Goal: Task Accomplishment & Management: Manage account settings

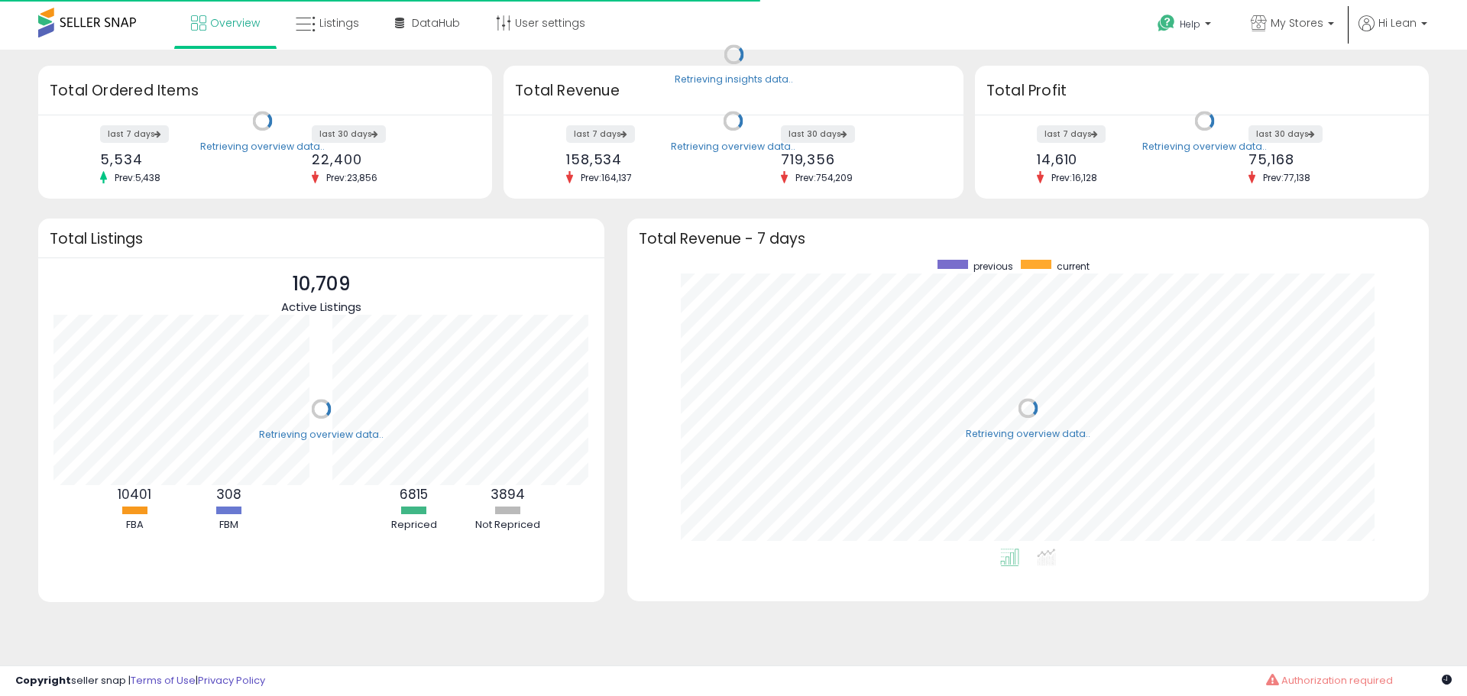
scroll to position [289, 771]
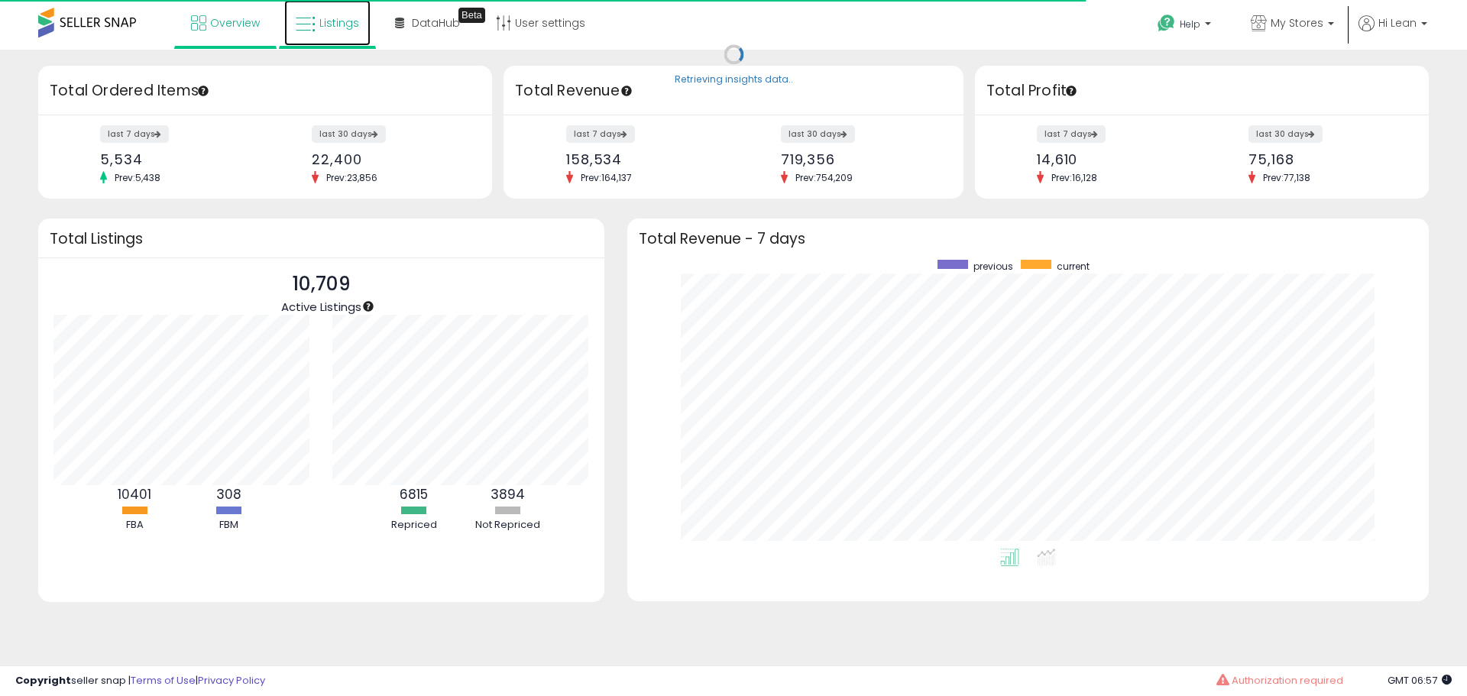
click at [338, 24] on span "Listings" at bounding box center [339, 22] width 40 height 15
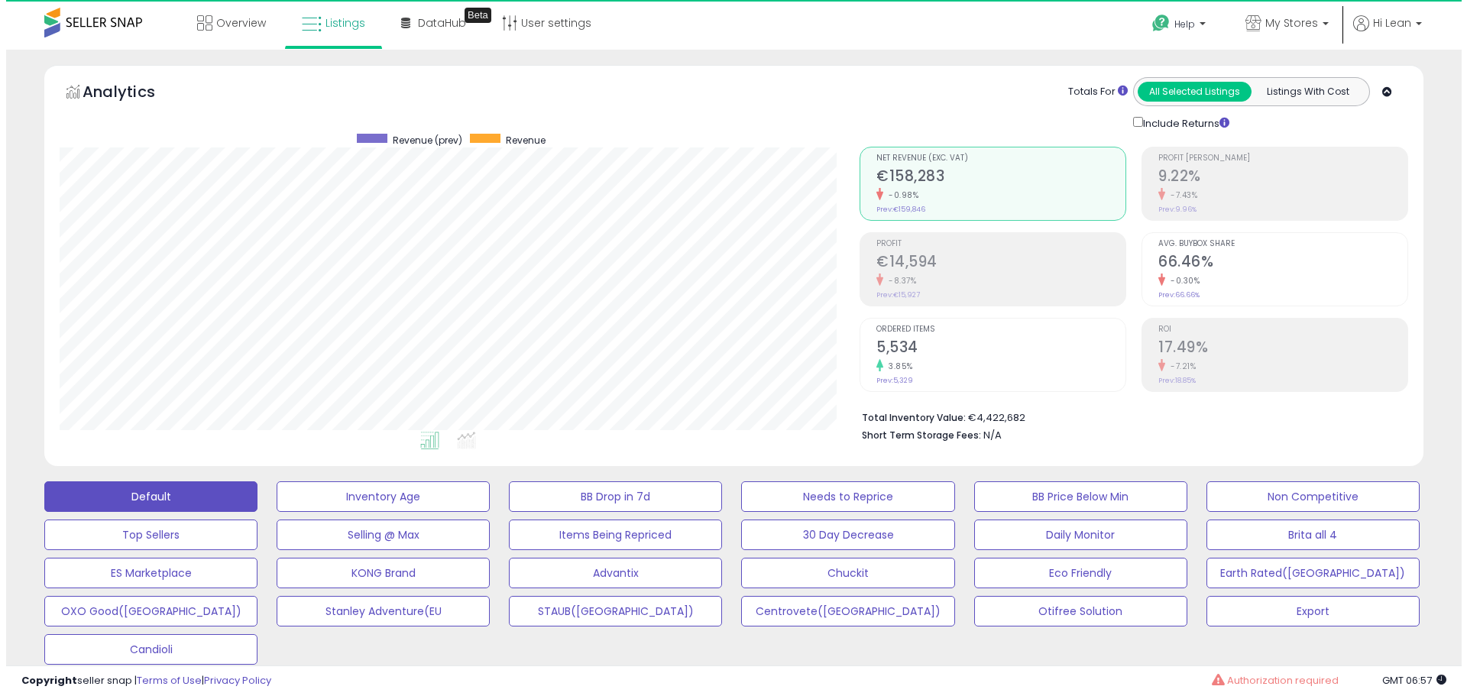
scroll to position [313, 800]
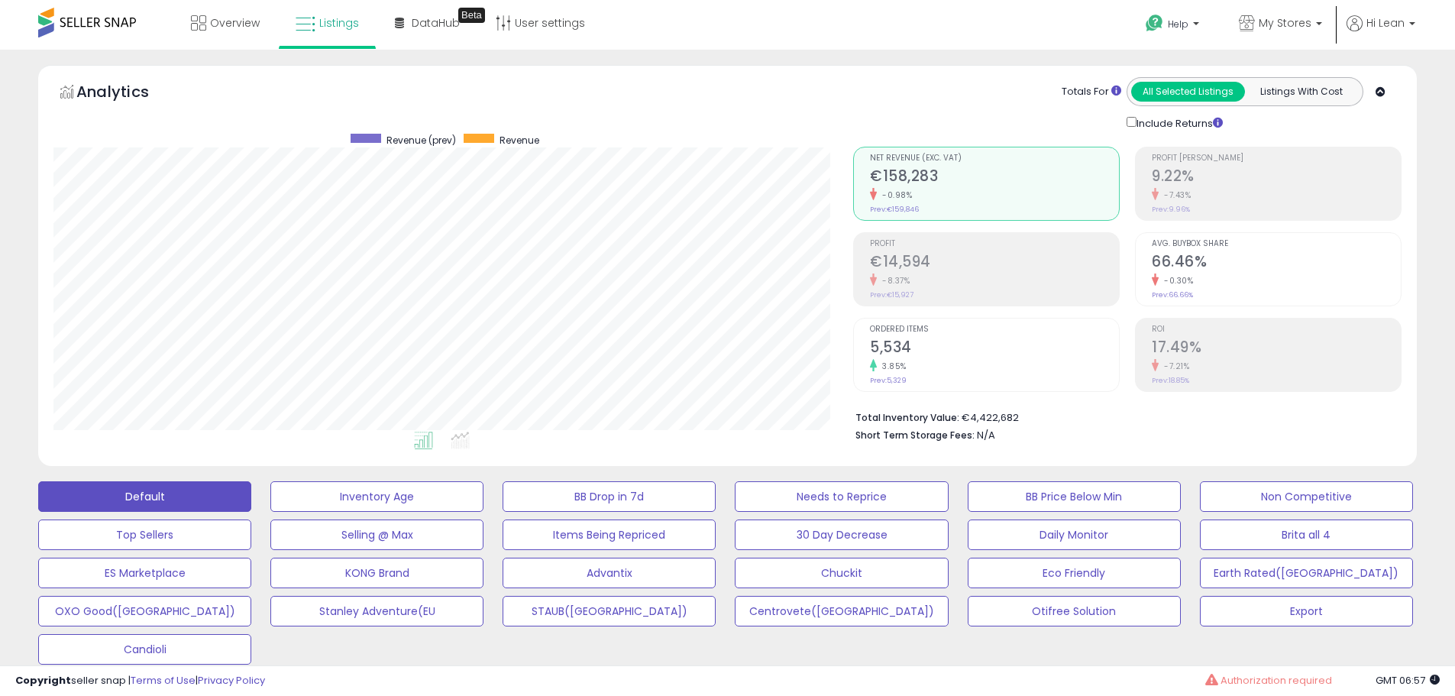
click at [895, 351] on h2 "5,534" at bounding box center [994, 348] width 249 height 21
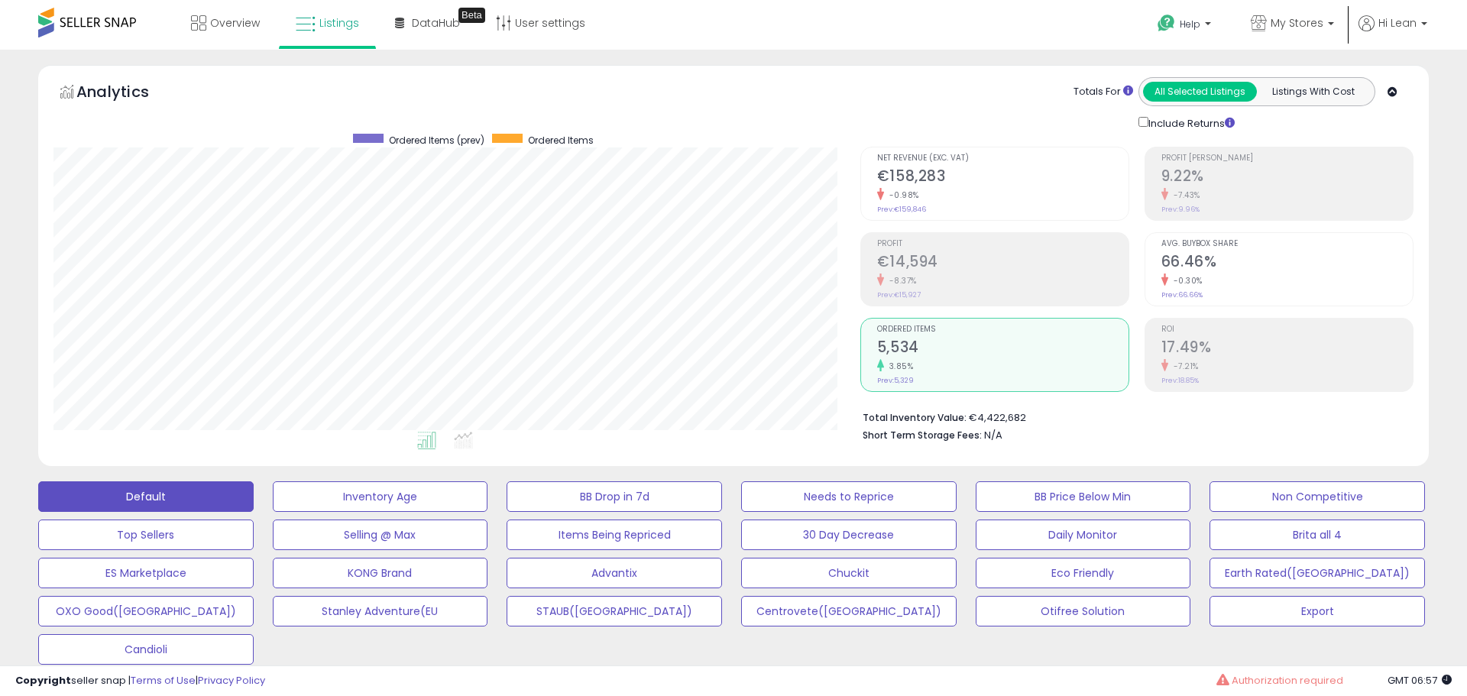
scroll to position [763577, 763091]
click at [1277, 15] on link "My Stores" at bounding box center [1281, 25] width 106 height 50
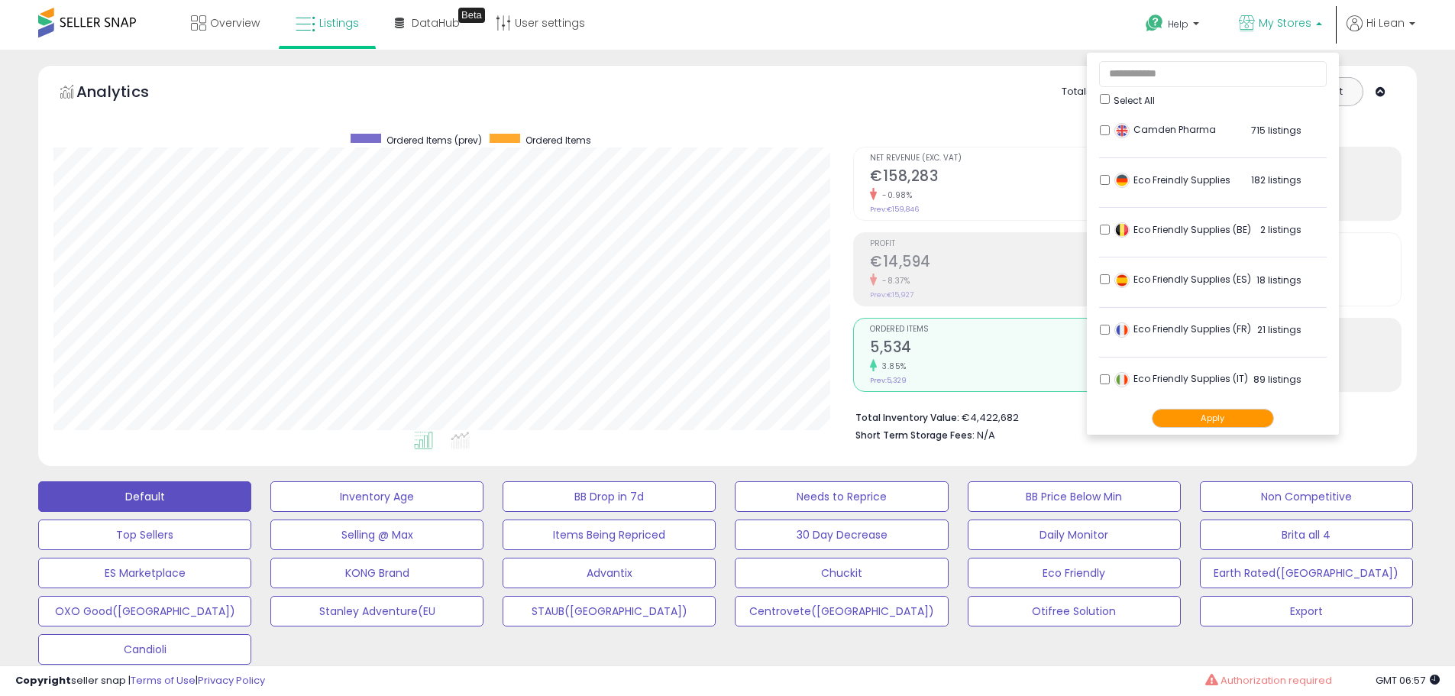
click at [1024, 22] on div "Help Contact Support Search Knowledge Hub Request a Feature Hi Lean" at bounding box center [1191, 32] width 481 height 65
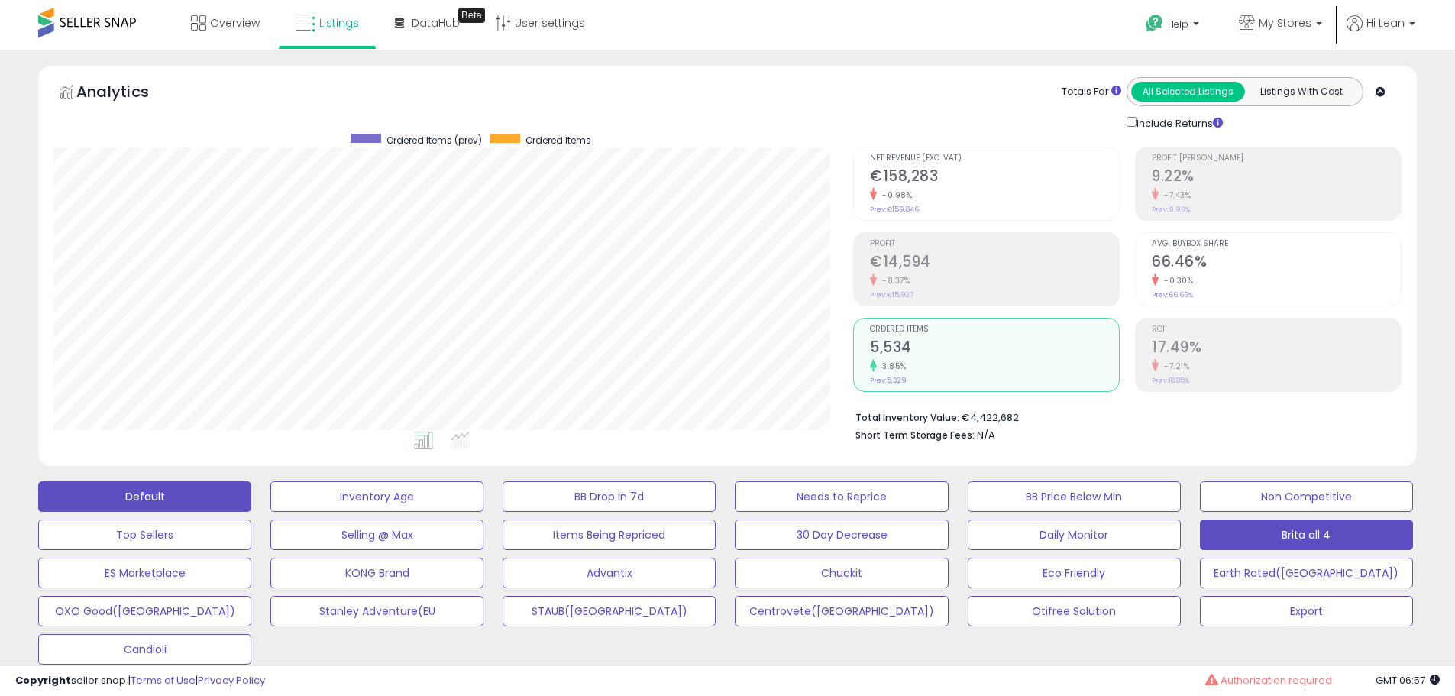
click at [1291, 529] on button "Brita all 4" at bounding box center [1306, 534] width 213 height 31
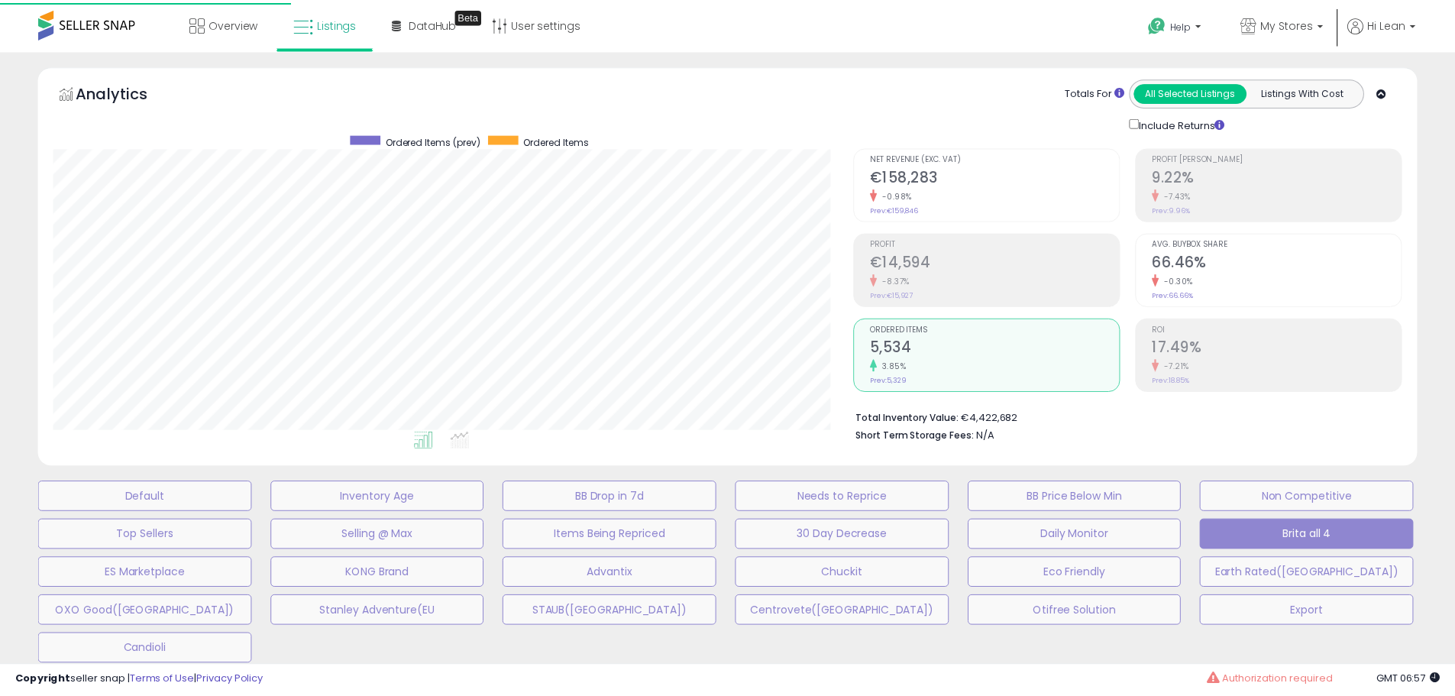
scroll to position [313, 807]
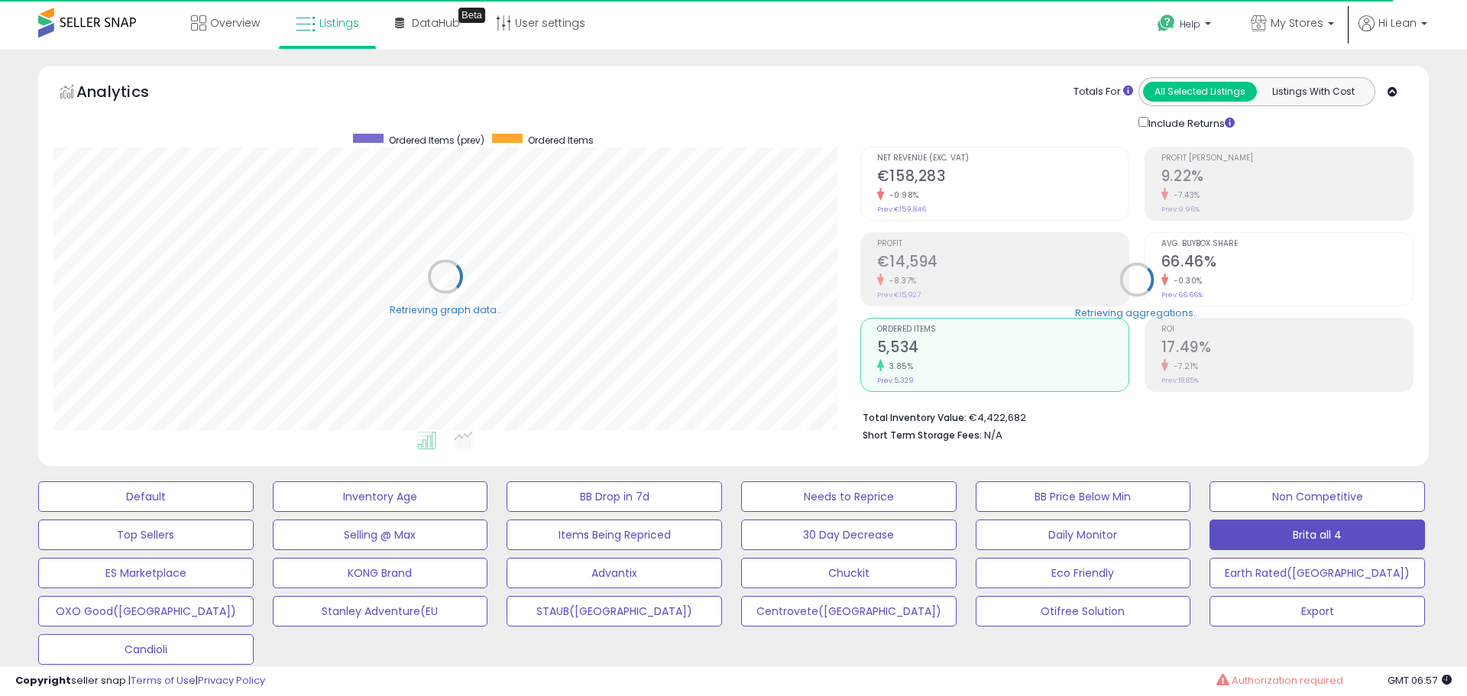
type input "*****"
select select "**"
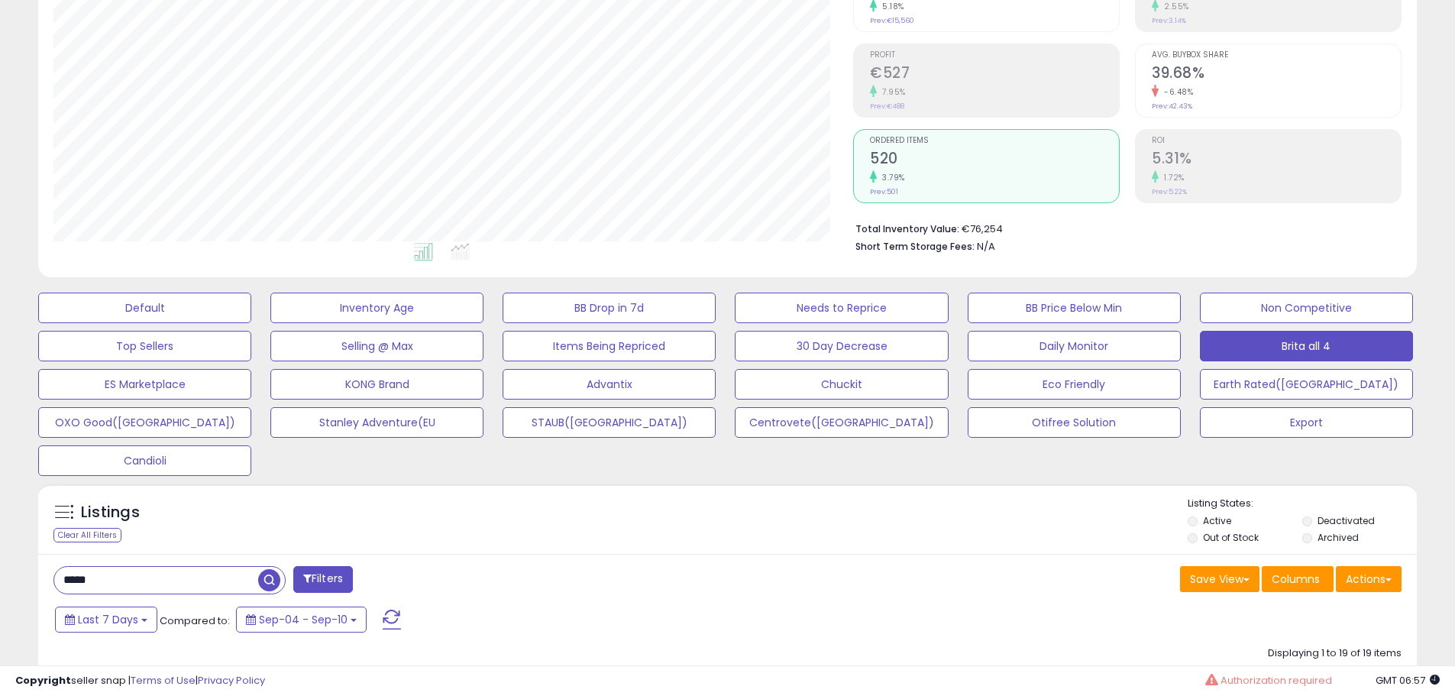
scroll to position [382, 0]
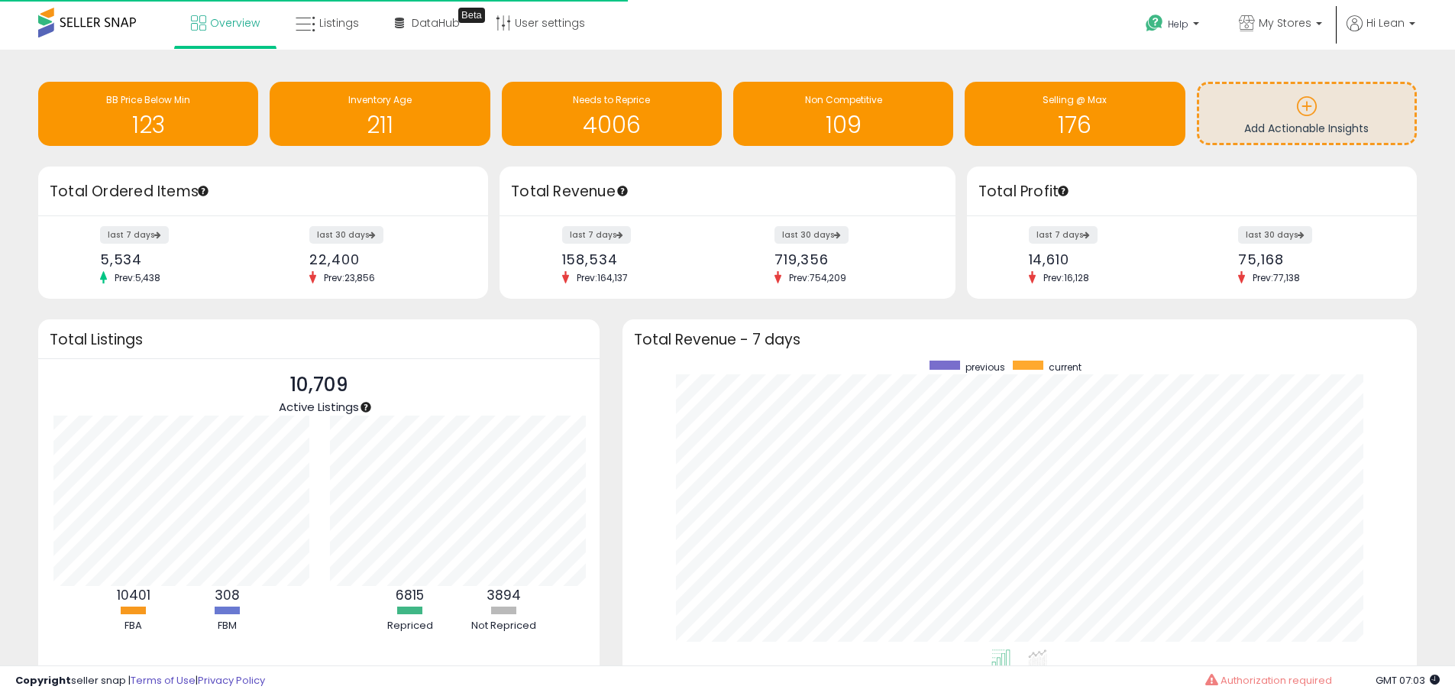
scroll to position [289, 765]
click at [305, 19] on icon at bounding box center [306, 25] width 20 height 20
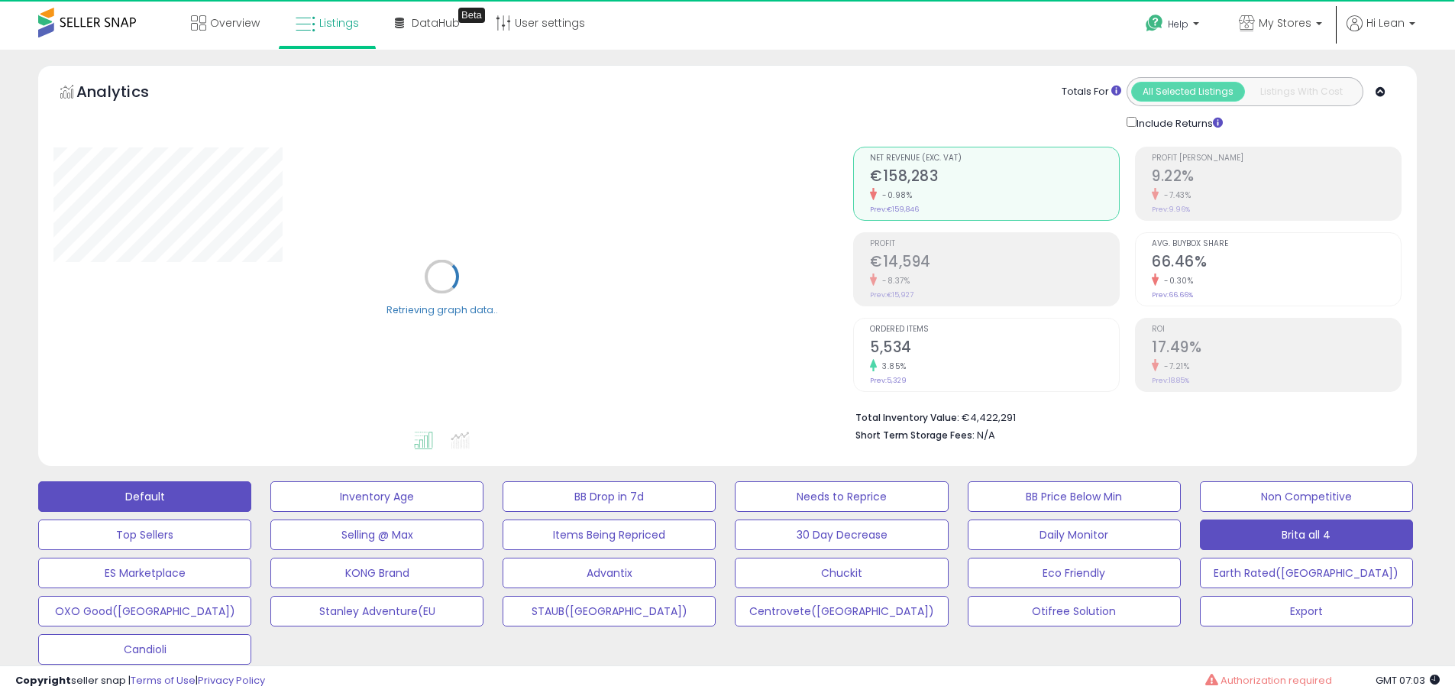
click at [1268, 535] on button "Brita all 4" at bounding box center [1306, 534] width 213 height 31
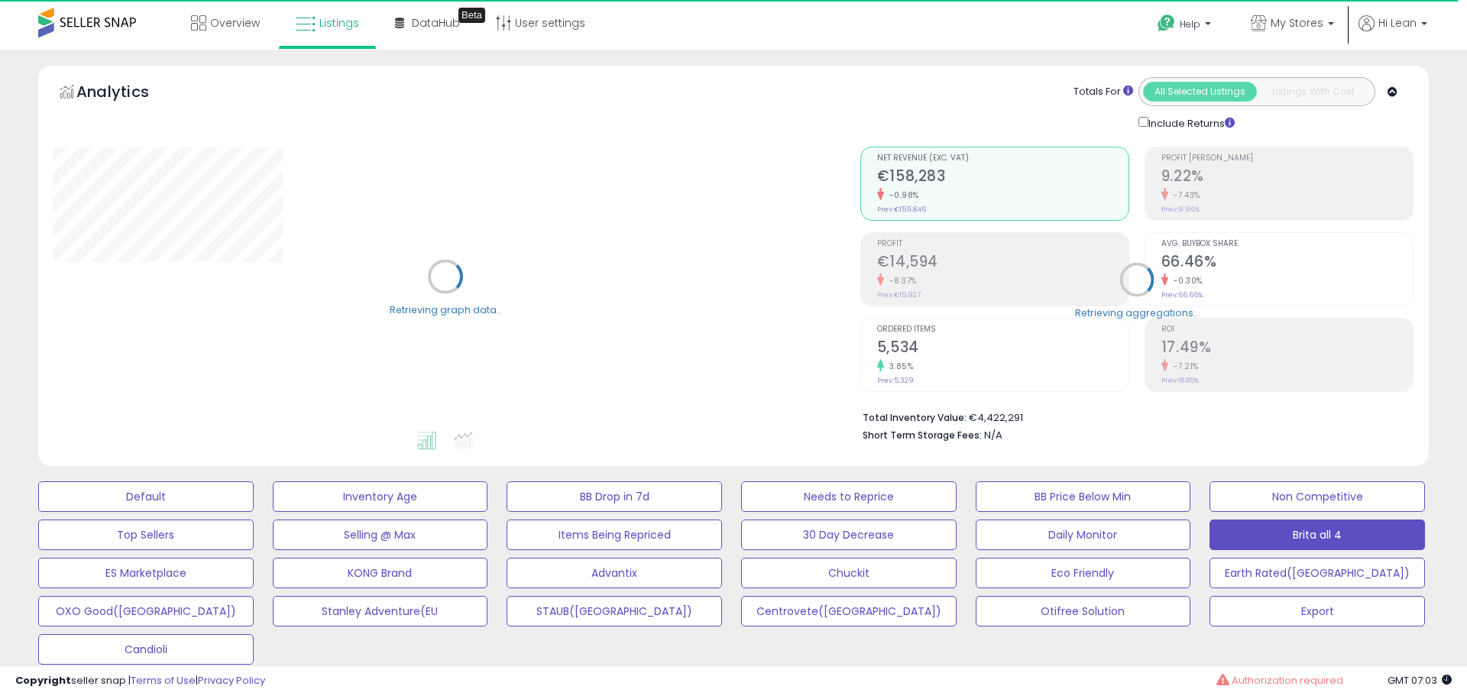
type input "*****"
select select "**"
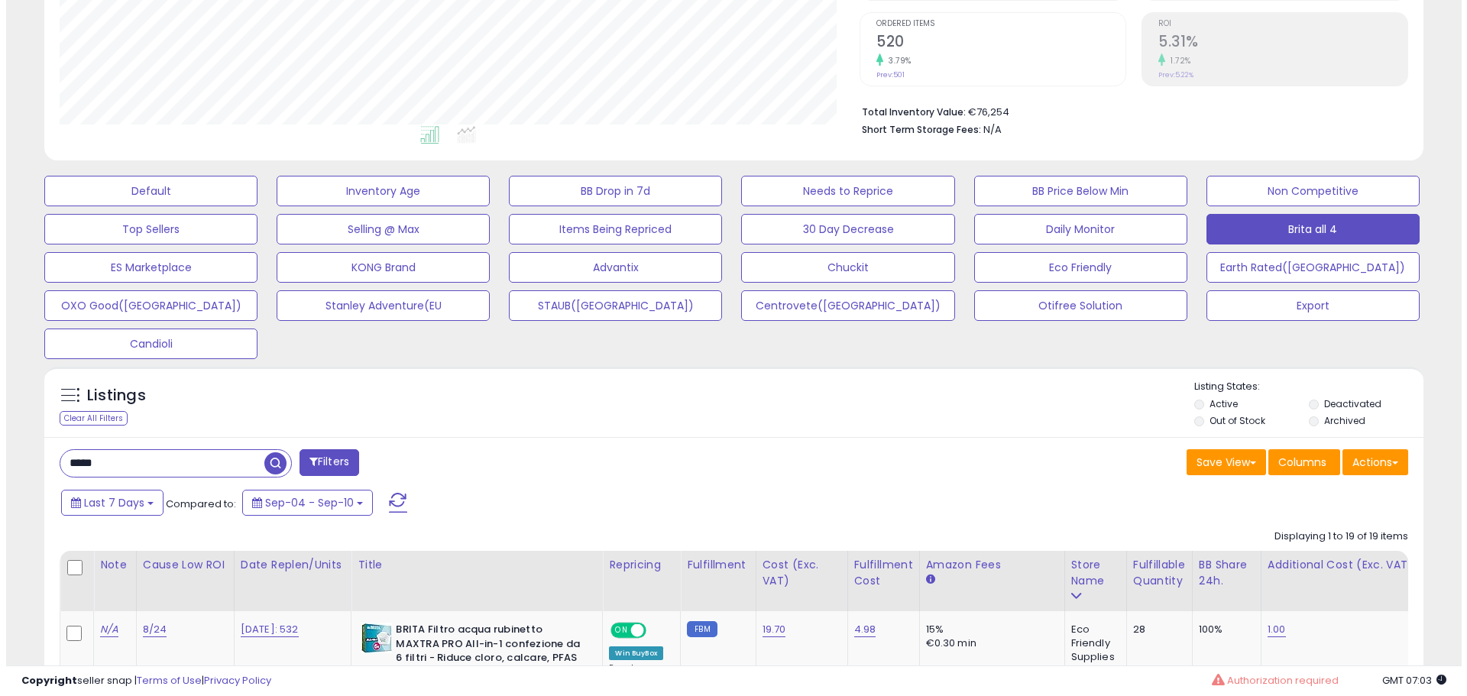
scroll to position [313, 800]
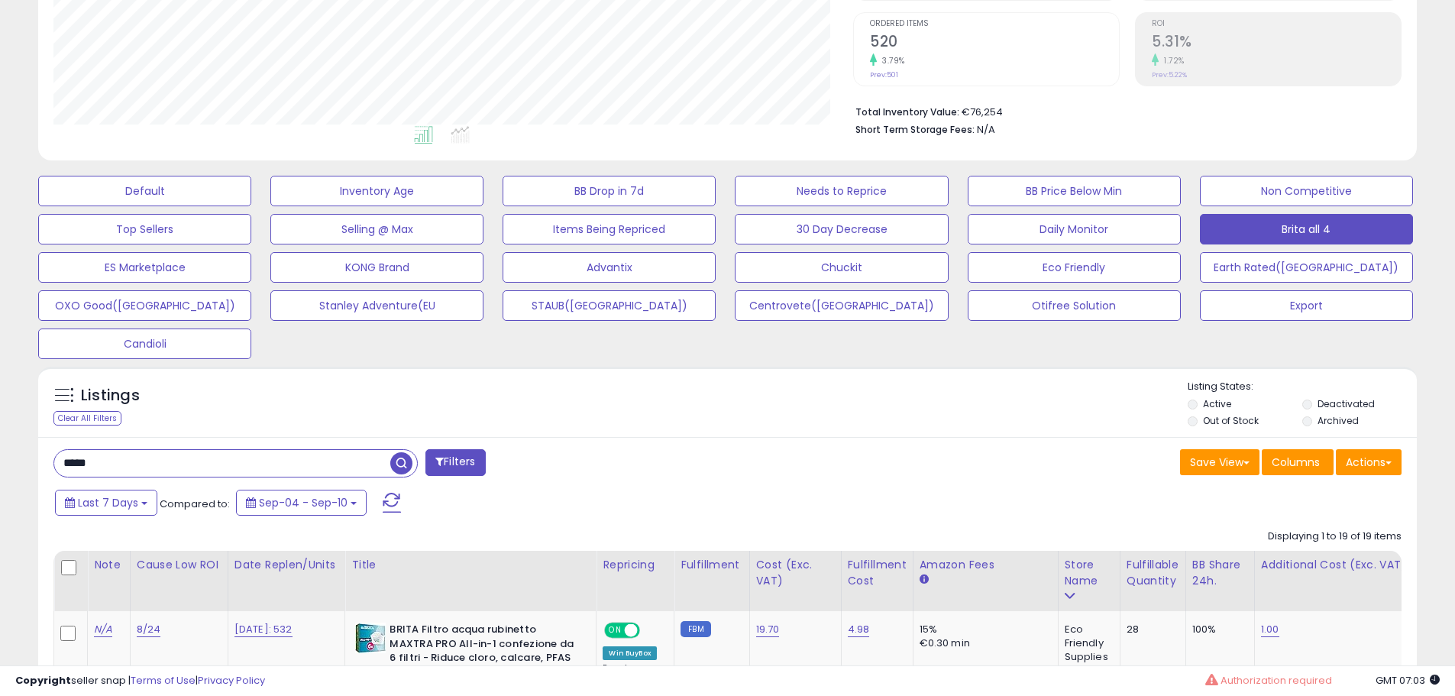
click at [170, 459] on input "*****" at bounding box center [222, 463] width 336 height 27
paste input "*****"
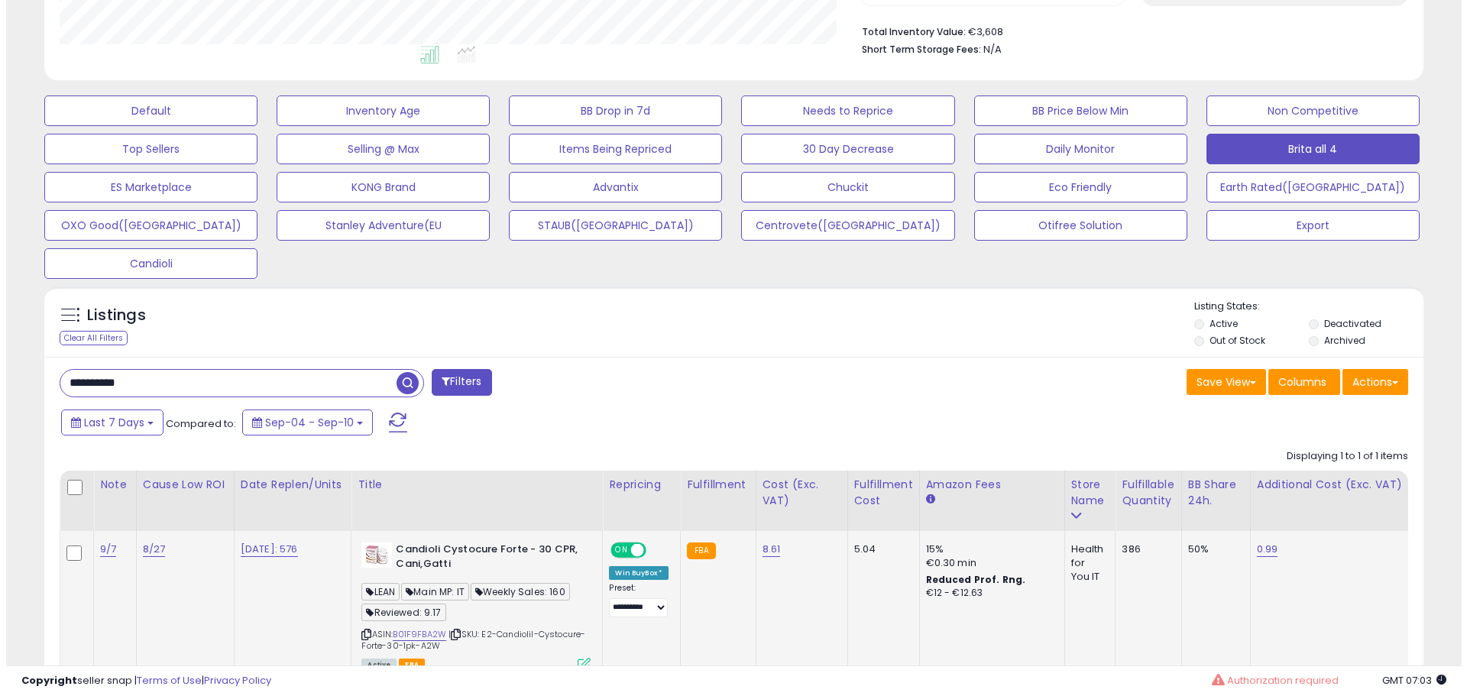
scroll to position [500, 0]
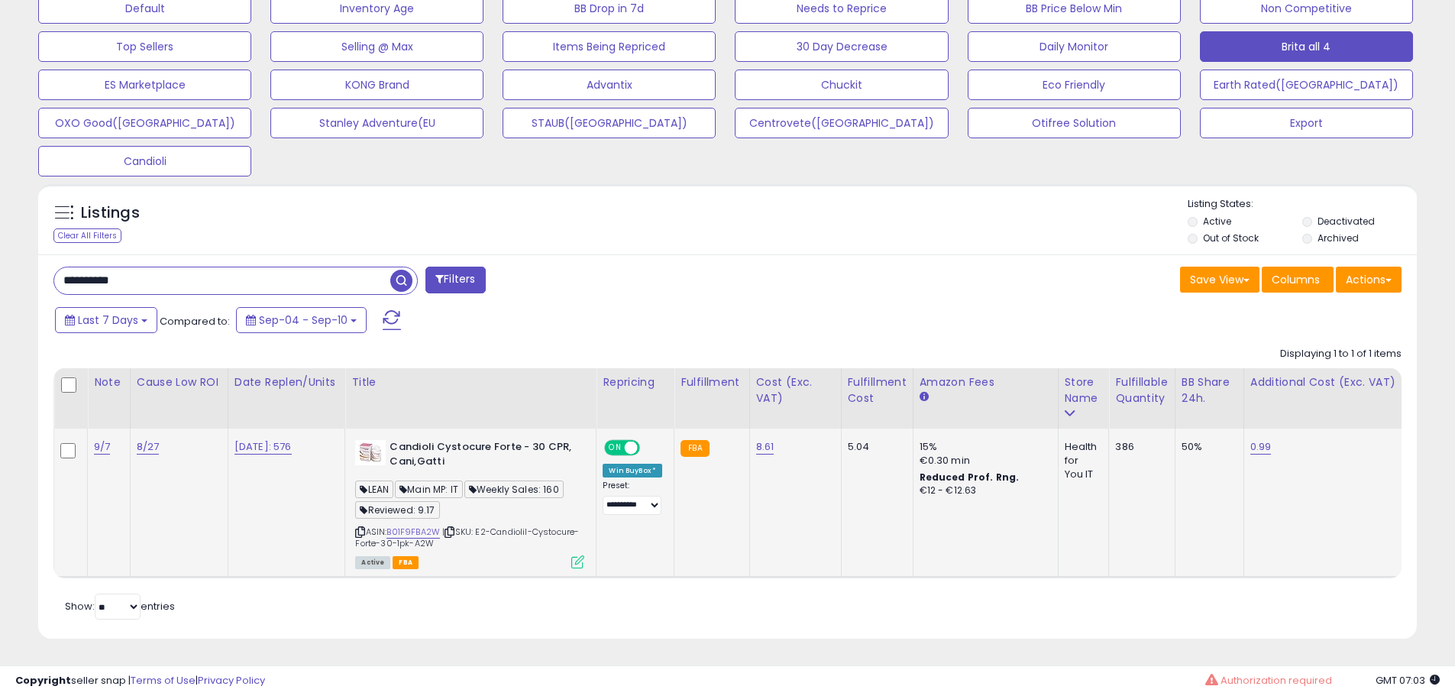
click at [583, 555] on icon at bounding box center [577, 561] width 13 height 13
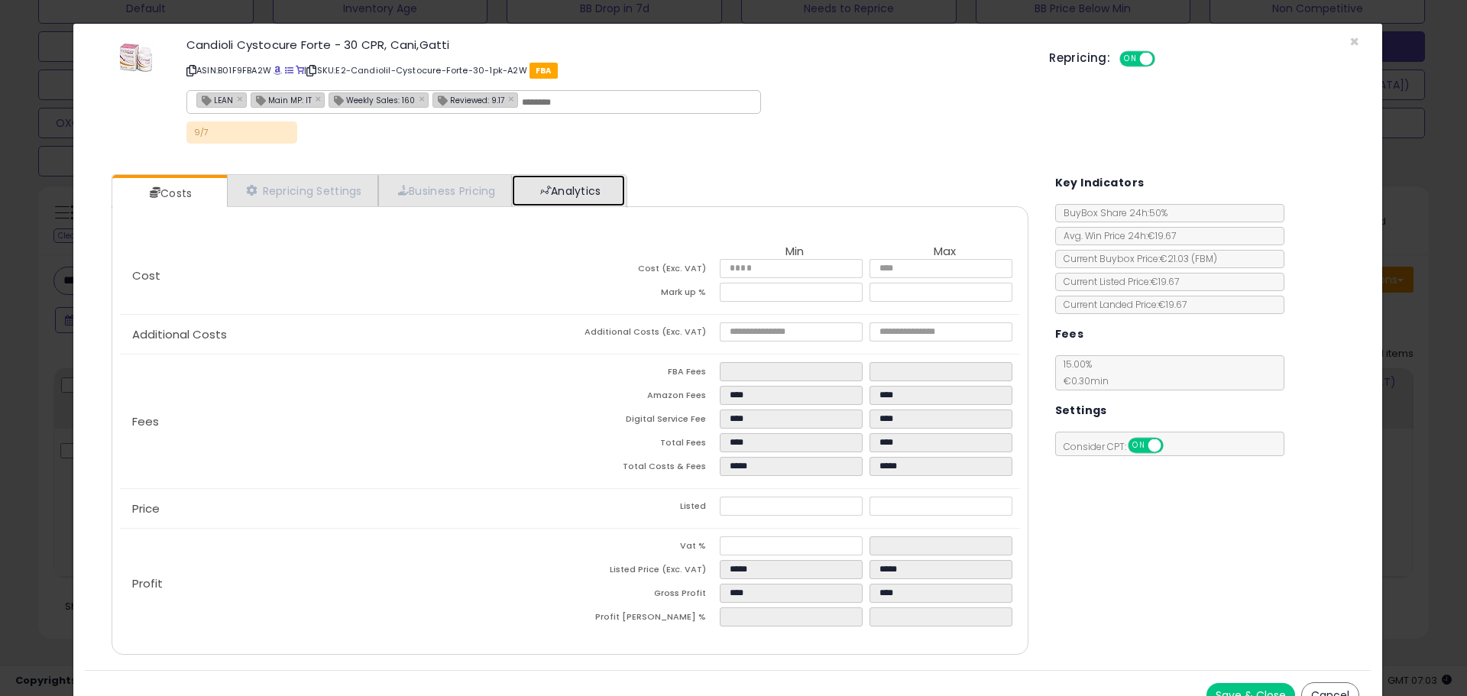
click at [584, 180] on link "Analytics" at bounding box center [568, 190] width 113 height 31
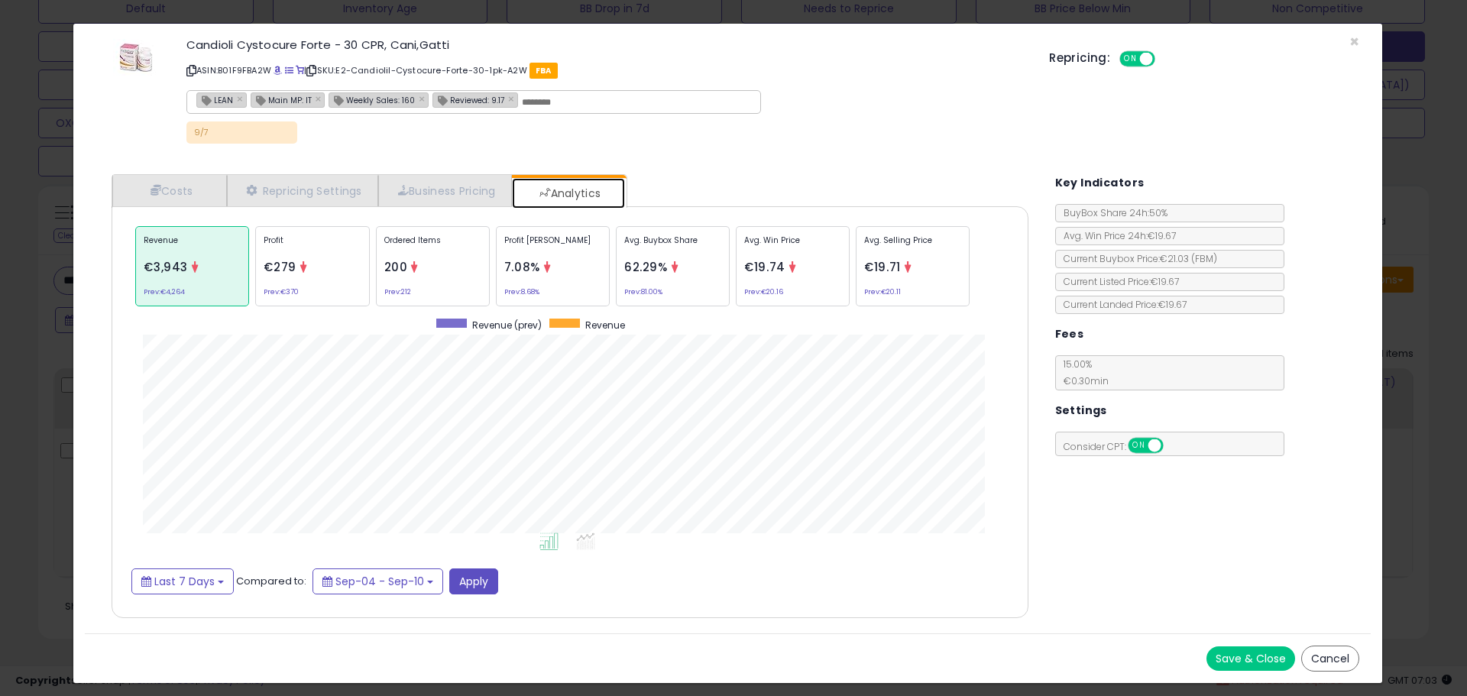
scroll to position [470, 947]
click at [438, 239] on p "Ordered Items" at bounding box center [432, 246] width 97 height 23
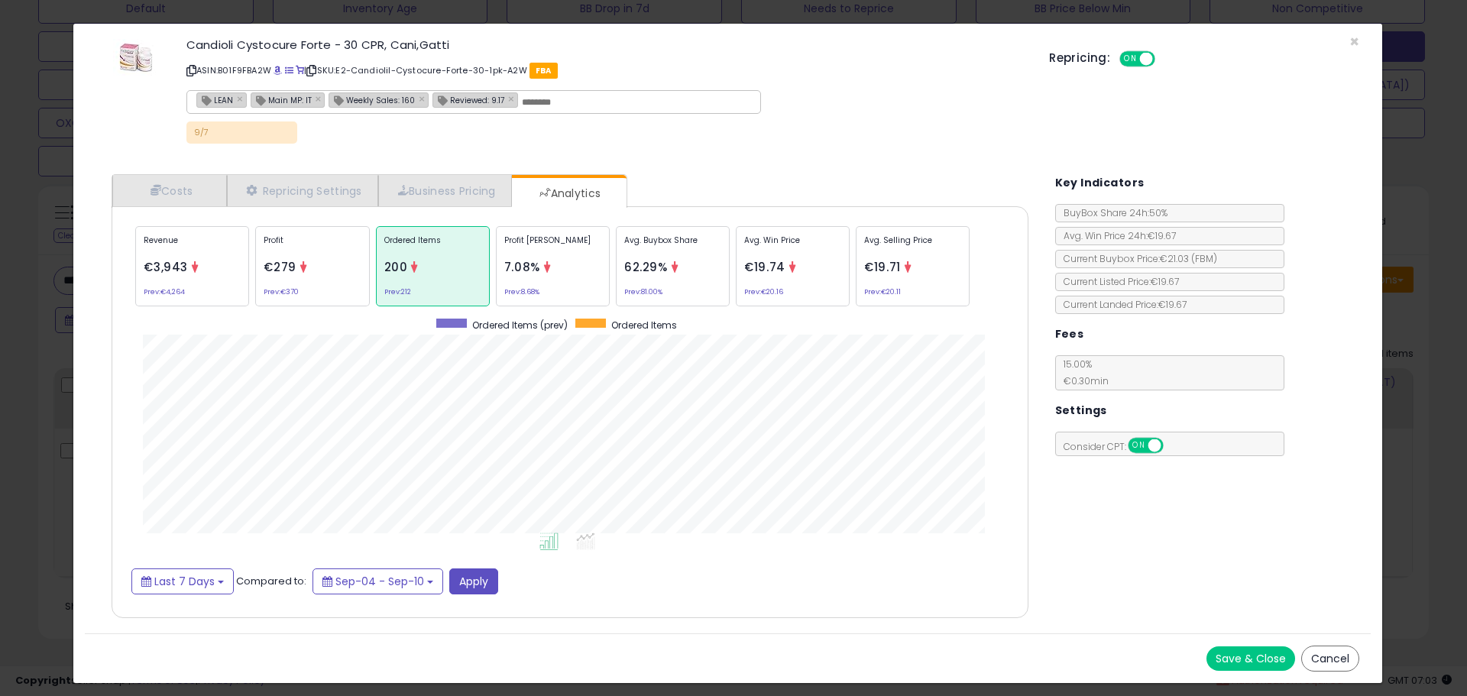
click at [23, 319] on div "× Close Candioli Cystocure Forte - 30 CPR, Cani,[PERSON_NAME] ASIN: B01F9FBA2W …" at bounding box center [733, 348] width 1467 height 696
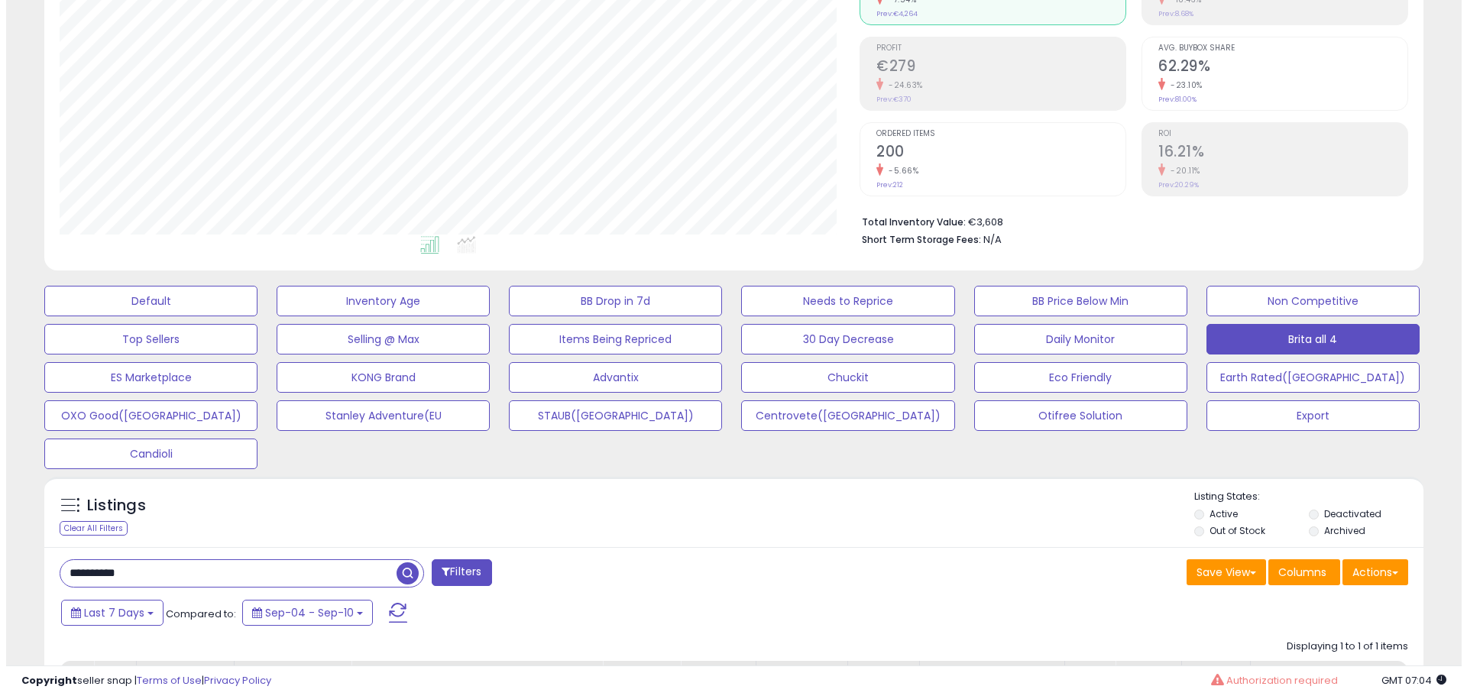
scroll to position [270, 0]
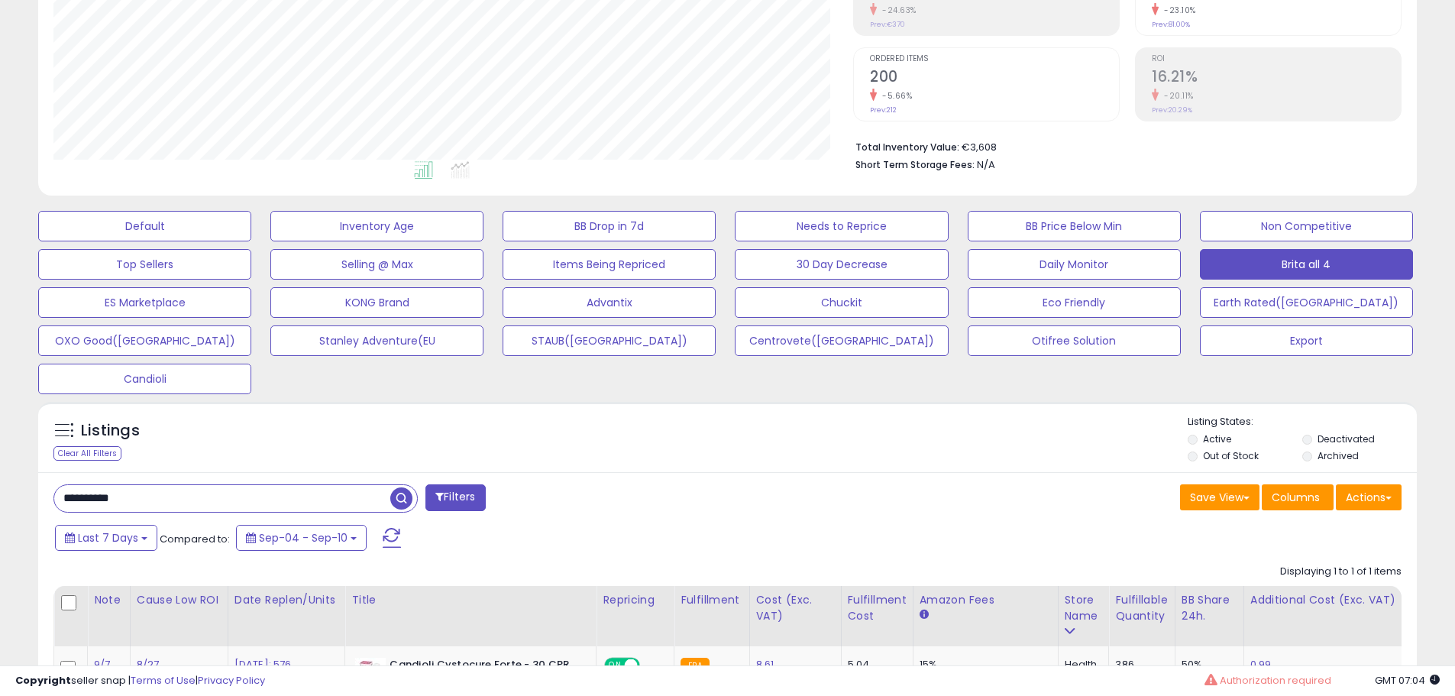
click at [217, 490] on input "**********" at bounding box center [222, 498] width 336 height 27
paste input "text"
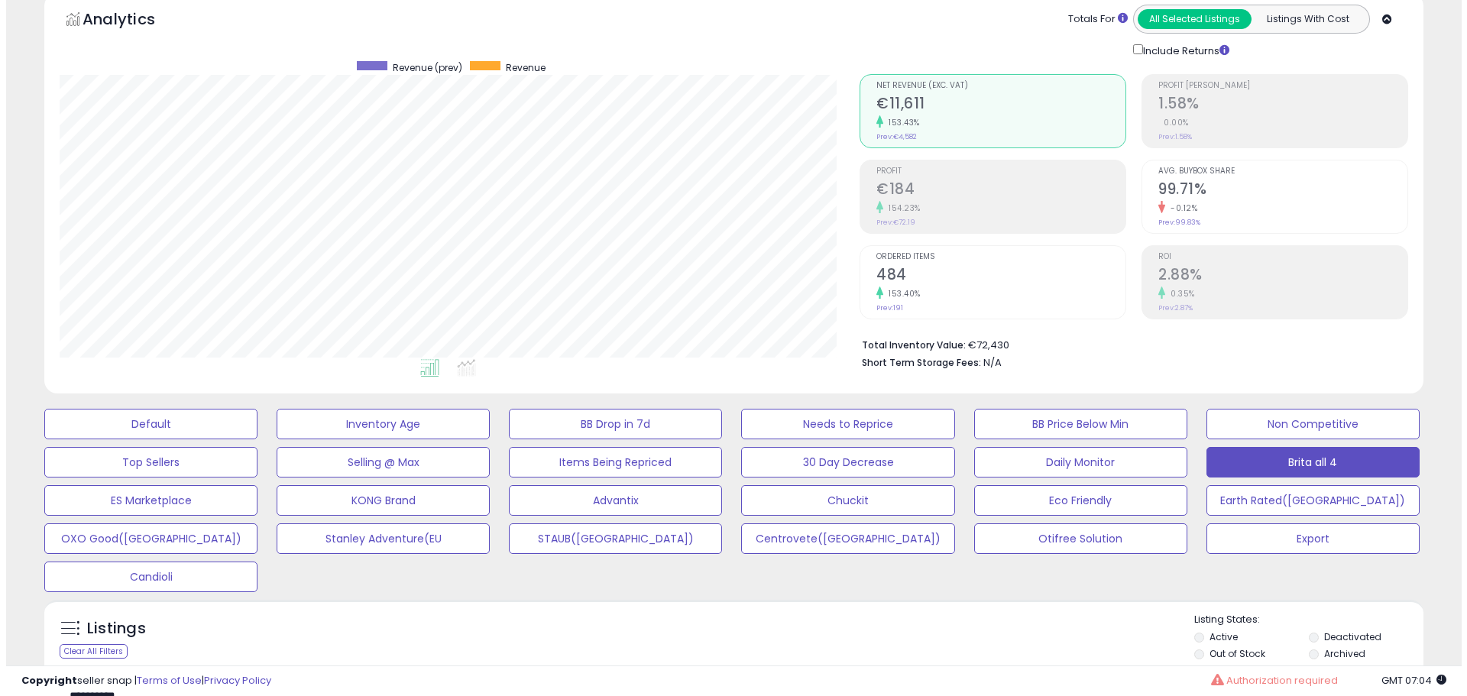
scroll to position [41, 0]
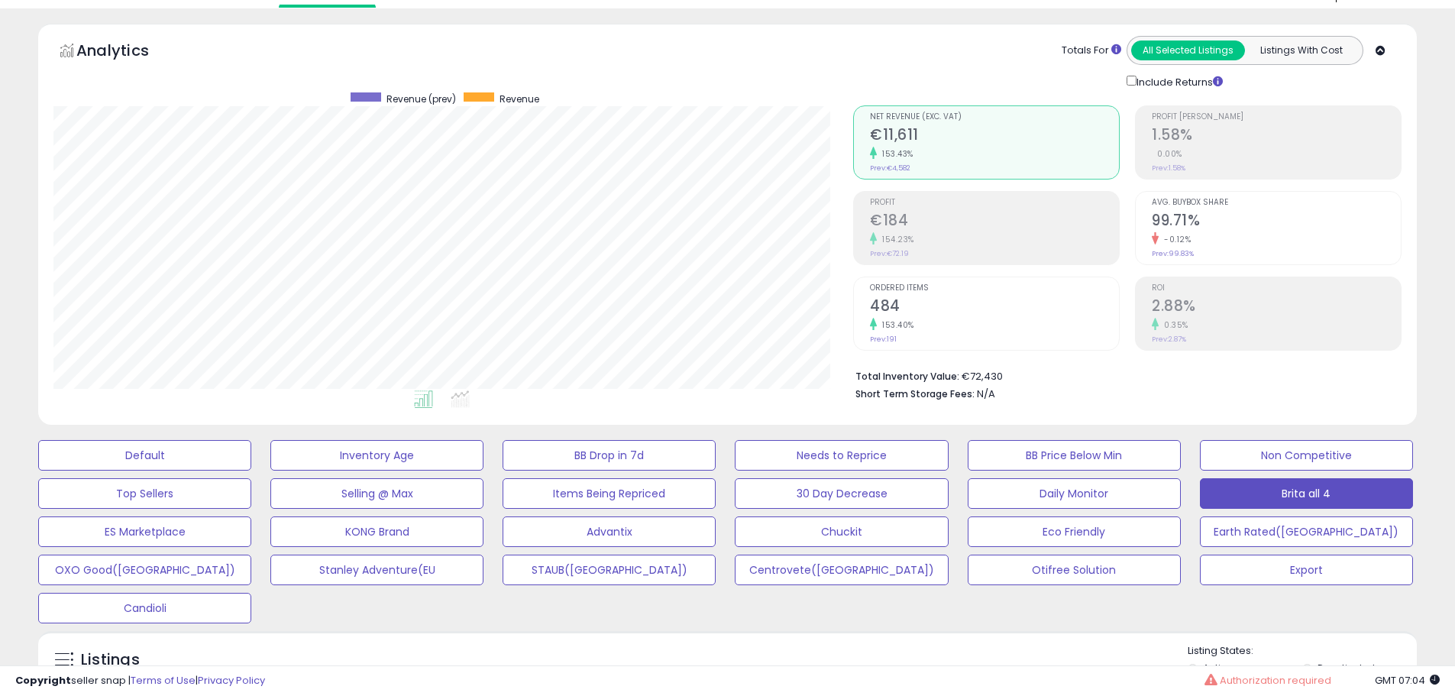
click at [927, 329] on div "153.40%" at bounding box center [994, 325] width 249 height 15
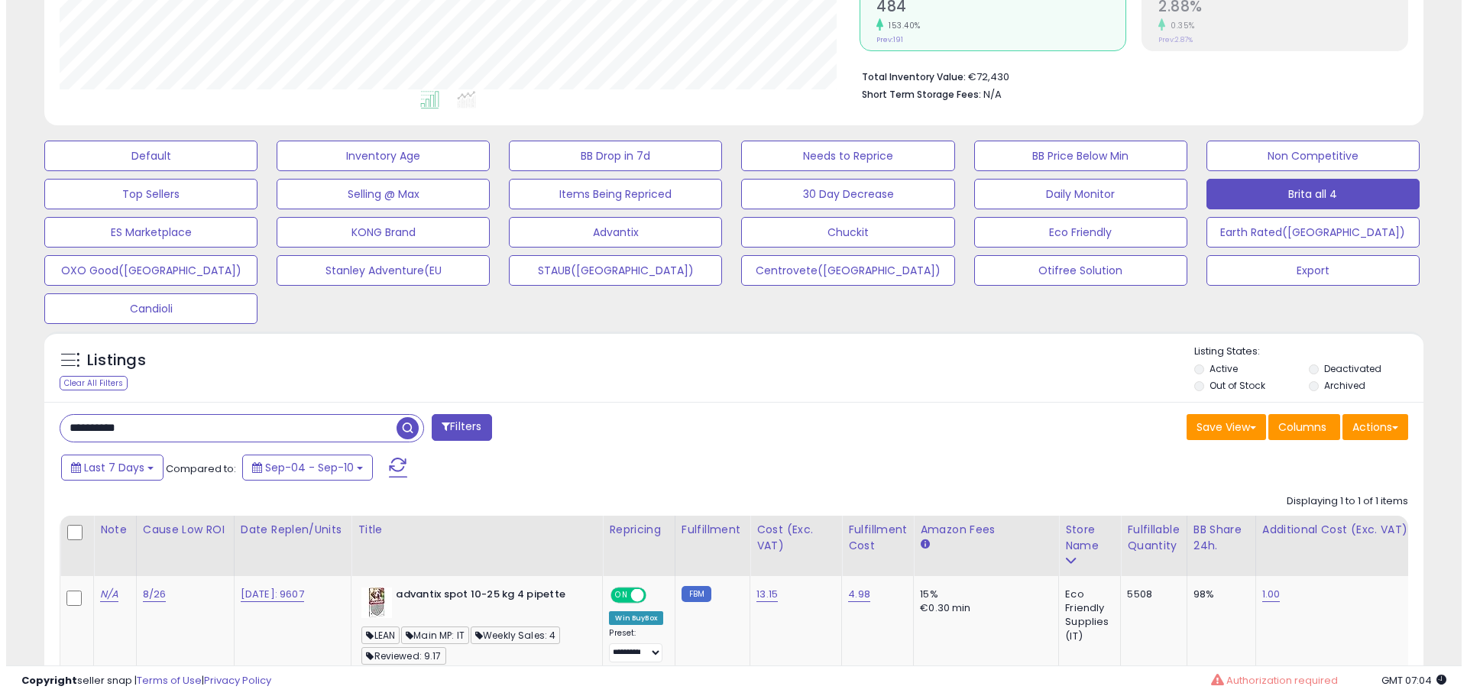
scroll to position [423, 0]
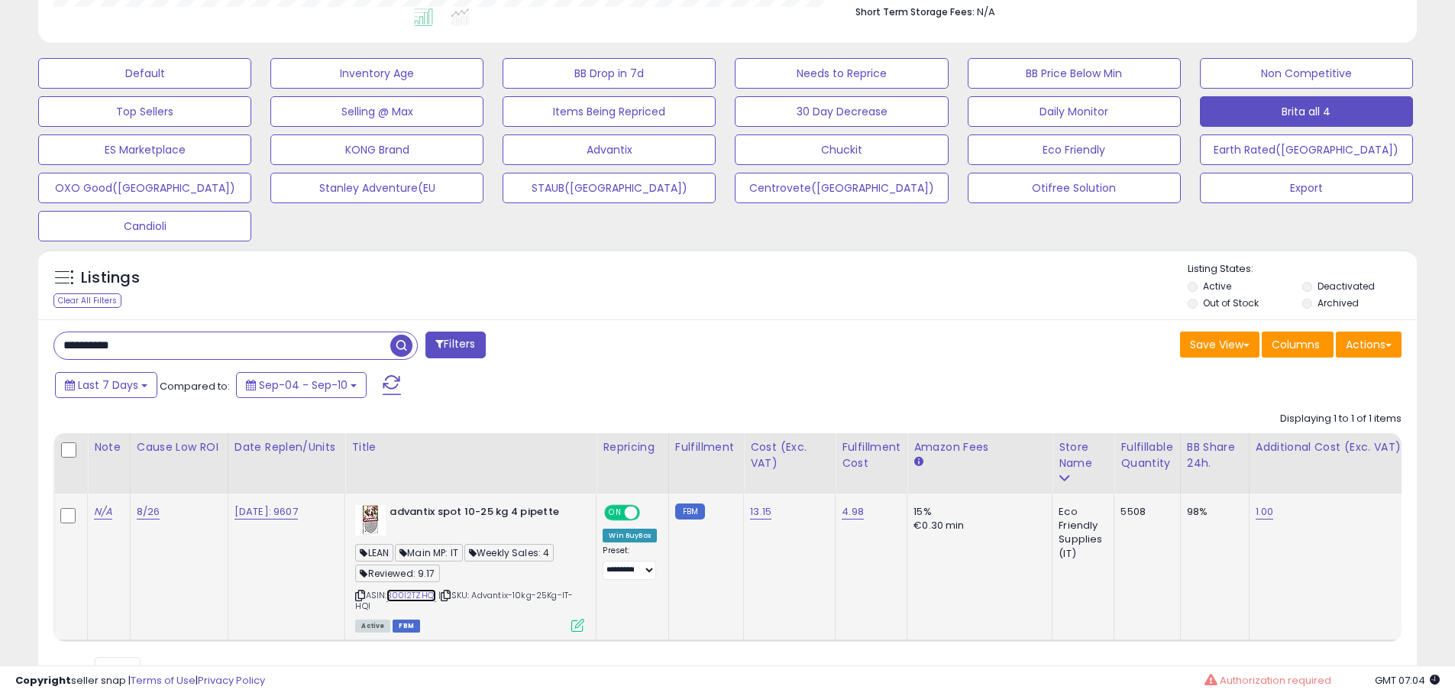
click at [416, 594] on link "B00I2TZHQI" at bounding box center [412, 595] width 50 height 13
click at [584, 628] on icon at bounding box center [577, 625] width 13 height 13
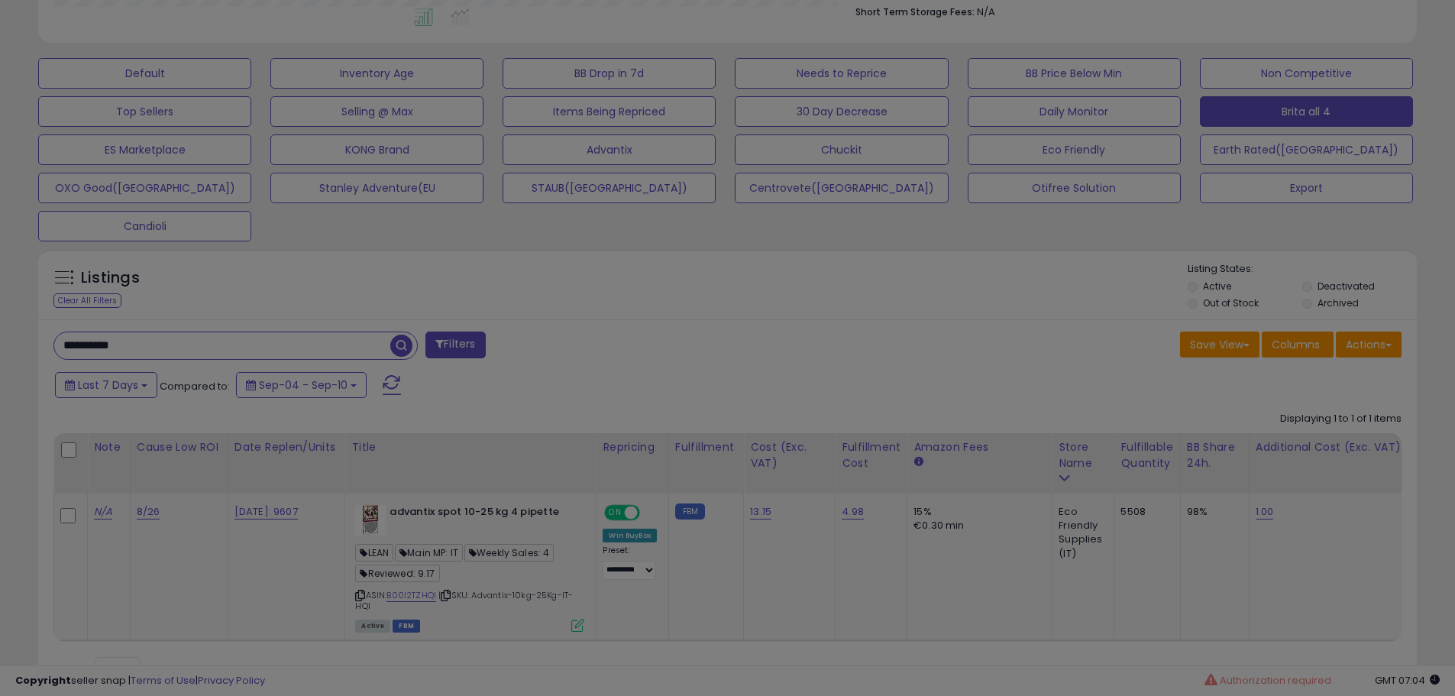
scroll to position [313, 807]
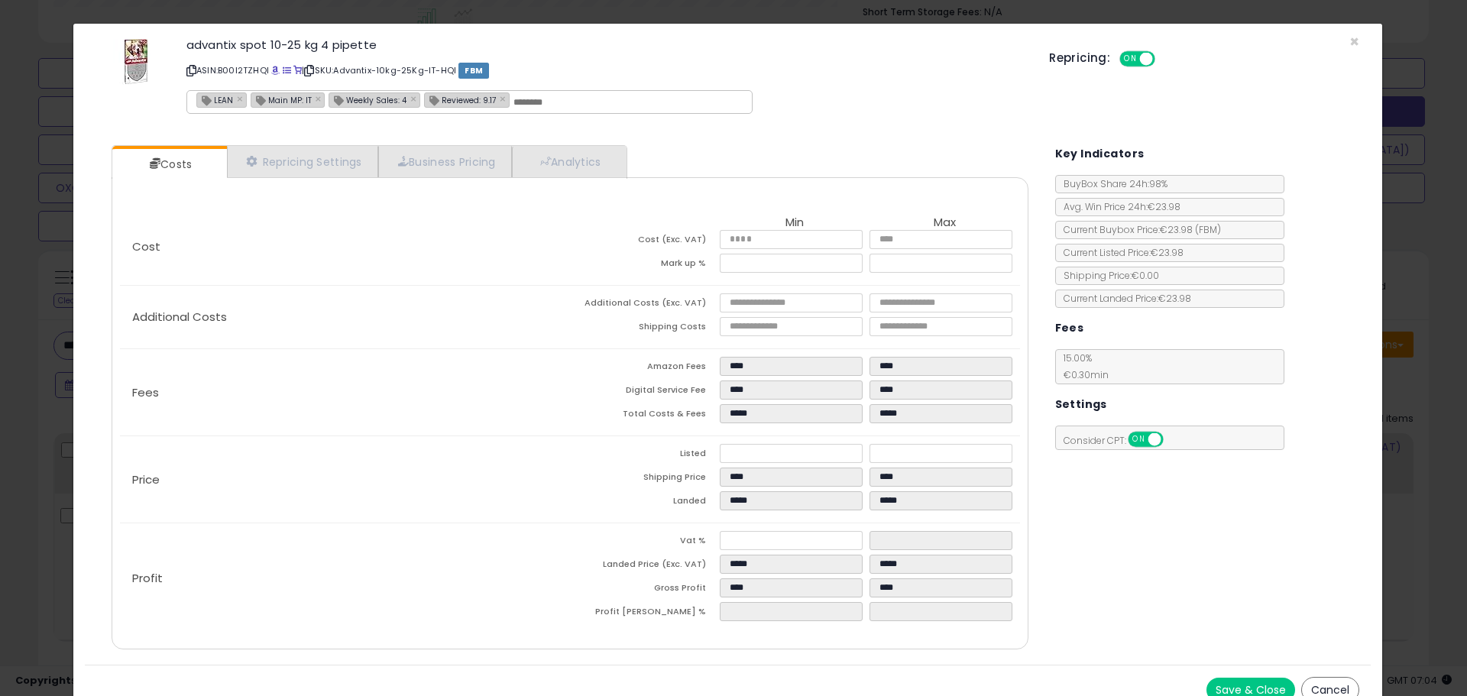
click at [47, 267] on div "× Close advantix spot 10-25 kg 4 pipette ASIN: B00I2TZHQI | SKU: Advantix-10kg-…" at bounding box center [733, 348] width 1467 height 696
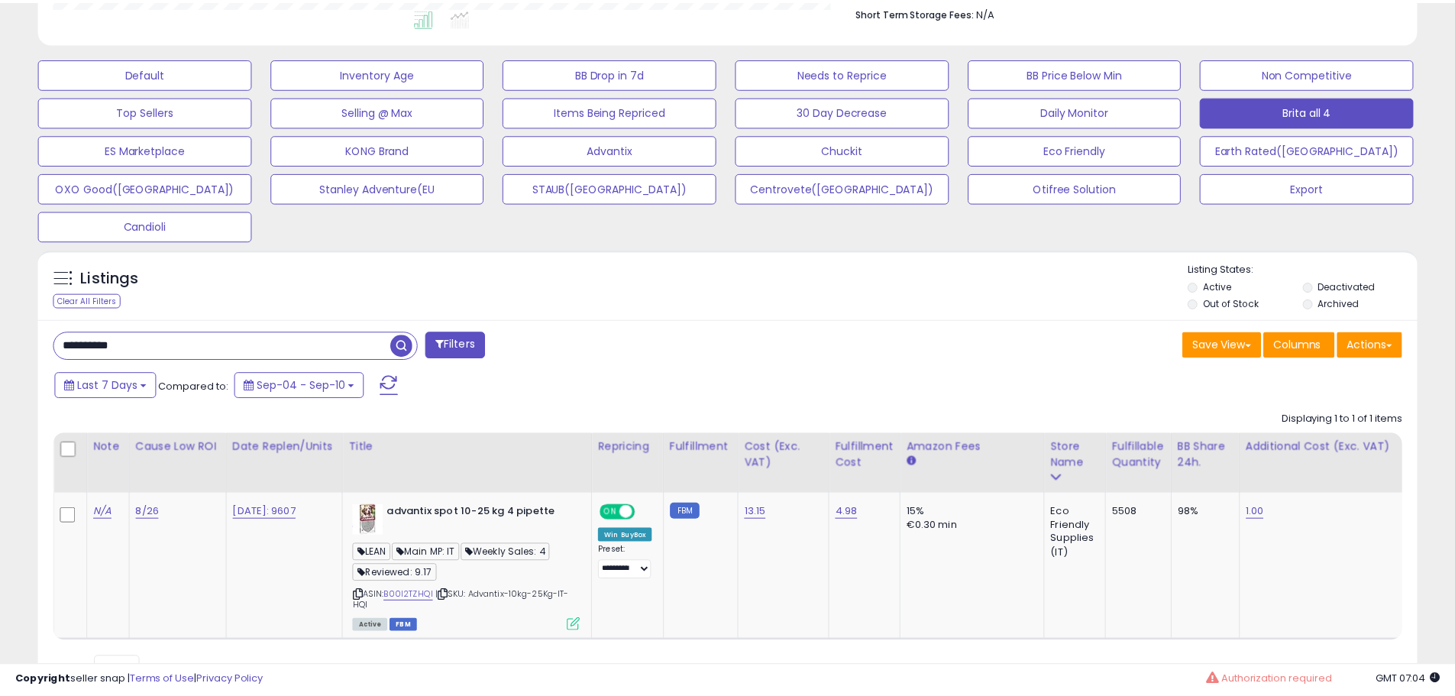
scroll to position [763577, 763091]
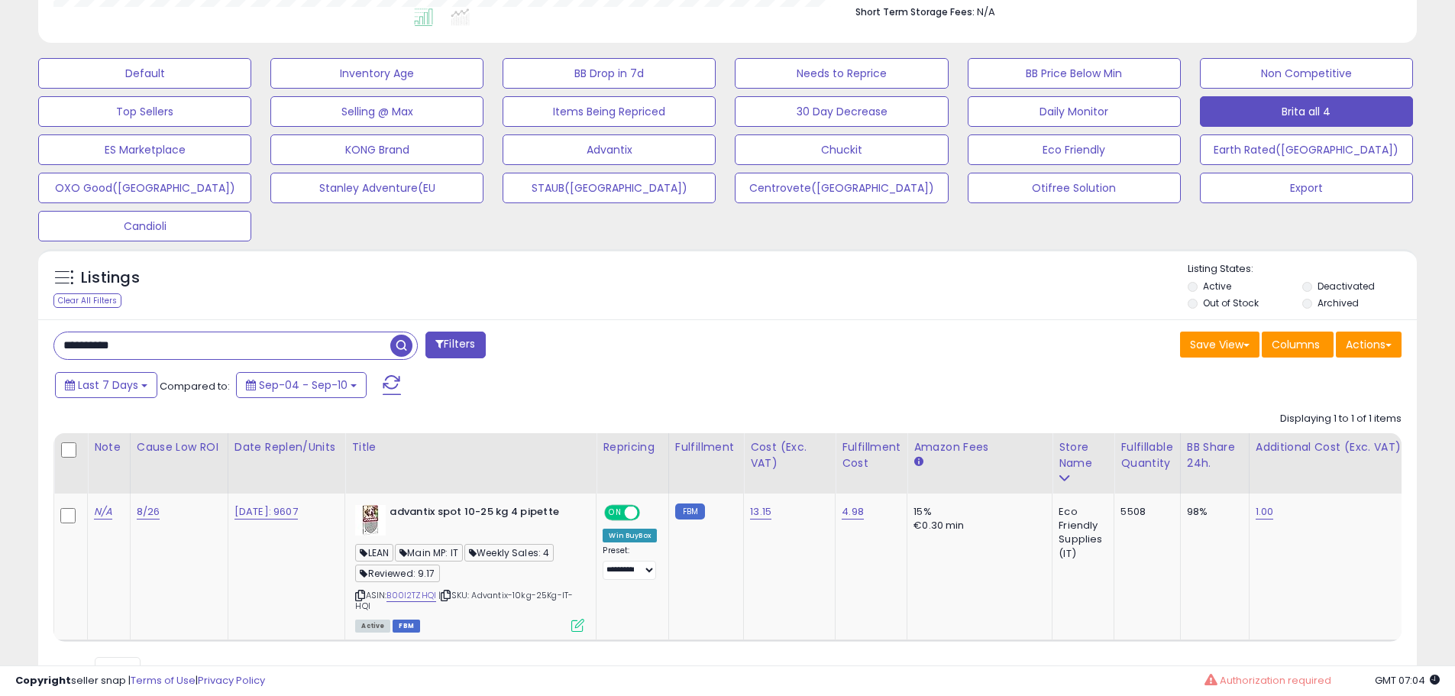
click at [135, 347] on input "**********" at bounding box center [222, 345] width 336 height 27
paste input "text"
type input "**********"
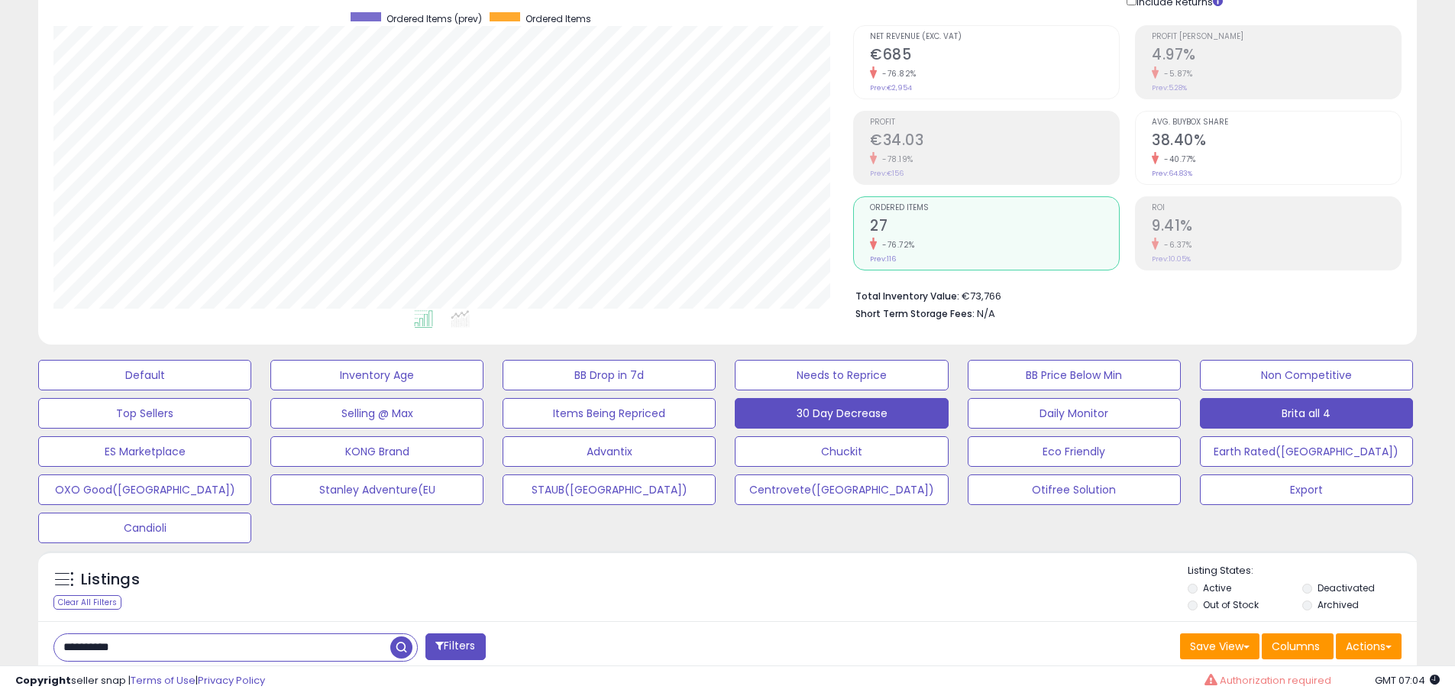
scroll to position [0, 0]
click at [954, 186] on ul "Net Revenue (Exc. VAT) €685 -76.82% Prev: €2,954 Profit €34.03 -78.19% 27" at bounding box center [986, 147] width 267 height 245
click at [946, 215] on div "Ordered Items 27 -76.72% Prev: 116" at bounding box center [994, 231] width 249 height 69
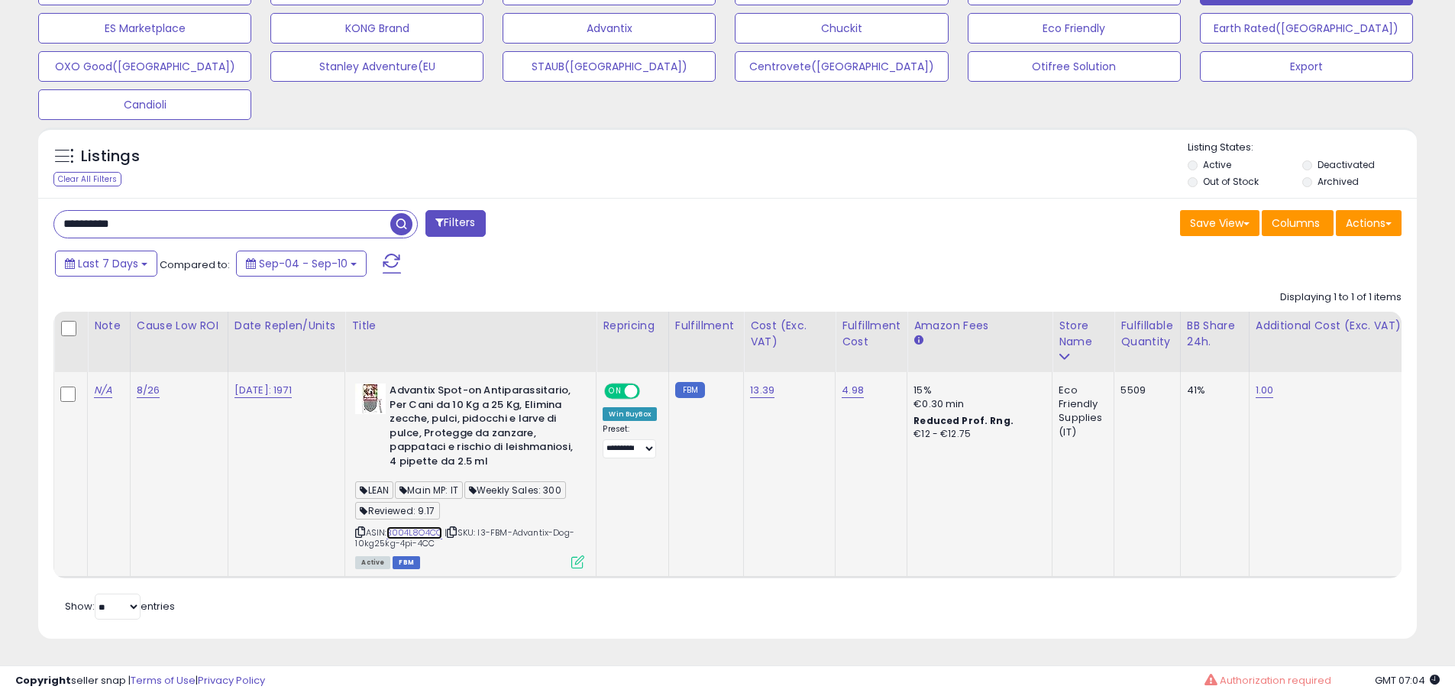
click at [429, 526] on link "B004L8O4CC" at bounding box center [415, 532] width 56 height 13
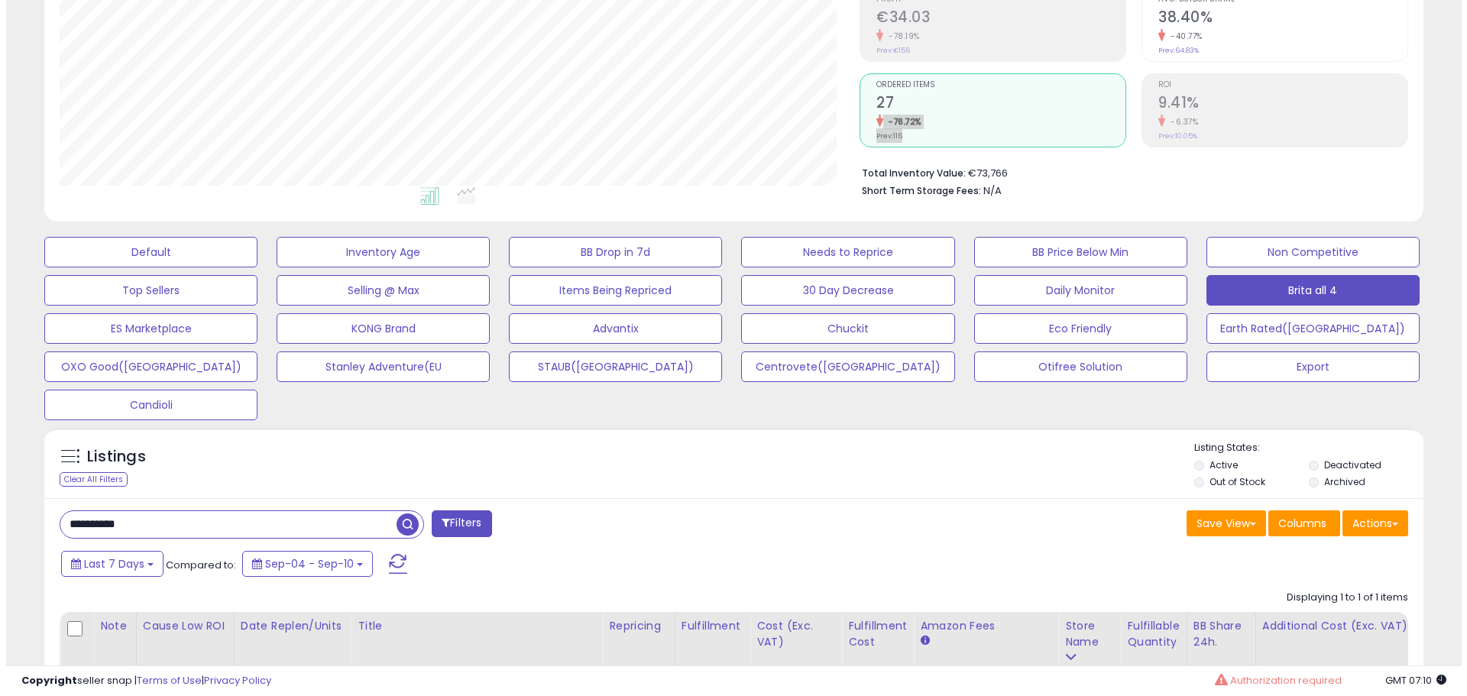
scroll to position [458, 0]
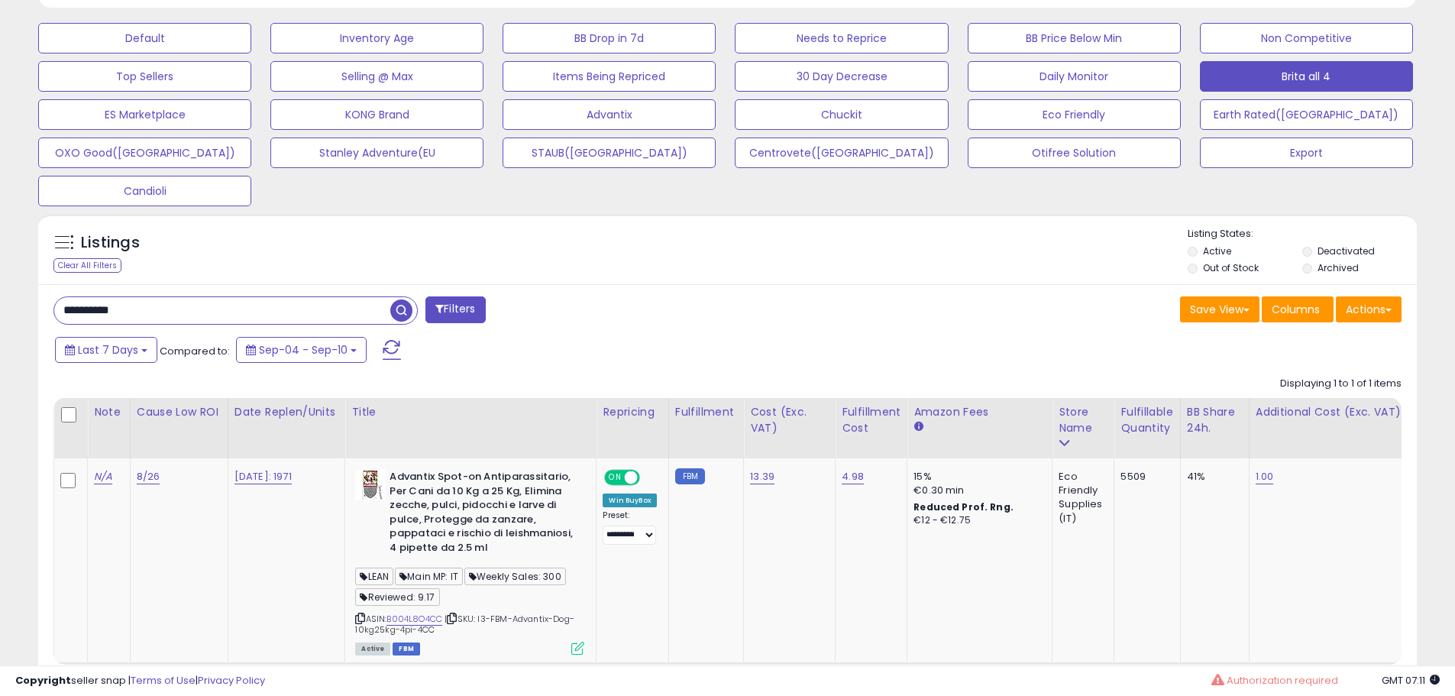
click at [688, 332] on div "**********" at bounding box center [727, 505] width 1379 height 442
drag, startPoint x: 180, startPoint y: 317, endPoint x: -63, endPoint y: 341, distance: 244.1
click at [464, 314] on button "Filters" at bounding box center [455, 309] width 60 height 27
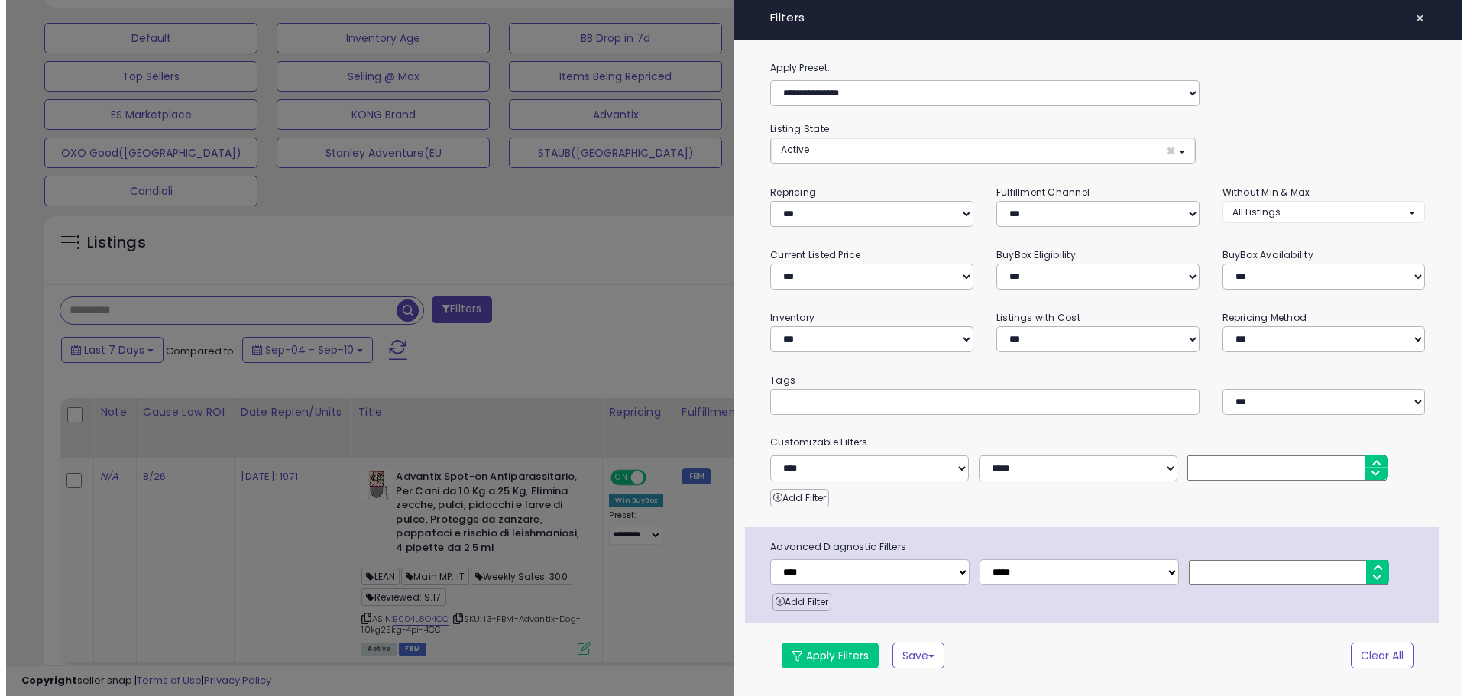
scroll to position [313, 807]
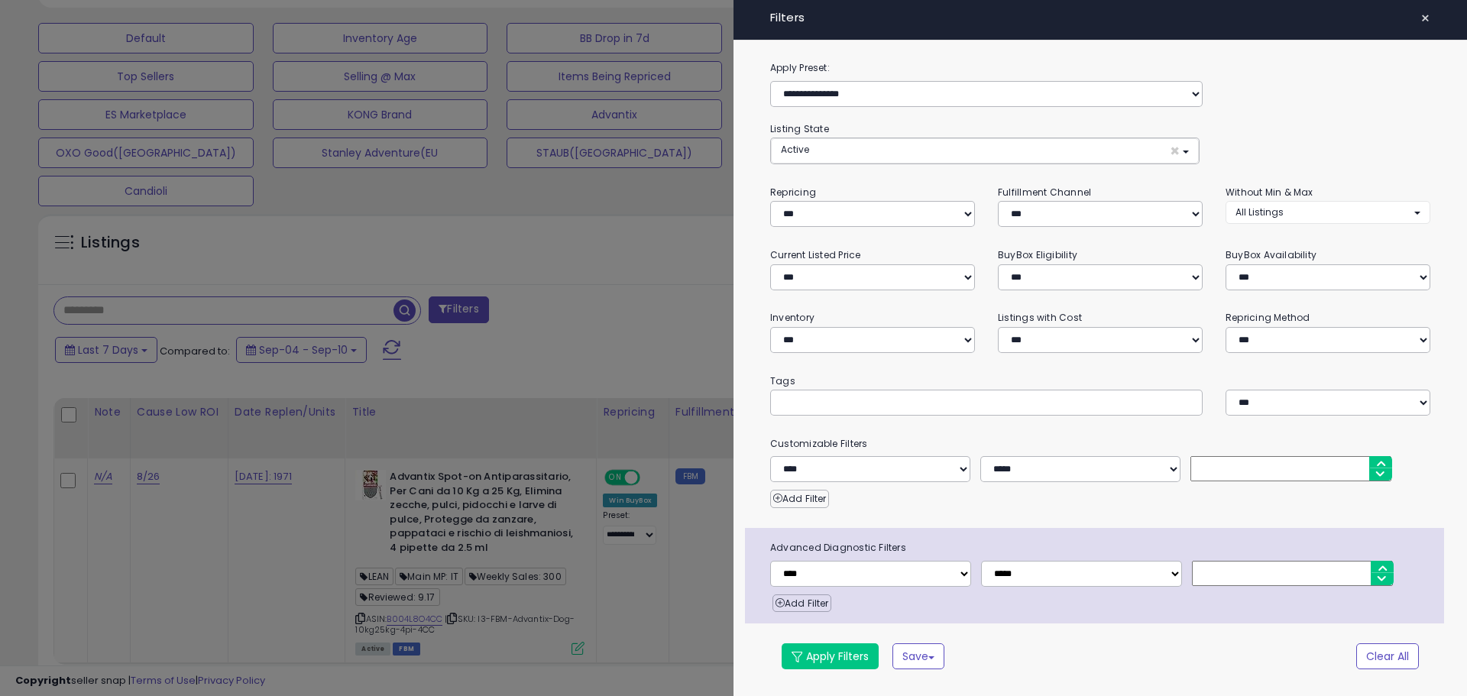
click at [867, 404] on input "text" at bounding box center [894, 401] width 229 height 15
type input "****"
drag, startPoint x: 836, startPoint y: 650, endPoint x: 833, endPoint y: 636, distance: 14.8
click at [837, 649] on button "Apply Filters" at bounding box center [829, 656] width 97 height 26
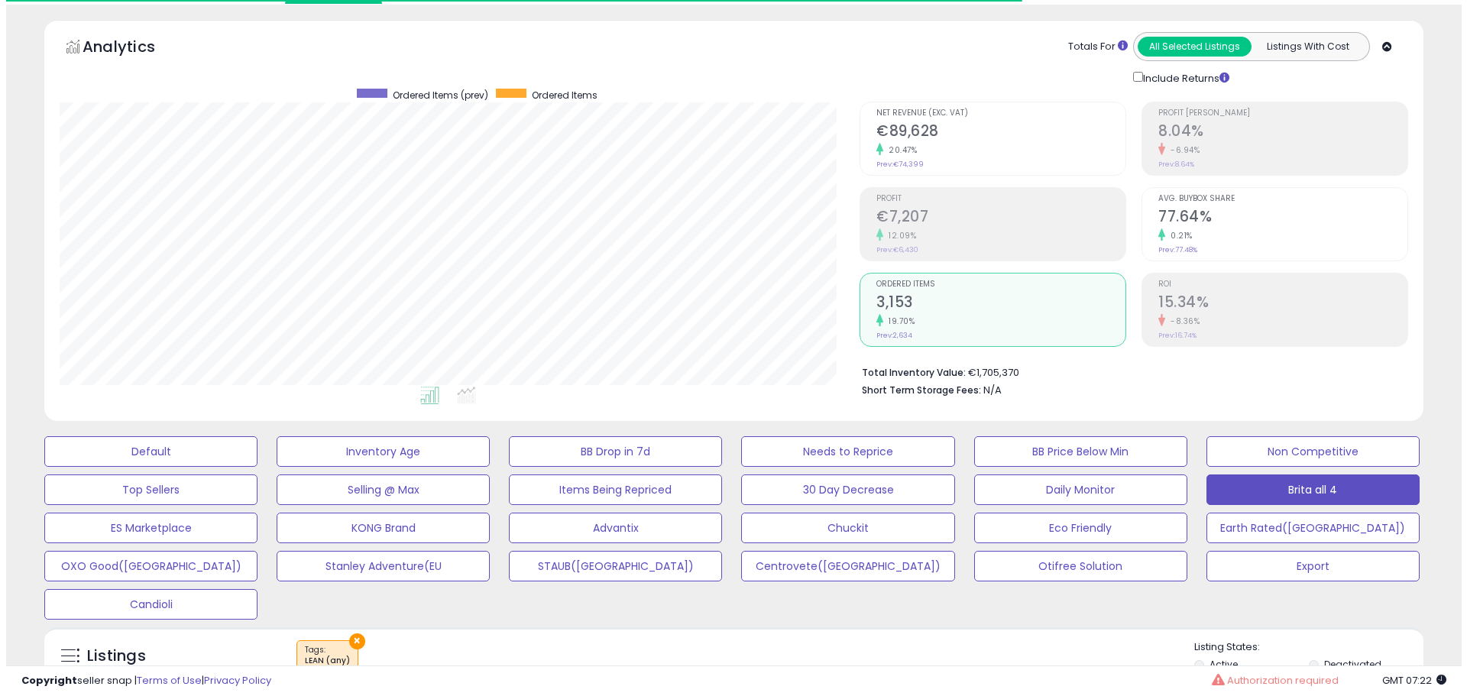
scroll to position [313, 800]
click at [880, 293] on h2 "3,153" at bounding box center [994, 303] width 249 height 21
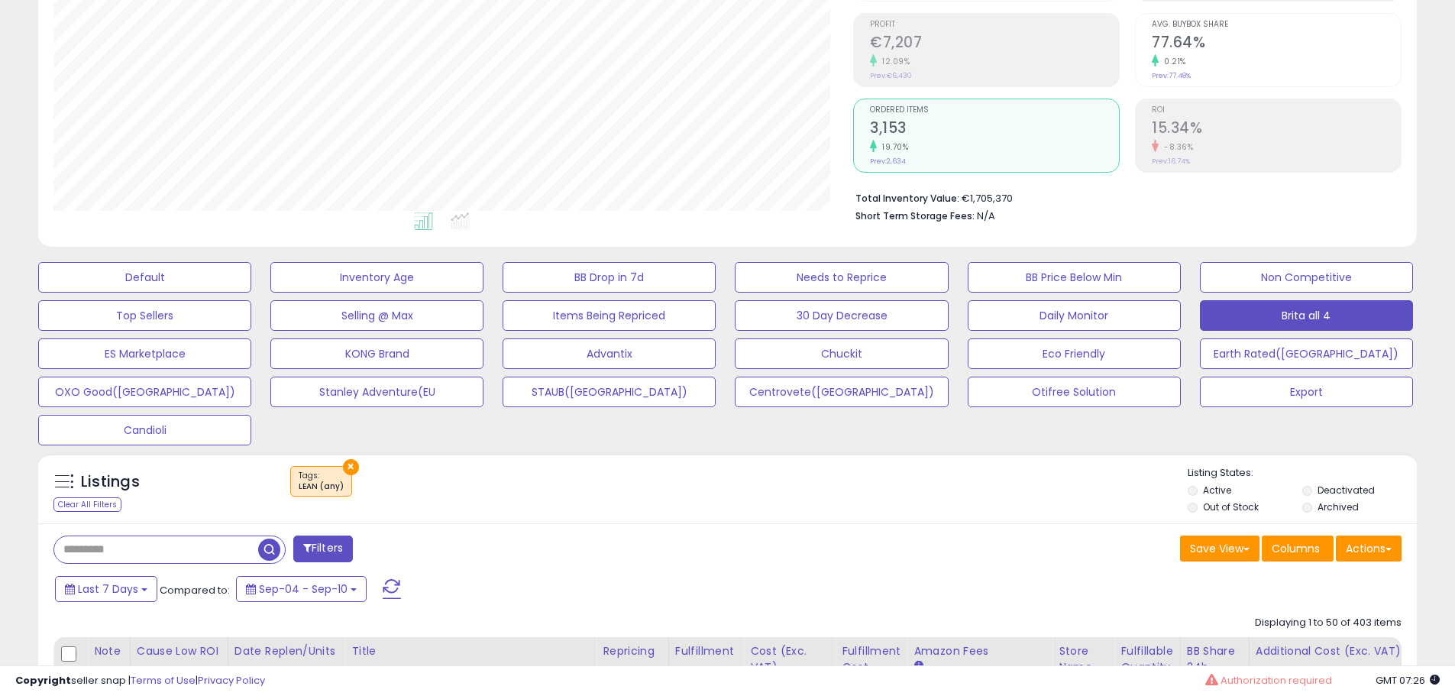
scroll to position [427, 0]
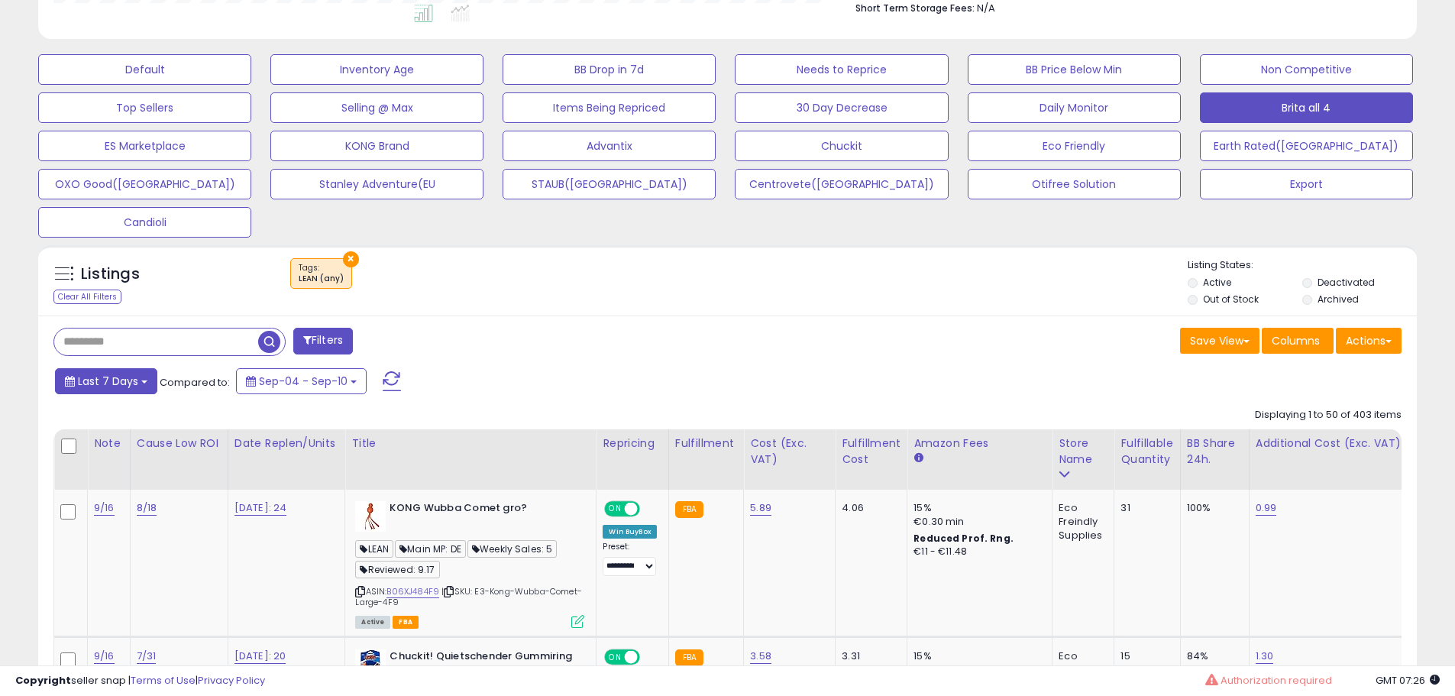
click at [127, 377] on span "Last 7 Days" at bounding box center [108, 381] width 60 height 15
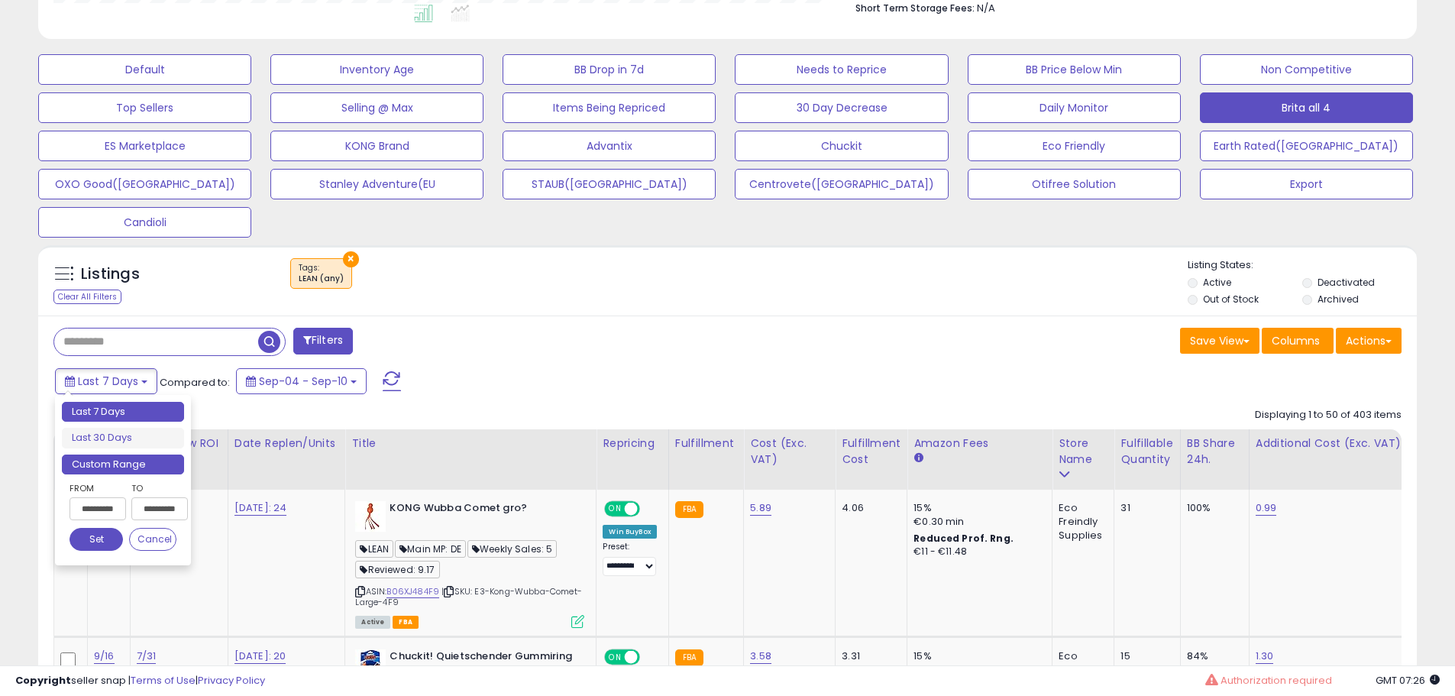
click at [120, 461] on li "Custom Range" at bounding box center [123, 465] width 122 height 21
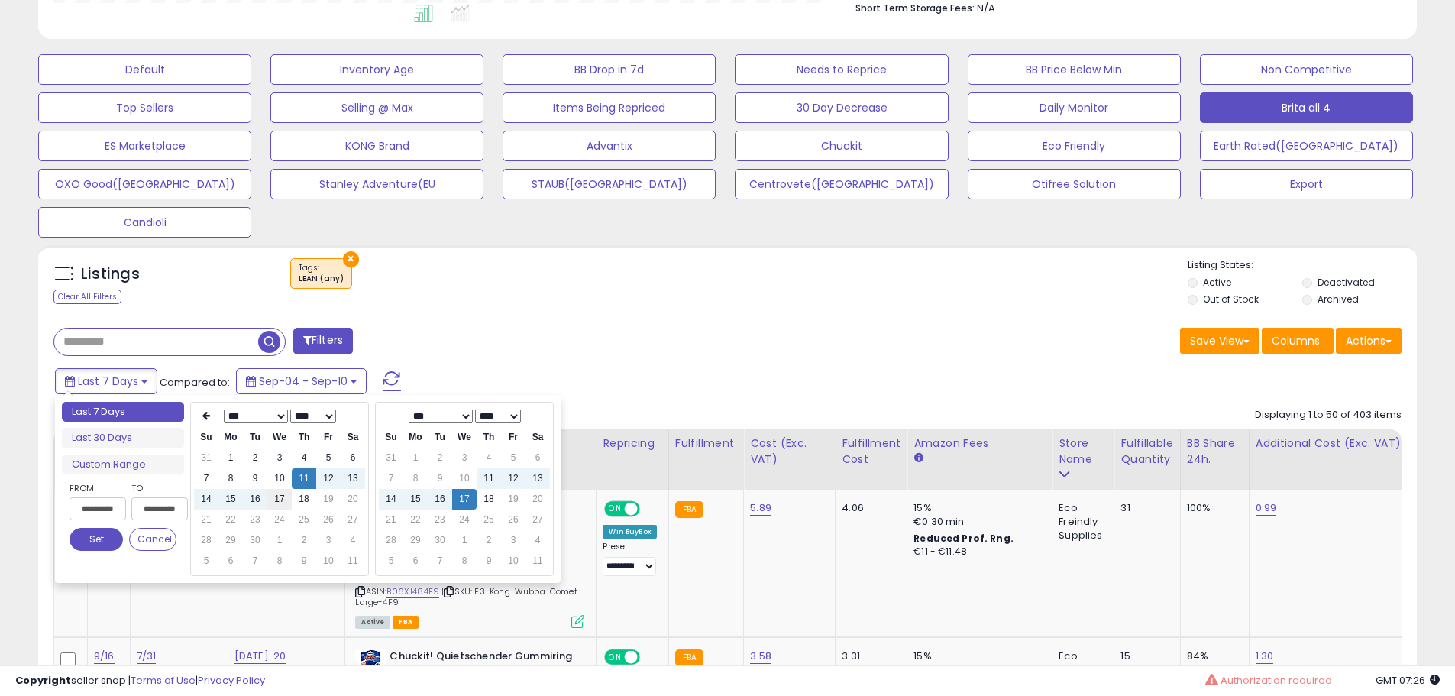
click at [277, 500] on td "17" at bounding box center [279, 499] width 24 height 21
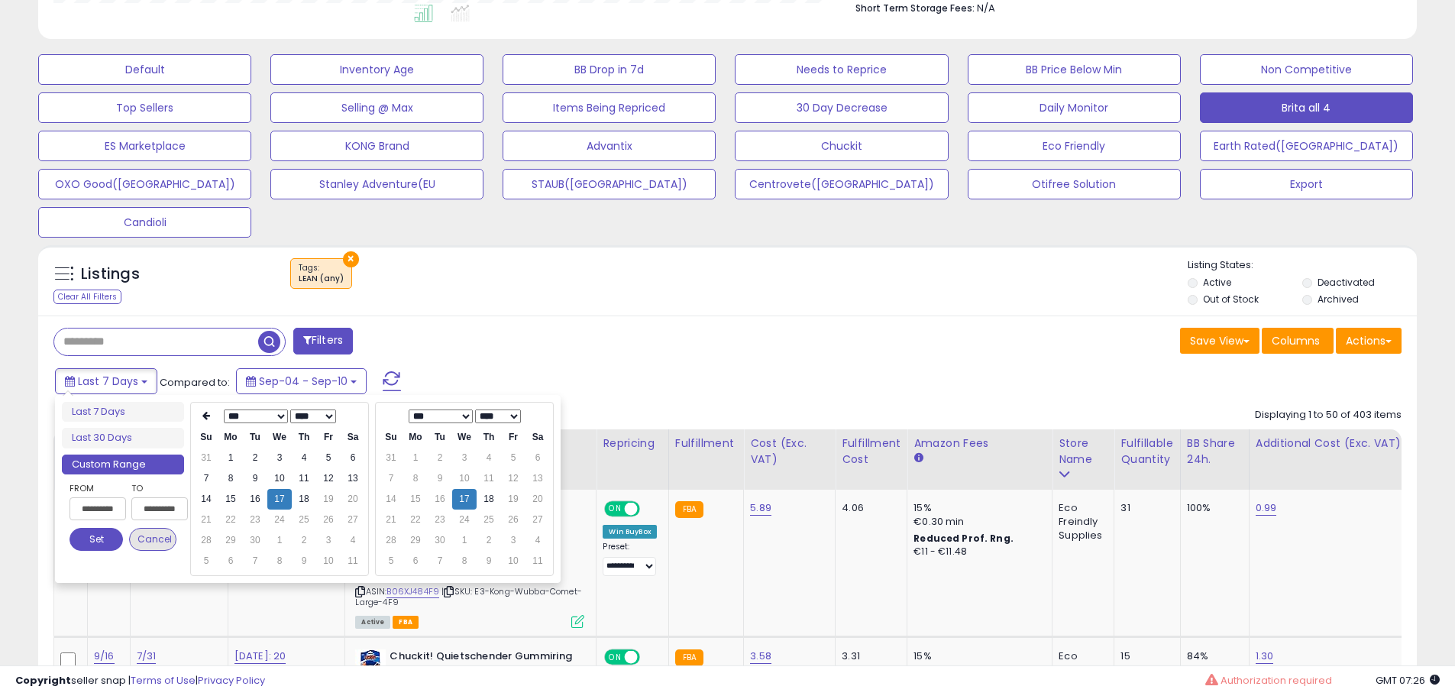
type input "**********"
click at [87, 540] on button "Set" at bounding box center [96, 539] width 53 height 23
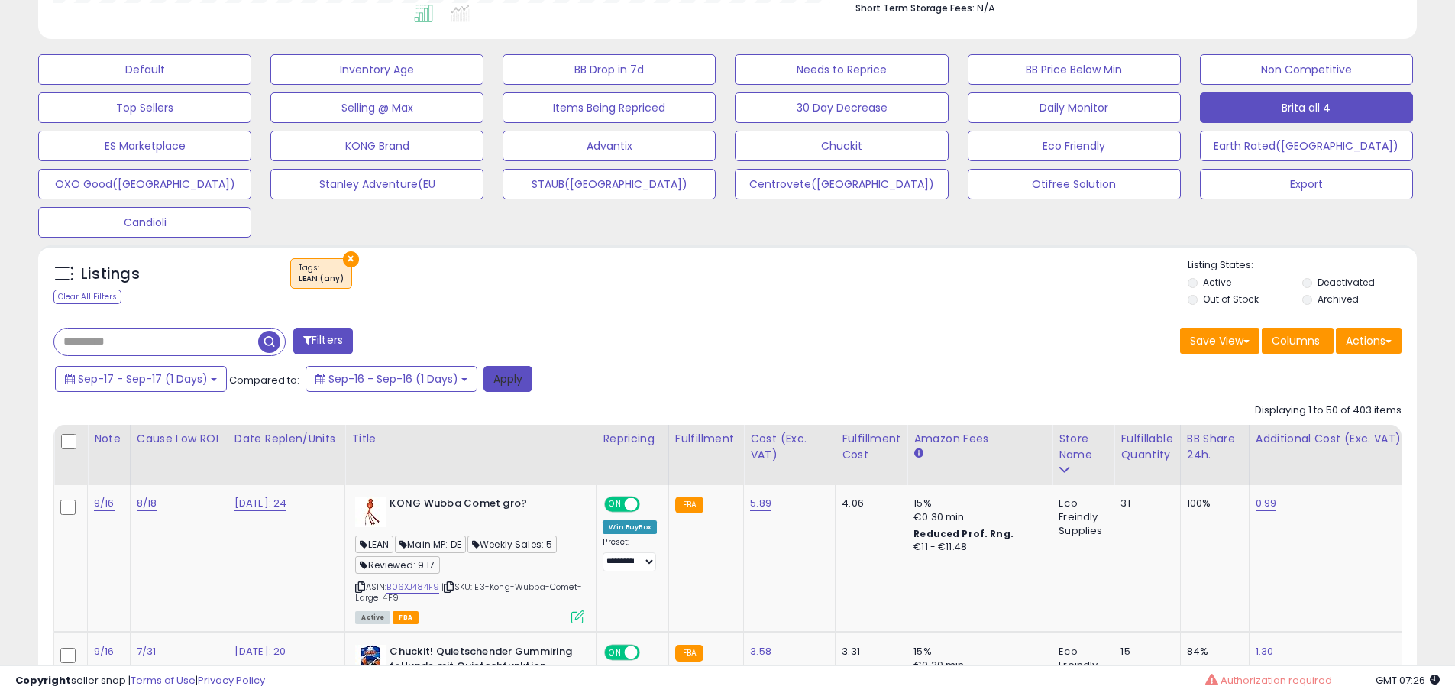
click at [507, 371] on button "Apply" at bounding box center [508, 379] width 49 height 26
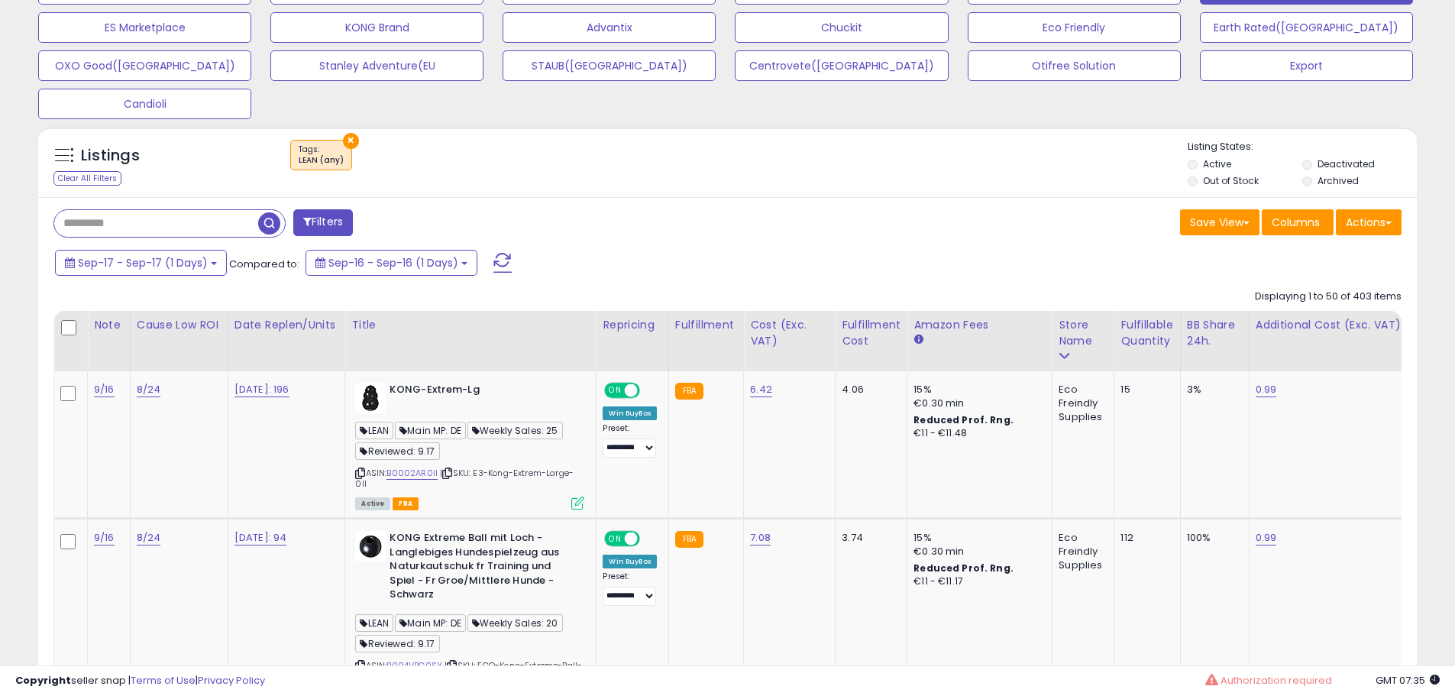
scroll to position [688, 0]
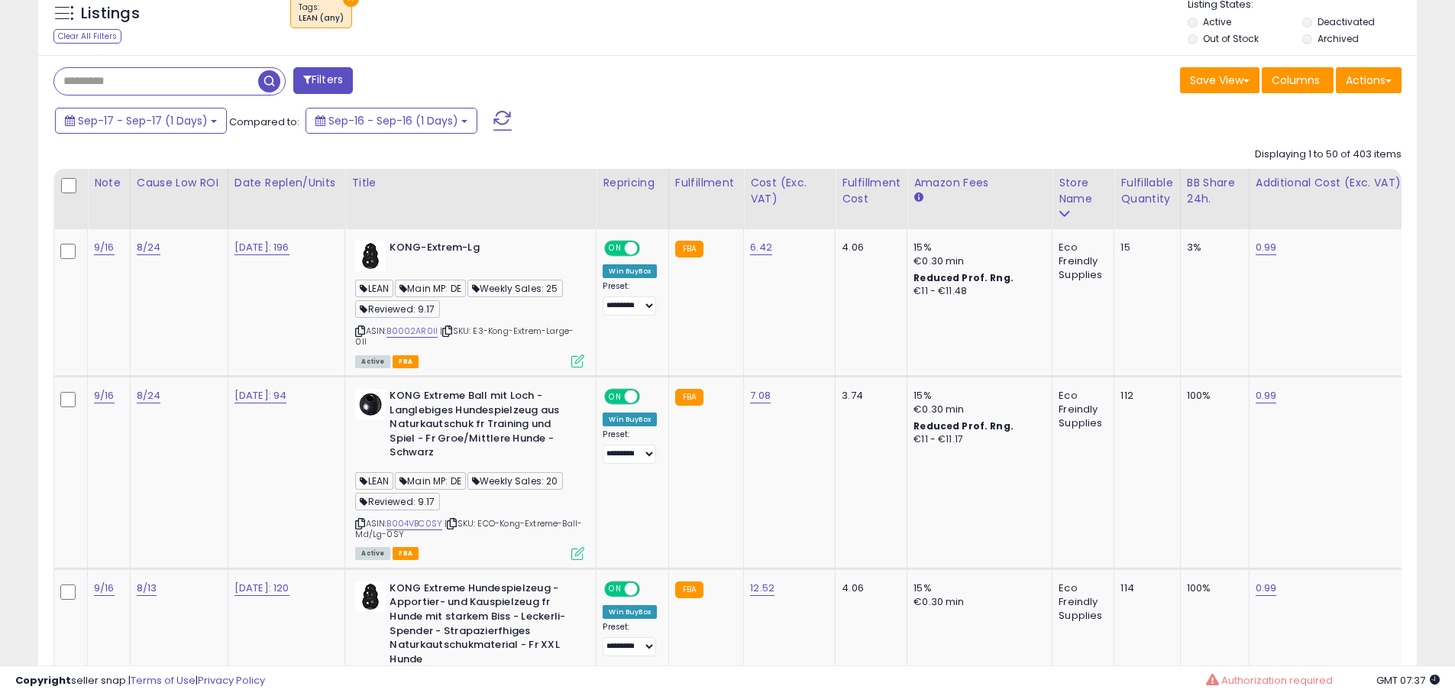
click at [887, 110] on div "Sep-17 - Sep-17 (1 Days) Compared to: Sep-16 - Sep-16 (1 Days)" at bounding box center [556, 122] width 1011 height 34
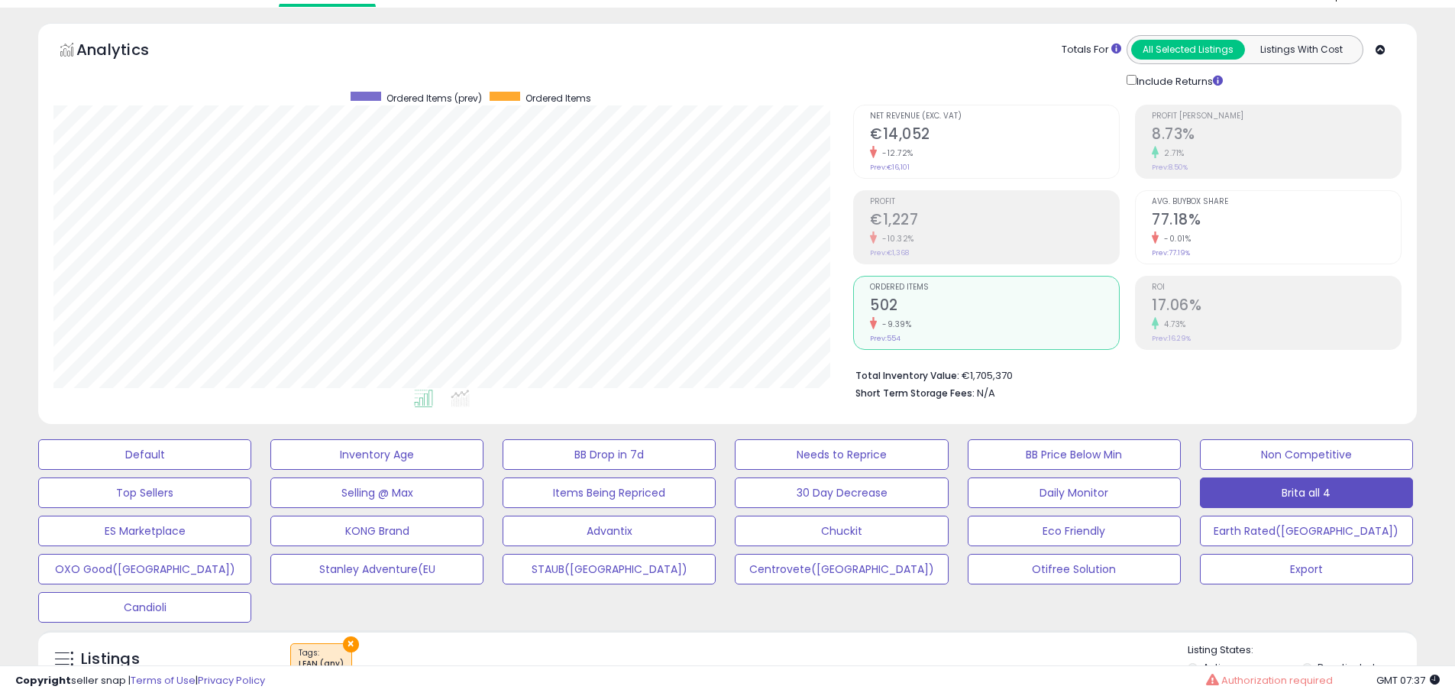
scroll to position [0, 0]
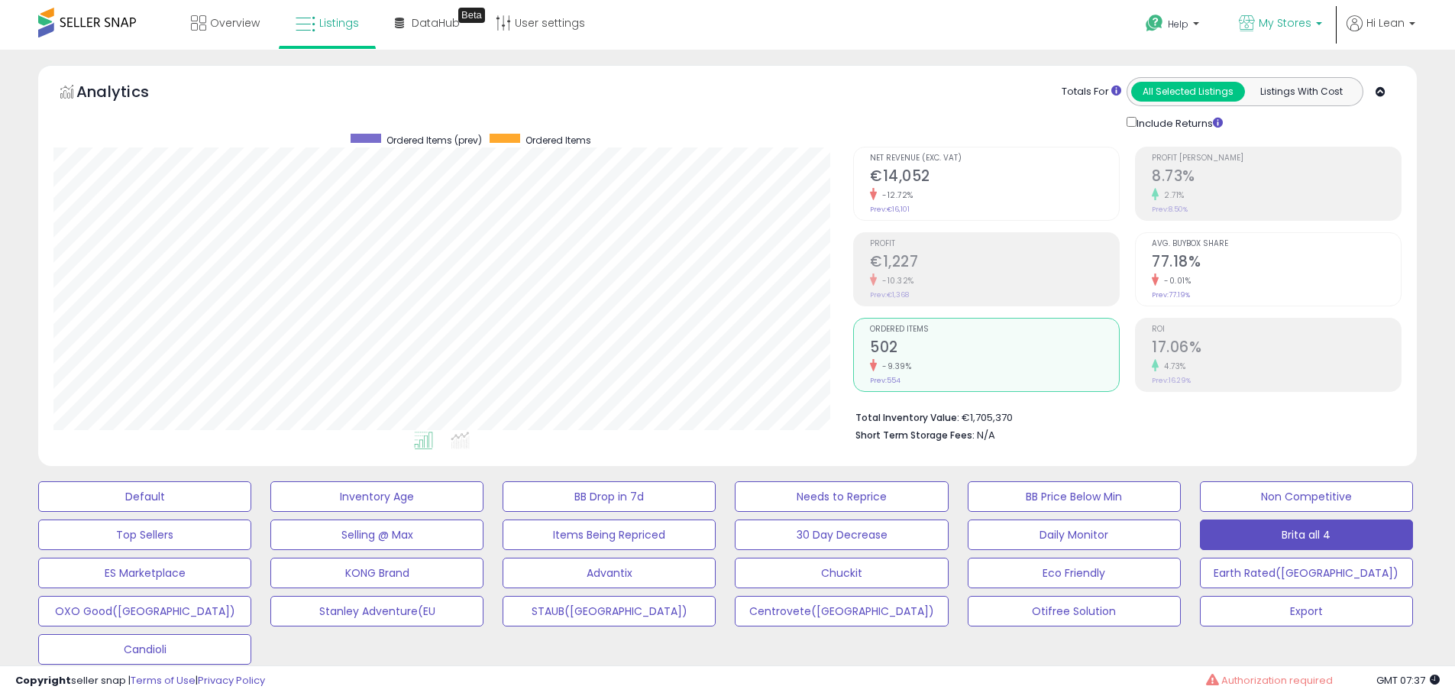
click at [1283, 33] on p "My Stores" at bounding box center [1280, 24] width 83 height 19
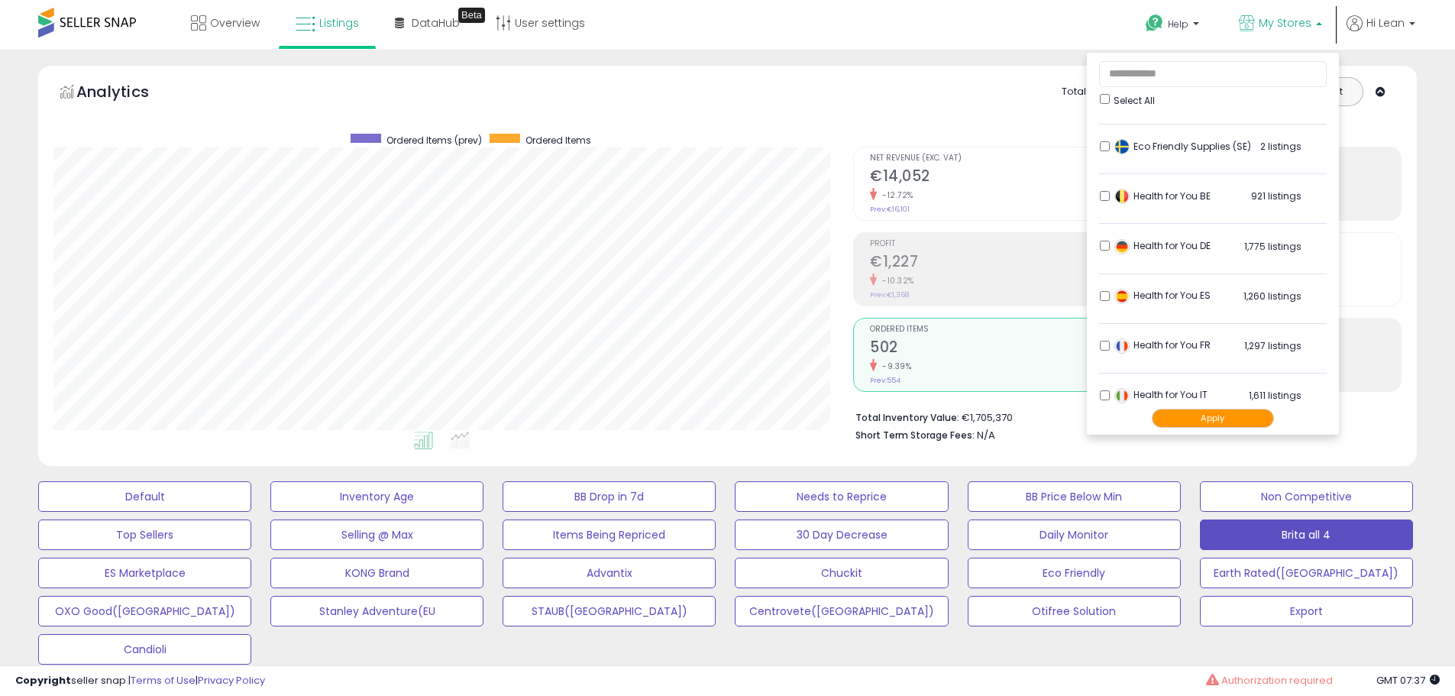
scroll to position [651, 0]
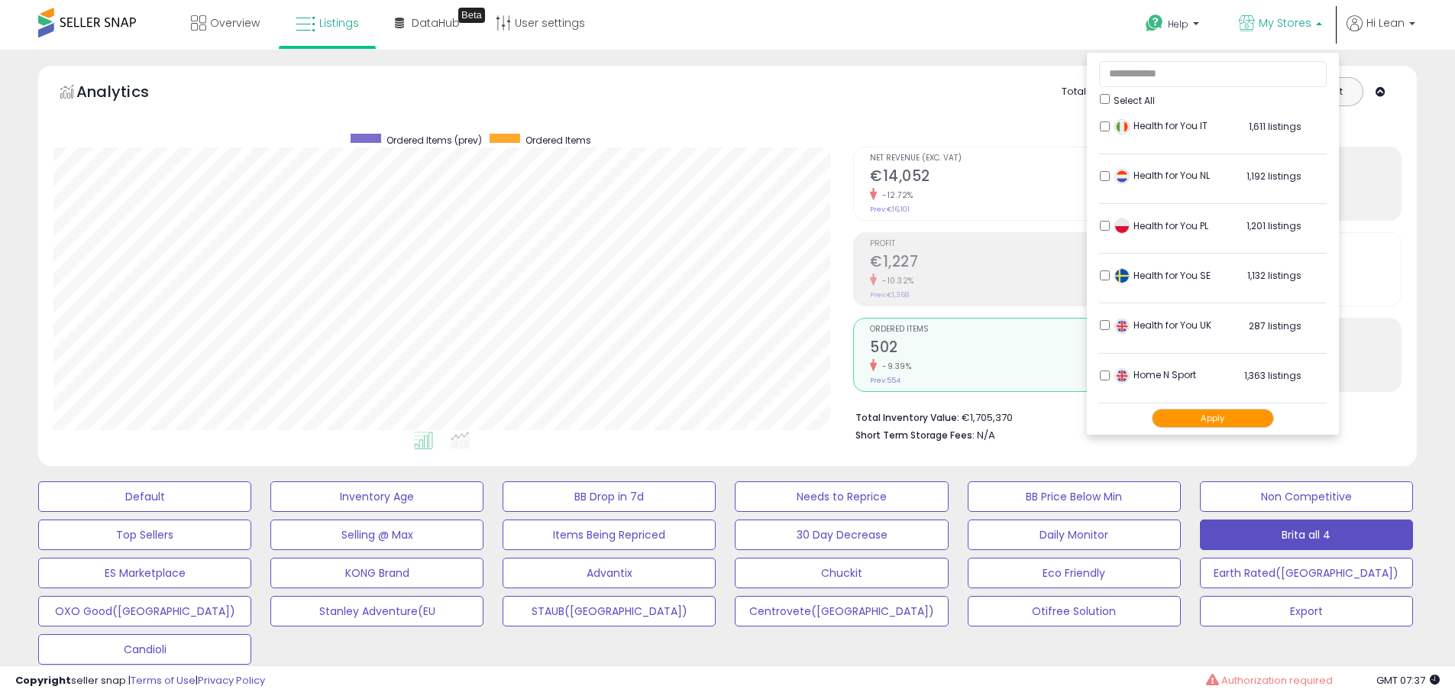
click at [1425, 233] on div "Analytics Totals For All Selected Listings Listings With Cost Include Returns" at bounding box center [728, 269] width 1402 height 409
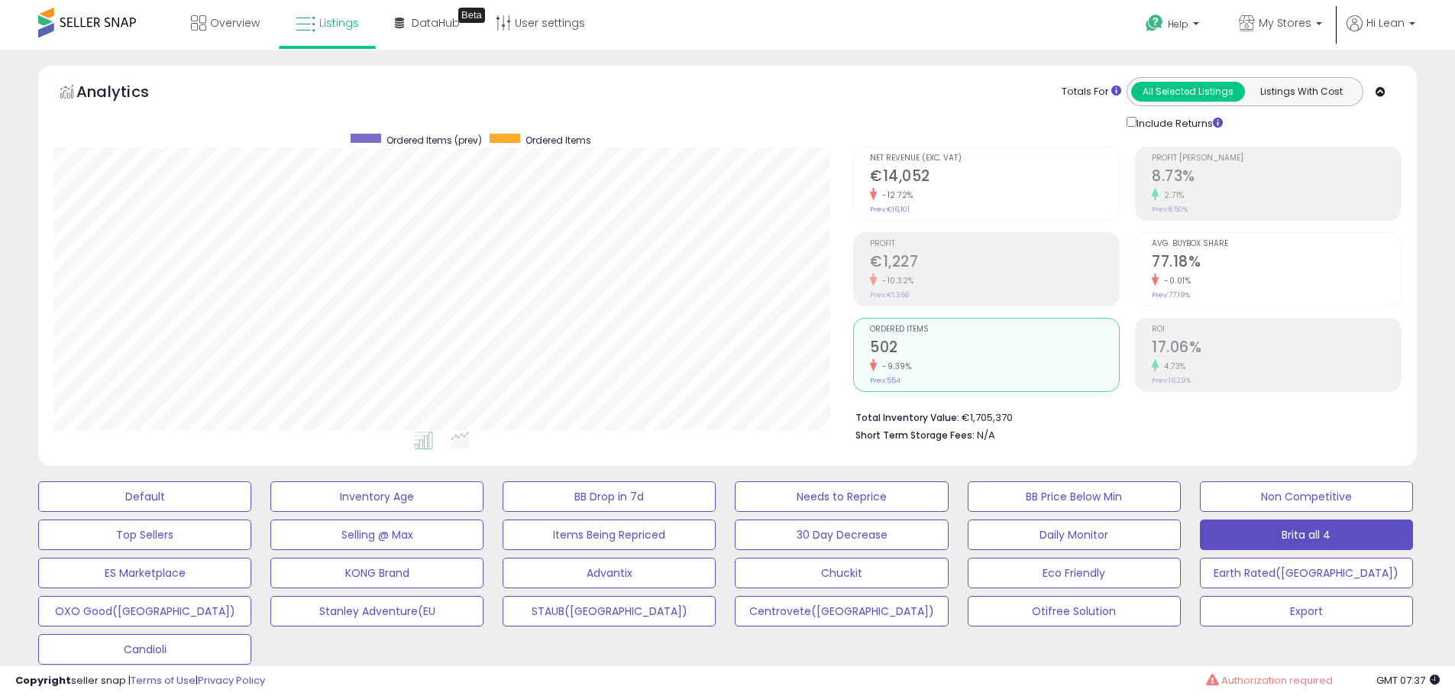
scroll to position [458, 0]
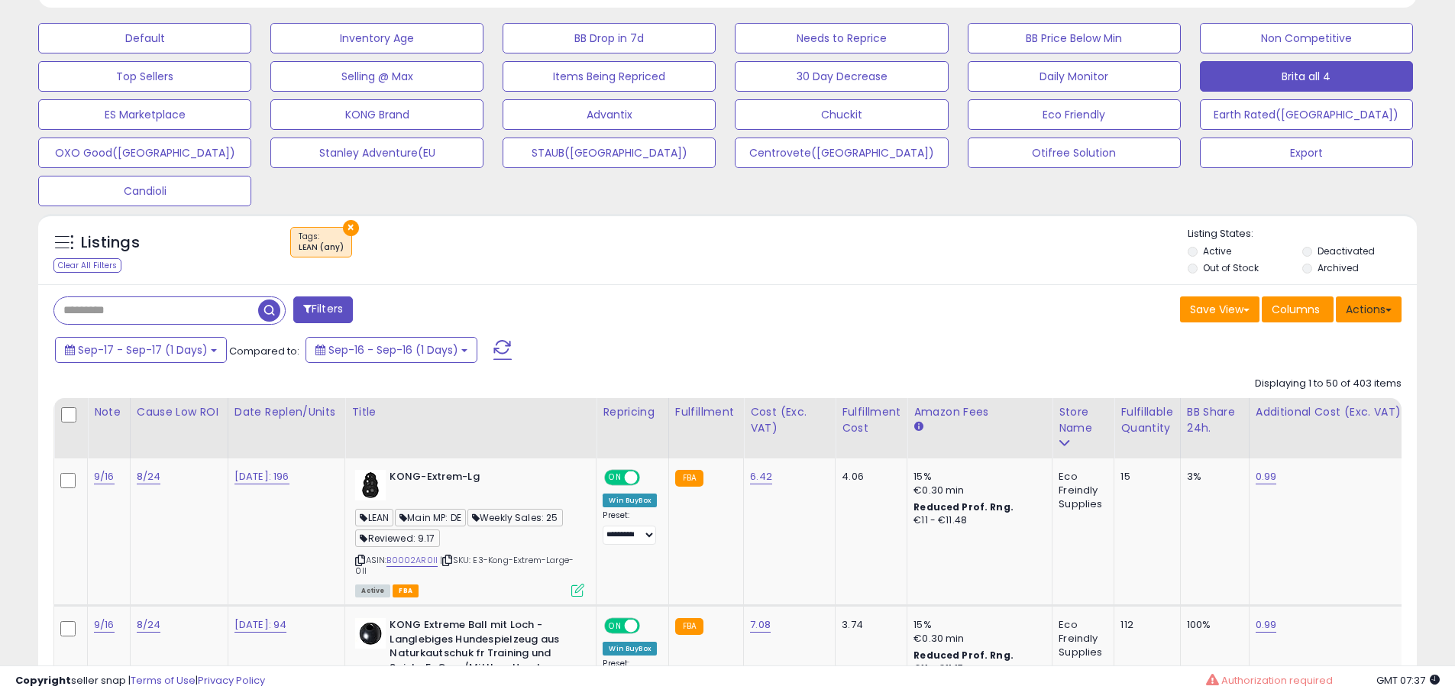
click at [1366, 303] on button "Actions" at bounding box center [1369, 309] width 66 height 26
click at [1302, 413] on link "Export All Columns" at bounding box center [1306, 407] width 167 height 24
click at [958, 342] on div "Sep-17 - Sep-17 (1 Days) Compared to: Sep-16 - Sep-16 (1 Days)" at bounding box center [556, 352] width 1011 height 34
click at [880, 299] on div "Save View Save As New View Update Current View Columns Actions Import Export Vi…" at bounding box center [1071, 311] width 686 height 30
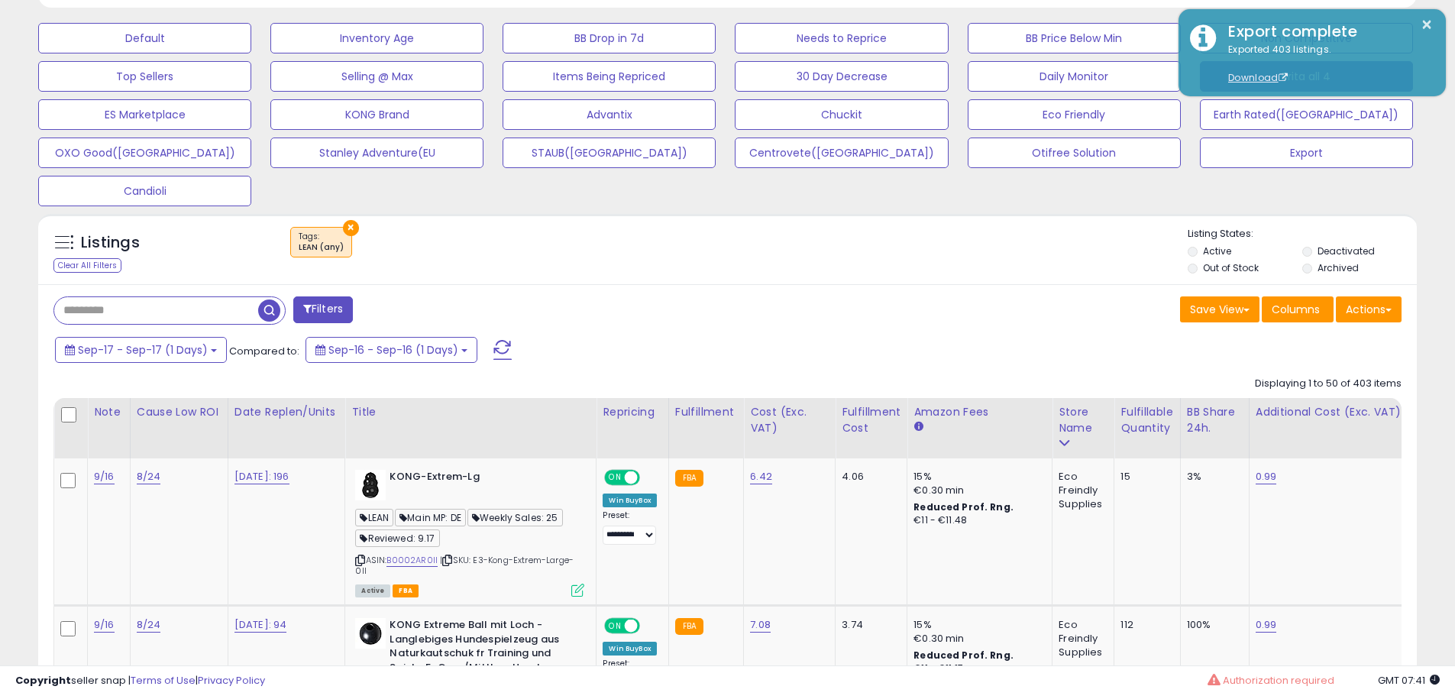
click at [607, 275] on div "Listings Clear All Filters × Tags LEAN (any)" at bounding box center [727, 253] width 1379 height 52
click at [745, 341] on div "Sep-17 - Sep-17 (1 Days) Compared to: Sep-16 - Sep-16 (1 Days)" at bounding box center [556, 352] width 1011 height 34
click at [146, 353] on span "Sep-17 - Sep-17 (1 Days)" at bounding box center [143, 349] width 130 height 15
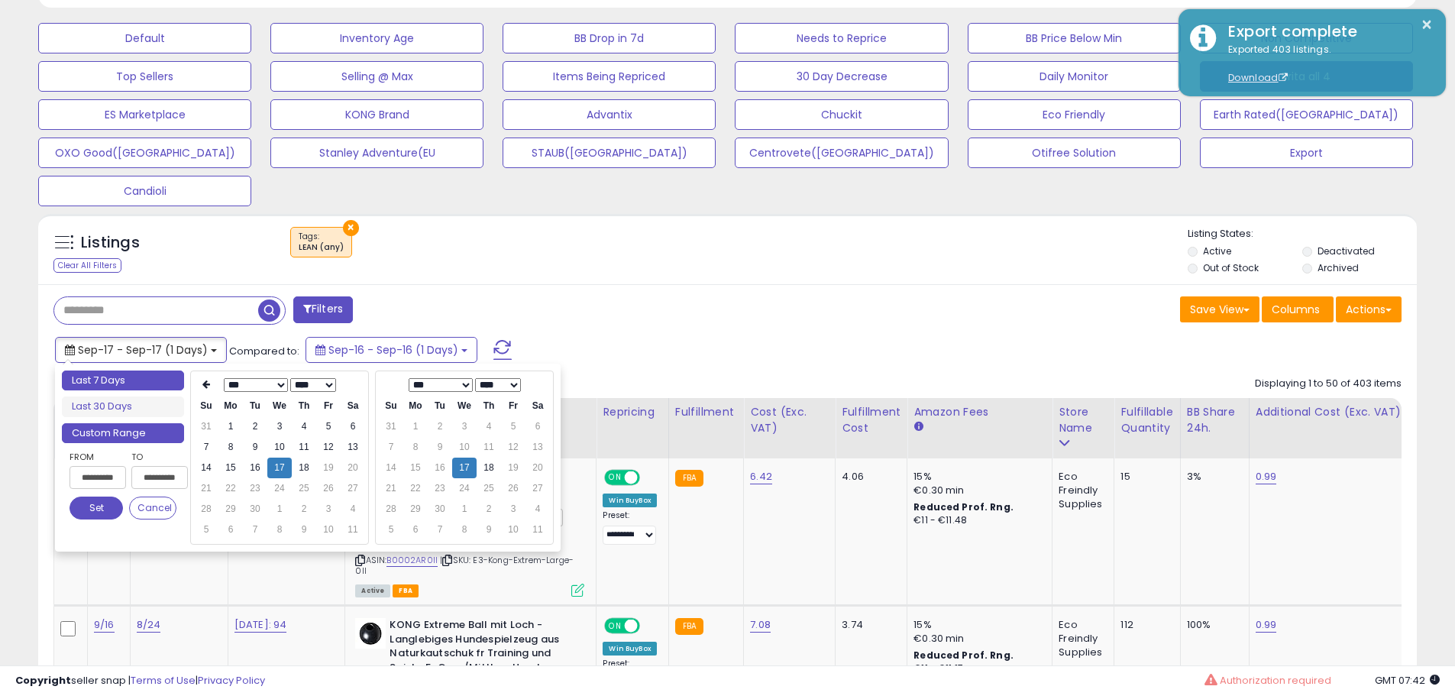
type input "**********"
click at [137, 383] on li "Last 7 Days" at bounding box center [123, 380] width 122 height 21
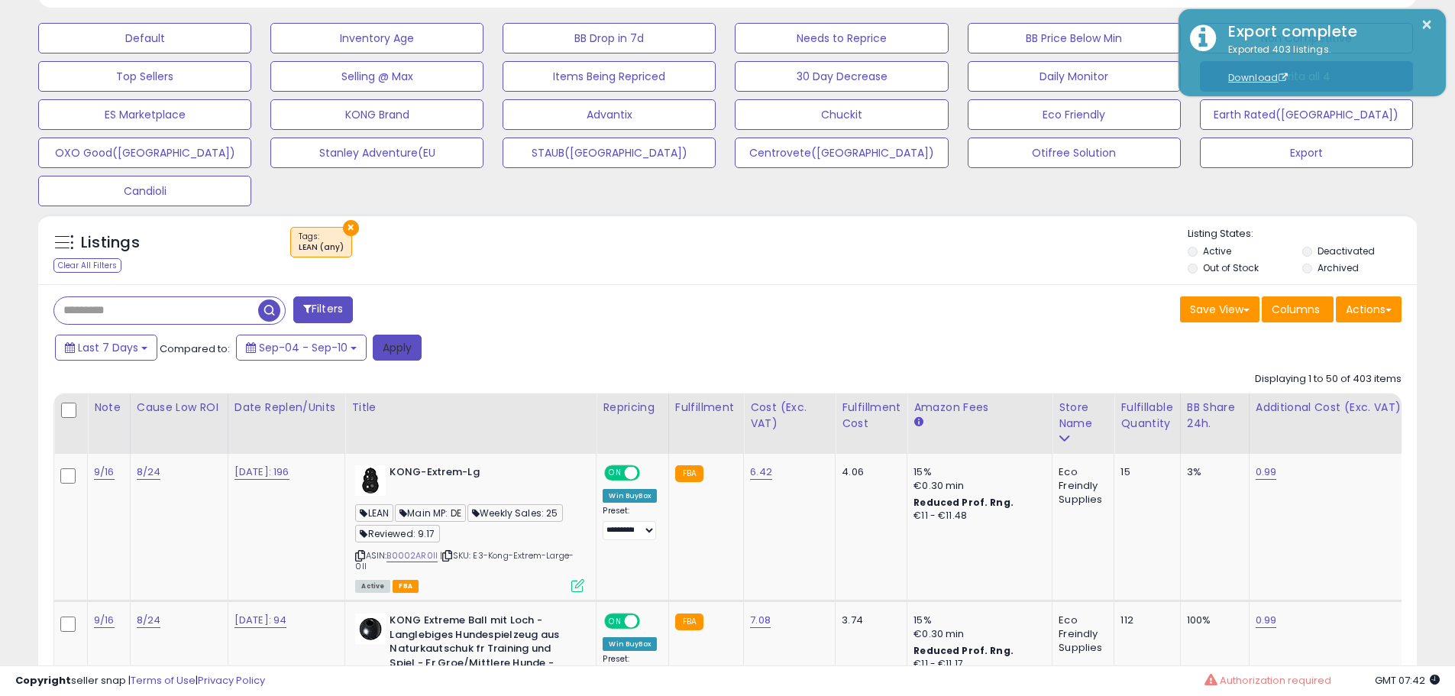
click at [411, 352] on button "Apply" at bounding box center [397, 348] width 49 height 26
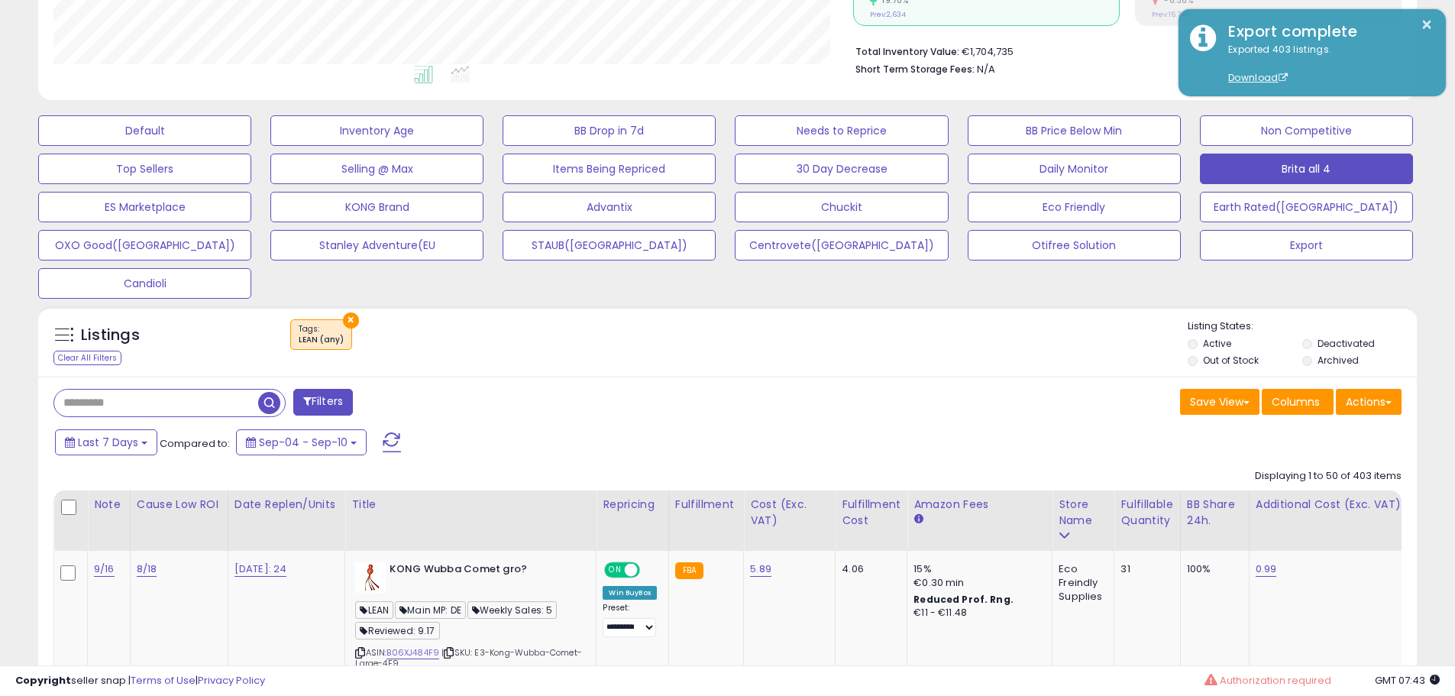
scroll to position [313, 800]
click at [769, 370] on div "Listings Clear All Filters × Tags LEAN (any)" at bounding box center [727, 345] width 1379 height 52
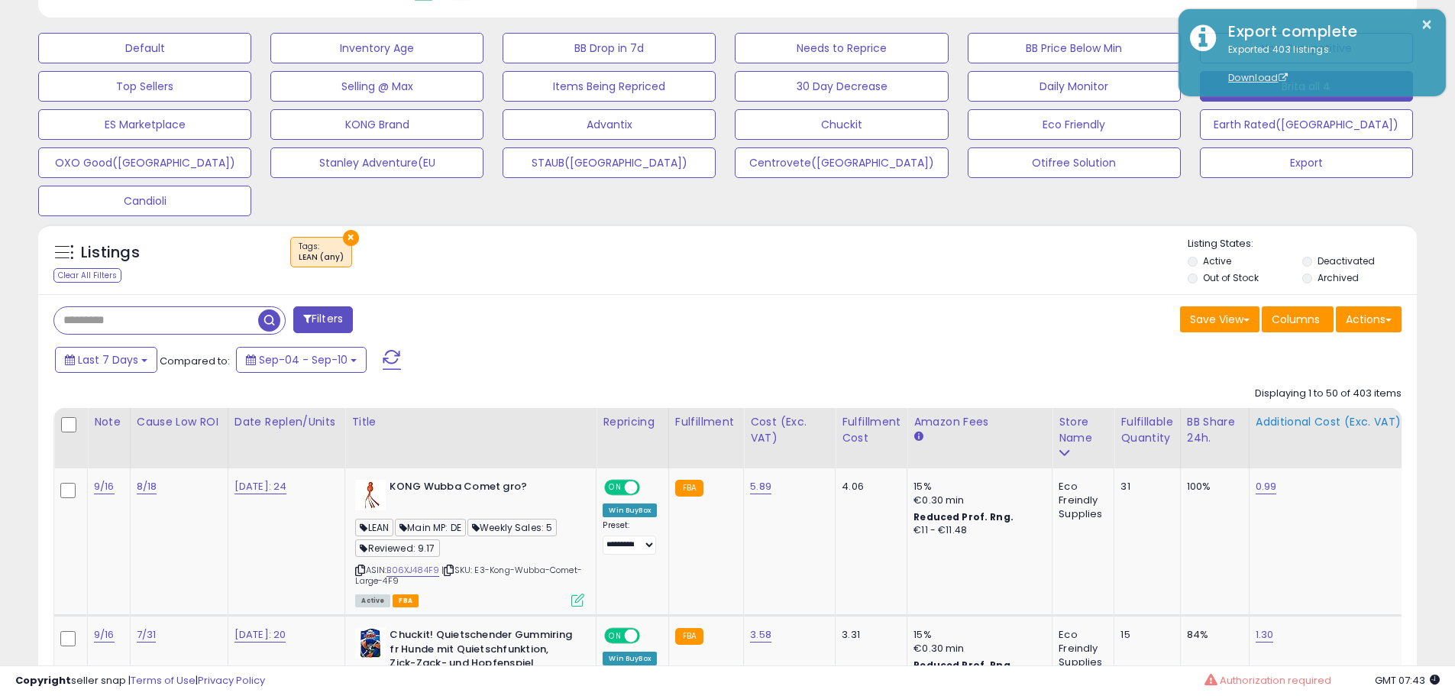
scroll to position [458, 0]
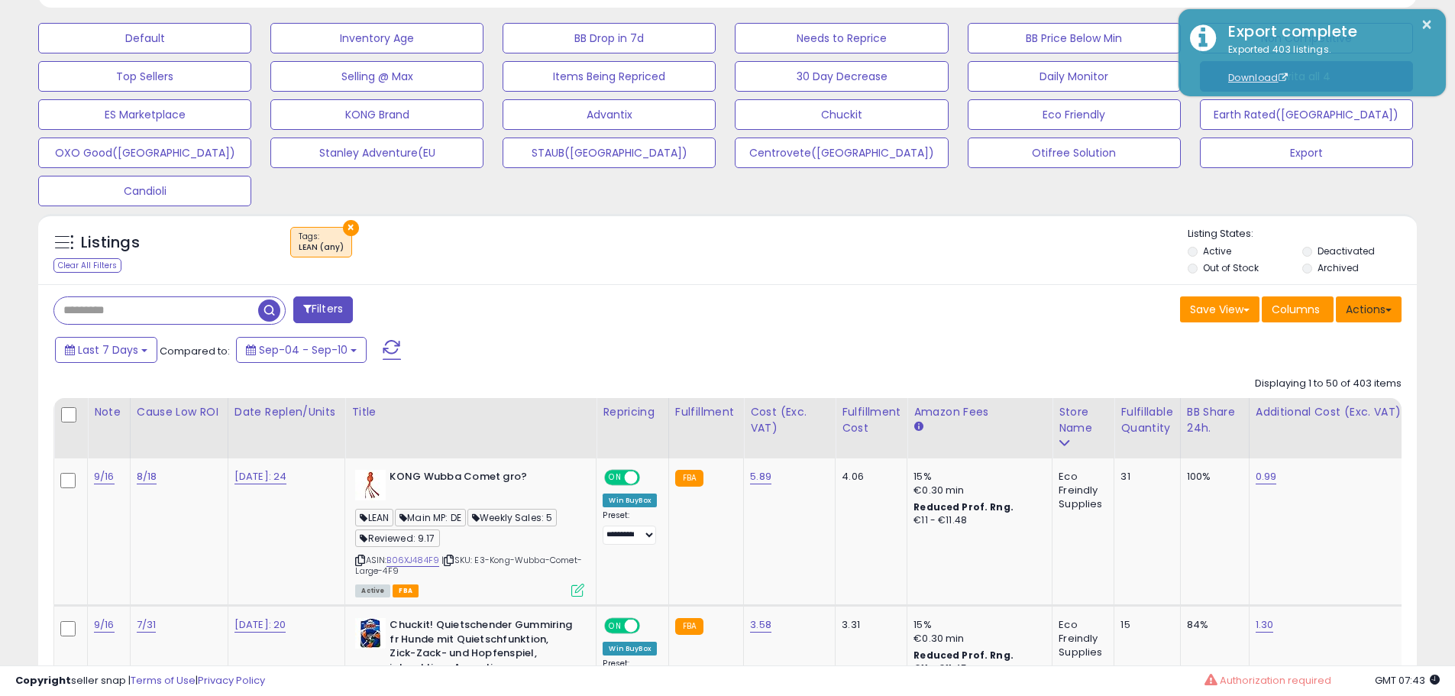
click at [1354, 309] on button "Actions" at bounding box center [1369, 309] width 66 height 26
click at [1308, 405] on link "Export All Columns" at bounding box center [1306, 407] width 167 height 24
click at [910, 324] on div "Save View Save As New View Update Current View Columns Actions Import Export Vi…" at bounding box center [1071, 311] width 686 height 30
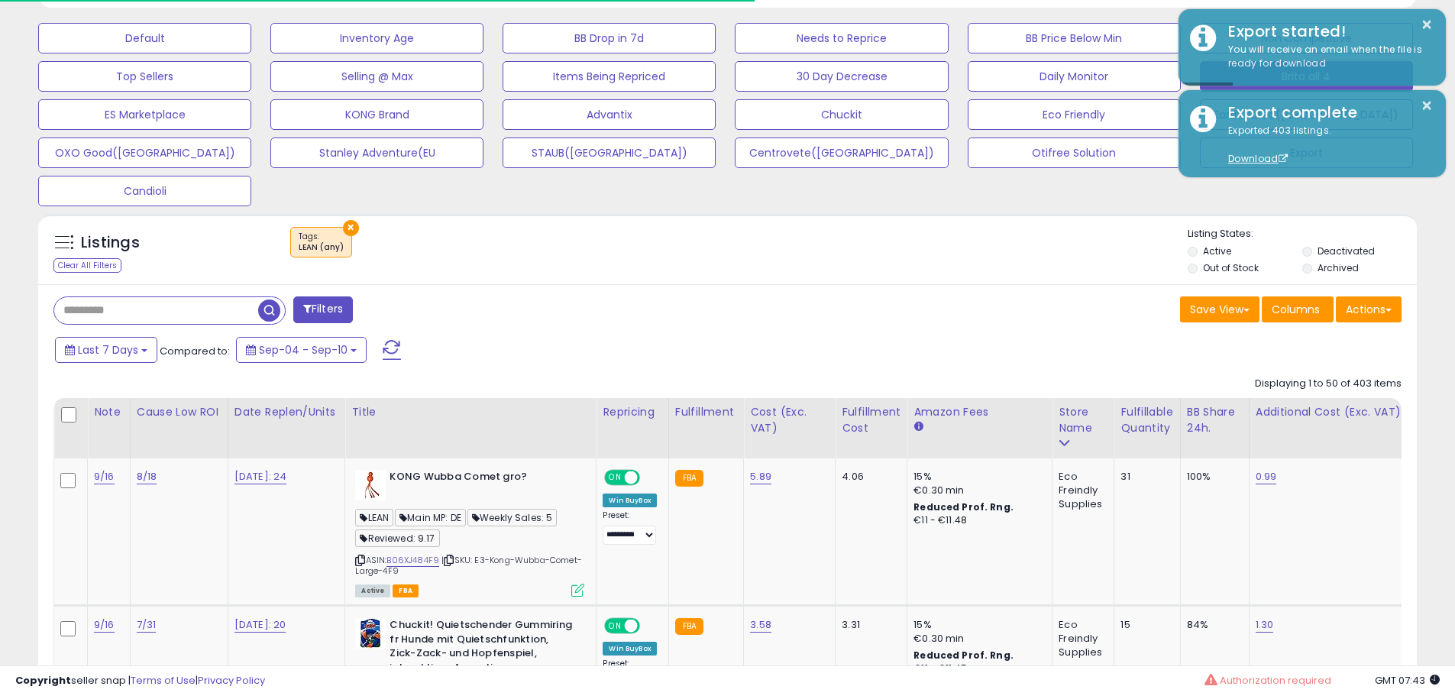
click at [630, 307] on div "Filters" at bounding box center [385, 311] width 686 height 31
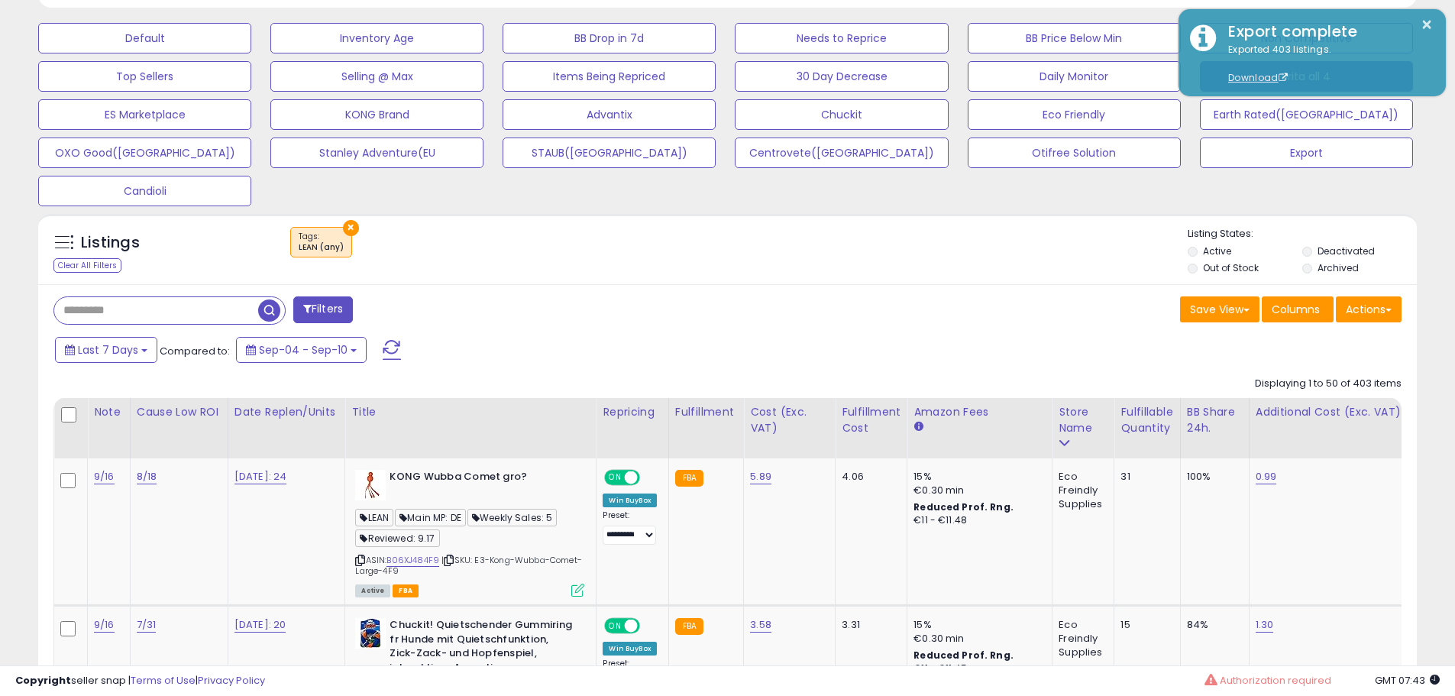
click at [813, 355] on div "Last 7 Days Compared to: Sep-04 - Sep-10" at bounding box center [556, 352] width 1011 height 34
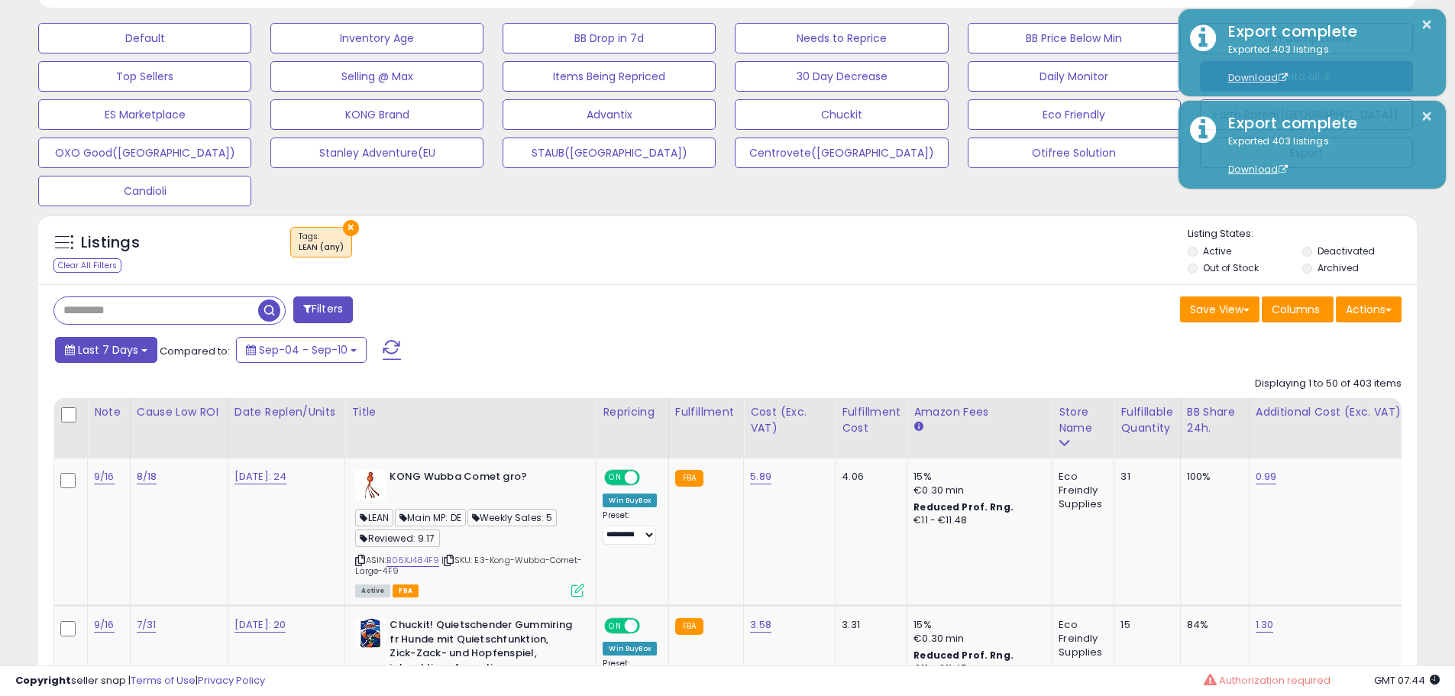
click at [118, 354] on span "Last 7 Days" at bounding box center [108, 349] width 60 height 15
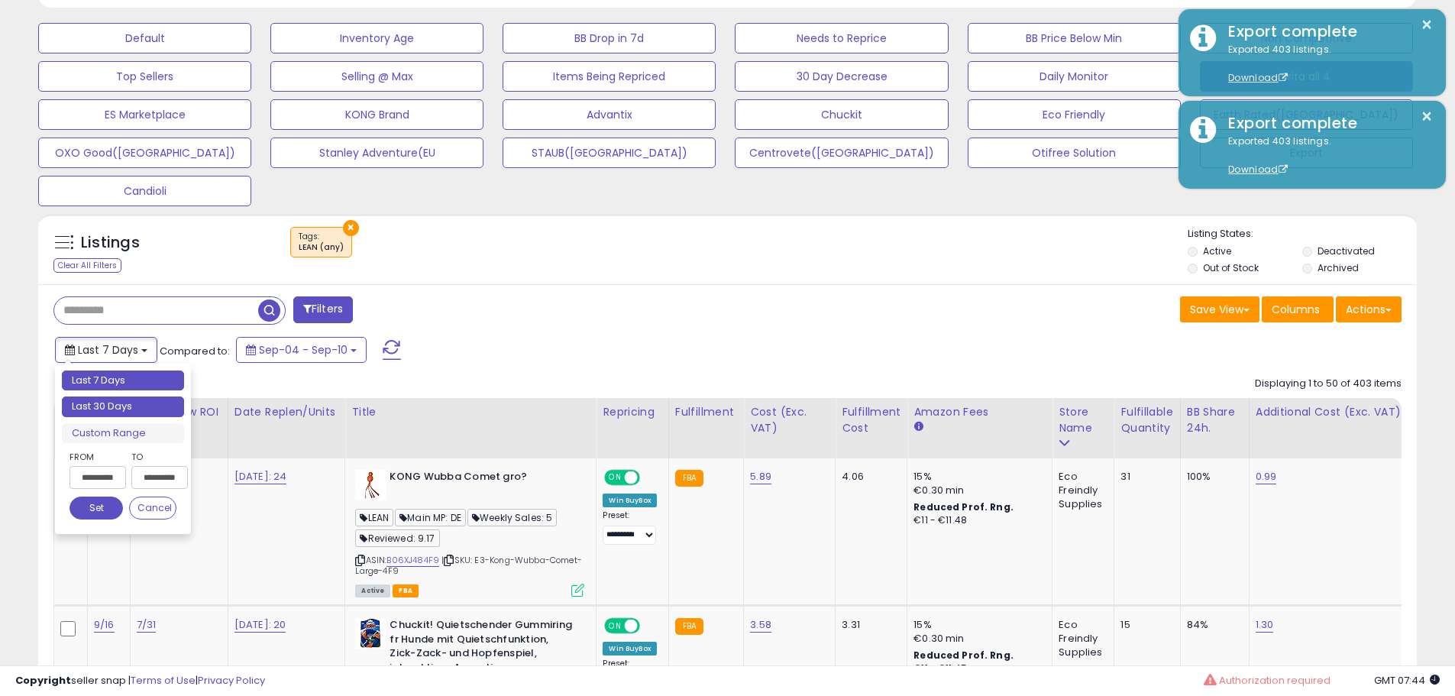
type input "**********"
click at [129, 405] on li "Last 30 Days" at bounding box center [123, 406] width 122 height 21
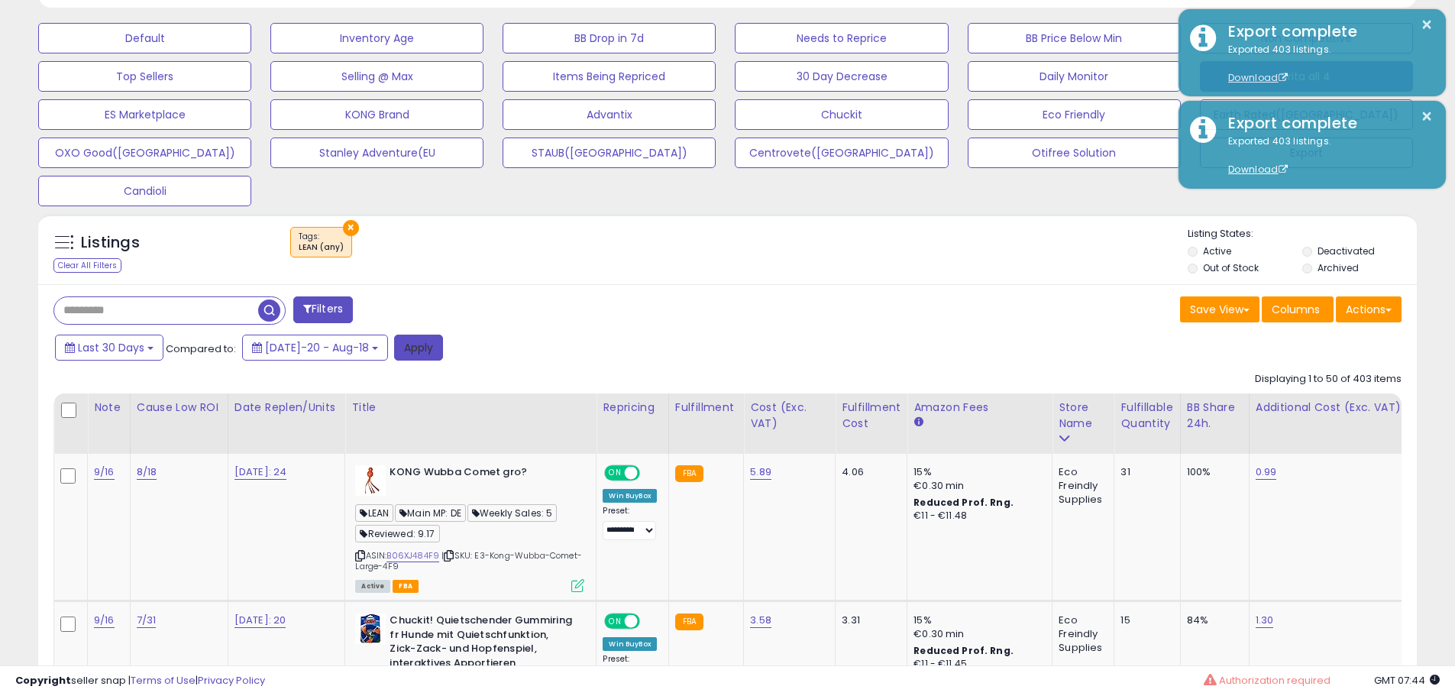
click at [409, 348] on button "Apply" at bounding box center [418, 348] width 49 height 26
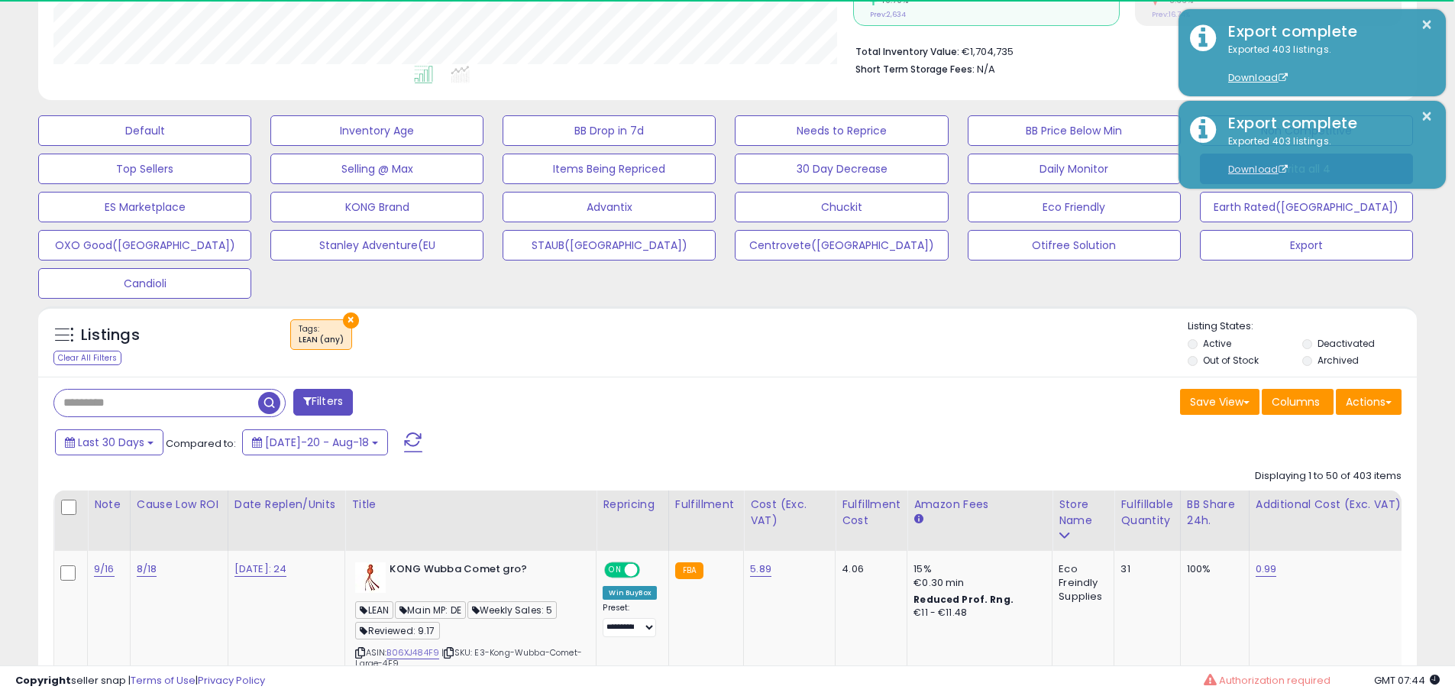
scroll to position [763577, 763091]
click at [700, 357] on div "× Tags" at bounding box center [729, 340] width 917 height 43
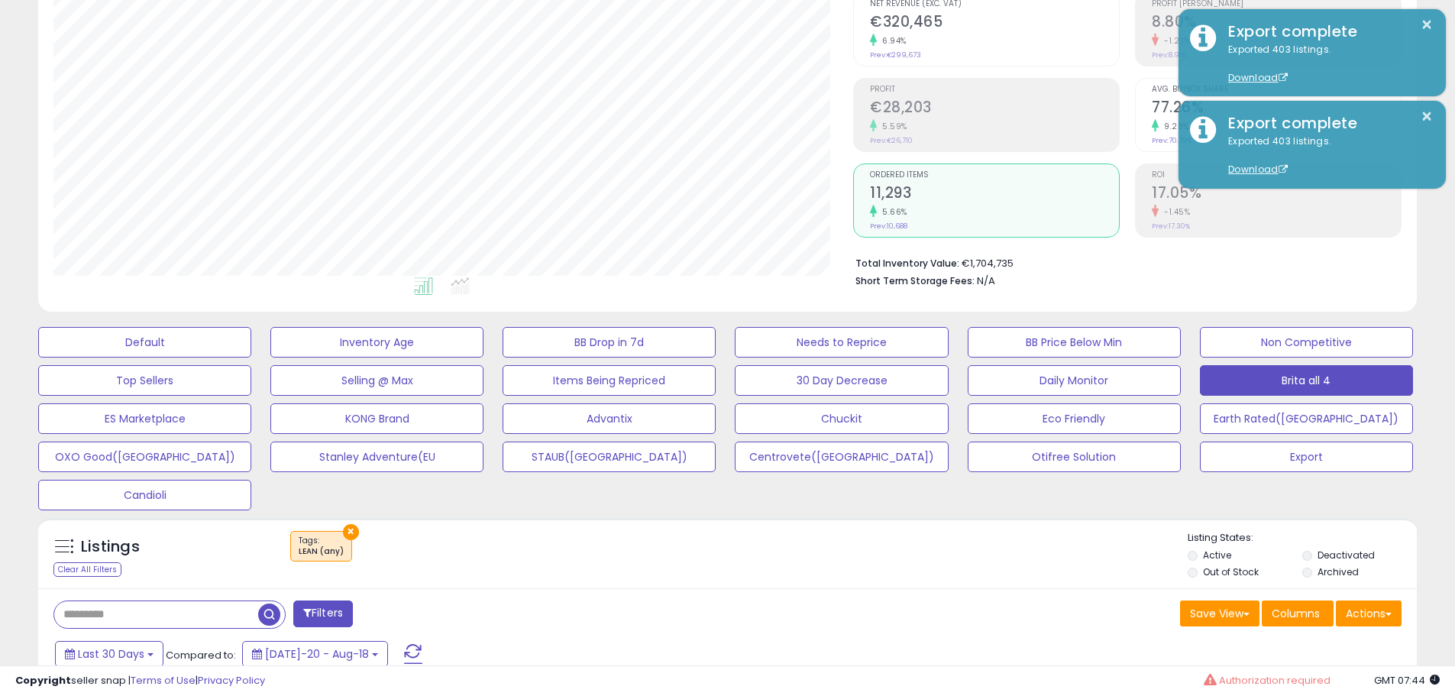
scroll to position [519, 0]
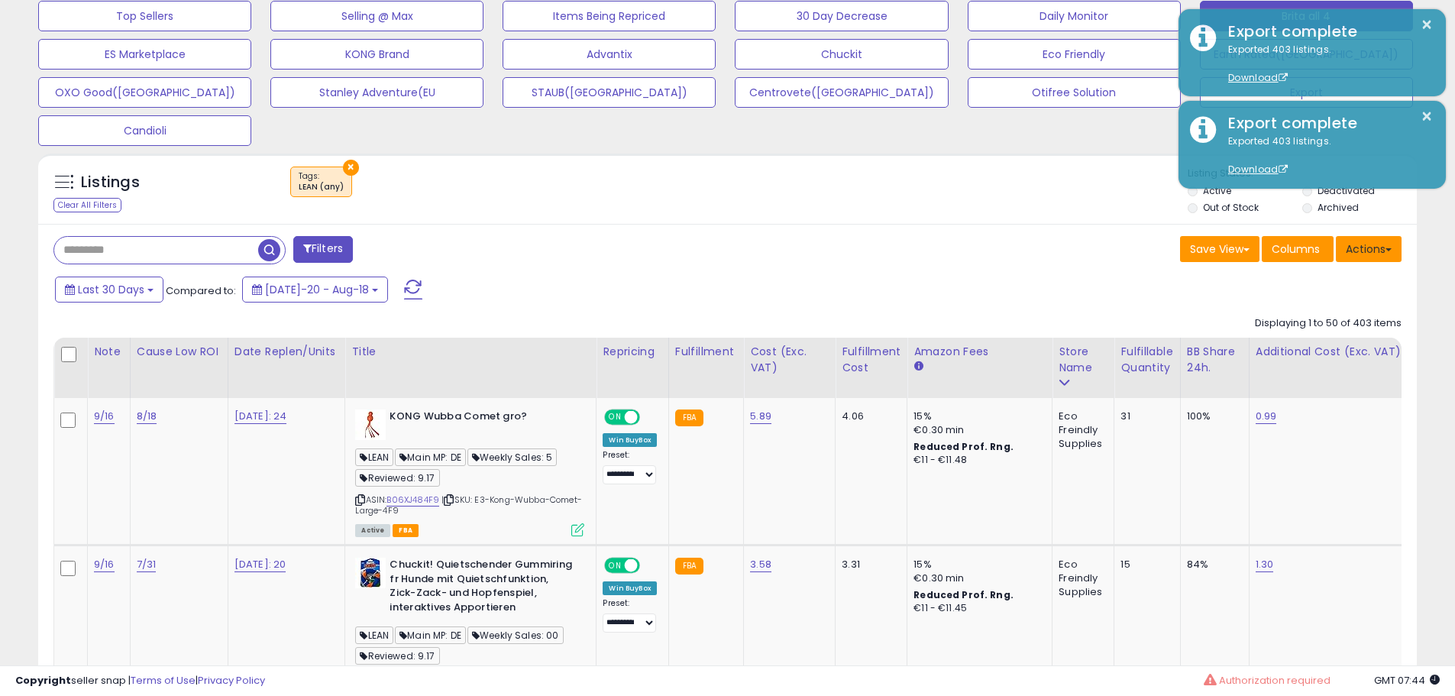
click at [1360, 250] on button "Actions" at bounding box center [1369, 249] width 66 height 26
click at [1279, 343] on link "Export All Columns" at bounding box center [1306, 347] width 167 height 24
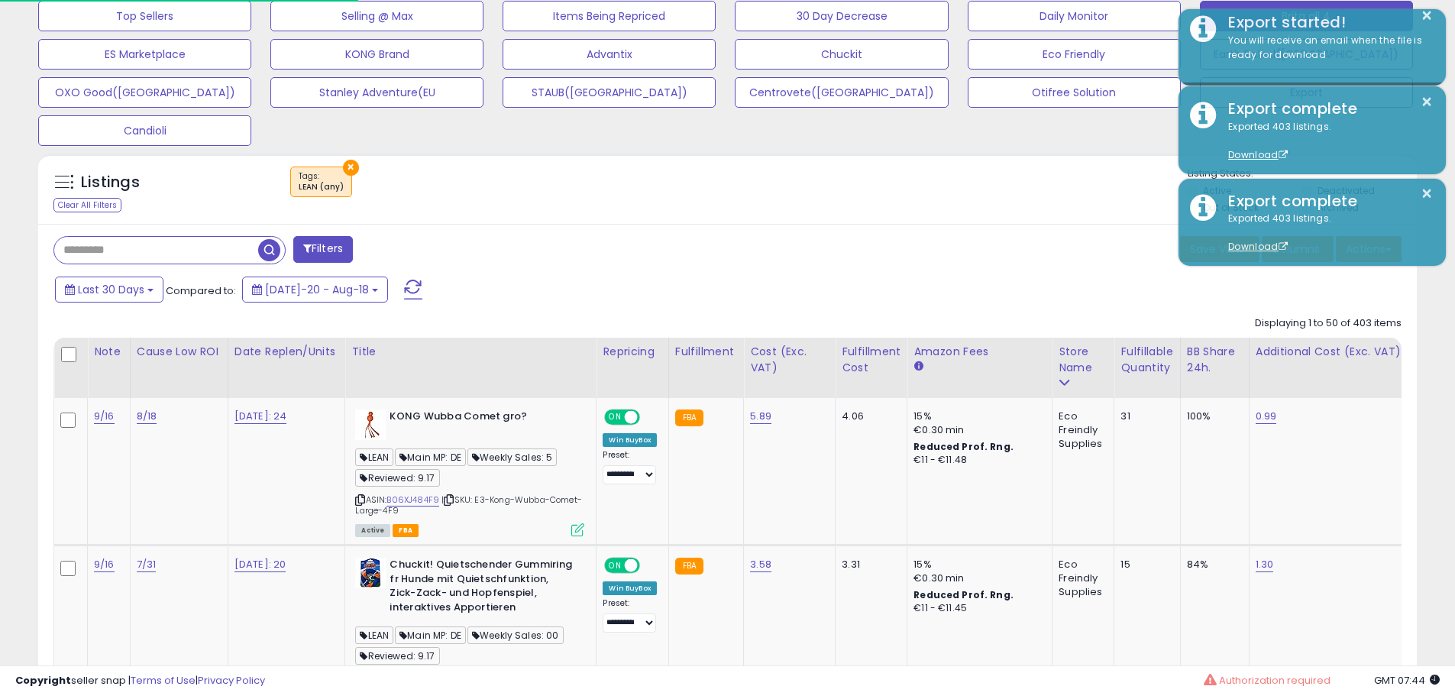
click at [878, 294] on div "Last 30 Days Compared to: [DATE]-20 - Aug-18" at bounding box center [556, 291] width 1011 height 34
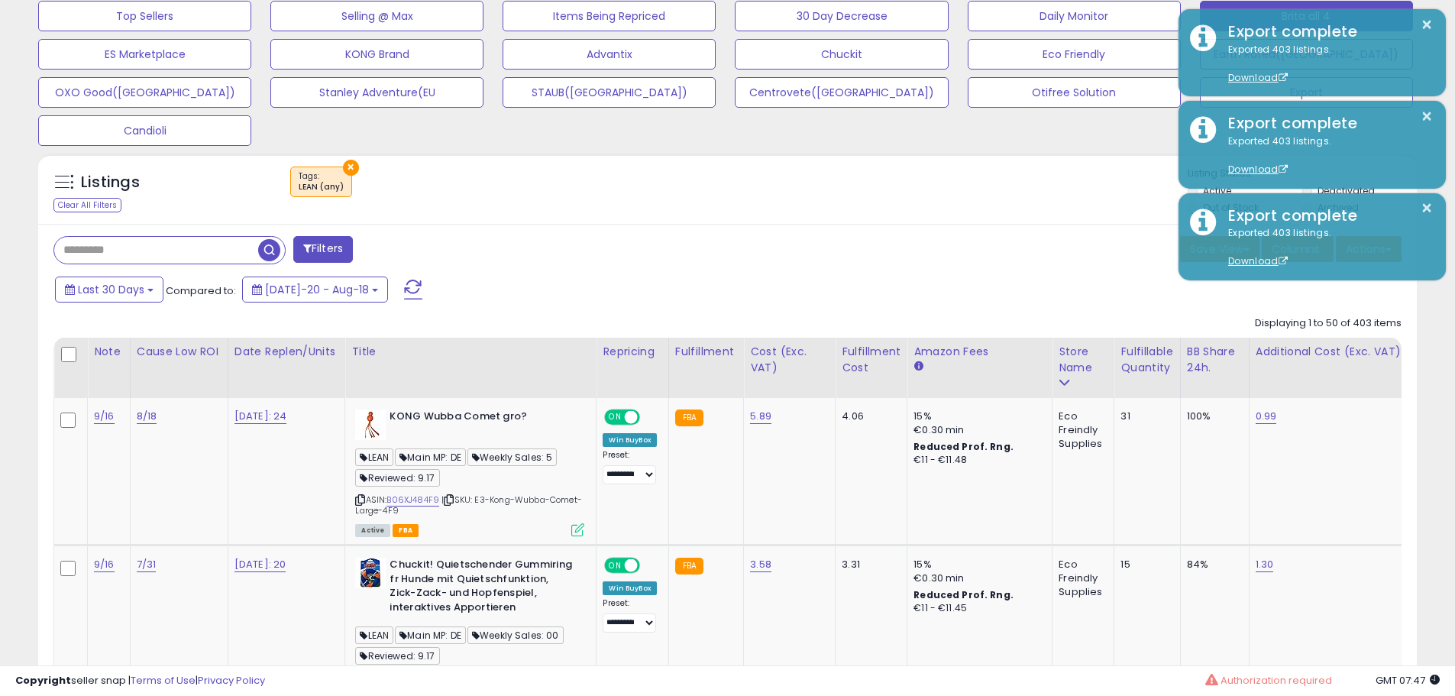
click at [843, 180] on div "× Tags" at bounding box center [729, 188] width 917 height 43
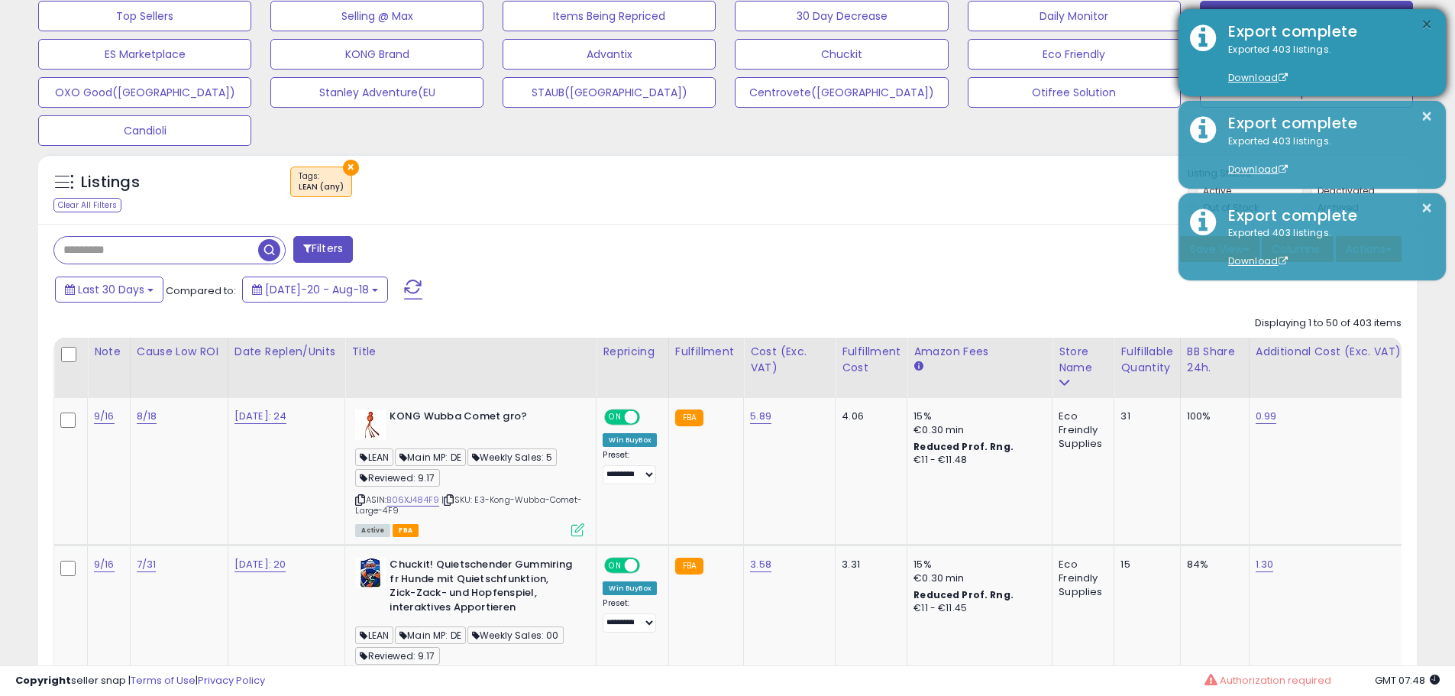
click at [1432, 22] on button "×" at bounding box center [1427, 24] width 12 height 19
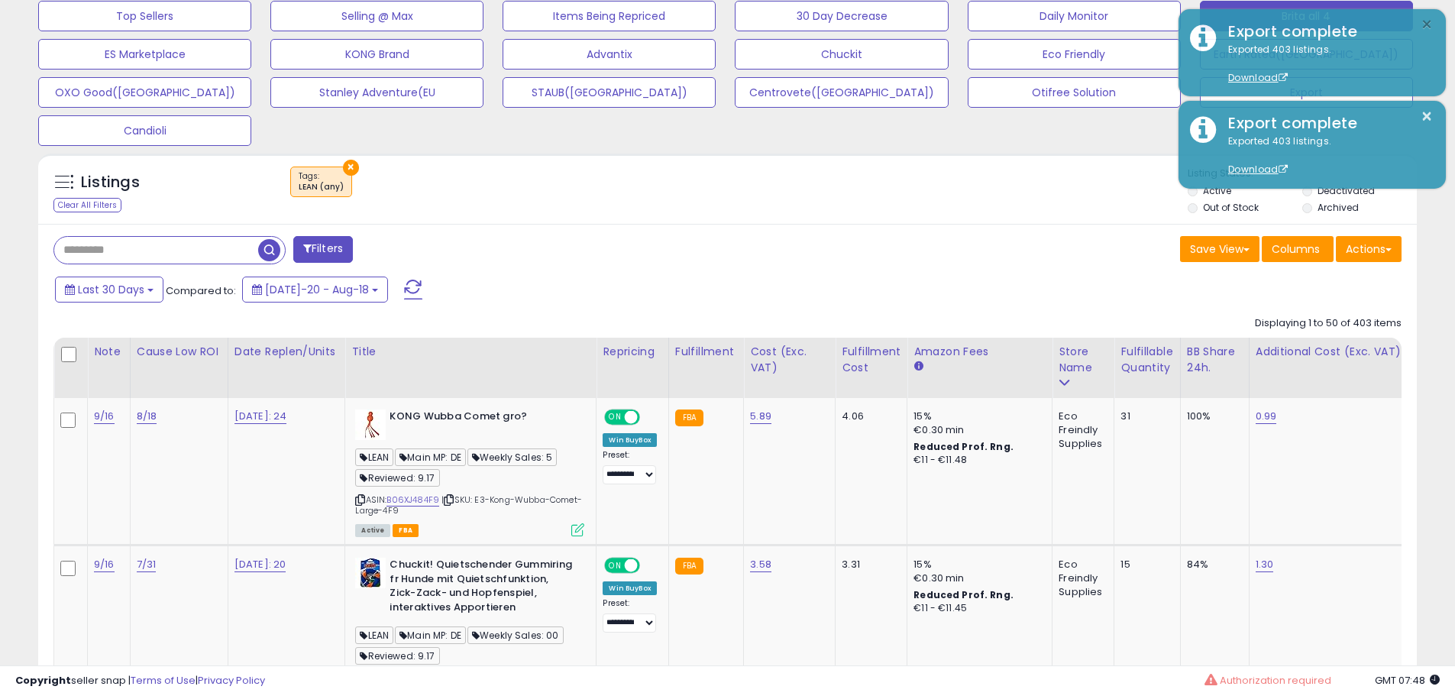
click at [1429, 22] on button "×" at bounding box center [1427, 24] width 12 height 19
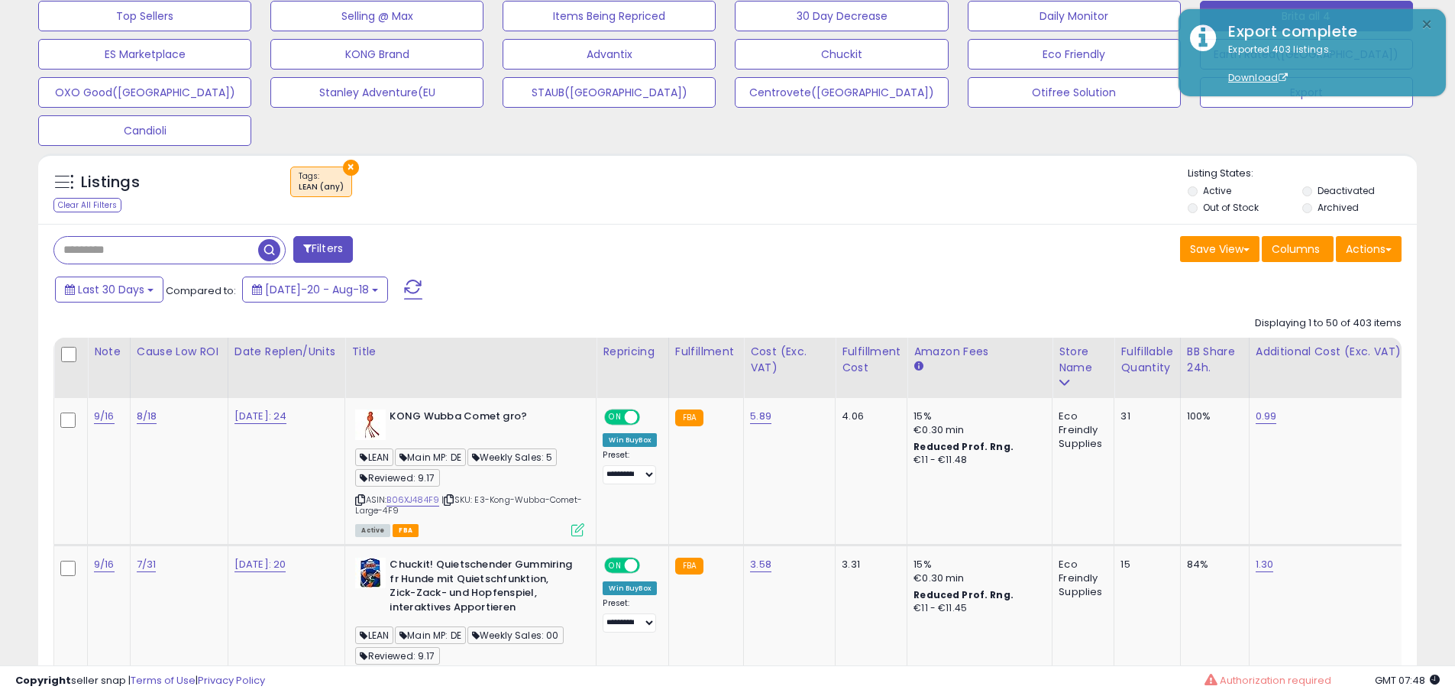
click at [1429, 22] on button "×" at bounding box center [1427, 24] width 12 height 19
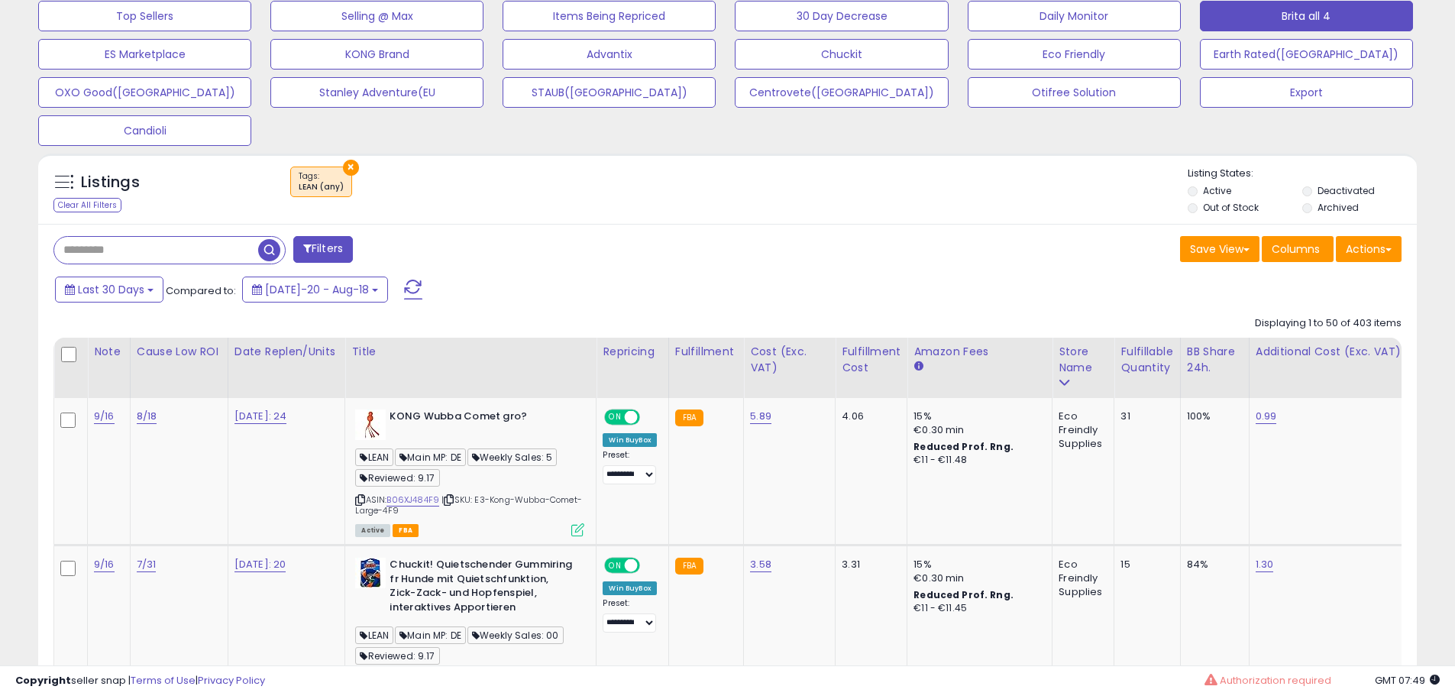
click at [140, 260] on input "text" at bounding box center [156, 250] width 204 height 27
paste input "**********"
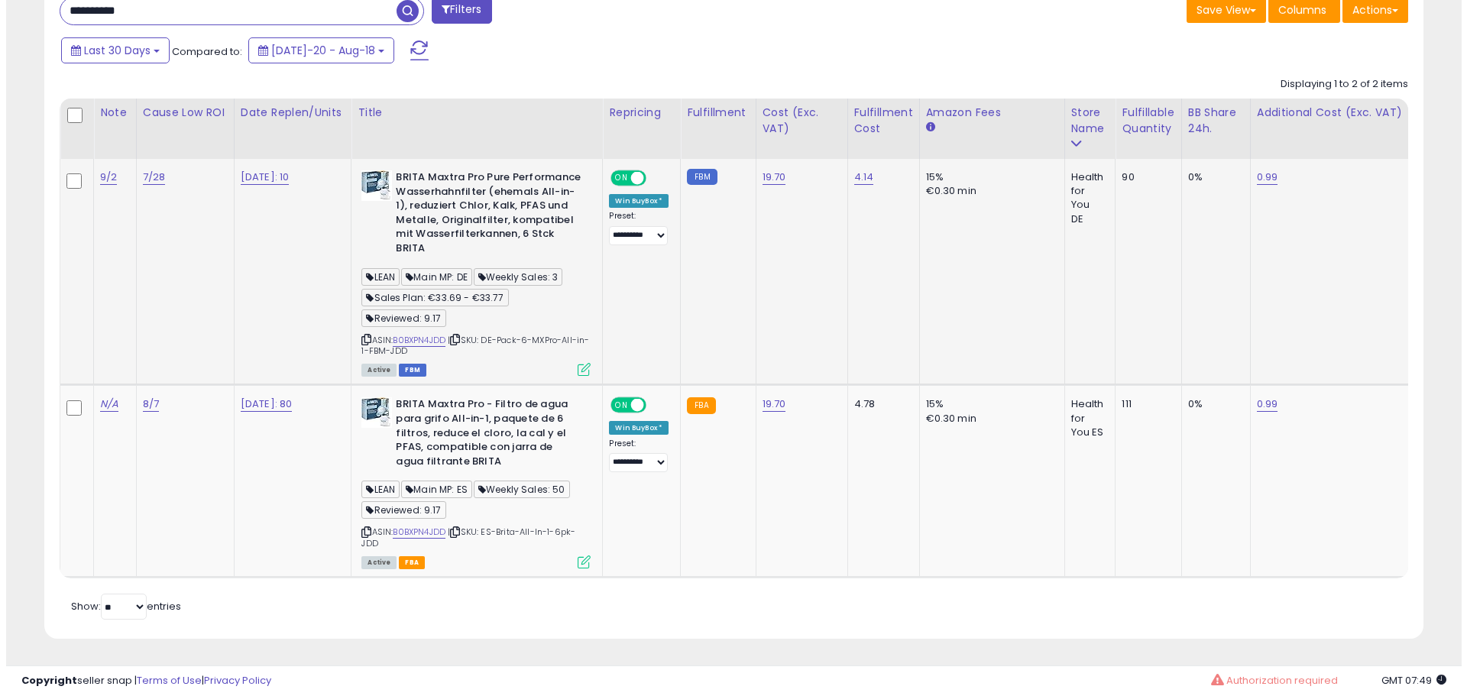
scroll to position [313, 800]
click at [433, 526] on link "B0BXPN4JDD" at bounding box center [413, 532] width 53 height 13
click at [581, 555] on icon at bounding box center [577, 561] width 13 height 13
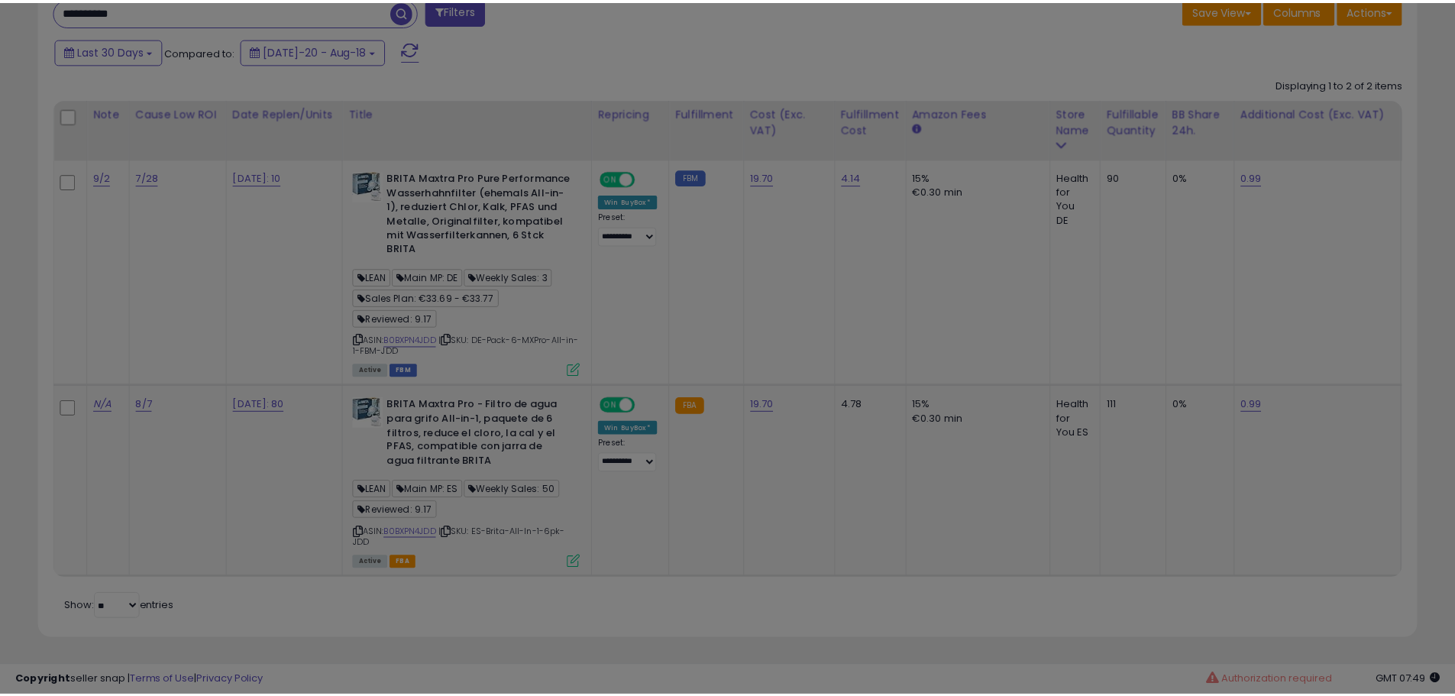
scroll to position [313, 807]
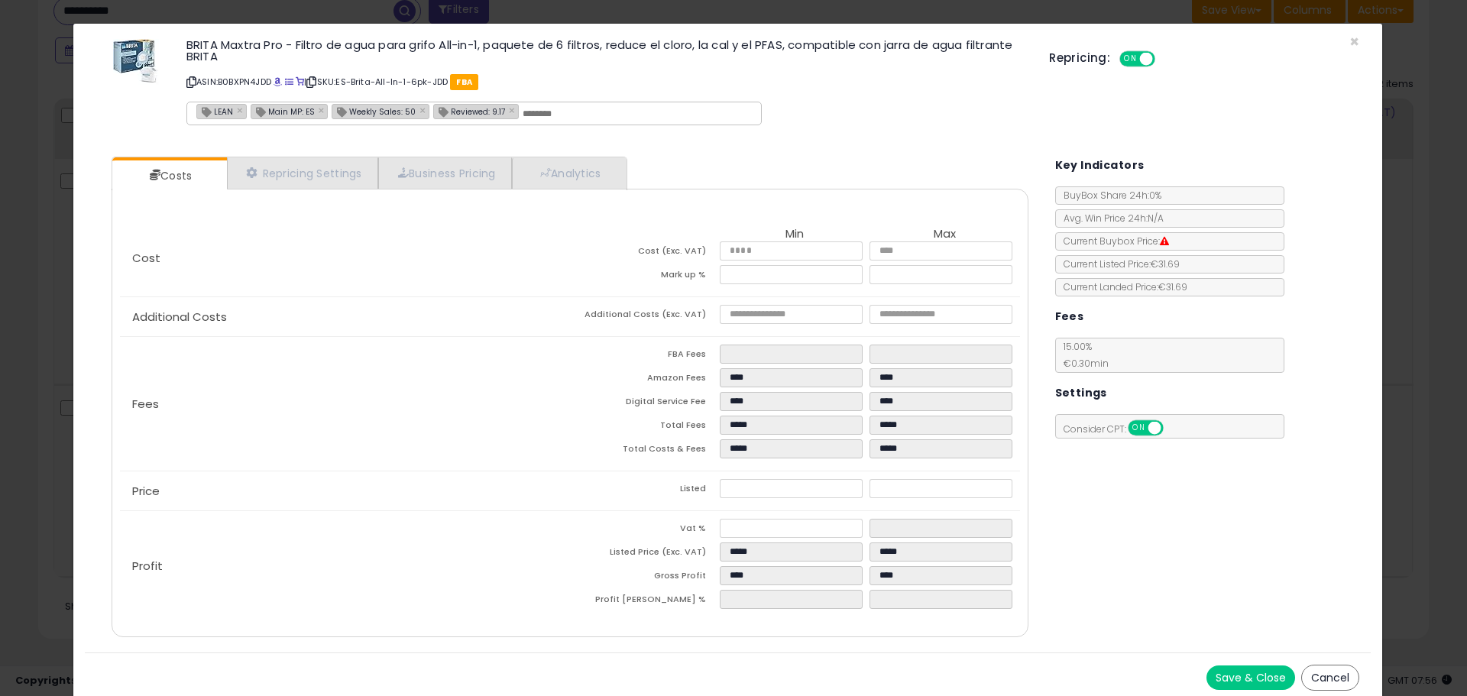
click at [41, 278] on div "× Close BRITA Maxtra Pro - Filtro de agua para grifo All-in-1, paquete de 6 fil…" at bounding box center [733, 348] width 1467 height 696
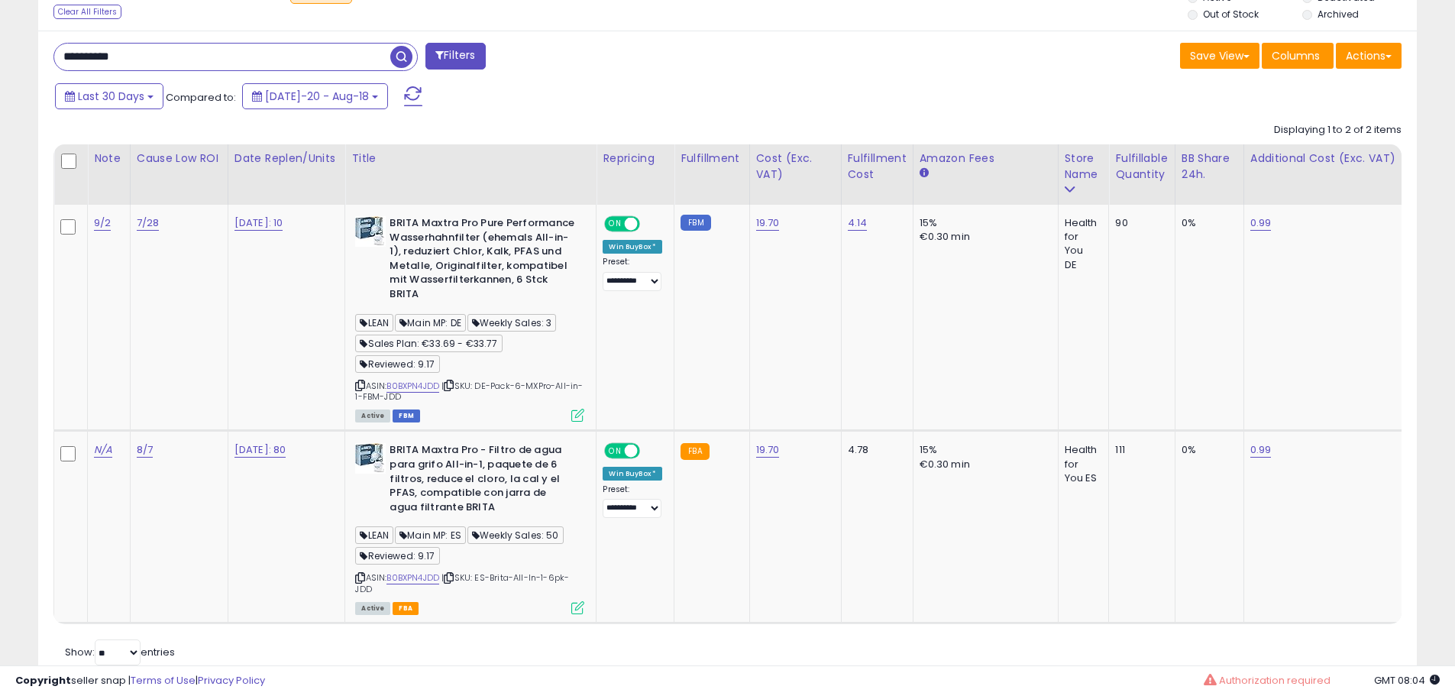
scroll to position [616, 0]
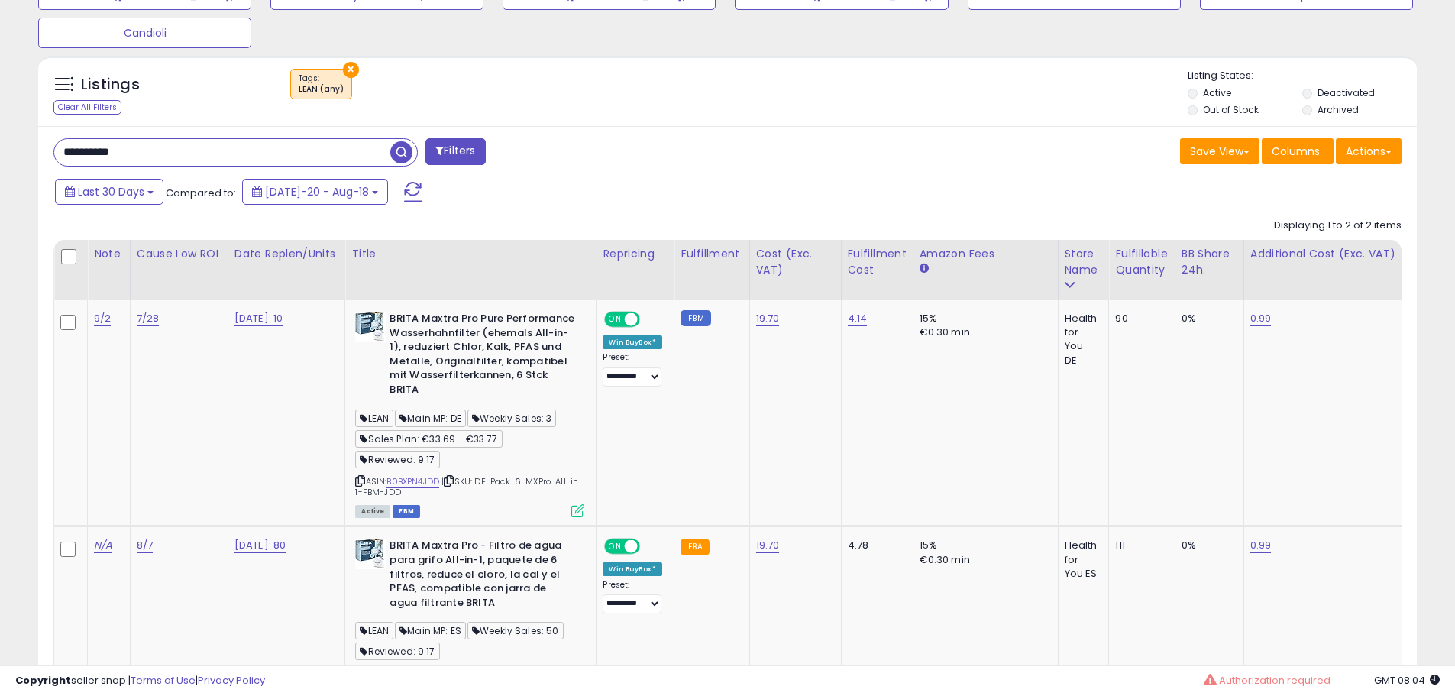
click at [163, 160] on input "**********" at bounding box center [222, 152] width 336 height 27
paste input "text"
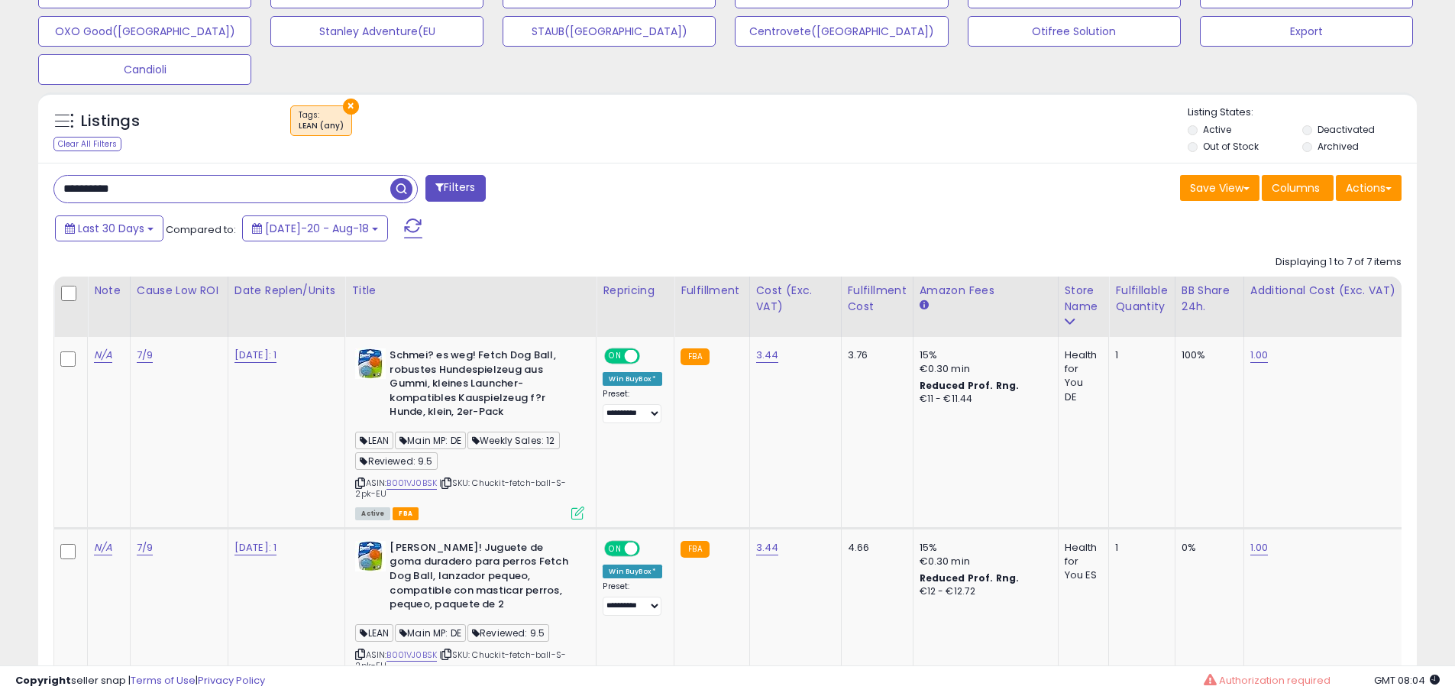
scroll to position [313, 800]
click at [150, 184] on input "**********" at bounding box center [222, 189] width 336 height 27
paste input "text"
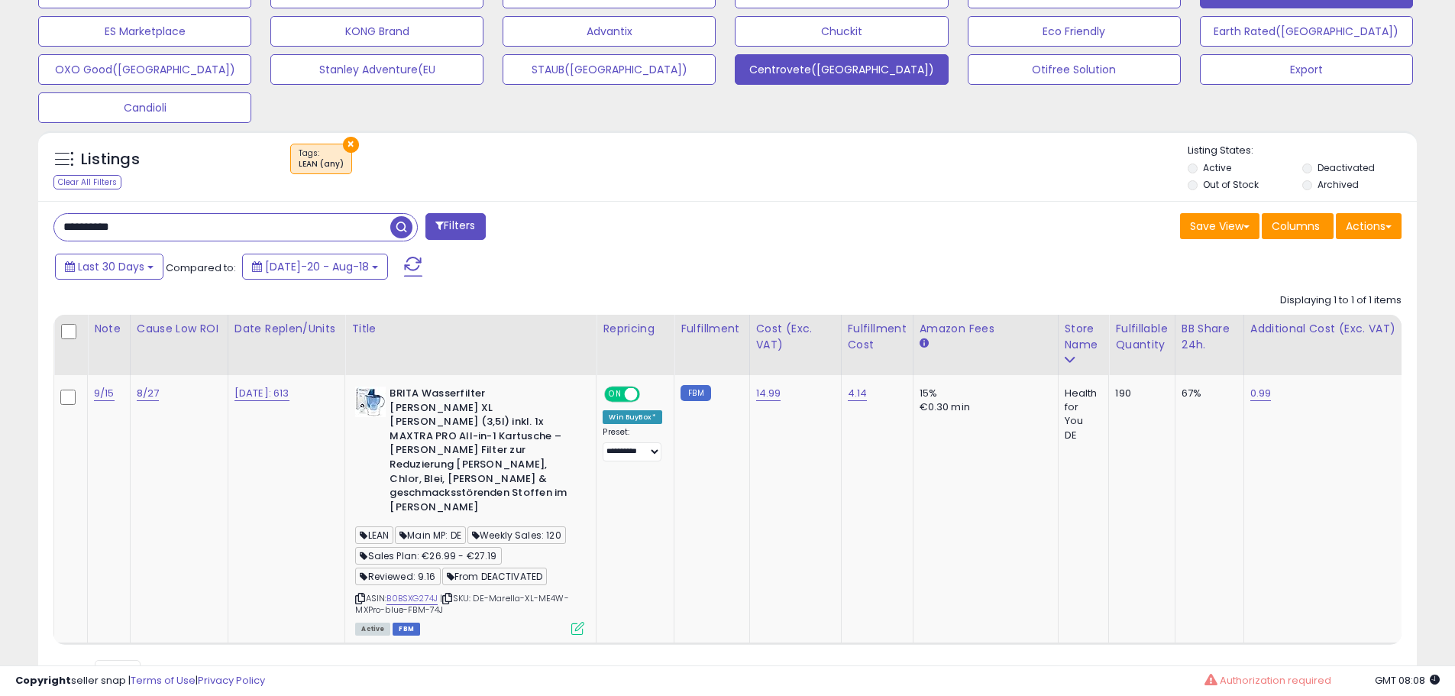
scroll to position [577, 0]
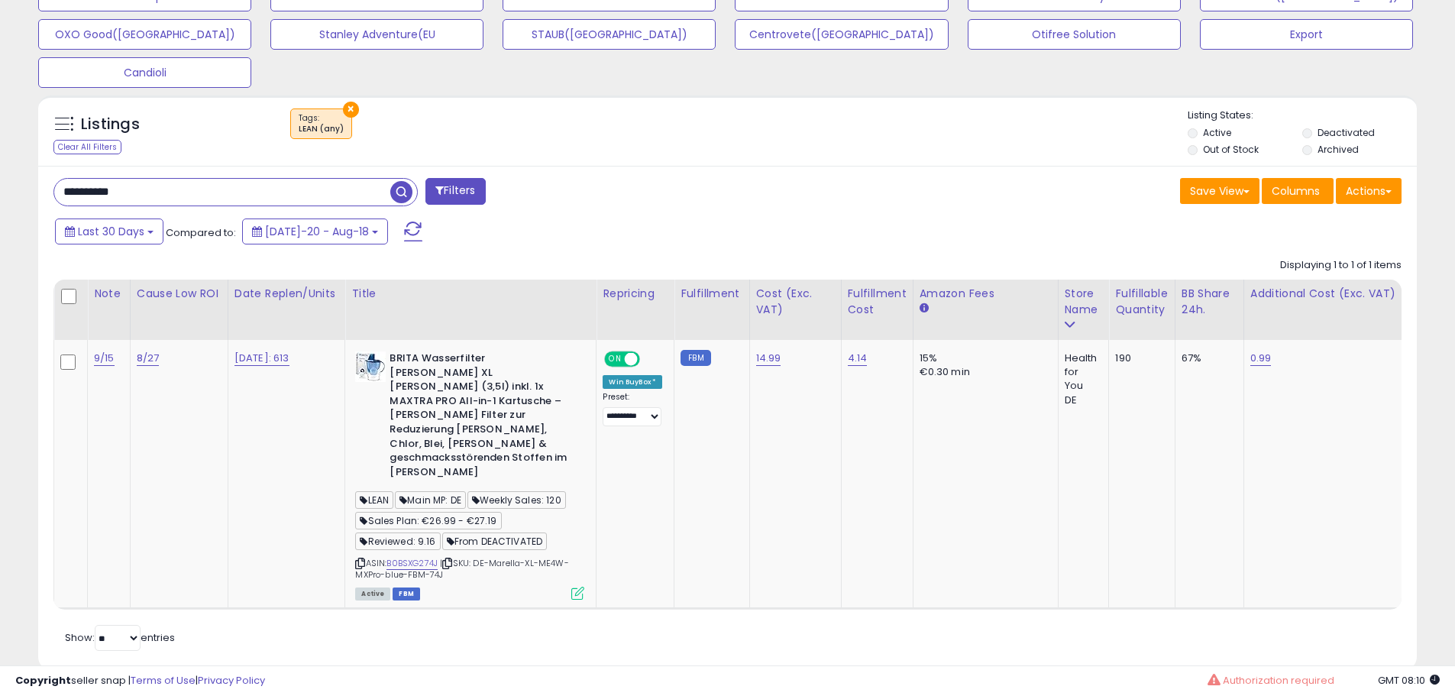
click at [203, 193] on input "**********" at bounding box center [222, 192] width 336 height 27
paste input "text"
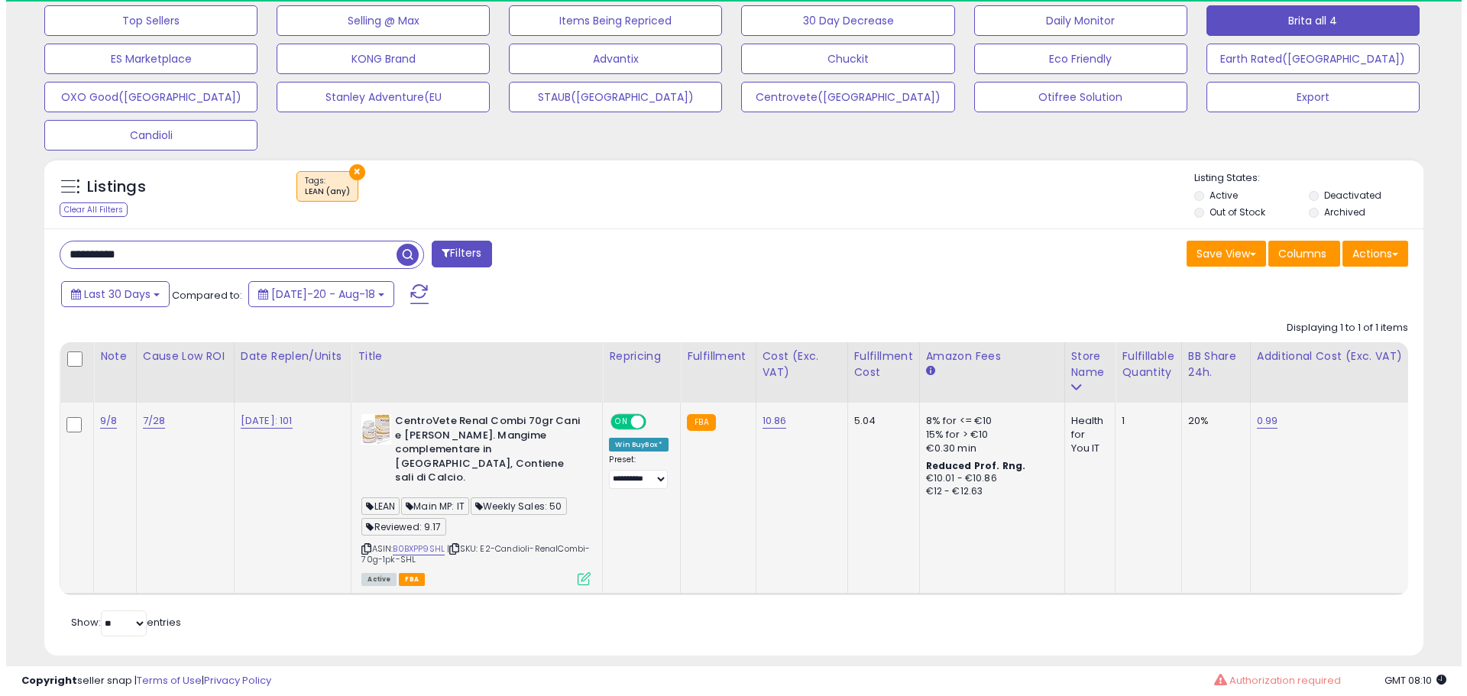
scroll to position [313, 800]
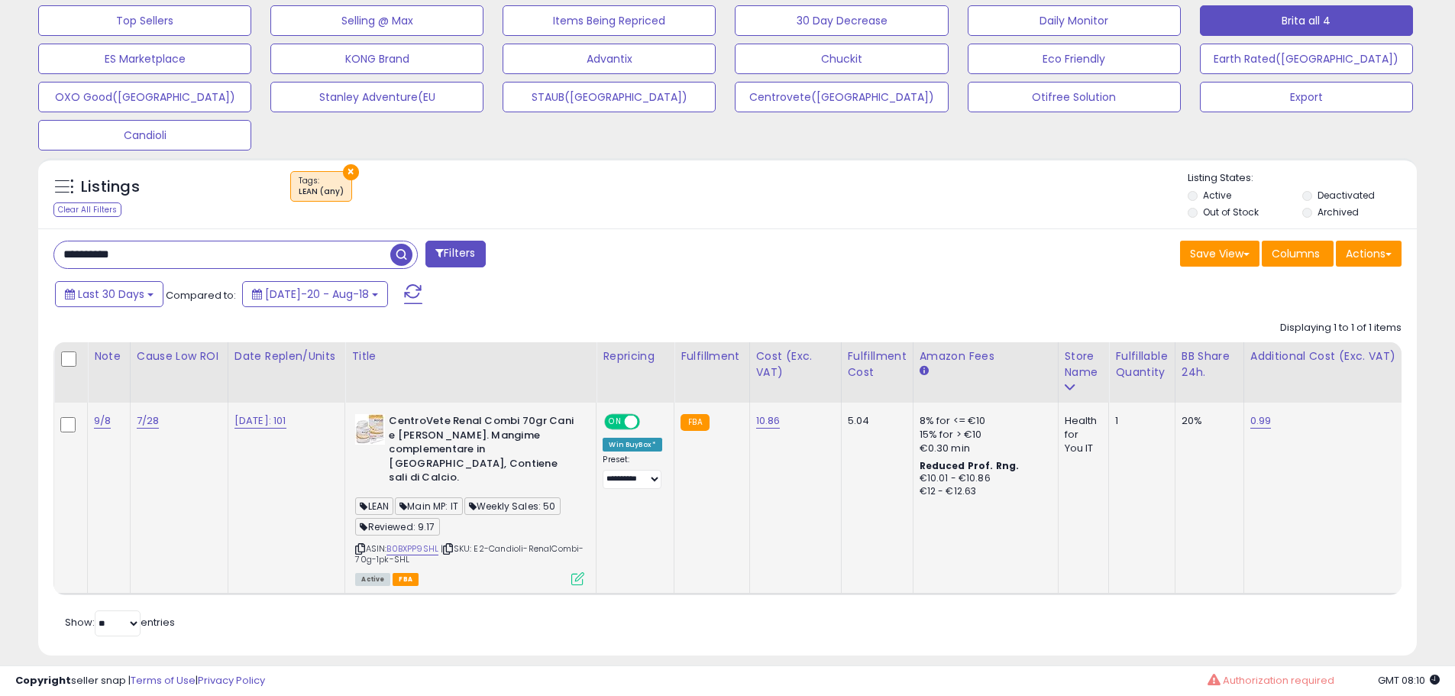
click at [581, 572] on icon at bounding box center [577, 578] width 13 height 13
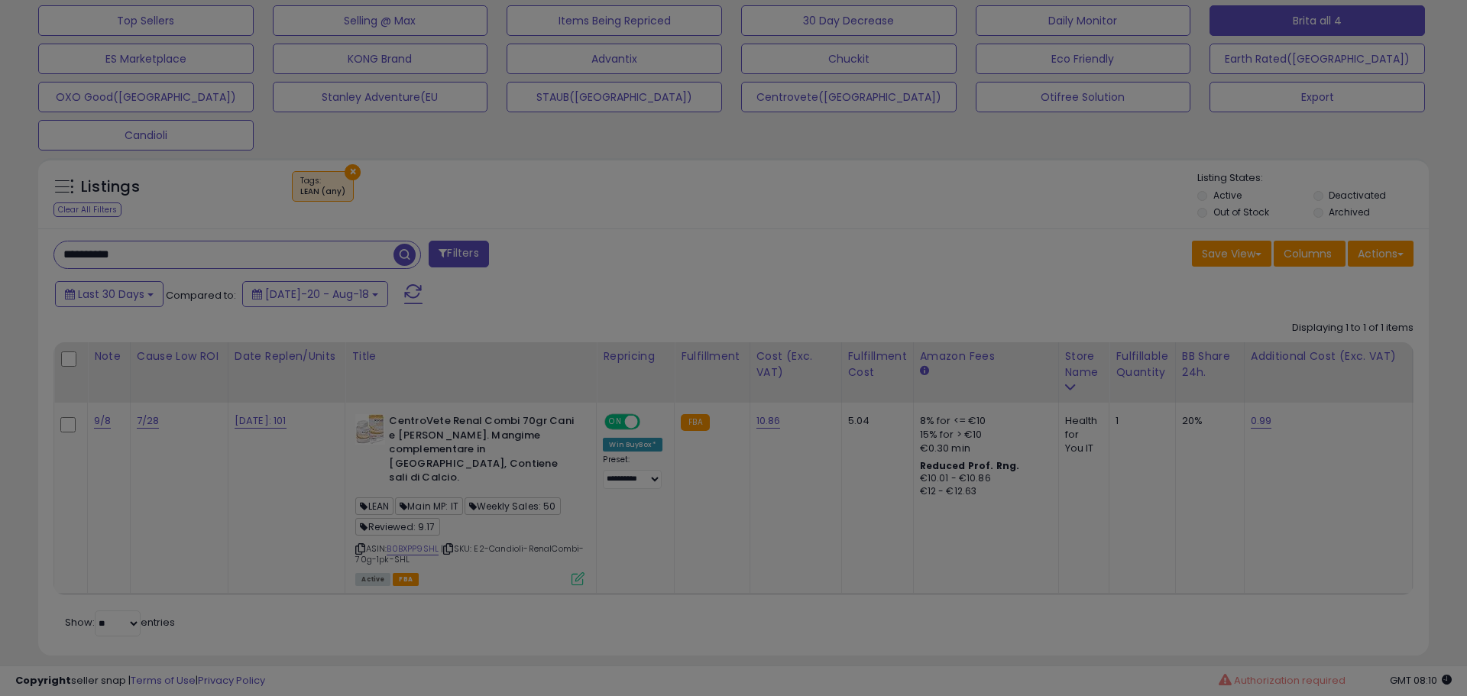
scroll to position [313, 807]
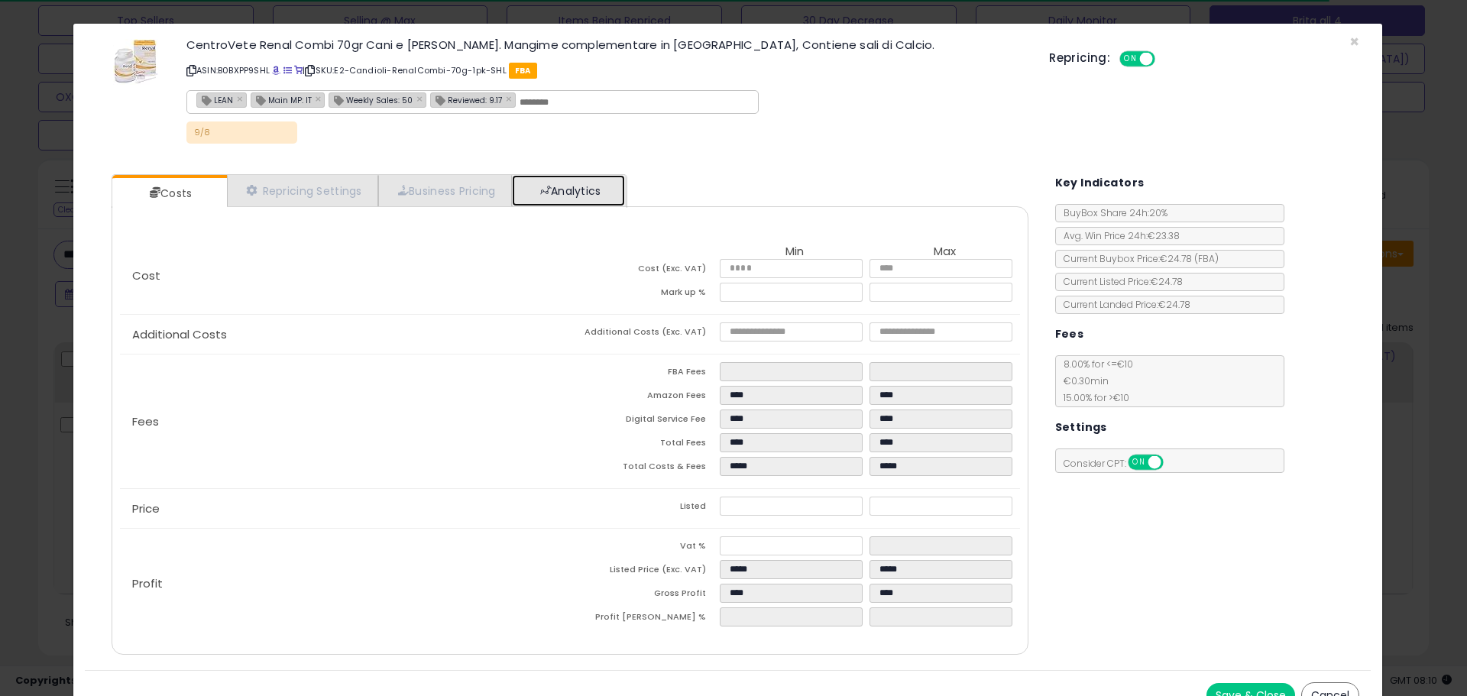
click at [597, 180] on link "Analytics" at bounding box center [568, 190] width 113 height 31
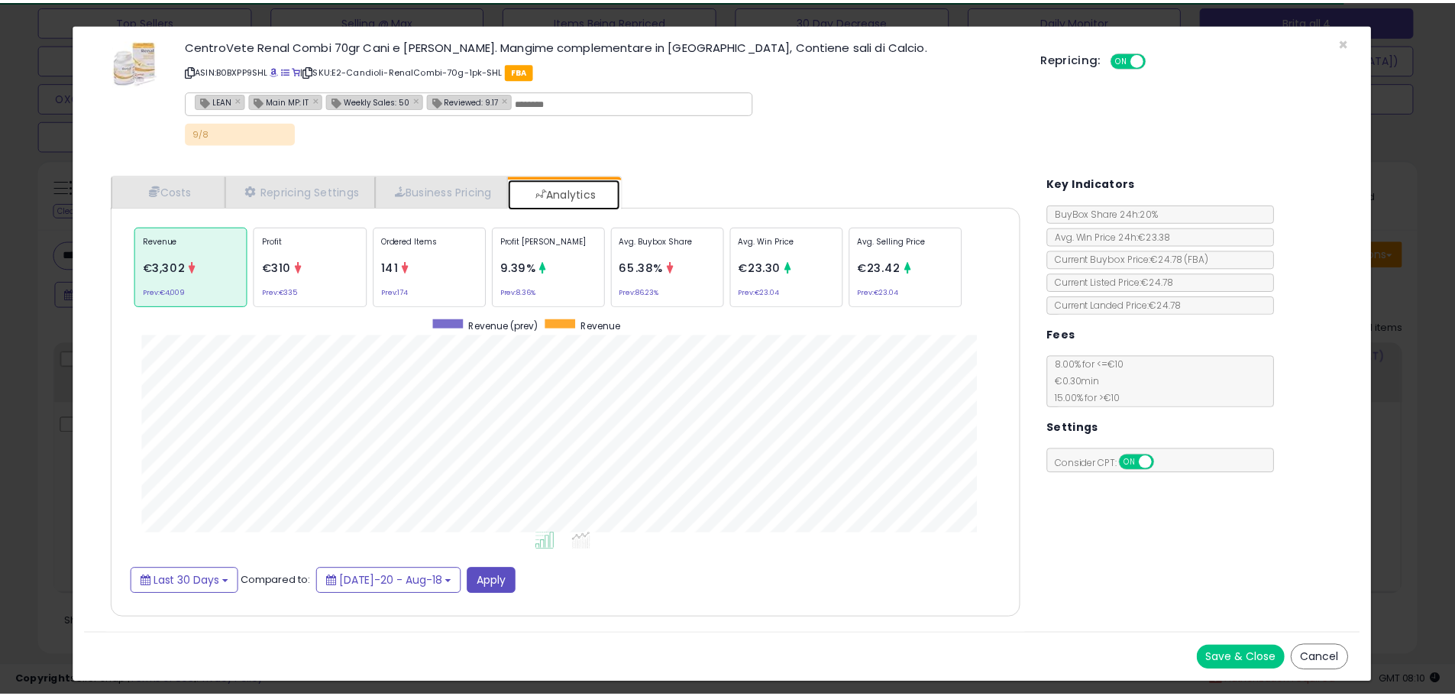
scroll to position [470, 947]
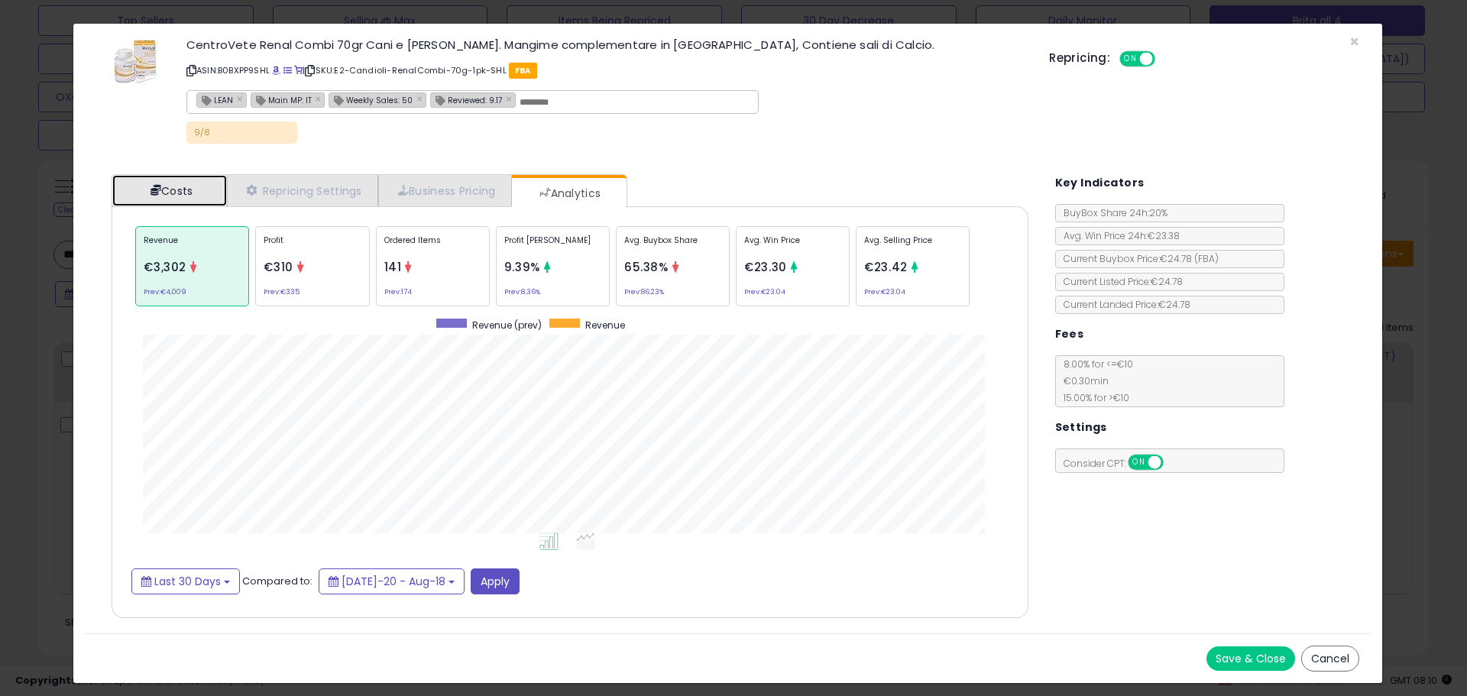
click at [202, 188] on link "Costs" at bounding box center [169, 190] width 115 height 31
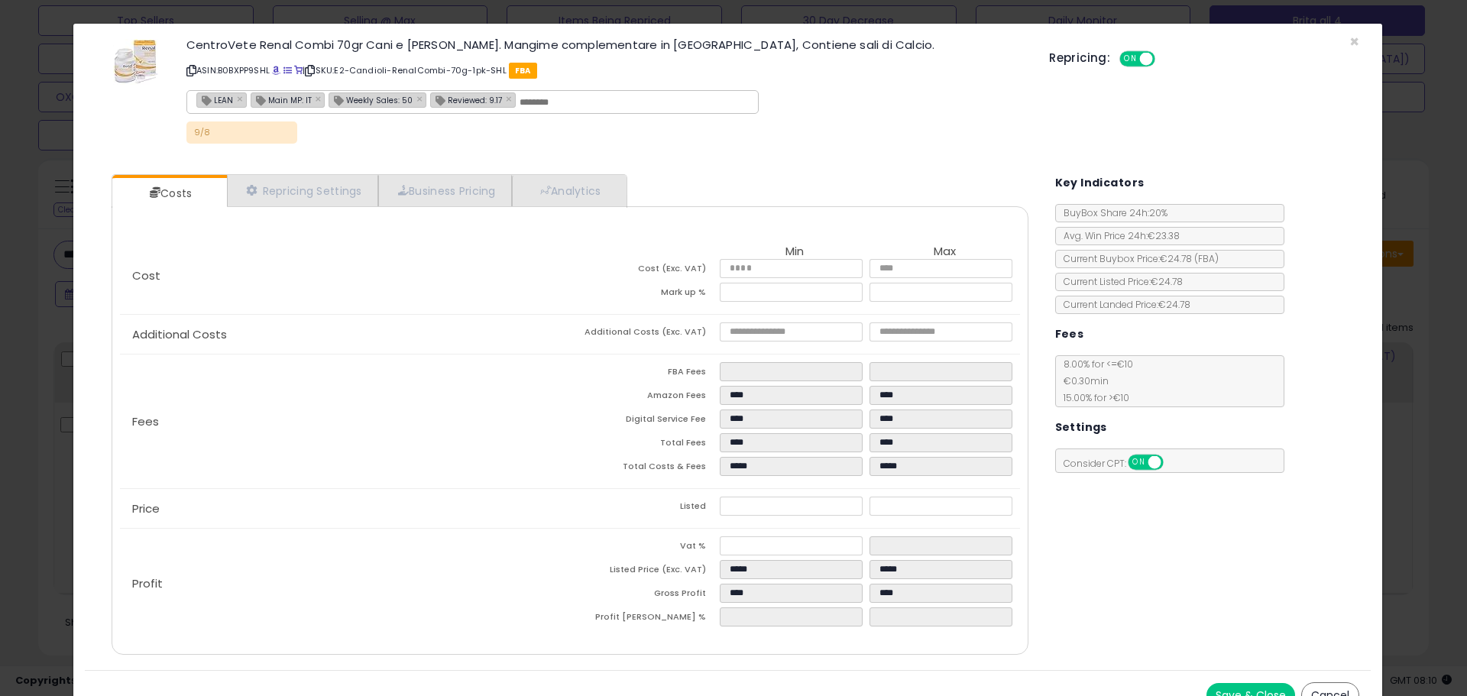
click at [44, 338] on div "× Close CentroVete Renal Combi 70gr Cani e [PERSON_NAME]. Mangime complementare…" at bounding box center [733, 348] width 1467 height 696
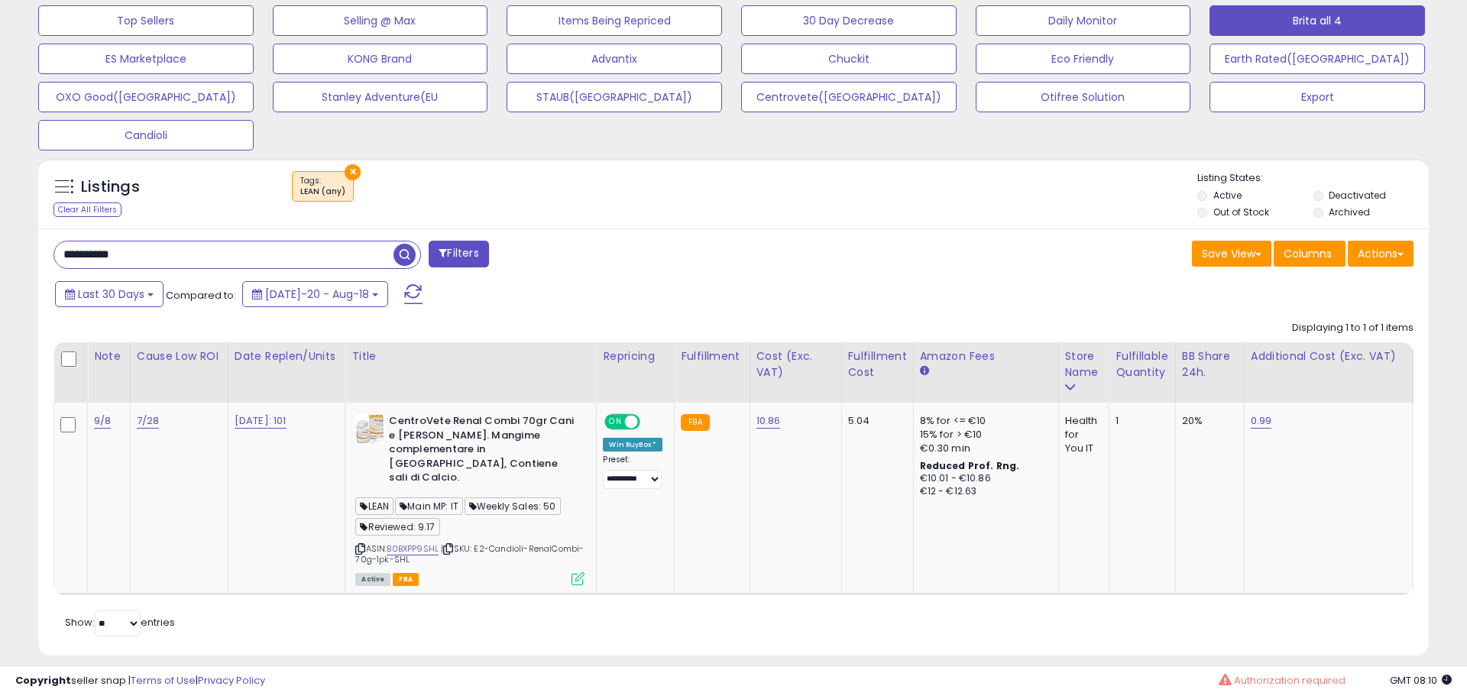
scroll to position [763577, 763091]
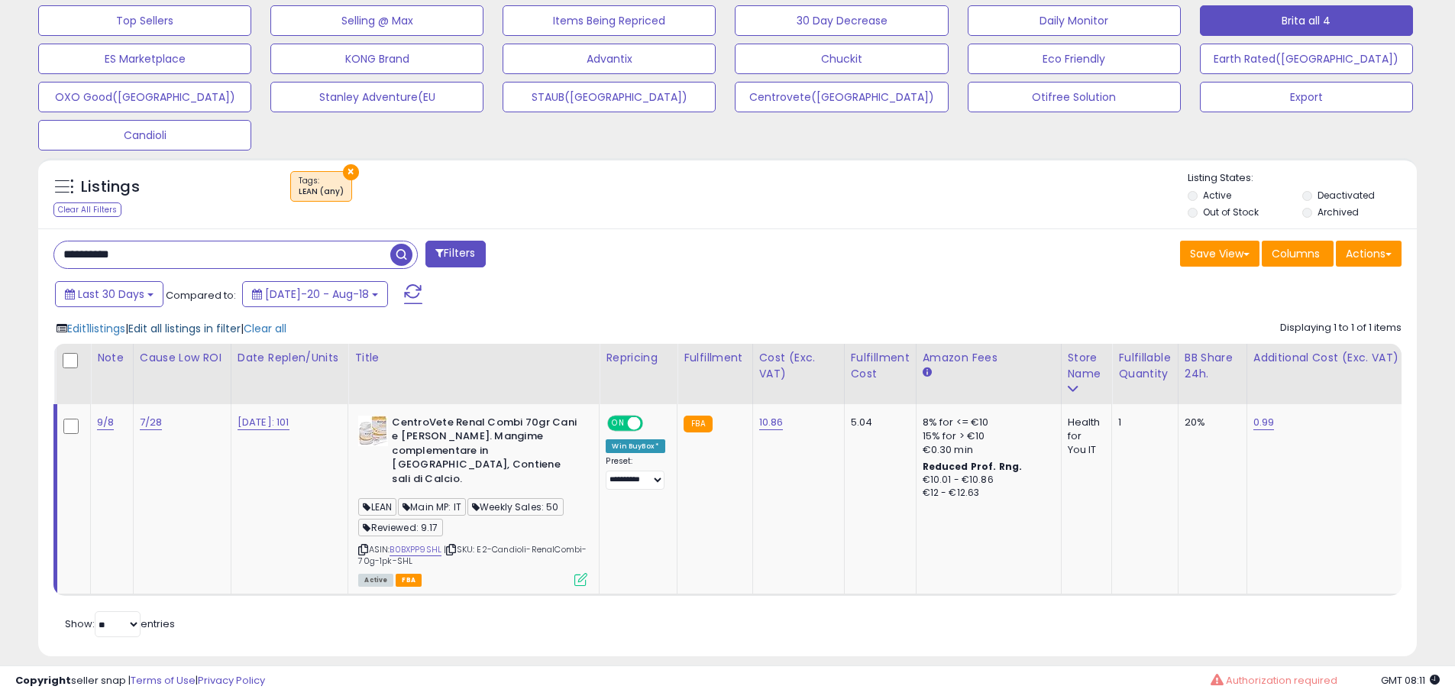
click at [173, 329] on span "Edit all listings in filter" at bounding box center [184, 328] width 112 height 15
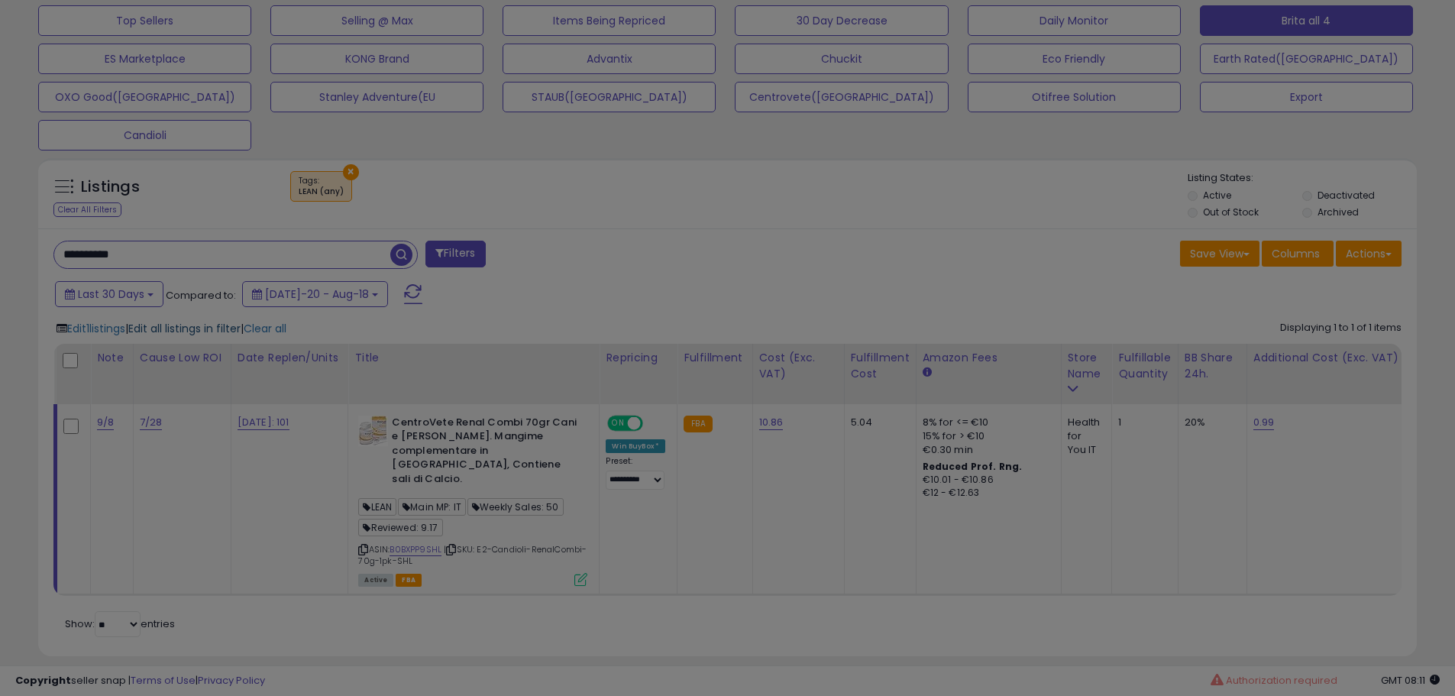
scroll to position [313, 807]
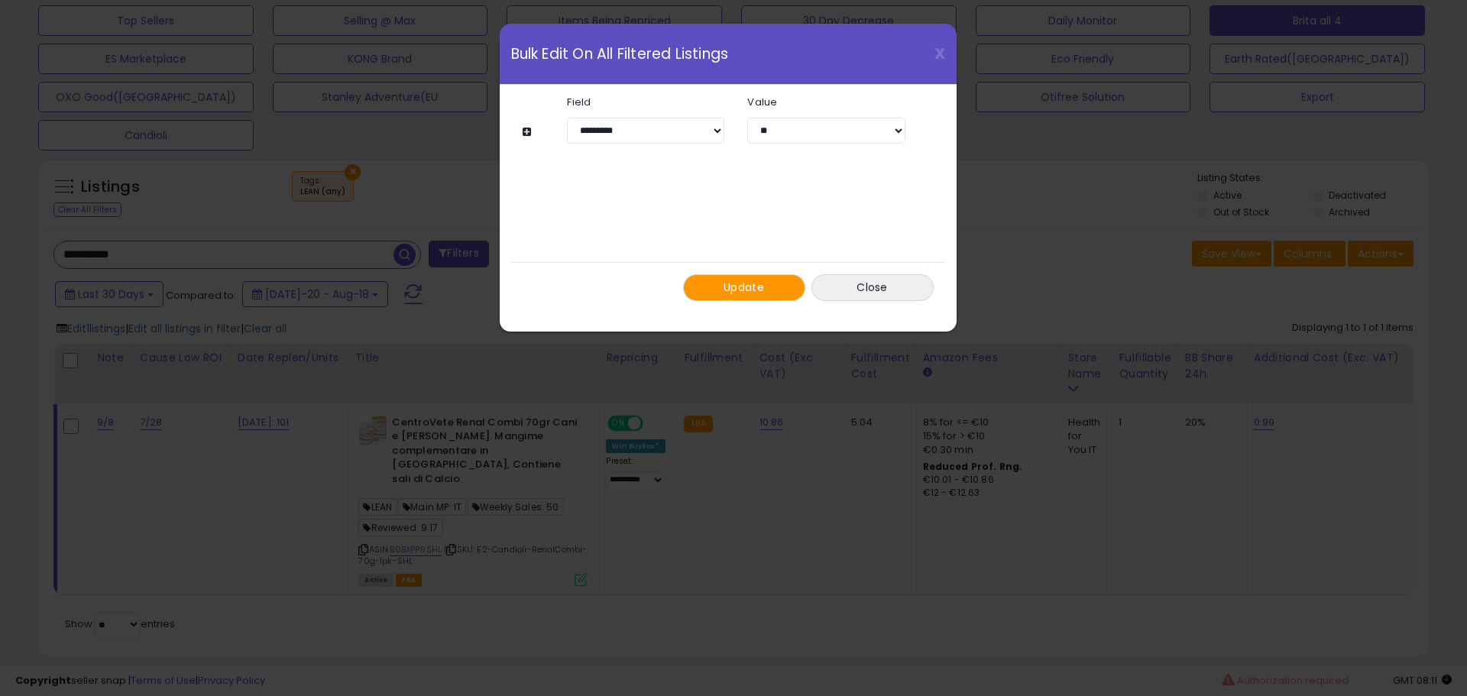
click at [882, 271] on div "Update Close" at bounding box center [728, 287] width 434 height 50
click at [877, 281] on button "Close" at bounding box center [872, 287] width 122 height 27
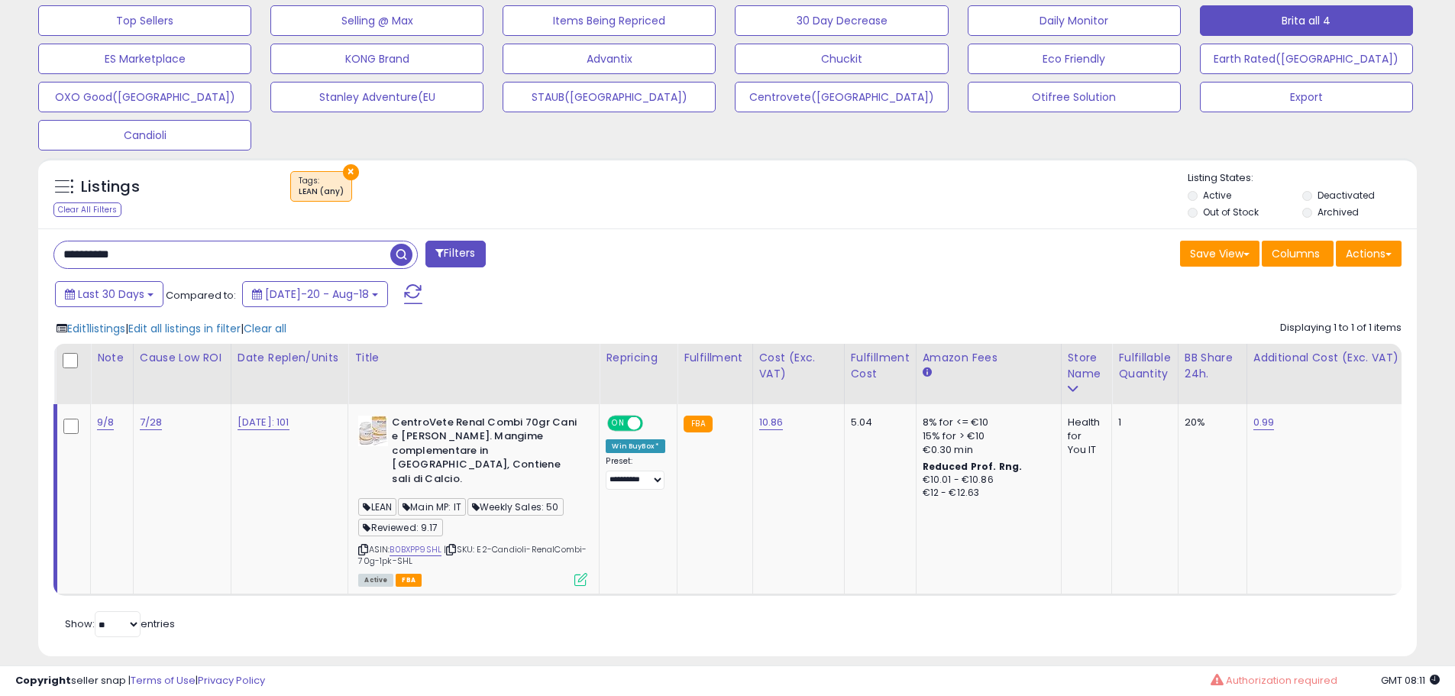
scroll to position [763577, 763091]
click at [351, 174] on button "×" at bounding box center [351, 172] width 16 height 16
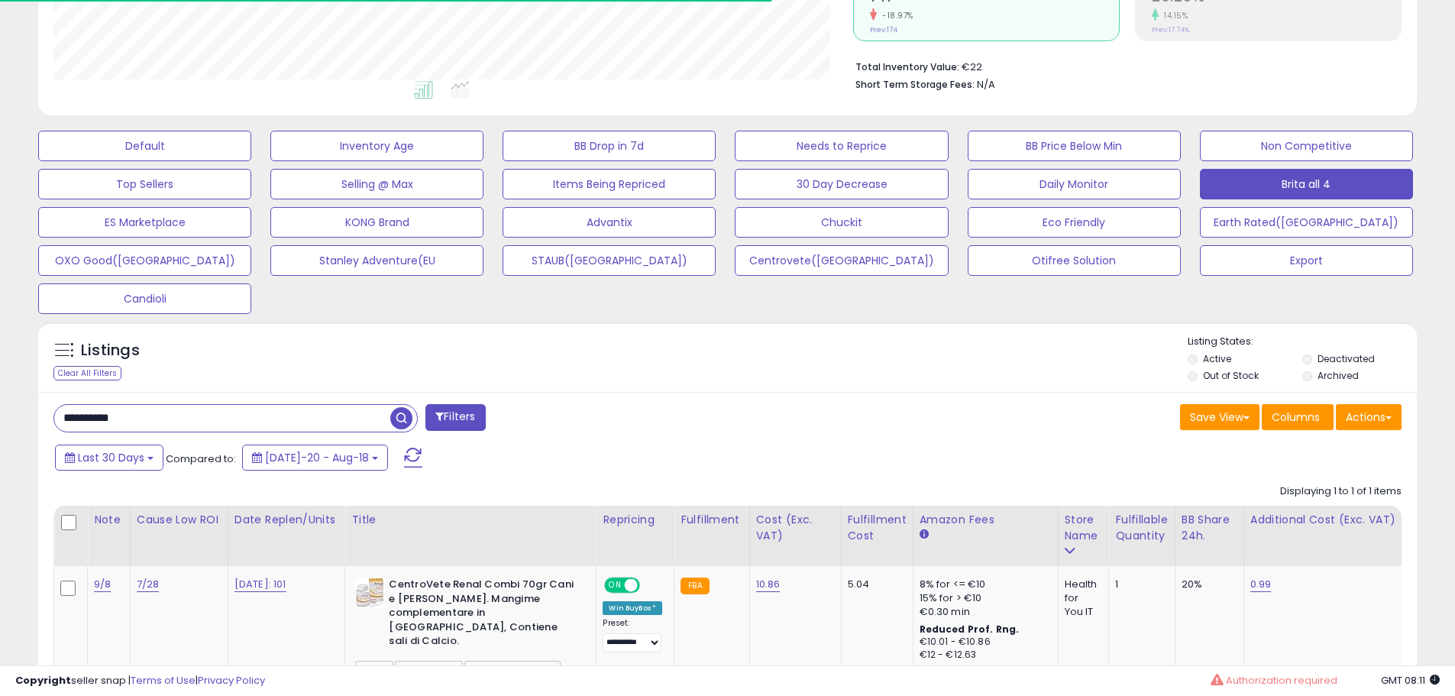
click at [163, 420] on input "**********" at bounding box center [222, 418] width 336 height 27
paste input "text"
type input "**********"
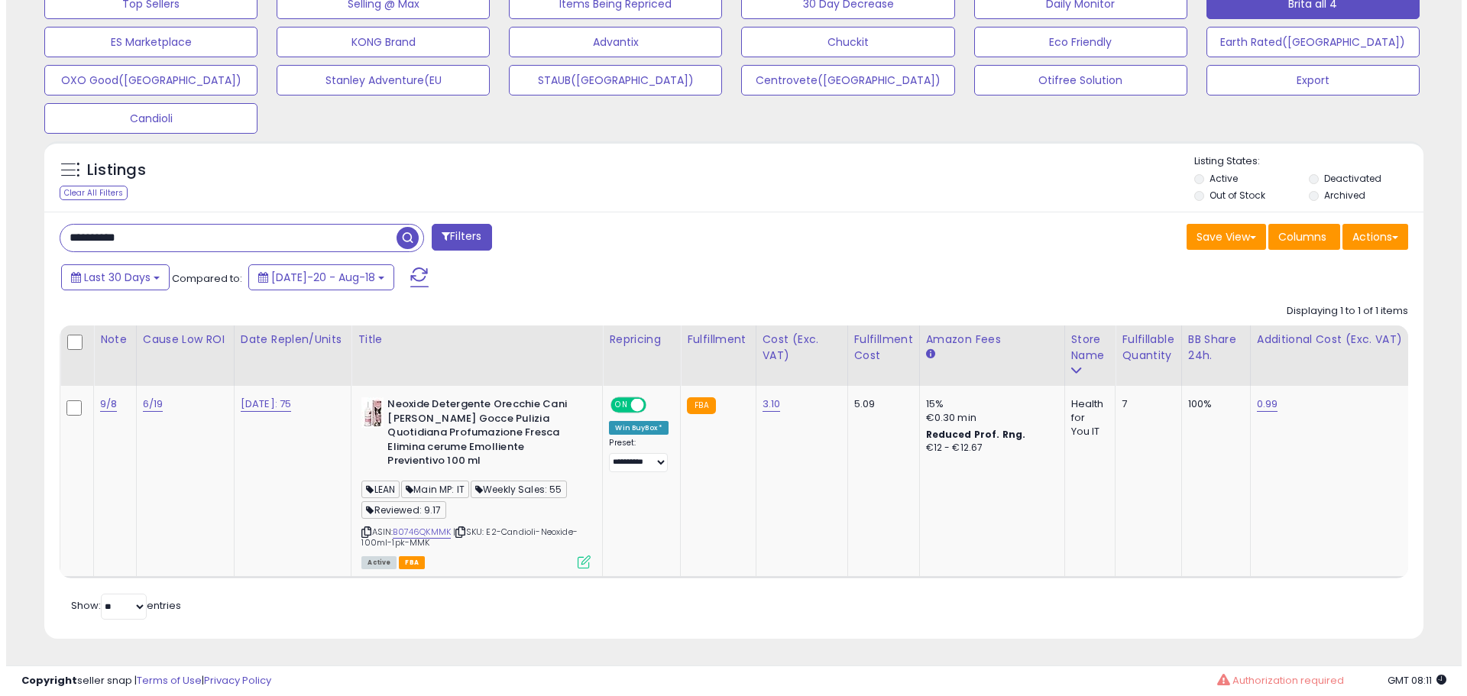
scroll to position [542, 0]
click at [582, 555] on icon at bounding box center [577, 561] width 13 height 13
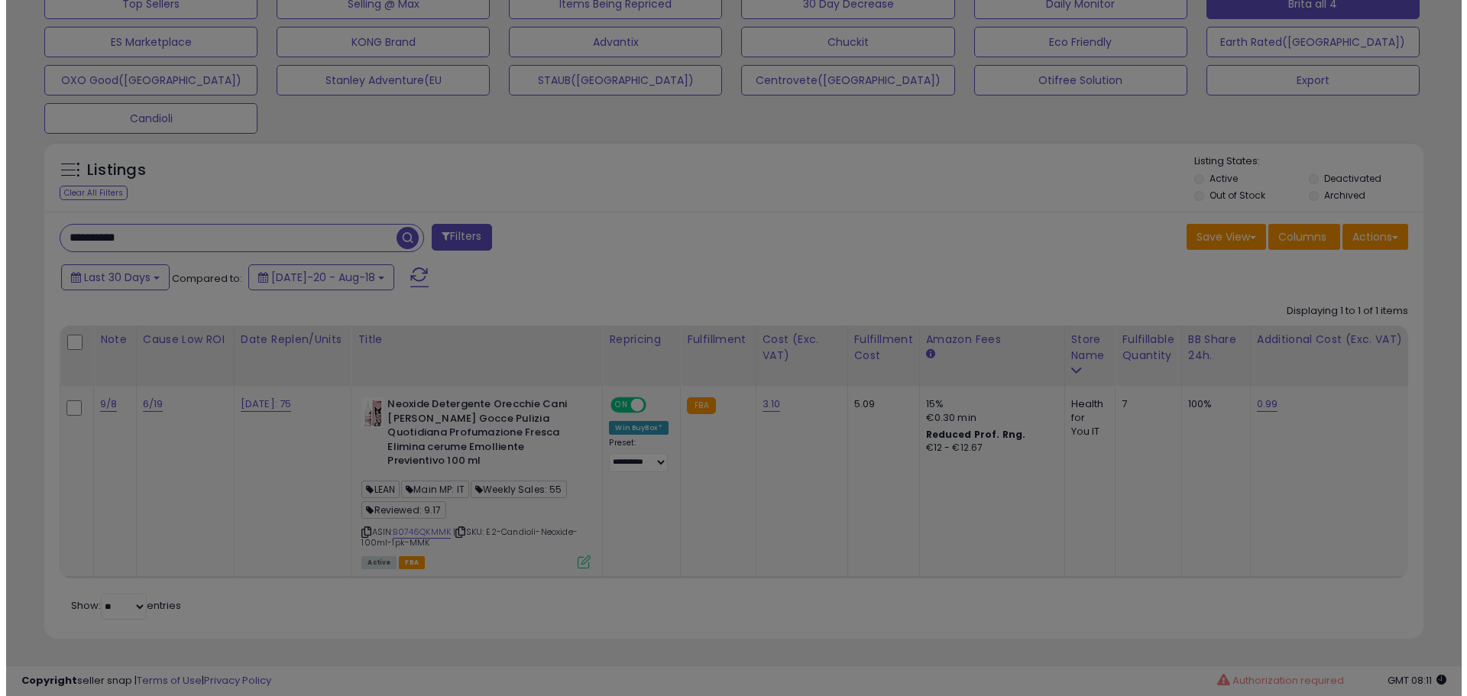
scroll to position [313, 807]
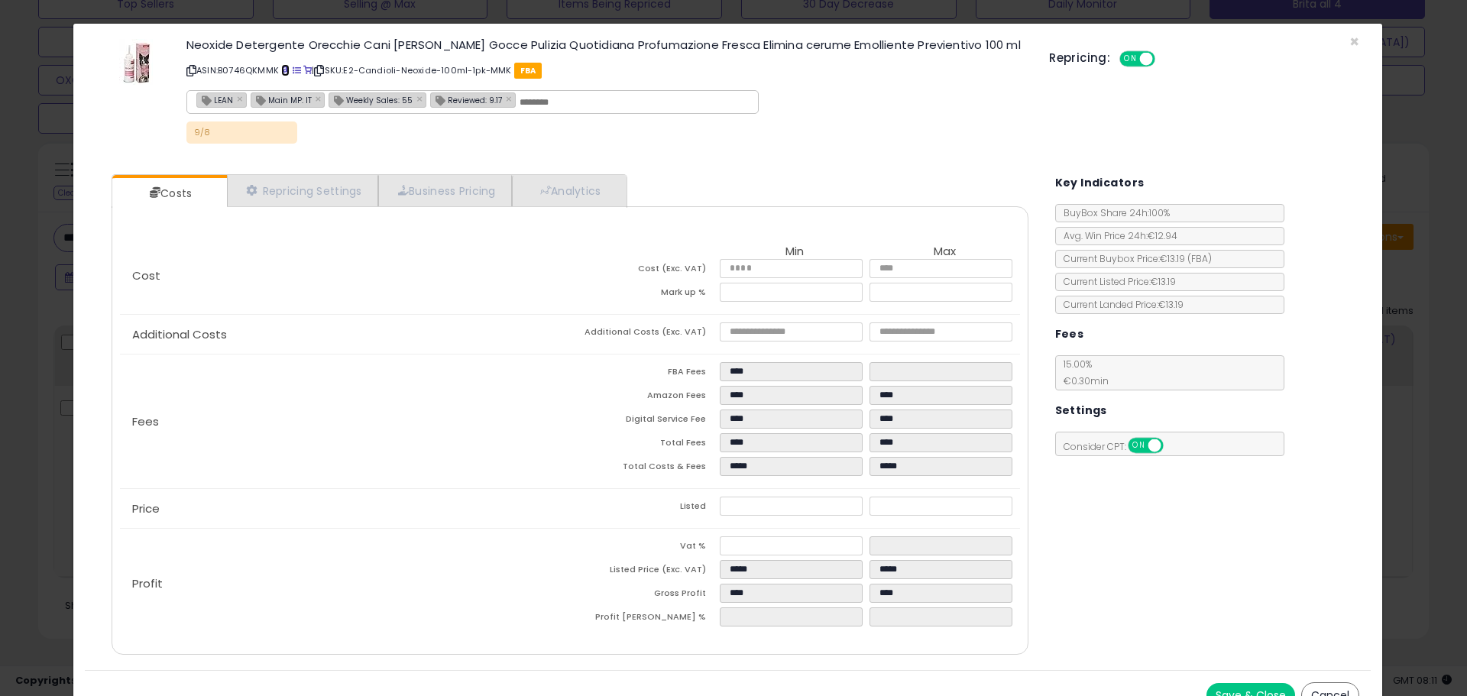
click at [283, 71] on span at bounding box center [285, 70] width 8 height 8
click at [581, 205] on link "Analytics" at bounding box center [568, 190] width 113 height 31
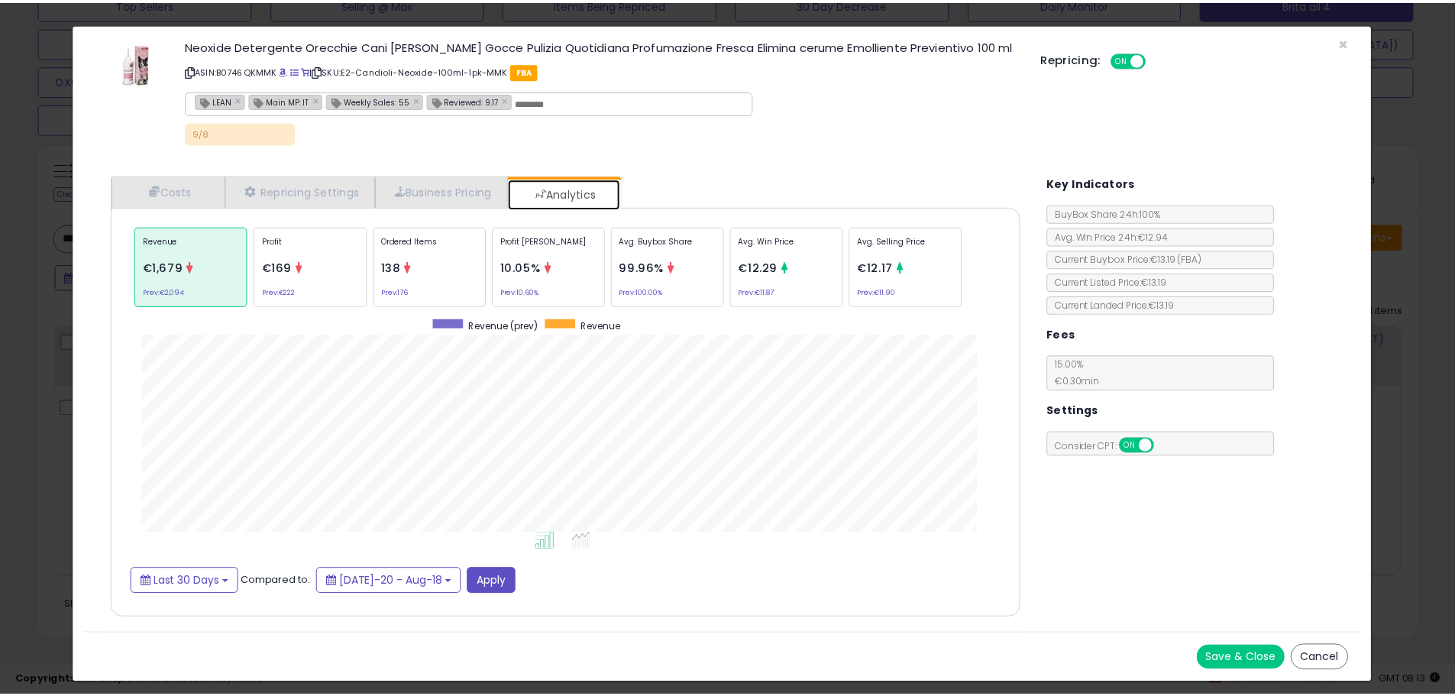
scroll to position [470, 947]
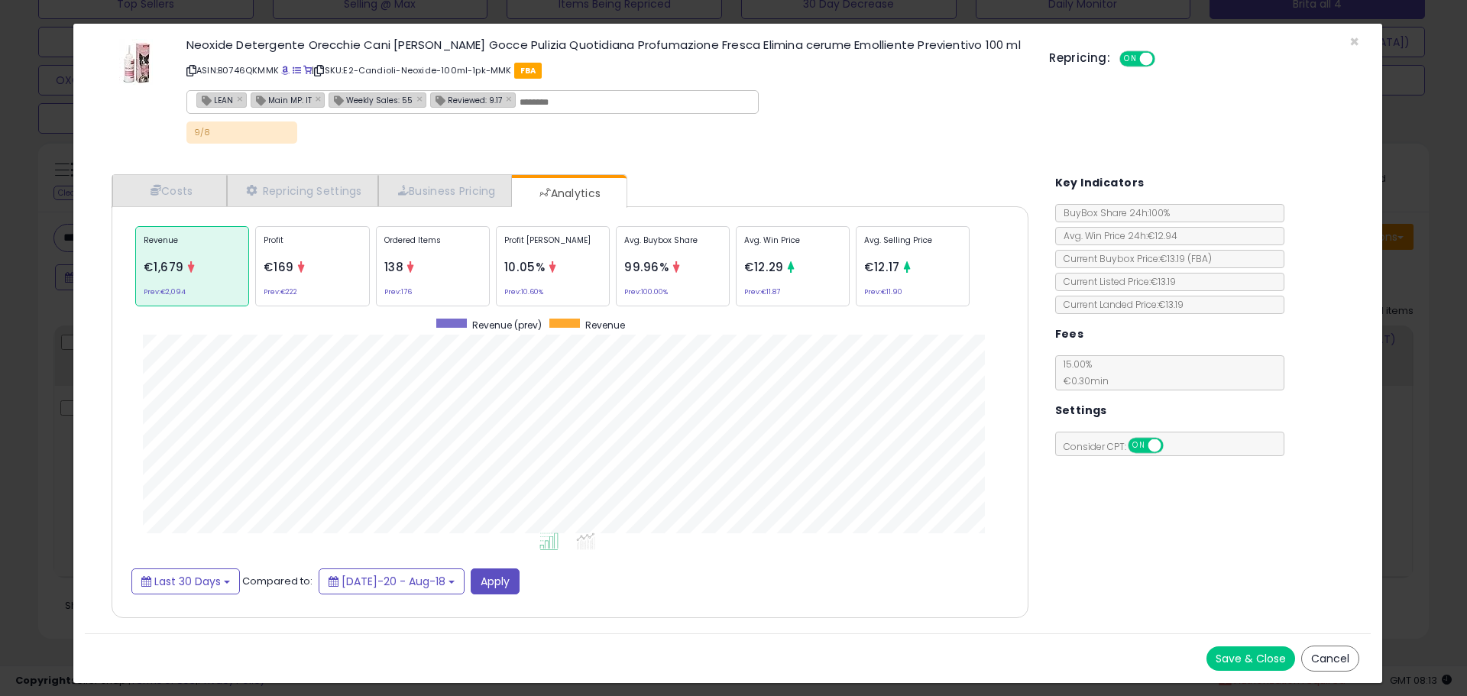
click at [61, 361] on div "× Close Neoxide Detergente Orecchie Cani [PERSON_NAME] Gocce Pulizia Quotidiana…" at bounding box center [733, 348] width 1467 height 696
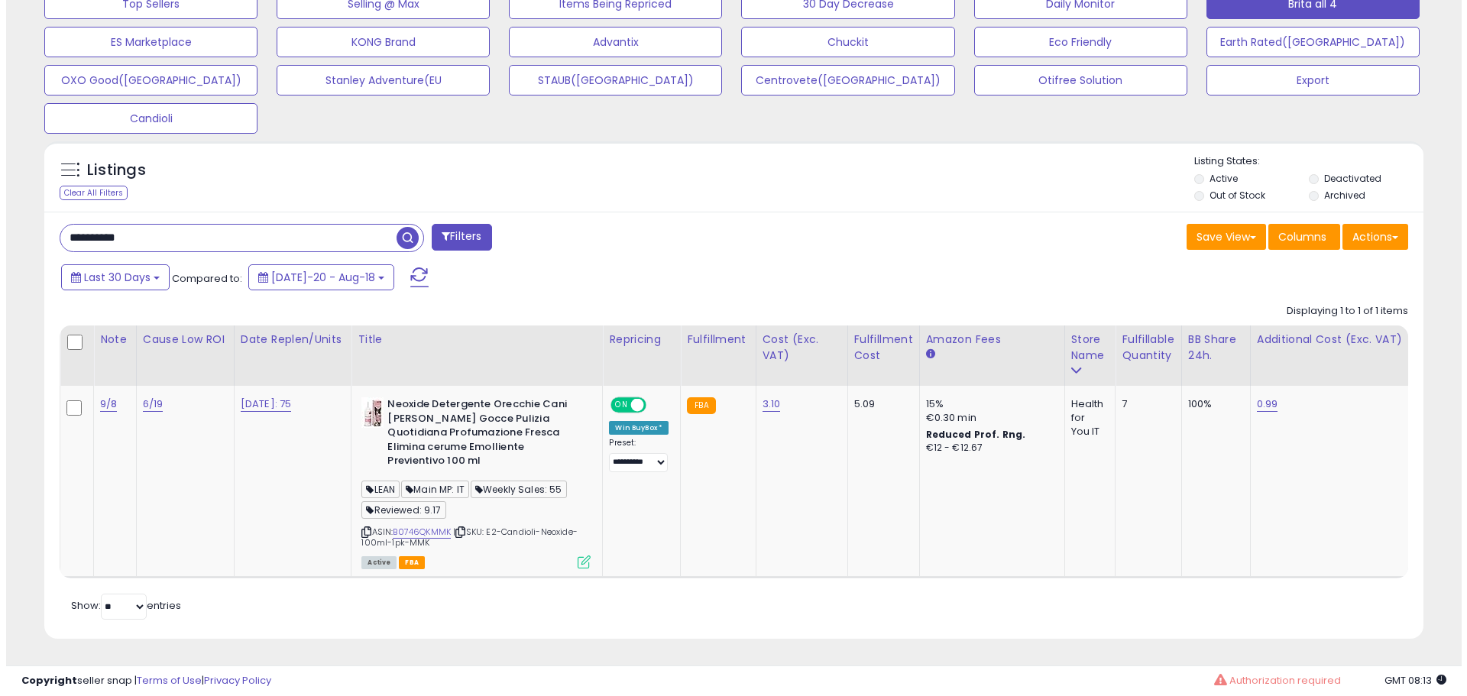
scroll to position [763577, 763091]
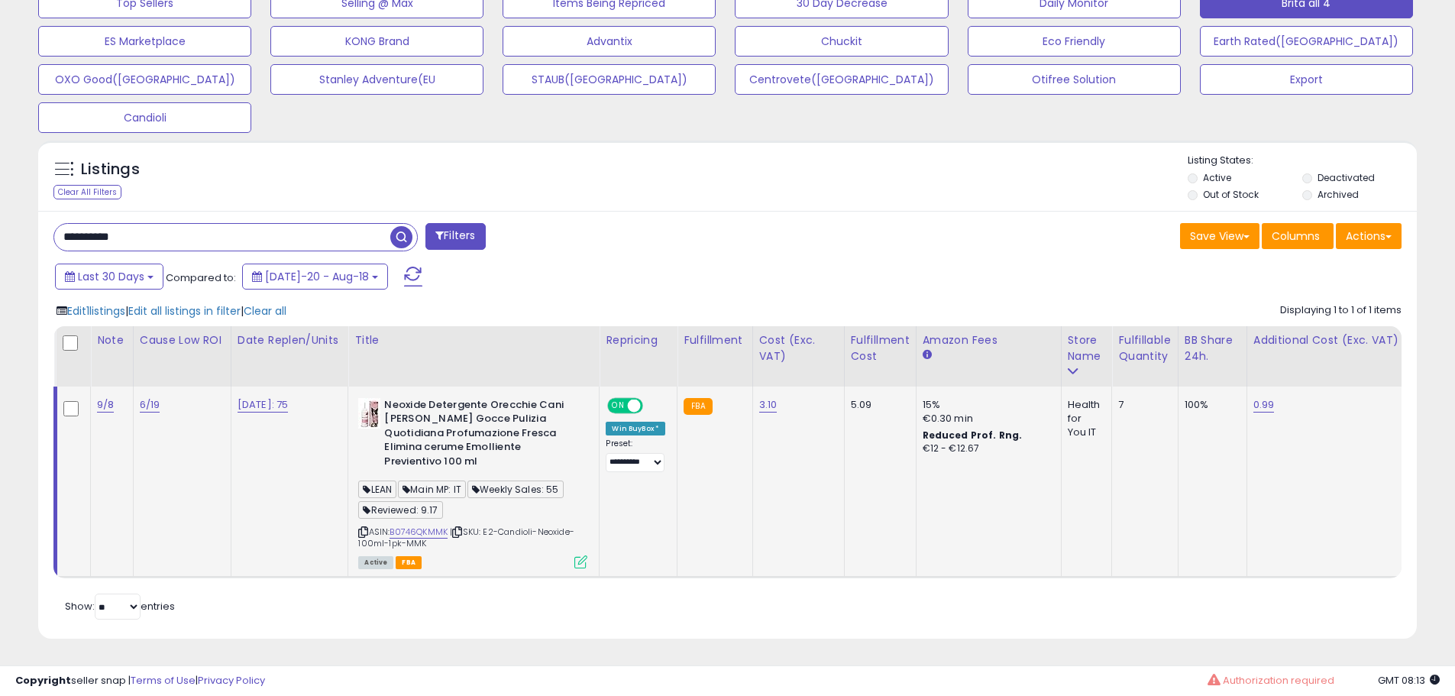
click at [584, 555] on icon at bounding box center [580, 561] width 13 height 13
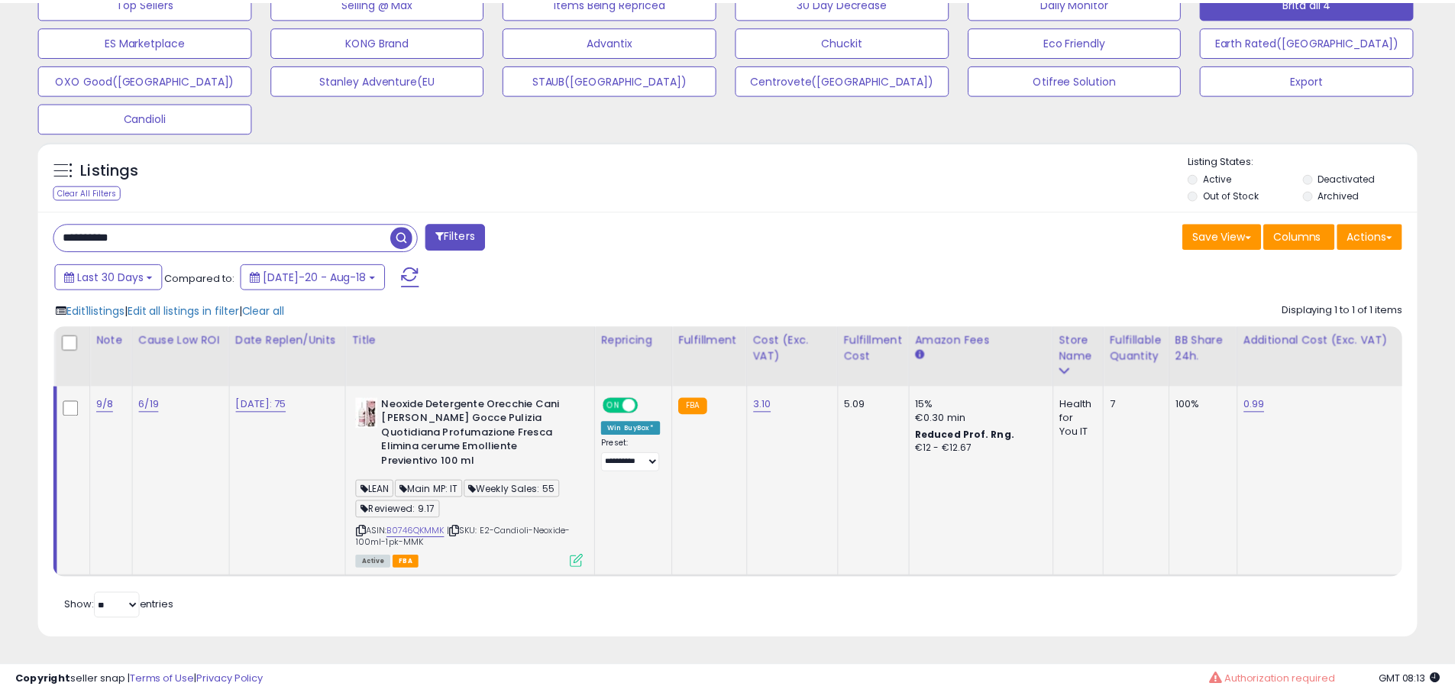
scroll to position [313, 807]
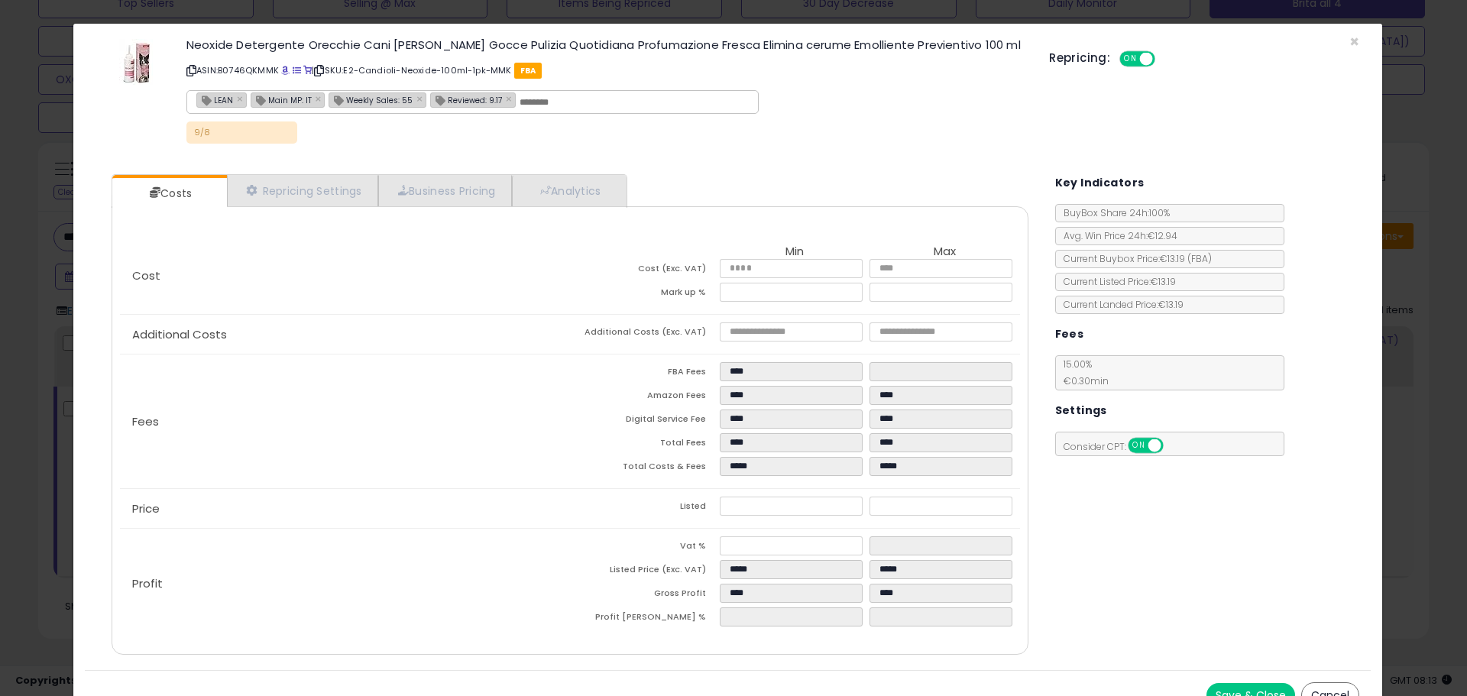
click at [29, 425] on div "× Close Neoxide Detergente Orecchie Cani [PERSON_NAME] Gocce Pulizia Quotidiana…" at bounding box center [733, 348] width 1467 height 696
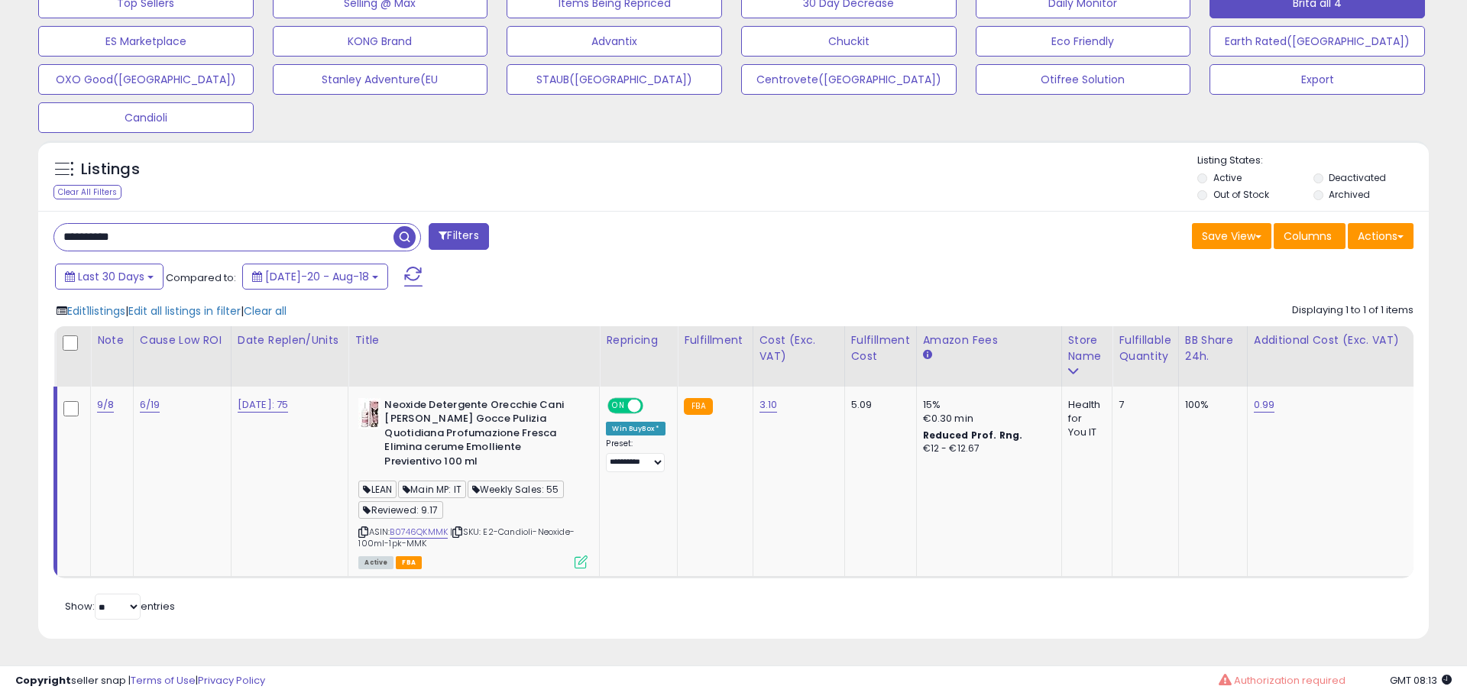
scroll to position [763577, 763091]
click at [212, 303] on span "Edit all listings in filter" at bounding box center [184, 310] width 112 height 15
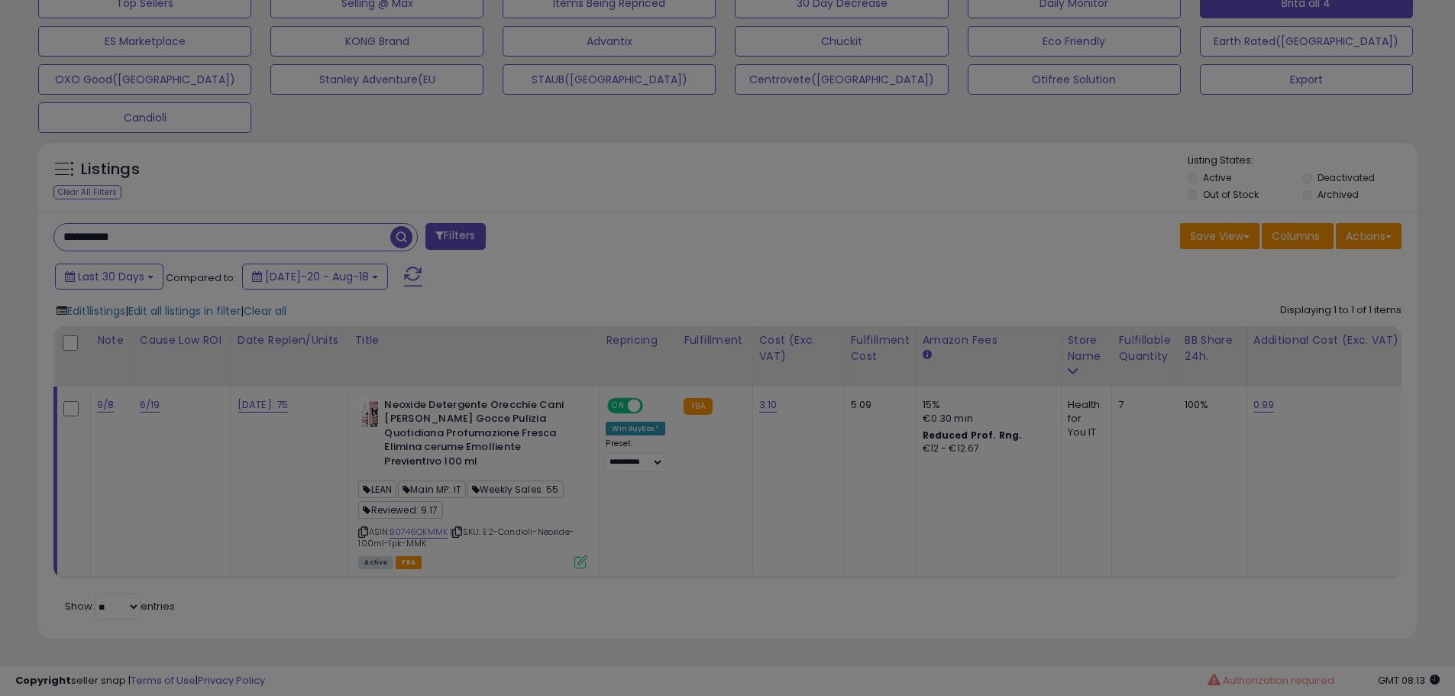
scroll to position [313, 807]
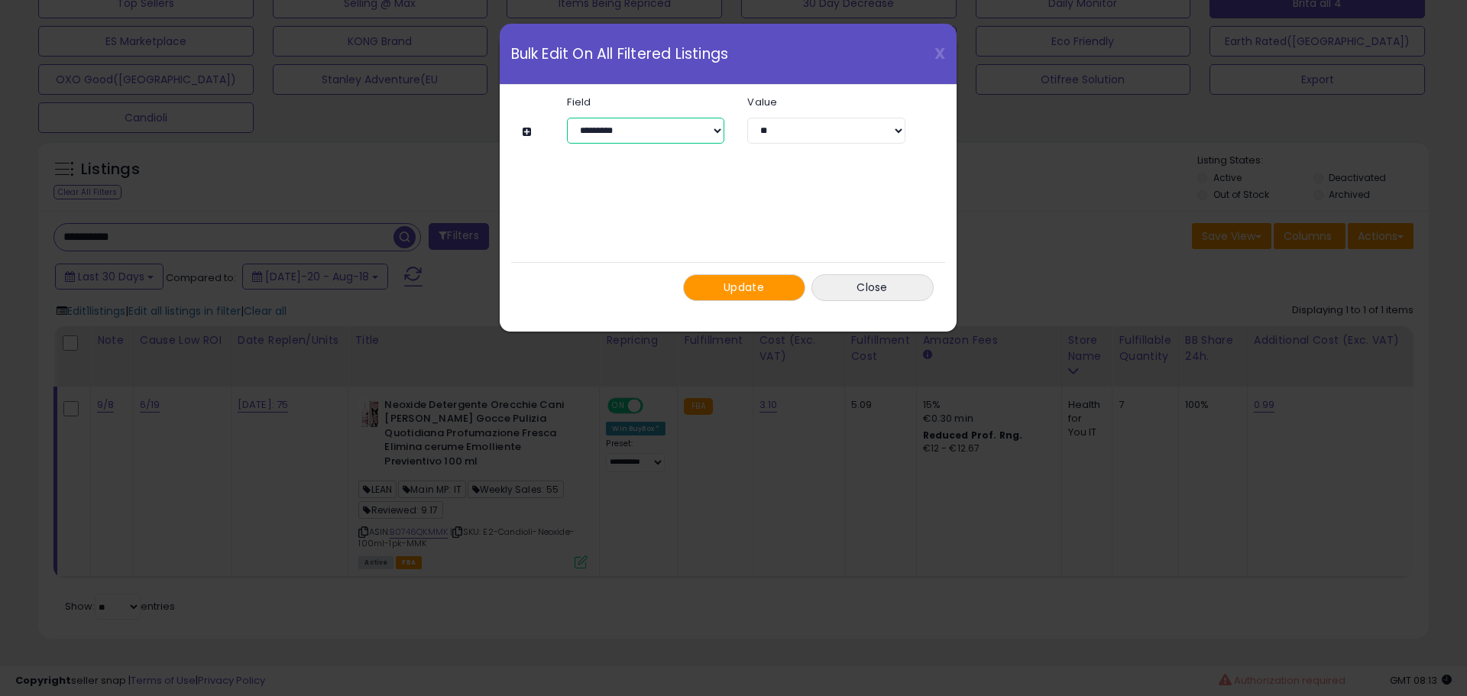
drag, startPoint x: 645, startPoint y: 123, endPoint x: 645, endPoint y: 132, distance: 9.2
click at [645, 123] on select "**********" at bounding box center [645, 131] width 157 height 26
select select "**********"
click at [567, 118] on select "**********" at bounding box center [645, 131] width 157 height 26
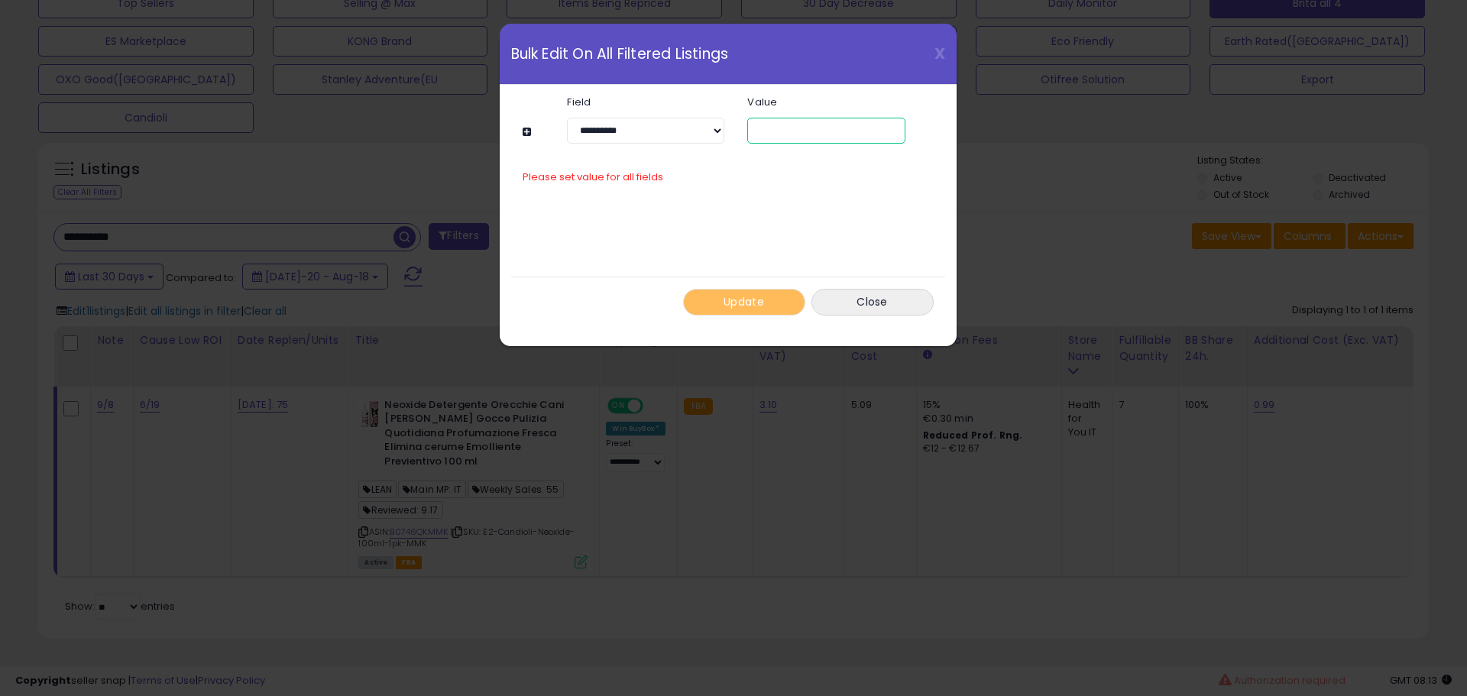
click at [787, 125] on input "text" at bounding box center [825, 131] width 157 height 26
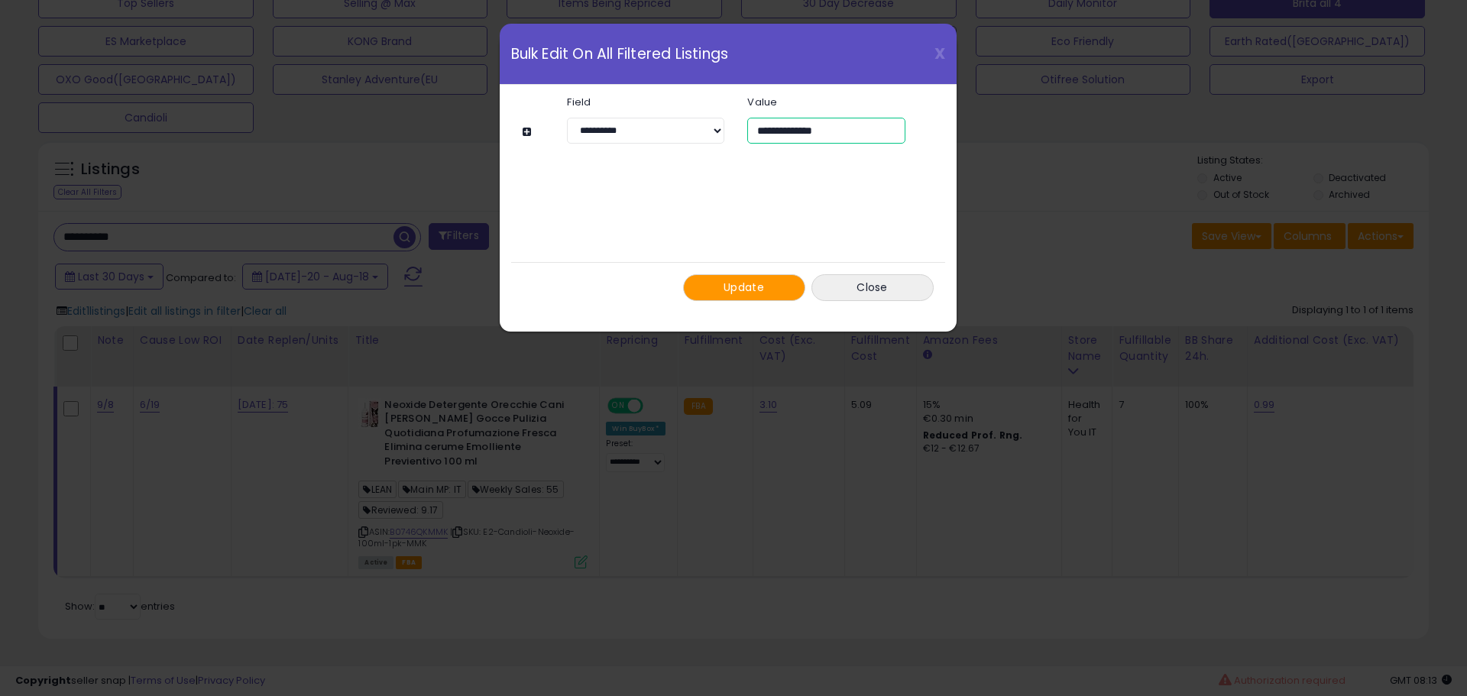
type input "**********"
click at [532, 137] on button at bounding box center [529, 131] width 13 height 11
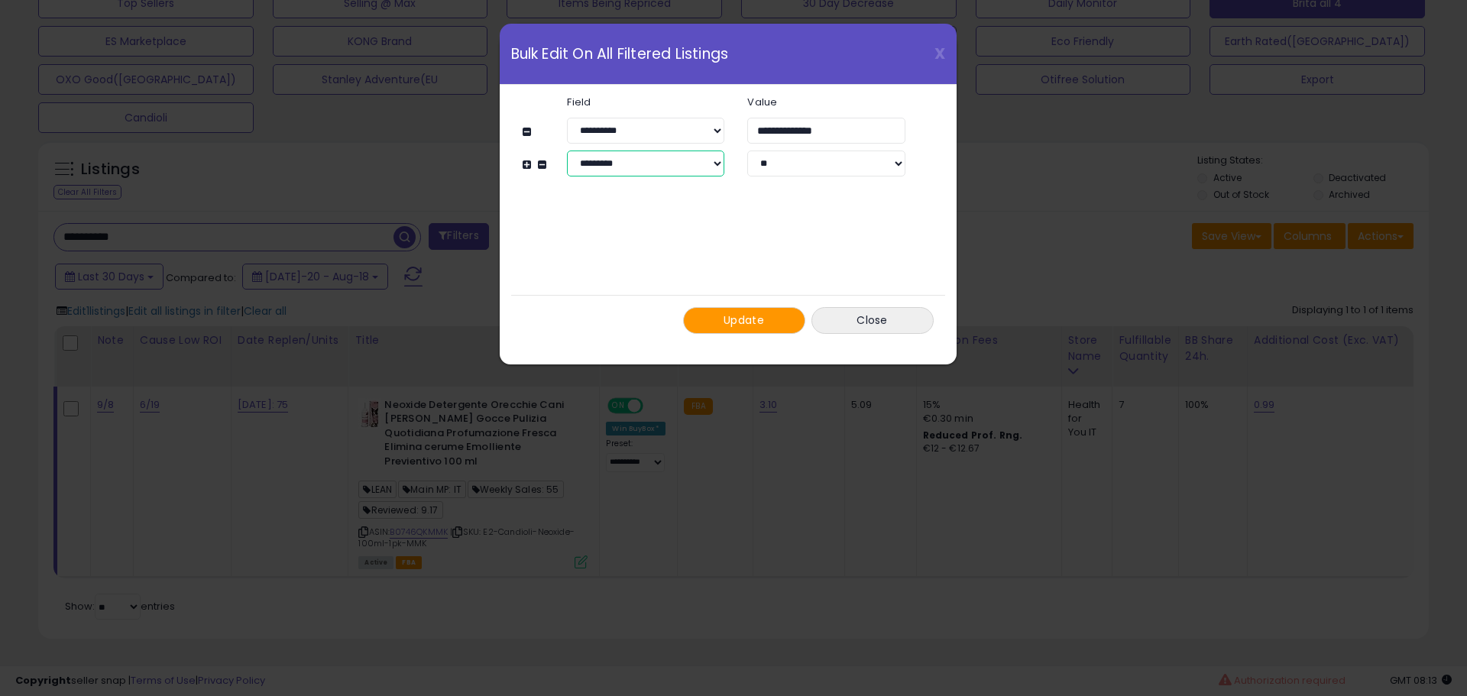
click at [602, 163] on select "**********" at bounding box center [645, 163] width 157 height 26
select select "*******"
click at [567, 150] on select "**********" at bounding box center [645, 163] width 157 height 26
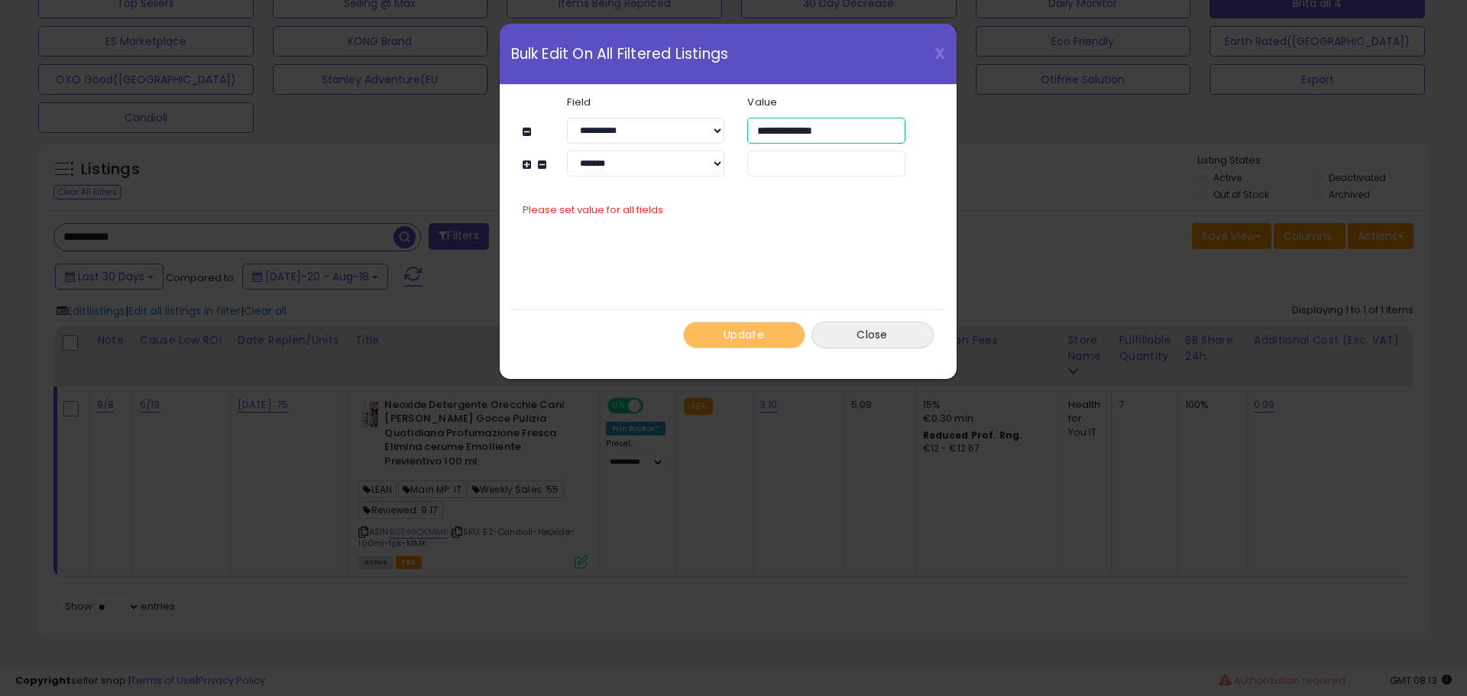
drag, startPoint x: 862, startPoint y: 131, endPoint x: 633, endPoint y: 159, distance: 230.1
click at [633, 159] on div "**********" at bounding box center [721, 136] width 396 height 80
click at [836, 158] on input "text" at bounding box center [825, 163] width 157 height 26
paste input "**********"
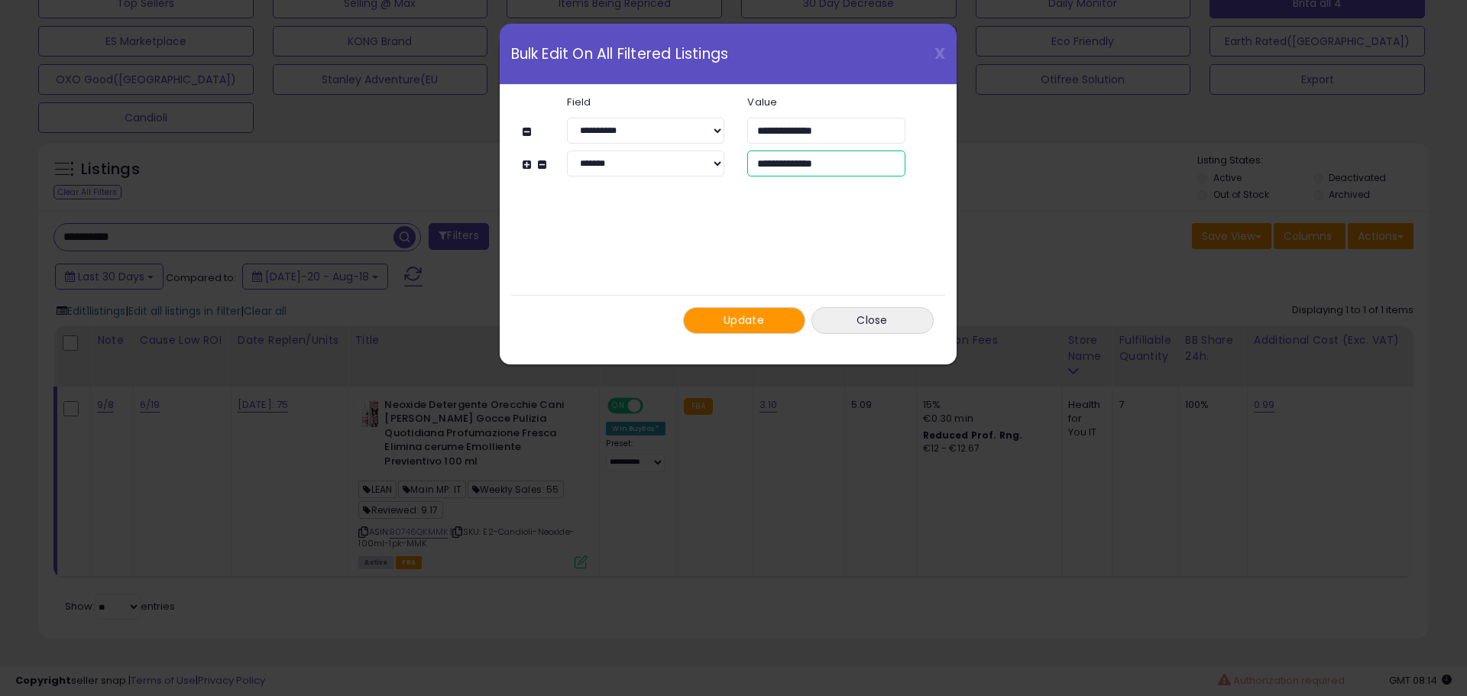
type input "**********"
click at [776, 322] on button "Update" at bounding box center [744, 320] width 122 height 27
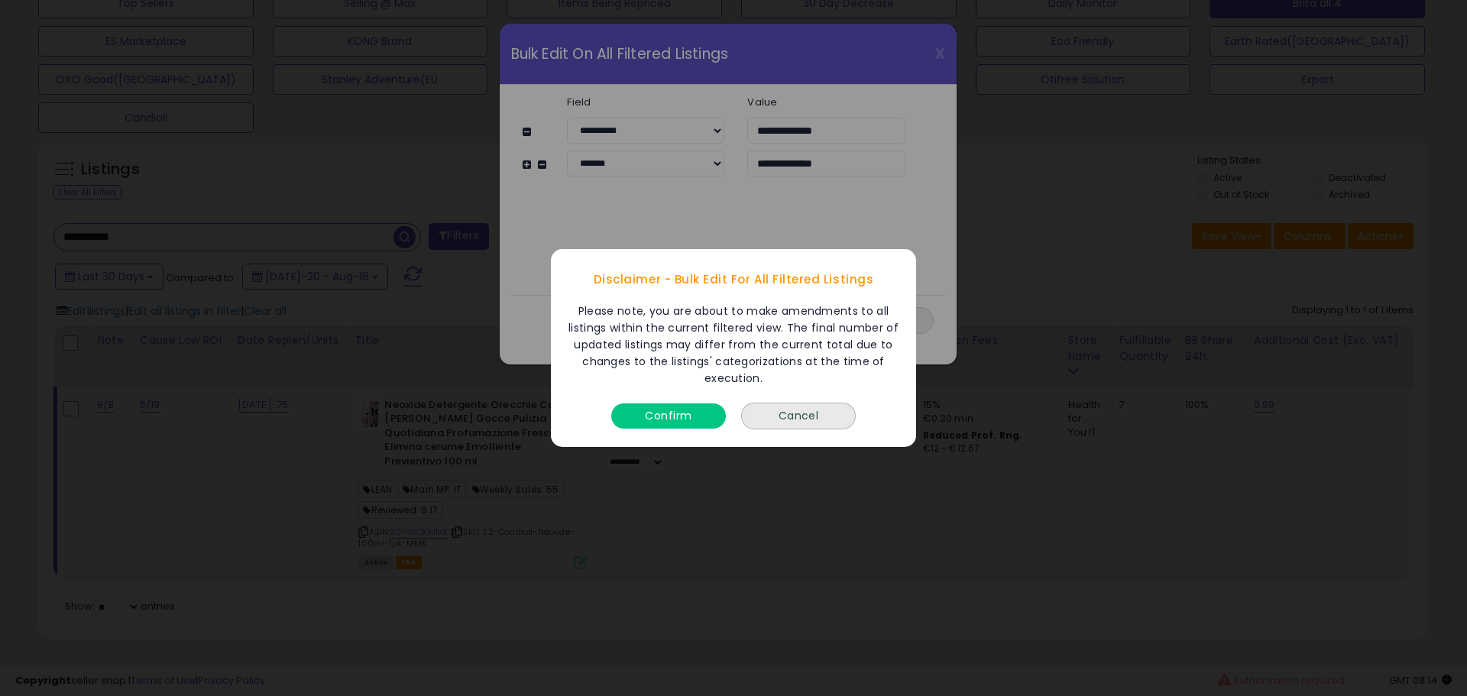
click at [674, 421] on button "Confirm" at bounding box center [668, 415] width 115 height 25
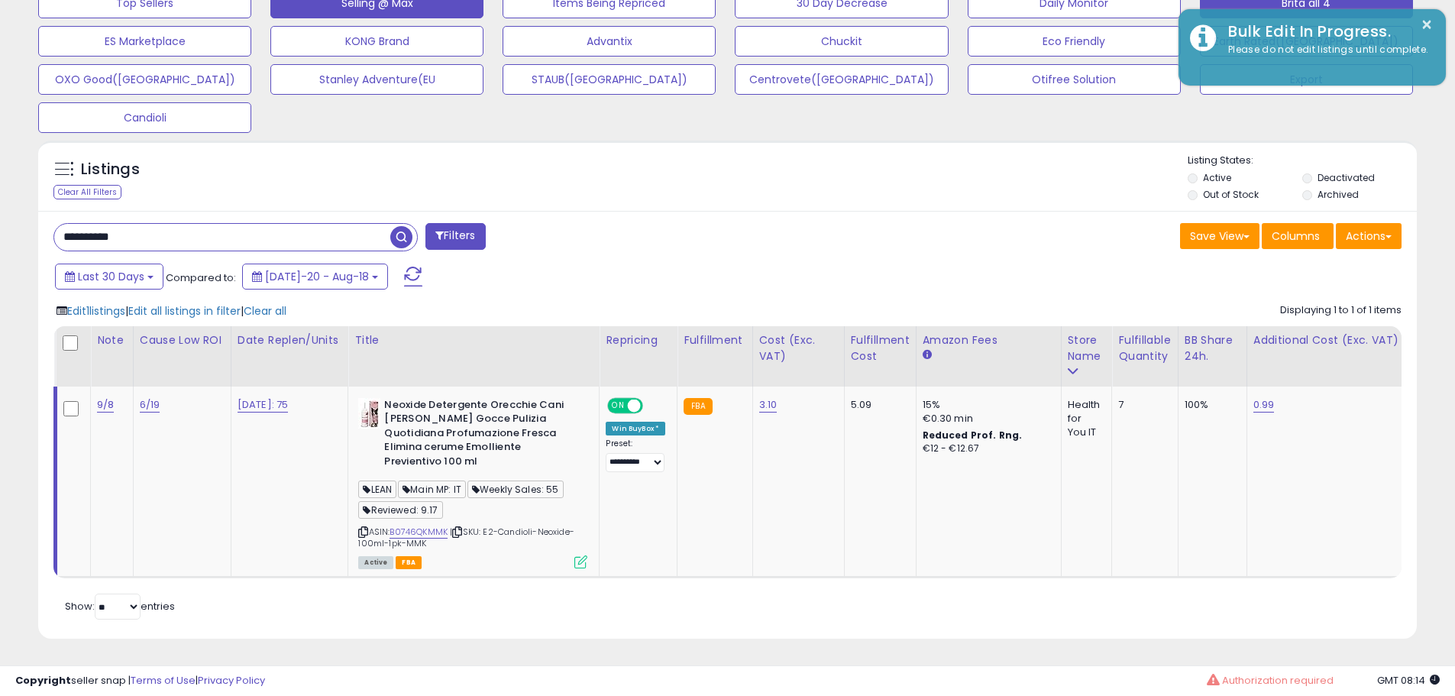
scroll to position [763577, 763091]
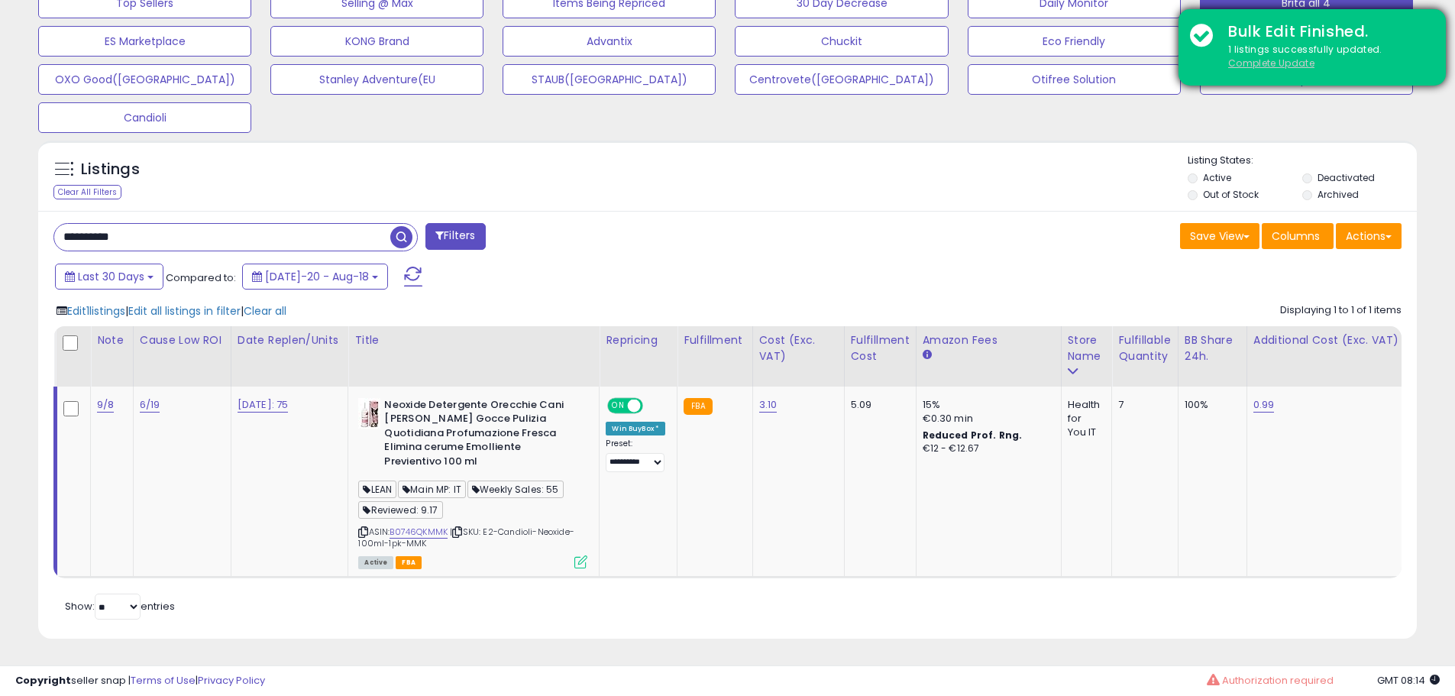
click at [1279, 57] on u "Complete Update" at bounding box center [1271, 63] width 86 height 13
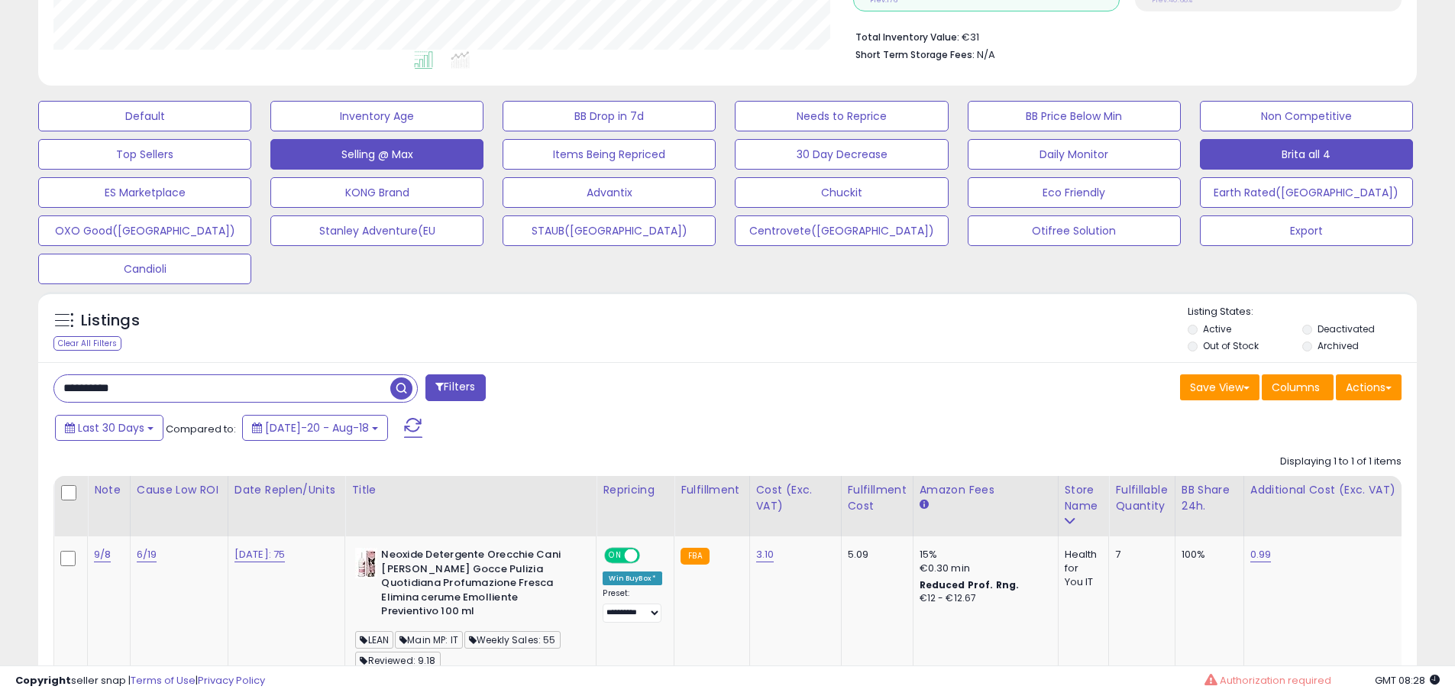
scroll to position [466, 0]
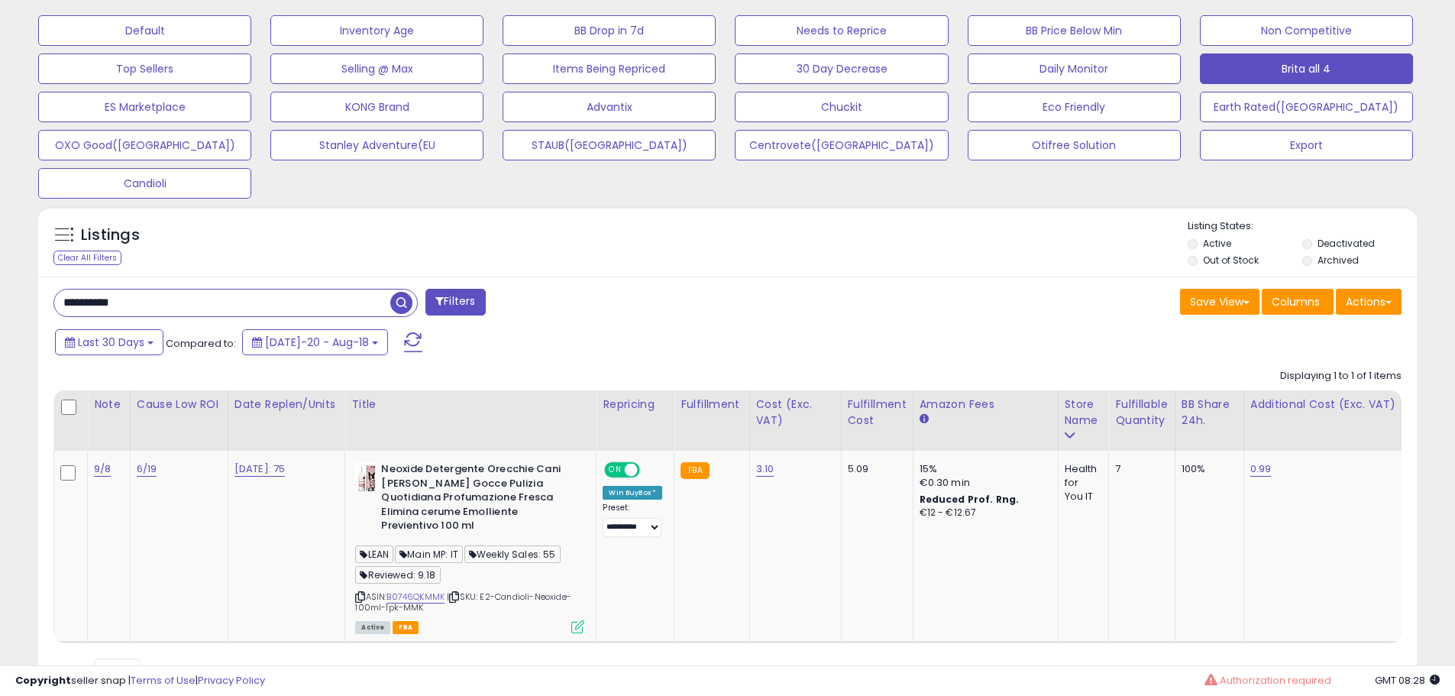
click at [160, 293] on input "**********" at bounding box center [222, 303] width 336 height 27
paste input "text"
type input "**********"
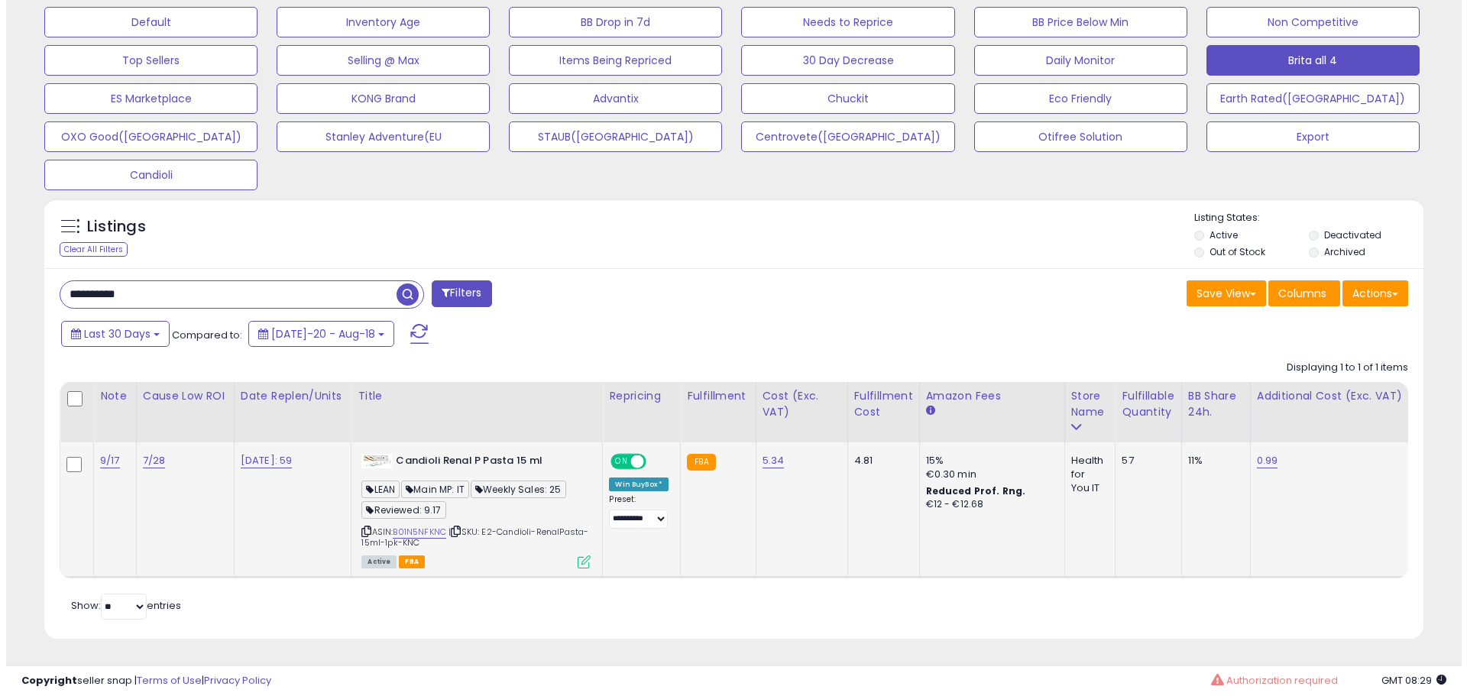
scroll to position [486, 0]
click at [584, 555] on icon at bounding box center [577, 561] width 13 height 13
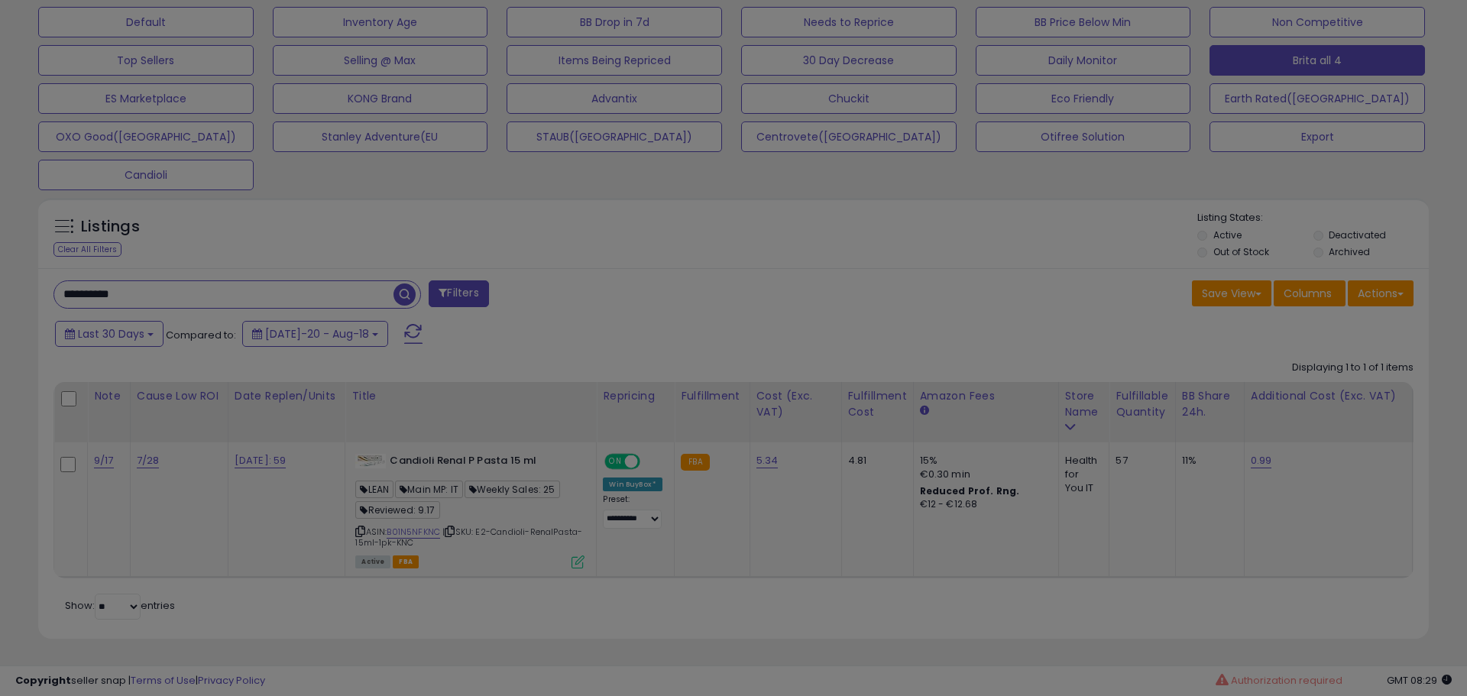
scroll to position [313, 807]
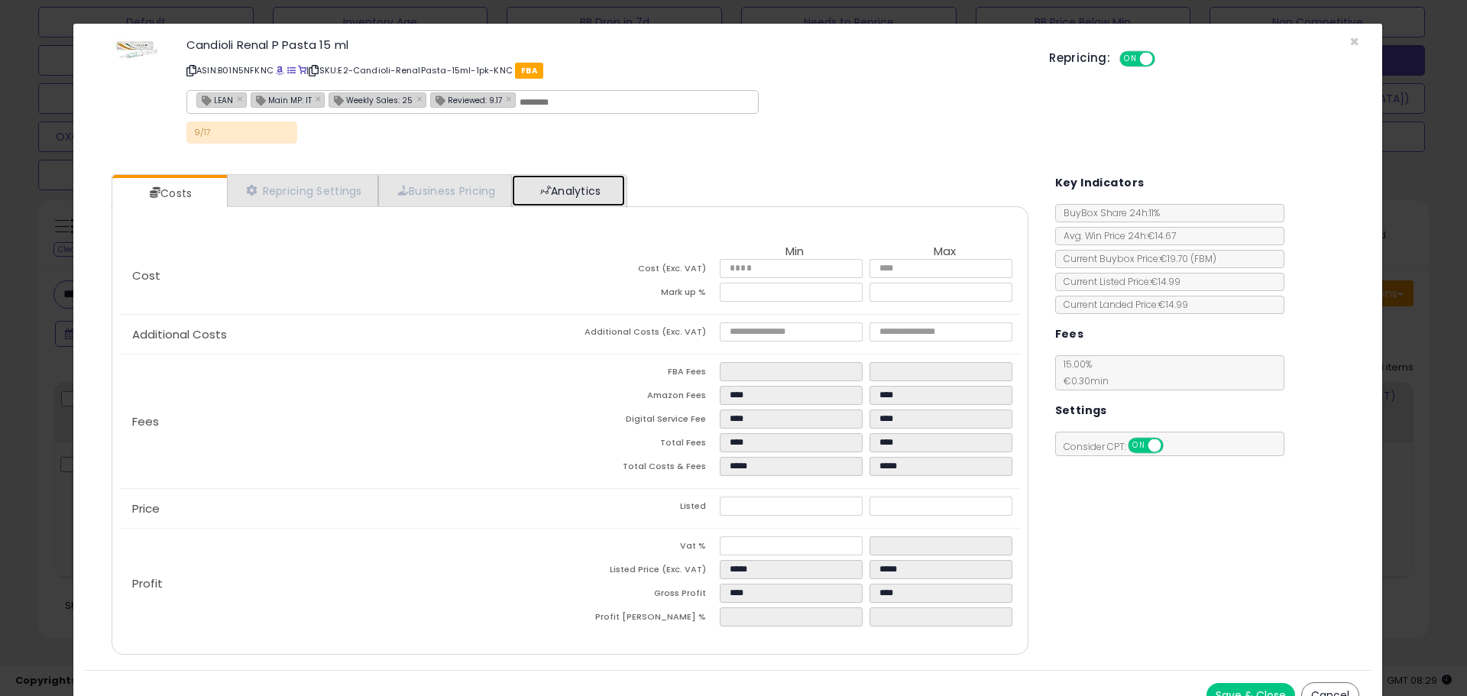
click at [594, 187] on link "Analytics" at bounding box center [568, 190] width 113 height 31
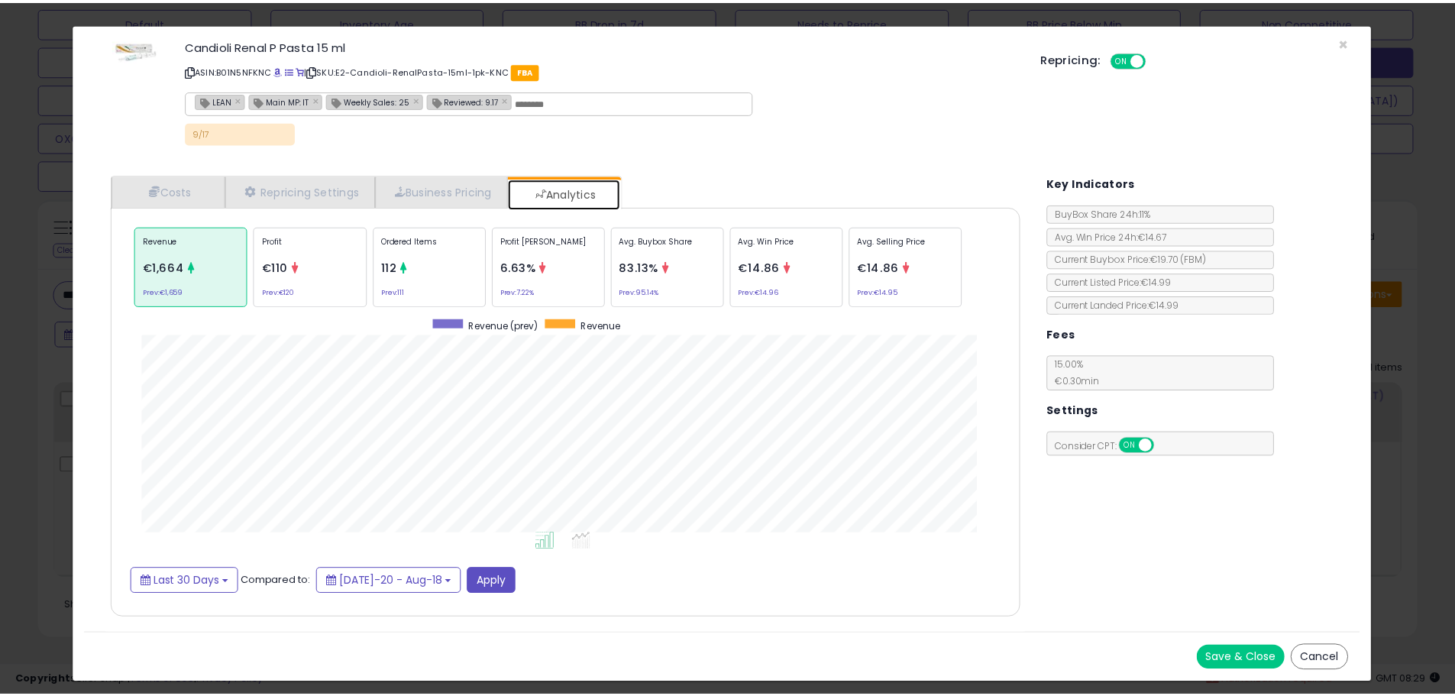
scroll to position [470, 947]
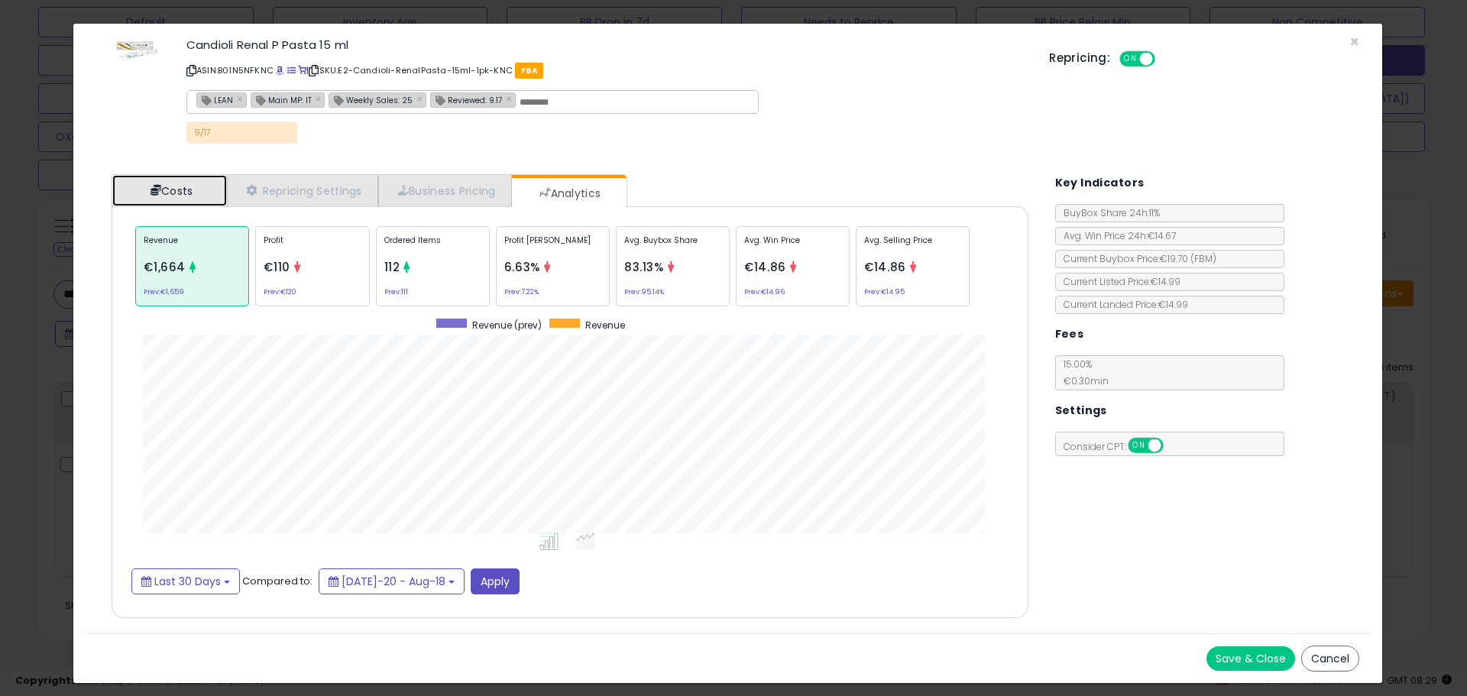
click at [154, 194] on span at bounding box center [155, 190] width 11 height 11
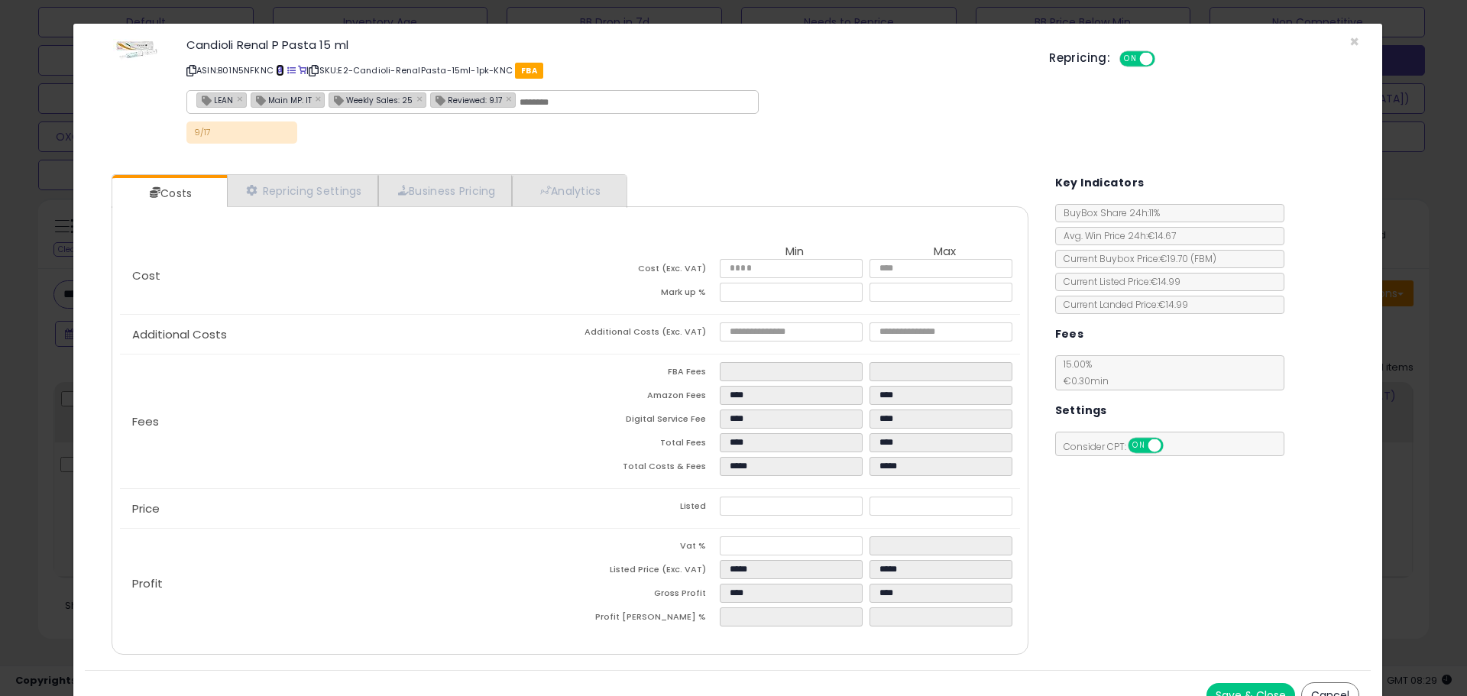
click at [280, 70] on span at bounding box center [280, 70] width 8 height 8
click at [50, 262] on div "× Close Candioli Renal P Pasta 15 ml ASIN: B01N5NFKNC | SKU: E2-Candioli-RenalP…" at bounding box center [733, 348] width 1467 height 696
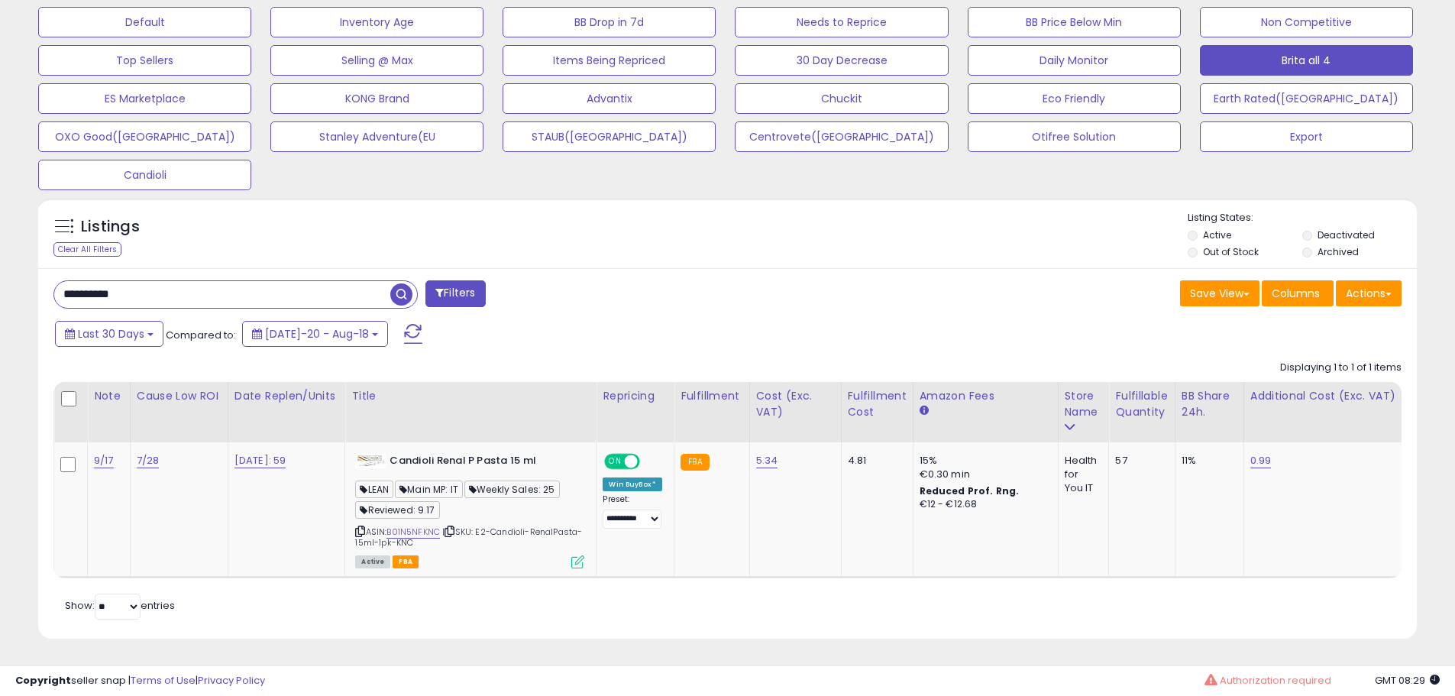
scroll to position [763577, 763091]
click at [137, 326] on span "Last 30 Days" at bounding box center [111, 333] width 66 height 15
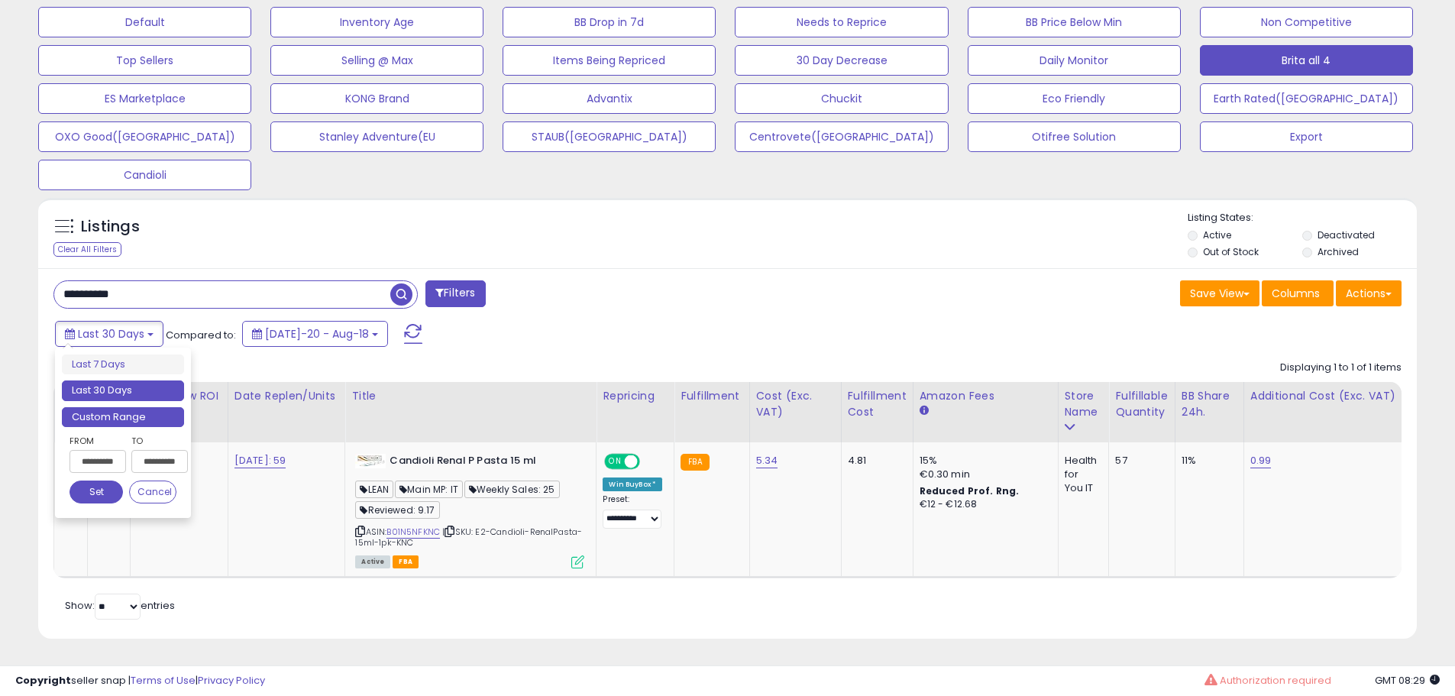
click at [131, 407] on li "Custom Range" at bounding box center [123, 417] width 122 height 21
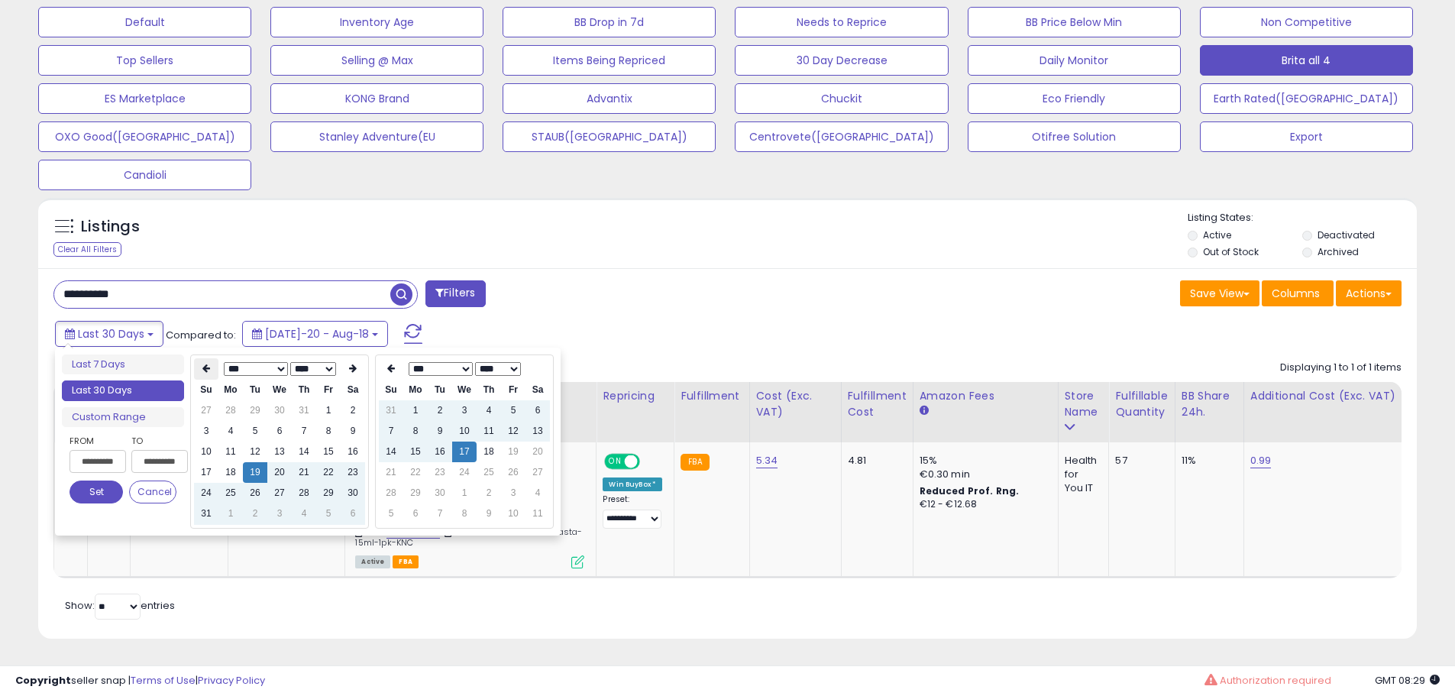
click at [199, 358] on th at bounding box center [206, 368] width 24 height 21
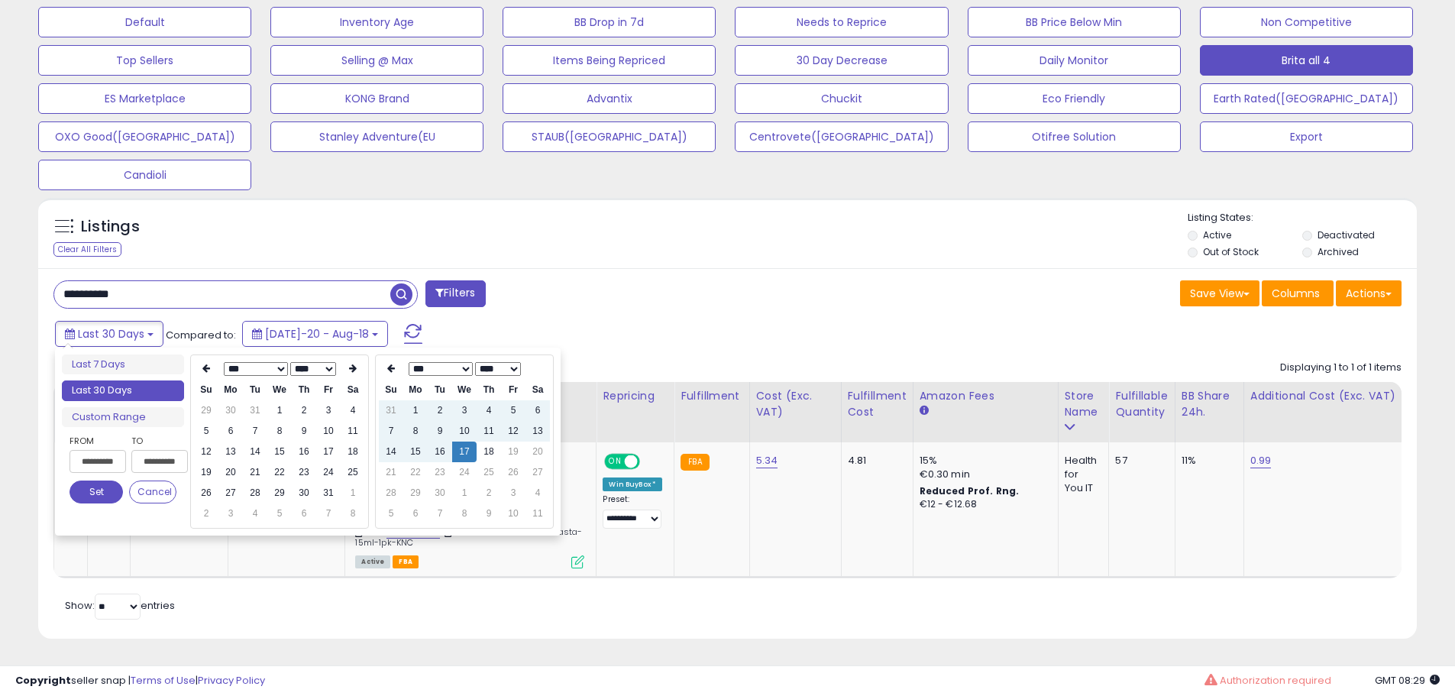
click at [199, 358] on th at bounding box center [206, 368] width 24 height 21
click at [310, 487] on td "26" at bounding box center [304, 493] width 24 height 21
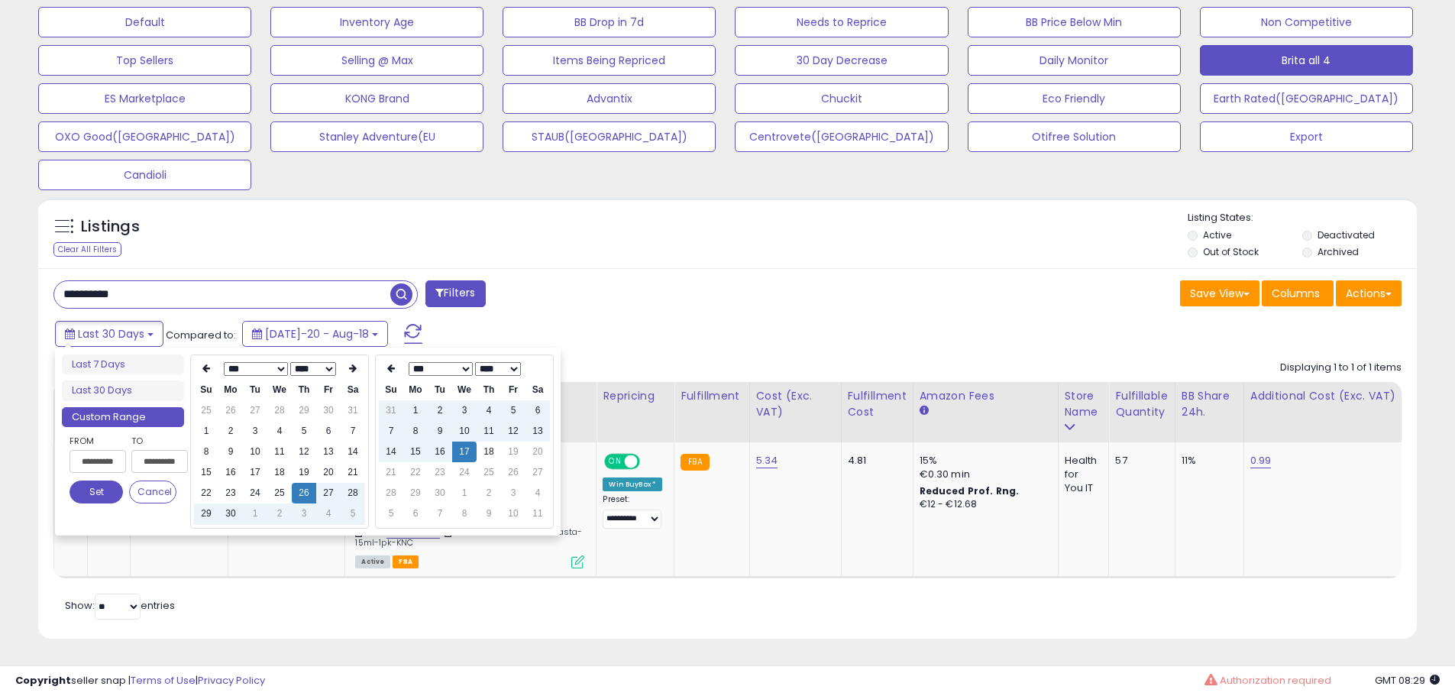
type input "**********"
click at [108, 480] on button "Set" at bounding box center [96, 491] width 53 height 23
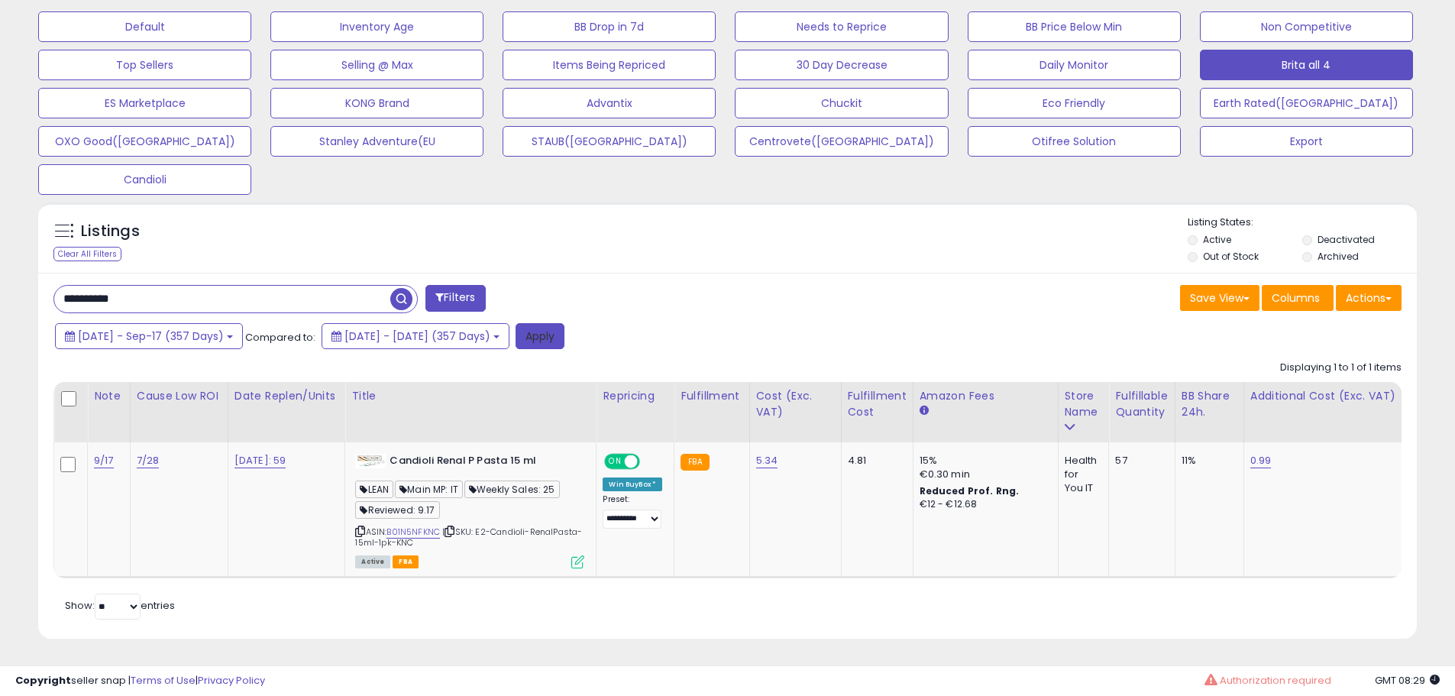
click at [565, 323] on button "Apply" at bounding box center [540, 336] width 49 height 26
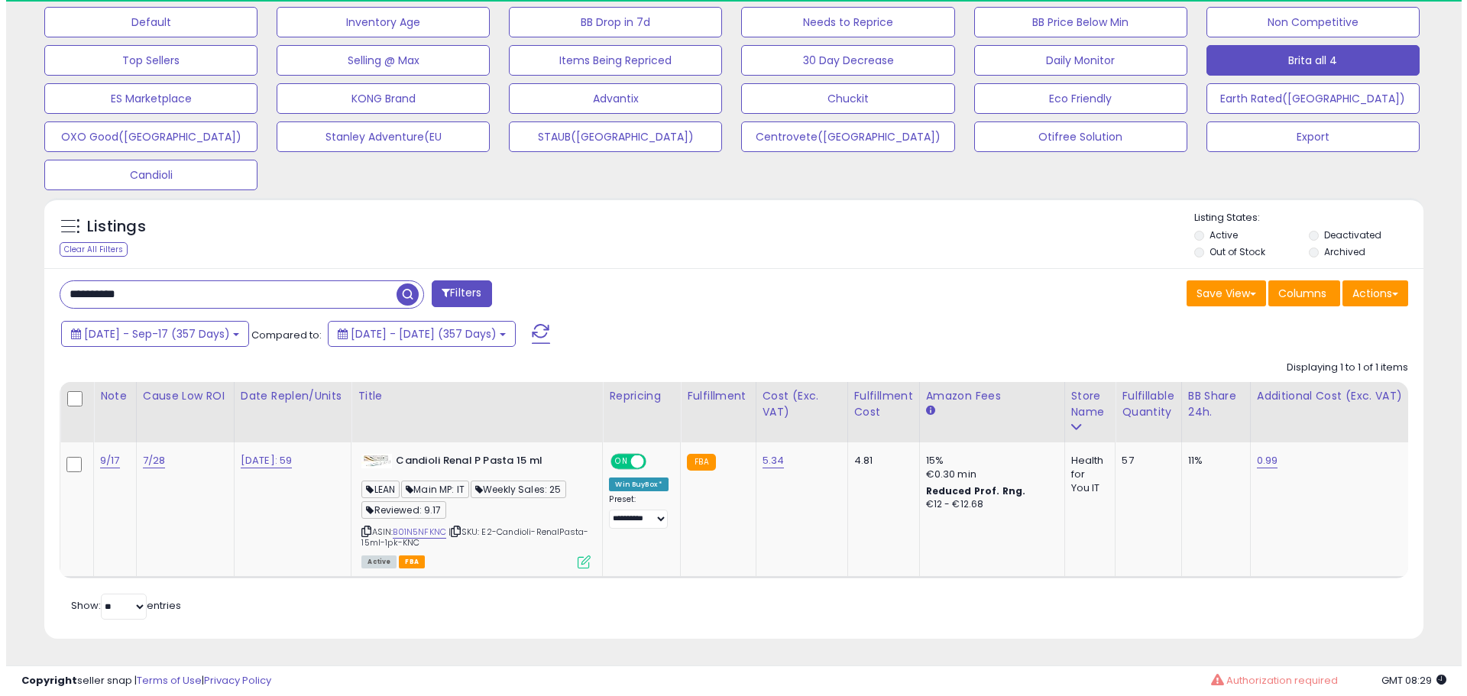
scroll to position [313, 800]
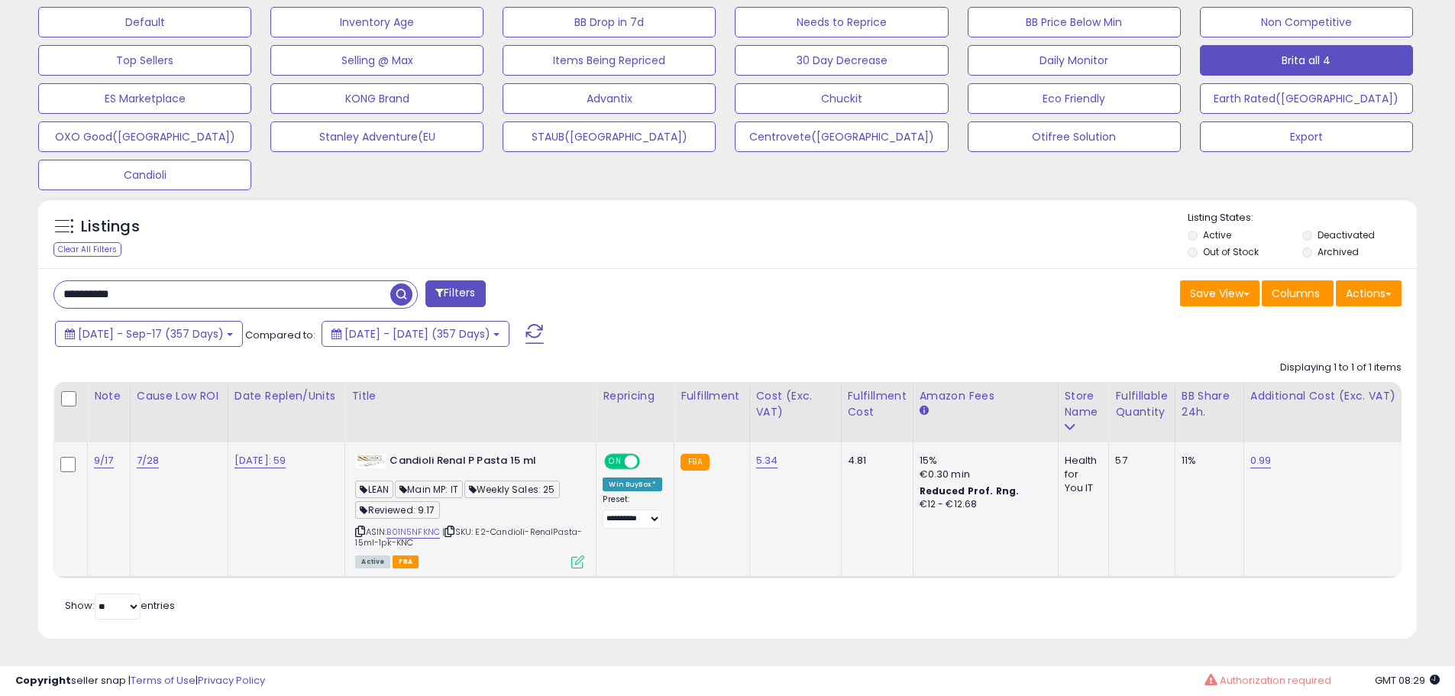
click at [583, 555] on icon at bounding box center [577, 561] width 13 height 13
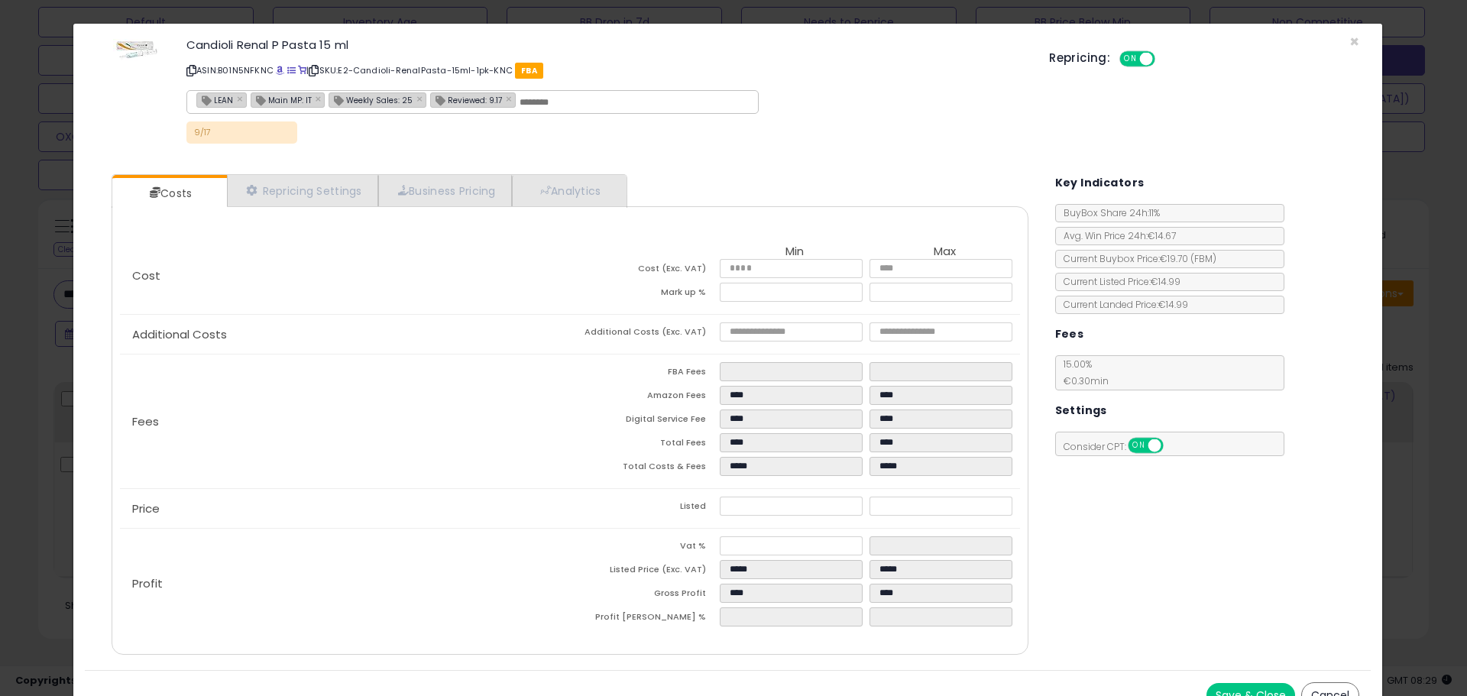
click at [276, 70] on p "ASIN: B01N5NFKNC | SKU: E2-Candioli-RenalPasta-15ml-1pk-KNC FBA" at bounding box center [606, 70] width 840 height 24
click at [280, 70] on span at bounding box center [280, 70] width 8 height 8
click at [558, 198] on link "Analytics" at bounding box center [568, 190] width 113 height 31
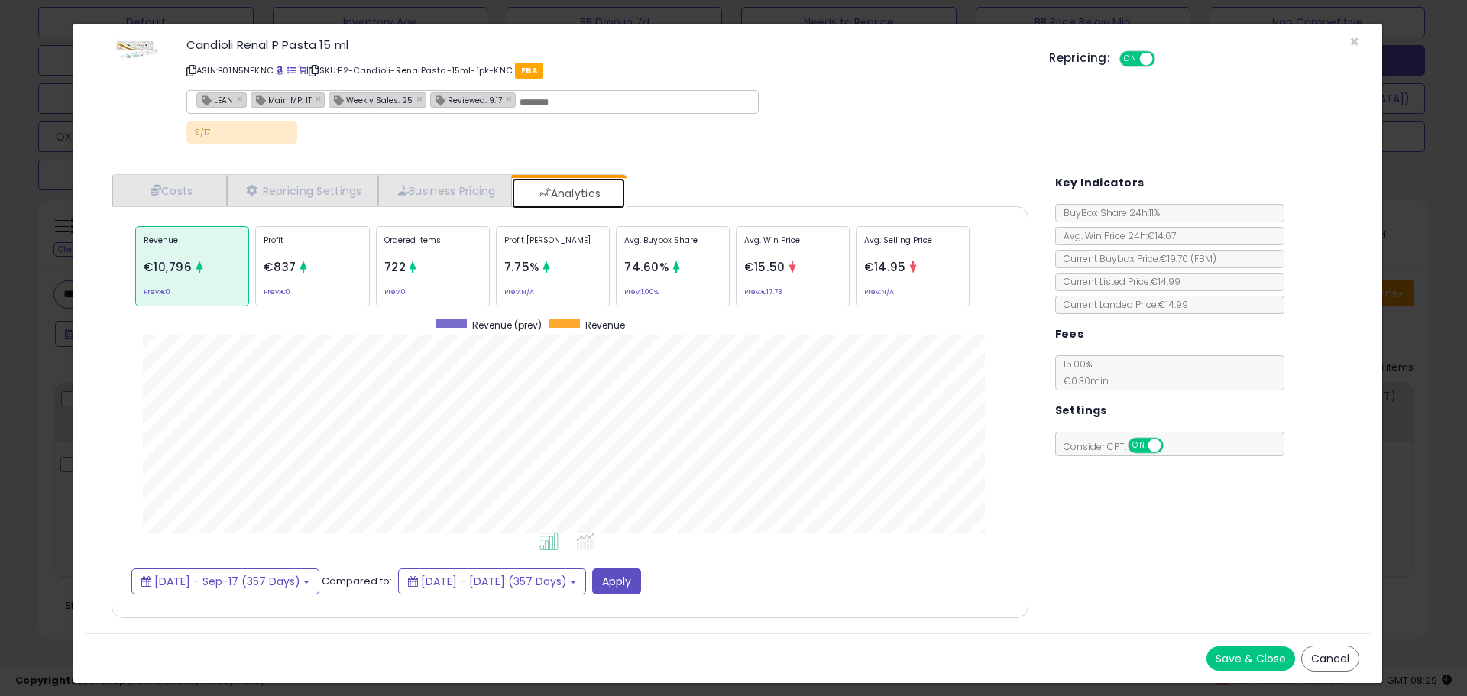
scroll to position [470, 947]
click at [186, 183] on link "Costs" at bounding box center [169, 190] width 115 height 31
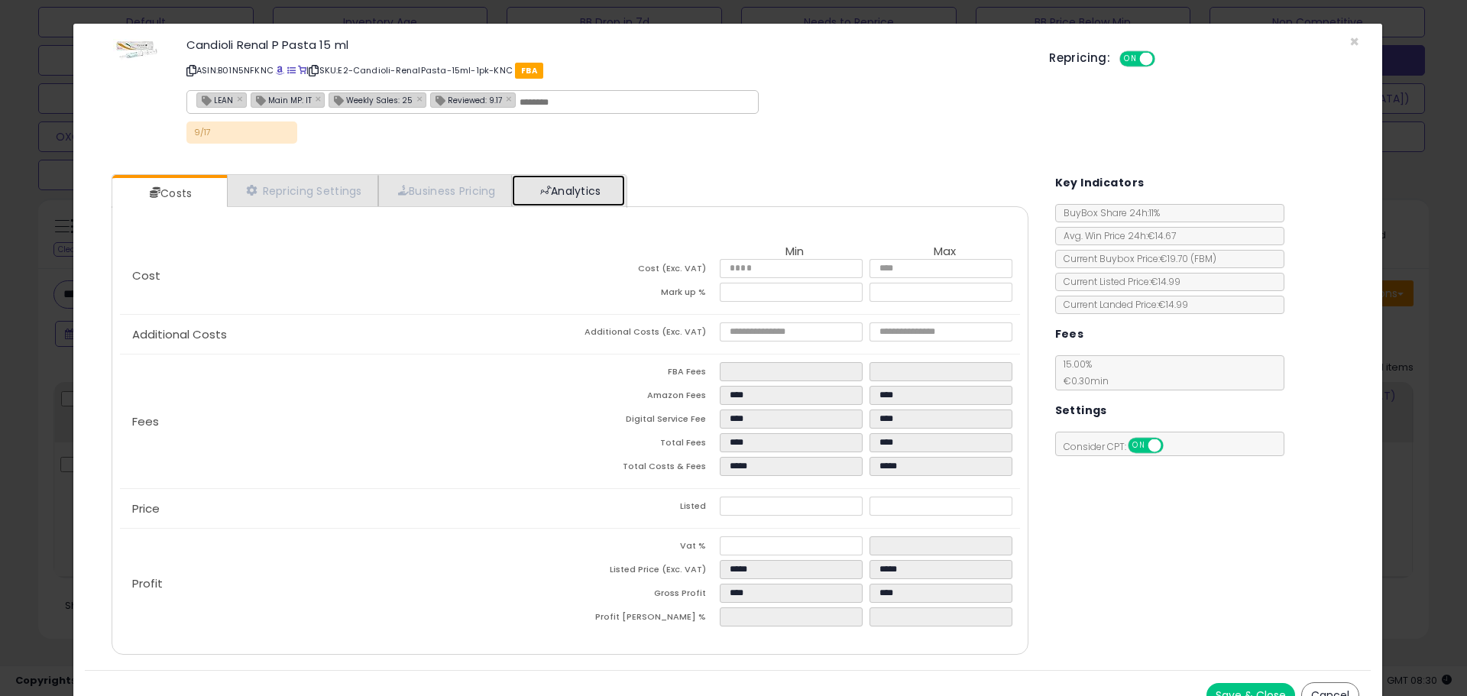
click at [581, 193] on link "Analytics" at bounding box center [568, 190] width 113 height 31
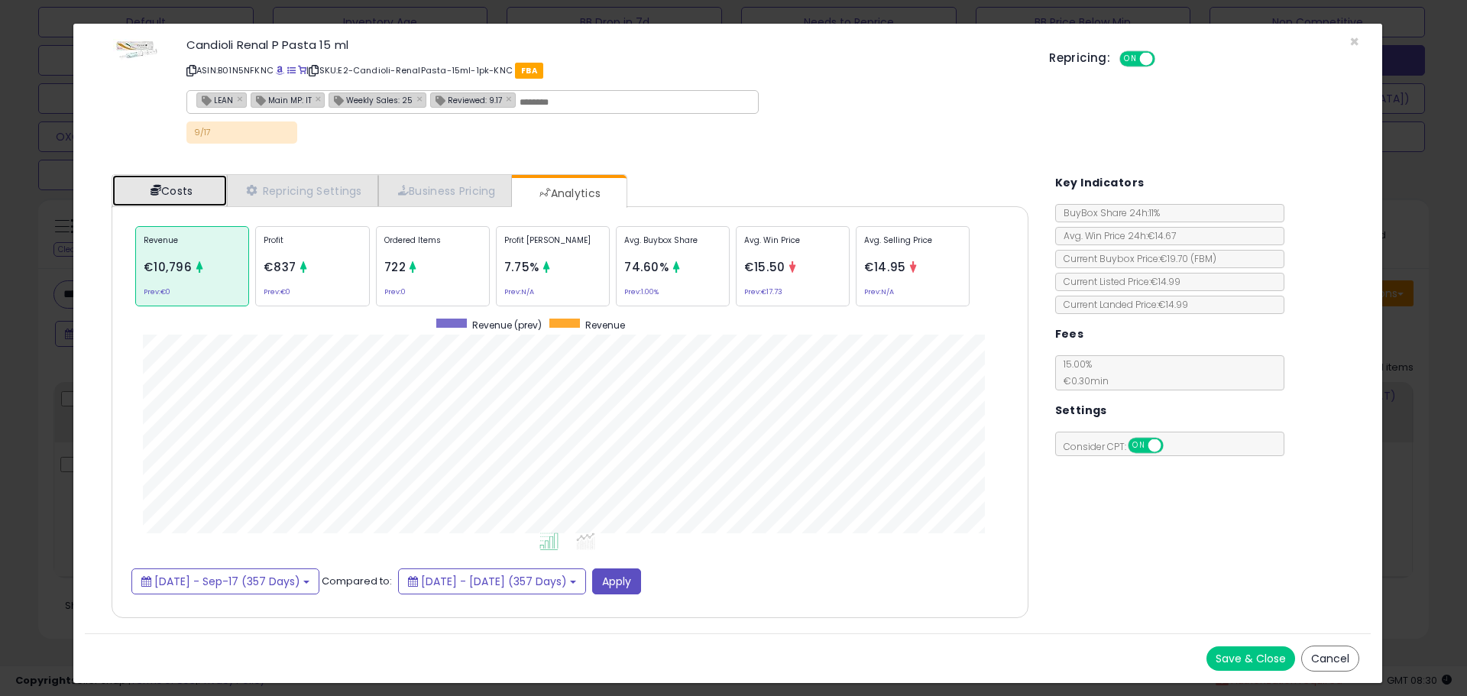
click at [125, 199] on link "Costs" at bounding box center [169, 190] width 115 height 31
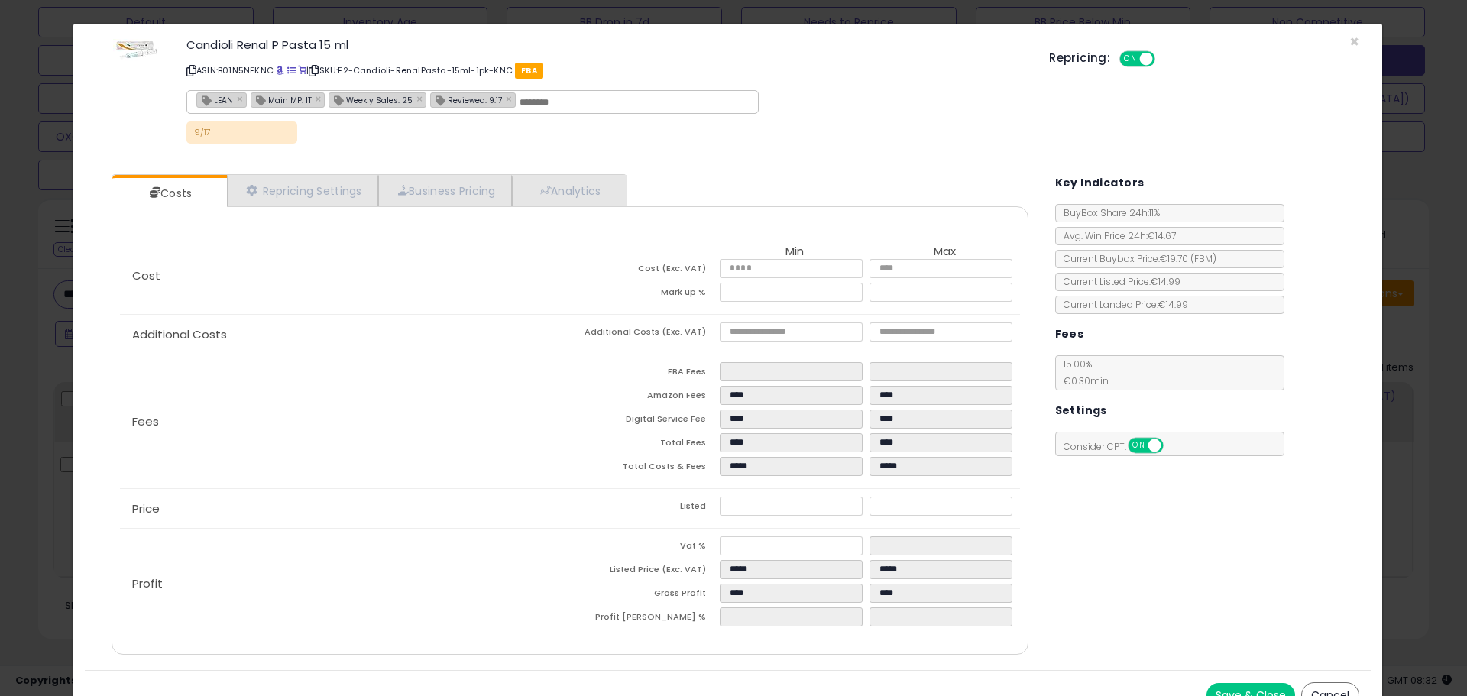
drag, startPoint x: 44, startPoint y: 340, endPoint x: 79, endPoint y: 347, distance: 35.8
click at [44, 340] on div "× Close Candioli Renal P Pasta 15 ml ASIN: B01N5NFKNC | SKU: E2-Candioli-RenalP…" at bounding box center [733, 348] width 1467 height 696
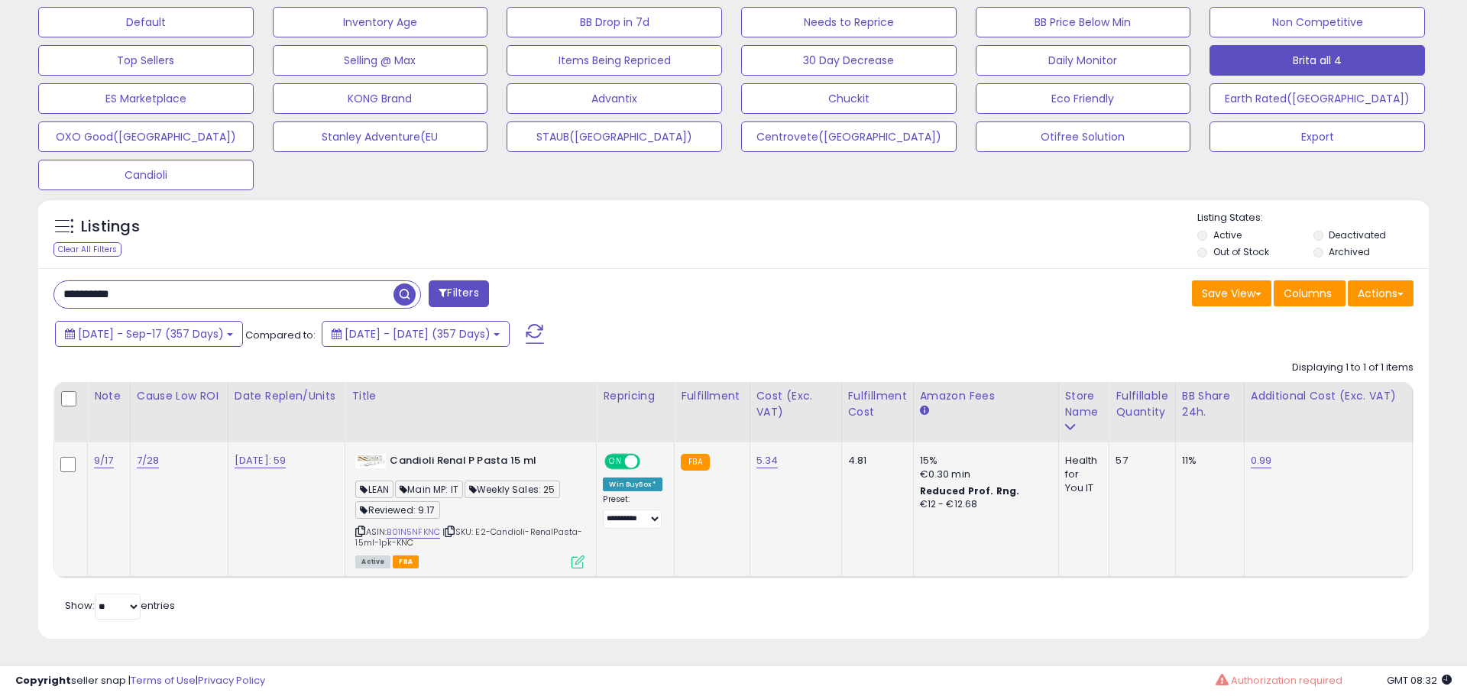
scroll to position [763577, 763091]
click at [578, 555] on icon at bounding box center [577, 561] width 13 height 13
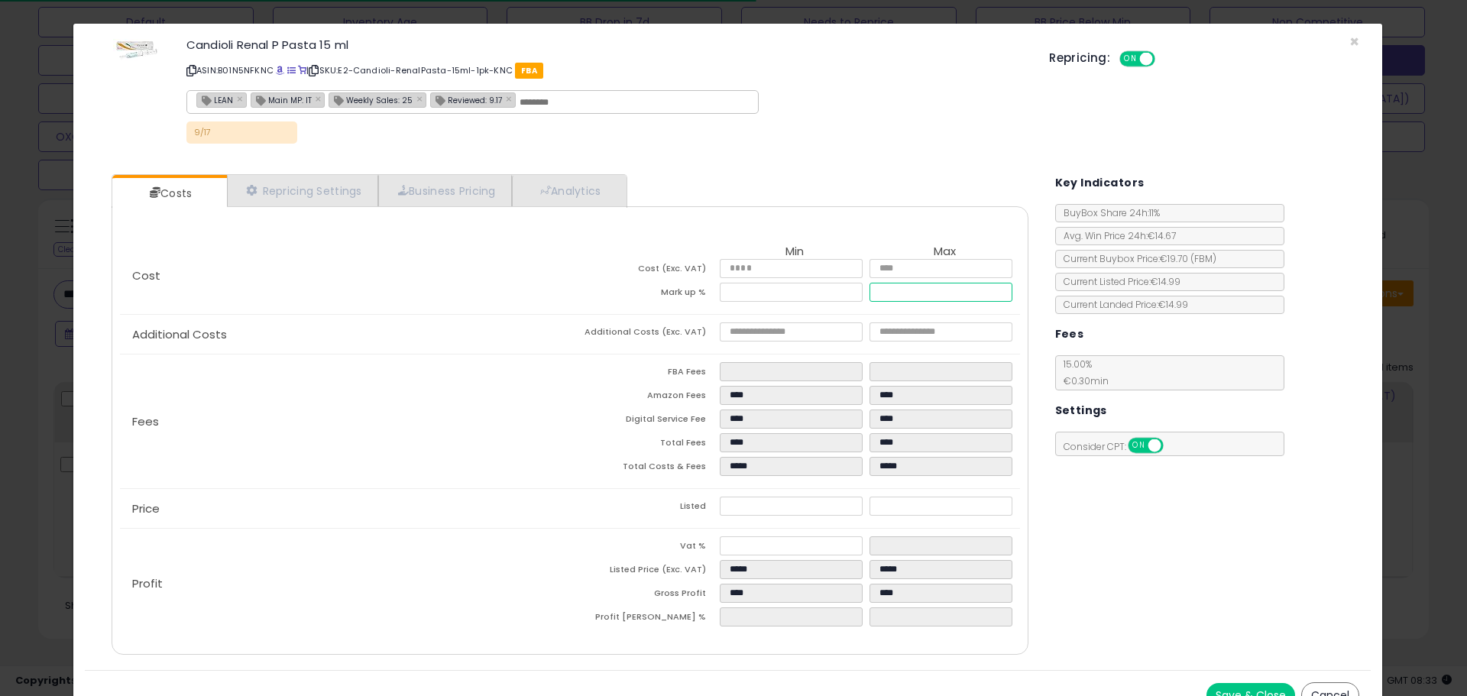
drag, startPoint x: 902, startPoint y: 294, endPoint x: 712, endPoint y: 315, distance: 191.4
click at [723, 315] on div "Cost Min Max Cost (Exc. VAT) **** **** Mark up % ***** ***** Additional Costs A…" at bounding box center [569, 438] width 922 height 401
click at [44, 380] on div "× Close Candioli Renal P Pasta 15 ml ASIN: B01N5NFKNC | SKU: E2-Candioli-RenalP…" at bounding box center [733, 348] width 1467 height 696
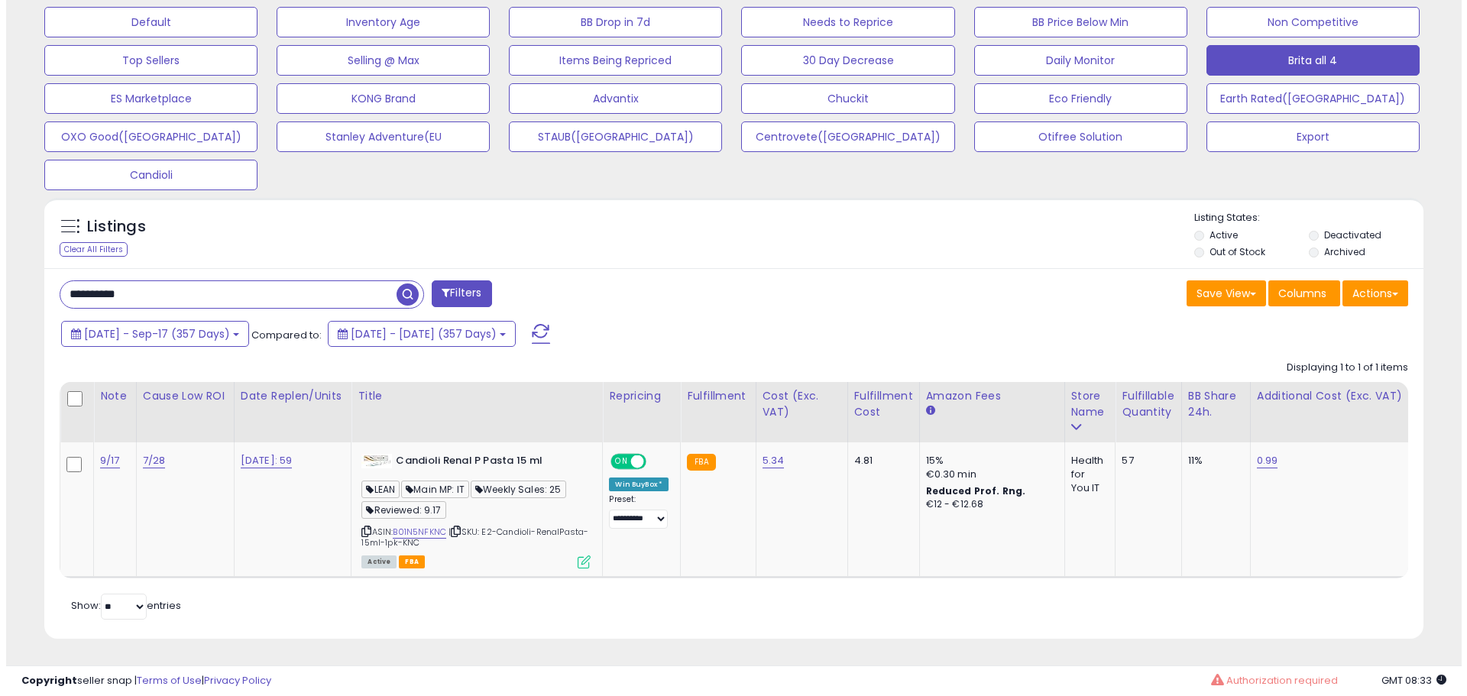
scroll to position [763577, 763091]
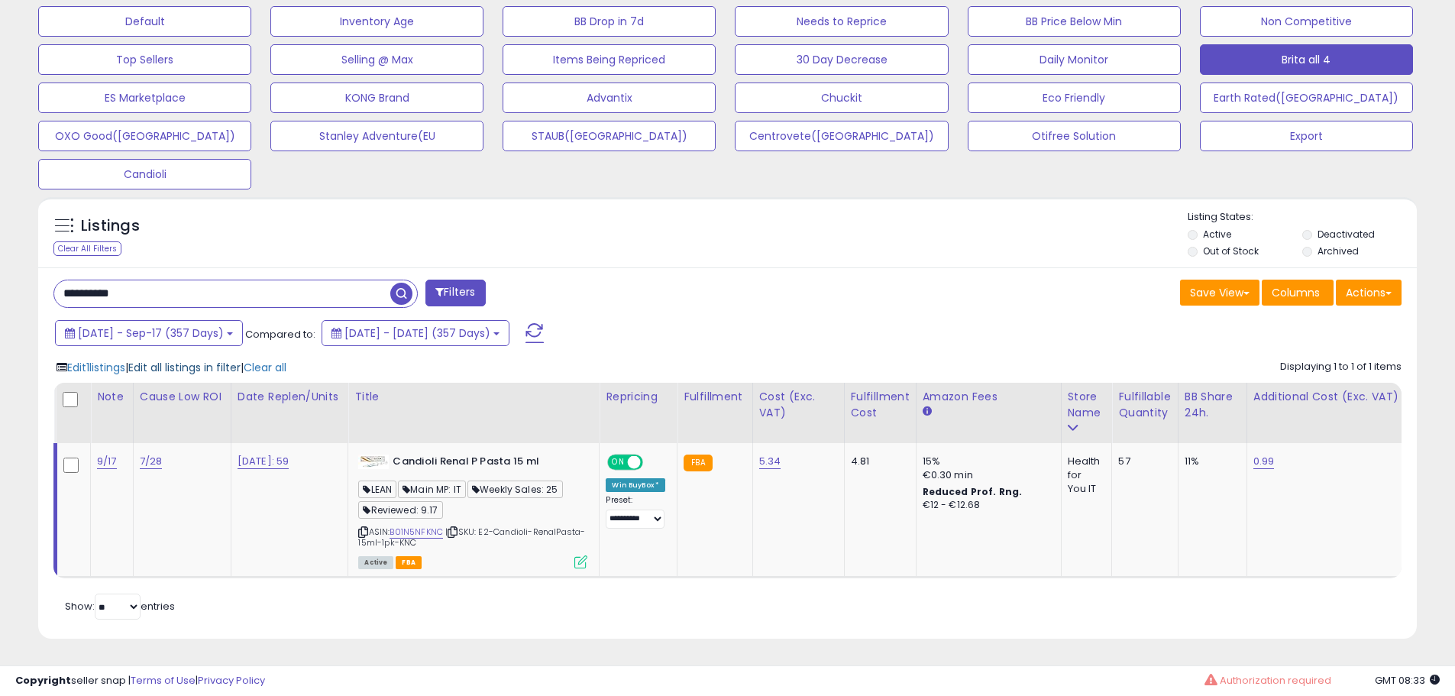
click at [198, 363] on span "Edit all listings in filter" at bounding box center [184, 367] width 112 height 15
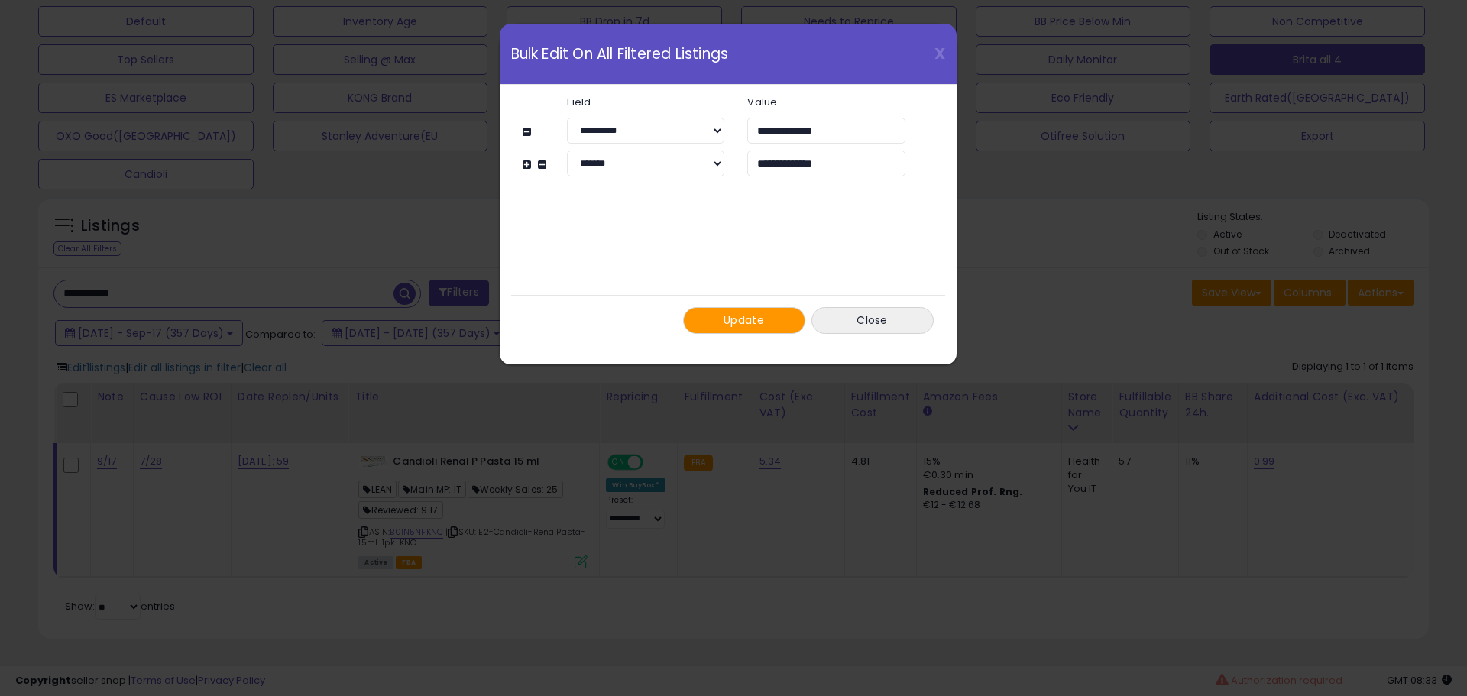
click at [743, 324] on span "Update" at bounding box center [743, 319] width 40 height 15
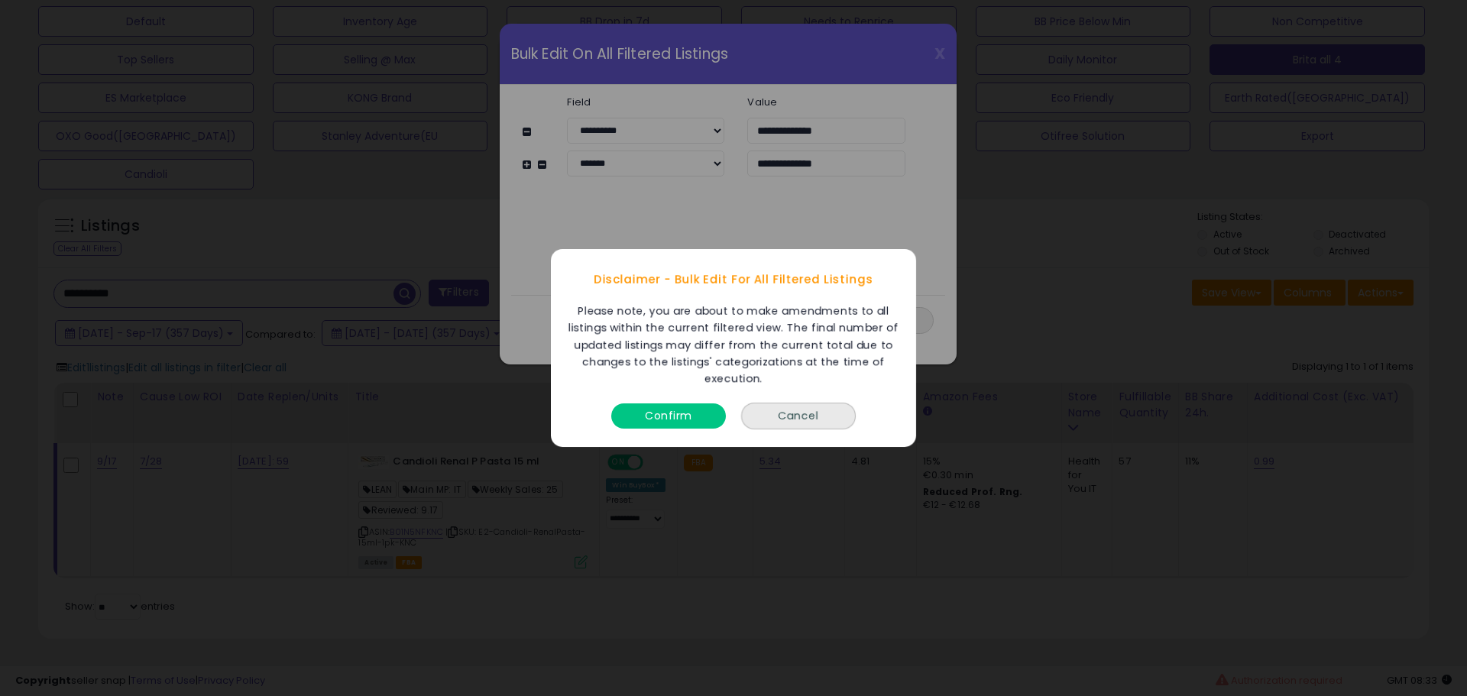
click at [690, 422] on button "Confirm" at bounding box center [668, 415] width 115 height 25
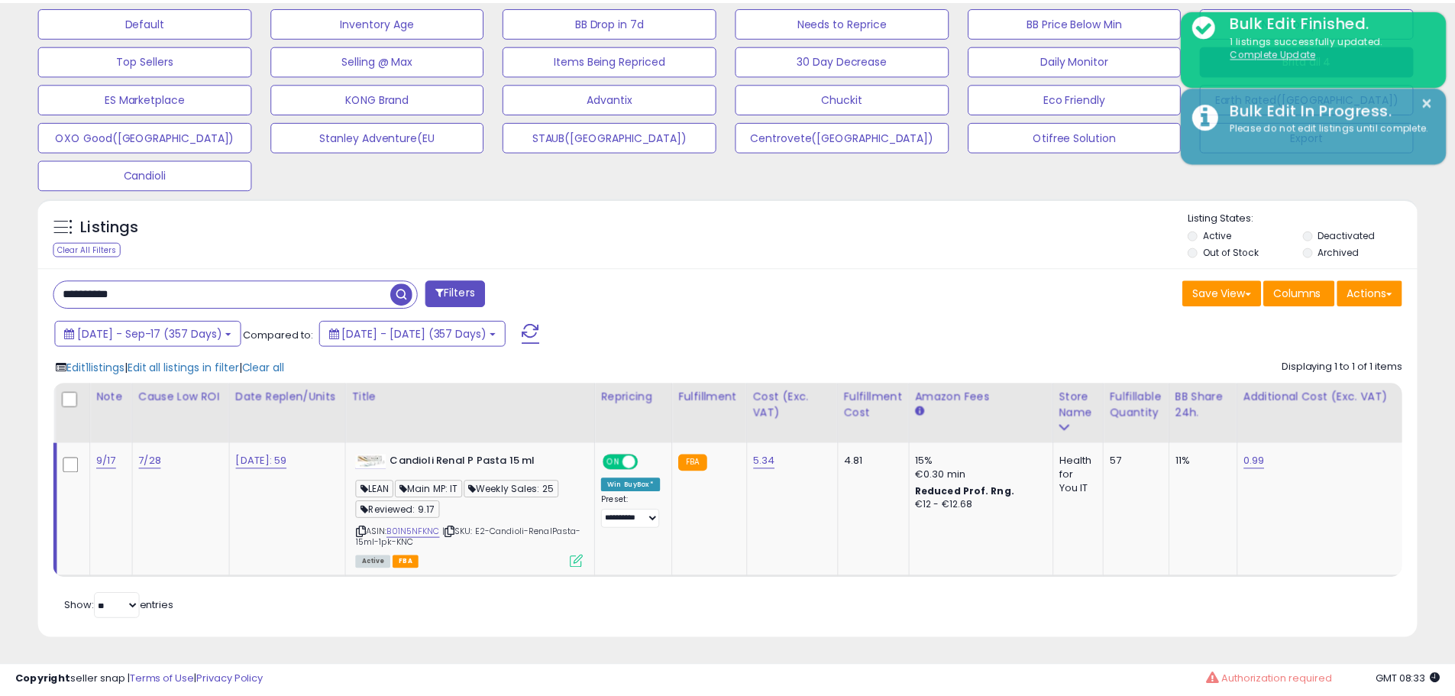
scroll to position [763577, 763091]
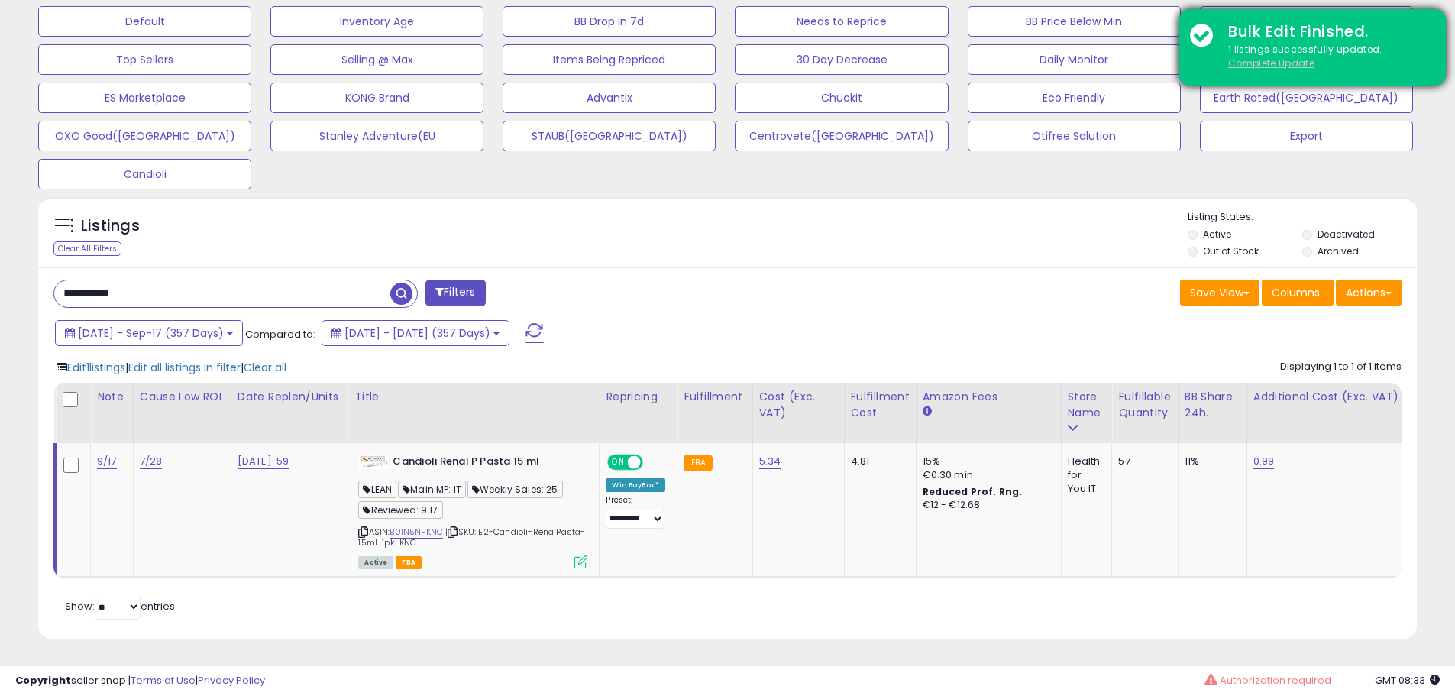
click at [1273, 63] on u "Complete Update" at bounding box center [1271, 63] width 86 height 13
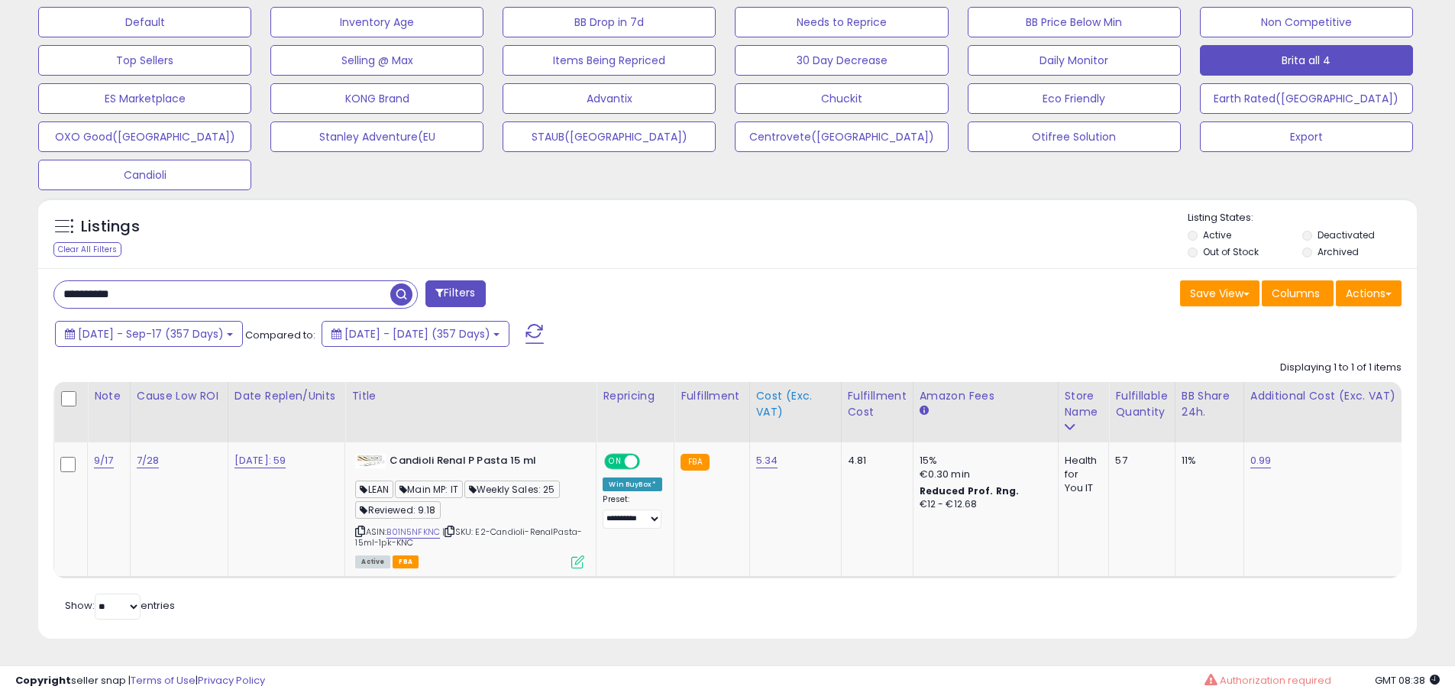
scroll to position [486, 0]
click at [196, 286] on input "**********" at bounding box center [222, 294] width 336 height 27
paste input "text"
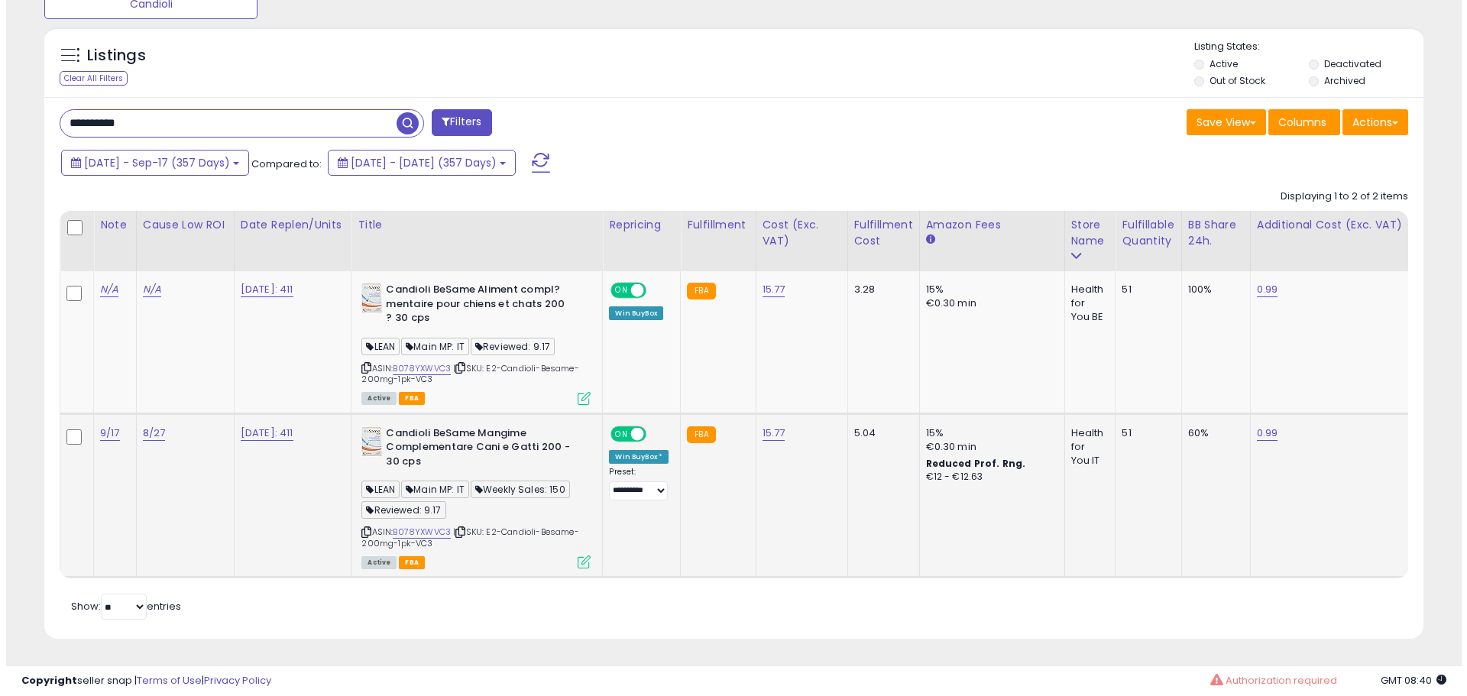
scroll to position [656, 0]
click at [581, 555] on icon at bounding box center [577, 561] width 13 height 13
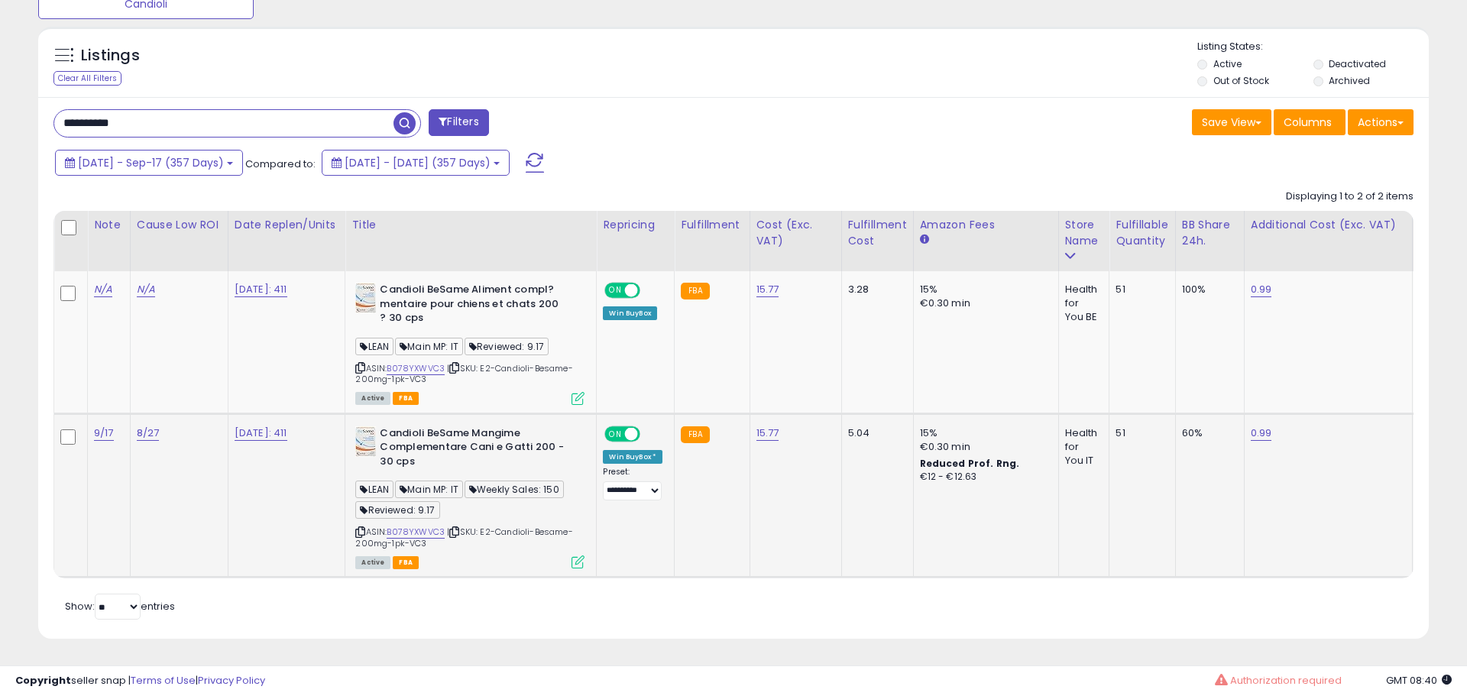
scroll to position [313, 807]
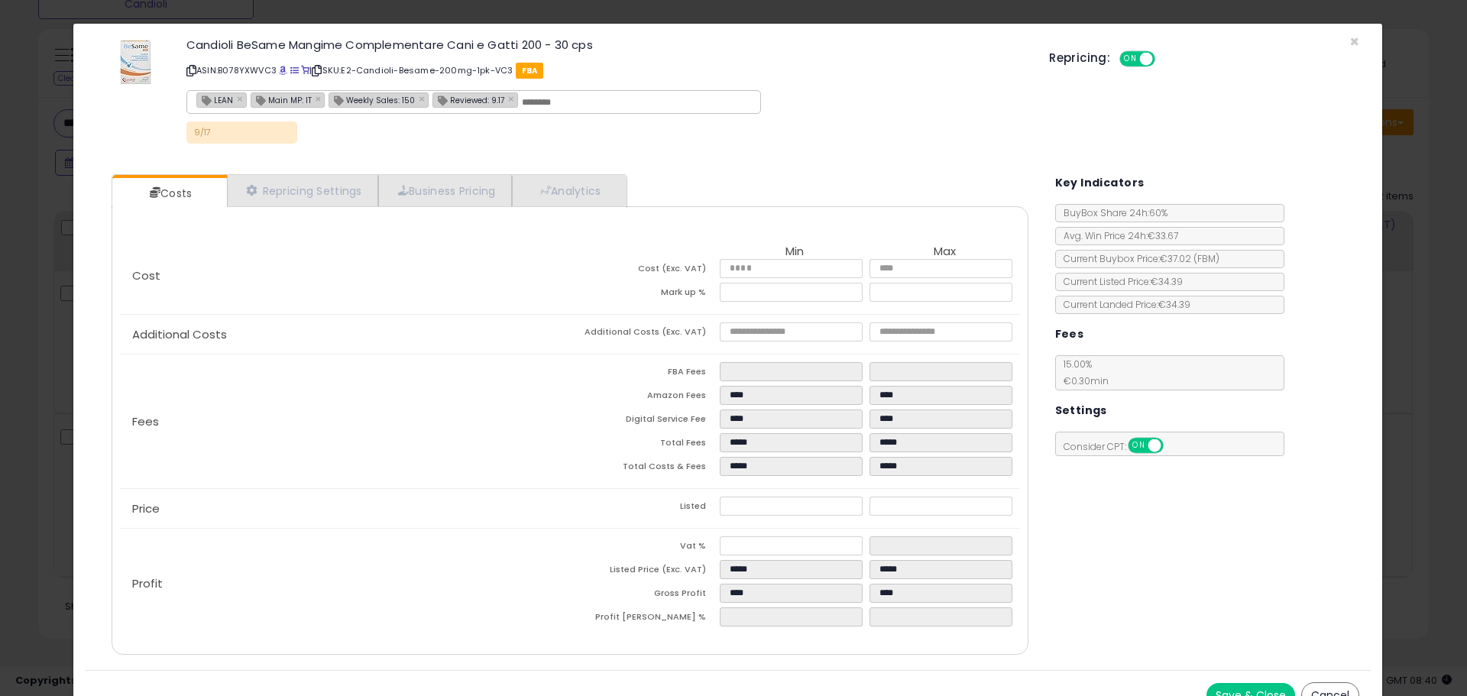
click at [594, 209] on div "Cost Min Max Cost (Exc. VAT) ***** ***** Mark up % ***** ***** Additional Costs…" at bounding box center [570, 430] width 916 height 448
click at [600, 191] on link "Analytics" at bounding box center [568, 190] width 113 height 31
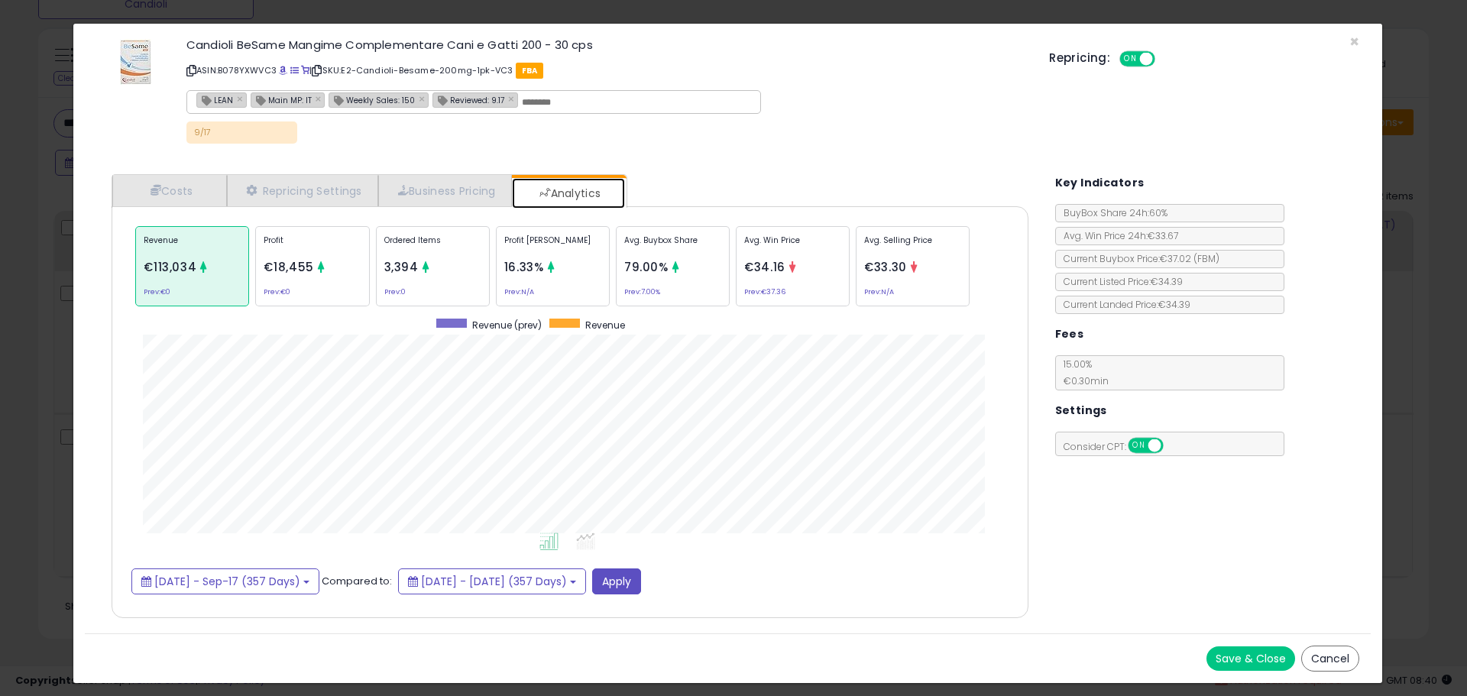
scroll to position [470, 947]
click at [917, 241] on p "Avg. Selling Price" at bounding box center [912, 246] width 97 height 23
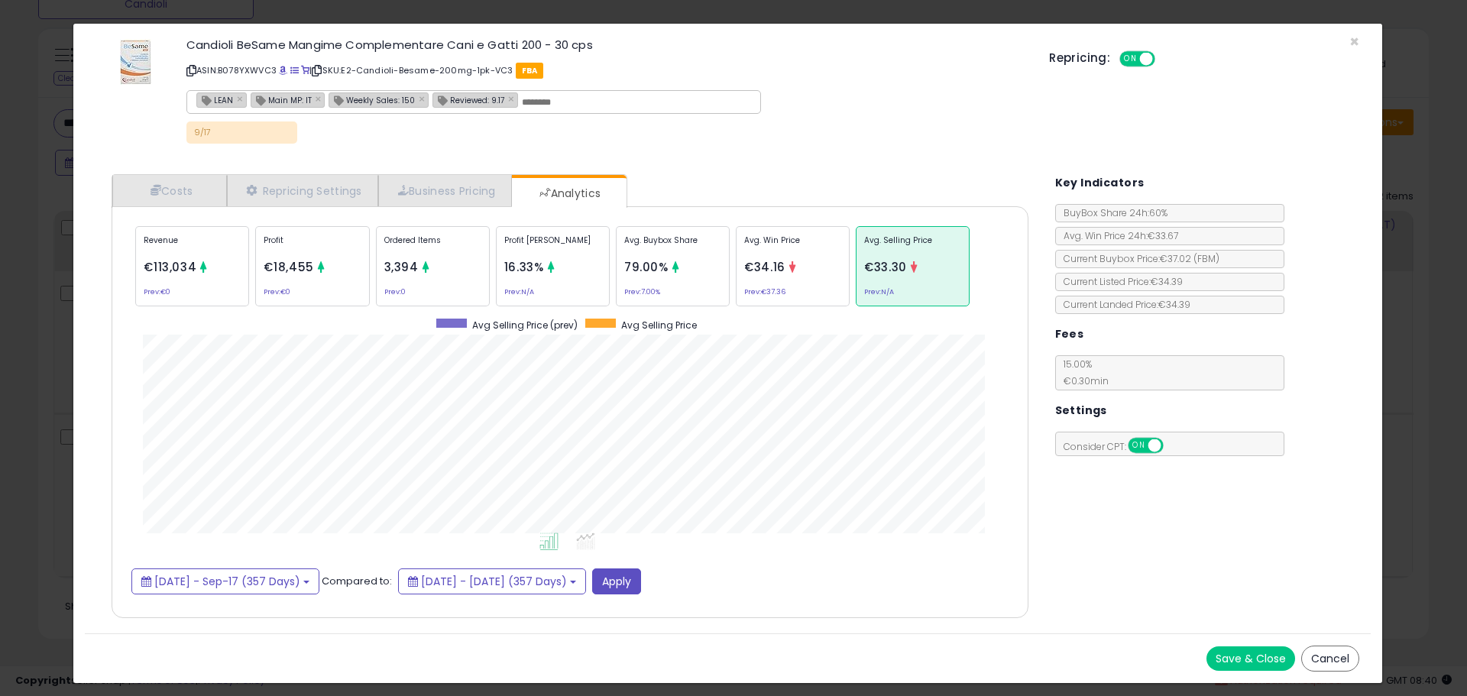
click at [56, 349] on div "× Close Candioli BeSame Mangime Complementare Cani e [PERSON_NAME] 200 - 30 cps…" at bounding box center [733, 348] width 1467 height 696
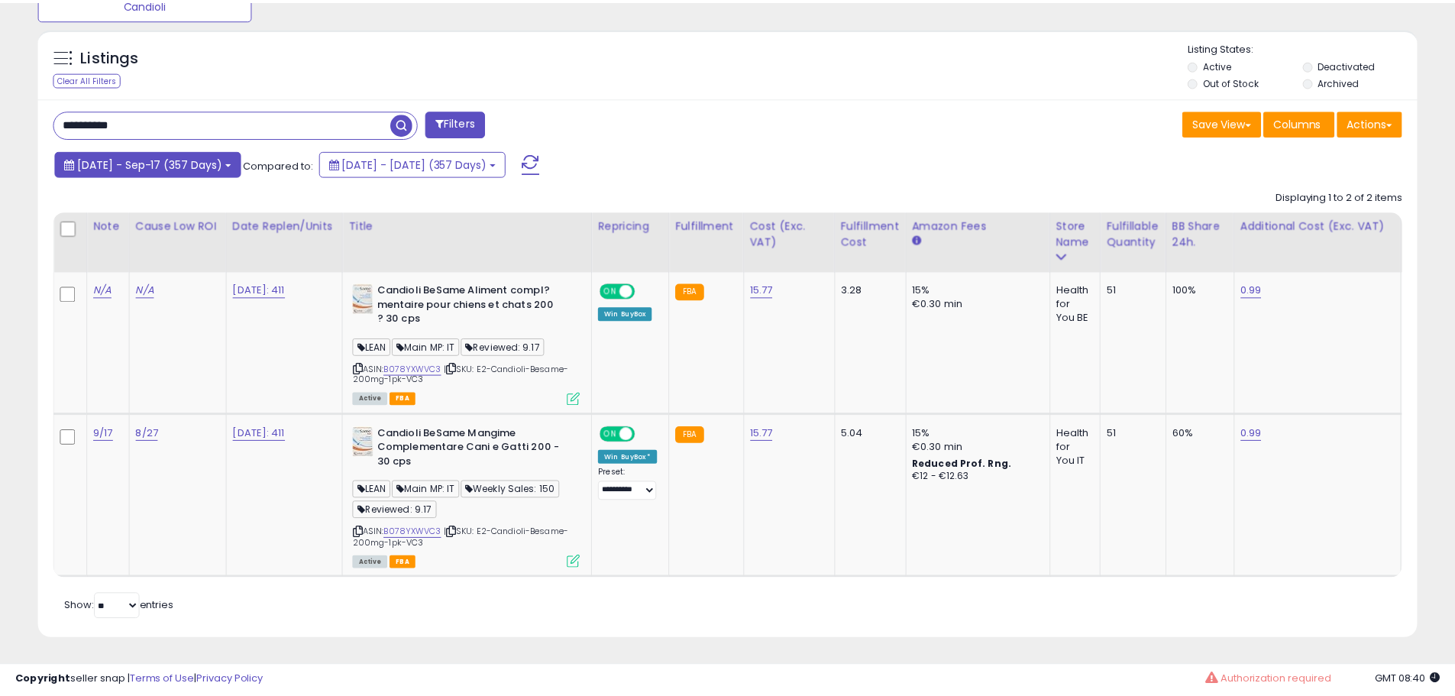
scroll to position [763577, 763091]
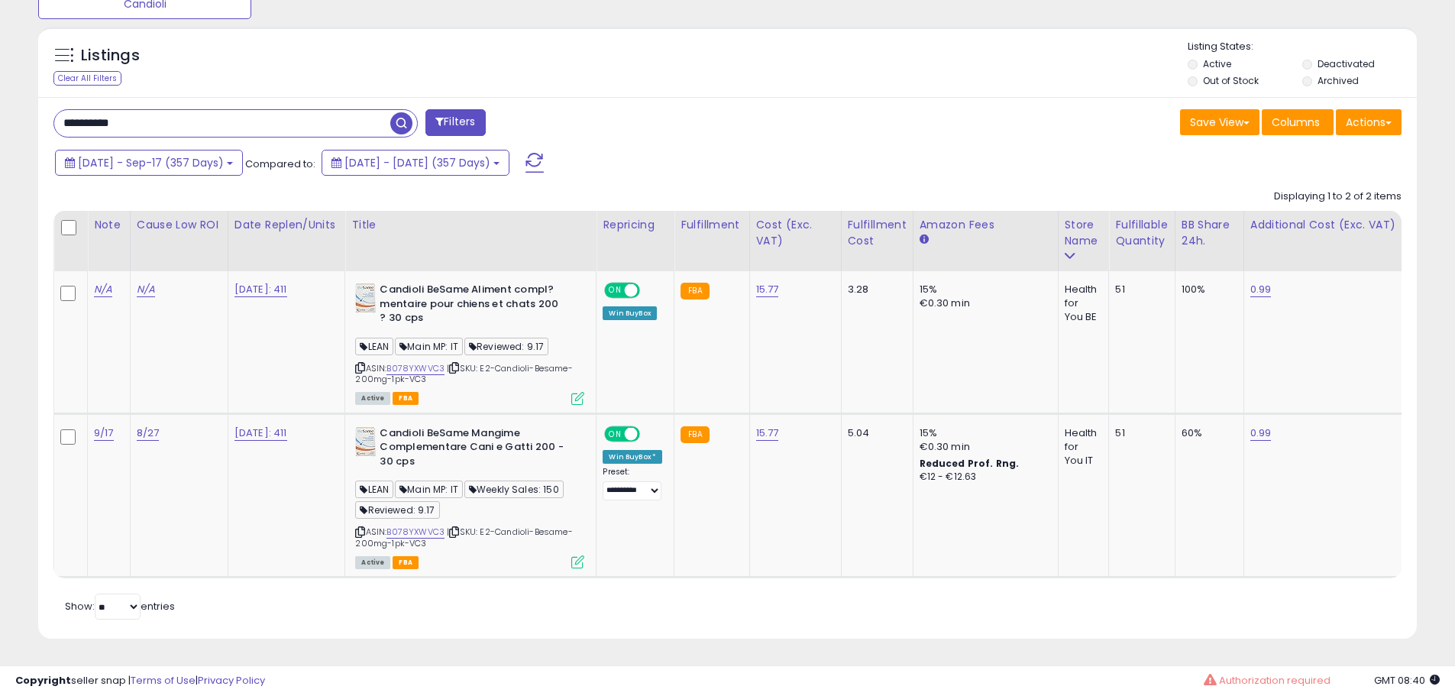
click at [180, 110] on input "**********" at bounding box center [222, 123] width 336 height 27
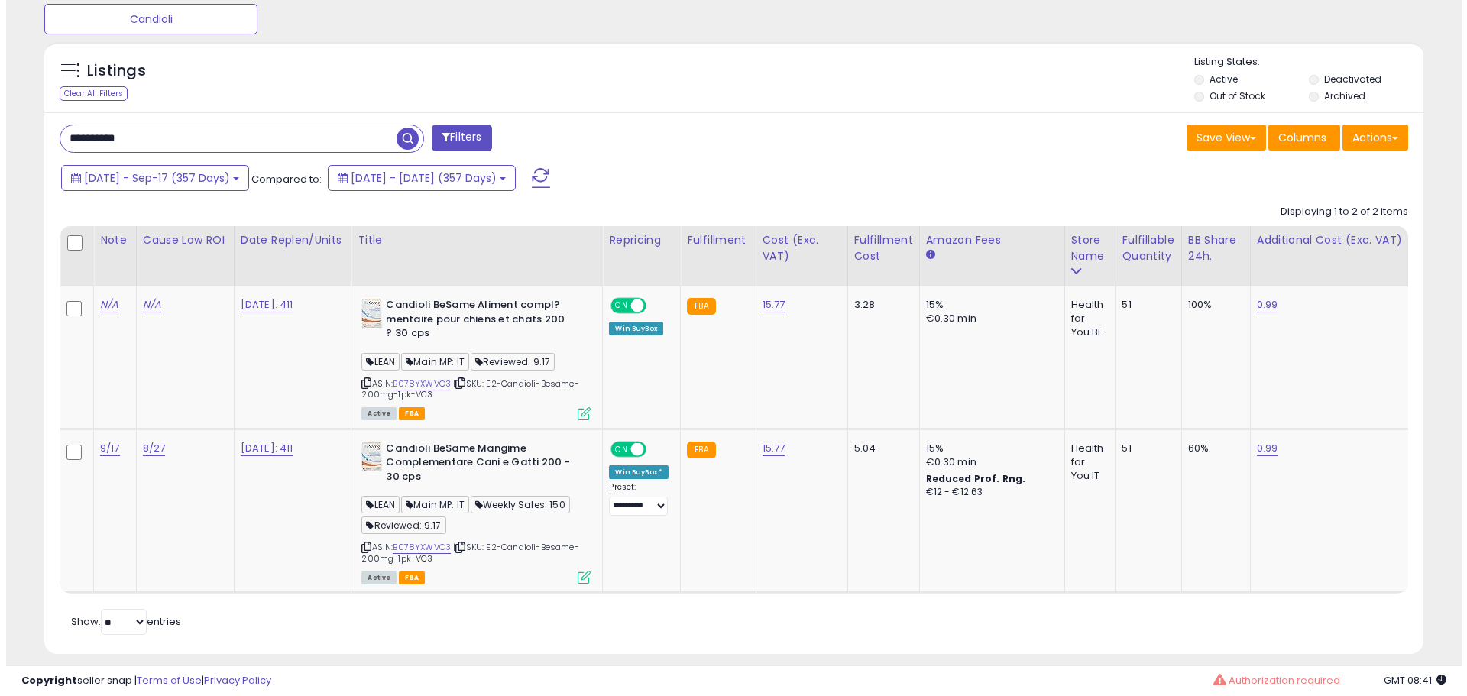
scroll to position [656, 0]
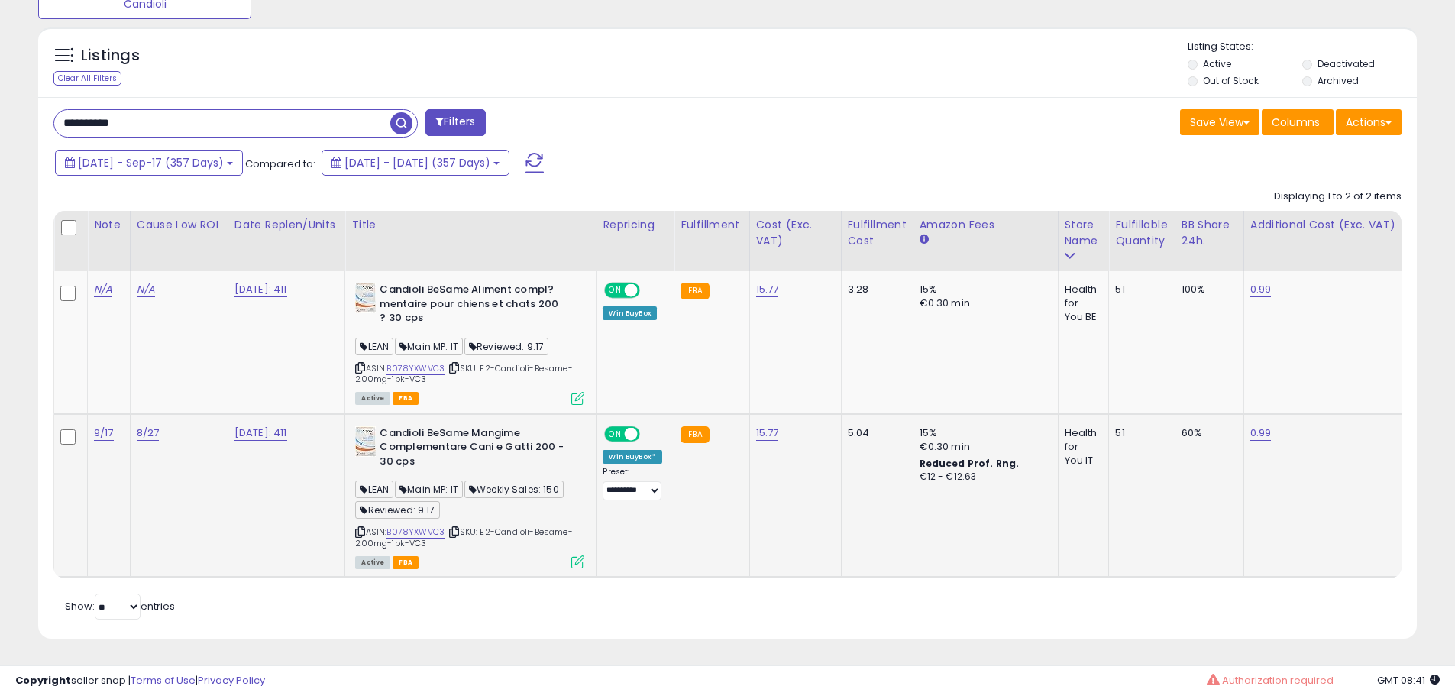
click at [578, 558] on icon at bounding box center [577, 561] width 13 height 13
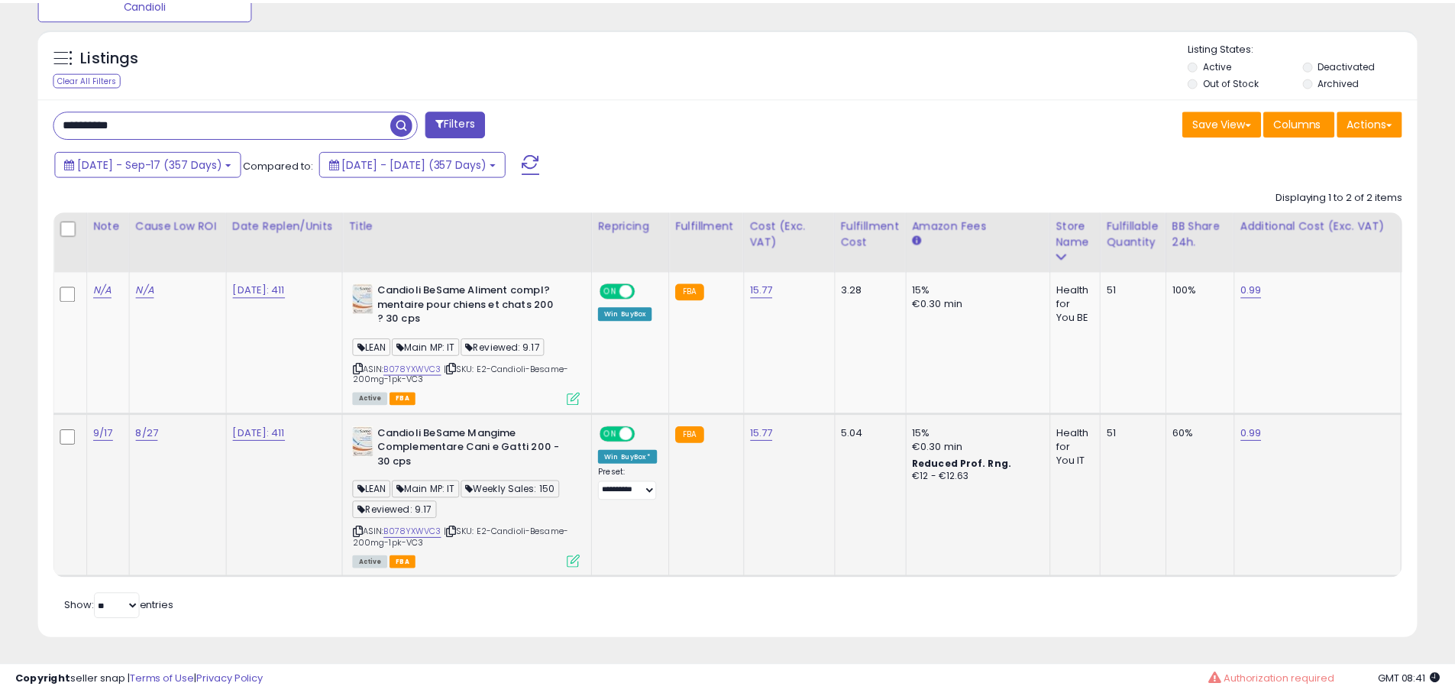
scroll to position [313, 807]
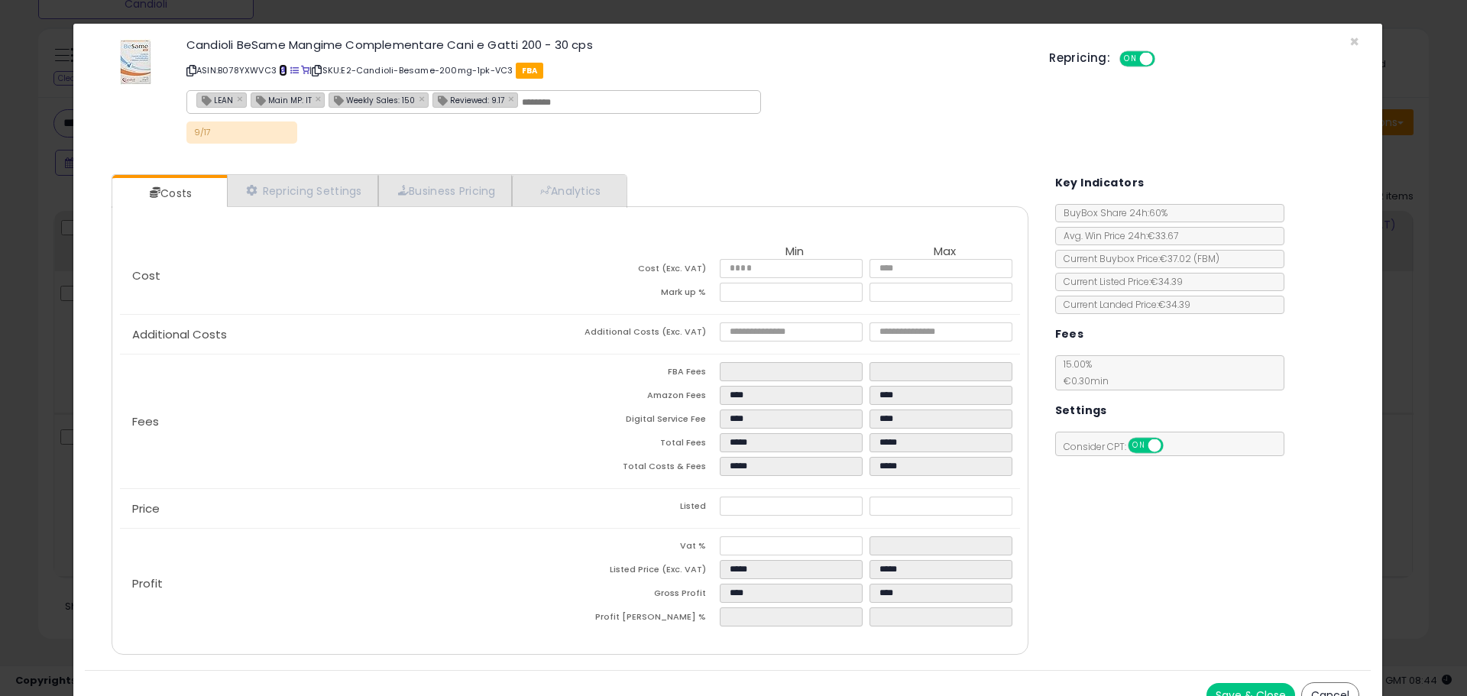
click at [283, 66] on link at bounding box center [283, 70] width 8 height 12
click at [33, 202] on div "× Close Candioli BeSame Mangime Complementare Cani e [PERSON_NAME] 200 - 30 cps…" at bounding box center [733, 348] width 1467 height 696
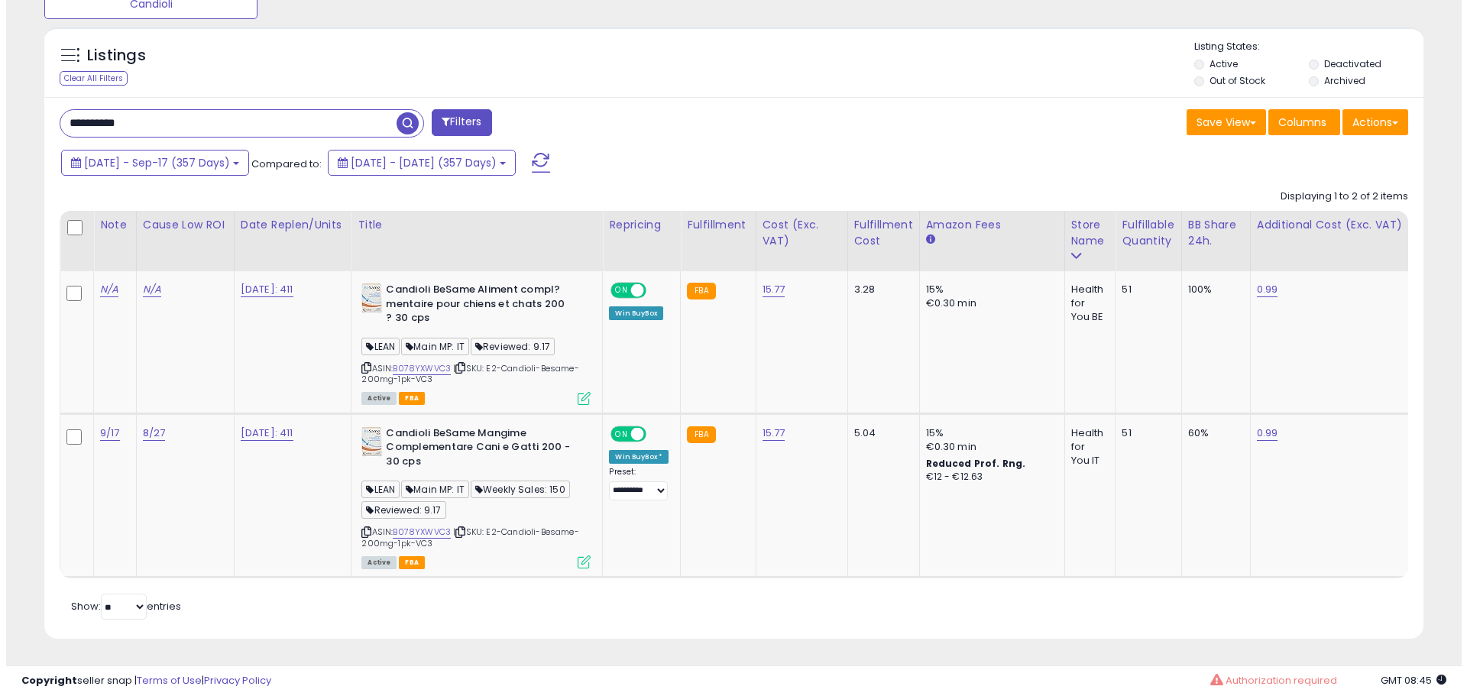
scroll to position [763577, 763091]
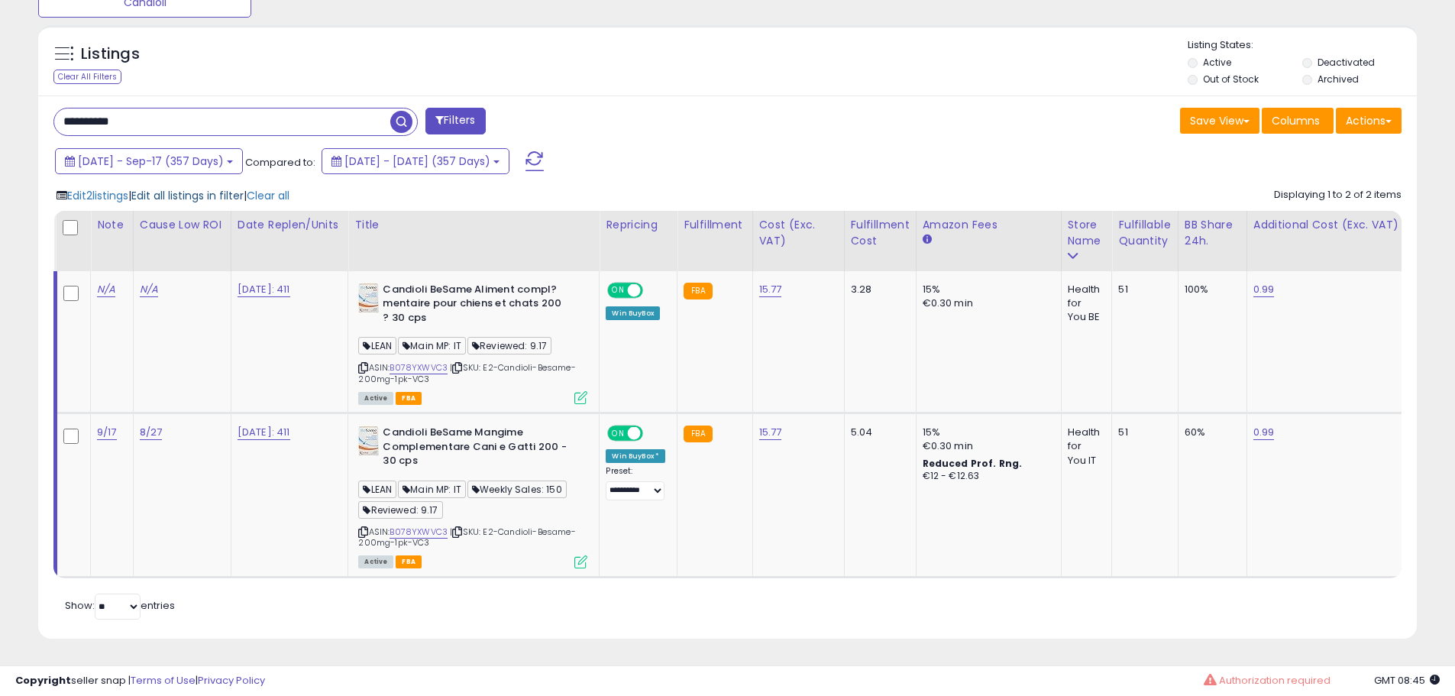
click at [197, 188] on span "Edit all listings in filter" at bounding box center [187, 195] width 112 height 15
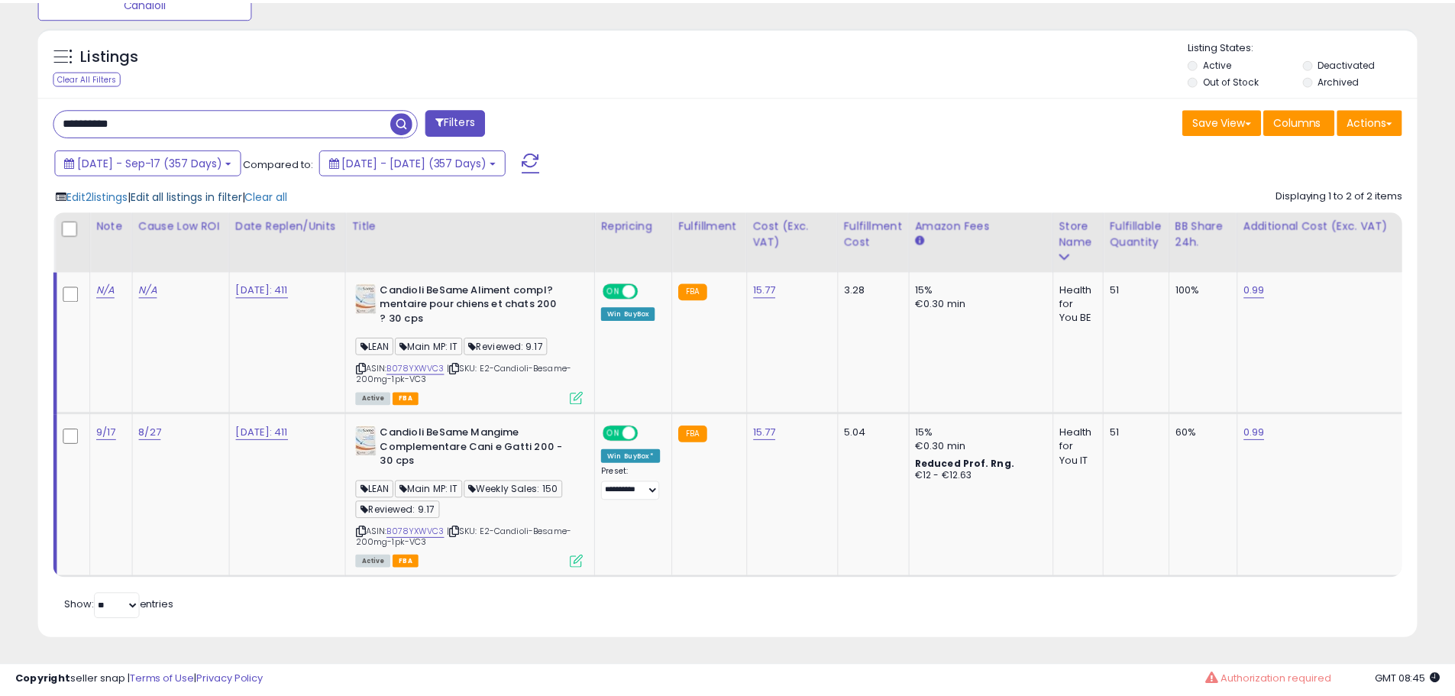
scroll to position [313, 807]
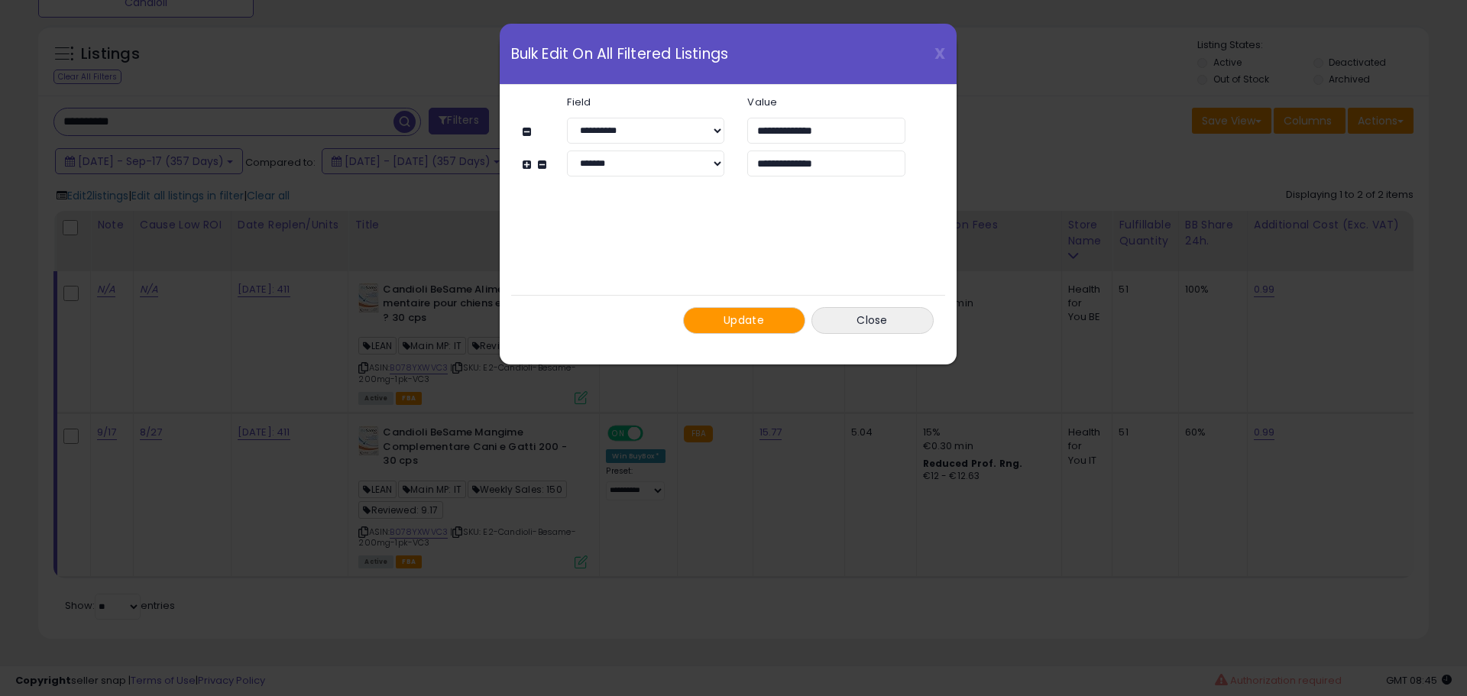
click at [724, 315] on span "Update" at bounding box center [743, 319] width 40 height 15
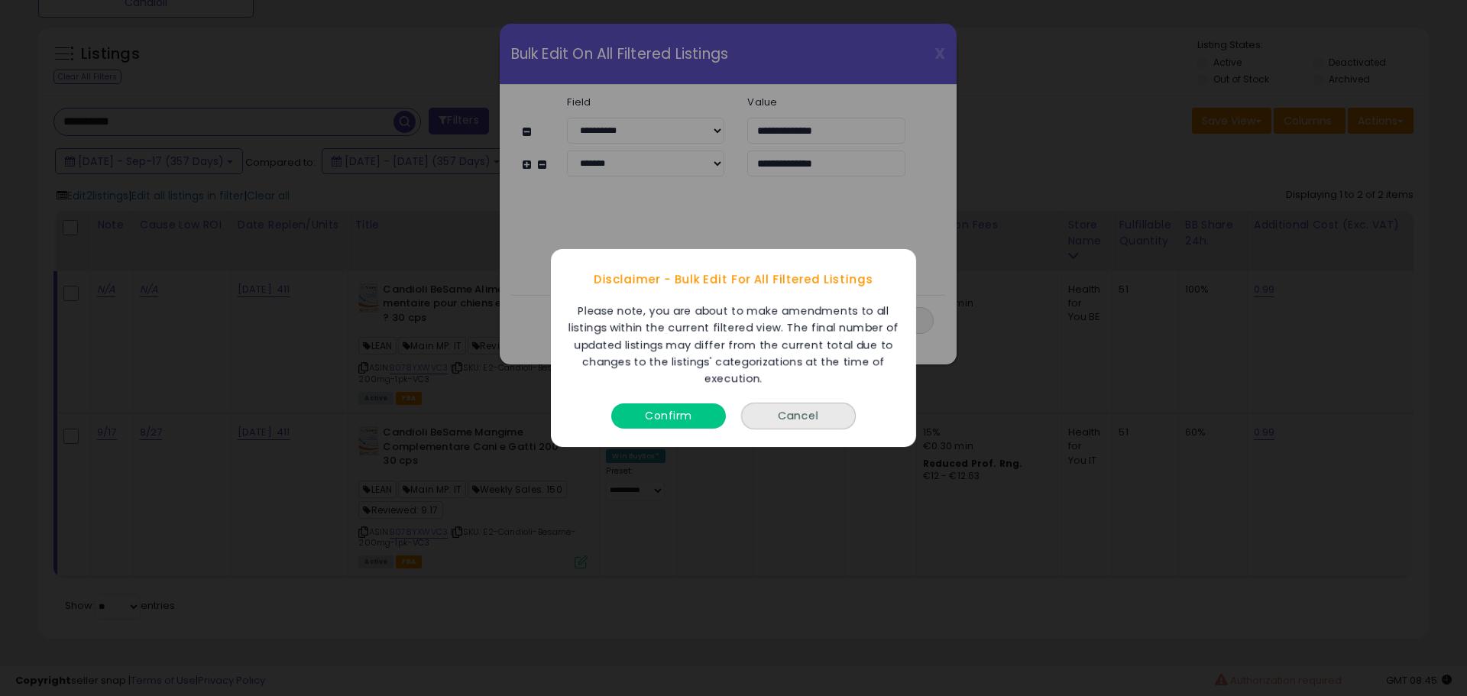
click at [691, 409] on button "Confirm" at bounding box center [668, 415] width 115 height 25
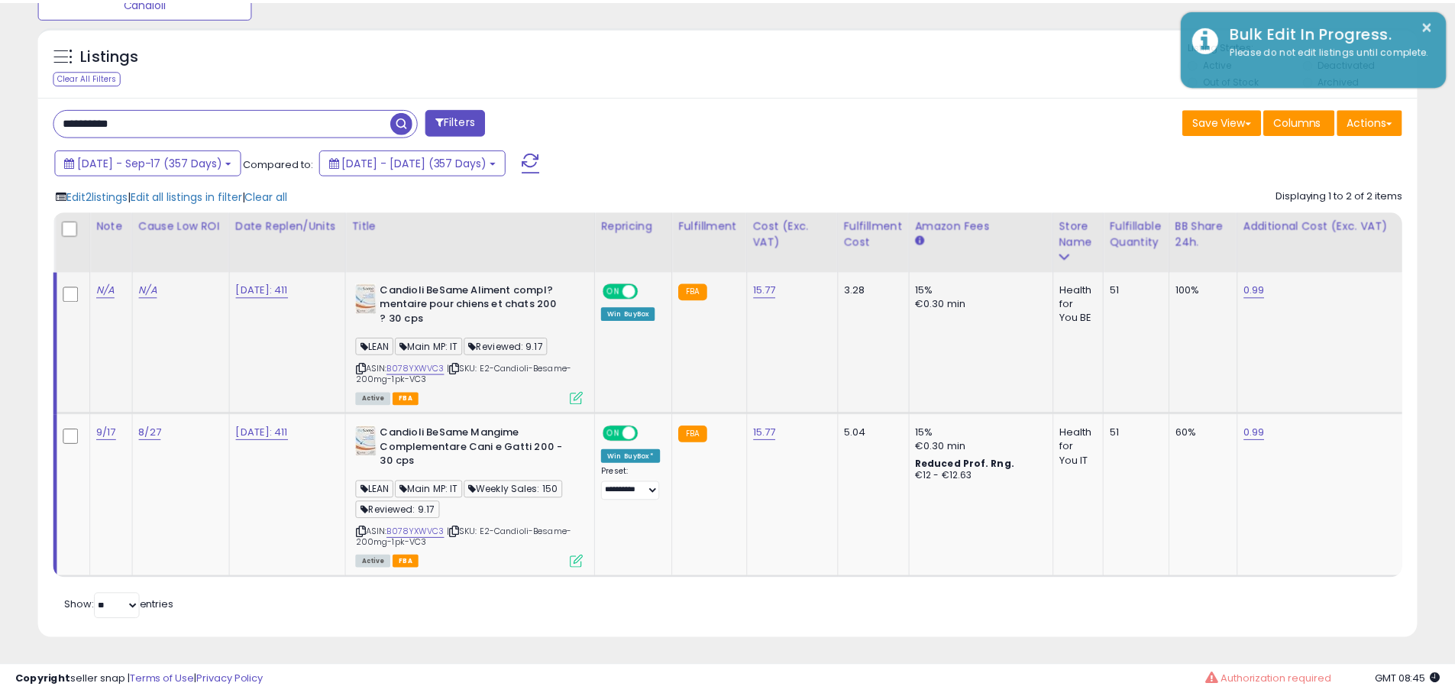
scroll to position [763577, 763091]
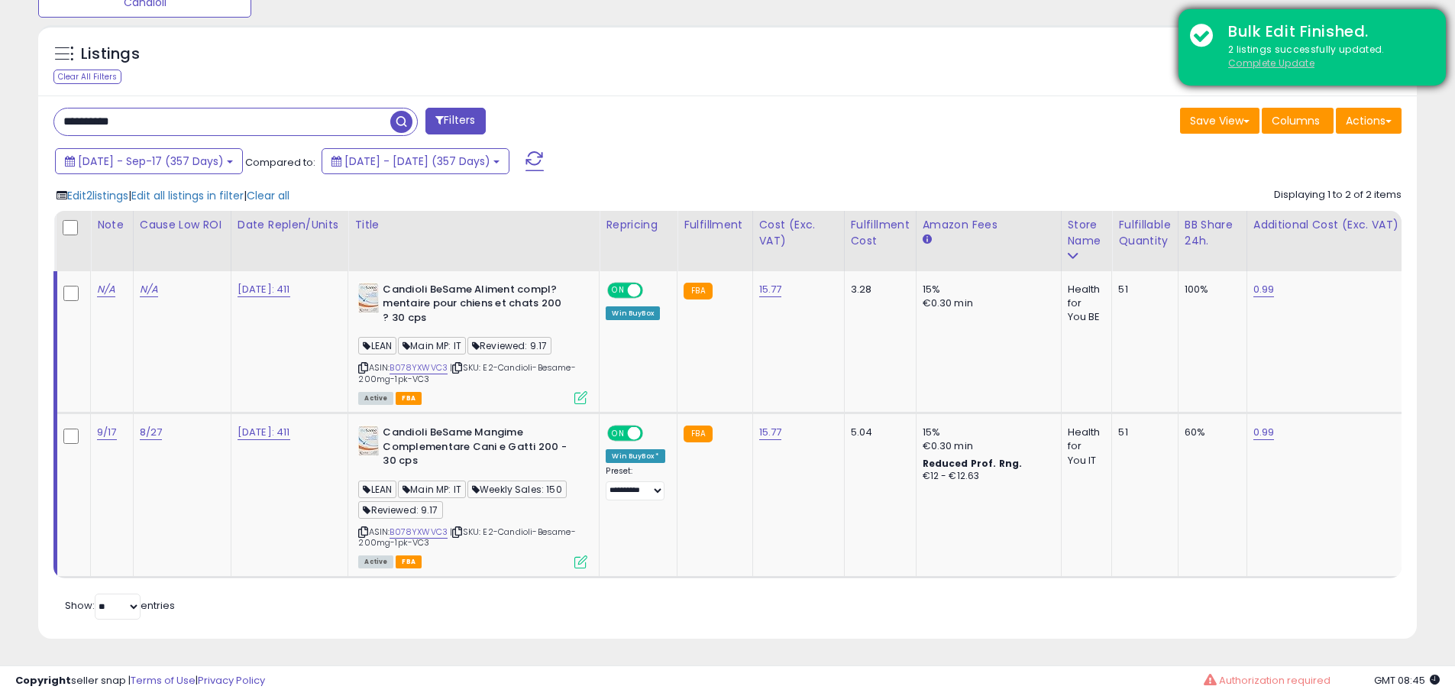
click at [1260, 66] on u "Complete Update" at bounding box center [1271, 63] width 86 height 13
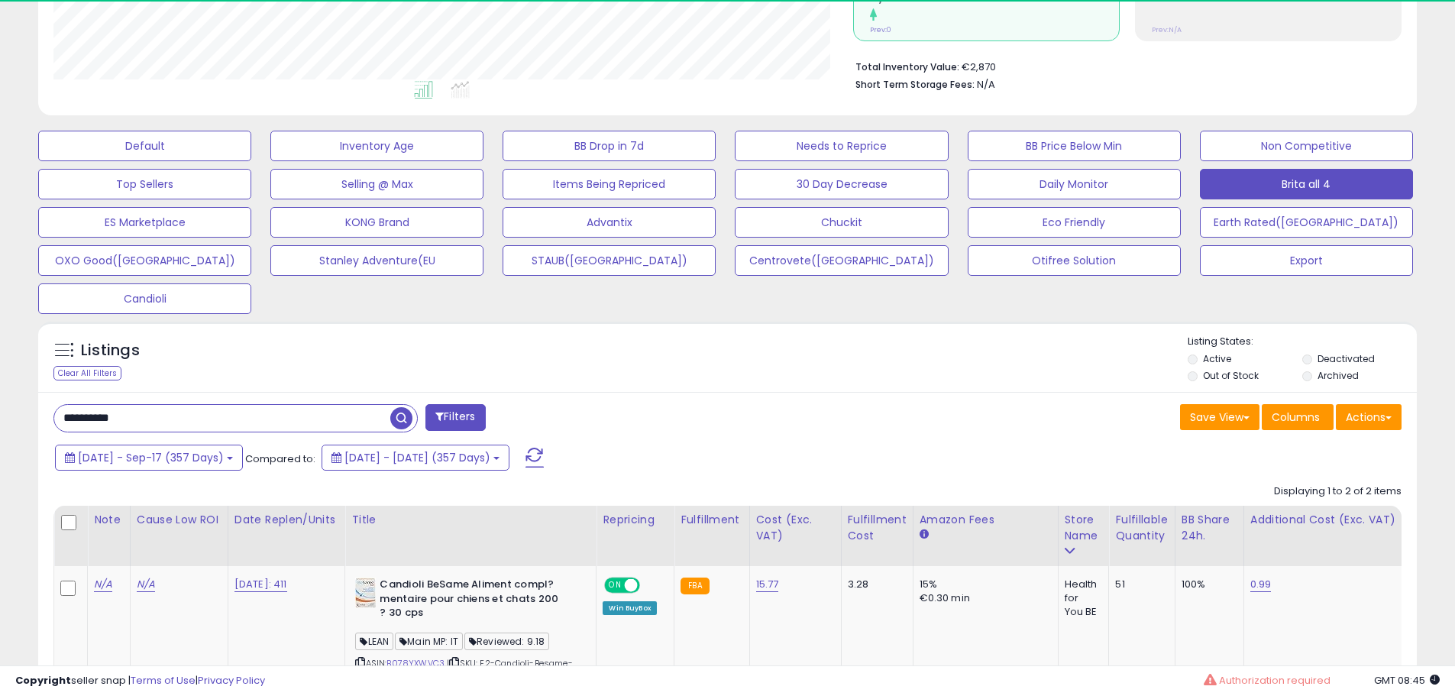
scroll to position [313, 800]
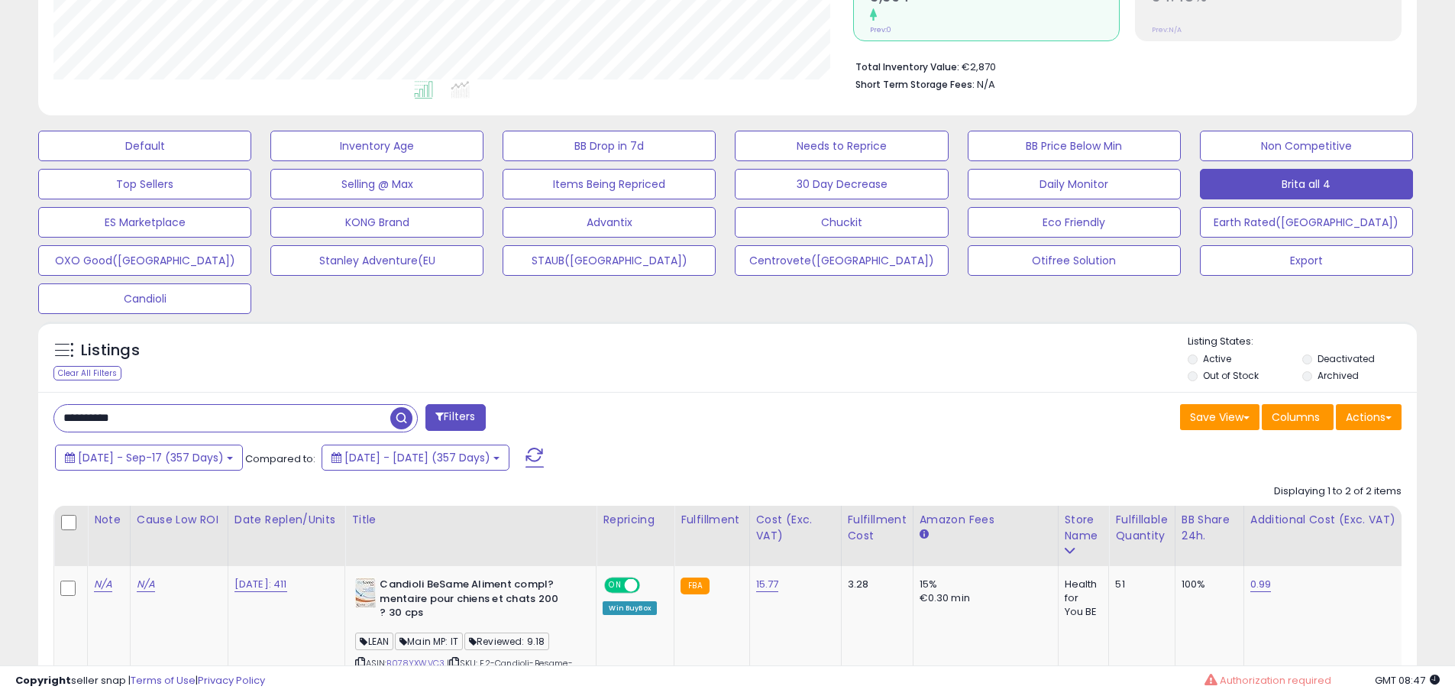
click at [759, 383] on div "Listings Clear All Filters Listing States:" at bounding box center [727, 361] width 1379 height 52
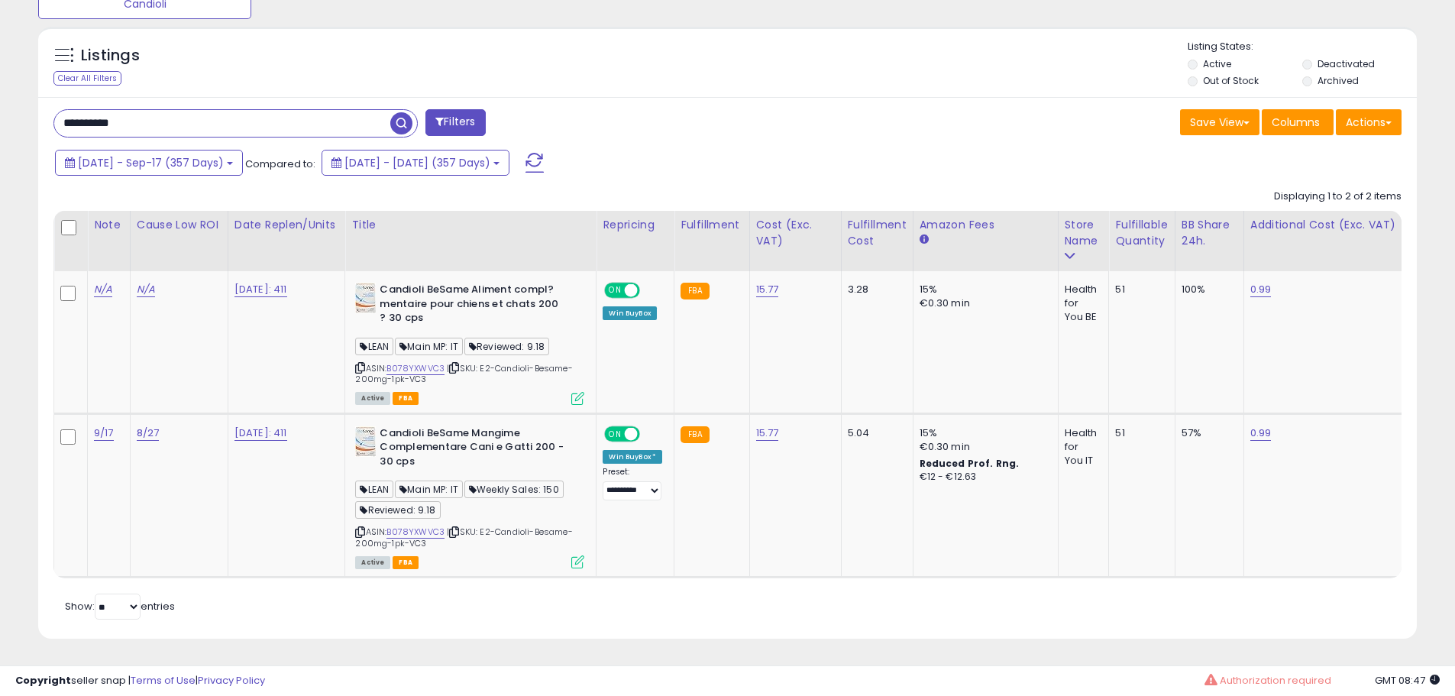
scroll to position [657, 0]
click at [183, 125] on input "**********" at bounding box center [222, 123] width 336 height 27
paste input "text"
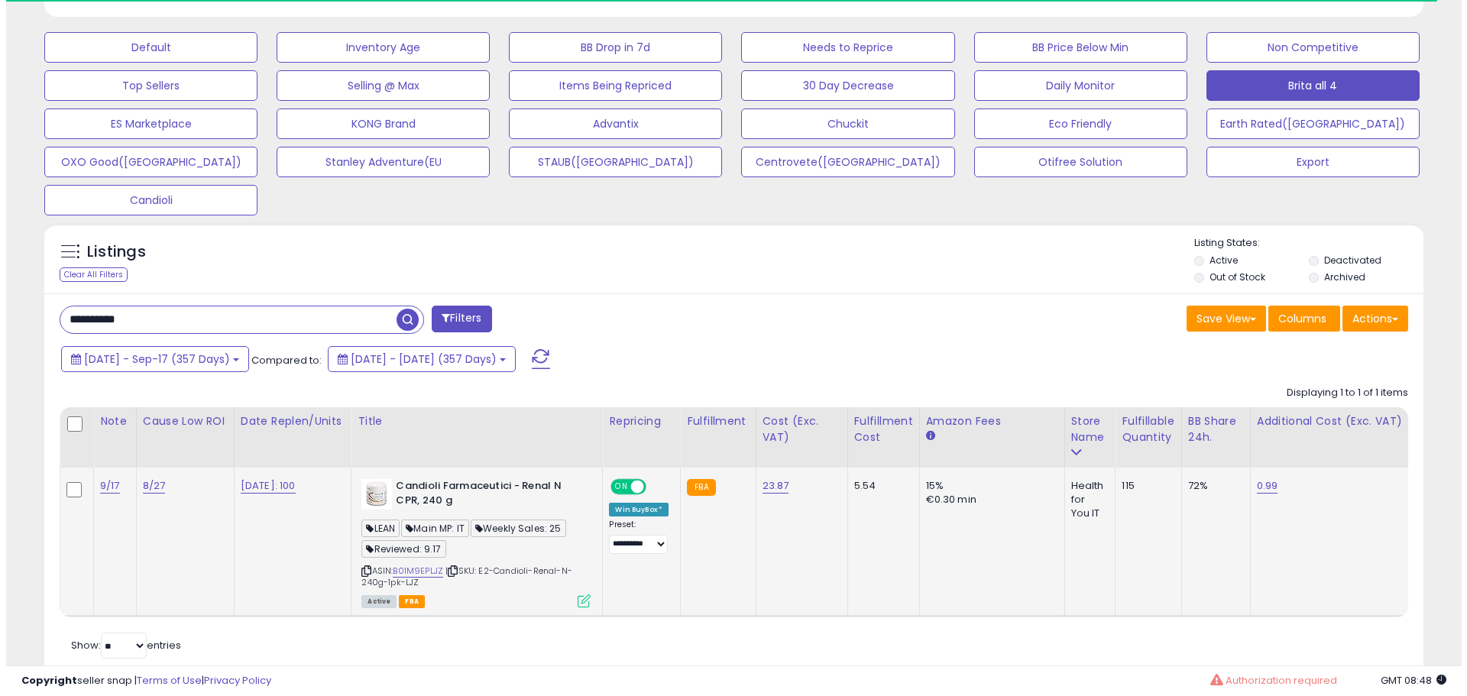
scroll to position [500, 0]
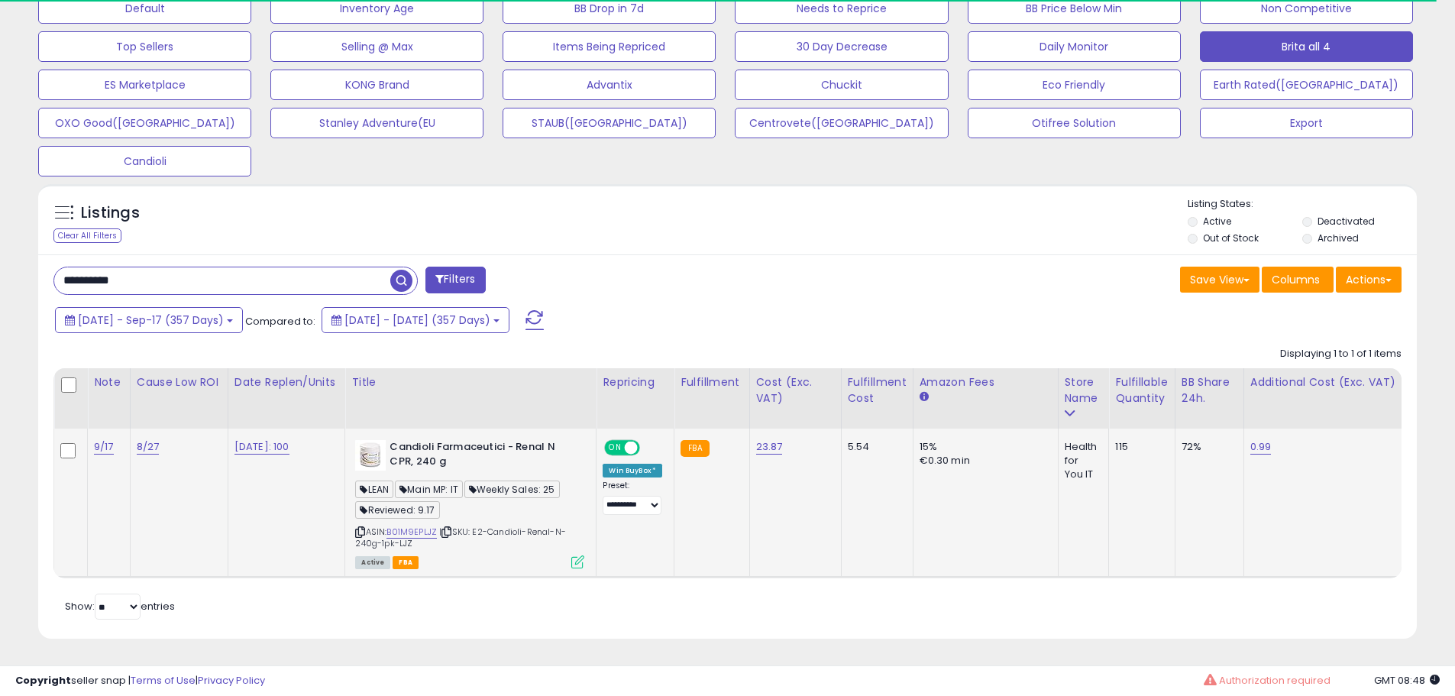
click at [580, 555] on icon at bounding box center [577, 561] width 13 height 13
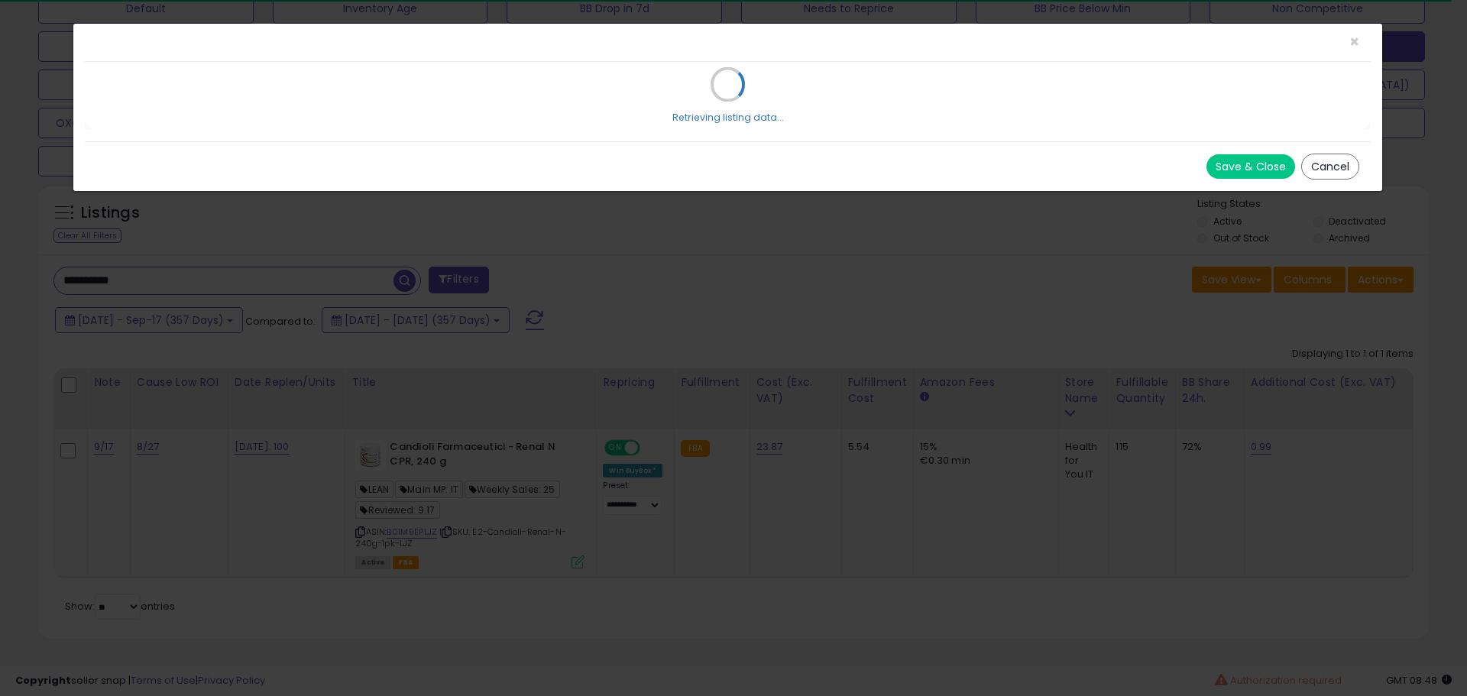
scroll to position [313, 807]
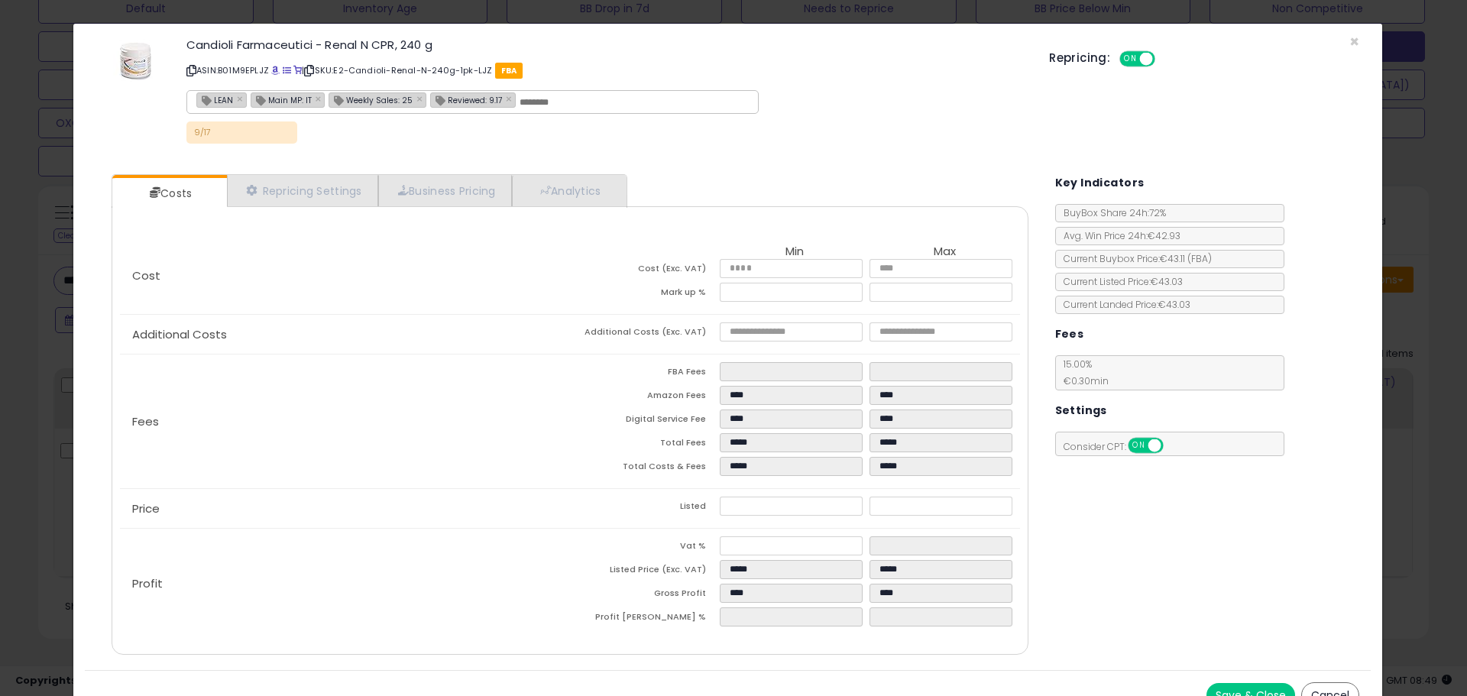
click at [626, 179] on ul "Costs Repricing Settings Business Pricing Analytics" at bounding box center [369, 191] width 515 height 34
click at [602, 183] on link "Analytics" at bounding box center [568, 190] width 113 height 31
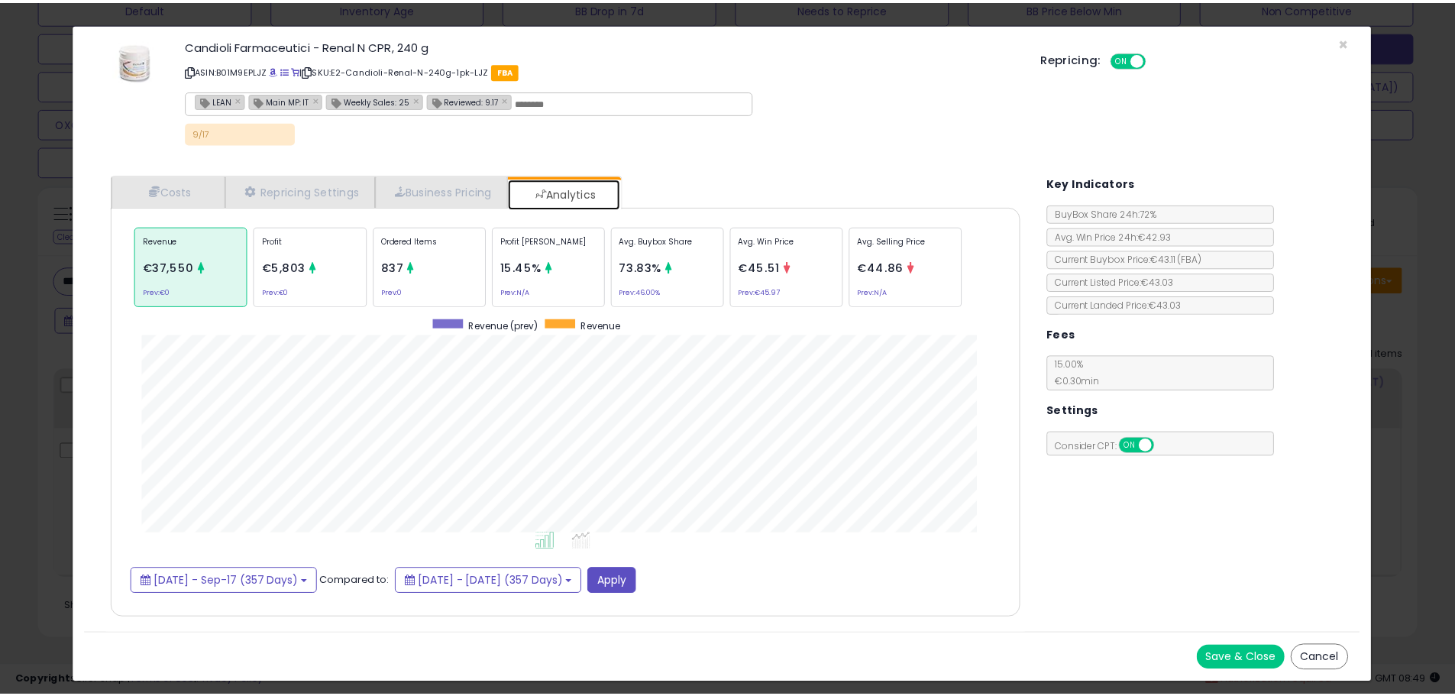
scroll to position [470, 947]
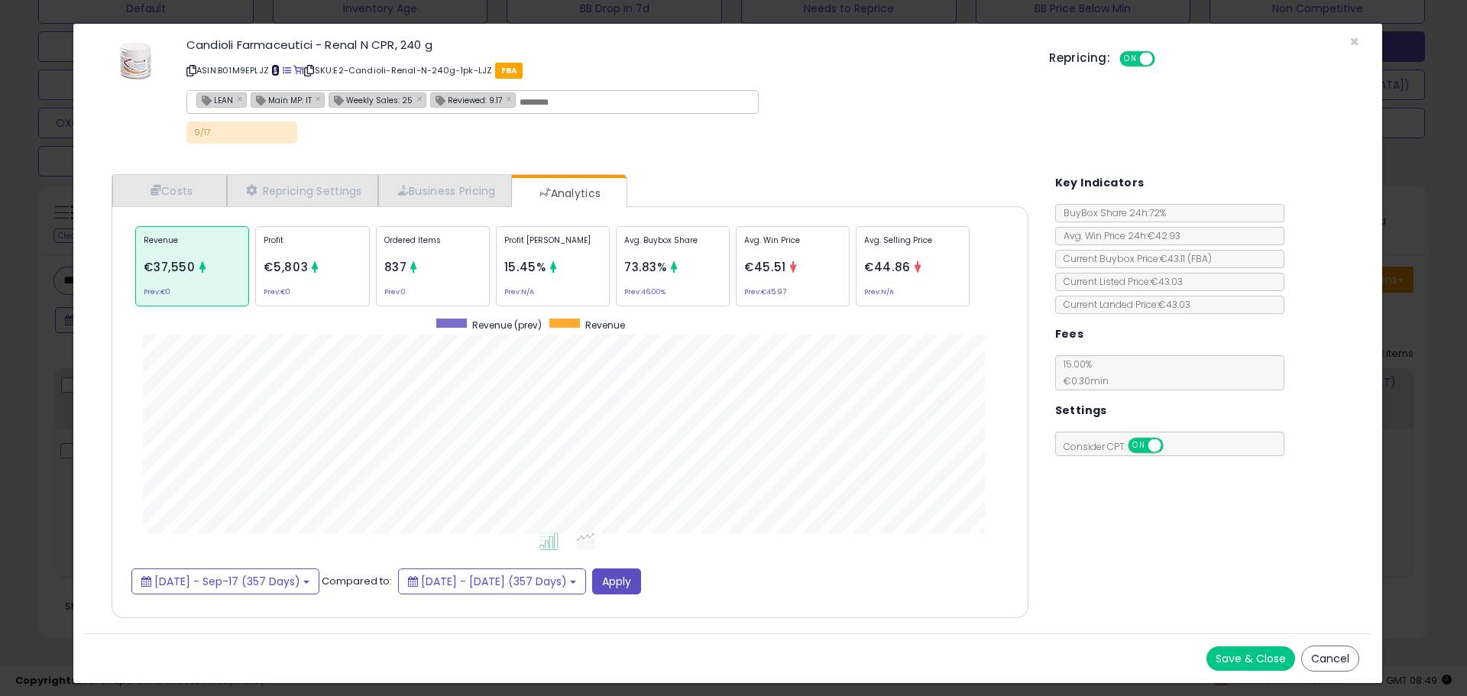
click at [277, 70] on span at bounding box center [275, 70] width 8 height 8
click at [197, 175] on link "Costs" at bounding box center [169, 190] width 115 height 31
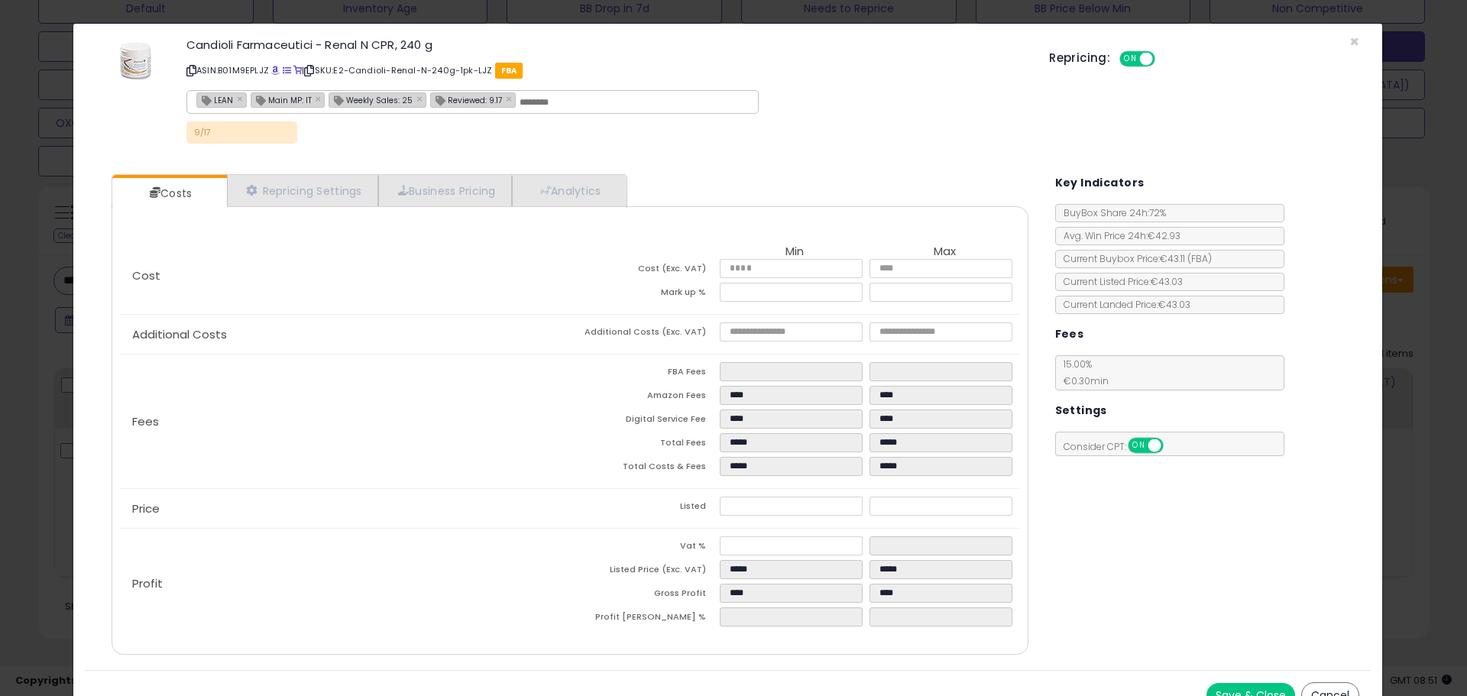
click at [59, 397] on div "× Close Candioli Farmaceutici - Renal N CPR, 240 g ASIN: B01M9EPLJZ | SKU: E2-C…" at bounding box center [733, 348] width 1467 height 696
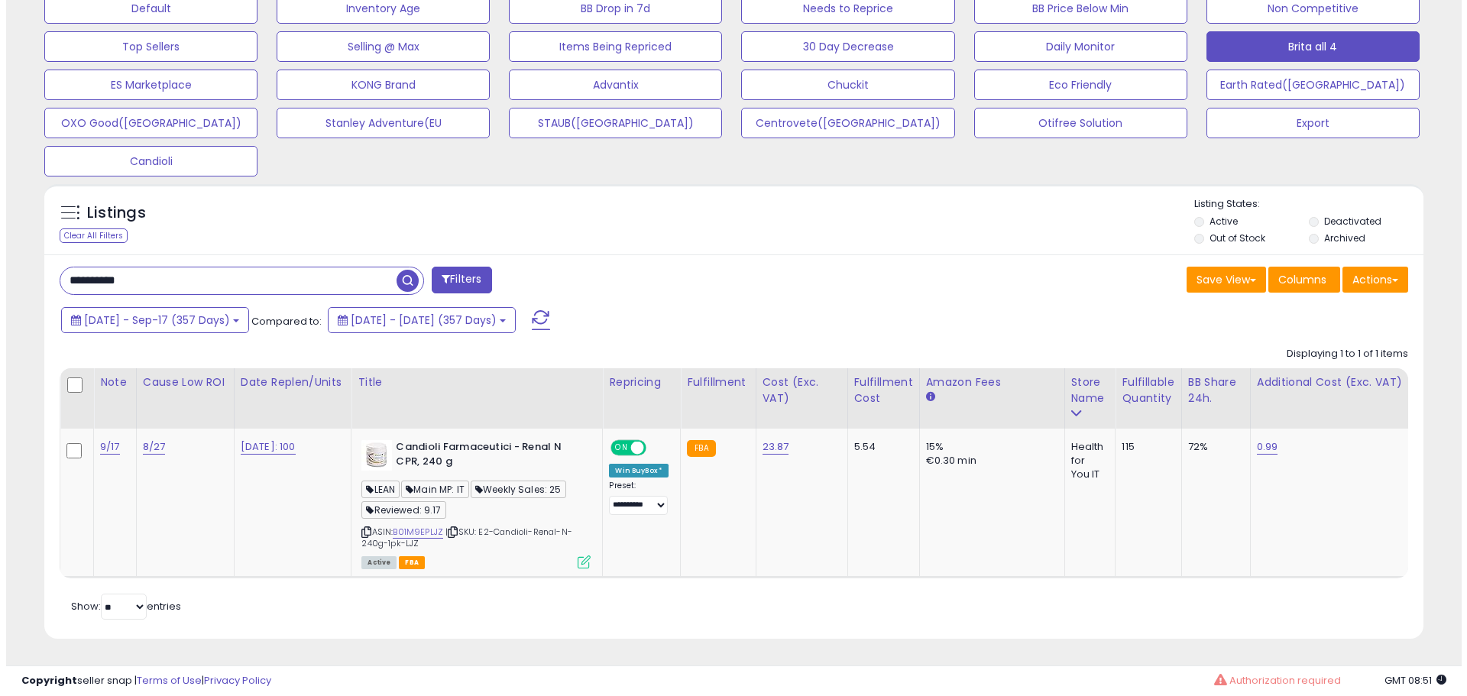
scroll to position [763577, 763091]
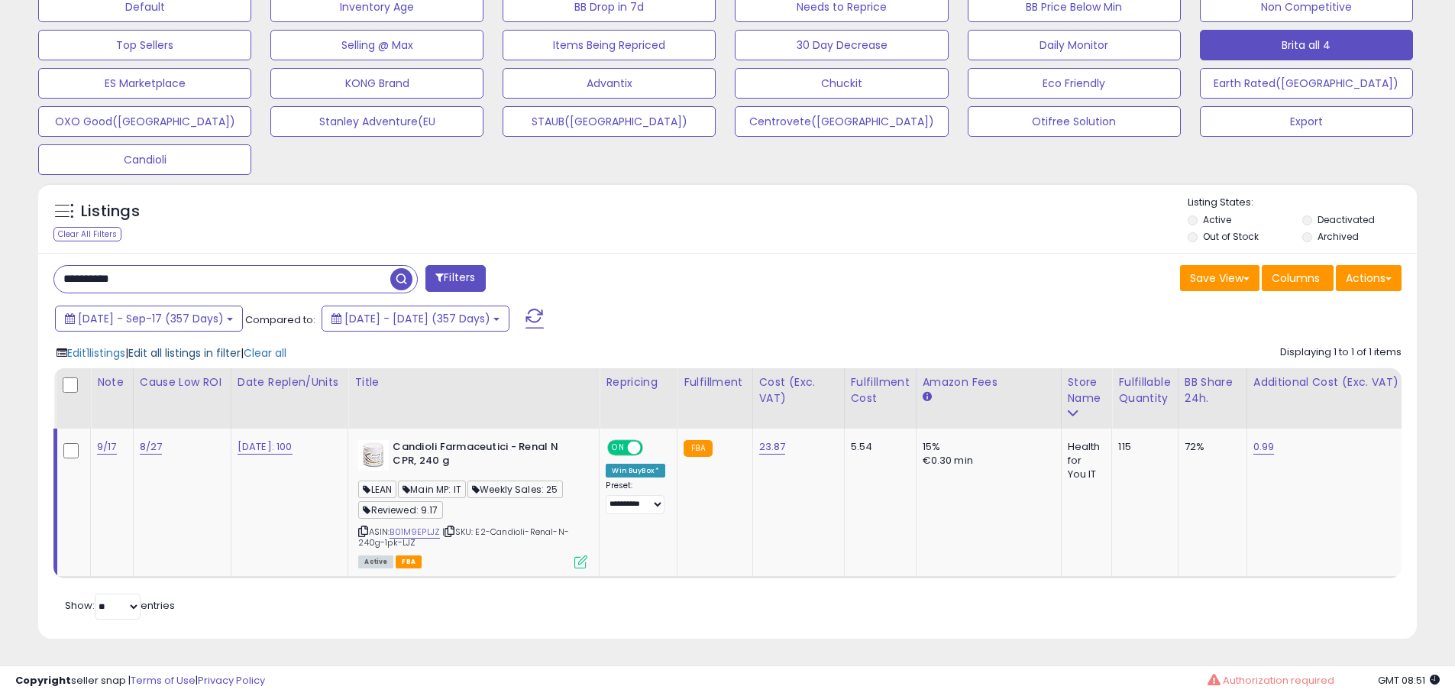
click at [207, 345] on span "Edit all listings in filter" at bounding box center [184, 352] width 112 height 15
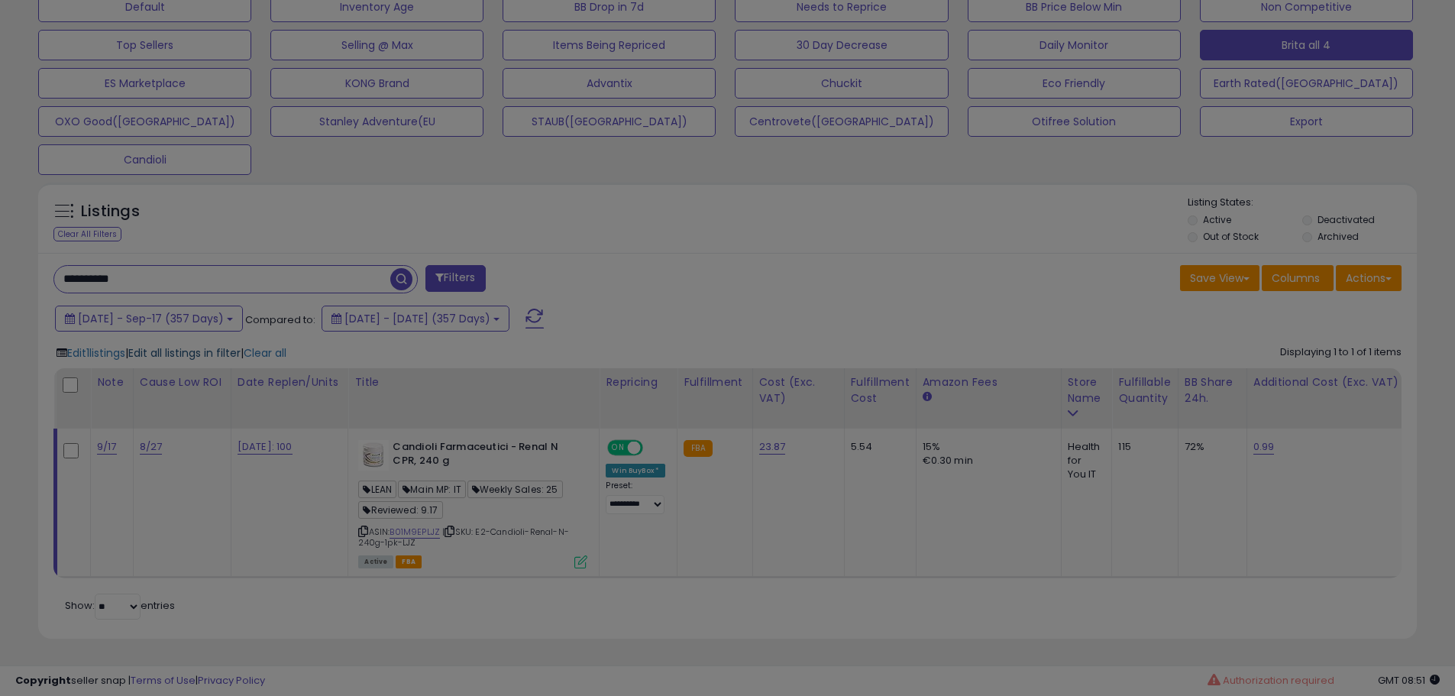
scroll to position [313, 807]
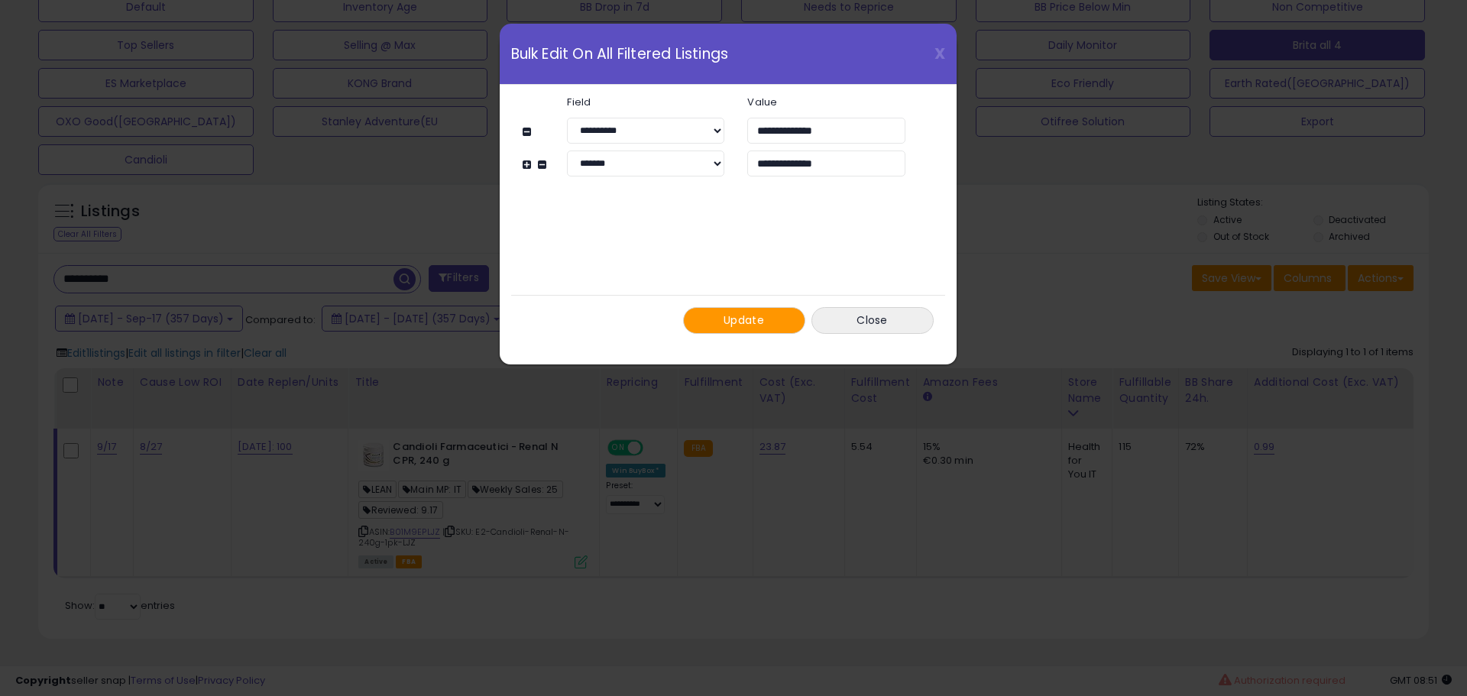
click at [732, 315] on span "Update" at bounding box center [743, 319] width 40 height 15
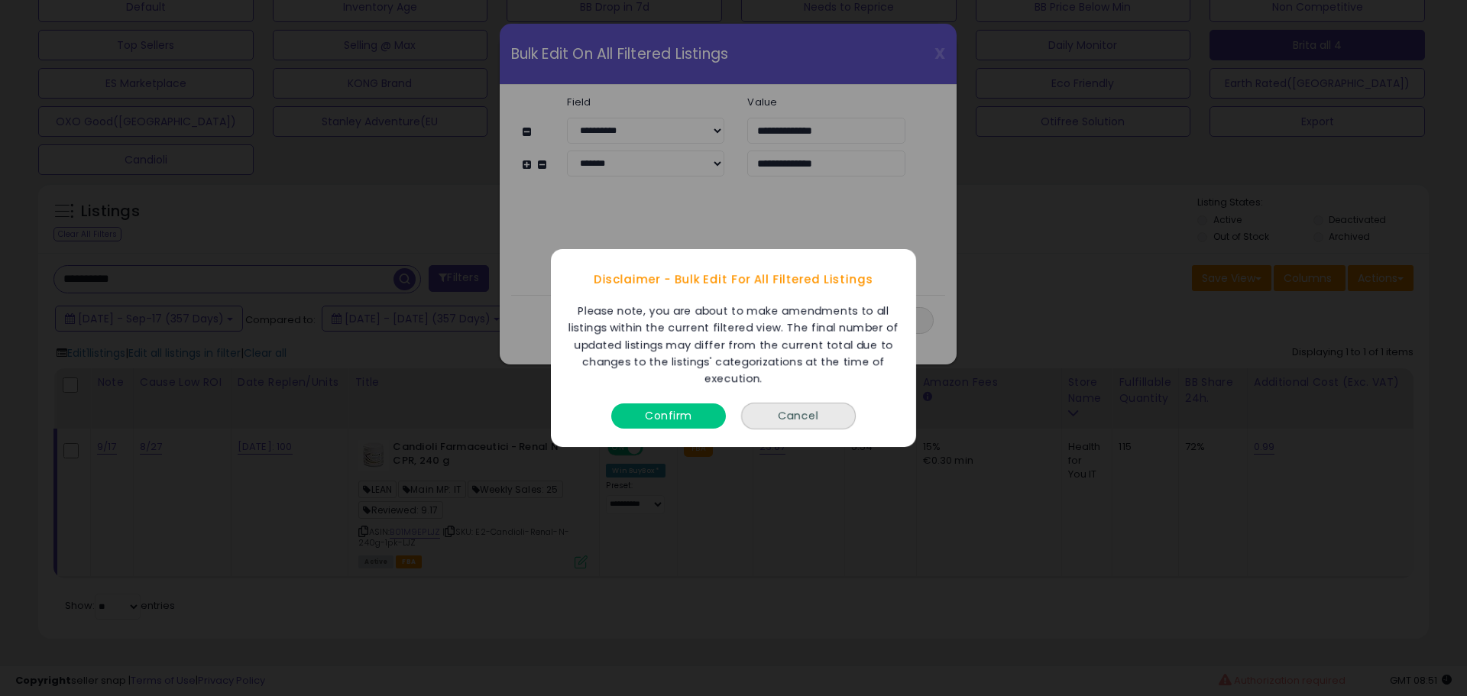
drag, startPoint x: 681, startPoint y: 400, endPoint x: 675, endPoint y: 414, distance: 14.8
click at [681, 401] on div "Confirm" at bounding box center [668, 412] width 122 height 40
click at [675, 414] on button "Confirm" at bounding box center [668, 415] width 115 height 25
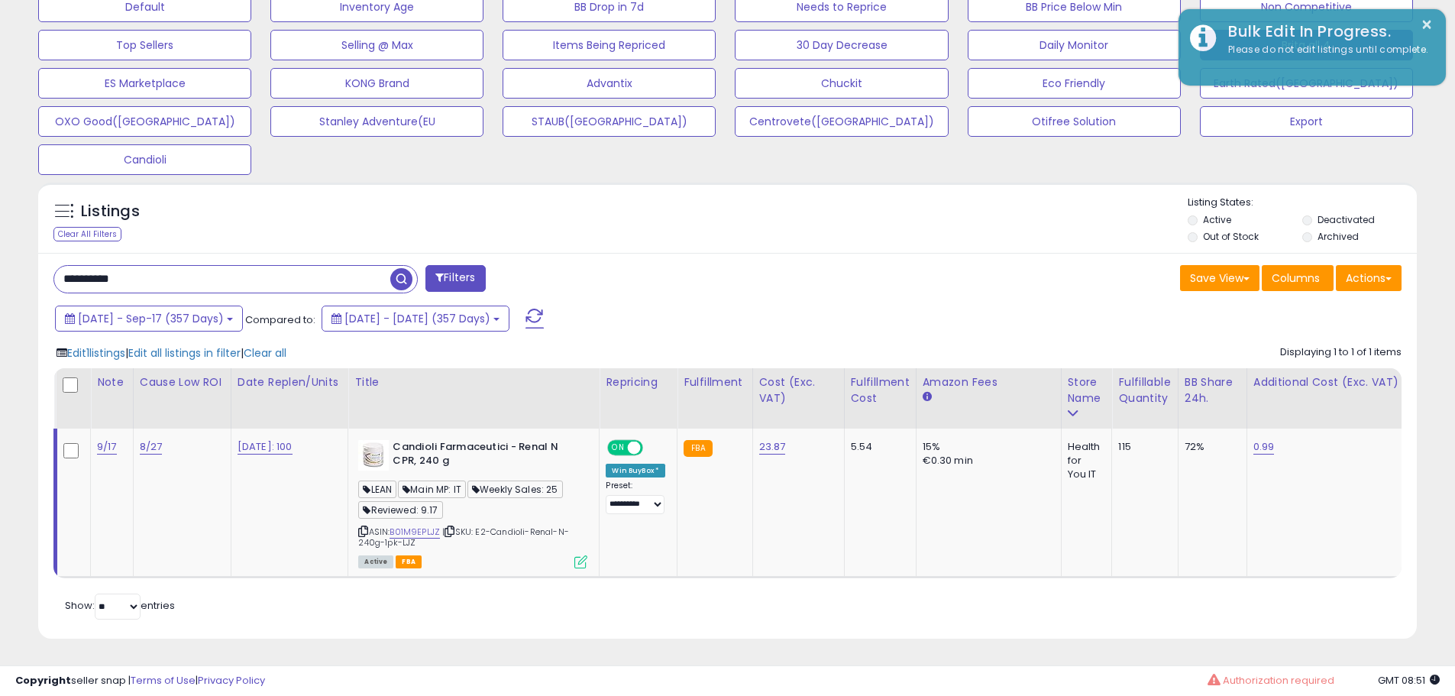
scroll to position [763577, 763091]
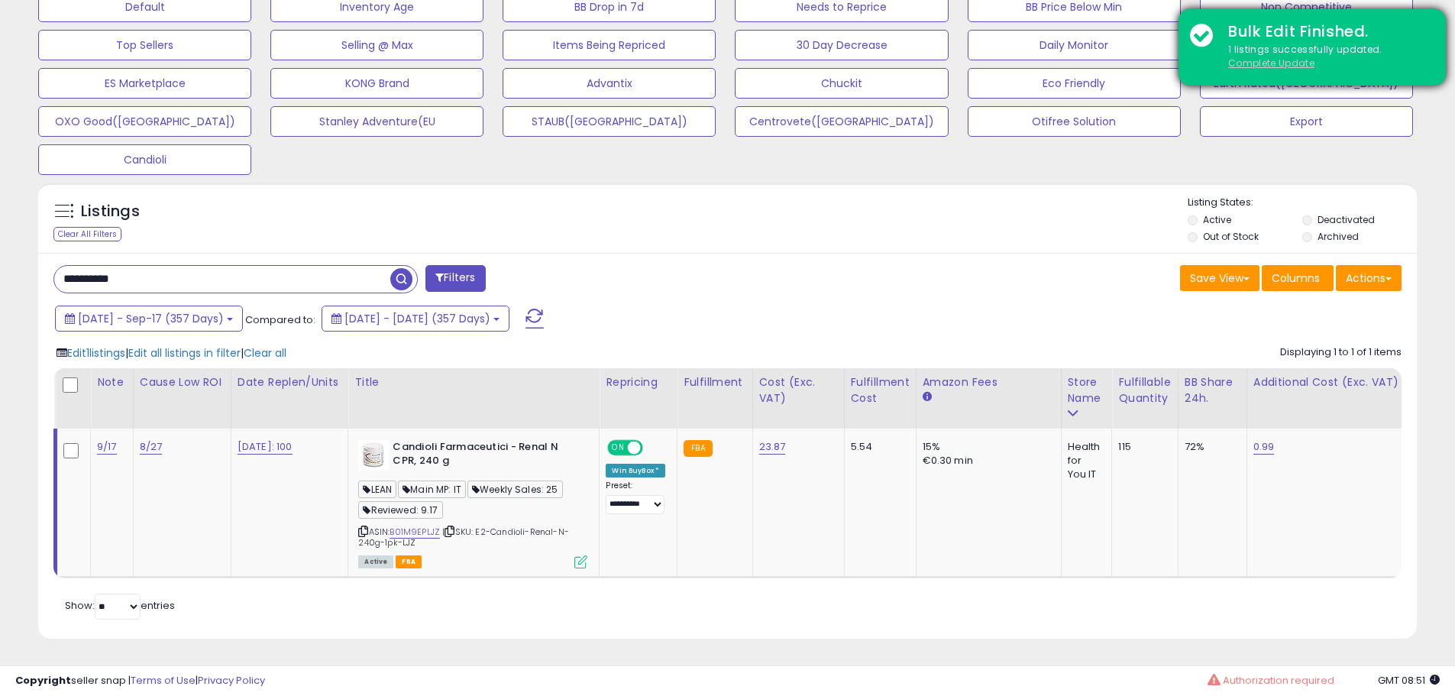
click at [1273, 63] on u "Complete Update" at bounding box center [1271, 63] width 86 height 13
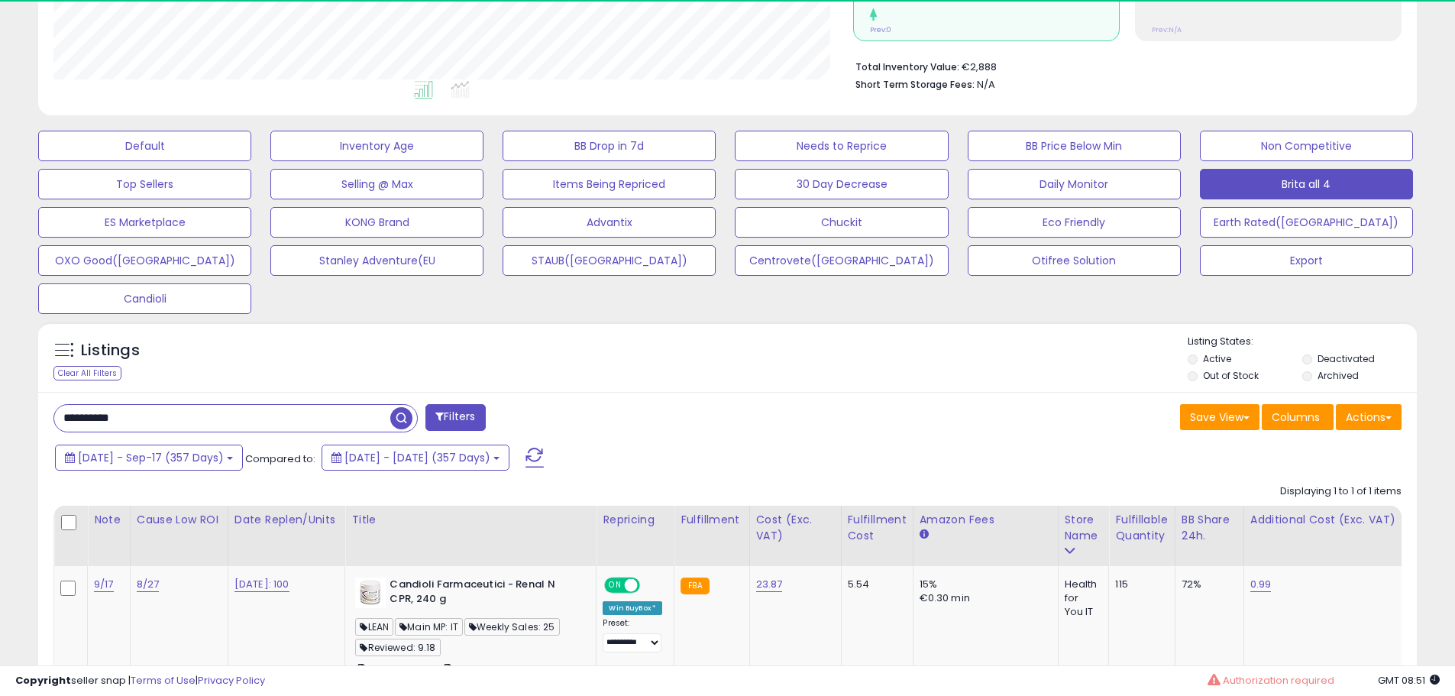
scroll to position [313, 800]
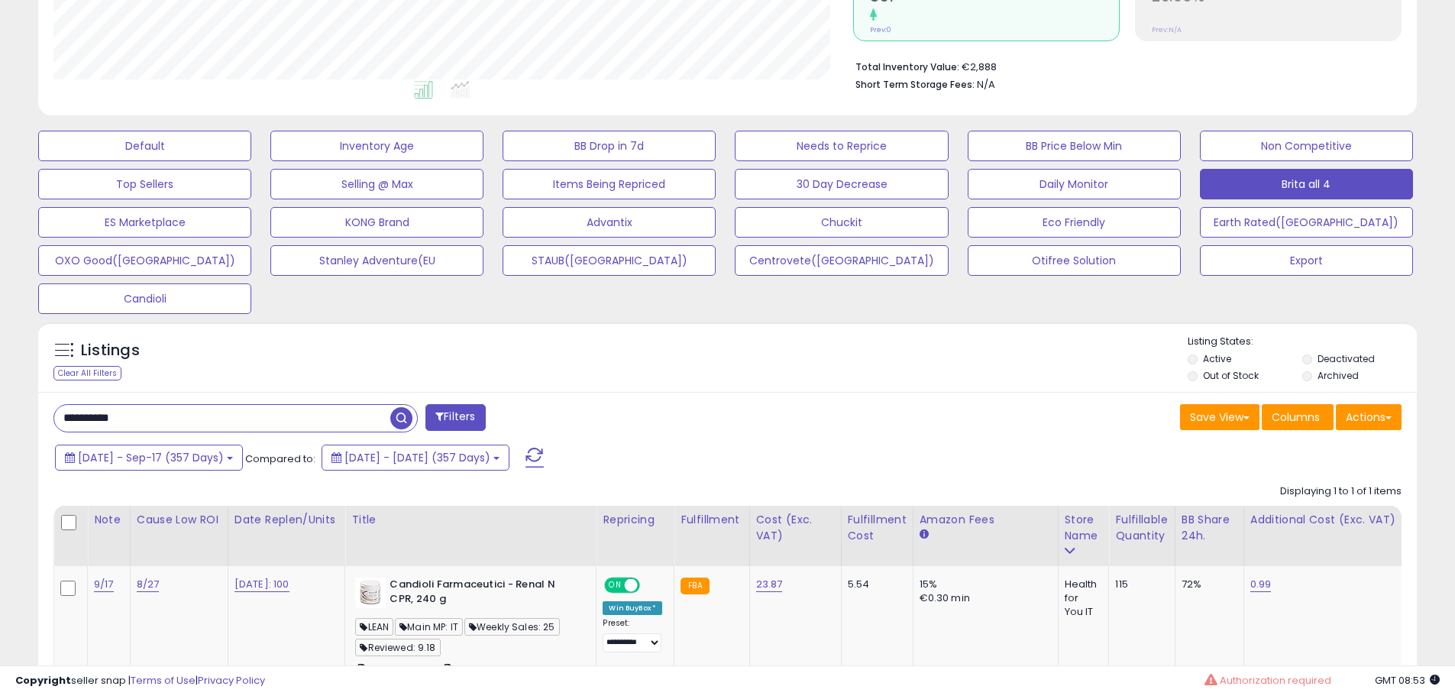
click at [944, 401] on div "**********" at bounding box center [727, 584] width 1379 height 385
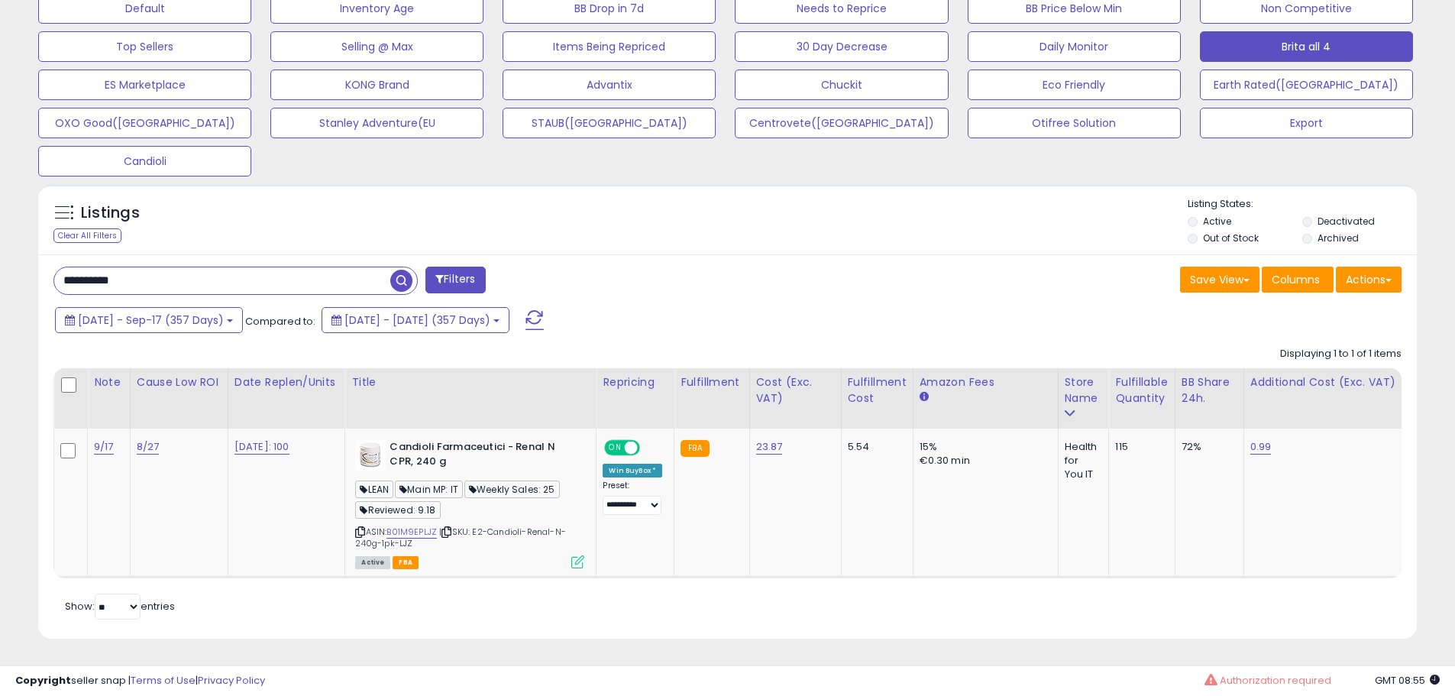
scroll to position [500, 0]
click at [217, 254] on div "**********" at bounding box center [727, 446] width 1379 height 385
click at [215, 267] on input "**********" at bounding box center [222, 280] width 336 height 27
paste input "text"
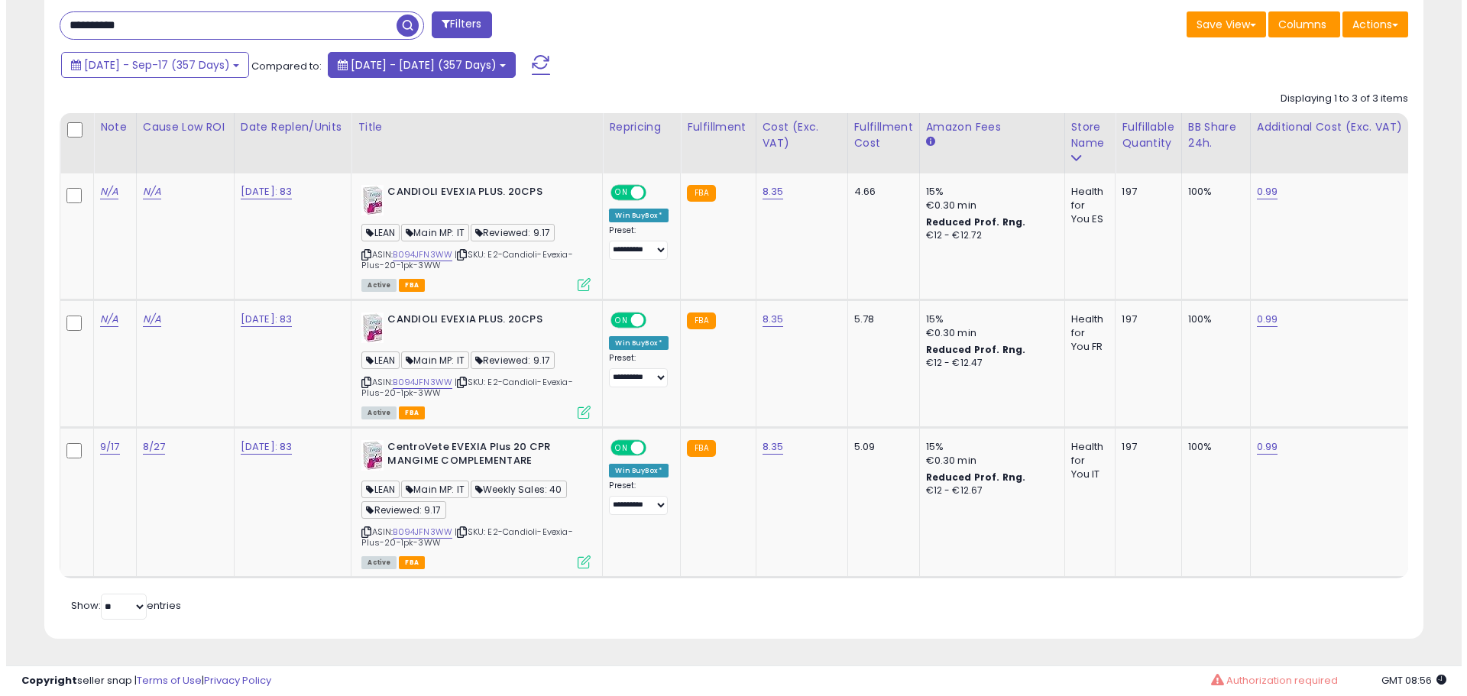
scroll to position [755, 0]
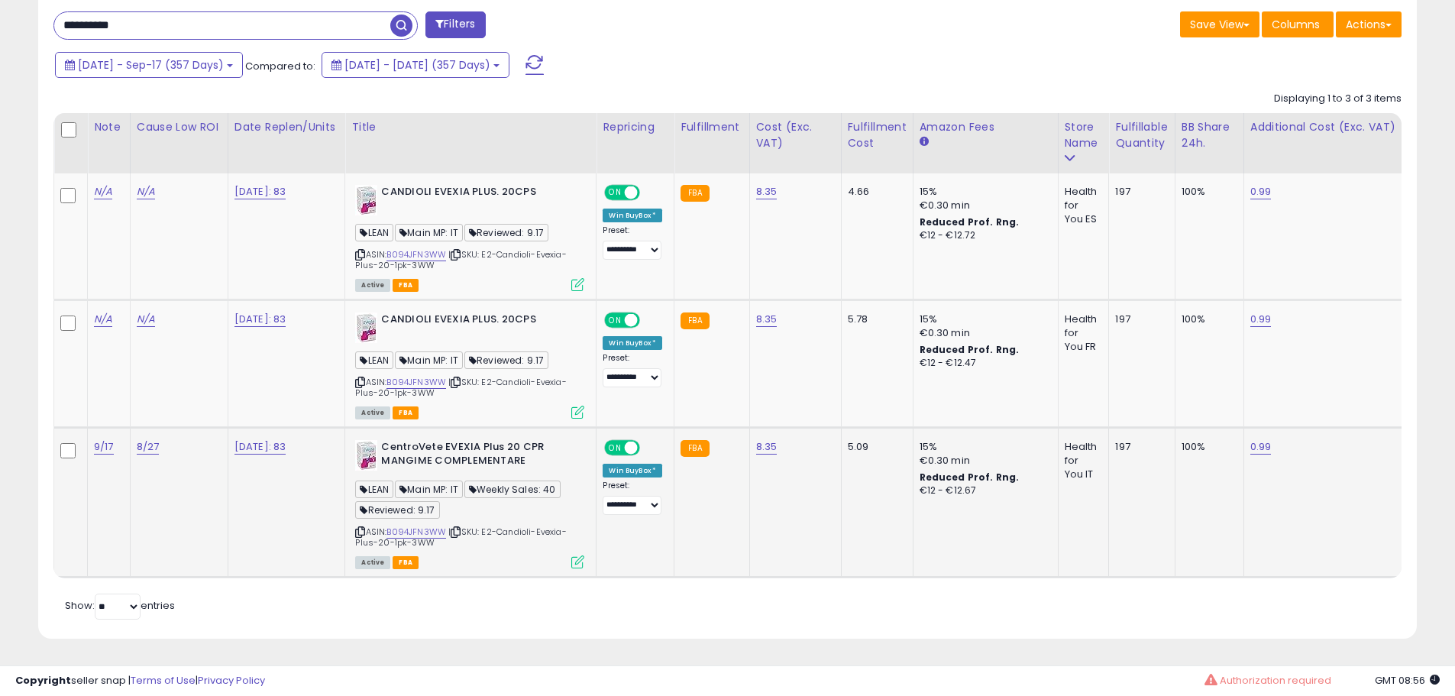
click at [583, 555] on icon at bounding box center [577, 561] width 13 height 13
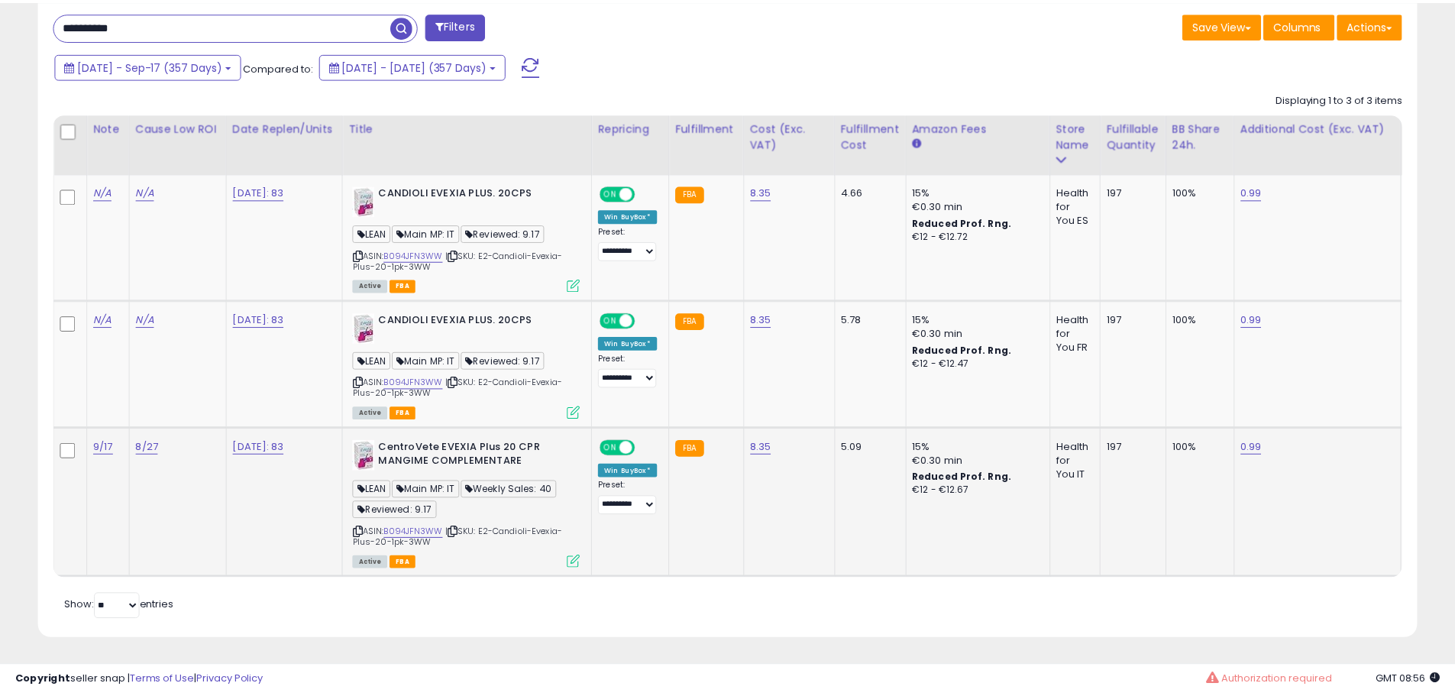
scroll to position [313, 807]
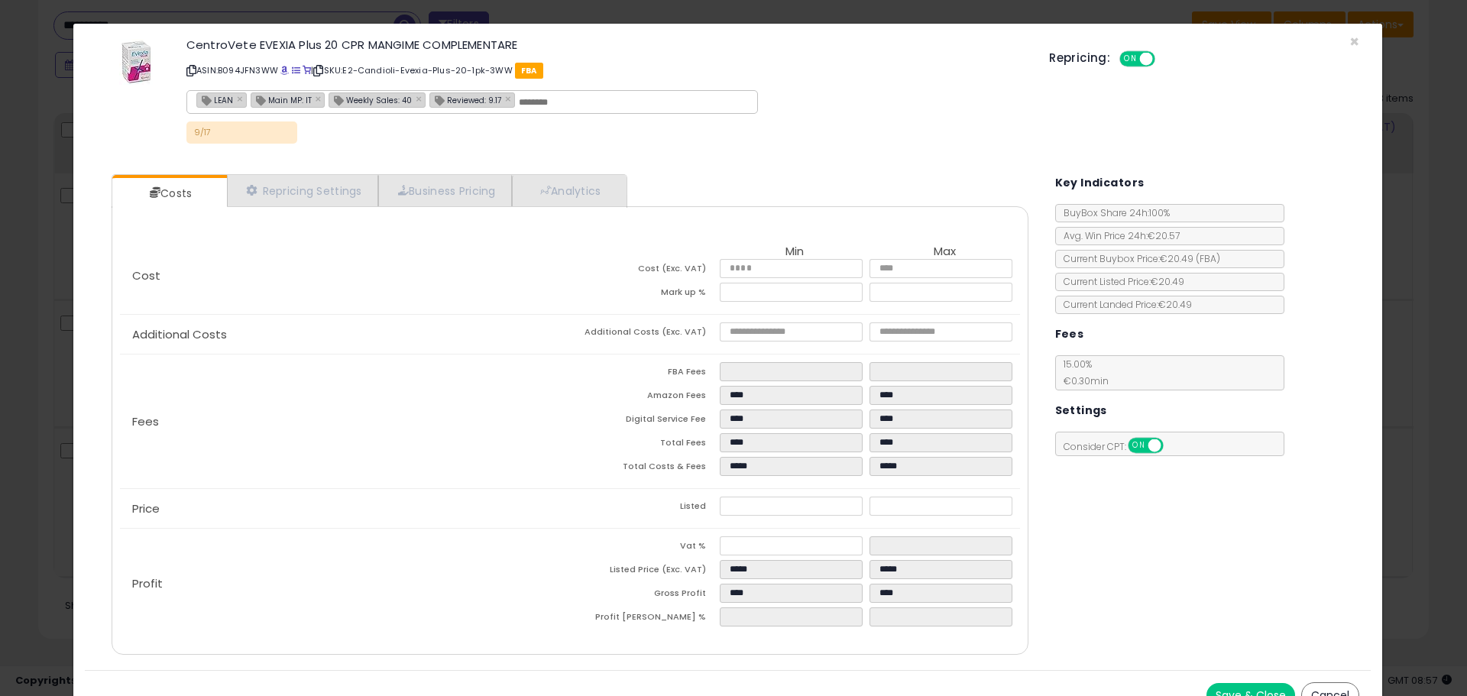
click at [55, 348] on div "× Close CentroVete EVEXIA Plus 20 CPR MANGIME COMPLEMENTARE ASIN: B094JFN3WW | …" at bounding box center [733, 348] width 1467 height 696
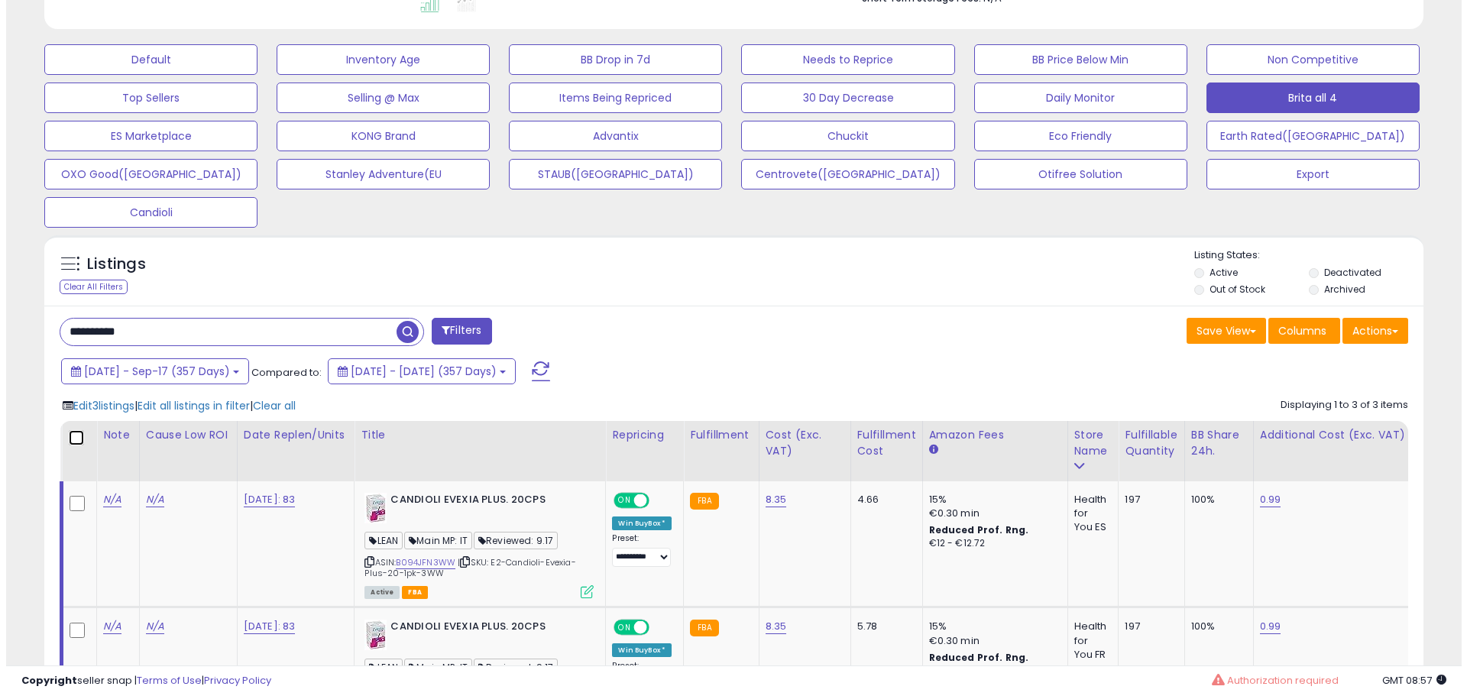
scroll to position [449, 0]
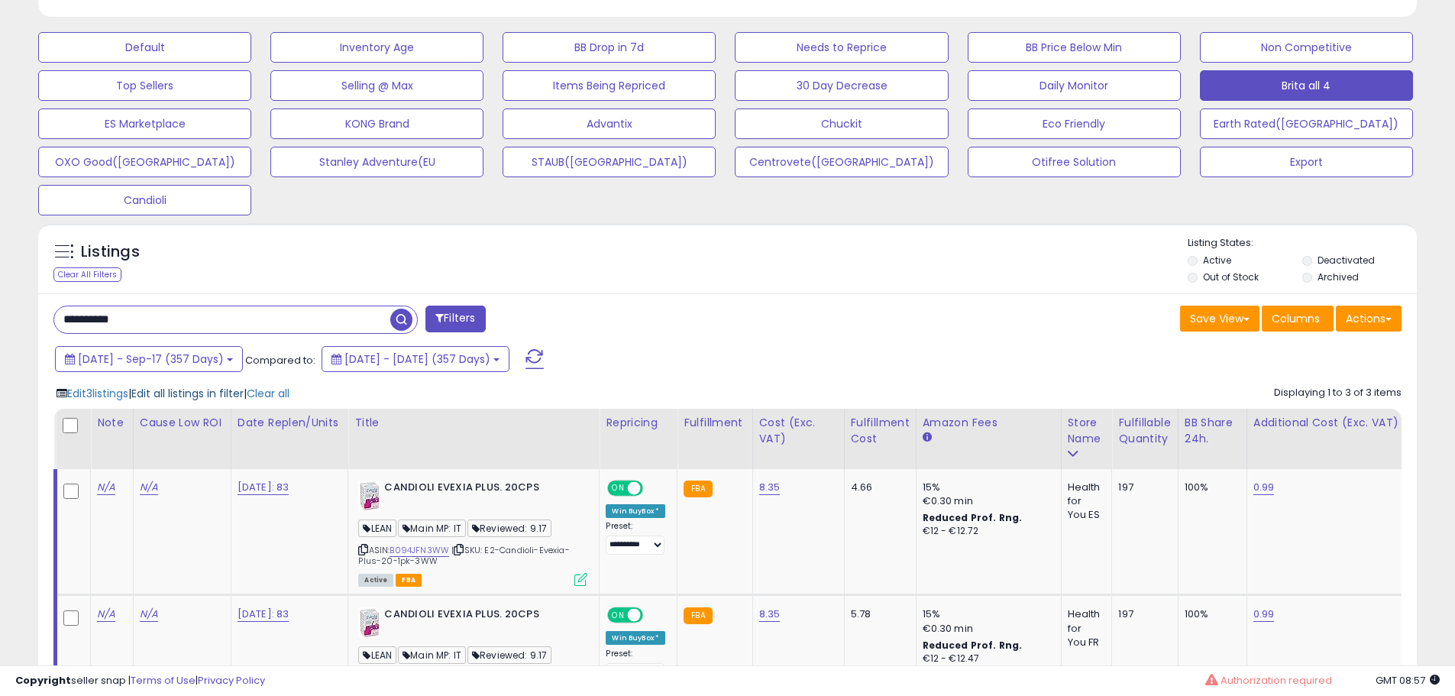
click at [195, 397] on span "Edit all listings in filter" at bounding box center [187, 393] width 112 height 15
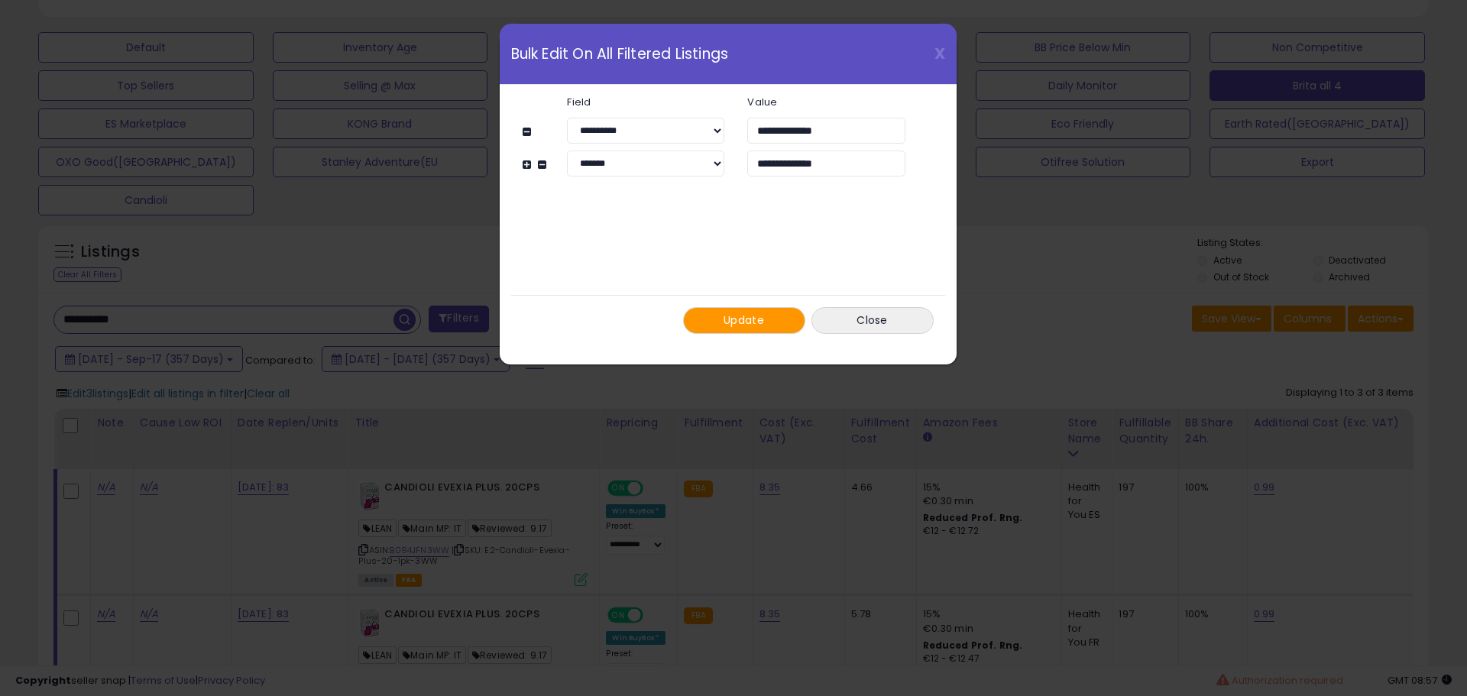
click at [751, 320] on span "Update" at bounding box center [743, 319] width 40 height 15
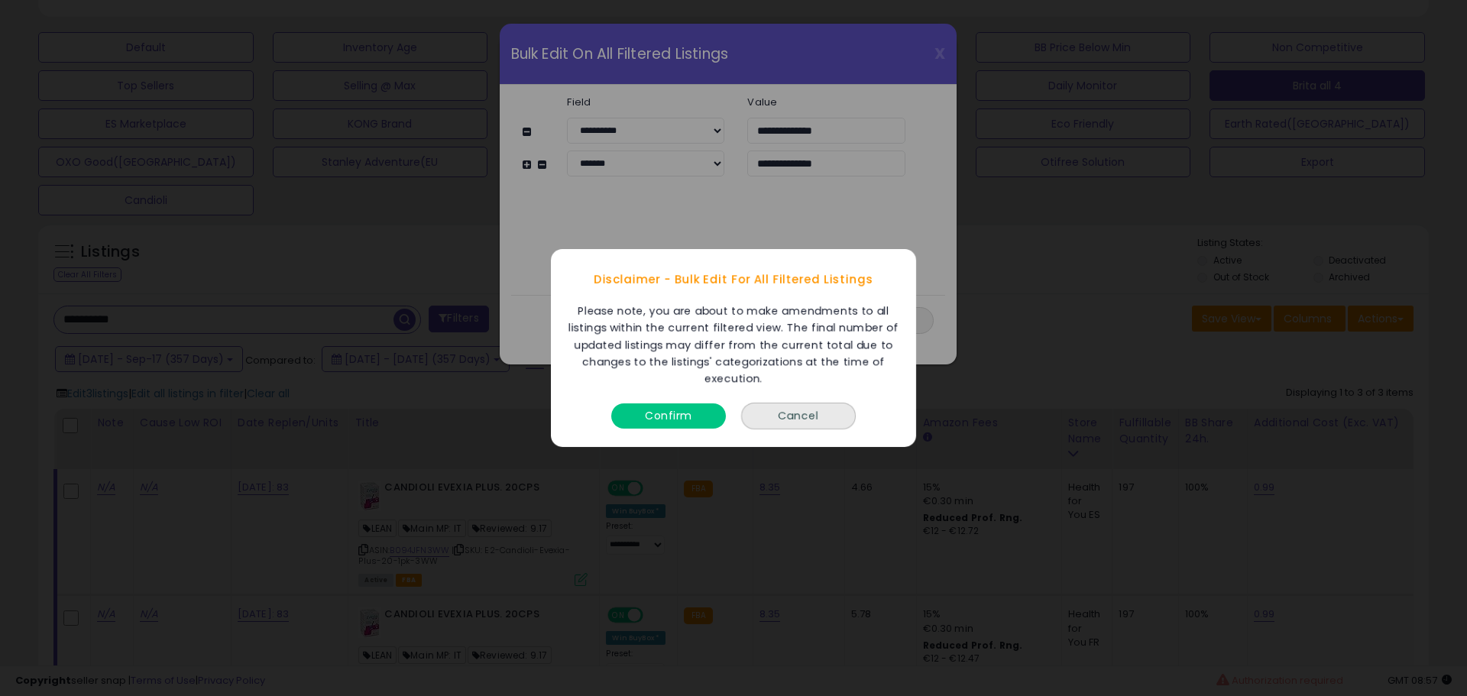
click at [657, 412] on button "Confirm" at bounding box center [668, 415] width 115 height 25
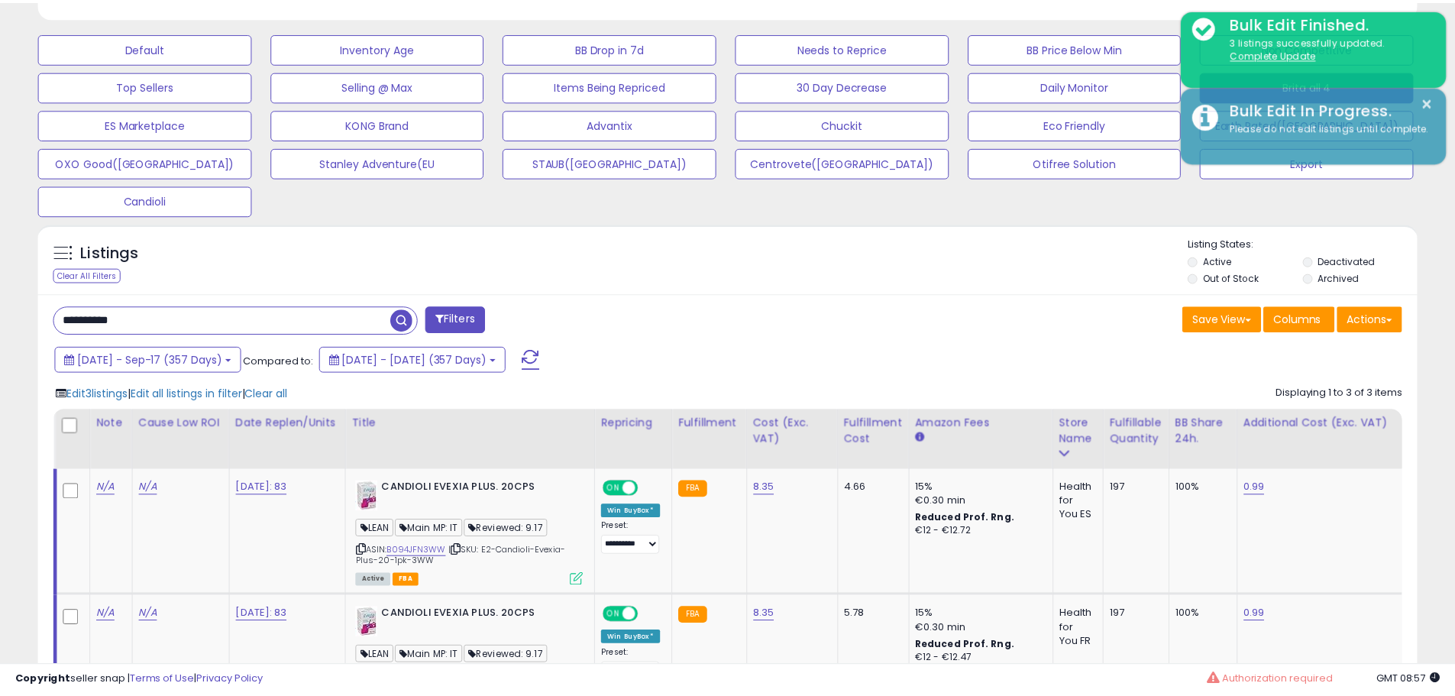
scroll to position [763577, 763091]
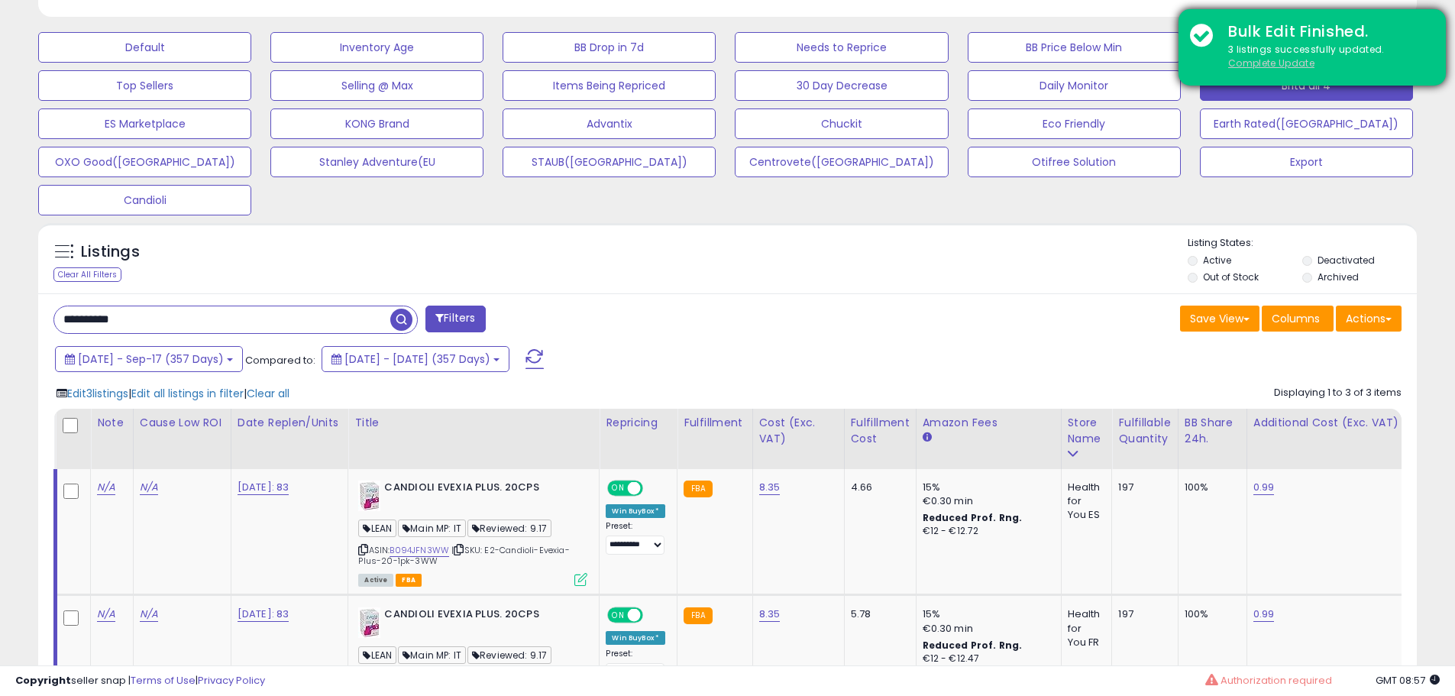
click at [1259, 66] on u "Complete Update" at bounding box center [1271, 63] width 86 height 13
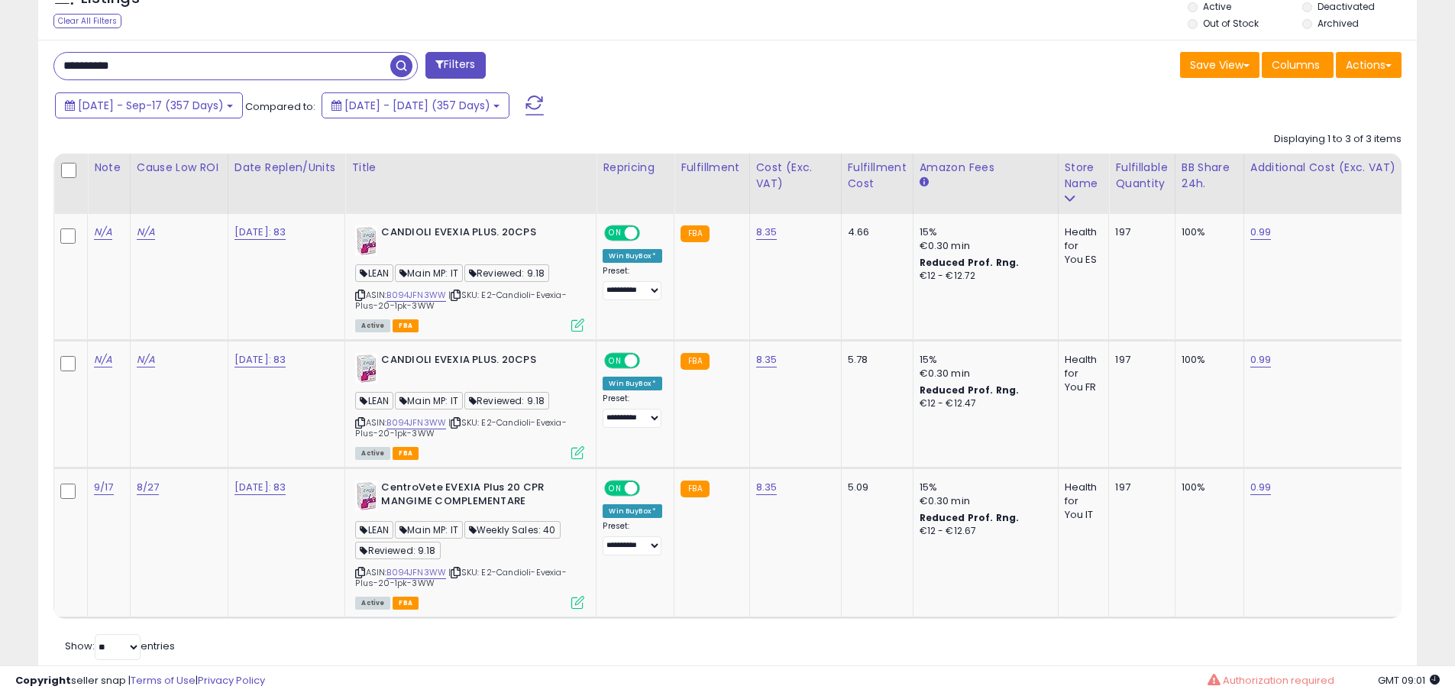
scroll to position [755, 0]
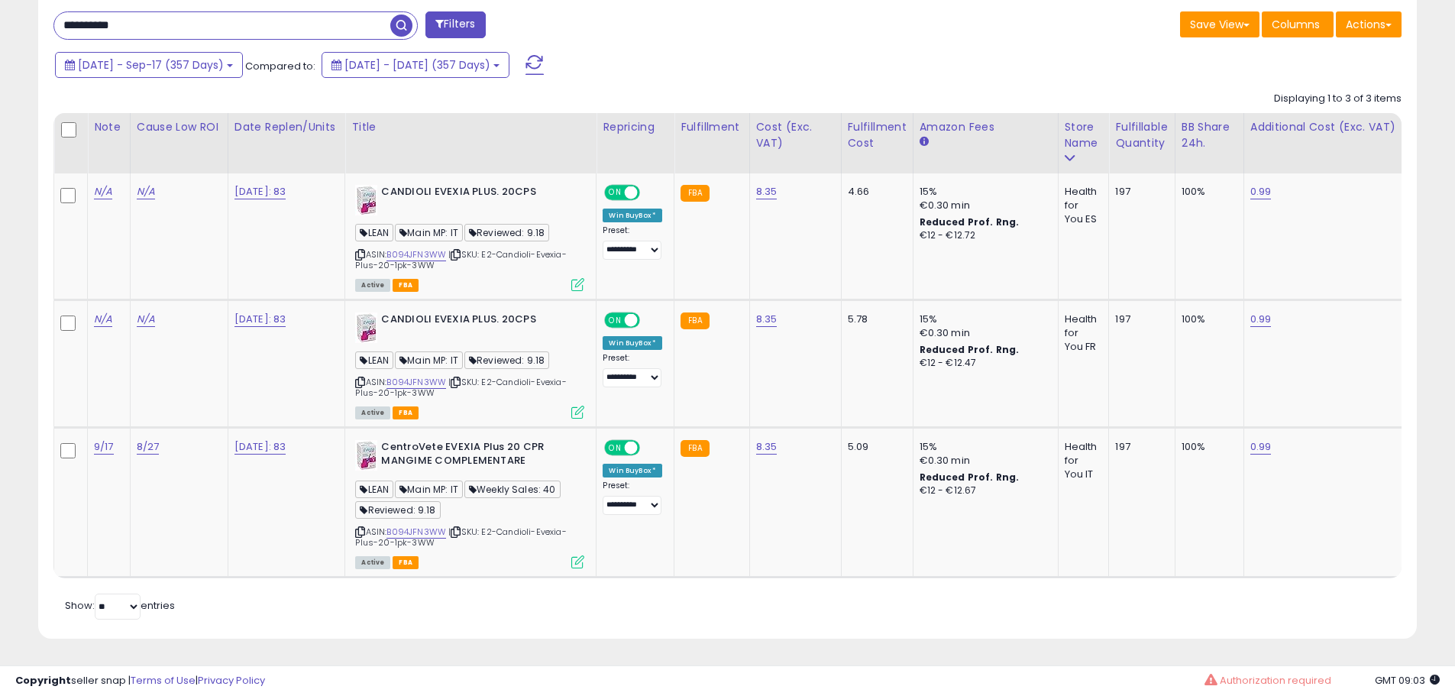
click at [244, 20] on input "**********" at bounding box center [222, 25] width 336 height 27
paste input "text"
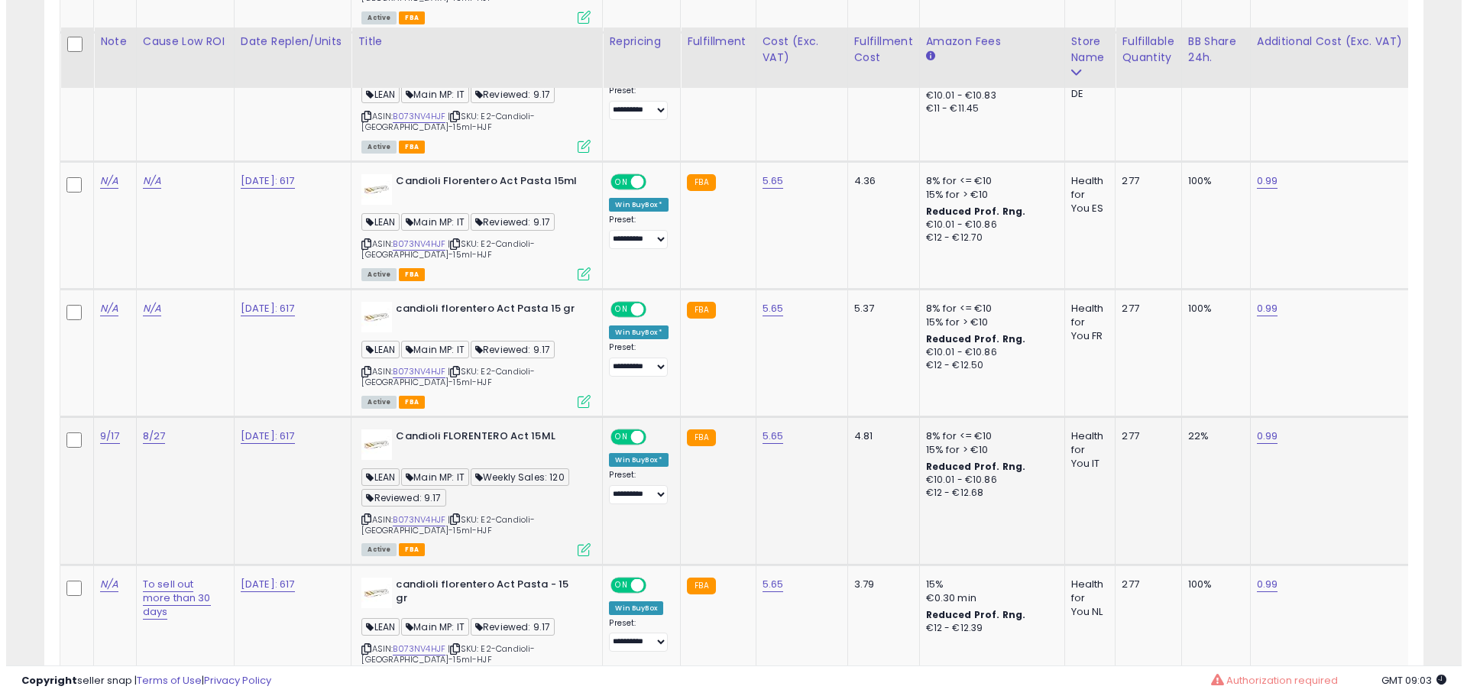
scroll to position [1038, 0]
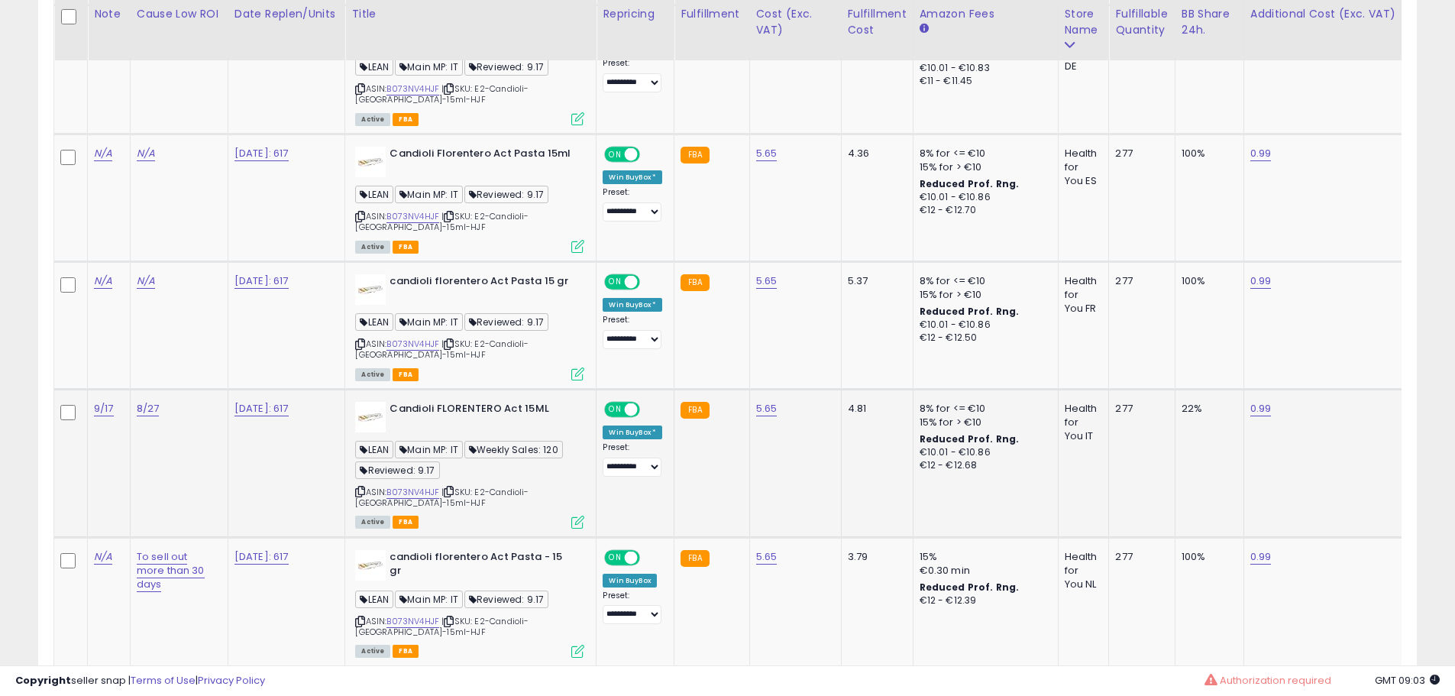
click at [584, 522] on icon at bounding box center [577, 522] width 13 height 13
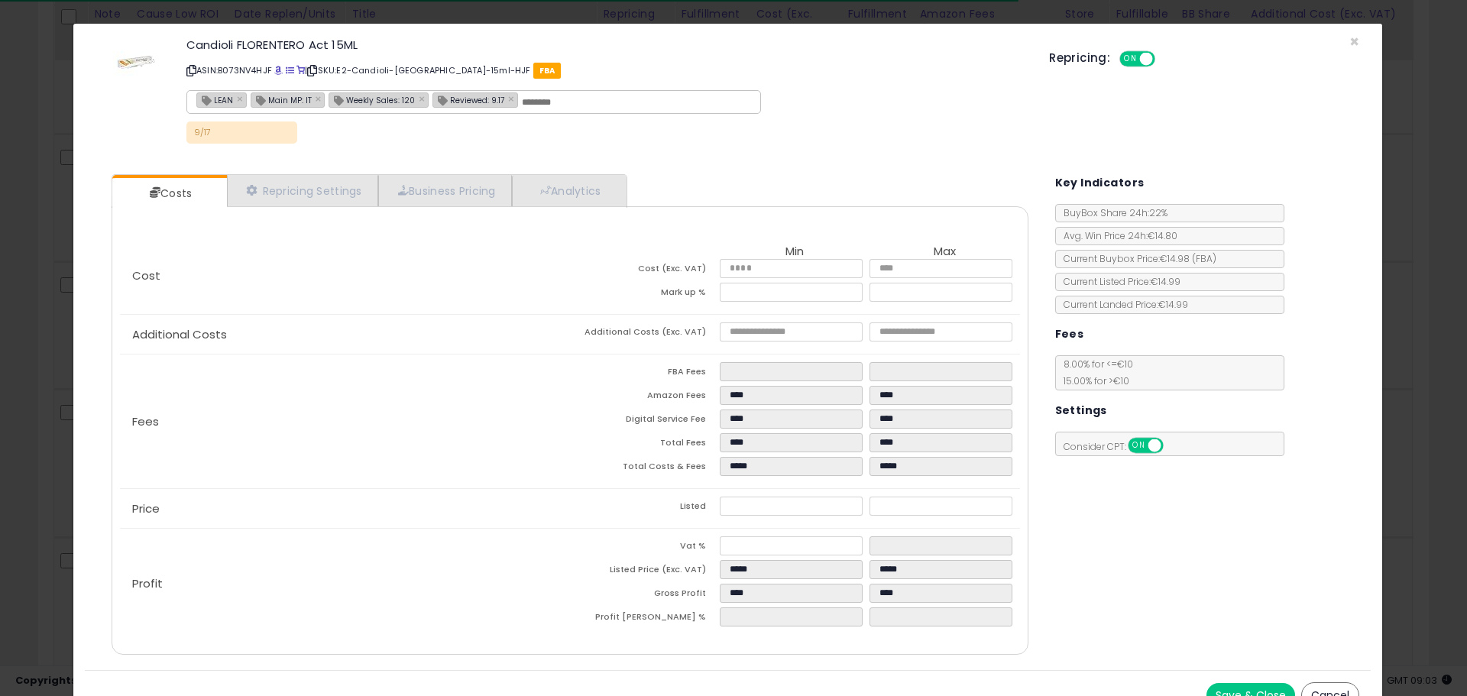
scroll to position [313, 807]
click at [283, 67] on span at bounding box center [278, 70] width 8 height 8
click at [600, 191] on link "Analytics" at bounding box center [568, 190] width 113 height 31
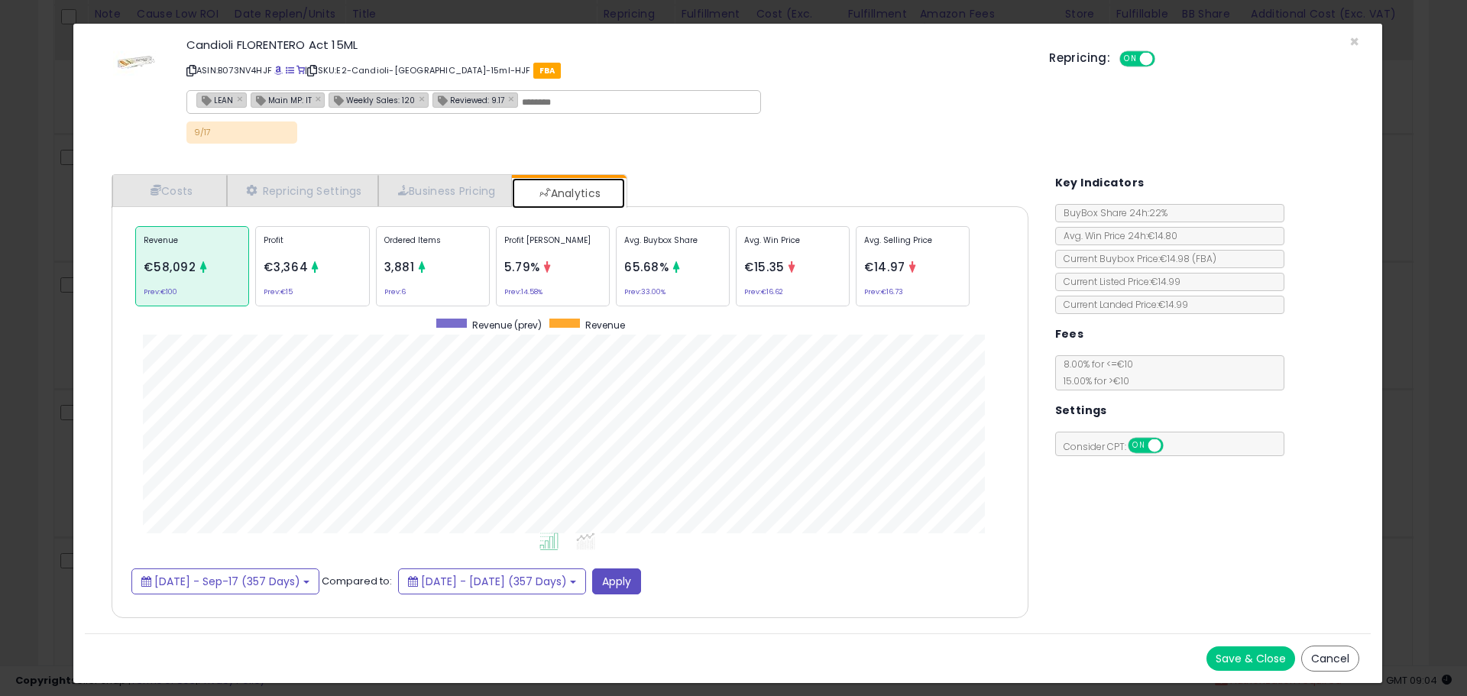
scroll to position [470, 947]
click at [24, 337] on div "× Close Candioli FLORENTERO Act 15ML ASIN: B073NV4HJF | SKU: E2-[GEOGRAPHIC_DAT…" at bounding box center [733, 348] width 1467 height 696
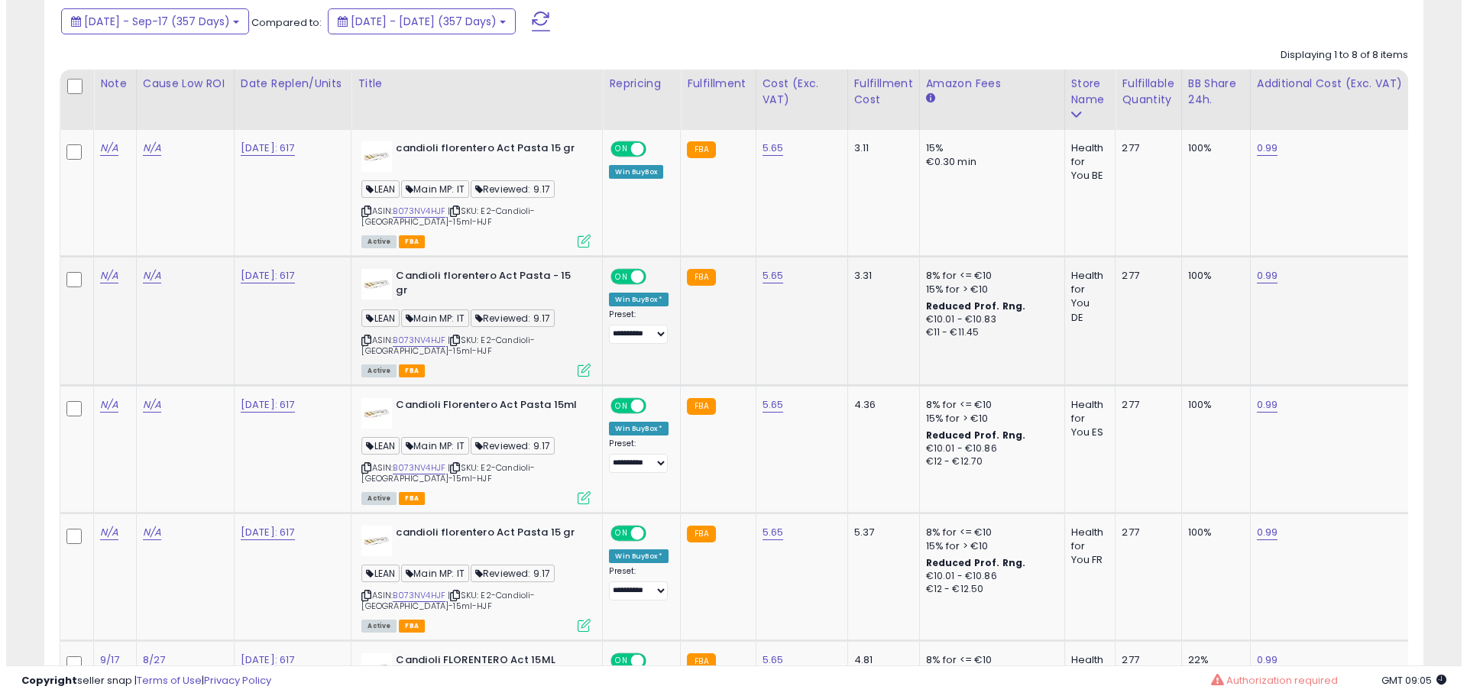
scroll to position [733, 0]
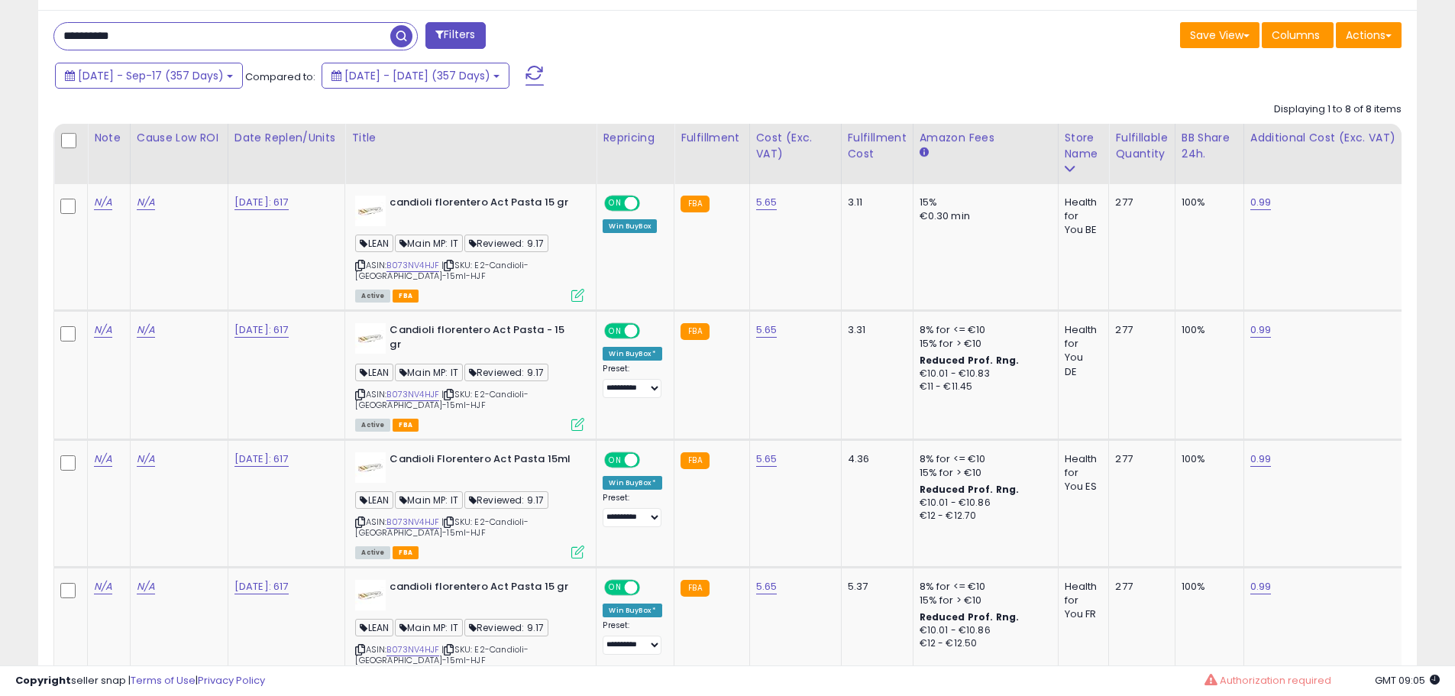
click at [76, 140] on div at bounding box center [70, 141] width 21 height 23
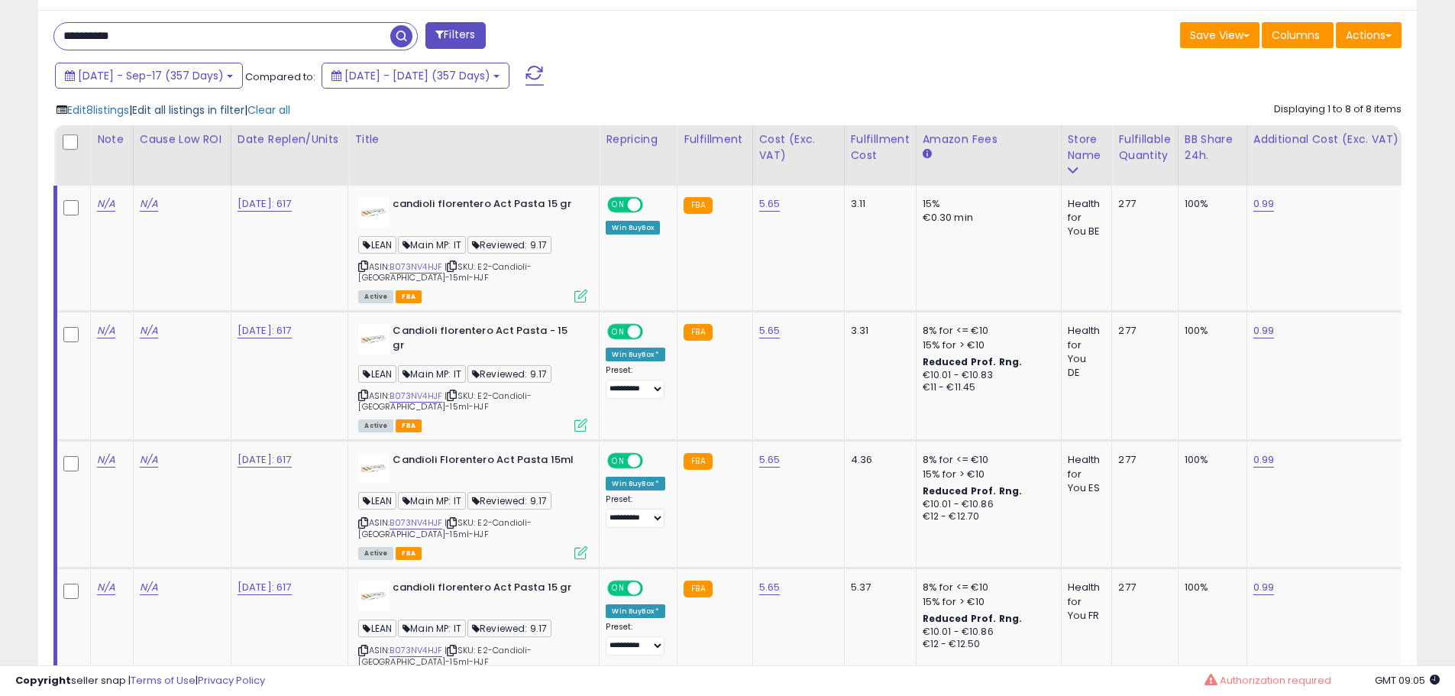
click at [186, 111] on span "Edit all listings in filter" at bounding box center [188, 109] width 112 height 15
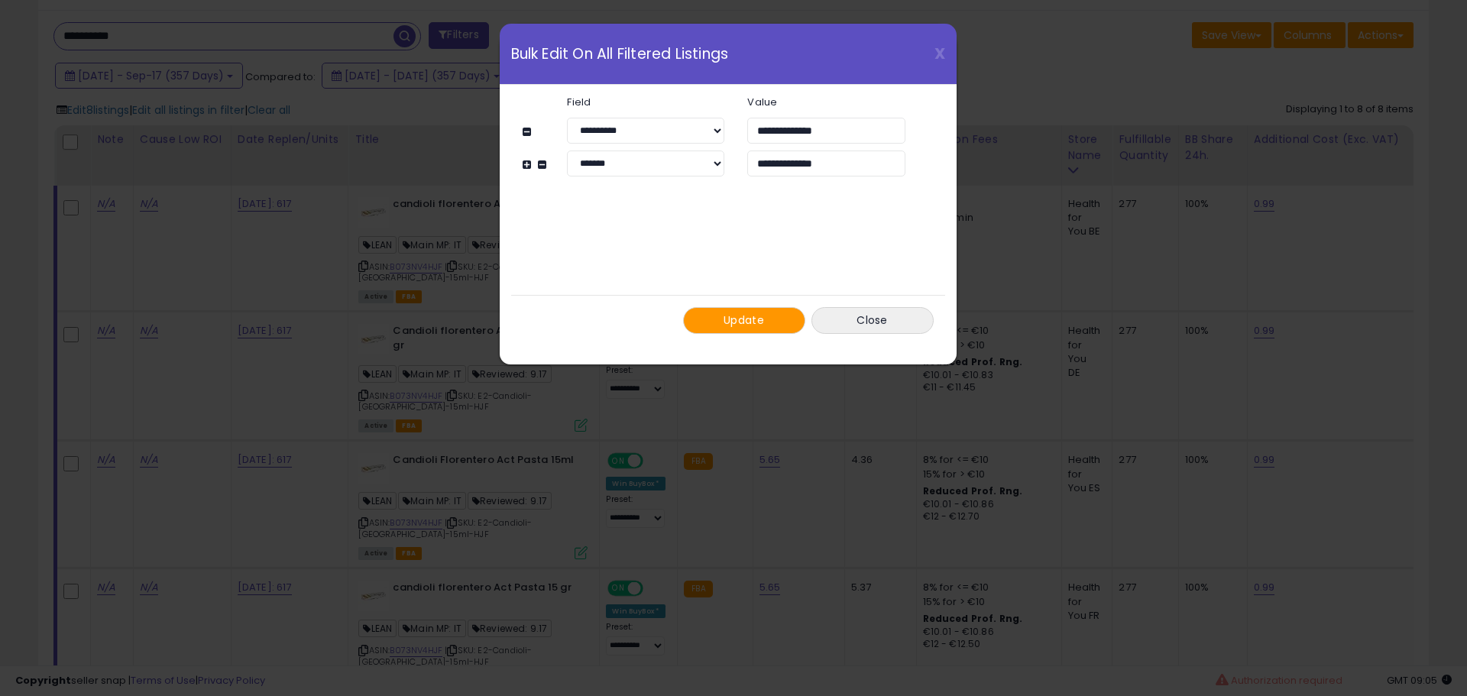
click at [715, 319] on button "Update" at bounding box center [744, 320] width 122 height 27
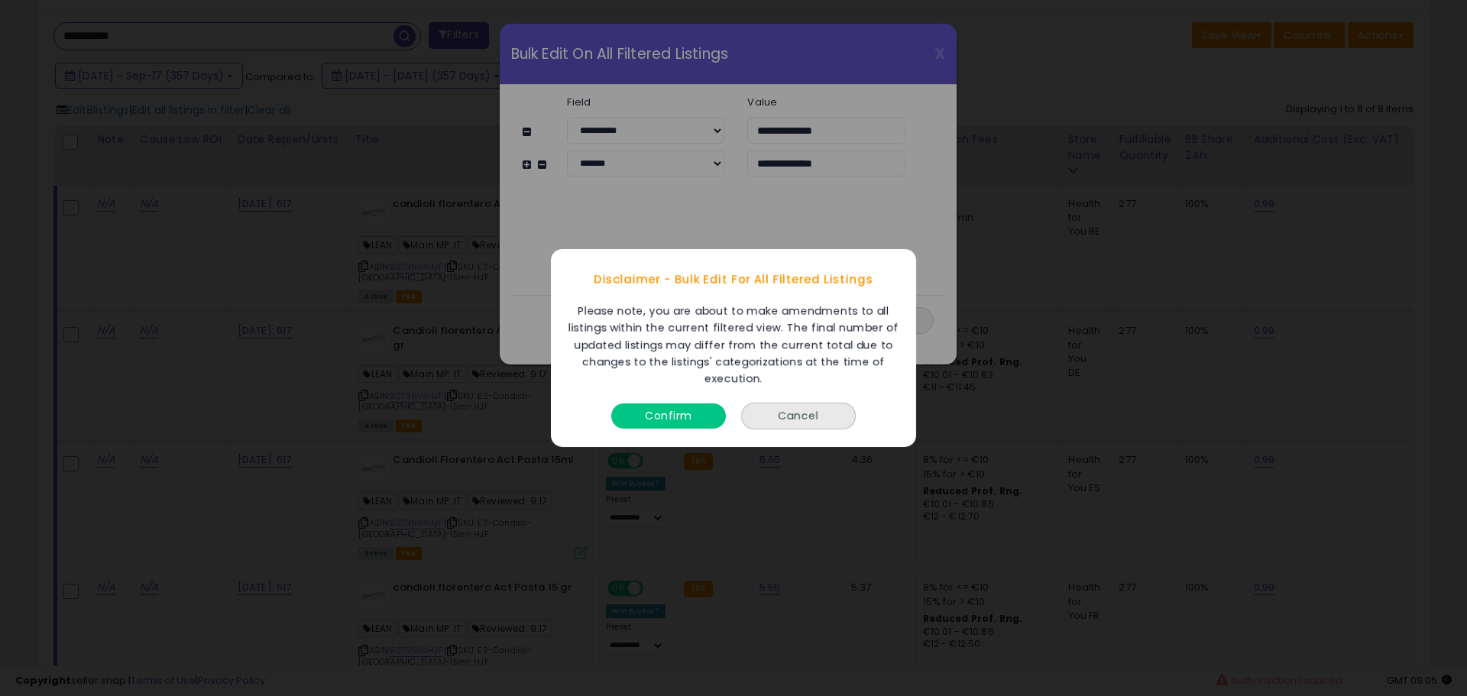
click at [675, 422] on button "Confirm" at bounding box center [668, 415] width 115 height 25
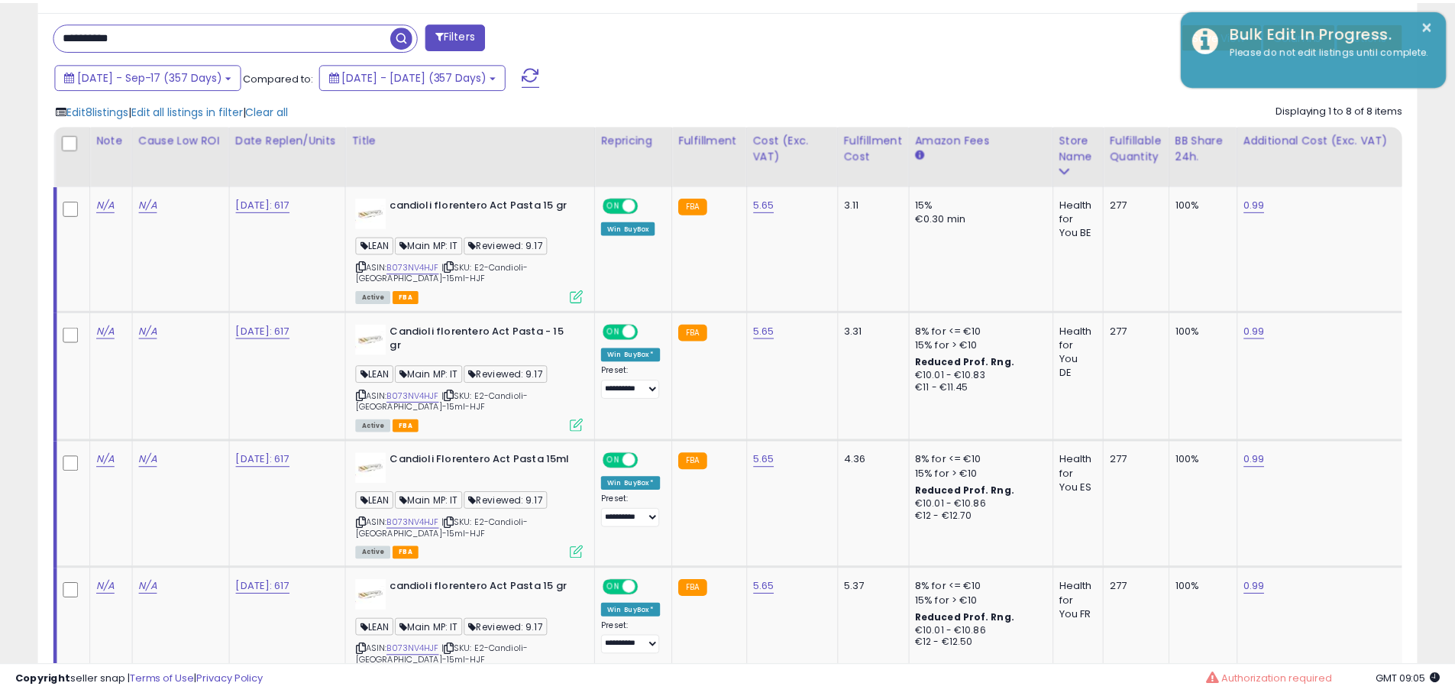
scroll to position [763577, 763091]
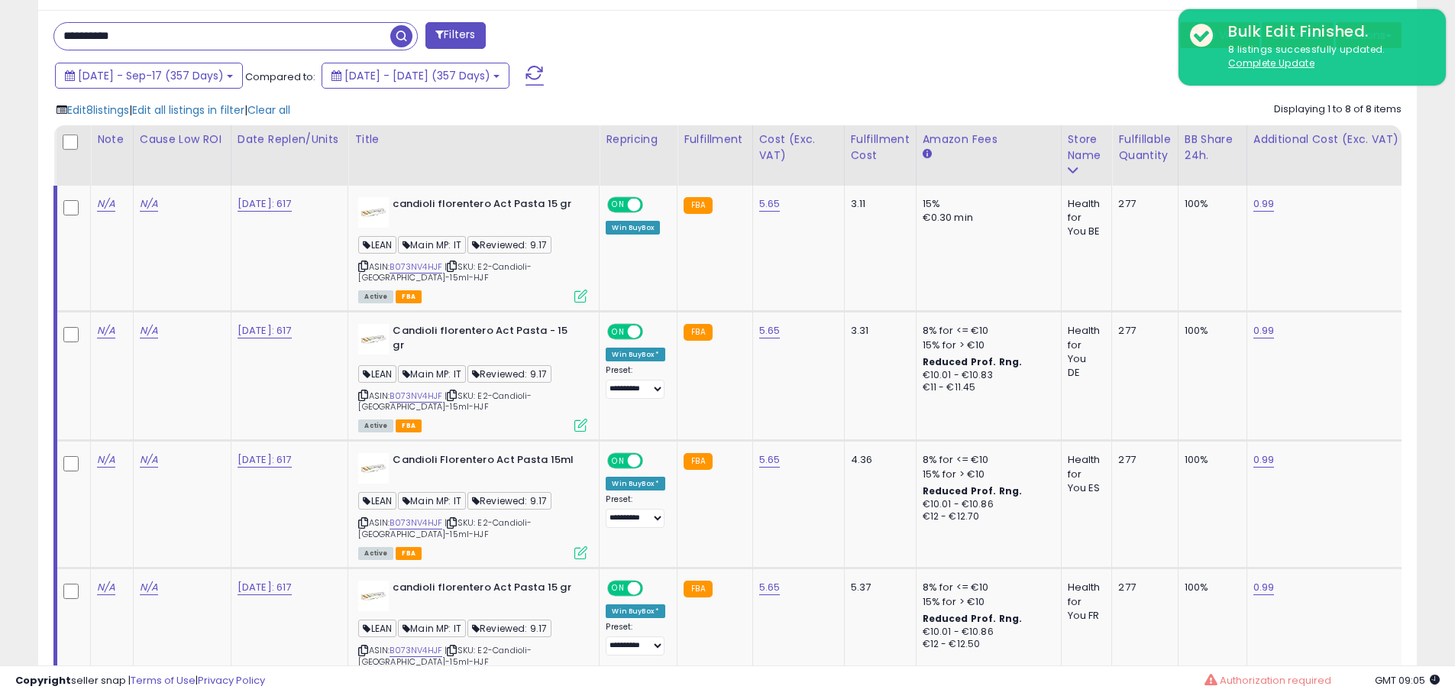
click at [211, 44] on input "**********" at bounding box center [222, 36] width 336 height 27
paste input "text"
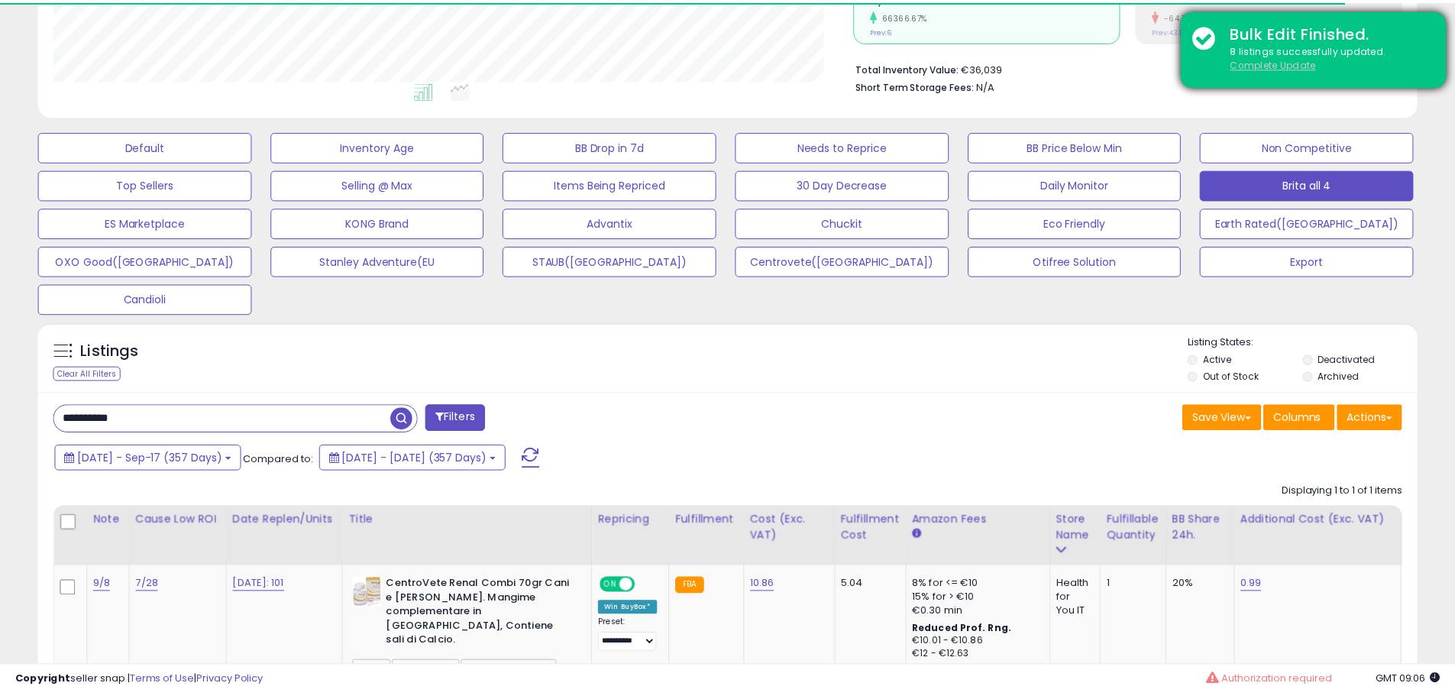
scroll to position [313, 800]
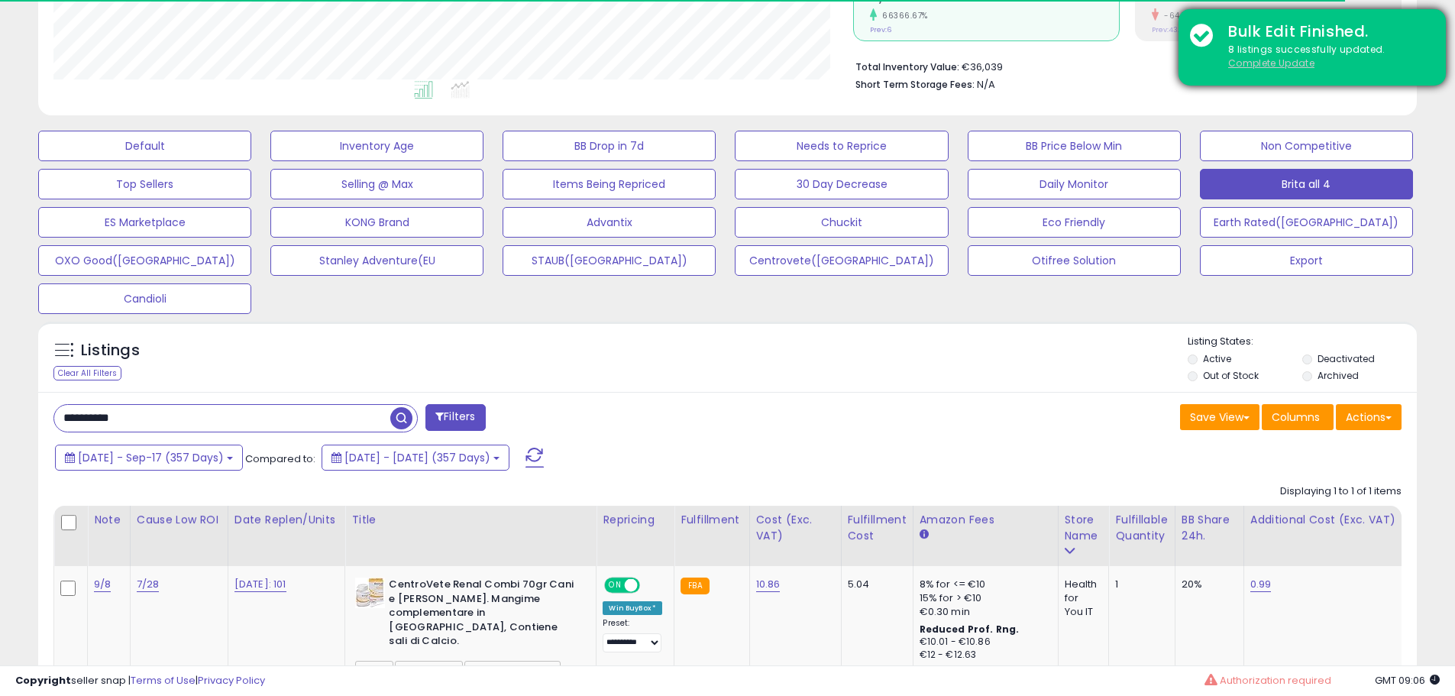
click at [1274, 62] on u "Complete Update" at bounding box center [1271, 63] width 86 height 13
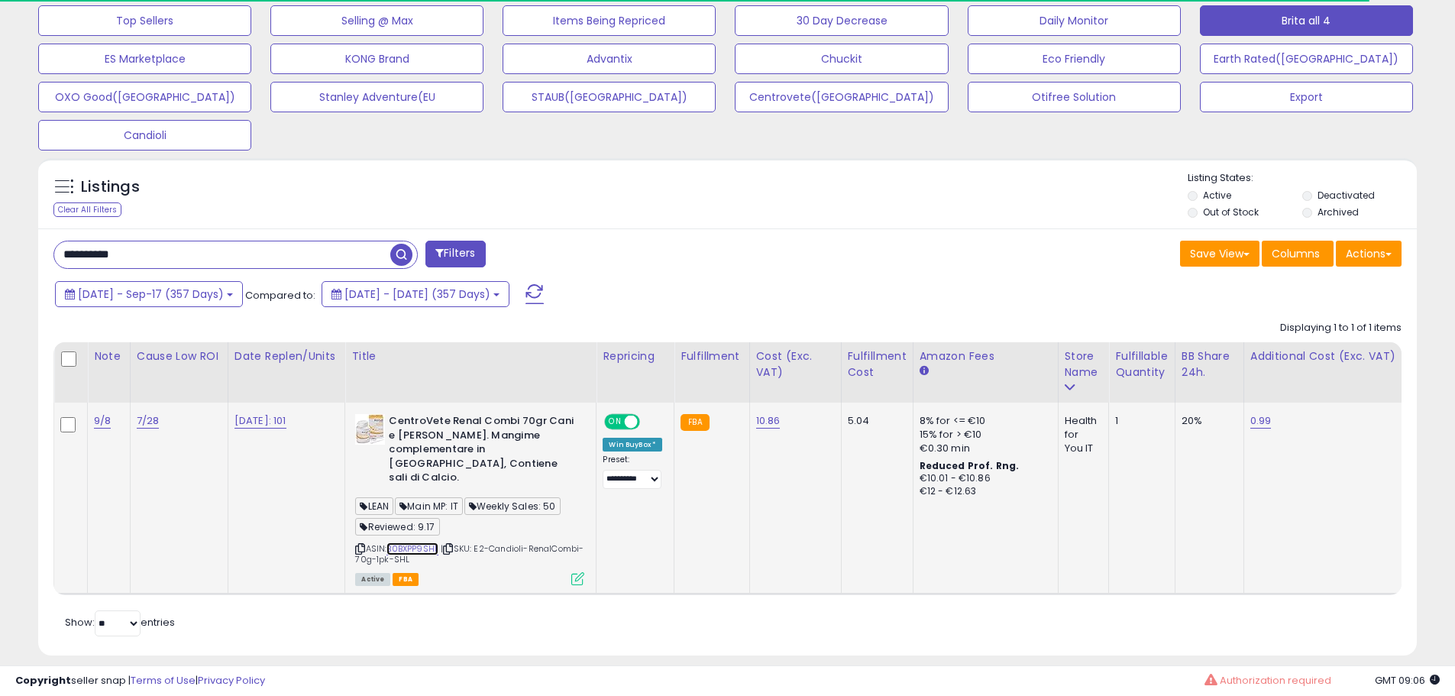
click at [416, 542] on link "B0BXPP9SHL" at bounding box center [413, 548] width 52 height 13
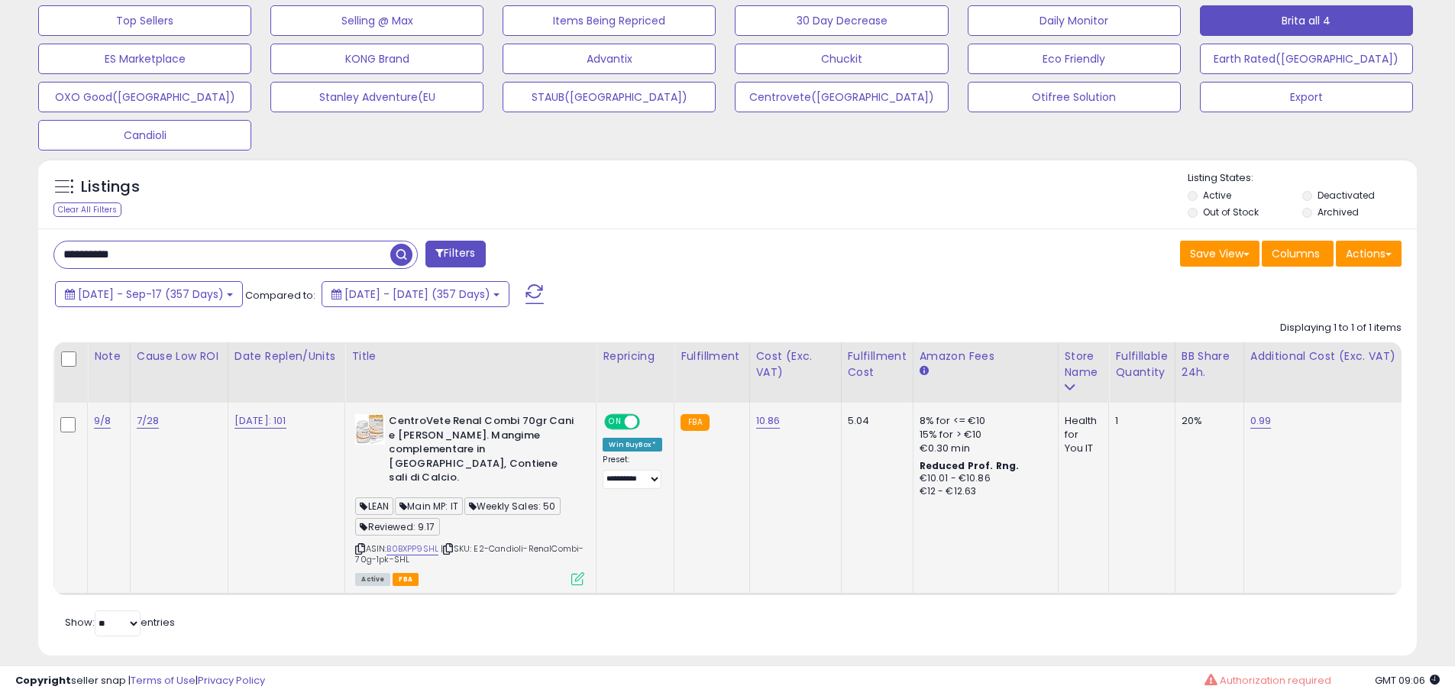
click at [584, 572] on icon at bounding box center [577, 578] width 13 height 13
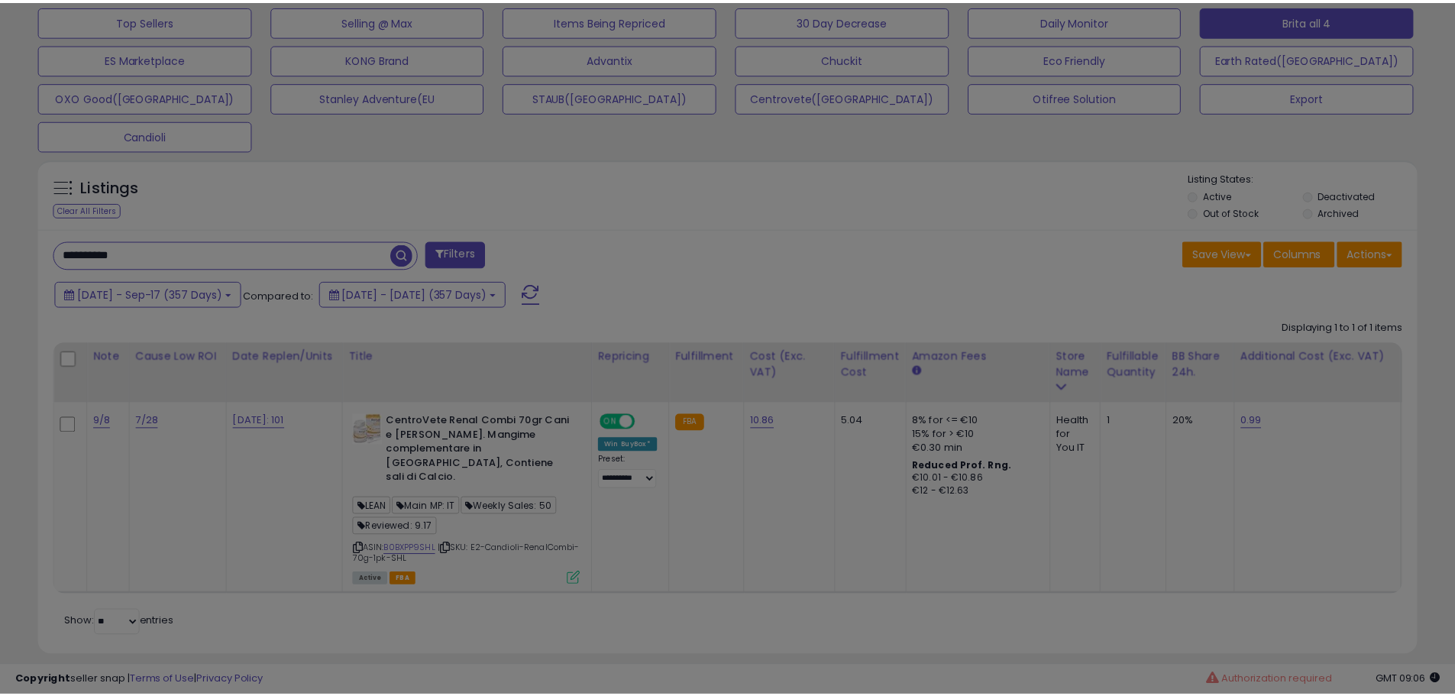
scroll to position [313, 807]
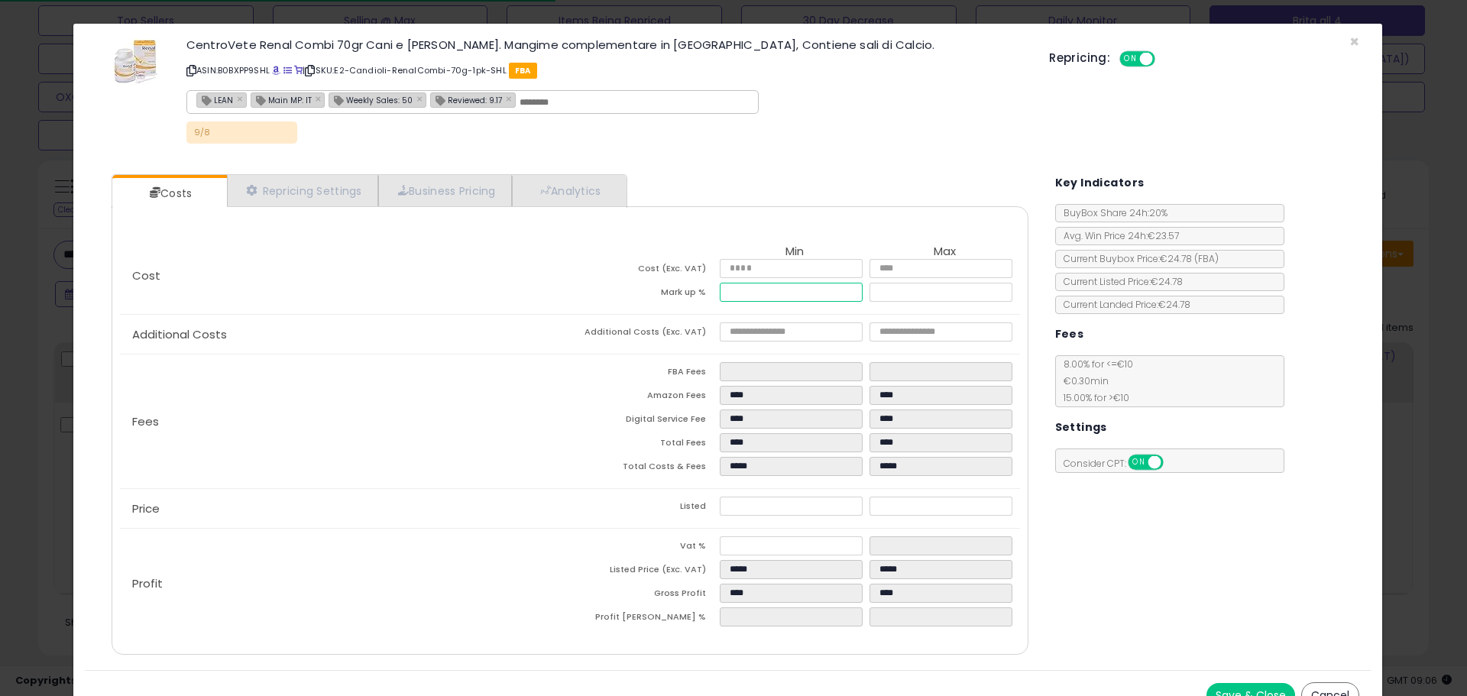
drag, startPoint x: 775, startPoint y: 295, endPoint x: 489, endPoint y: 331, distance: 287.9
click at [491, 331] on div "Cost Min Max Cost (Exc. VAT) ***** ***** Mark up % ***** ***** Additional Costs…" at bounding box center [569, 438] width 922 height 401
drag, startPoint x: 30, startPoint y: 461, endPoint x: 59, endPoint y: 402, distance: 66.3
click at [30, 461] on div "× Close CentroVete Renal Combi 70gr Cani e [PERSON_NAME]. Mangime complementare…" at bounding box center [733, 348] width 1467 height 696
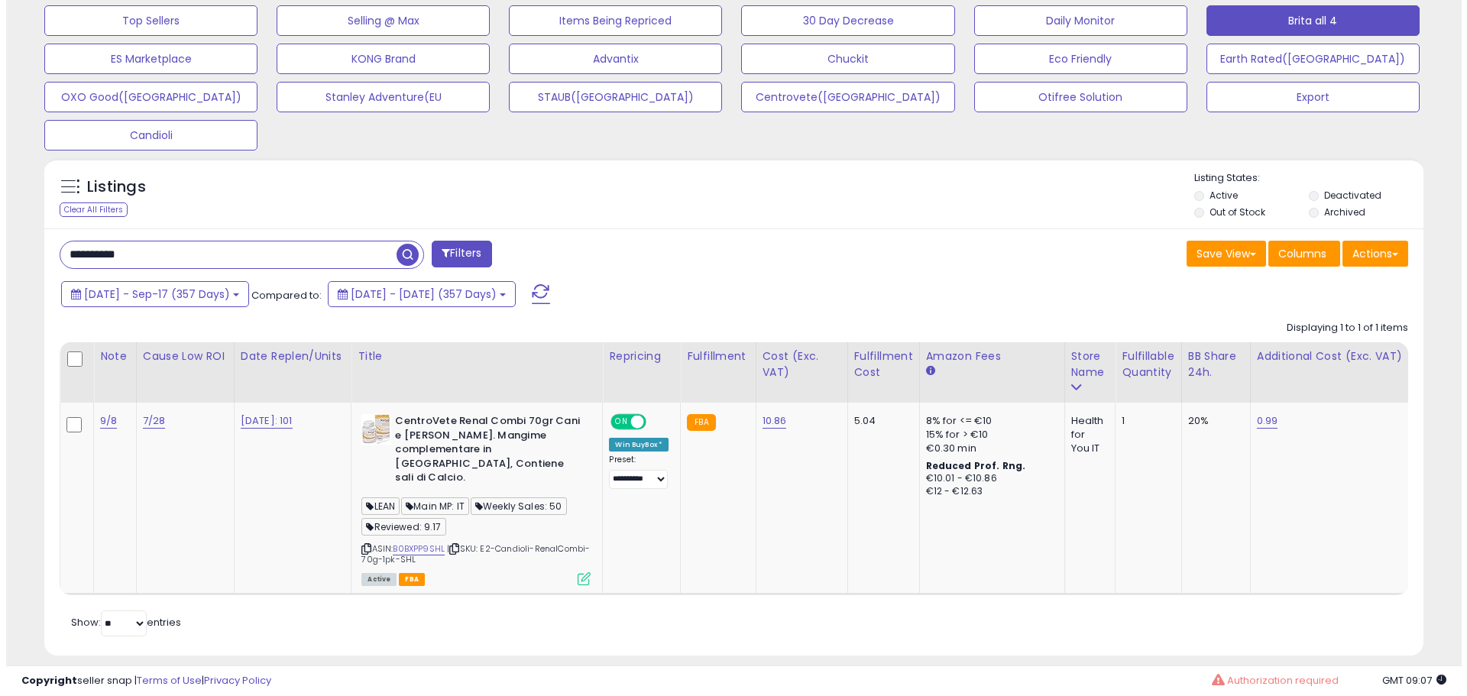
scroll to position [763577, 763091]
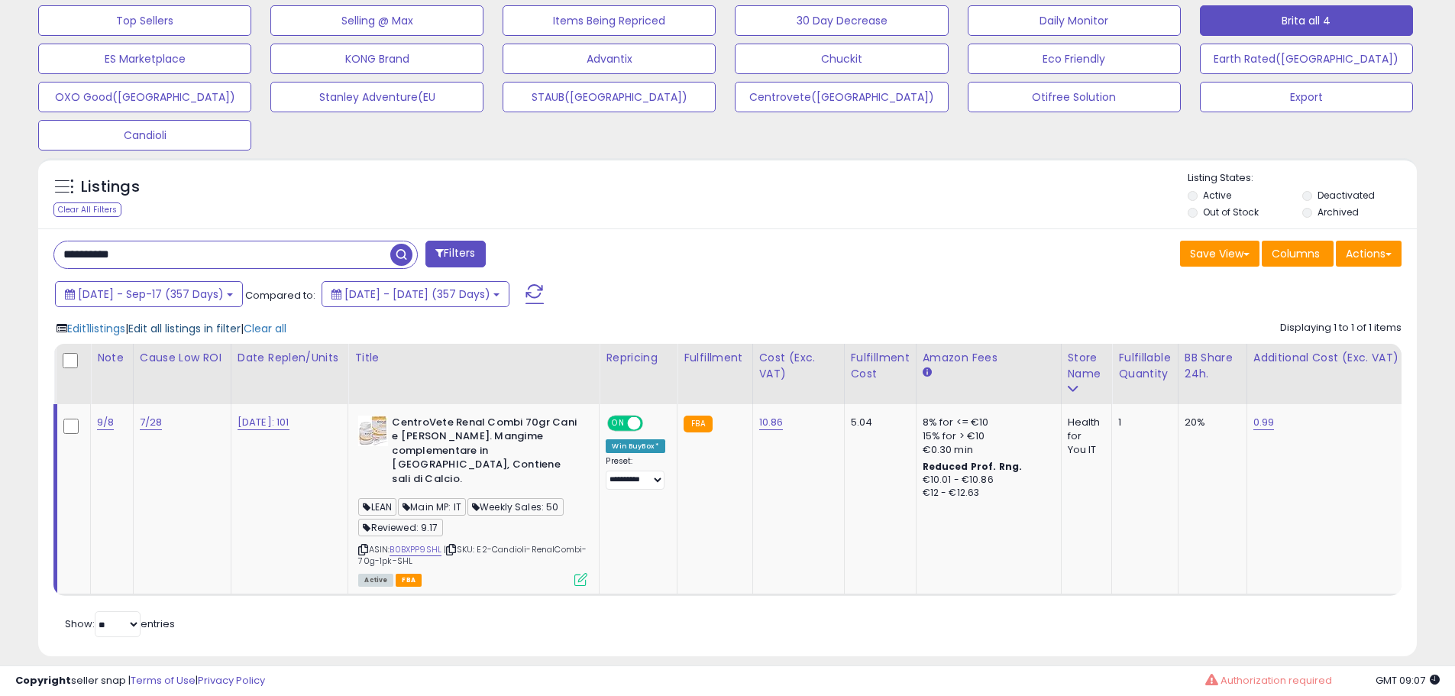
click at [233, 323] on span "Edit all listings in filter" at bounding box center [184, 328] width 112 height 15
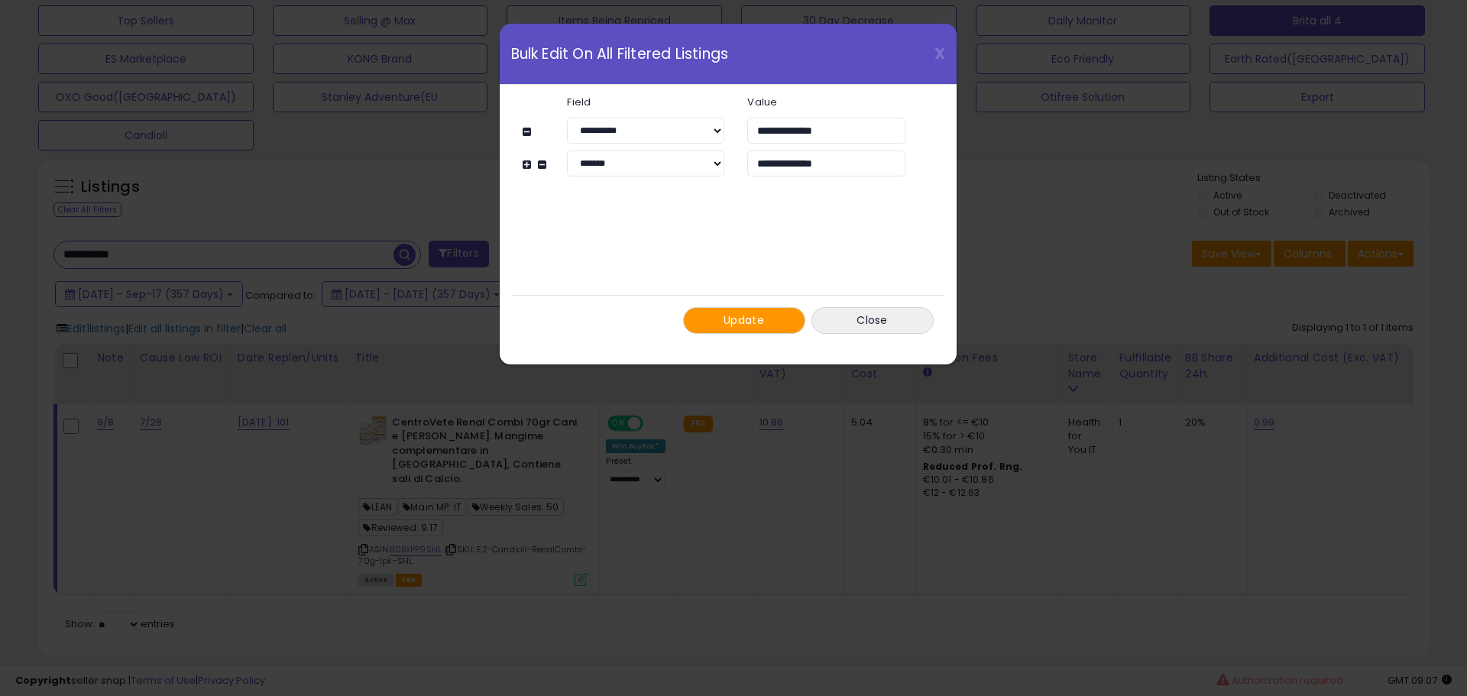
click at [748, 313] on span "Update" at bounding box center [743, 319] width 40 height 15
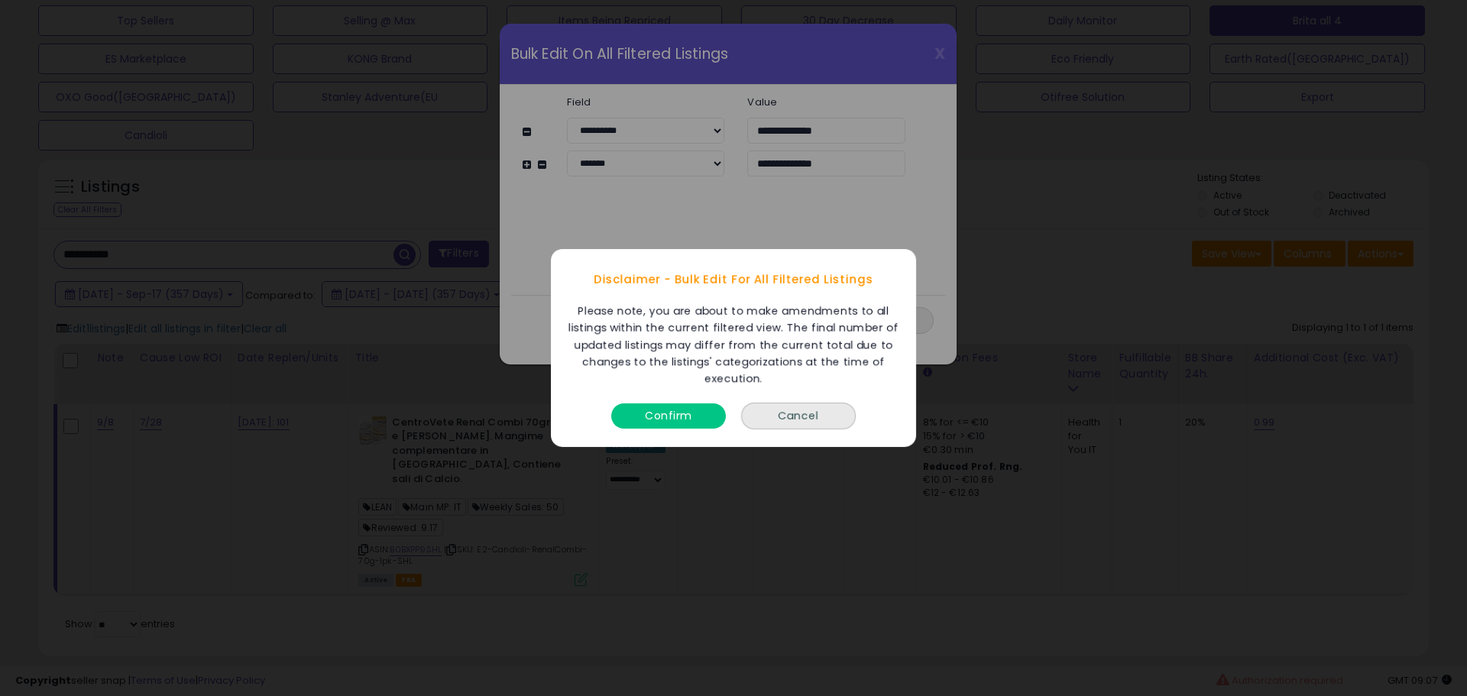
click at [651, 413] on button "Confirm" at bounding box center [668, 415] width 115 height 25
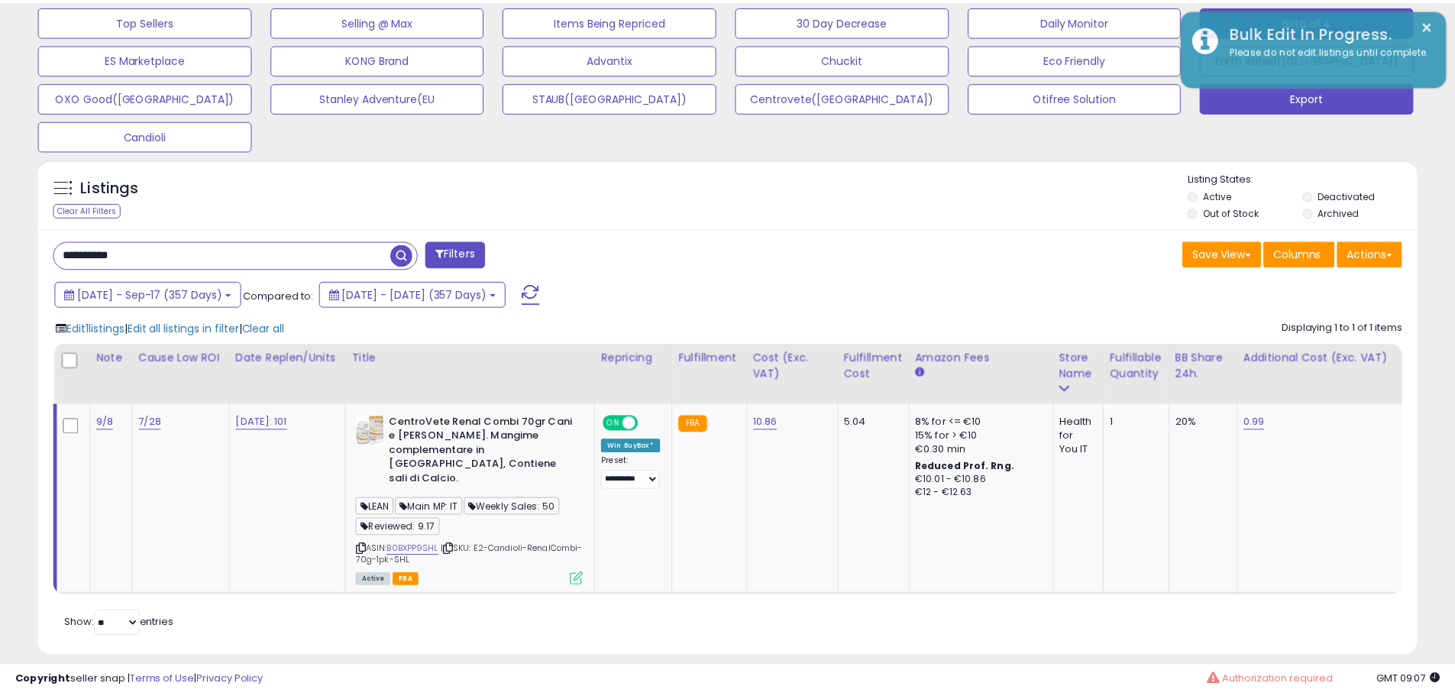
scroll to position [763577, 763091]
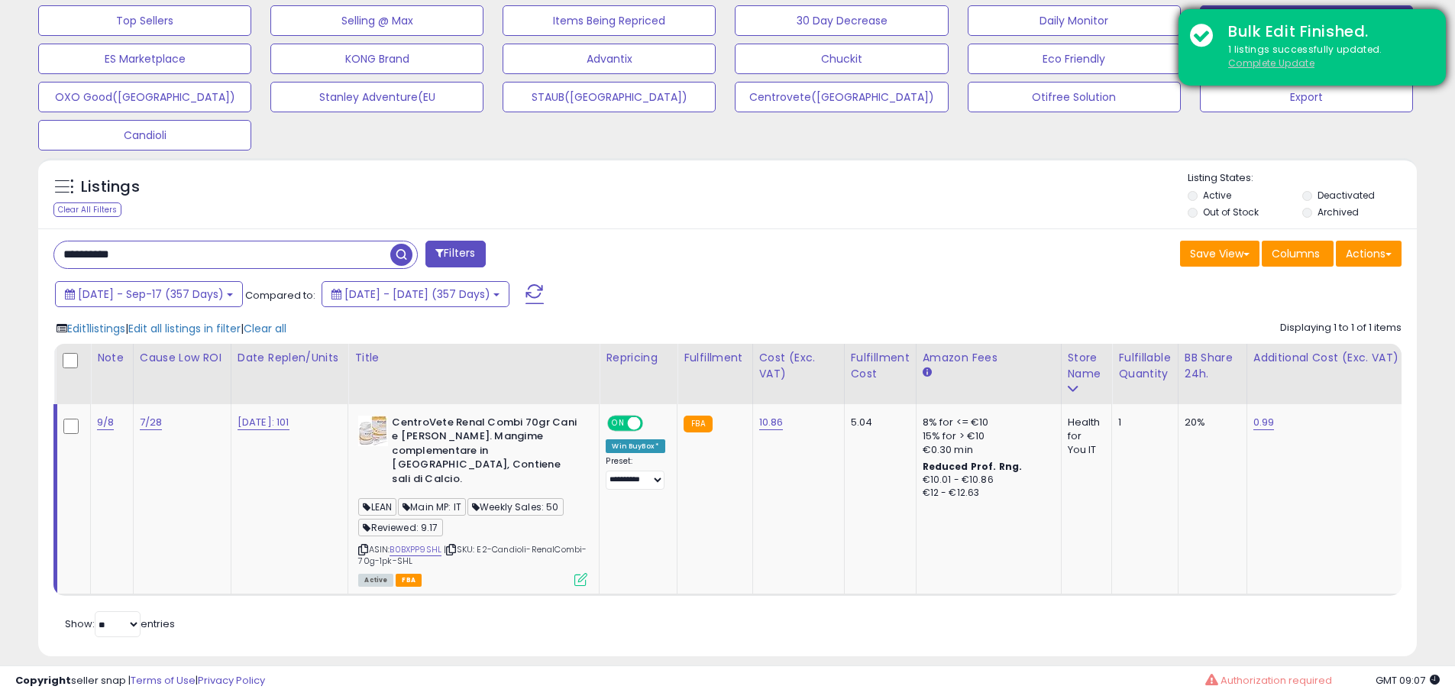
click at [1277, 60] on u "Complete Update" at bounding box center [1271, 63] width 86 height 13
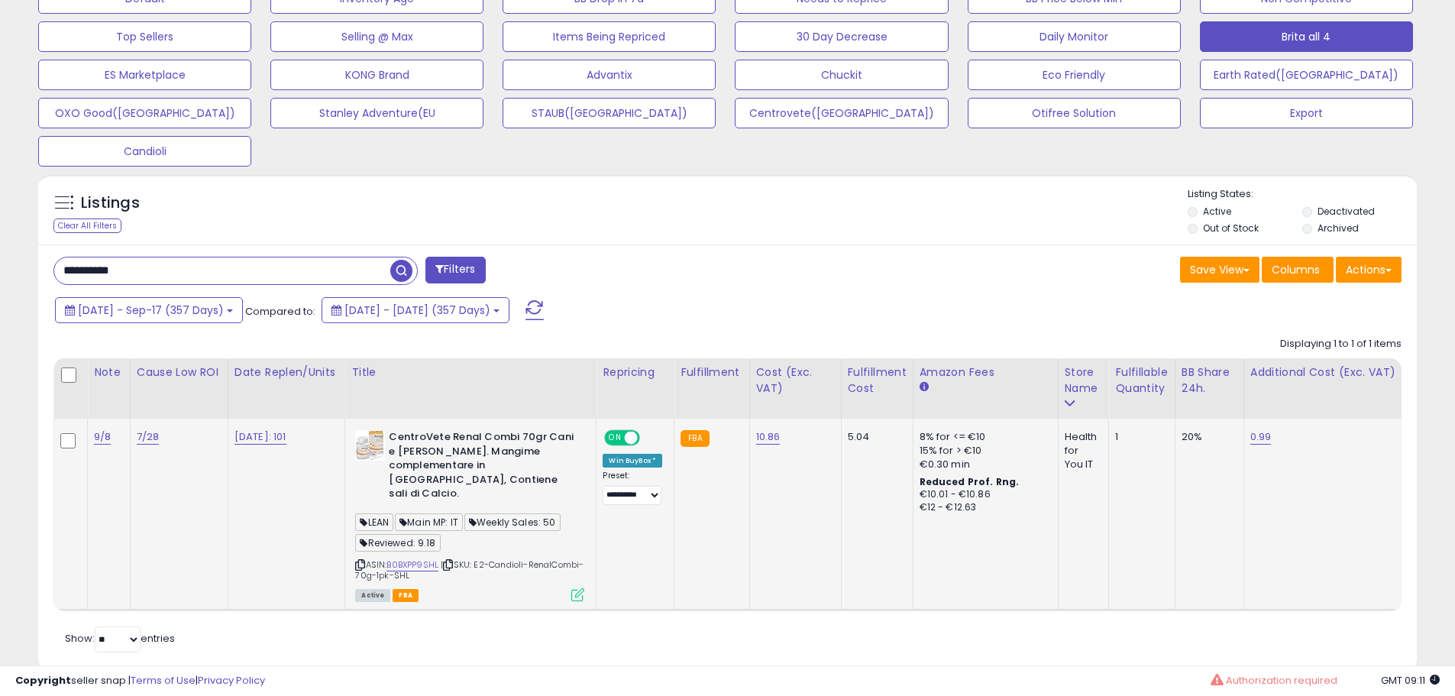
scroll to position [514, 0]
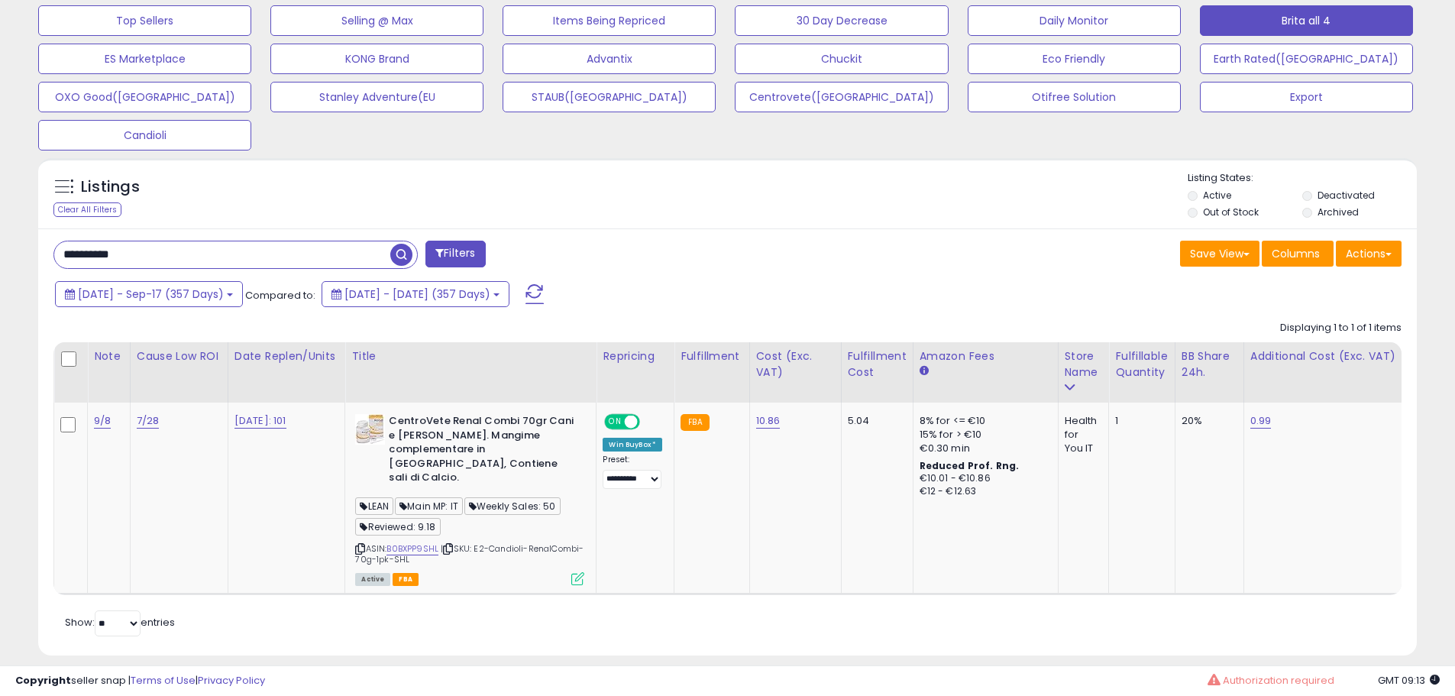
click at [851, 579] on div "Retrieving listings data.. Displaying 1 to 1 of 1 items Note Cause Low ROI Date…" at bounding box center [727, 476] width 1348 height 327
click at [768, 256] on div "Save View Save As New View Update Current View Columns Actions Import Export Vi…" at bounding box center [1071, 256] width 686 height 30
click at [777, 315] on div "Displaying 1 to 1 of 1 items Note Cause Low ROI" at bounding box center [727, 454] width 1348 height 282
drag, startPoint x: 877, startPoint y: 268, endPoint x: 794, endPoint y: 264, distance: 83.4
click at [794, 264] on div "Save View Save As New View Update Current View Columns Actions Import Export Vi…" at bounding box center [1071, 256] width 686 height 30
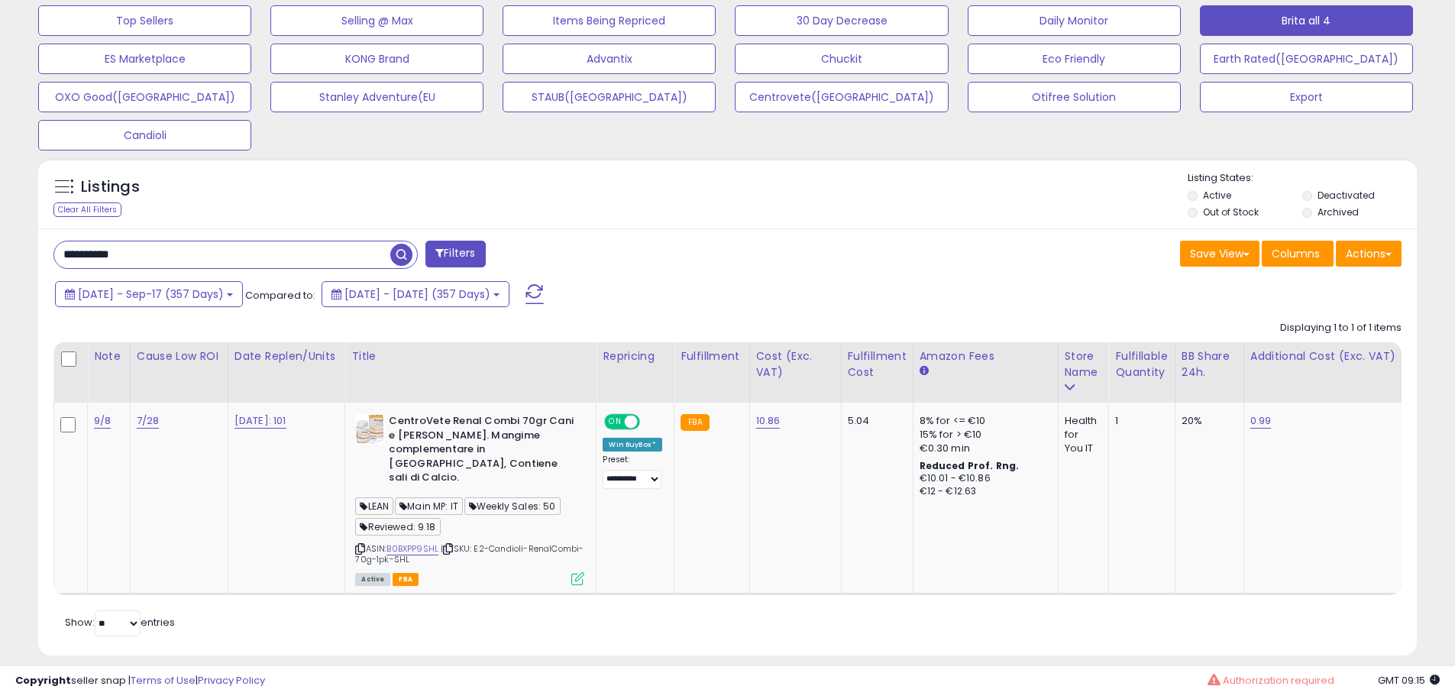
click at [218, 258] on input "**********" at bounding box center [222, 254] width 336 height 27
paste input "text"
type input "**********"
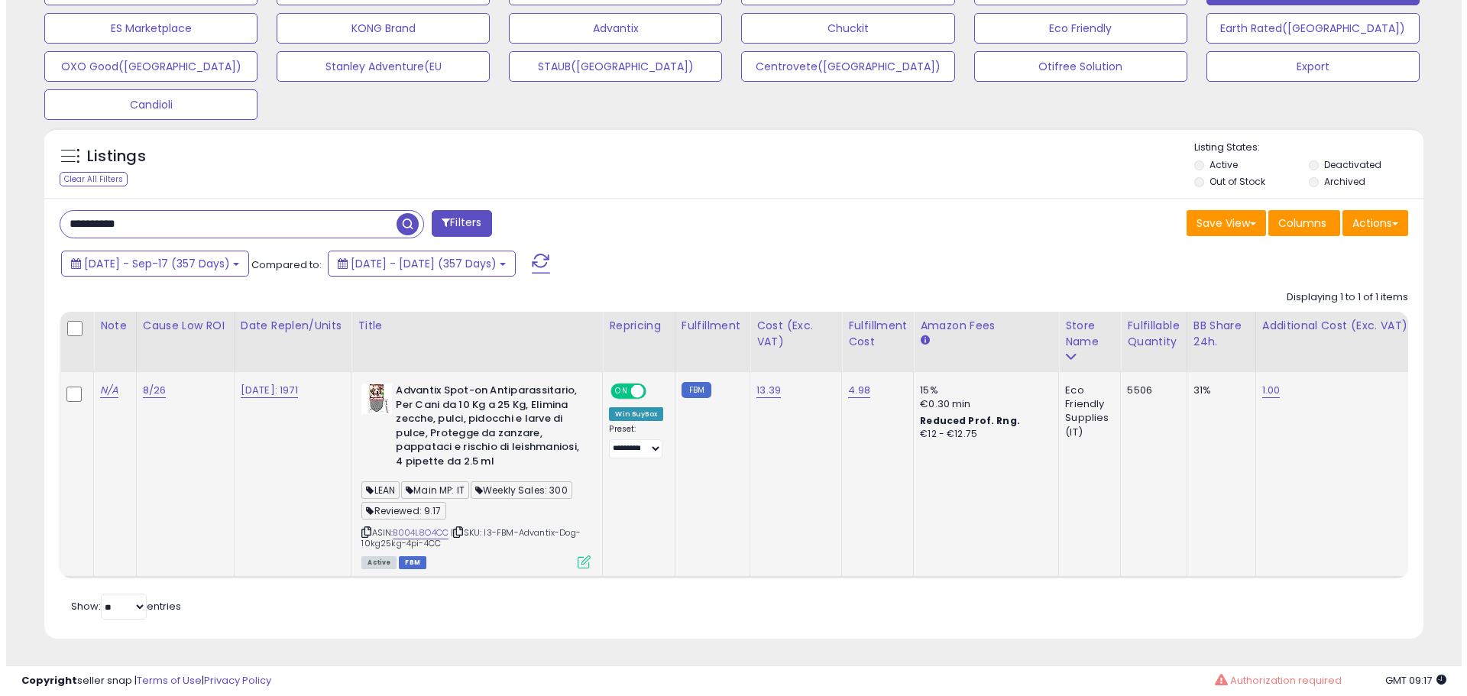
scroll to position [556, 0]
click at [584, 555] on icon at bounding box center [577, 561] width 13 height 13
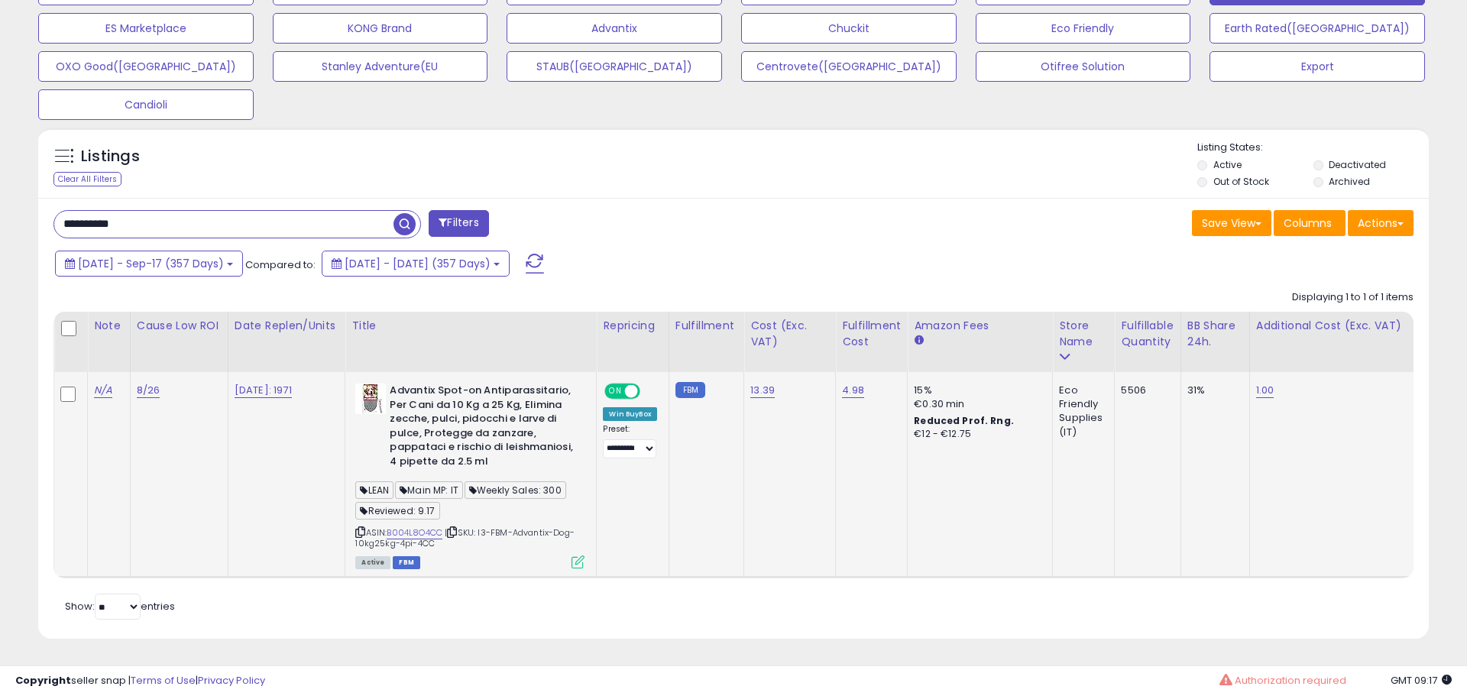
scroll to position [313, 807]
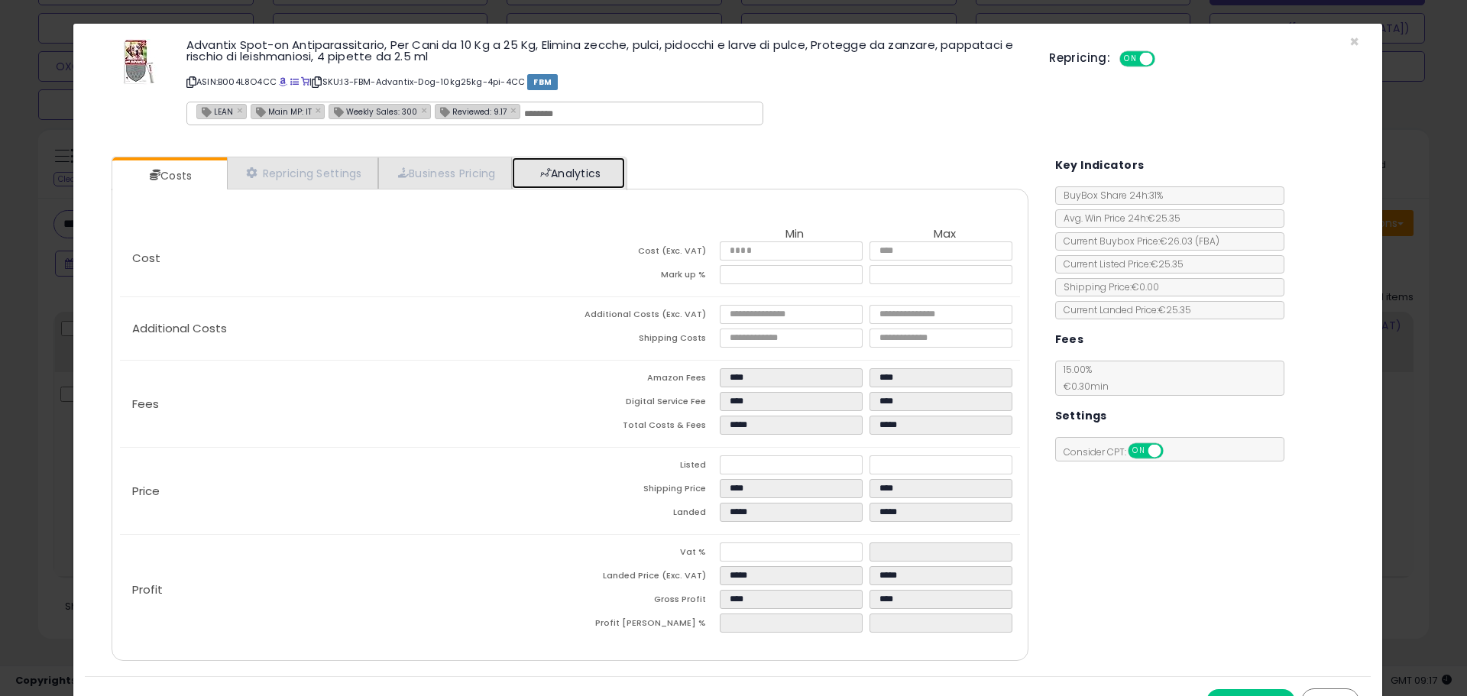
click at [584, 168] on link "Analytics" at bounding box center [568, 172] width 113 height 31
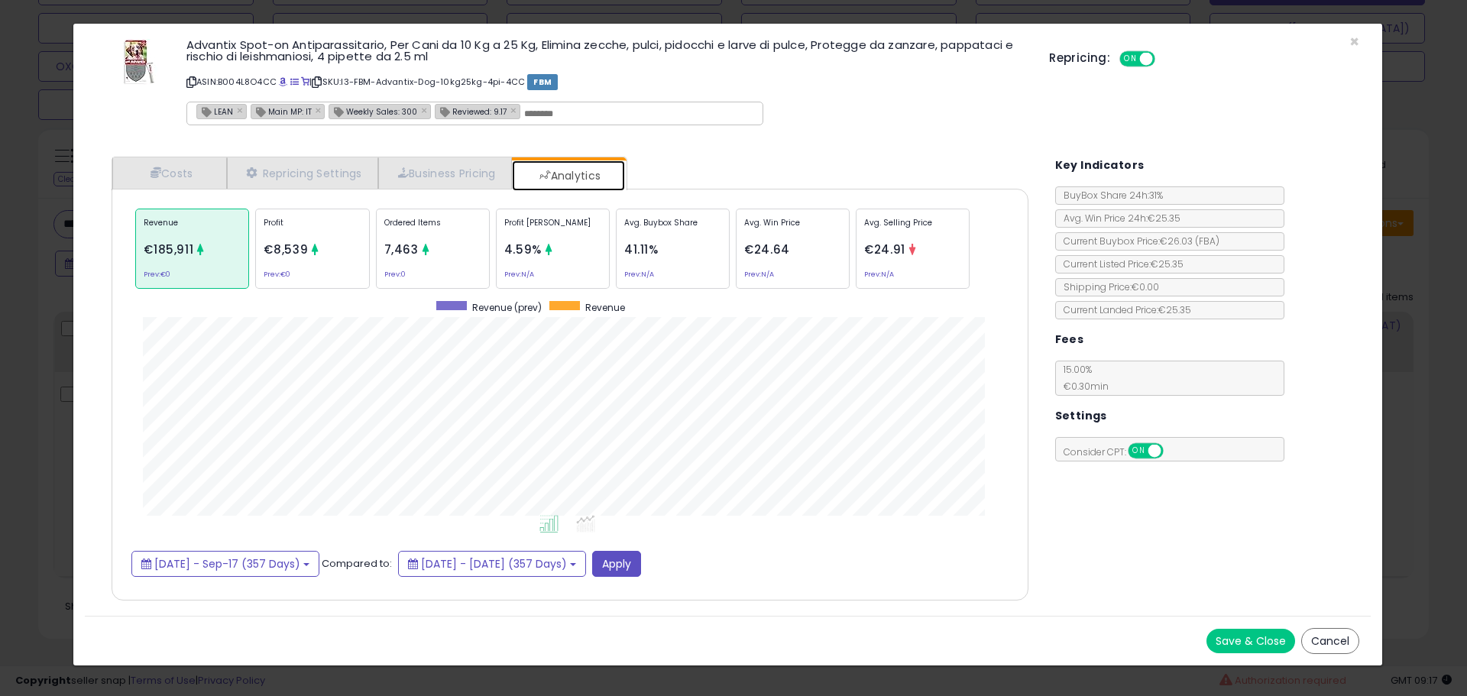
scroll to position [470, 947]
click at [284, 83] on span at bounding box center [283, 82] width 8 height 8
click at [393, 257] on div "7,463" at bounding box center [401, 249] width 34 height 19
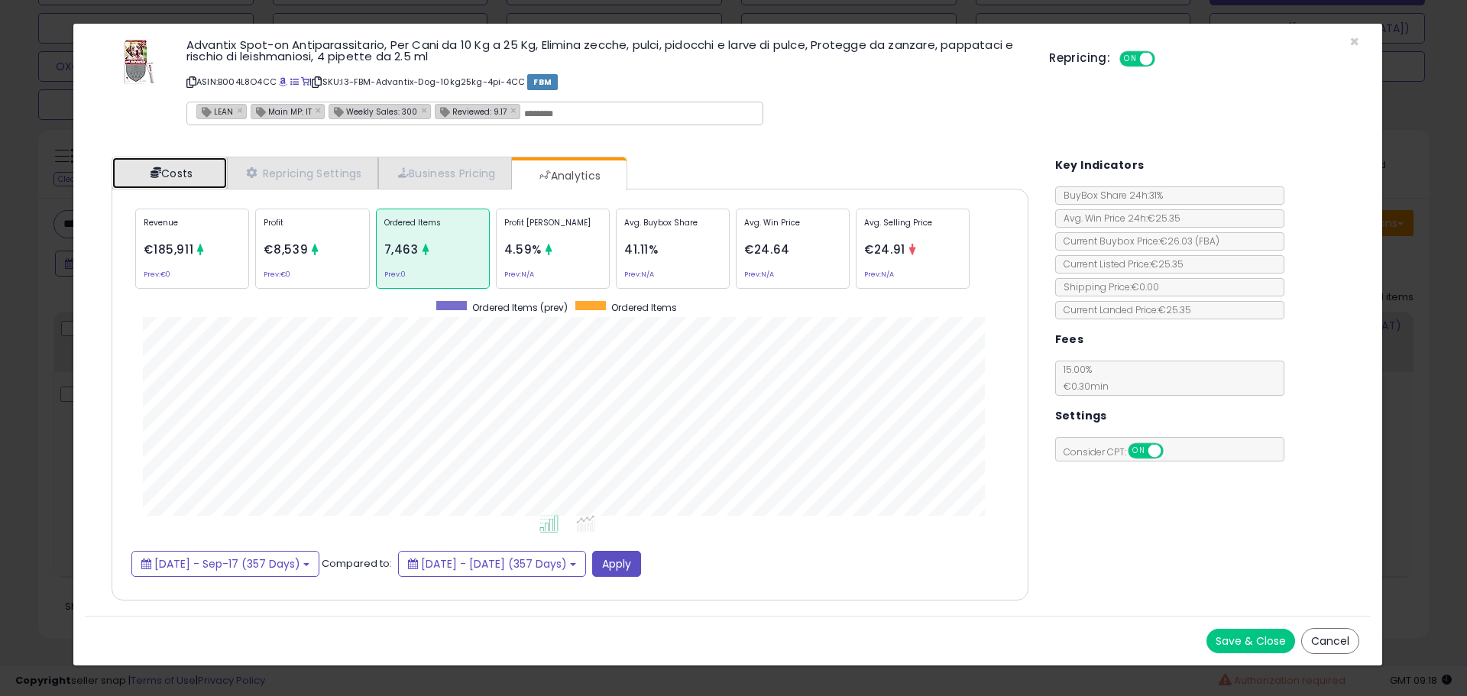
click at [202, 176] on link "Costs" at bounding box center [169, 172] width 115 height 31
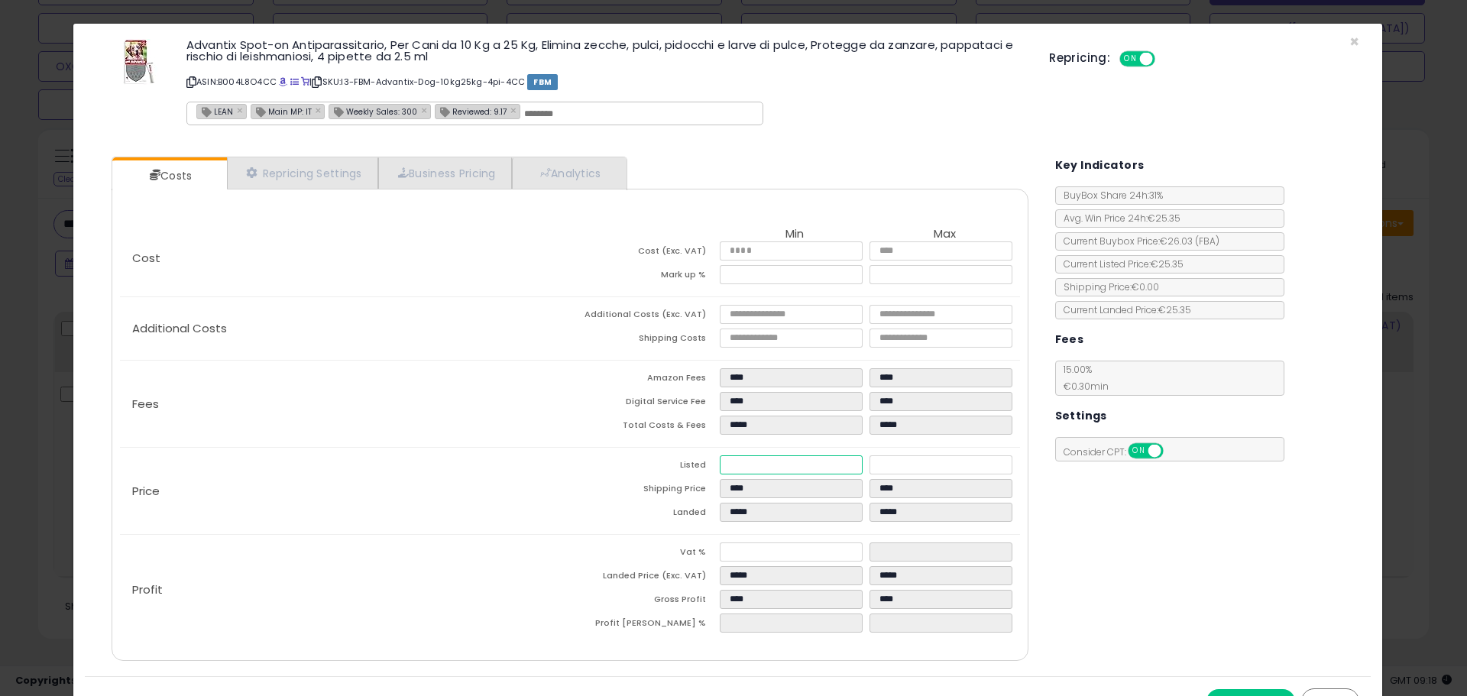
drag, startPoint x: 763, startPoint y: 465, endPoint x: 703, endPoint y: 468, distance: 60.4
click at [703, 468] on tr "Listed ***** *****" at bounding box center [795, 467] width 450 height 24
type input "****"
type input "*****"
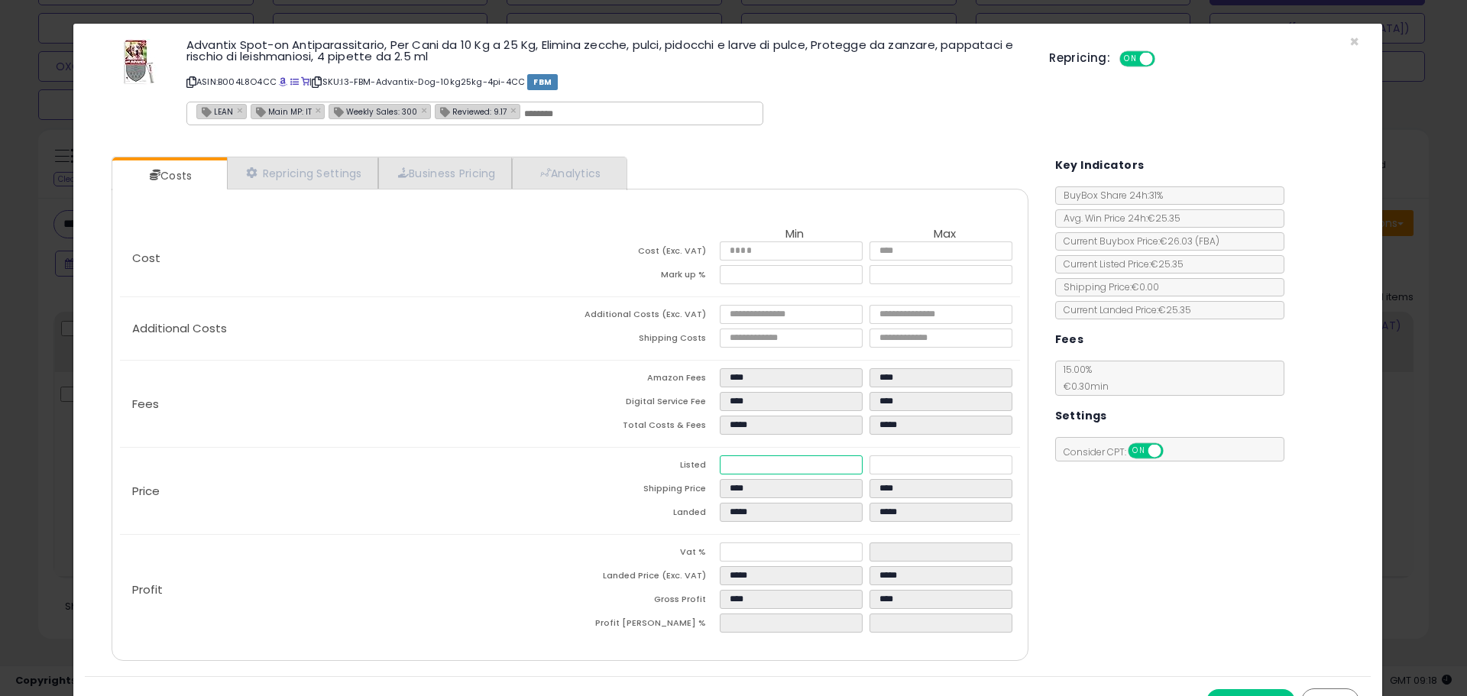
type input "*"
type input "****"
type input "*****"
type input "****"
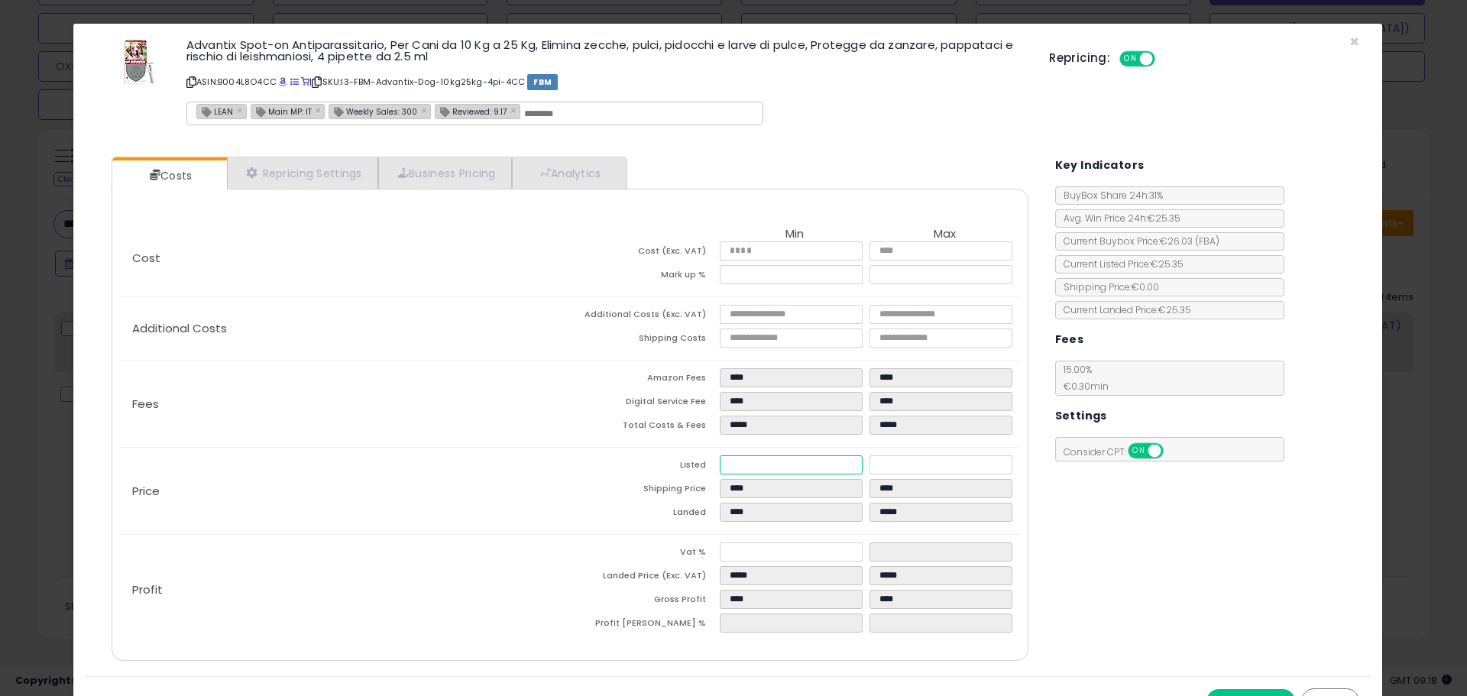
type input "*****"
type input "**"
type input "*****"
type input "****"
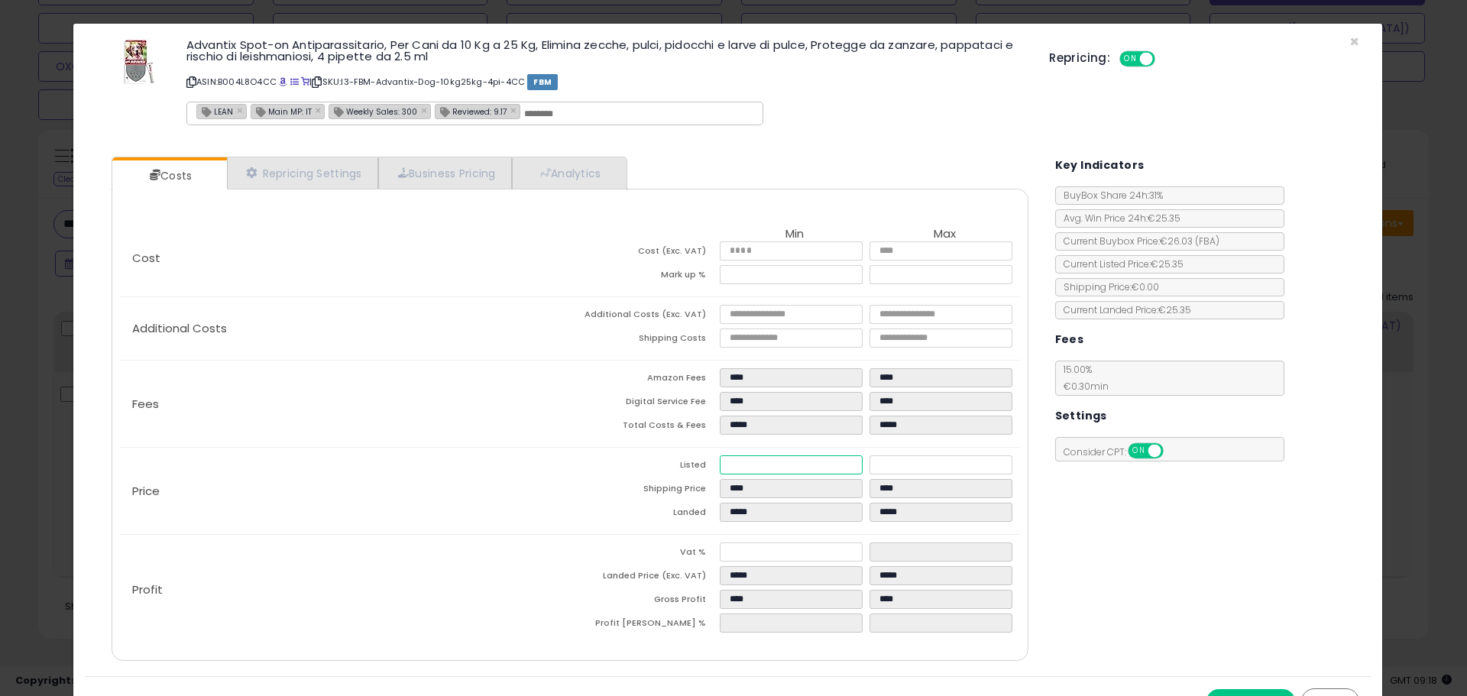
type input "*****"
type input "****"
type input "*****"
type input "****"
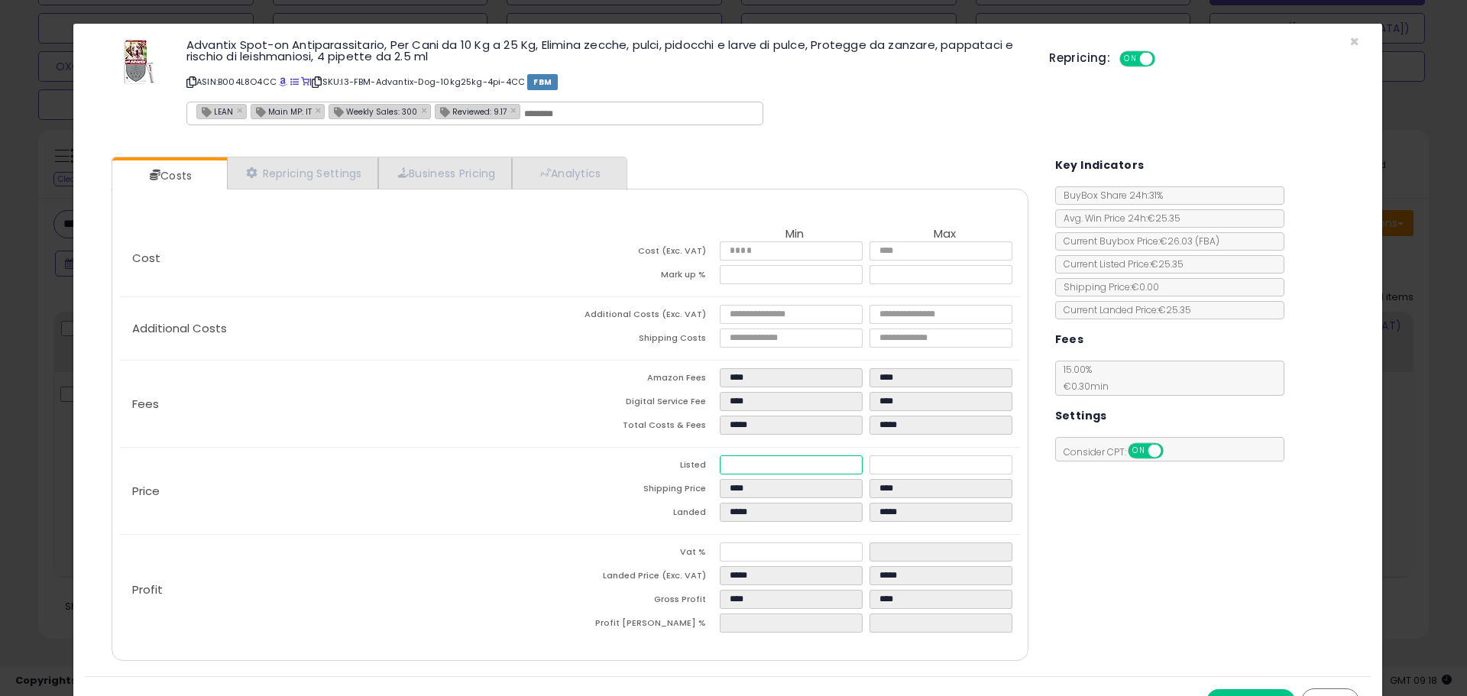
type input "*****"
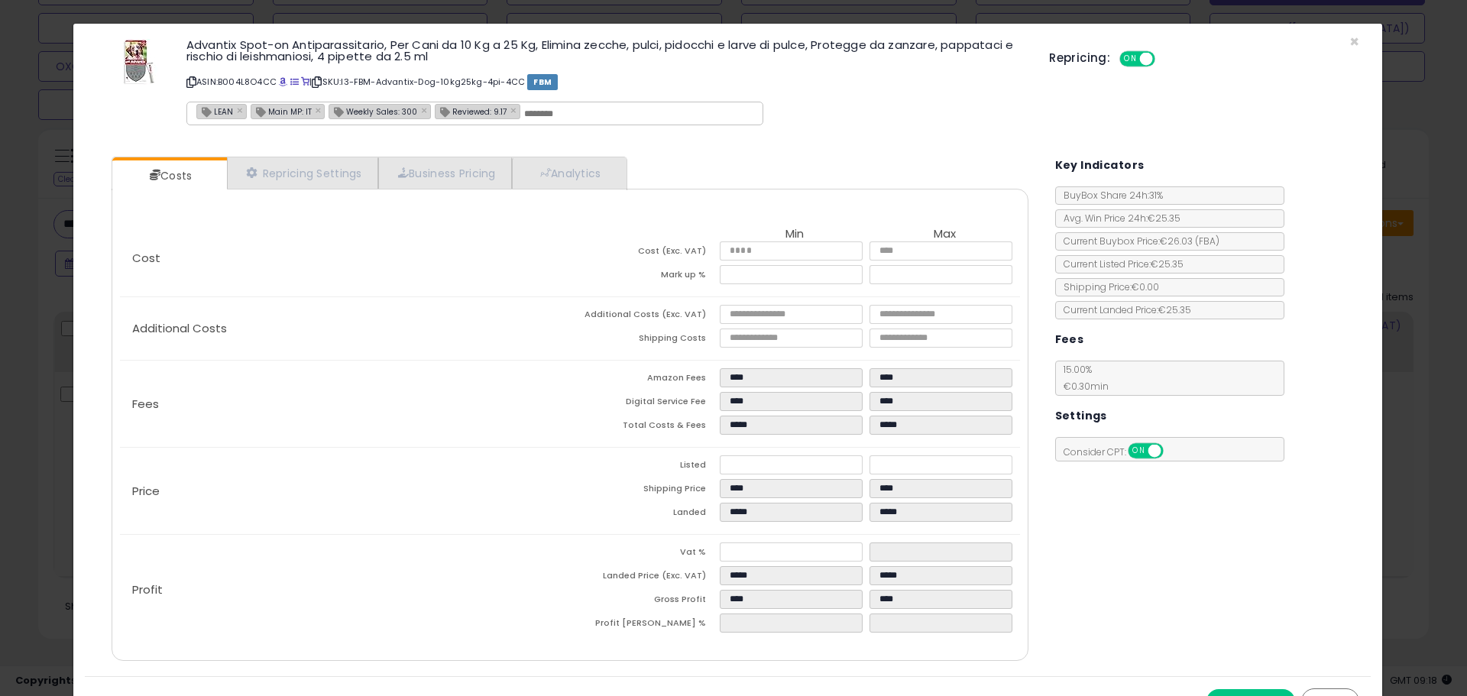
type input "****"
type input "*****"
type input "****"
click at [477, 388] on div "Fees Amazon Fees **** **** Digital Service Fee **** **** Total Costs & Fees ***…" at bounding box center [569, 404] width 899 height 86
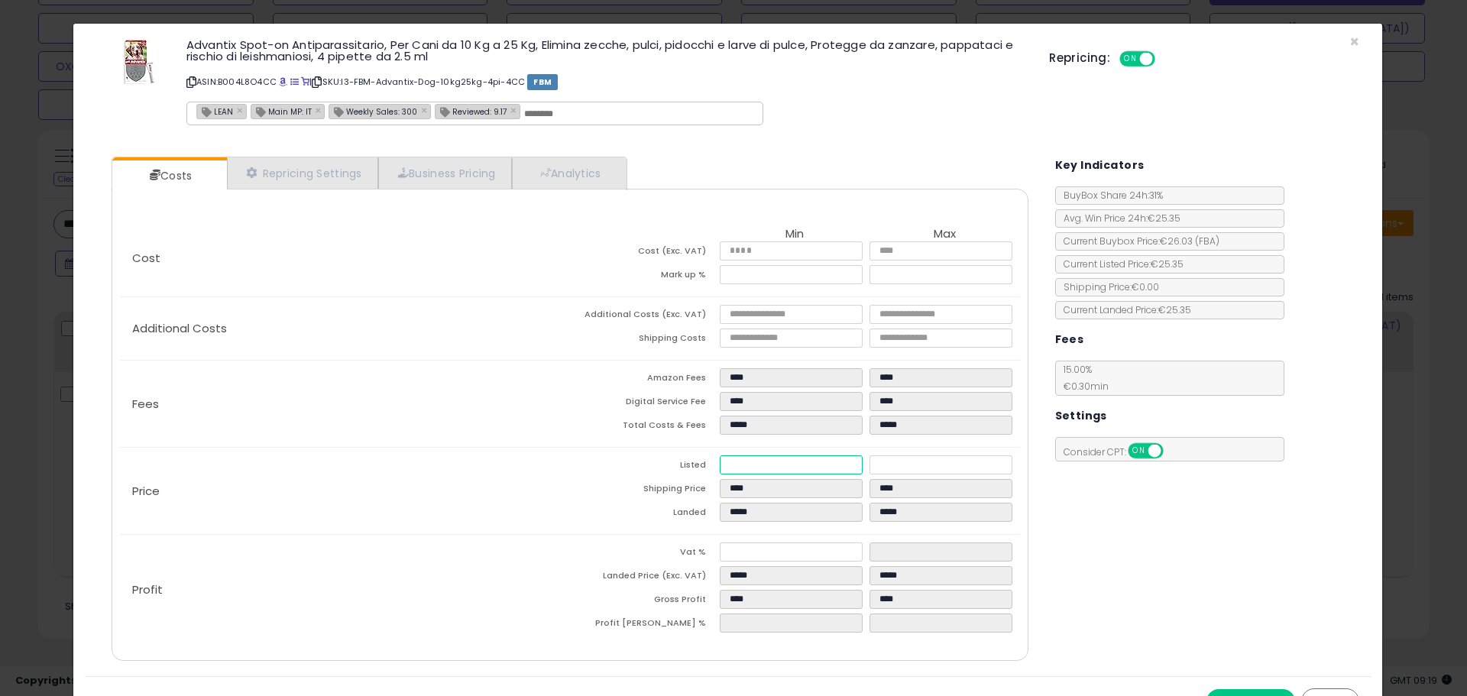
drag, startPoint x: 754, startPoint y: 460, endPoint x: 642, endPoint y: 466, distance: 111.7
click at [645, 466] on tr "Listed ***** *****" at bounding box center [795, 467] width 450 height 24
type input "****"
type input "*****"
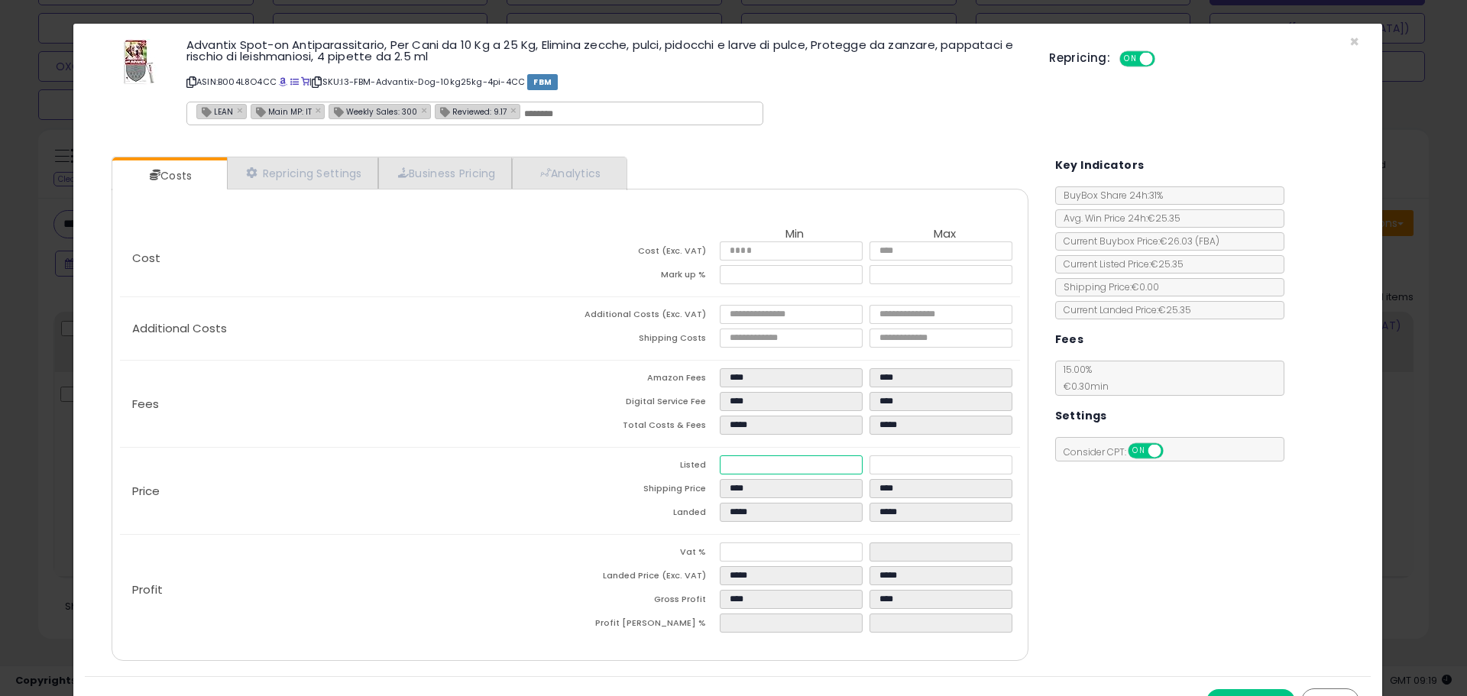
type input "*"
type input "****"
type input "*****"
type input "****"
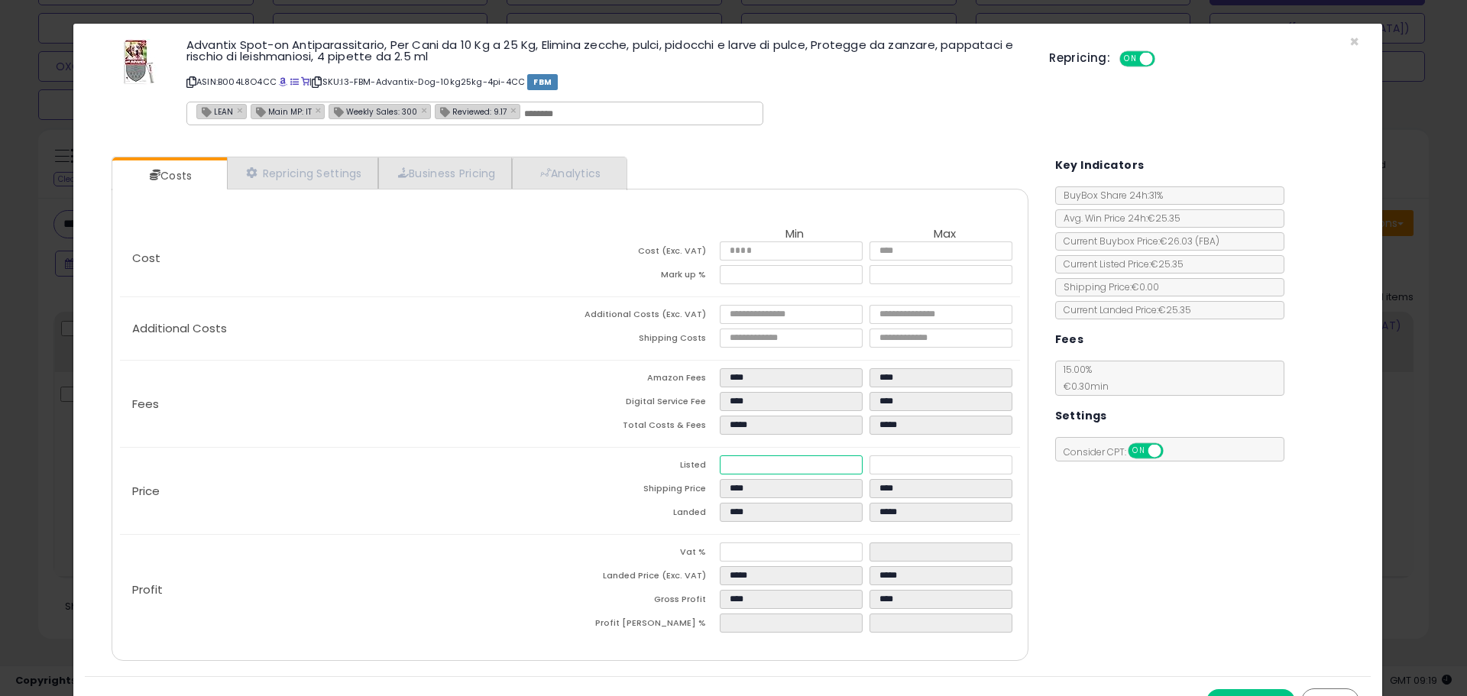
type input "*****"
type input "**"
type input "*****"
type input "**"
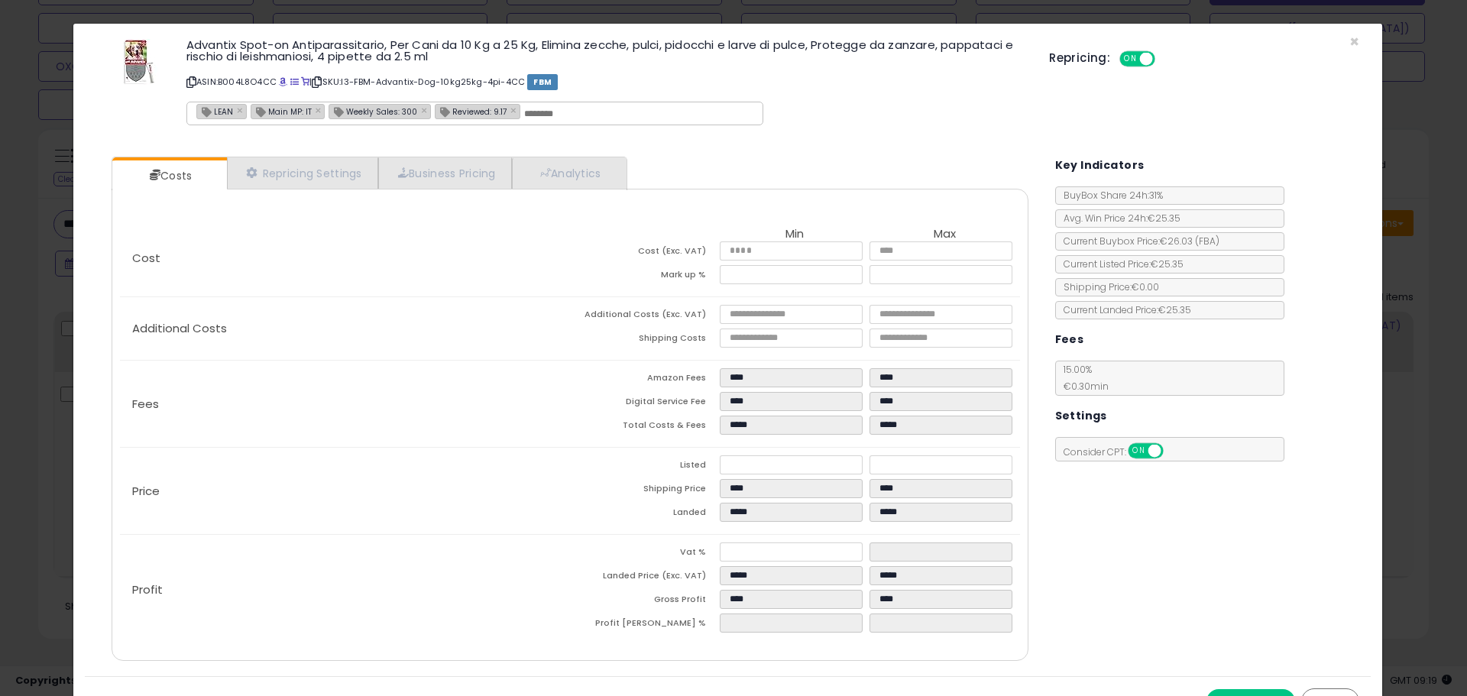
type input "****"
type input "*****"
type input "****"
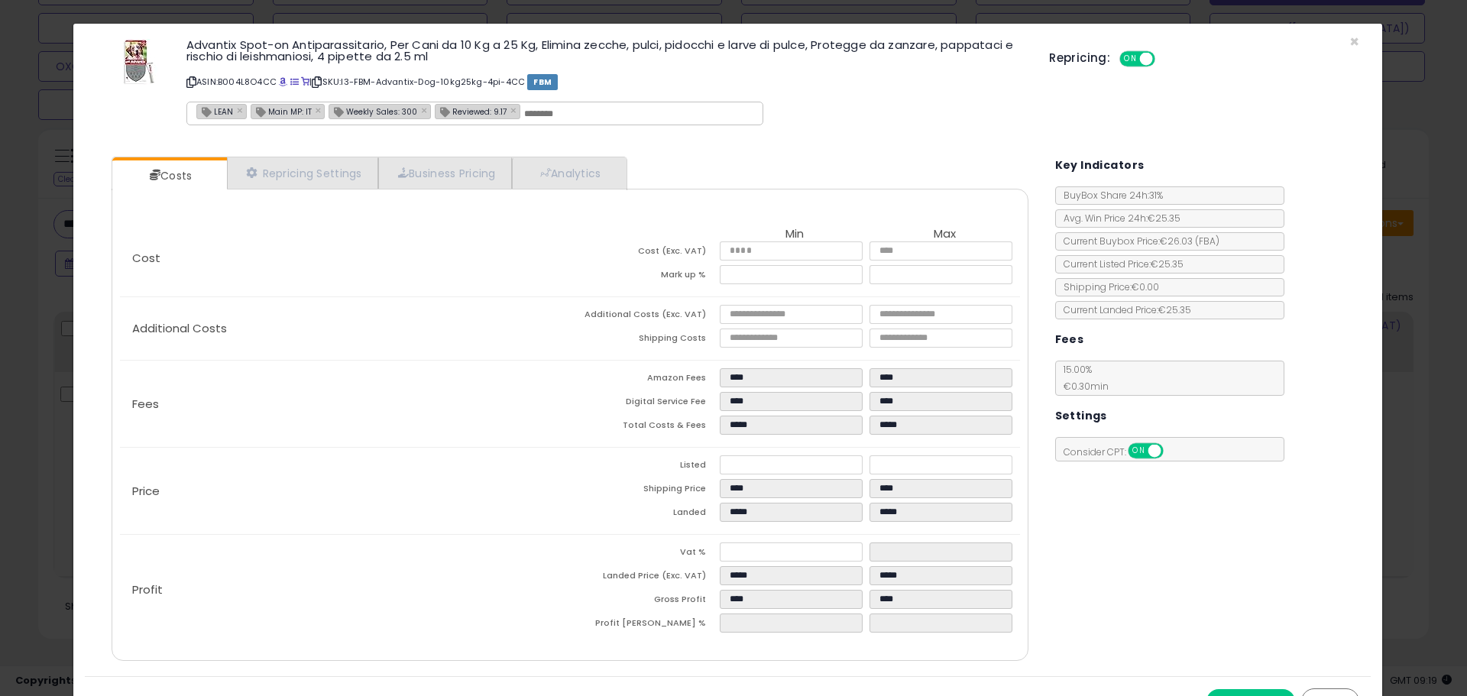
click at [438, 354] on div "Additional Costs Additional Costs (Exc. VAT) **** **** Shipping Costs **** ****" at bounding box center [569, 328] width 899 height 63
drag, startPoint x: 551, startPoint y: 277, endPoint x: 470, endPoint y: 286, distance: 81.5
click at [432, 275] on div "Cost Min Max Cost (Exc. VAT) ***** ***** Mark up % **** *****" at bounding box center [569, 258] width 899 height 76
click at [544, 168] on link "Analytics" at bounding box center [568, 172] width 113 height 31
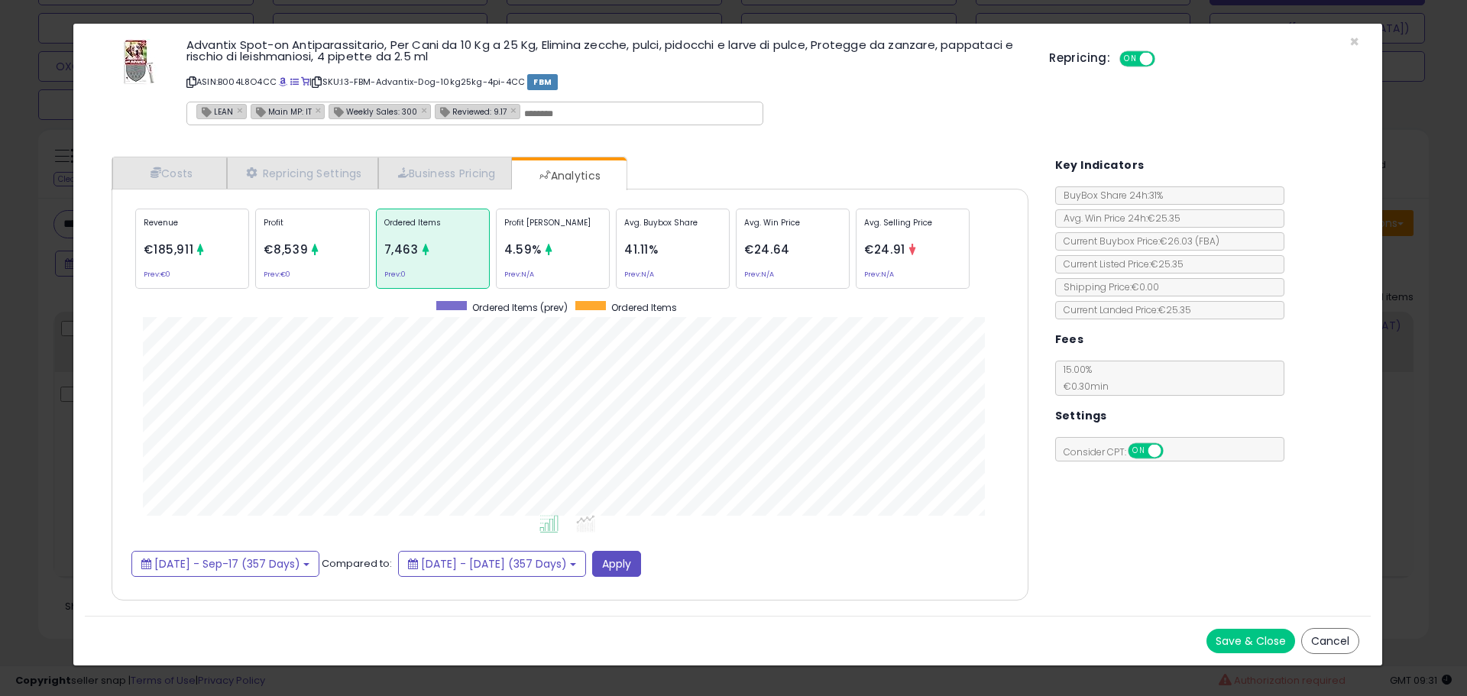
click at [927, 231] on p "Avg. Selling Price" at bounding box center [912, 228] width 97 height 23
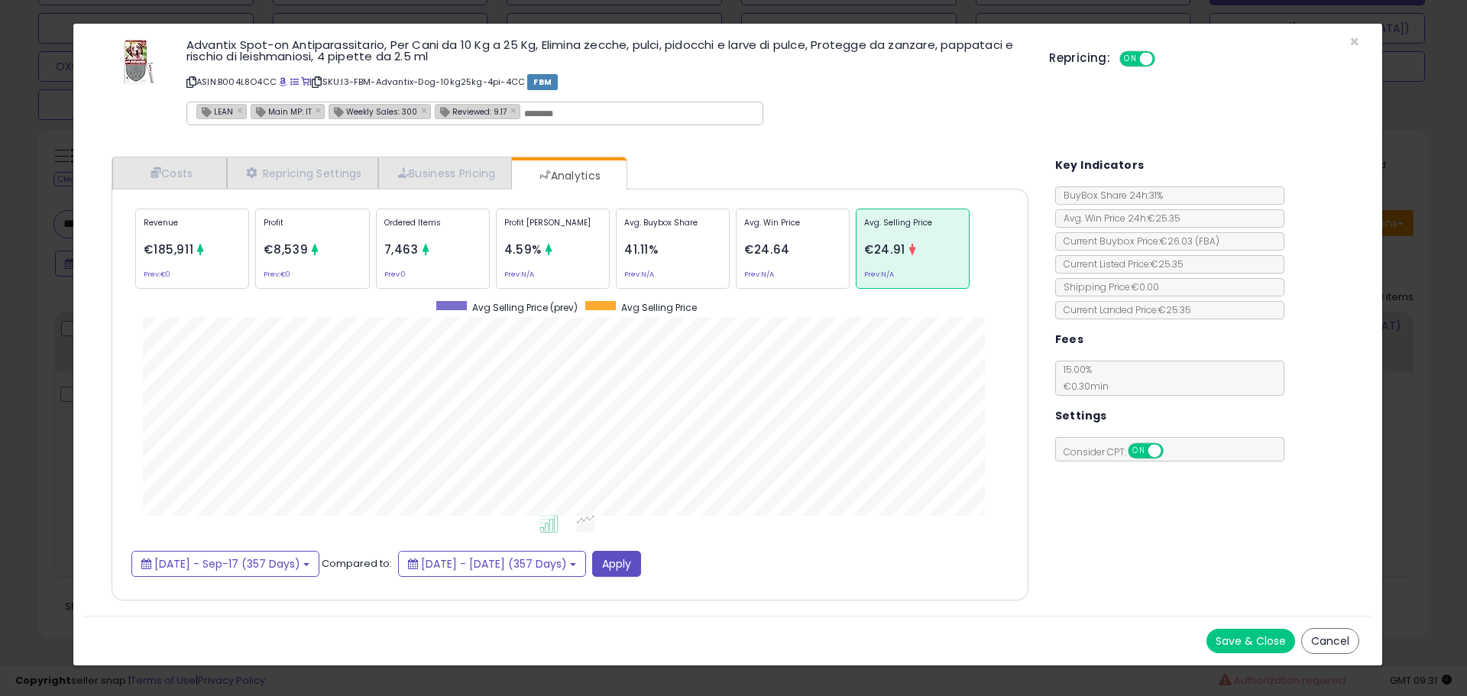
click at [471, 217] on p "Ordered Items" at bounding box center [432, 228] width 97 height 23
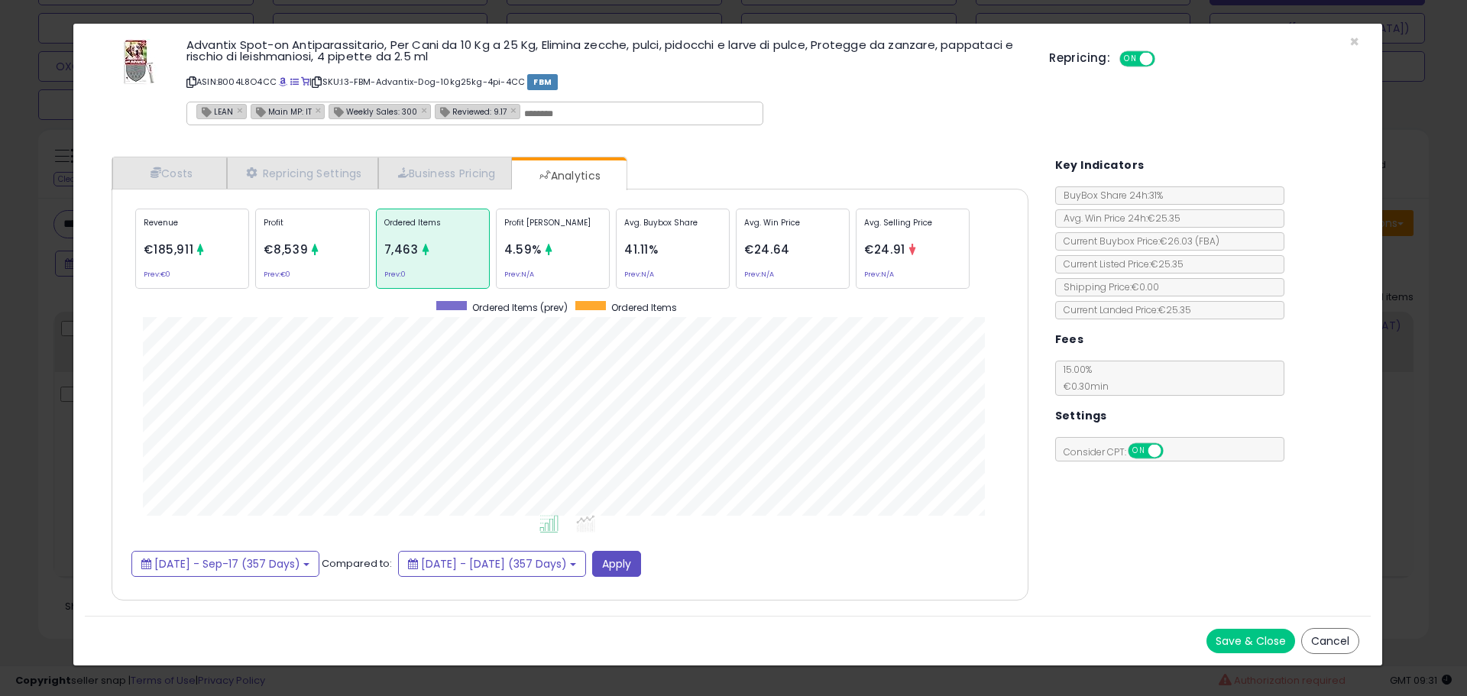
click at [907, 243] on div "Avg. Selling Price €24.91 Prev: N/A" at bounding box center [913, 249] width 114 height 80
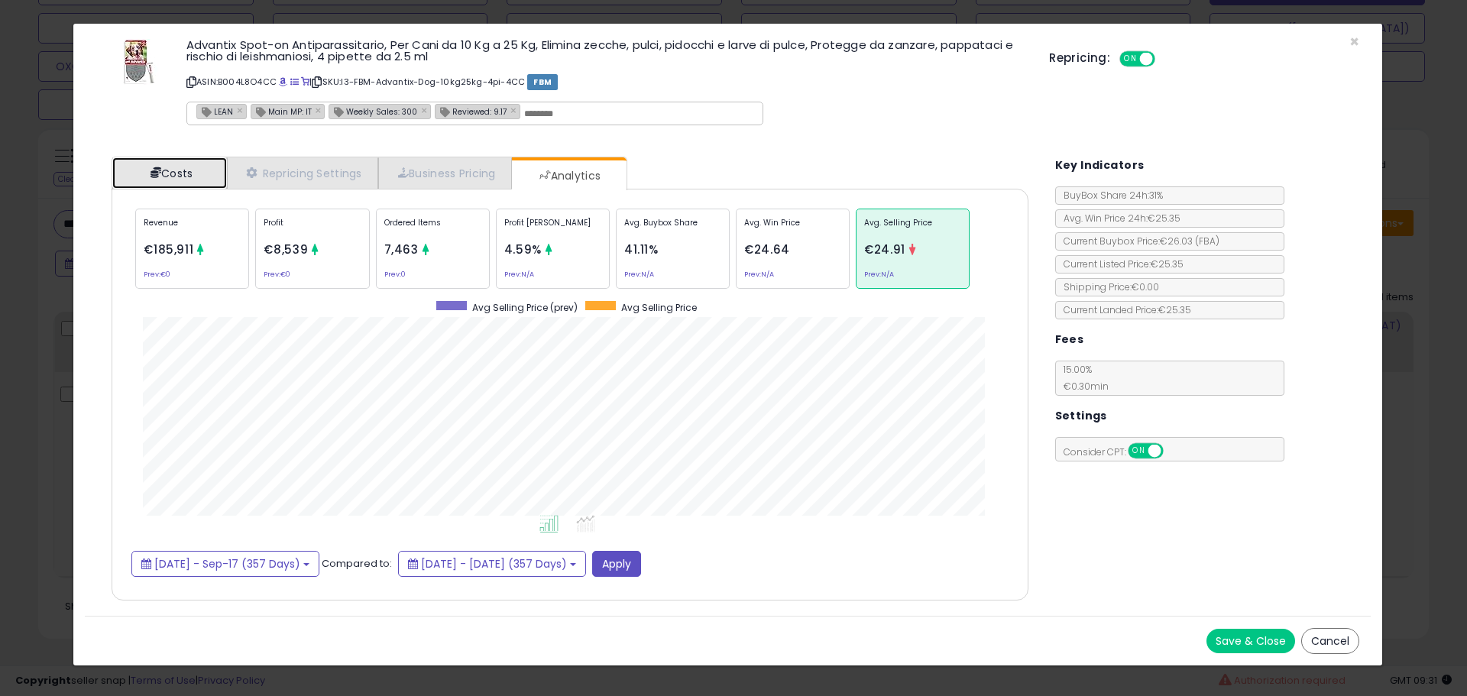
click at [175, 179] on link "Costs" at bounding box center [169, 172] width 115 height 31
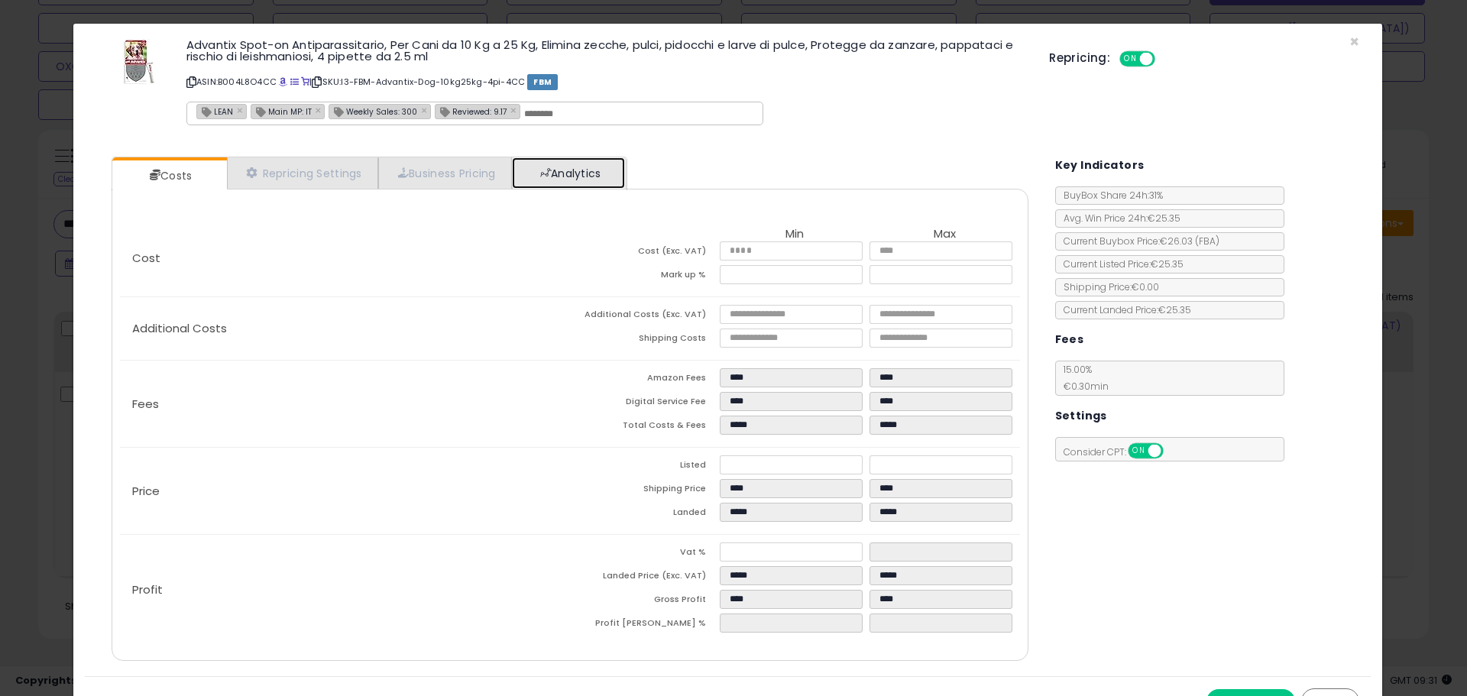
click at [575, 180] on link "Analytics" at bounding box center [568, 172] width 113 height 31
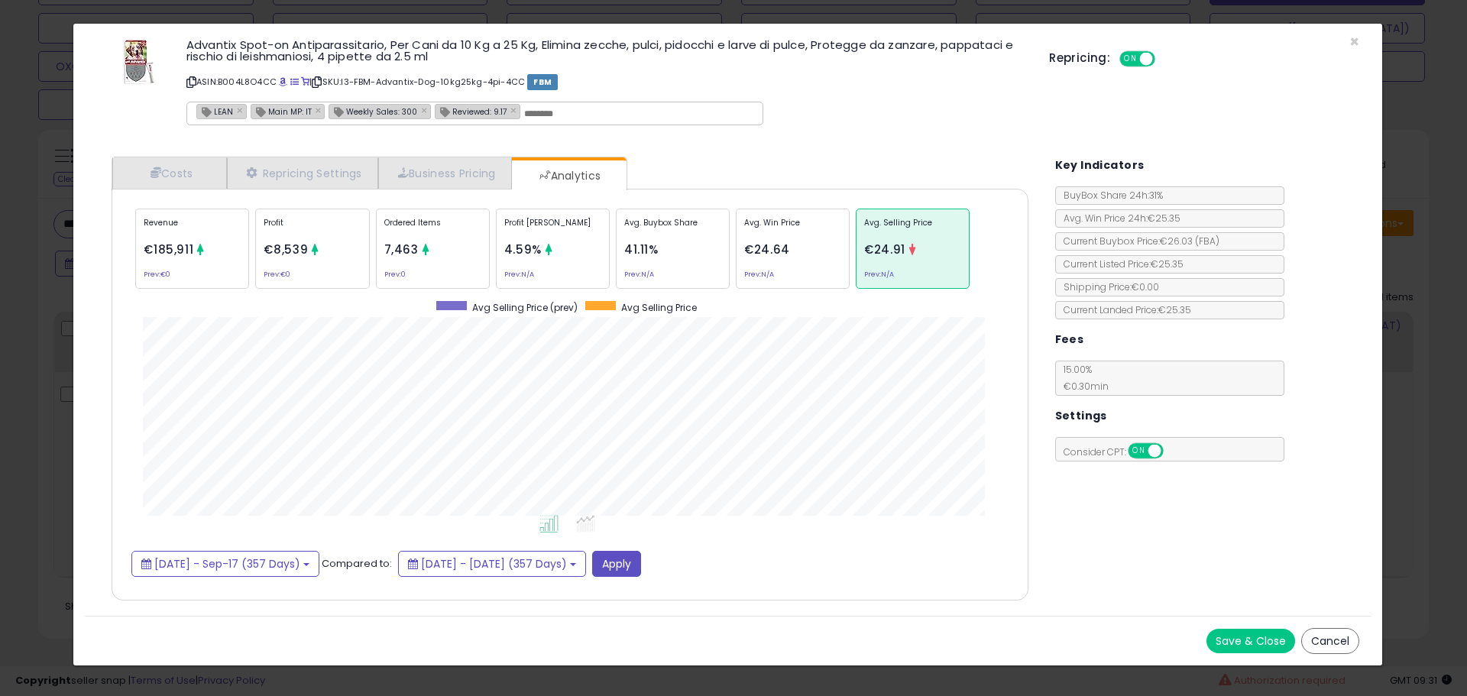
click at [458, 247] on div "Ordered Items 7,463 Prev: 0" at bounding box center [433, 249] width 114 height 80
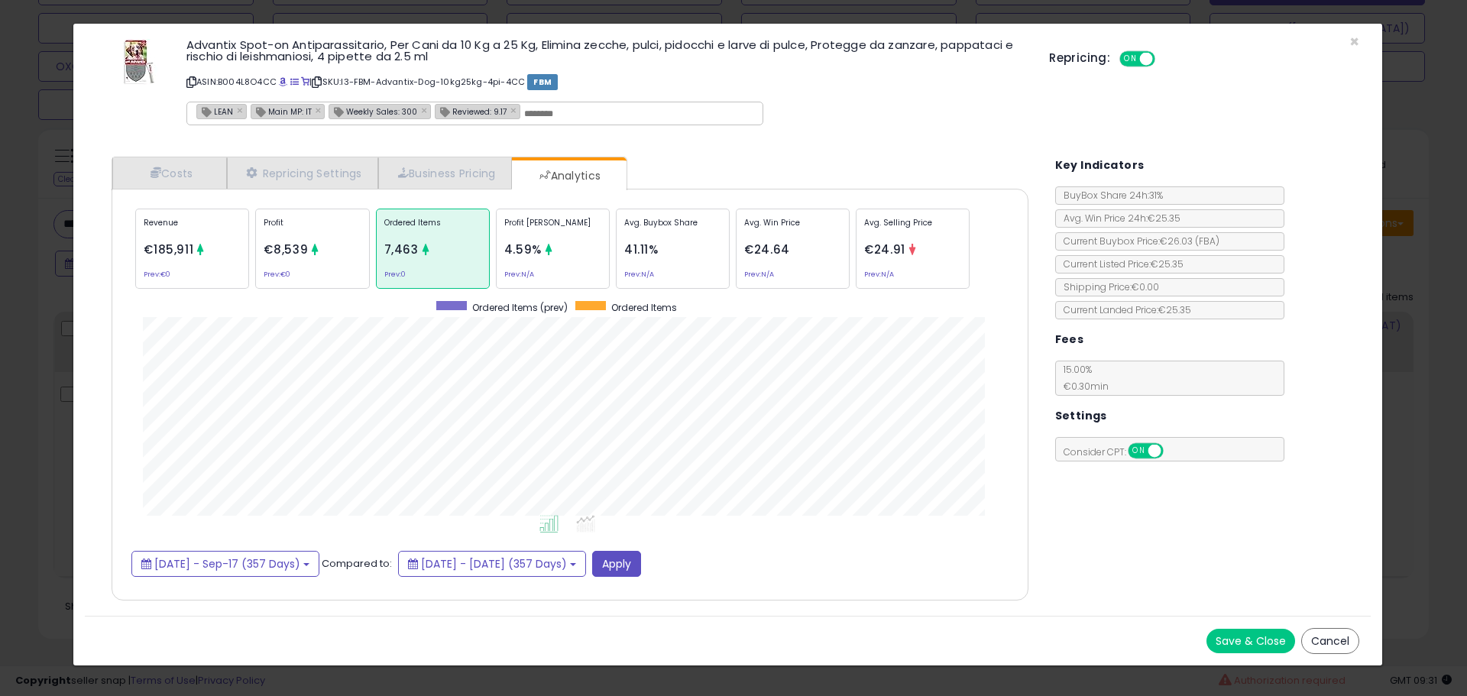
click at [890, 230] on p "Avg. Selling Price" at bounding box center [912, 228] width 97 height 23
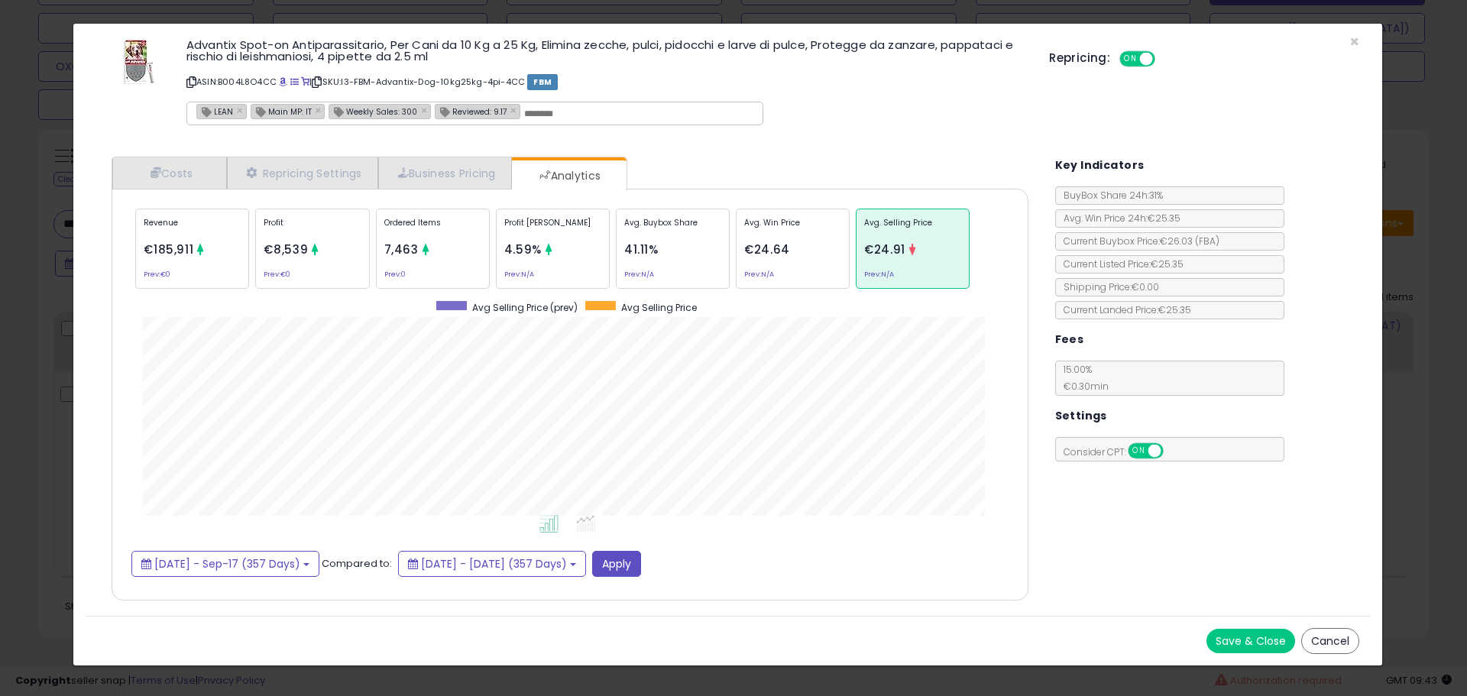
click at [36, 294] on div "× Close Advantix Spot-on Antiparassitario, Per Cani da 10 Kg a 25 Kg, Elimina z…" at bounding box center [733, 348] width 1467 height 696
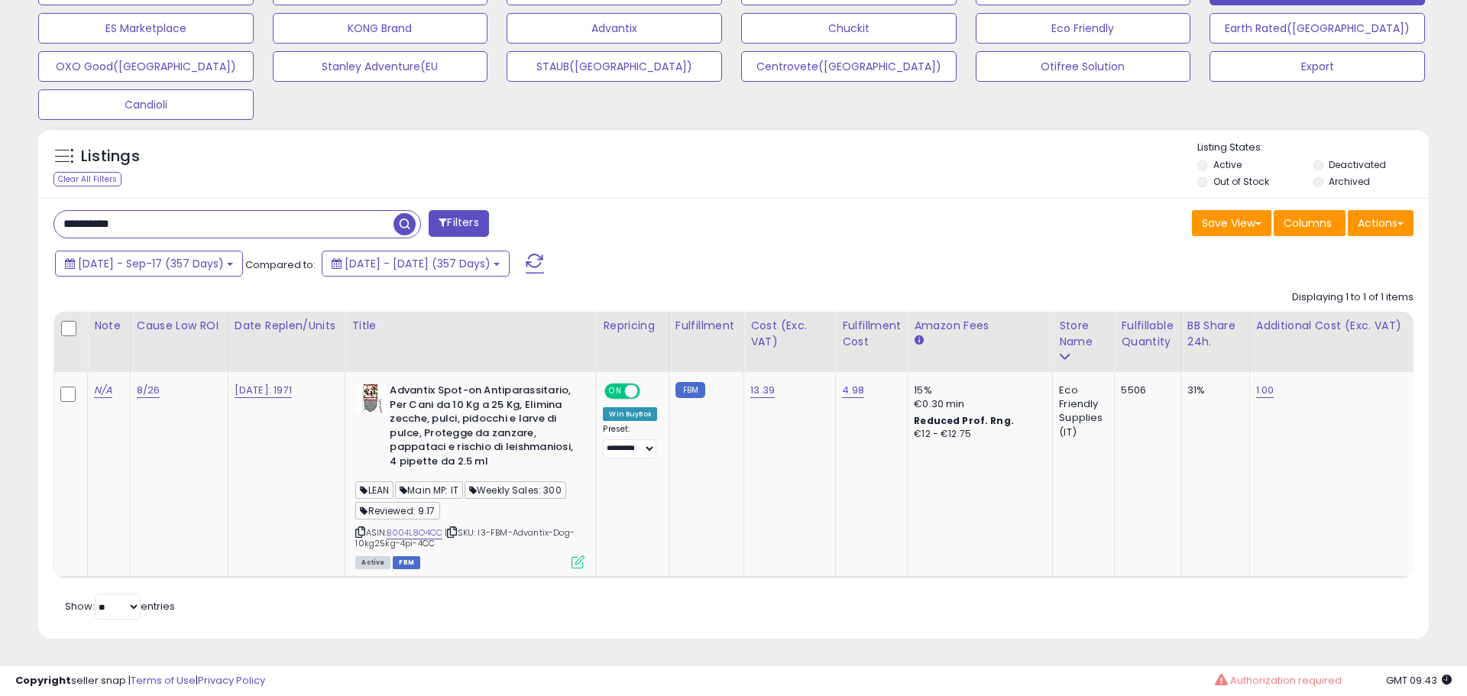
scroll to position [763577, 763091]
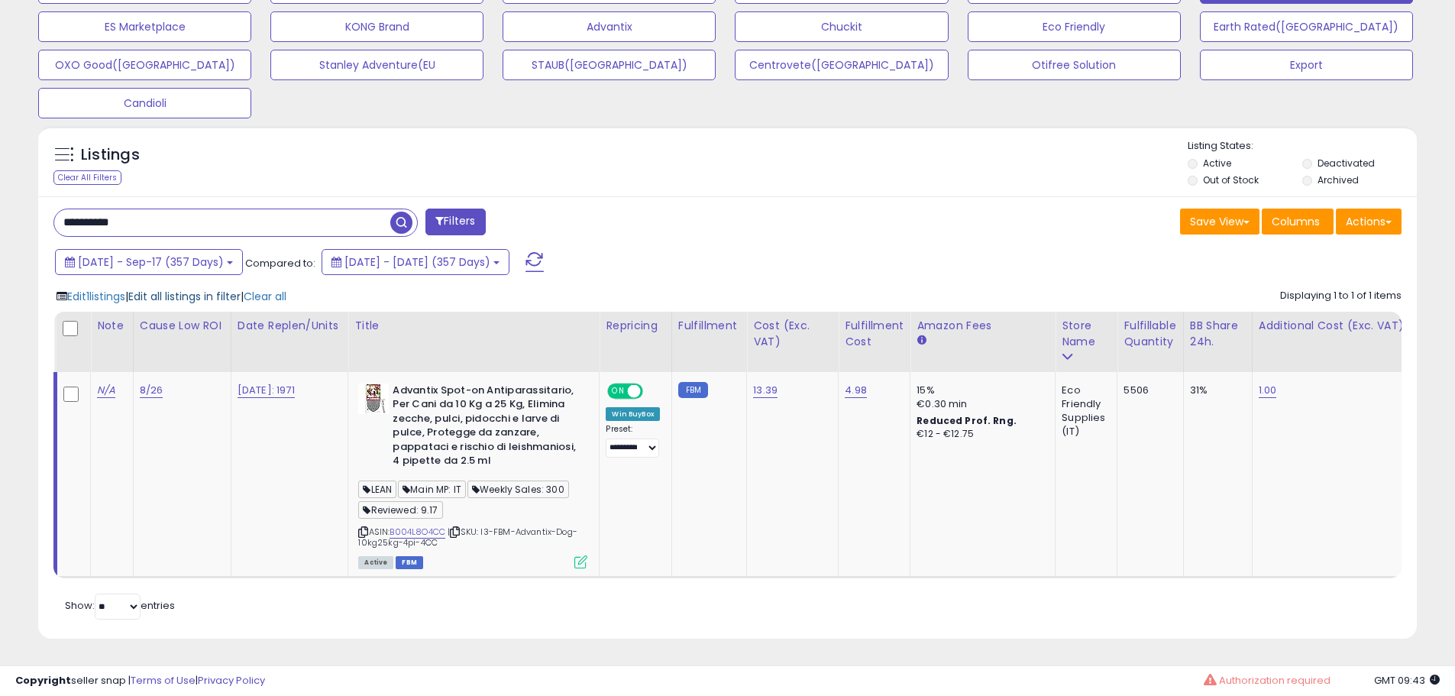
click at [165, 289] on span "Edit all listings in filter" at bounding box center [184, 296] width 112 height 15
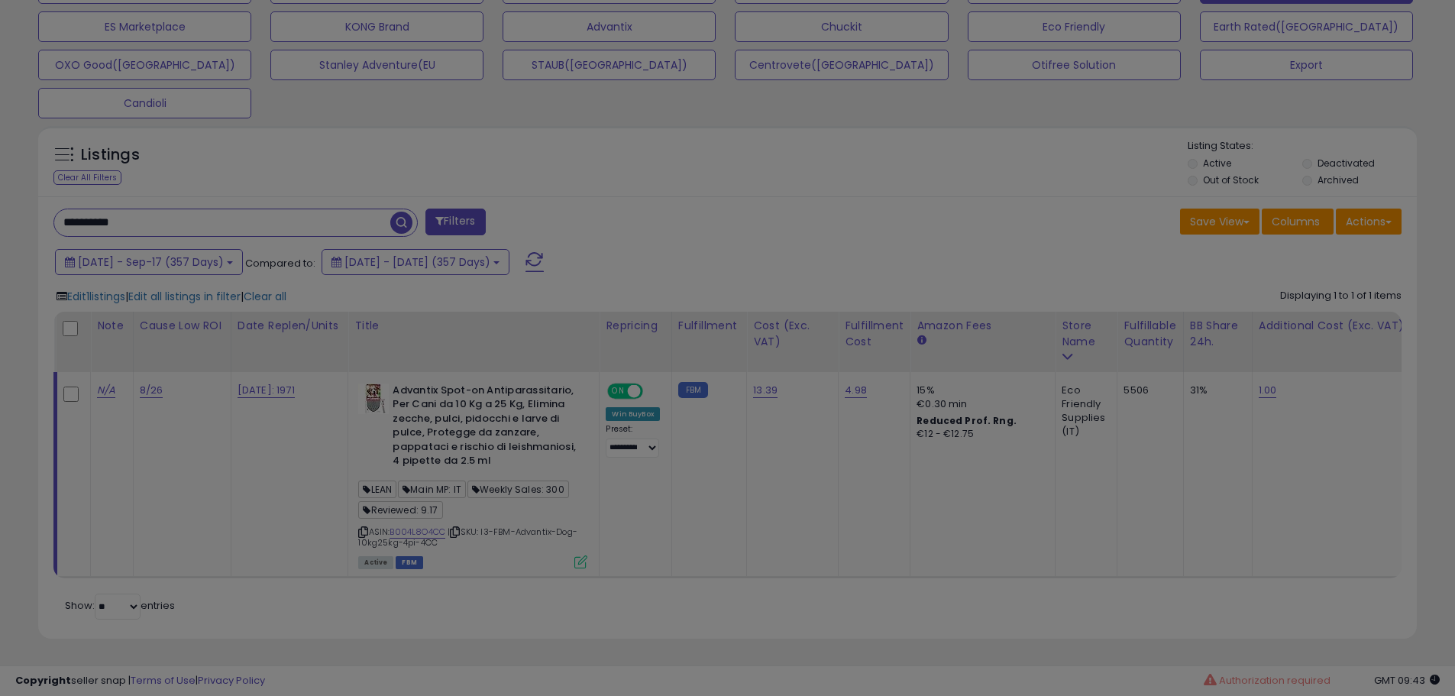
scroll to position [313, 807]
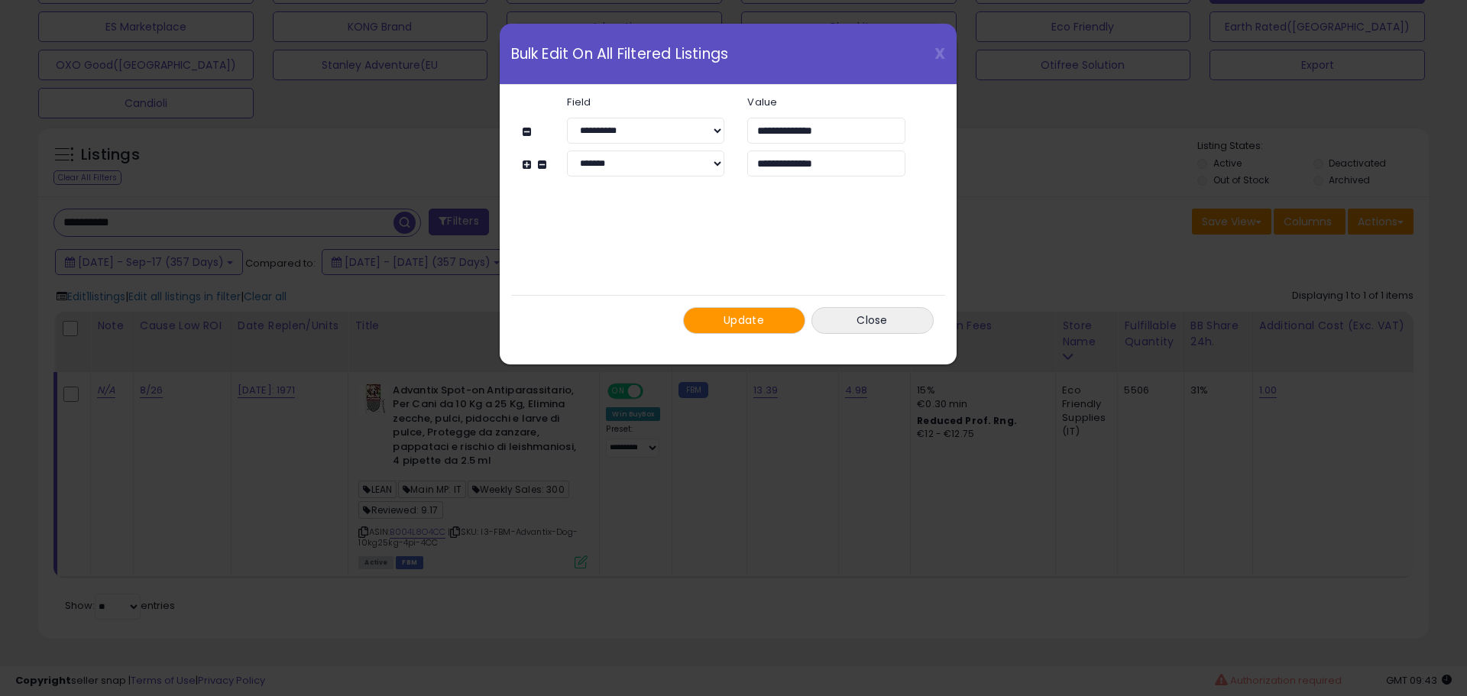
click at [739, 322] on span "Update" at bounding box center [743, 319] width 40 height 15
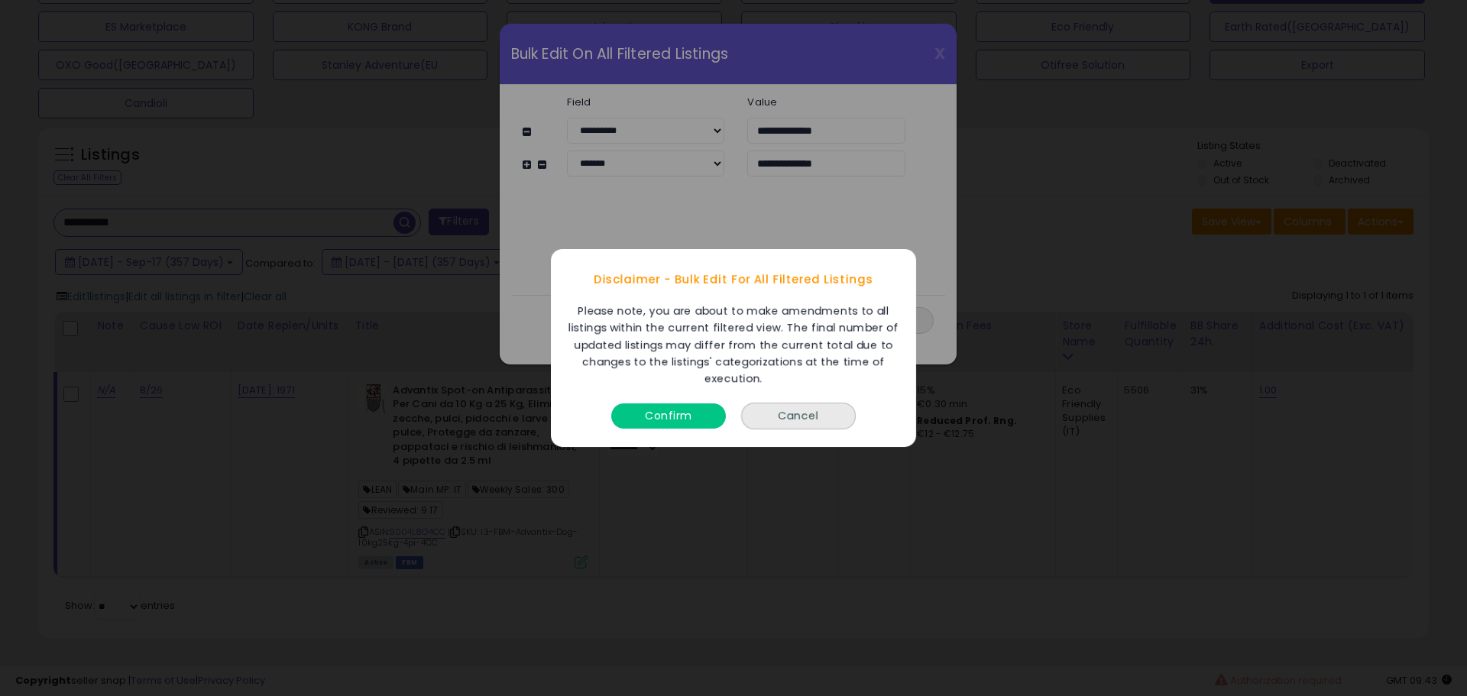
click at [665, 408] on button "Confirm" at bounding box center [668, 415] width 115 height 25
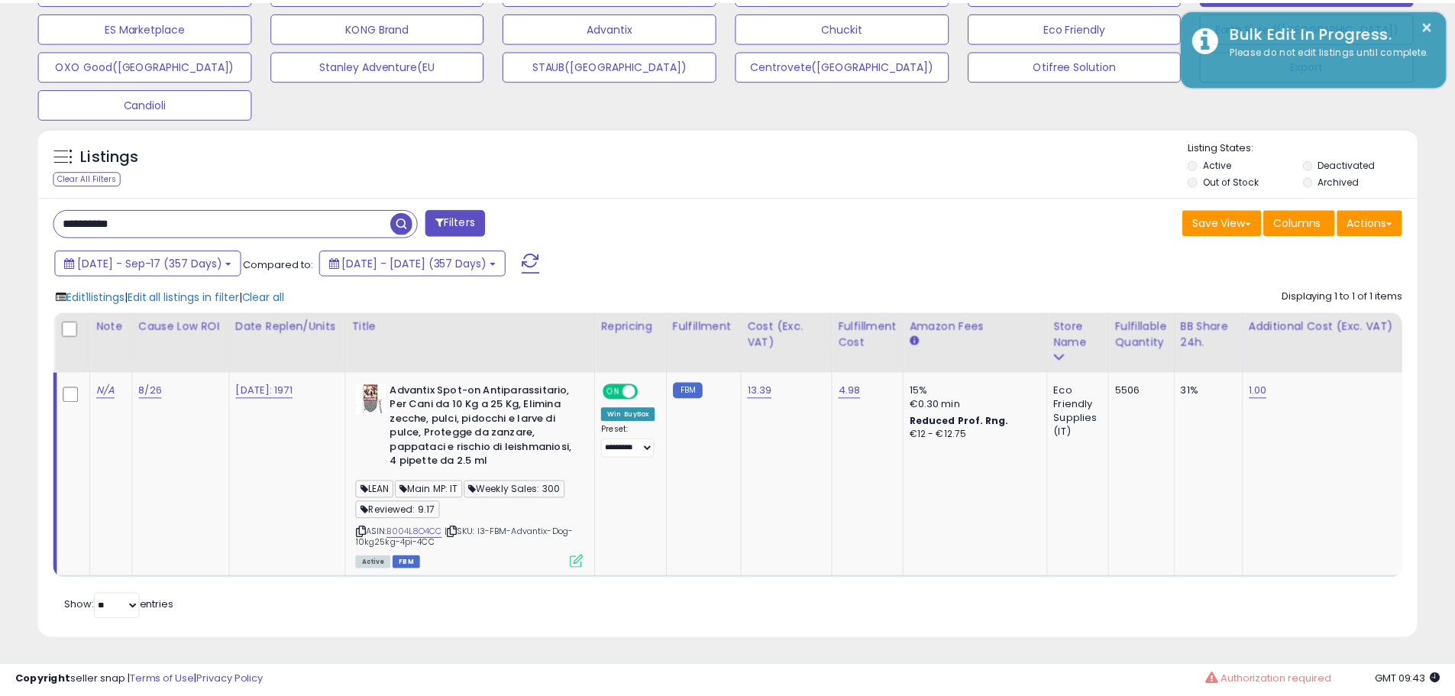
scroll to position [763577, 763091]
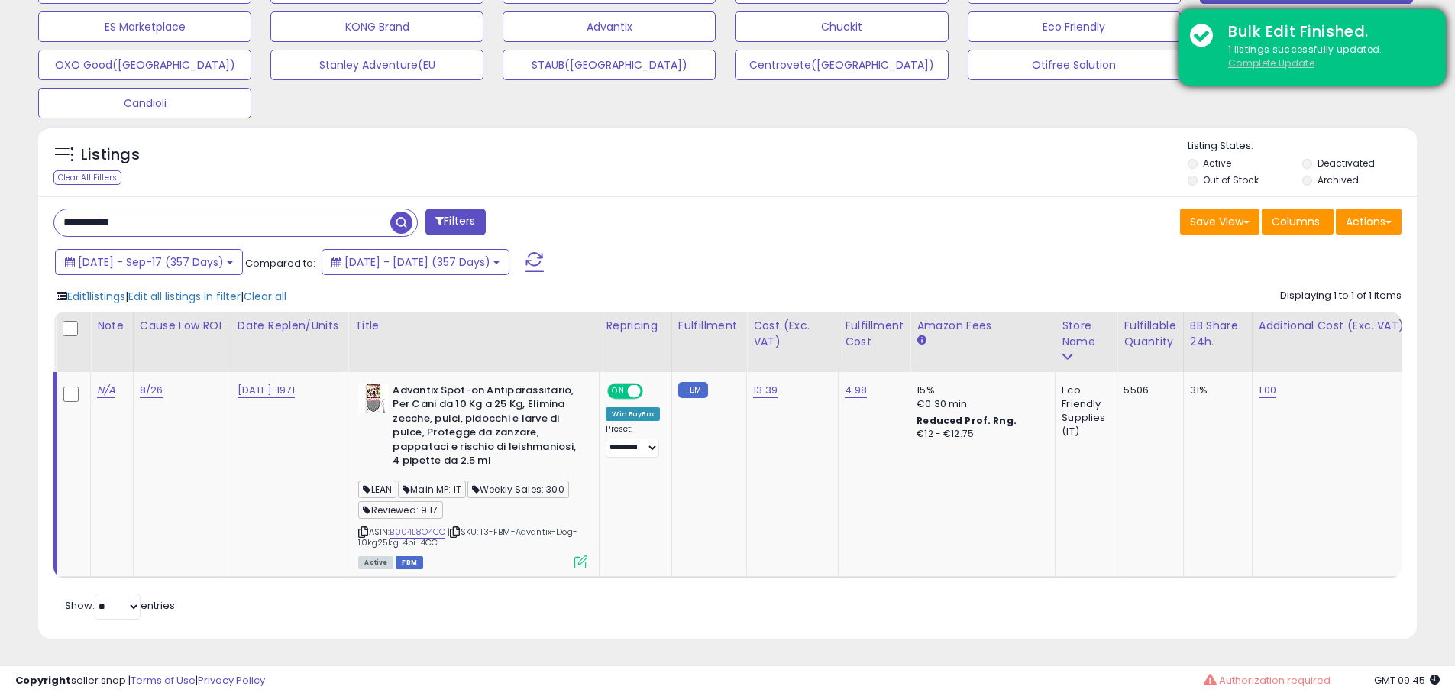
click at [1241, 64] on u "Complete Update" at bounding box center [1271, 63] width 86 height 13
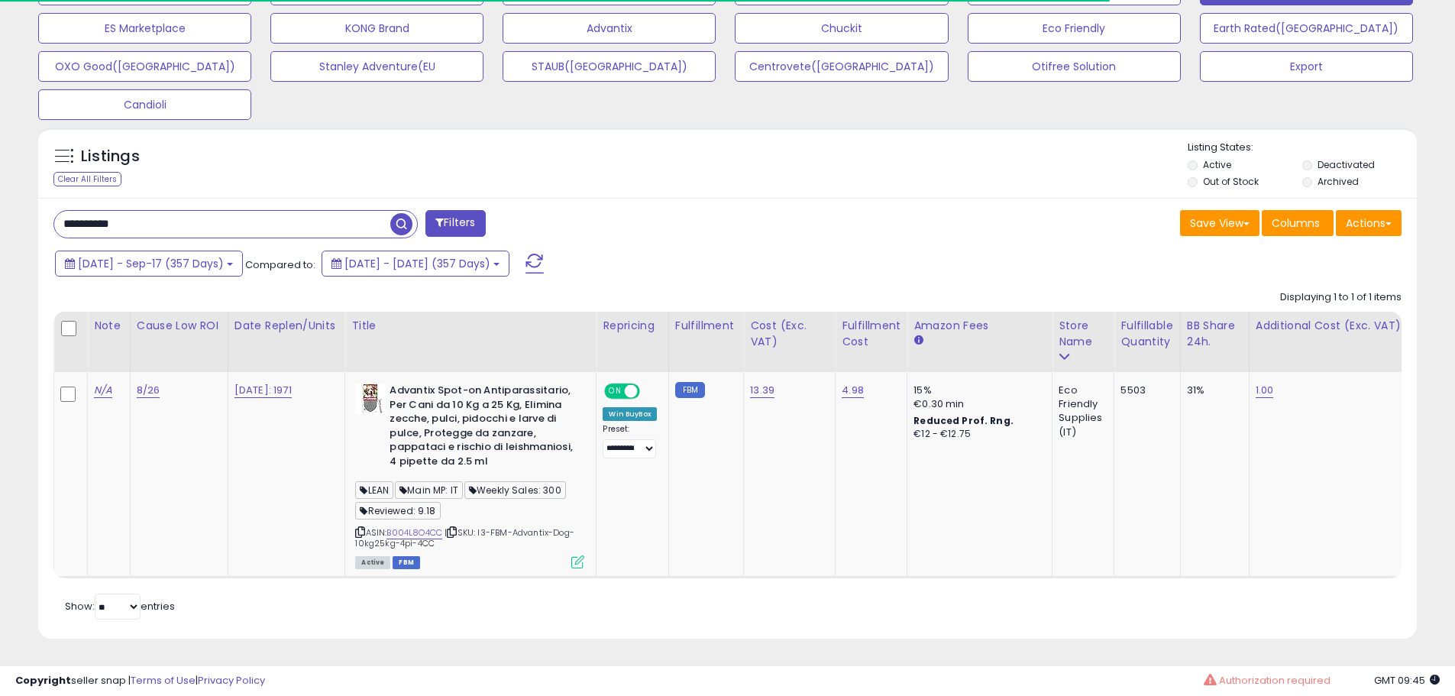
scroll to position [556, 0]
click at [803, 210] on div "Save View Save As New View Update Current View Columns Actions Import Export Vi…" at bounding box center [1071, 225] width 686 height 30
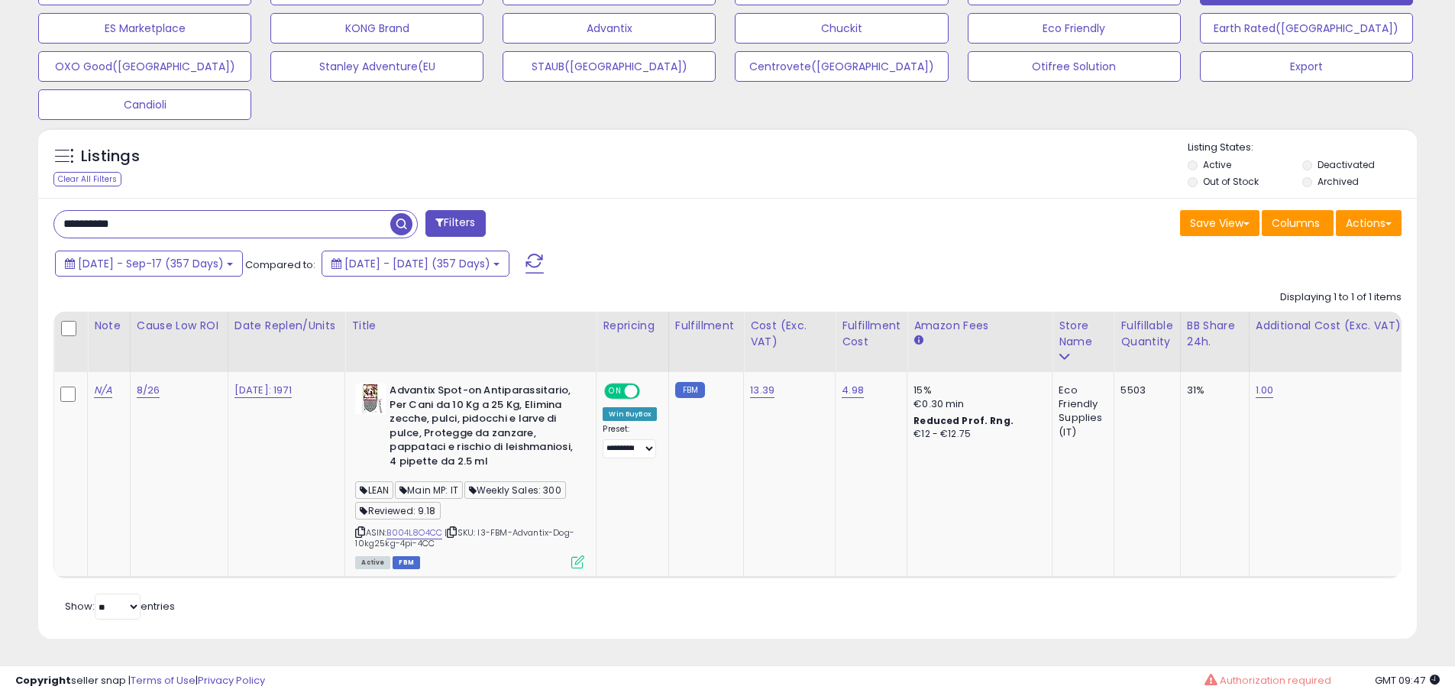
click at [318, 215] on input "**********" at bounding box center [222, 224] width 336 height 27
paste input "text"
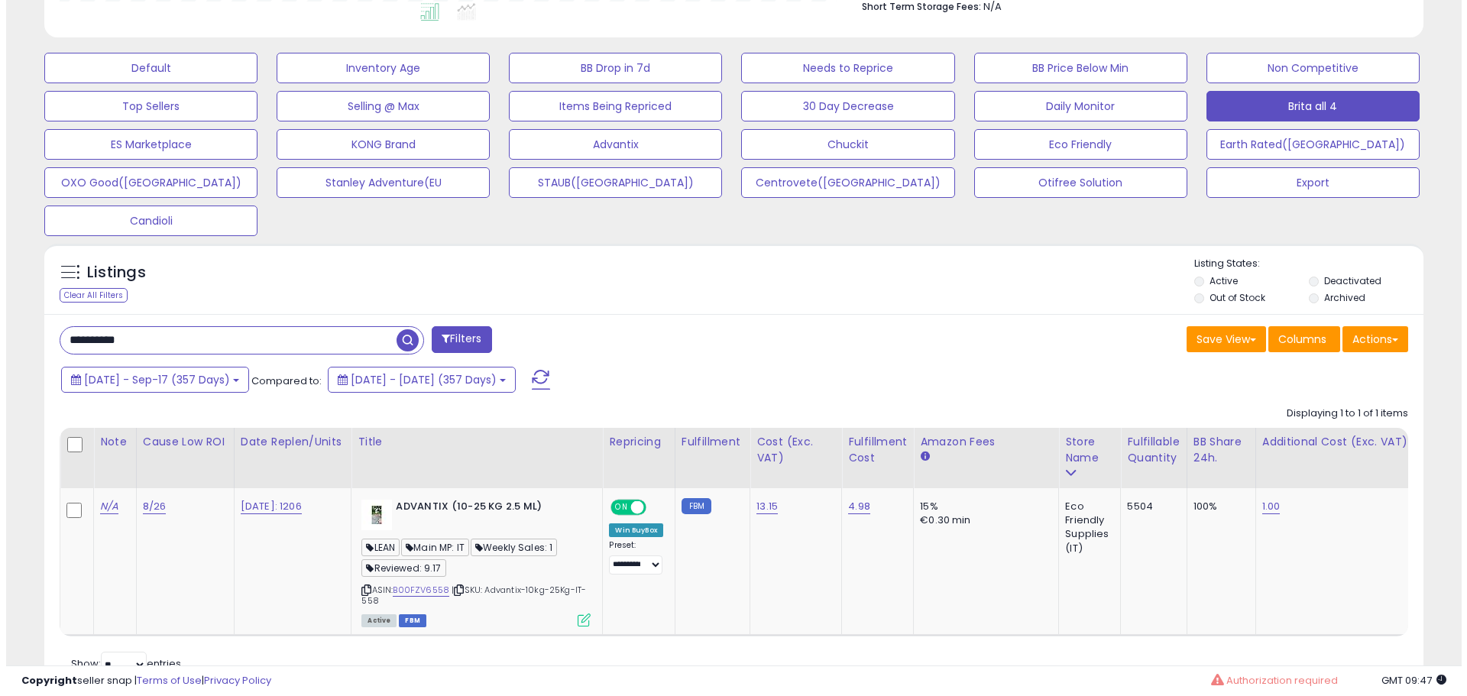
scroll to position [498, 0]
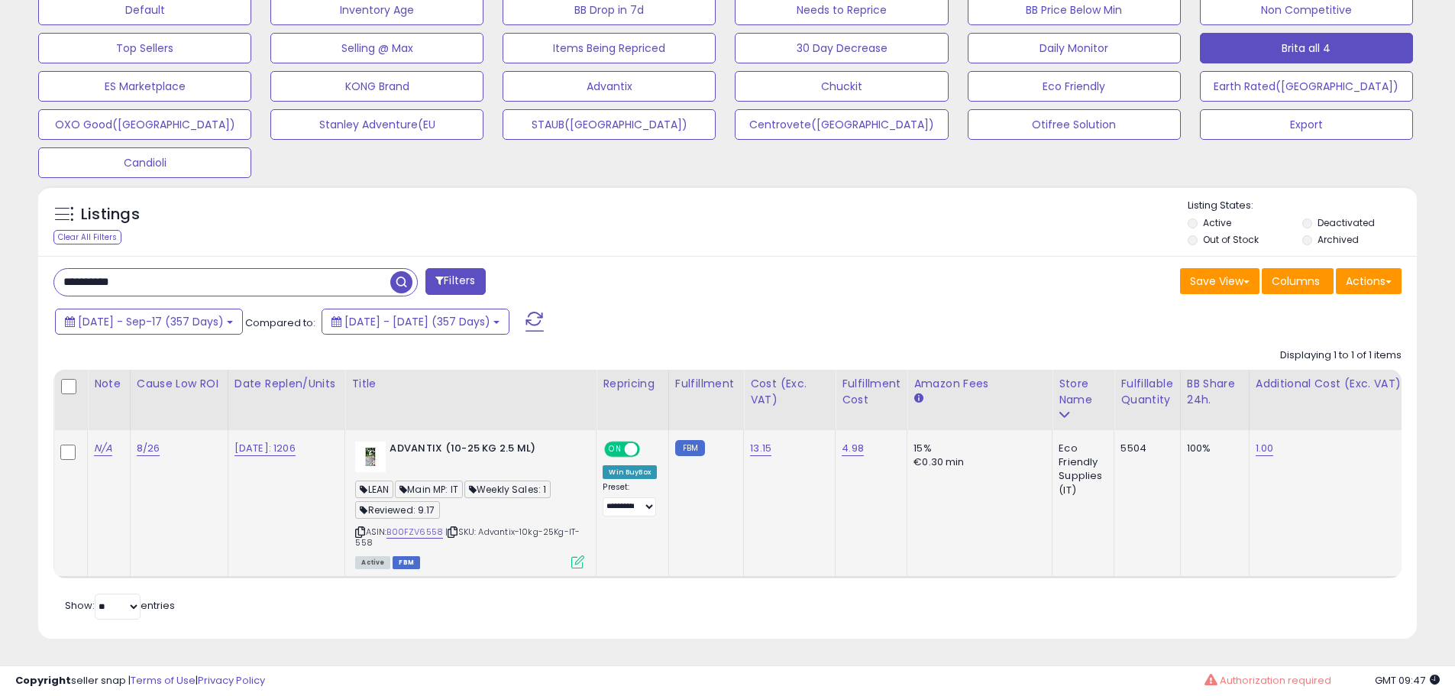
click at [584, 555] on icon at bounding box center [577, 561] width 13 height 13
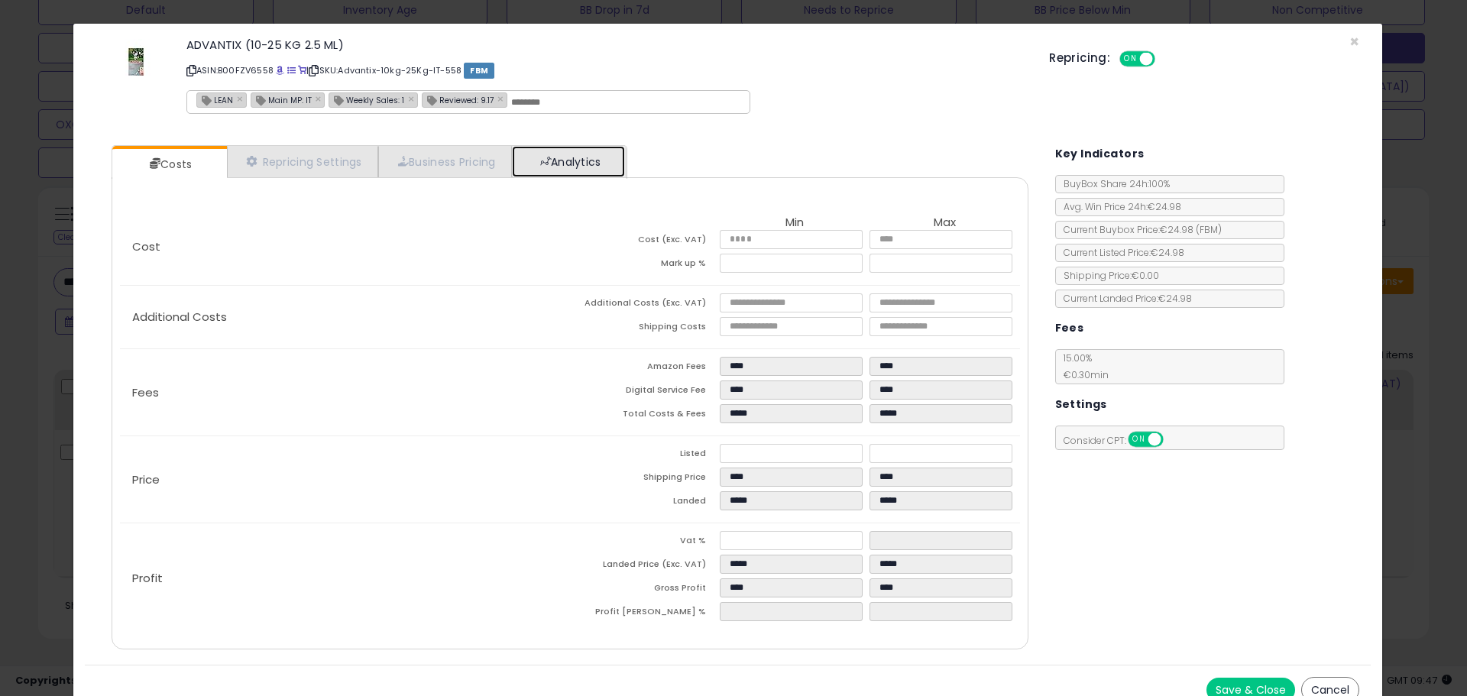
click at [621, 149] on link "Analytics" at bounding box center [568, 161] width 113 height 31
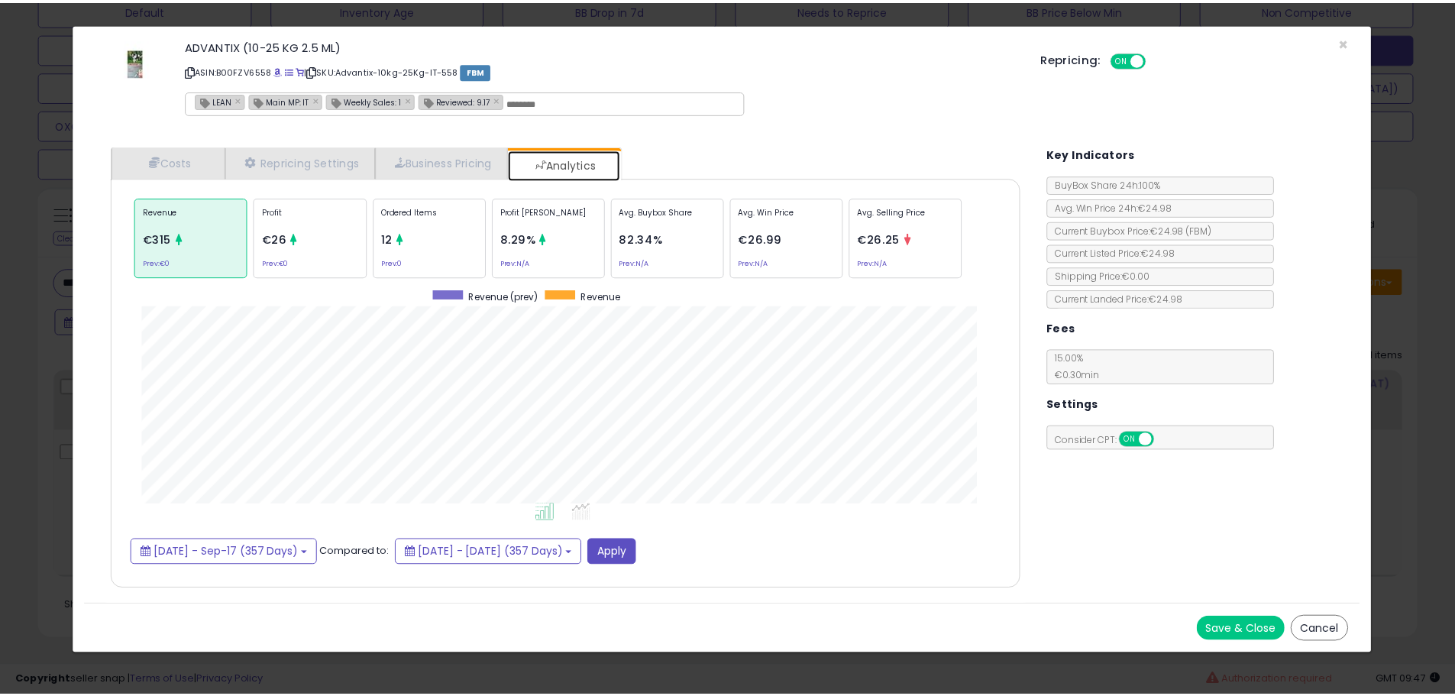
scroll to position [470, 947]
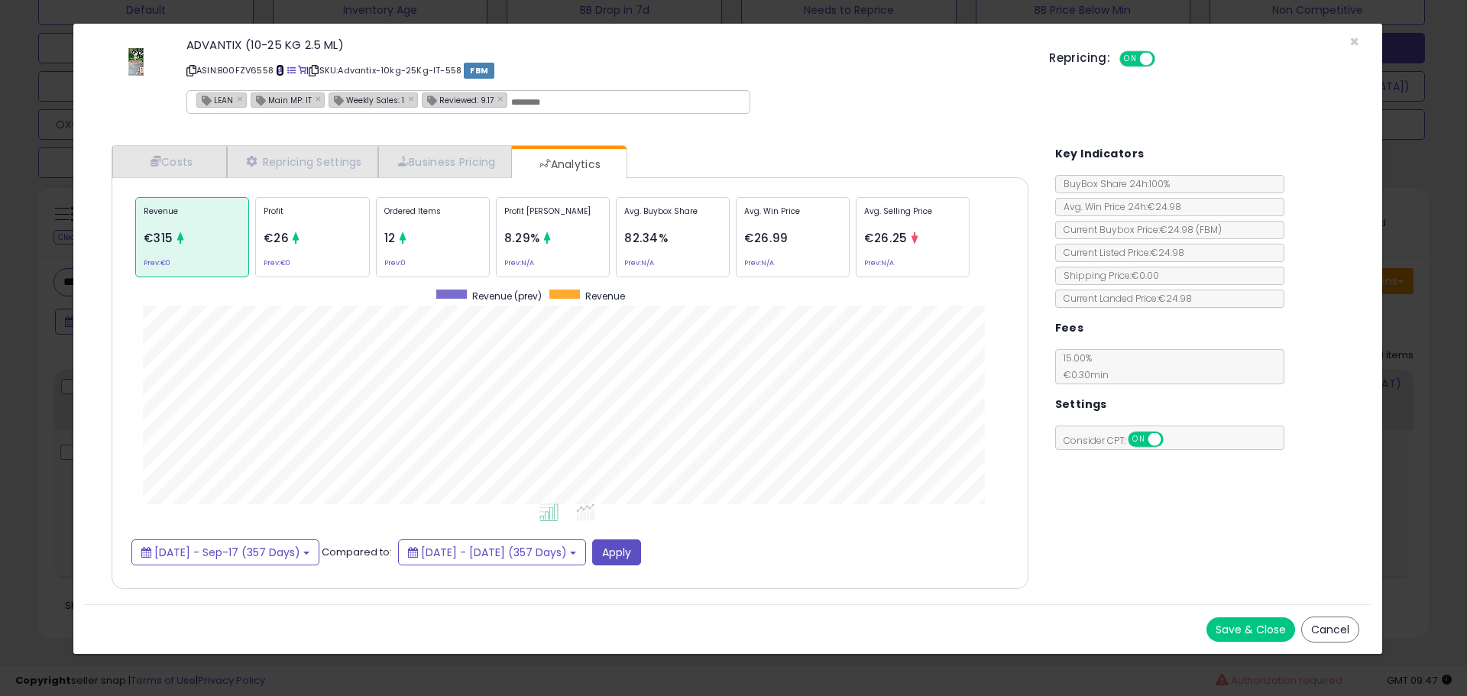
click at [284, 67] on span at bounding box center [280, 70] width 8 height 8
click at [43, 233] on div "× Close ADVANTIX (10-25 KG 2.5 ML) ASIN: B00FZV6558 | SKU: Advantix-10kg-25Kg-I…" at bounding box center [733, 348] width 1467 height 696
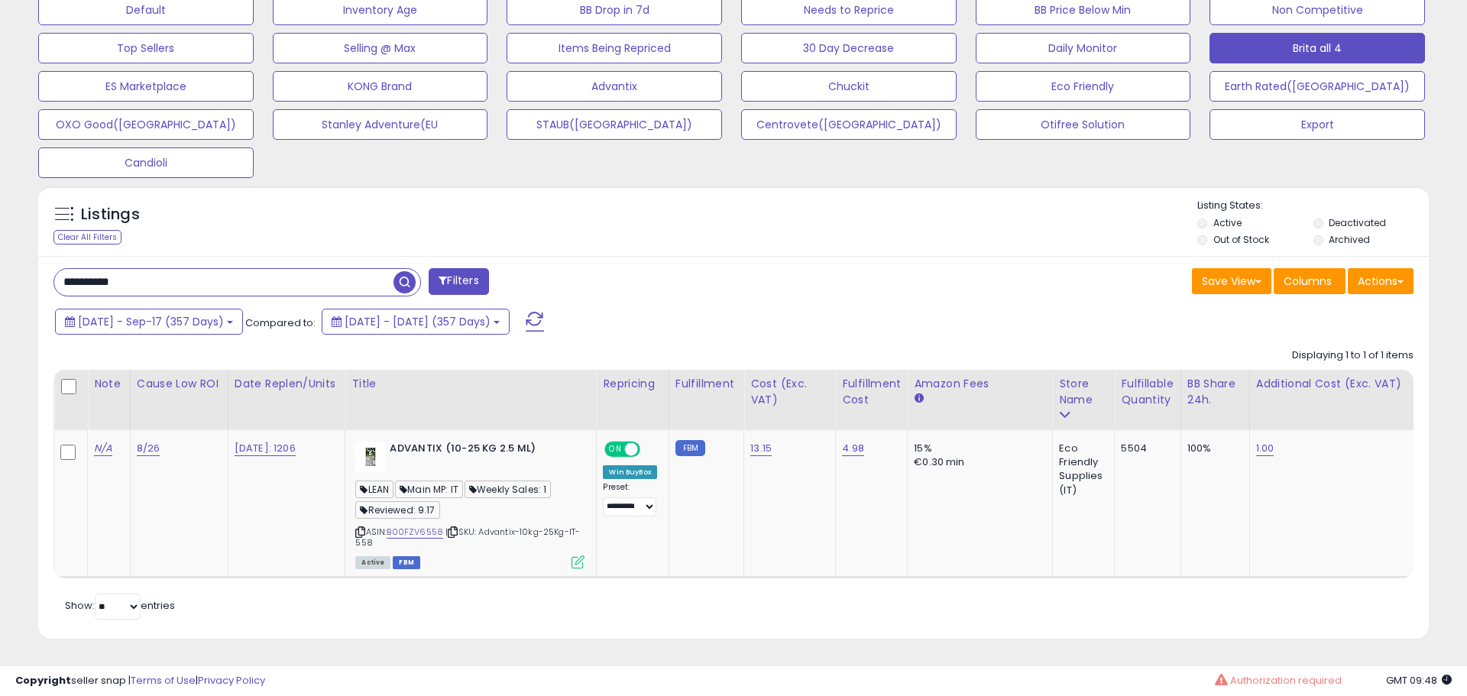
scroll to position [763577, 763091]
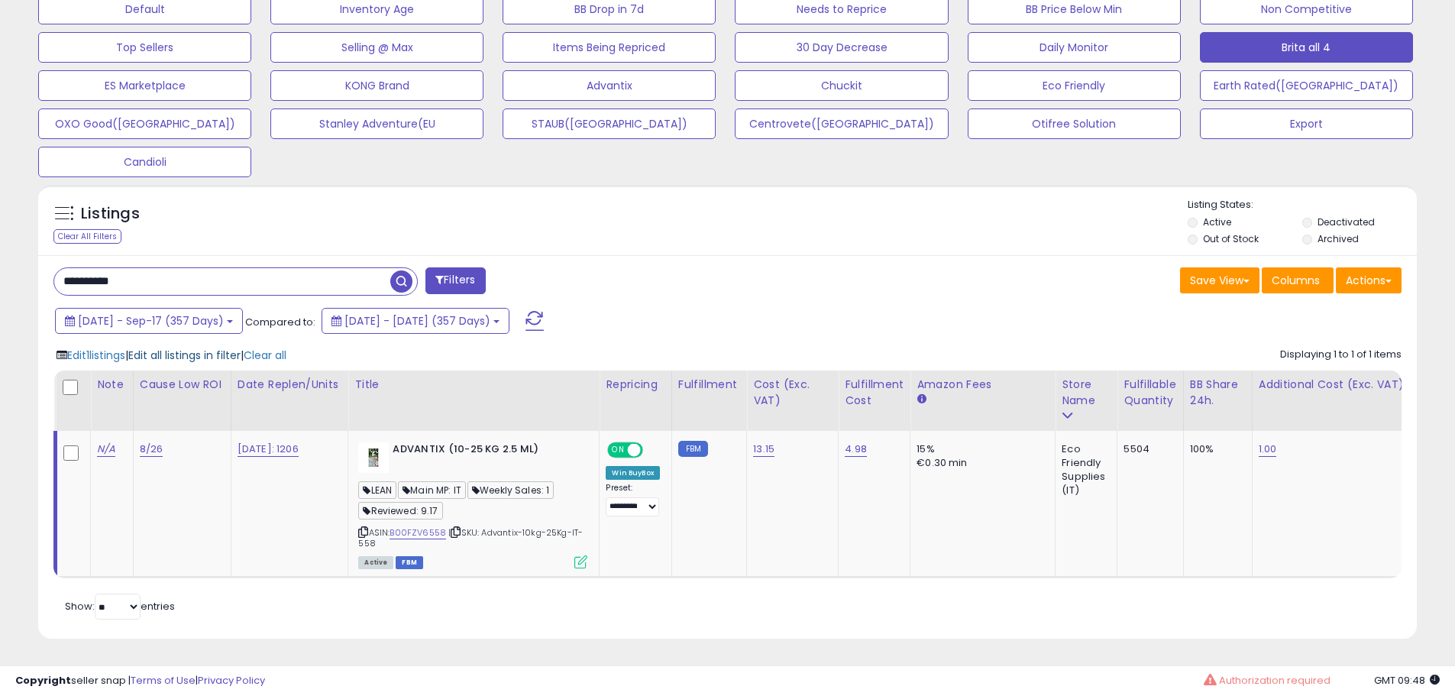
drag, startPoint x: 190, startPoint y: 354, endPoint x: 205, endPoint y: 351, distance: 15.0
click at [191, 354] on div "Edit 1 listings | Edit all listings in filter | Clear all Displaying 1 to 1 of …" at bounding box center [727, 459] width 1348 height 239
click at [209, 349] on span "Edit all listings in filter" at bounding box center [184, 355] width 112 height 15
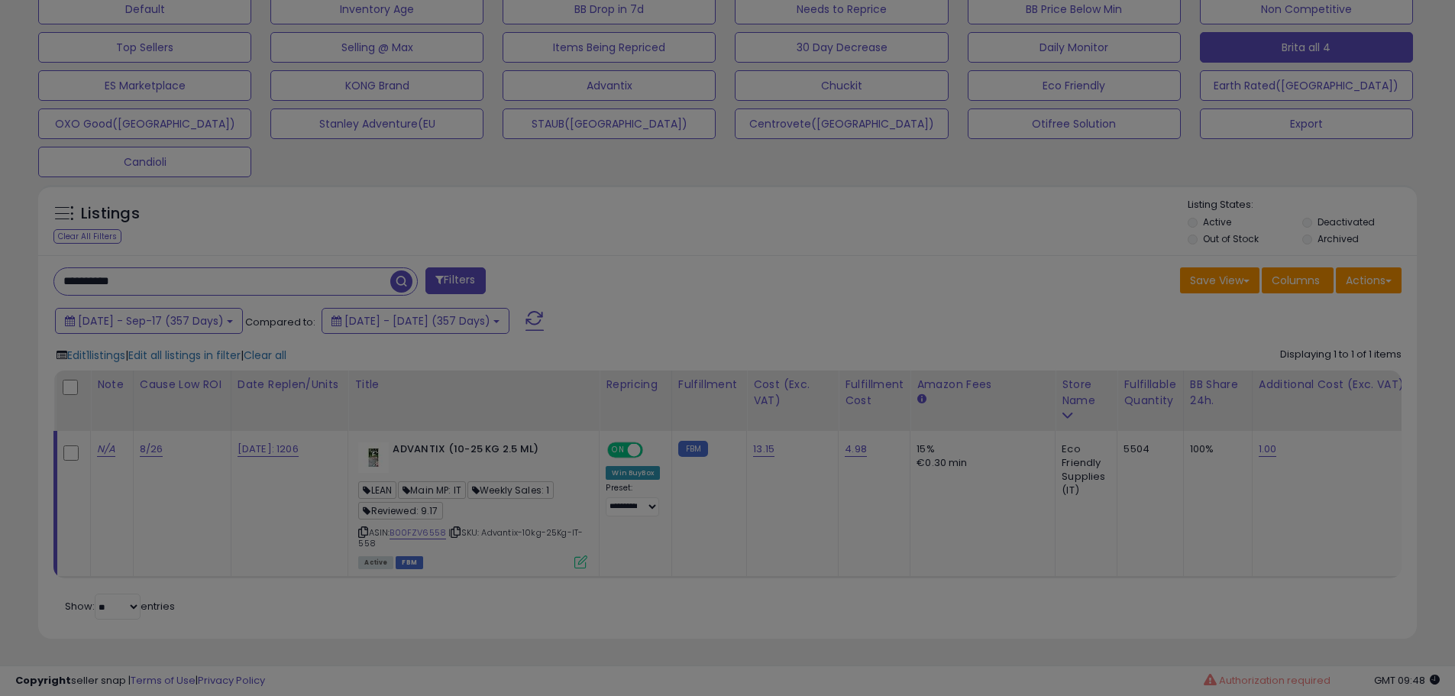
scroll to position [313, 807]
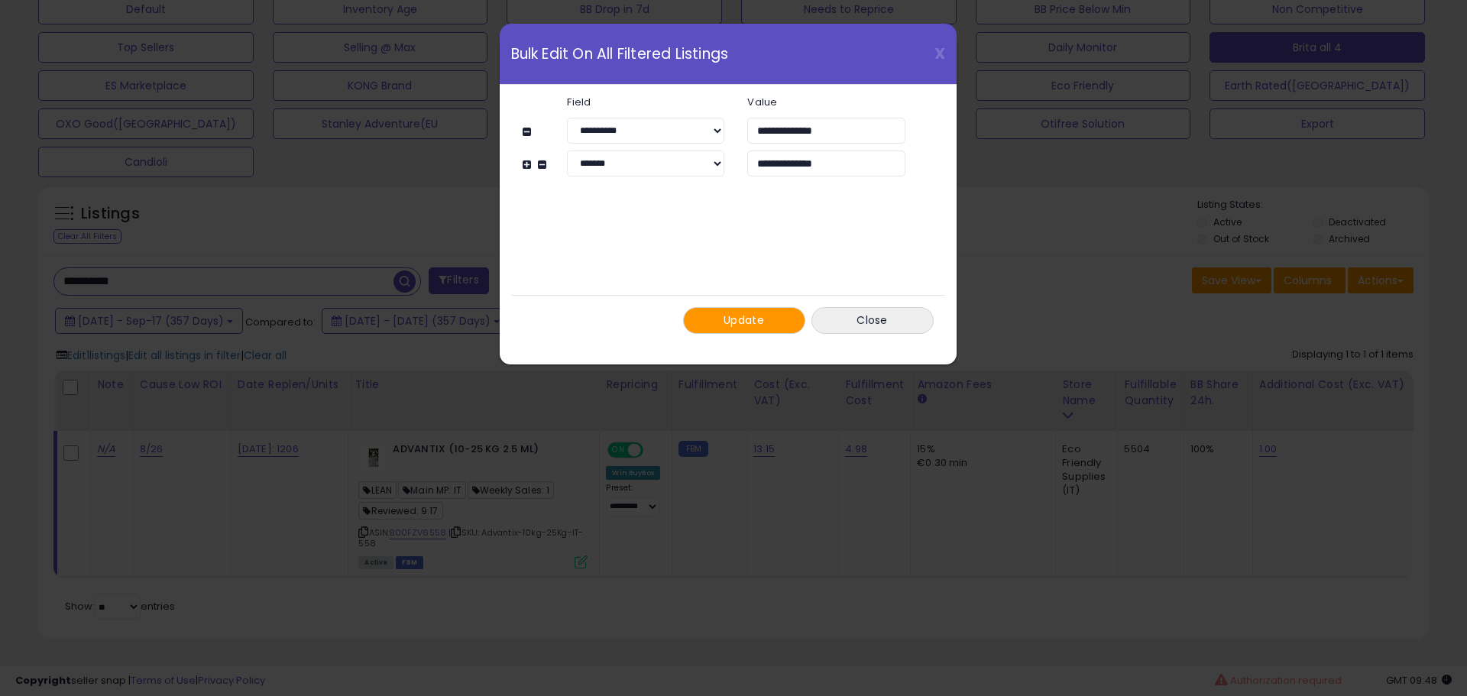
click at [710, 328] on button "Update" at bounding box center [744, 320] width 122 height 27
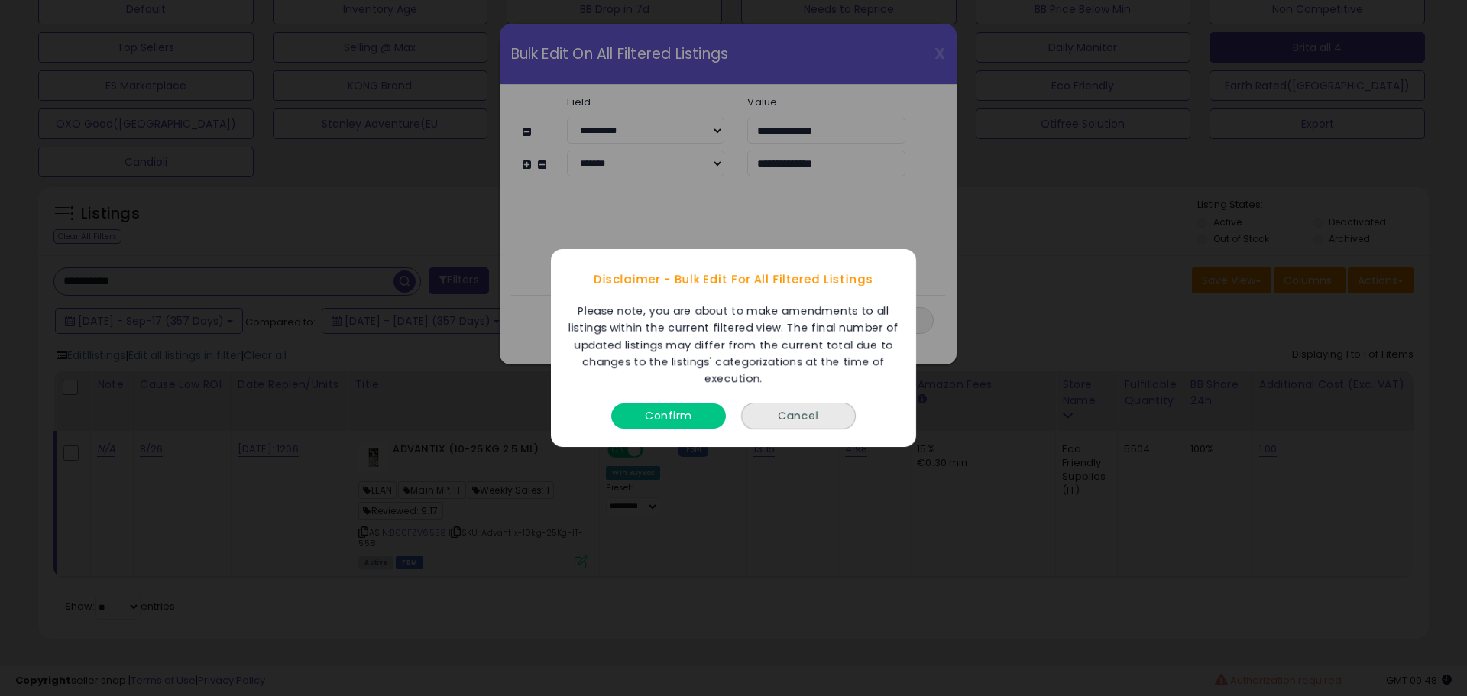
click at [671, 426] on button "Confirm" at bounding box center [668, 415] width 115 height 25
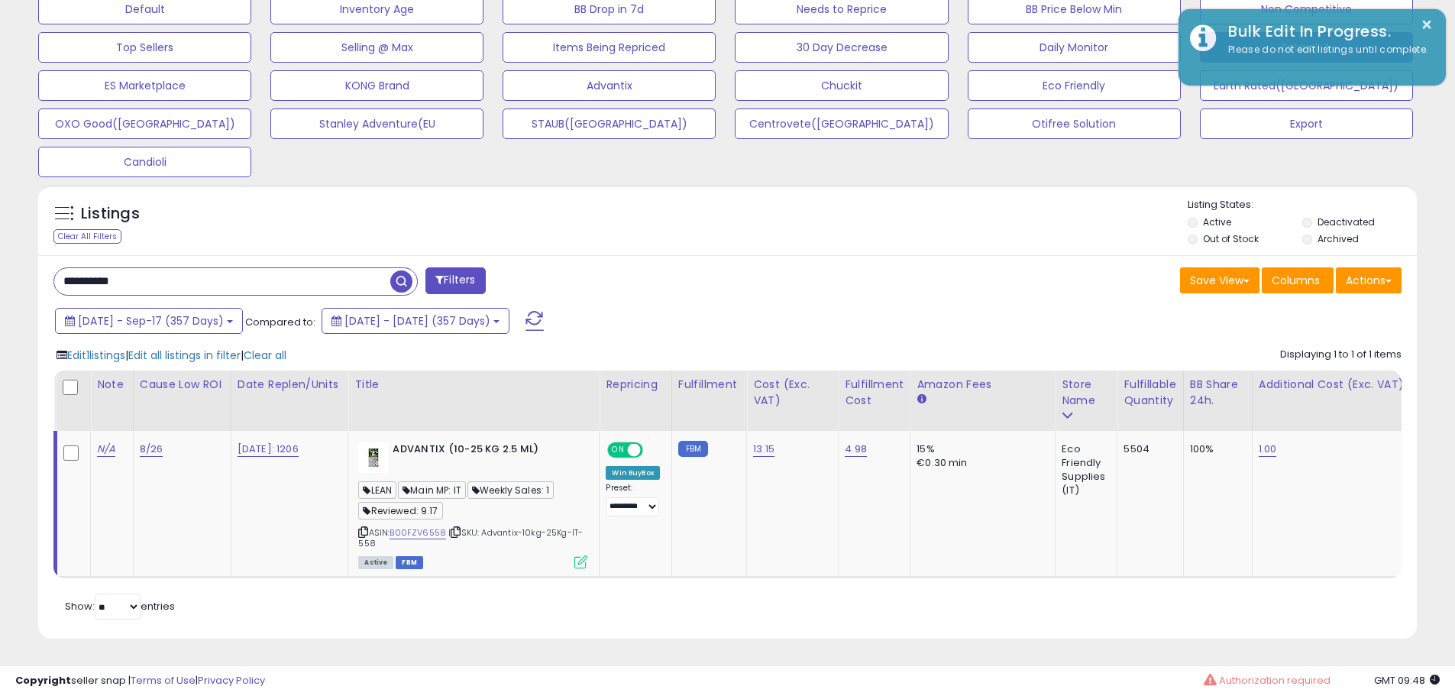
scroll to position [763577, 763091]
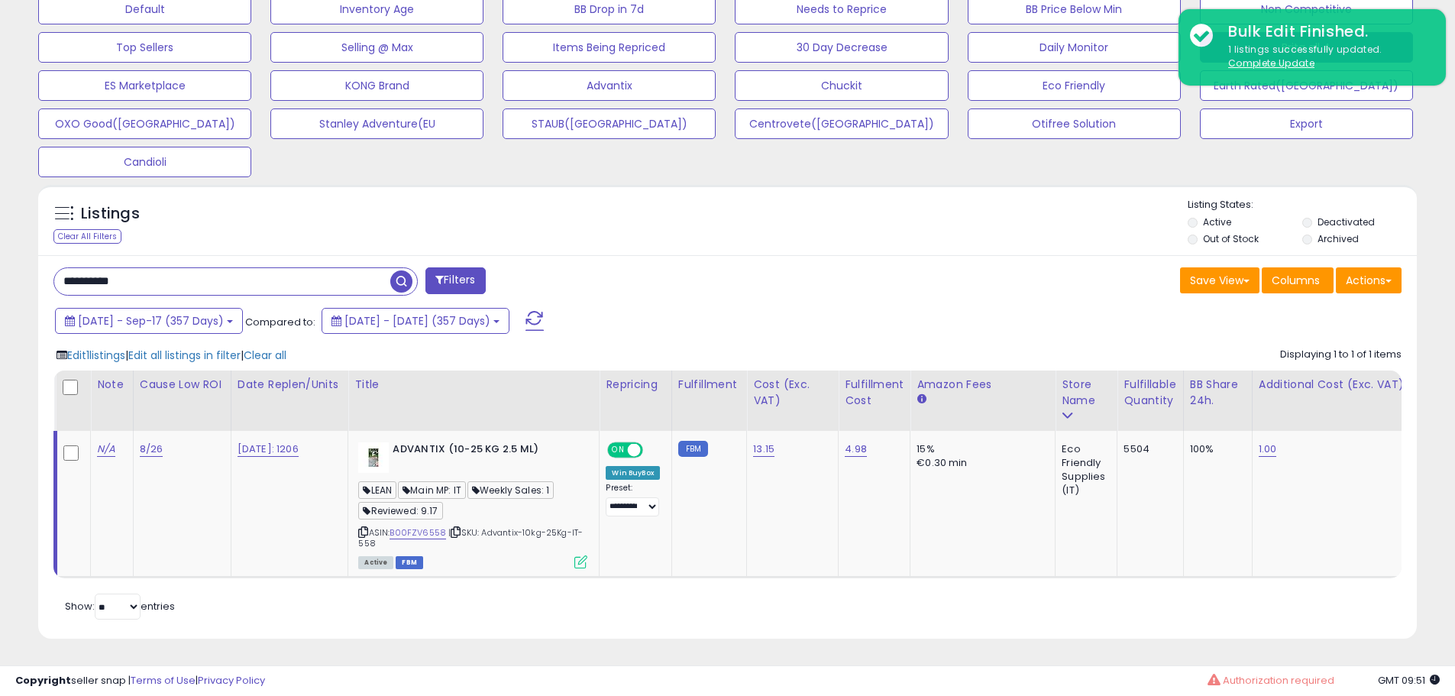
click at [761, 255] on div "**********" at bounding box center [727, 447] width 1379 height 384
click at [958, 267] on div "Save View Save As New View Update Current View Columns Actions Import Export Vi…" at bounding box center [1071, 282] width 686 height 30
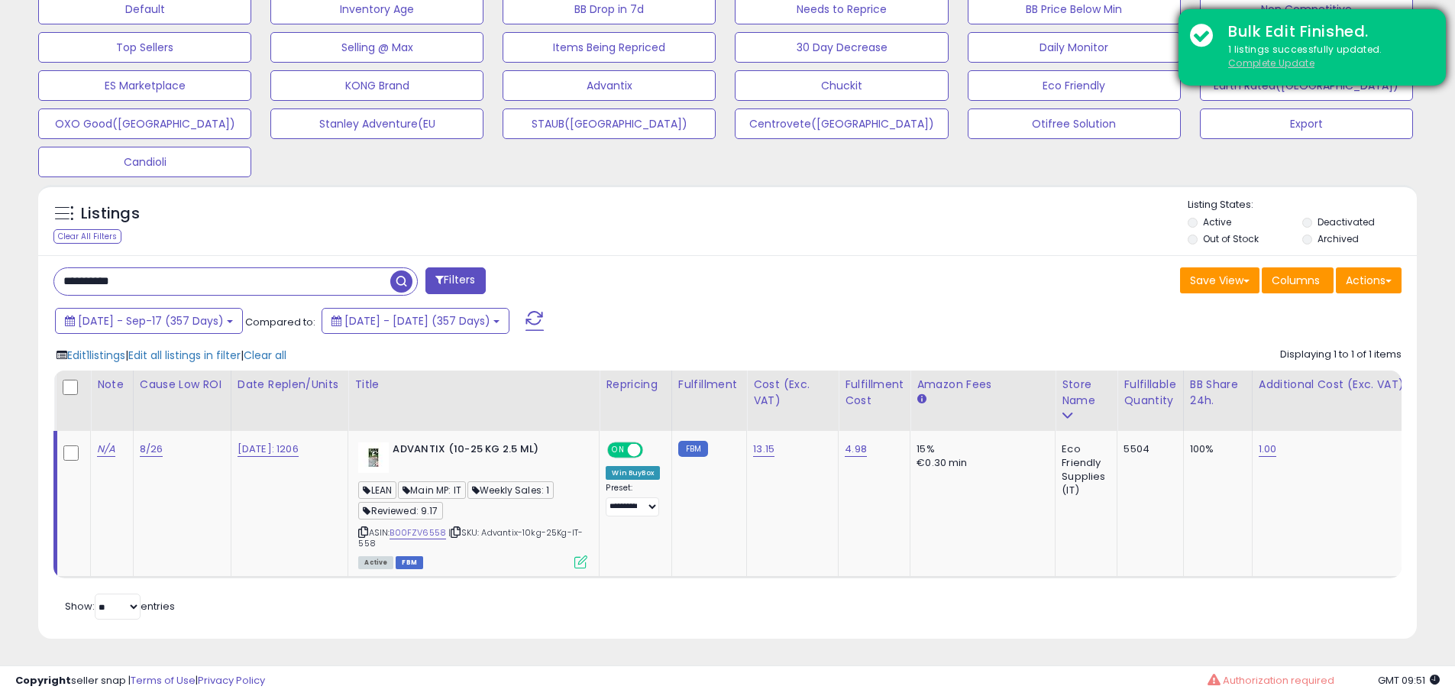
click at [1253, 63] on u "Complete Update" at bounding box center [1271, 63] width 86 height 13
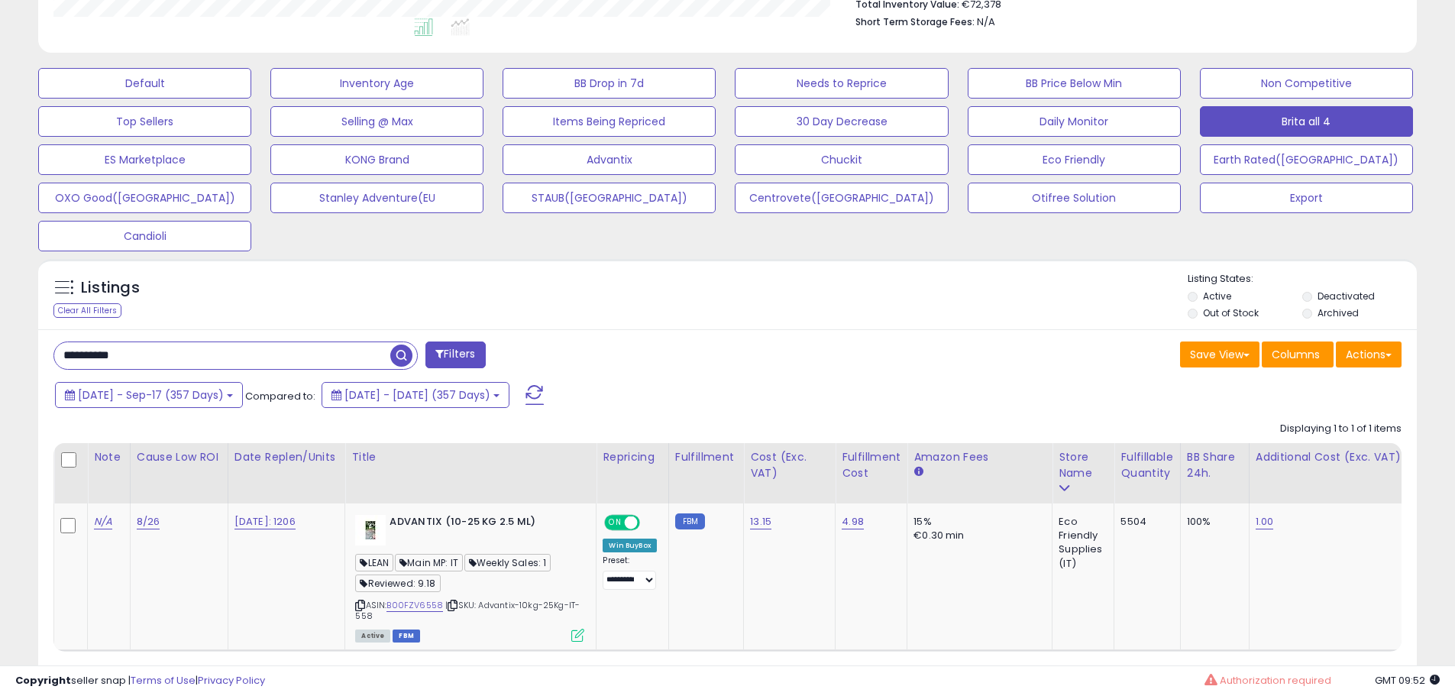
scroll to position [498, 0]
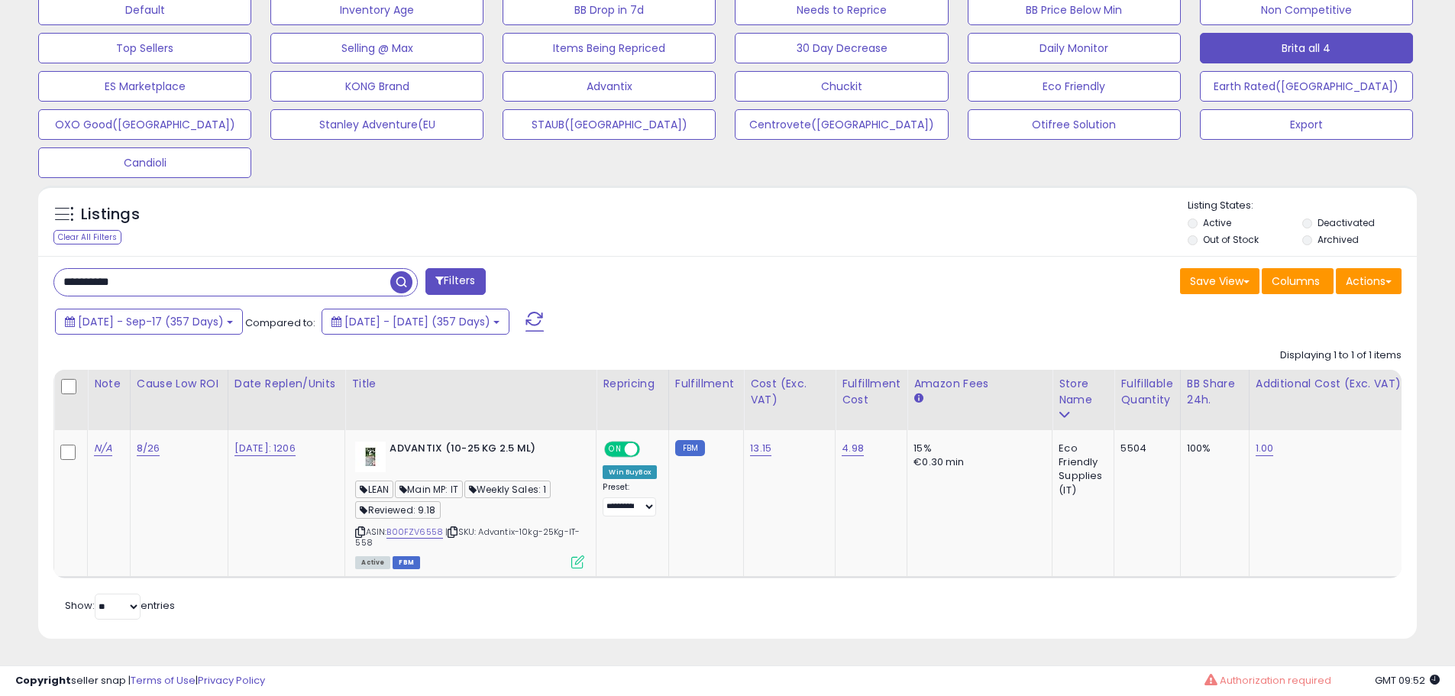
click at [202, 271] on input "**********" at bounding box center [222, 282] width 336 height 27
paste input "text"
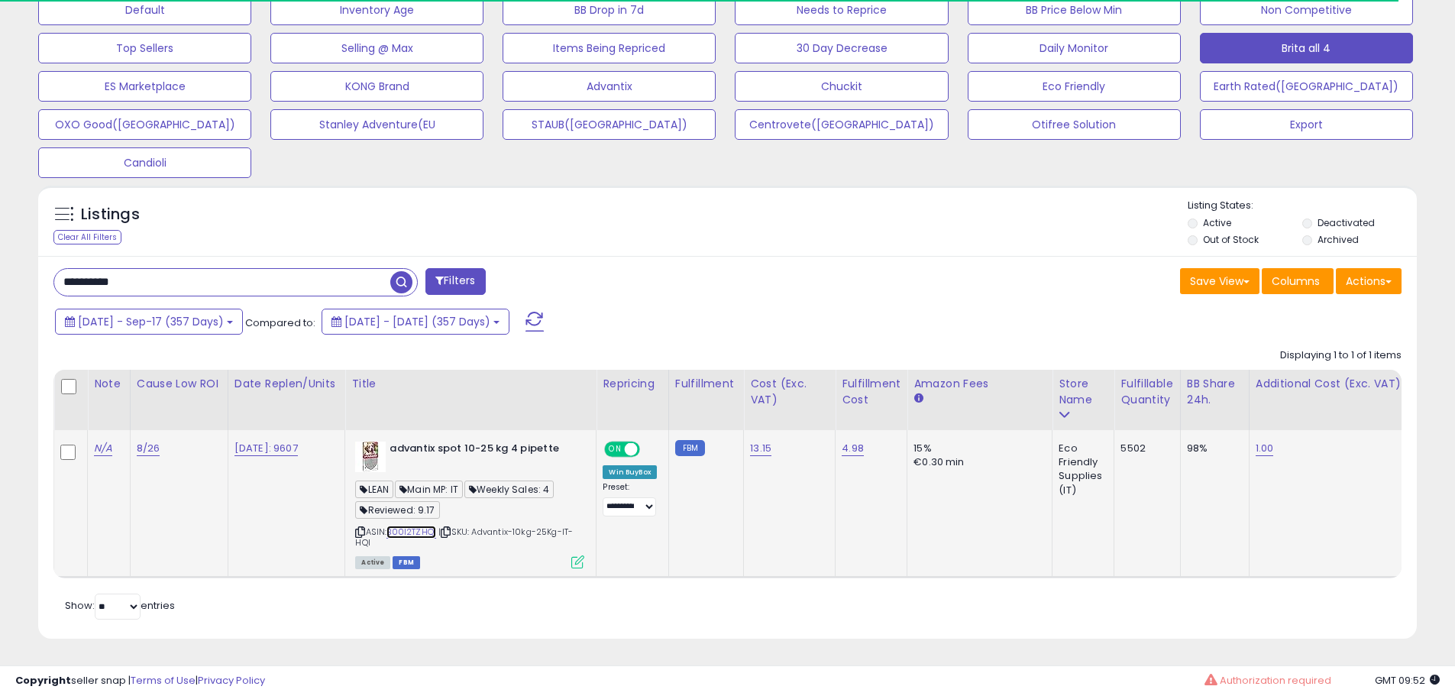
click at [425, 526] on link "B00I2TZHQI" at bounding box center [412, 532] width 50 height 13
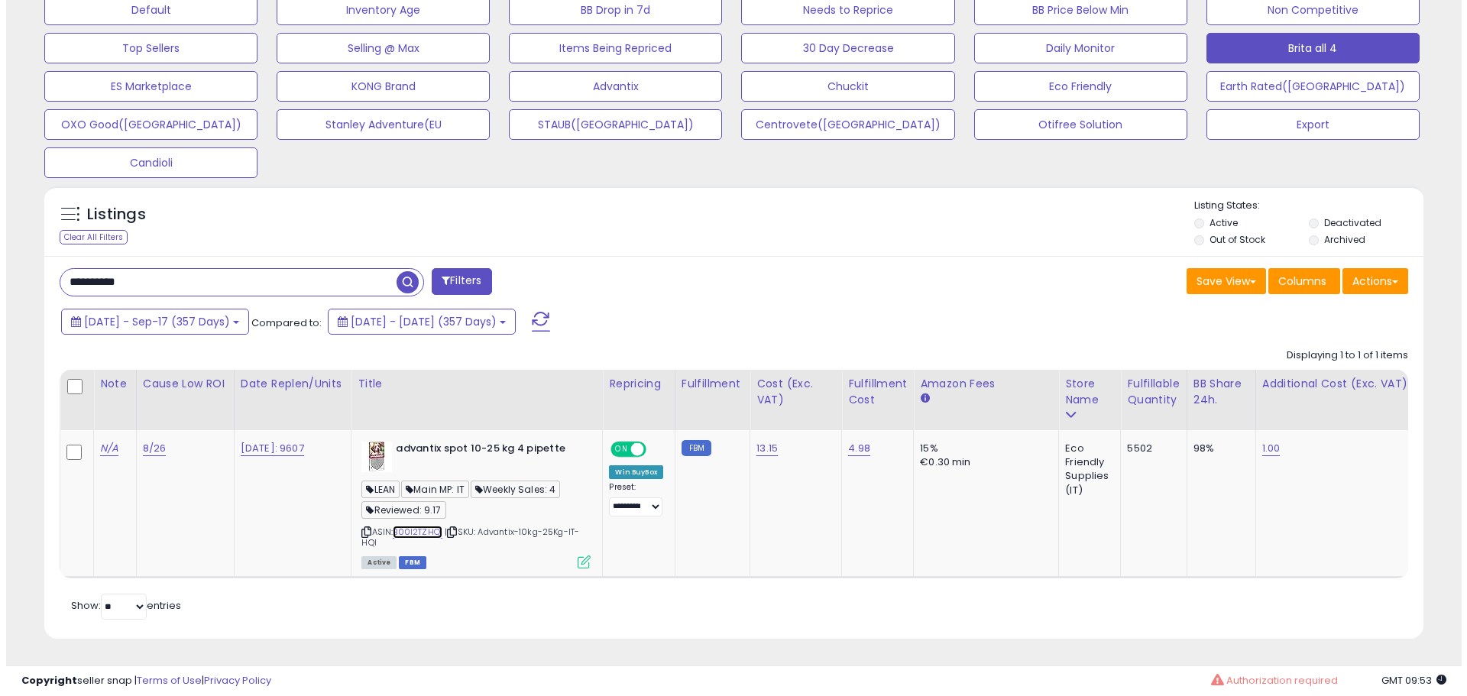
scroll to position [313, 800]
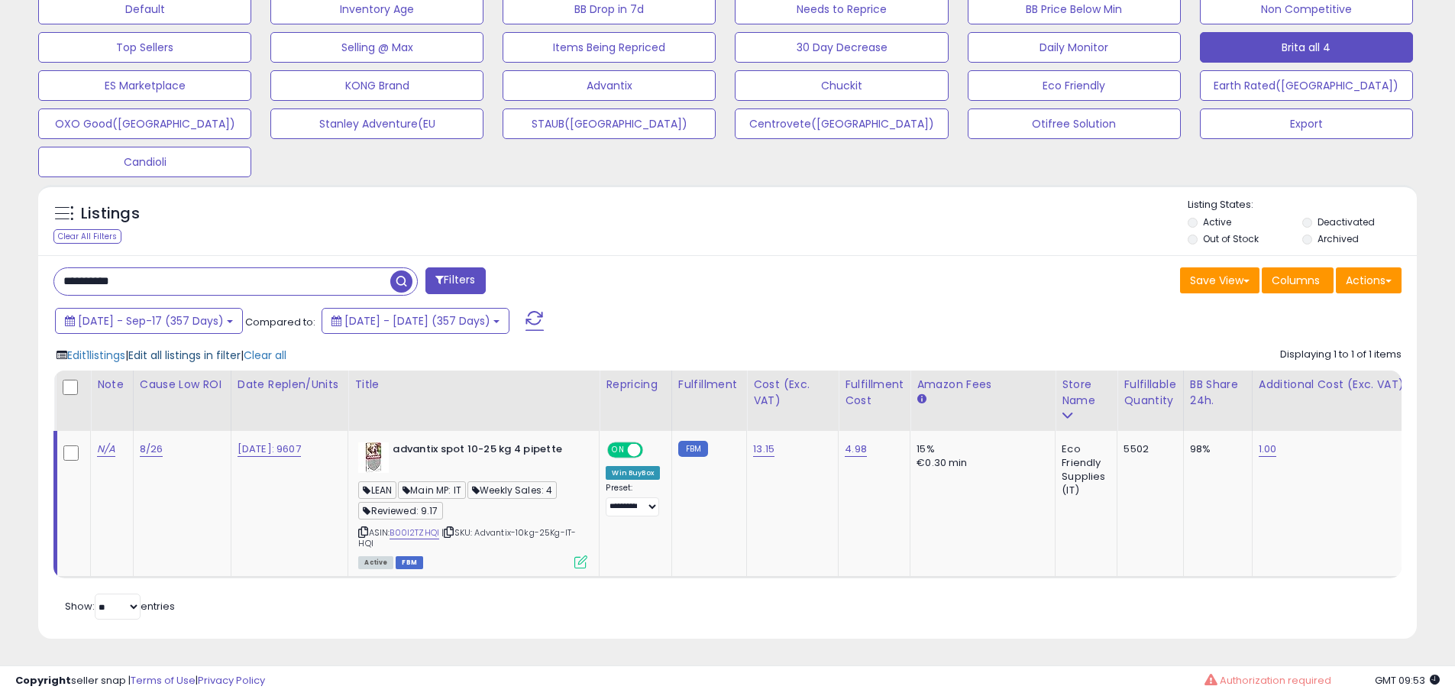
click at [195, 348] on span "Edit all listings in filter" at bounding box center [184, 355] width 112 height 15
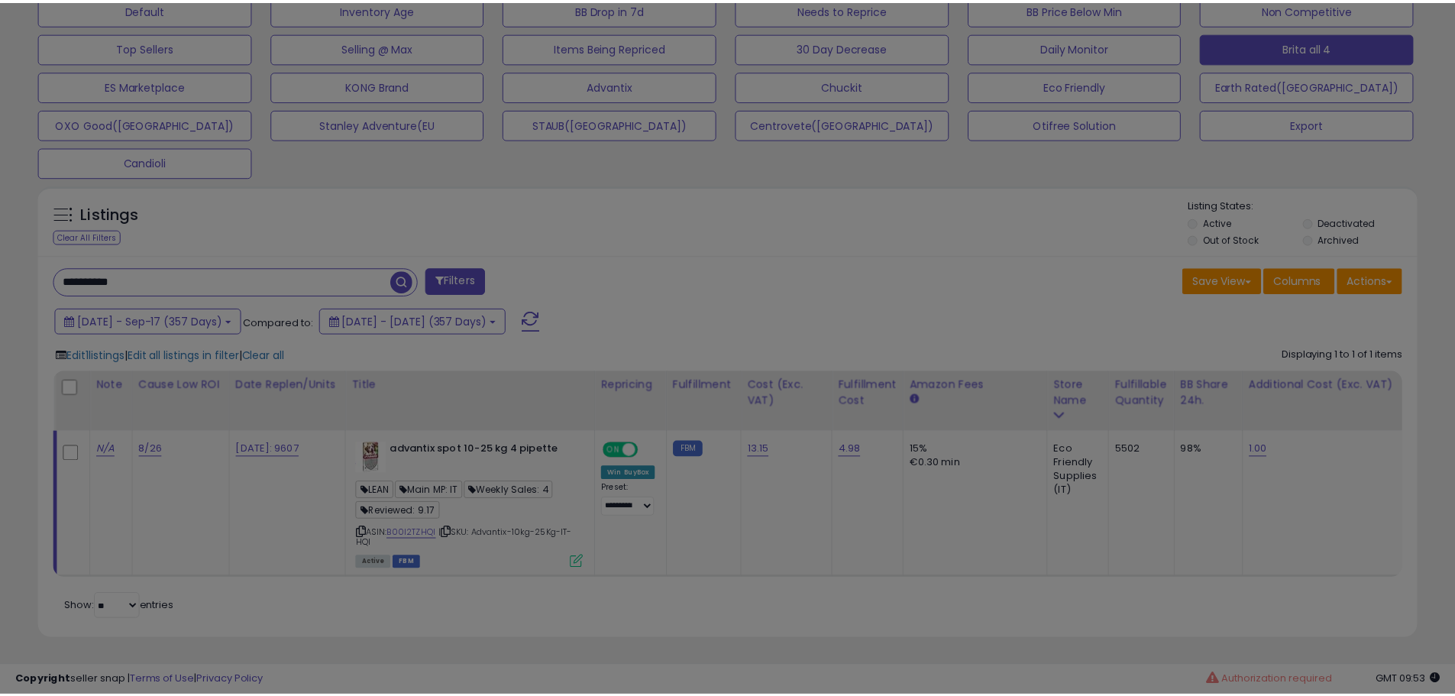
scroll to position [313, 807]
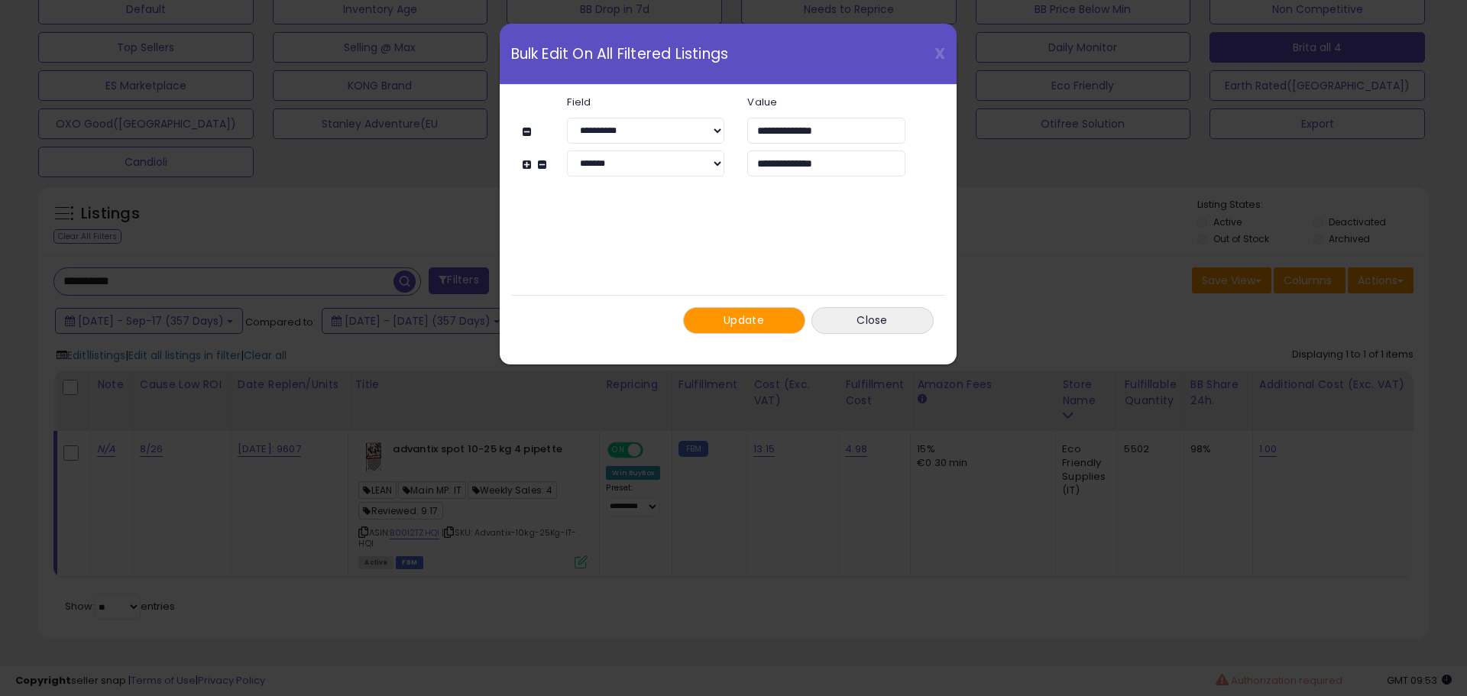
click at [760, 311] on button "Update" at bounding box center [744, 320] width 122 height 27
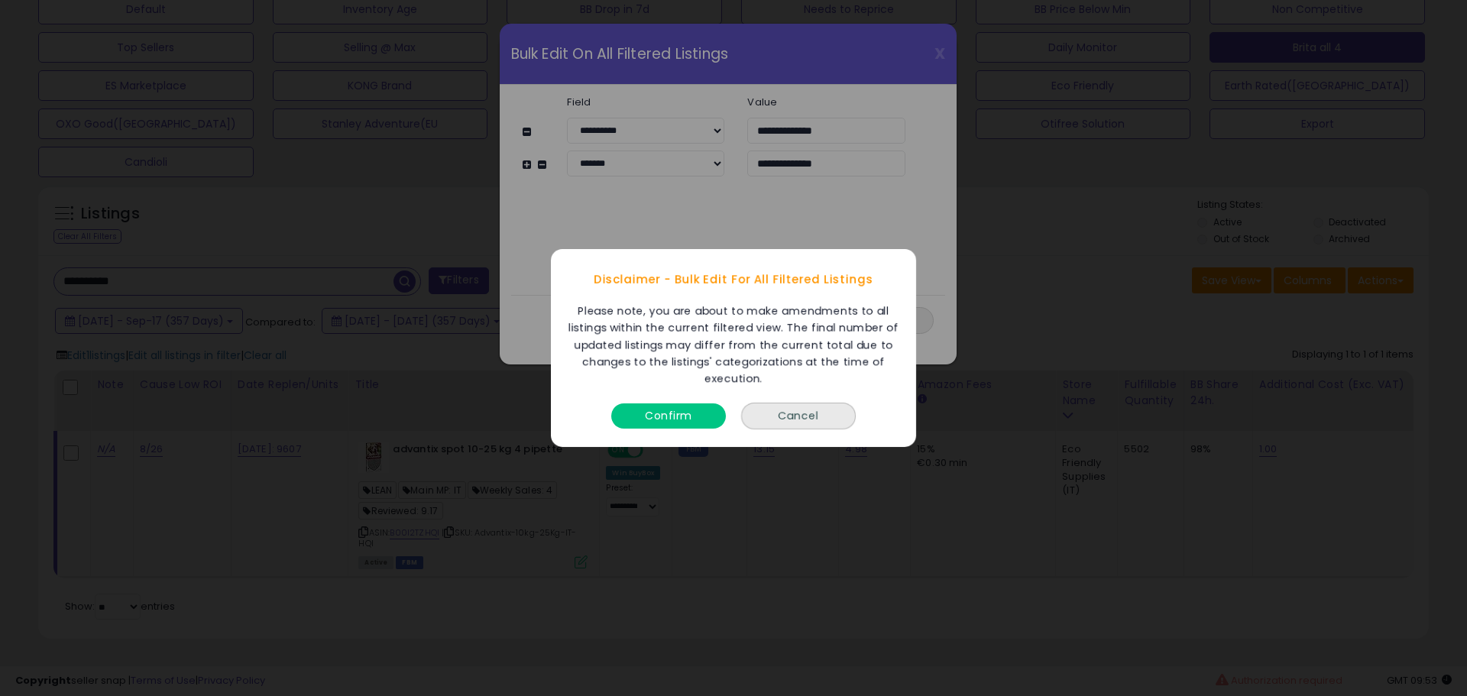
click at [682, 409] on button "Confirm" at bounding box center [668, 415] width 115 height 25
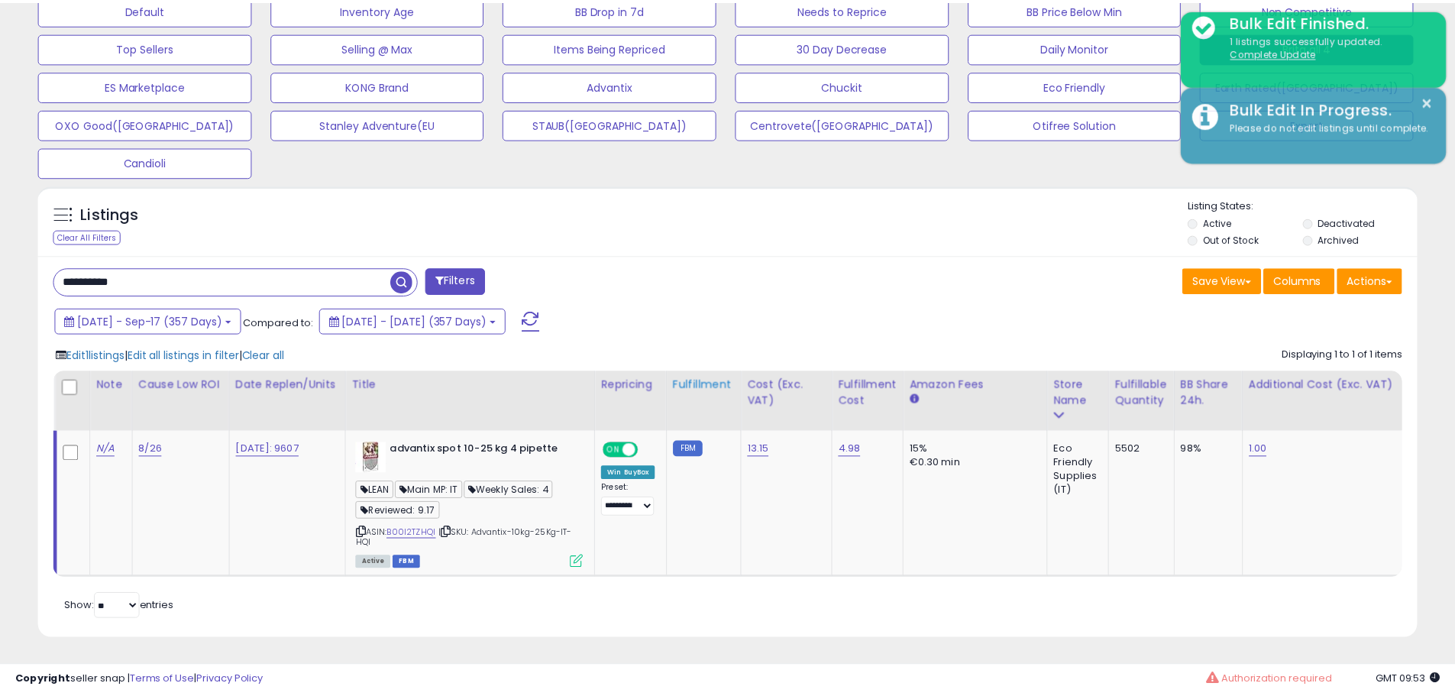
scroll to position [763577, 763091]
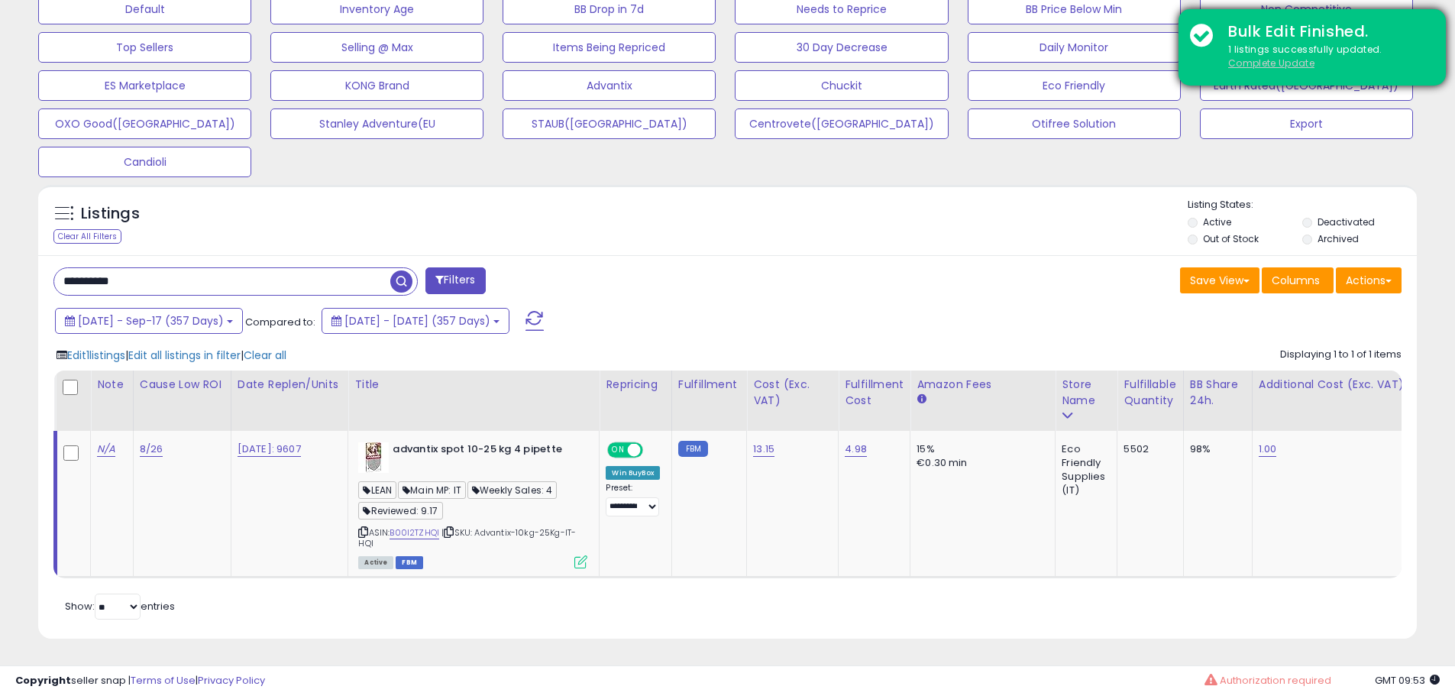
click at [1253, 64] on u "Complete Update" at bounding box center [1271, 63] width 86 height 13
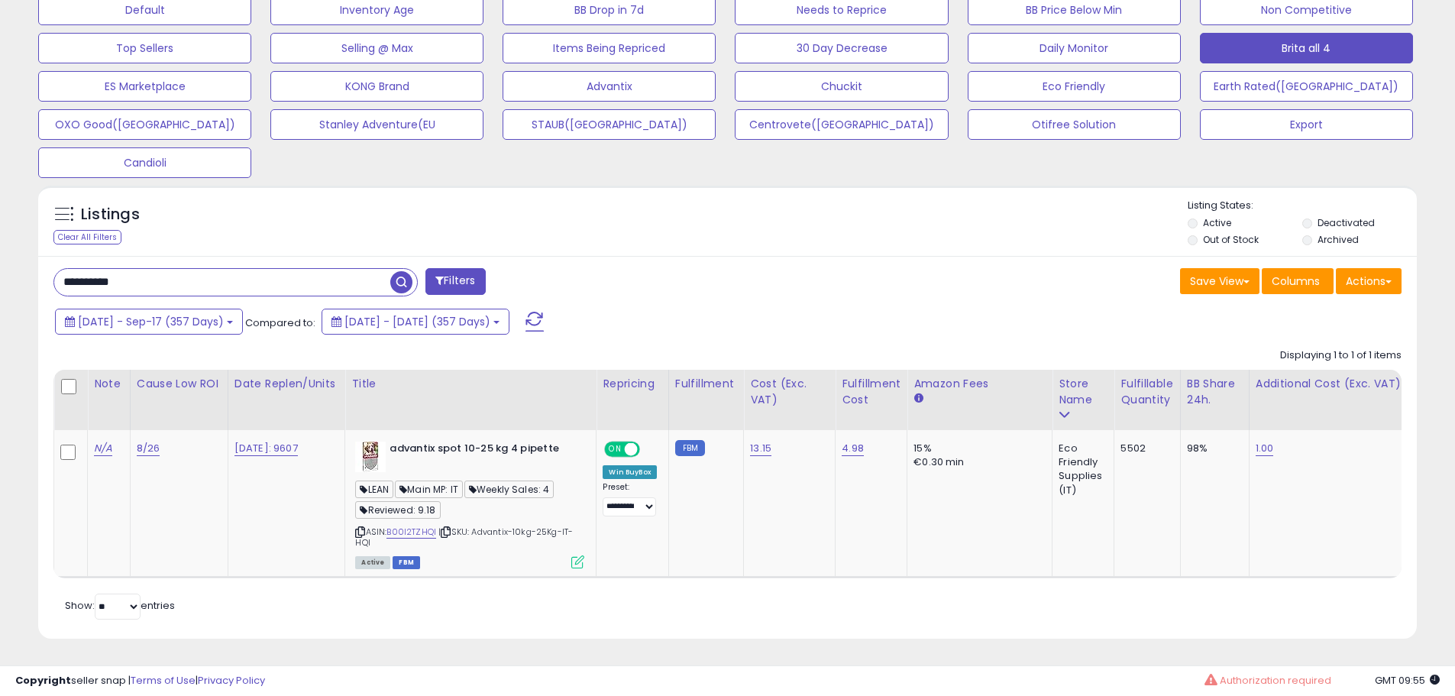
scroll to position [498, 0]
click at [193, 282] on input "**********" at bounding box center [222, 282] width 336 height 27
paste input "text"
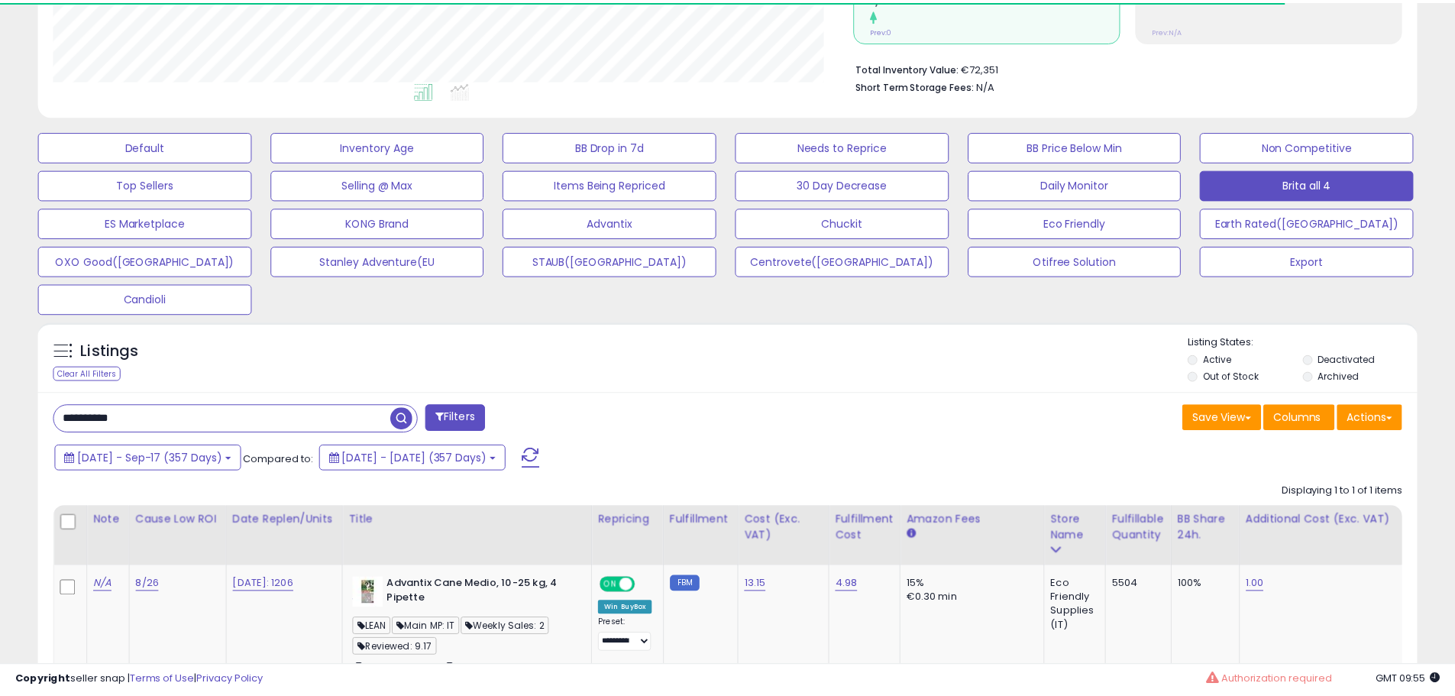
scroll to position [763577, 763091]
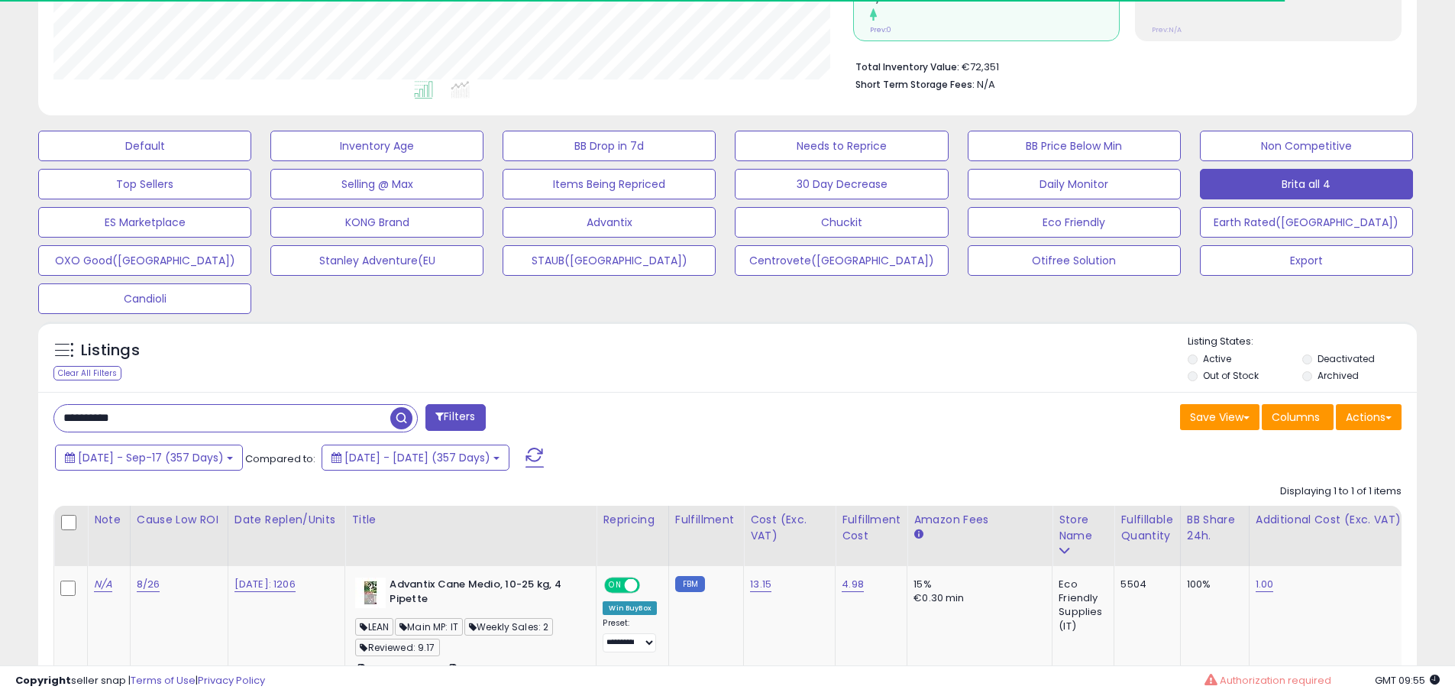
click at [849, 422] on div "Save View Save As New View Update Current View Columns Actions Import Export Vi…" at bounding box center [1071, 419] width 686 height 30
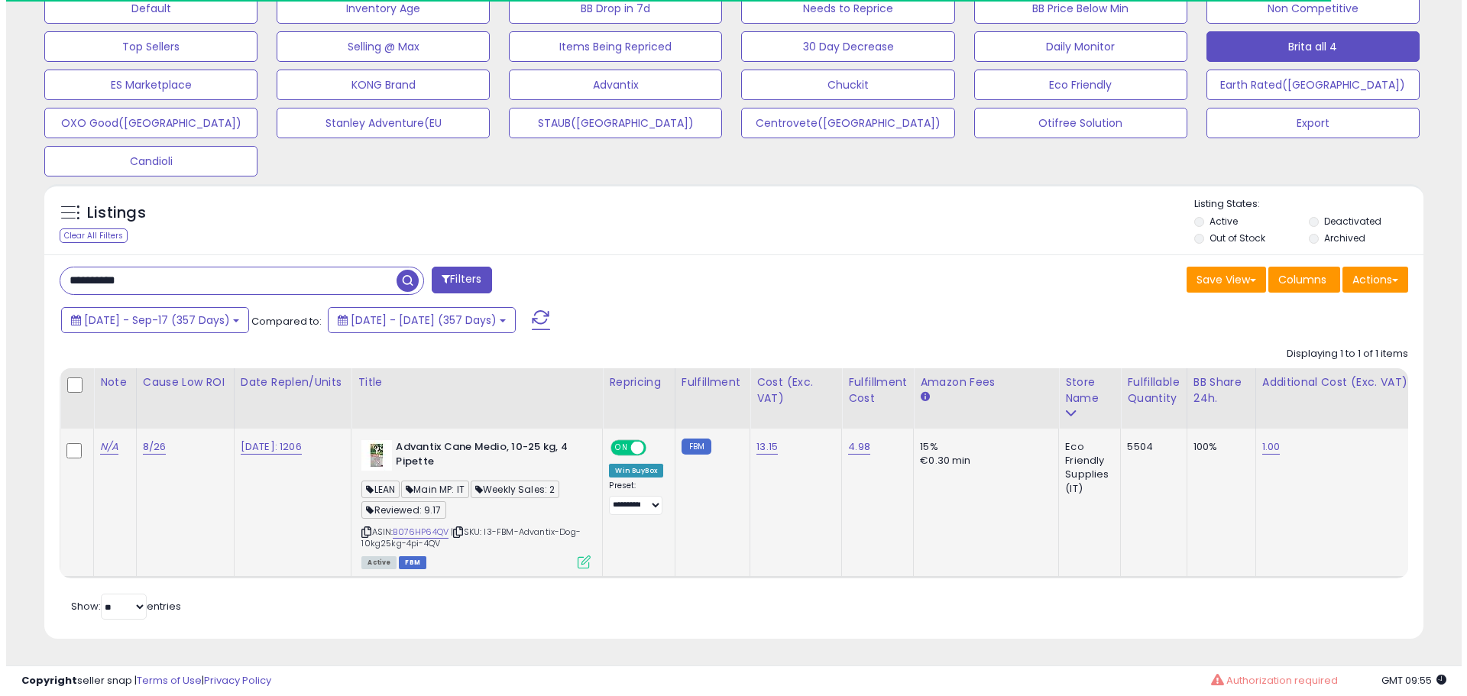
scroll to position [500, 0]
click at [578, 555] on icon at bounding box center [577, 561] width 13 height 13
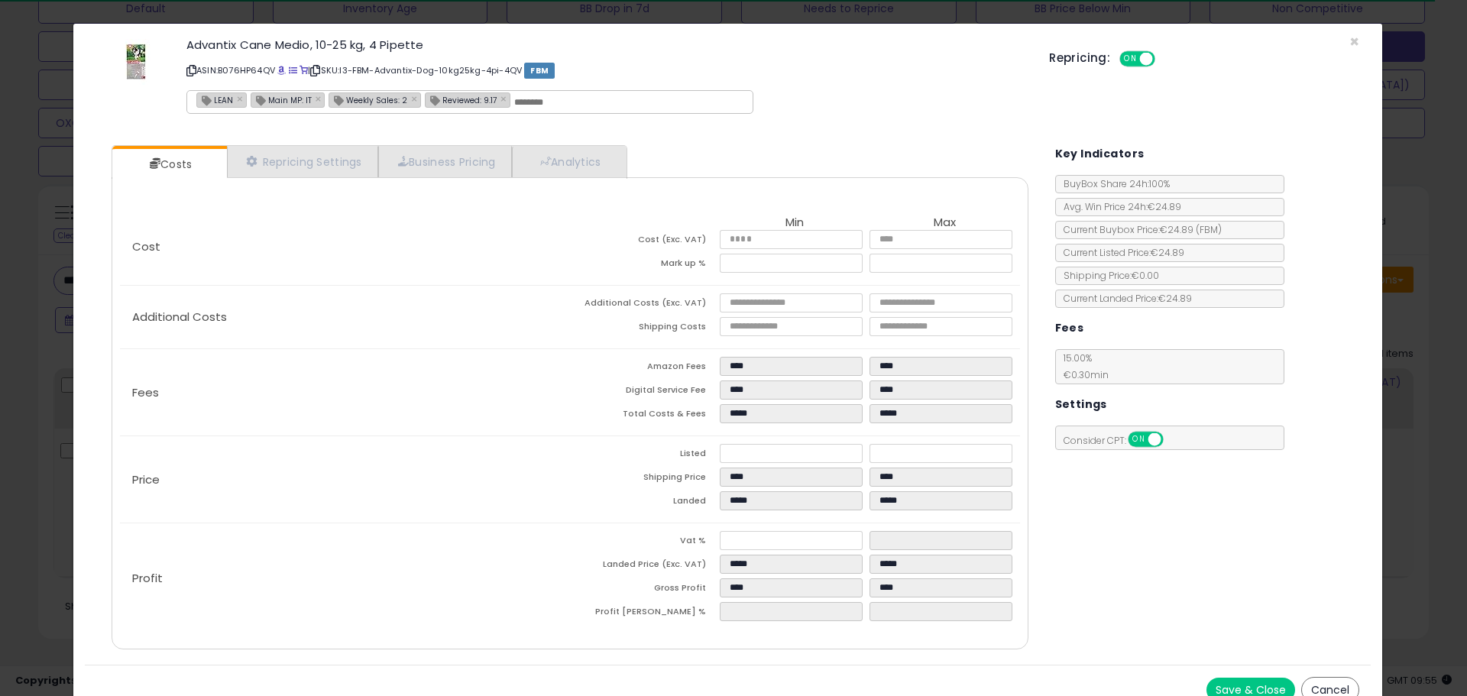
scroll to position [313, 807]
click at [576, 162] on link "Analytics" at bounding box center [568, 161] width 113 height 31
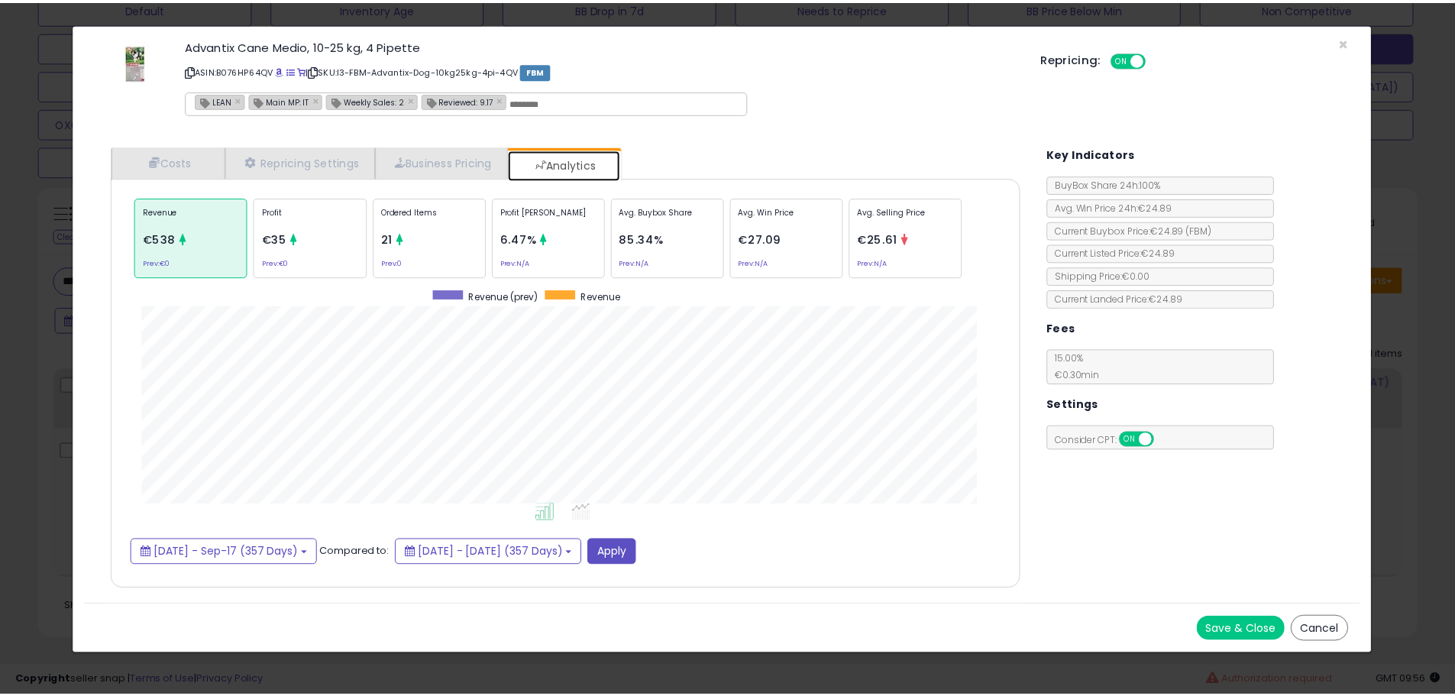
scroll to position [470, 947]
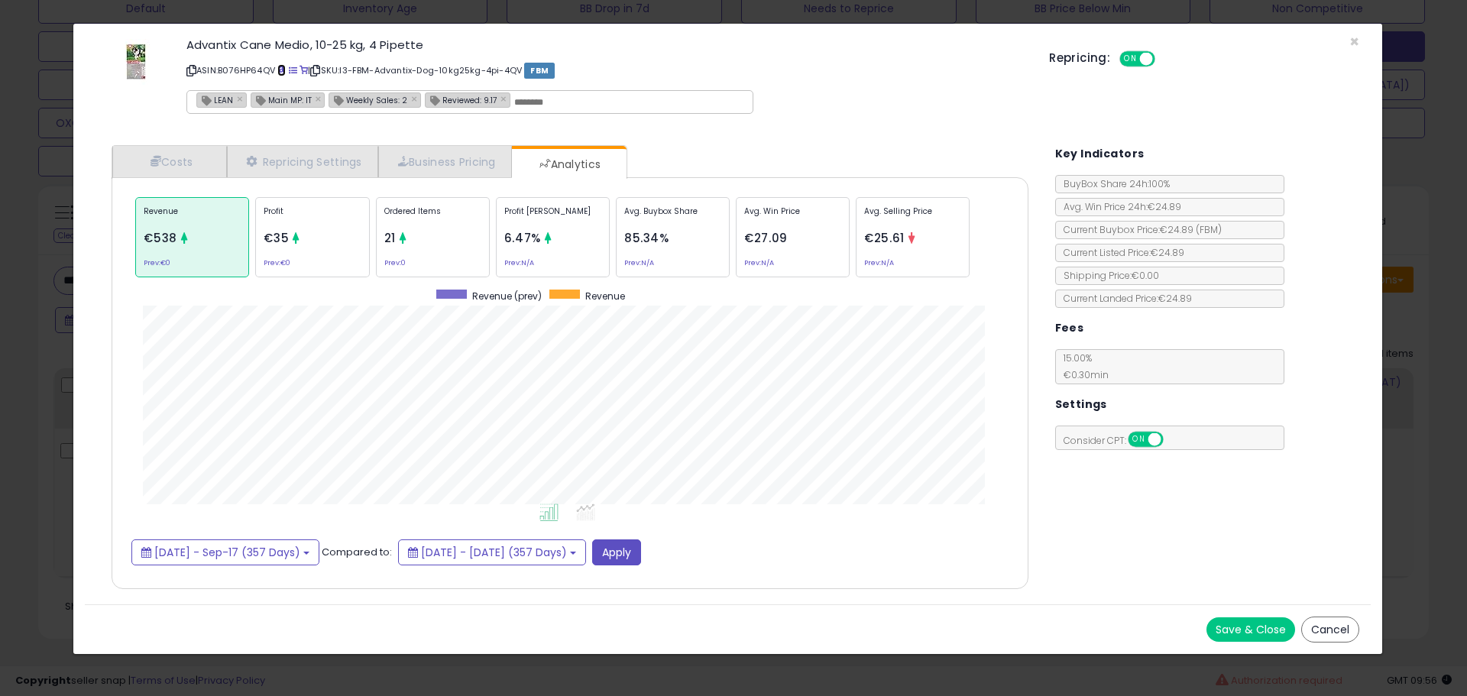
click at [285, 64] on link at bounding box center [281, 70] width 8 height 12
click at [41, 328] on div "× Close Advantix Cane Medio, 10-25 kg, 4 Pipette ASIN: B076HP64QV | SKU: I3-FBM…" at bounding box center [733, 348] width 1467 height 696
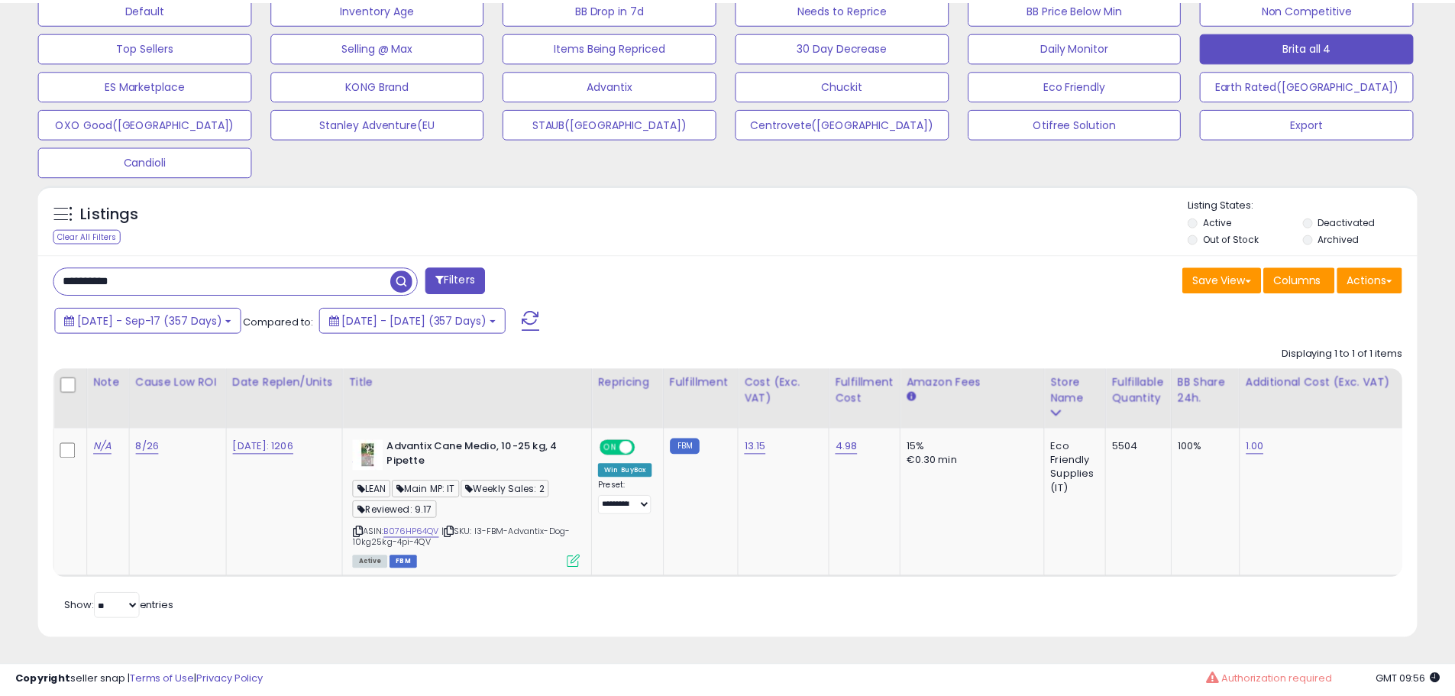
scroll to position [313, 800]
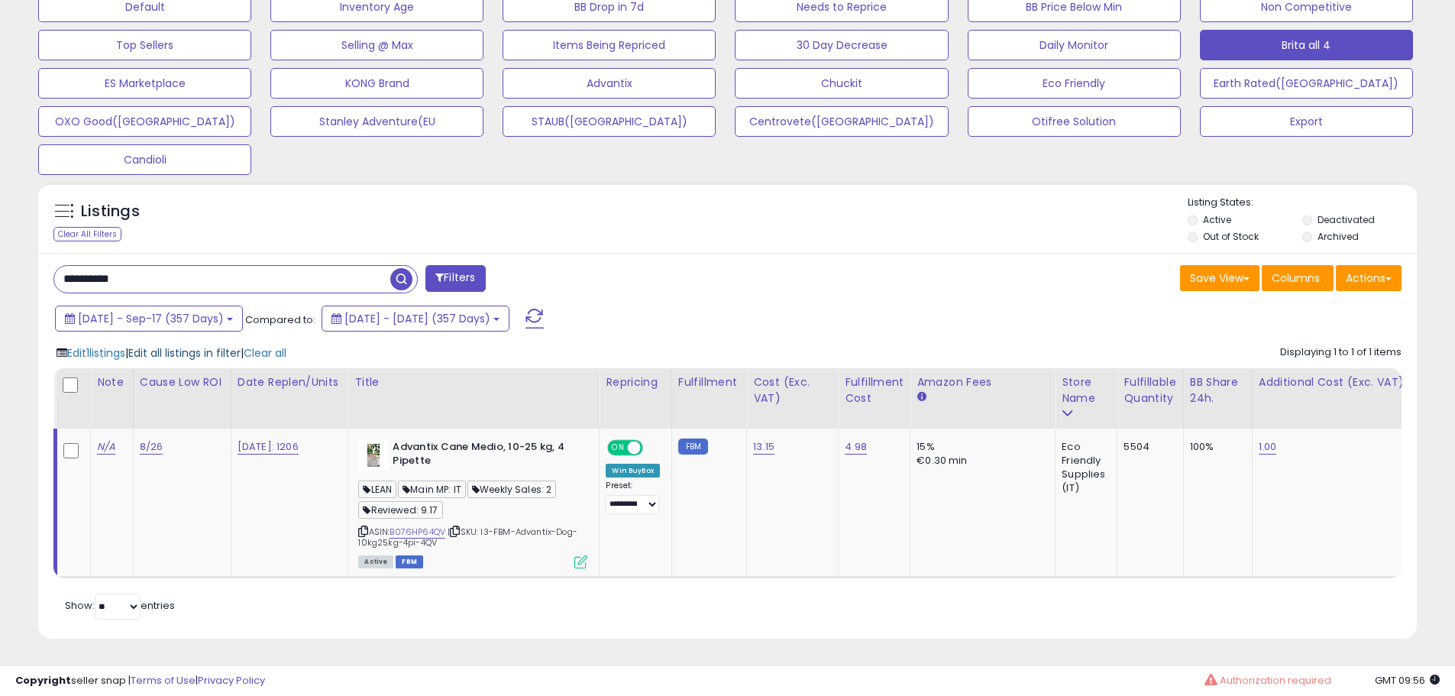
click at [222, 348] on span "Edit all listings in filter" at bounding box center [184, 352] width 112 height 15
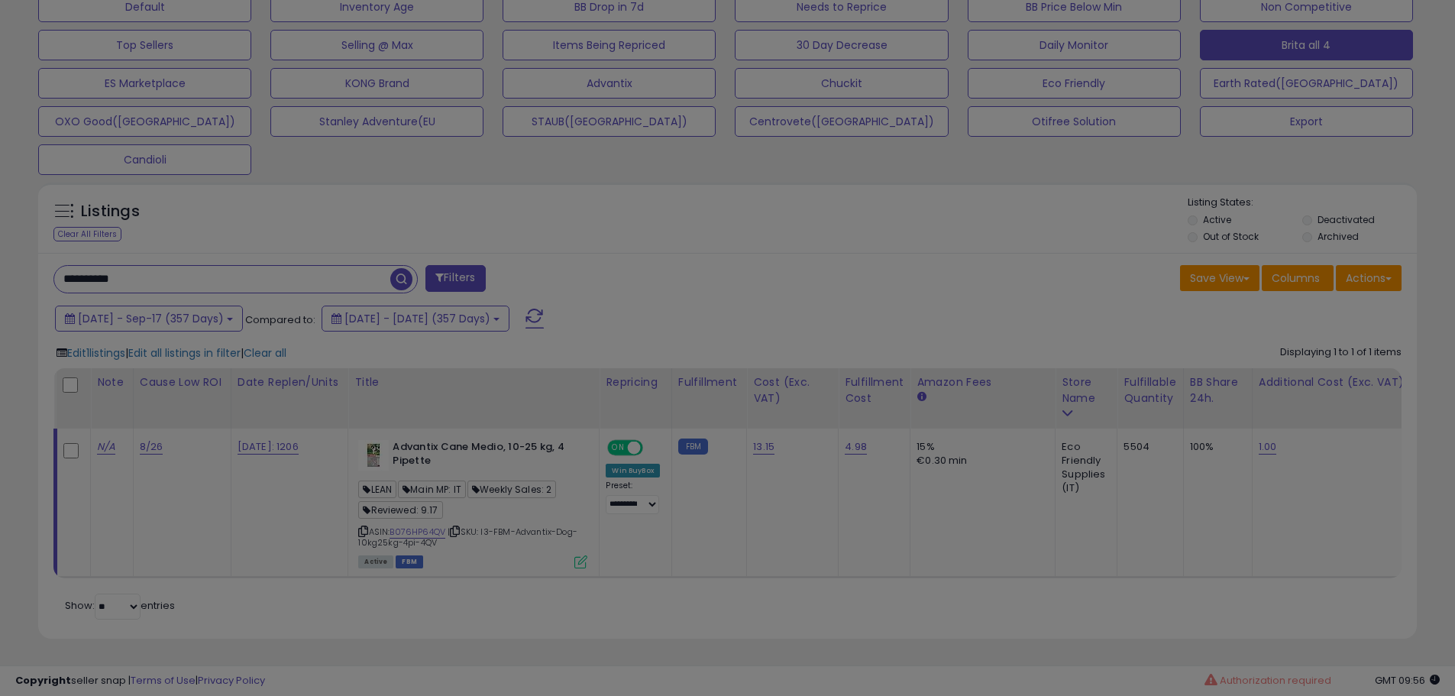
scroll to position [313, 807]
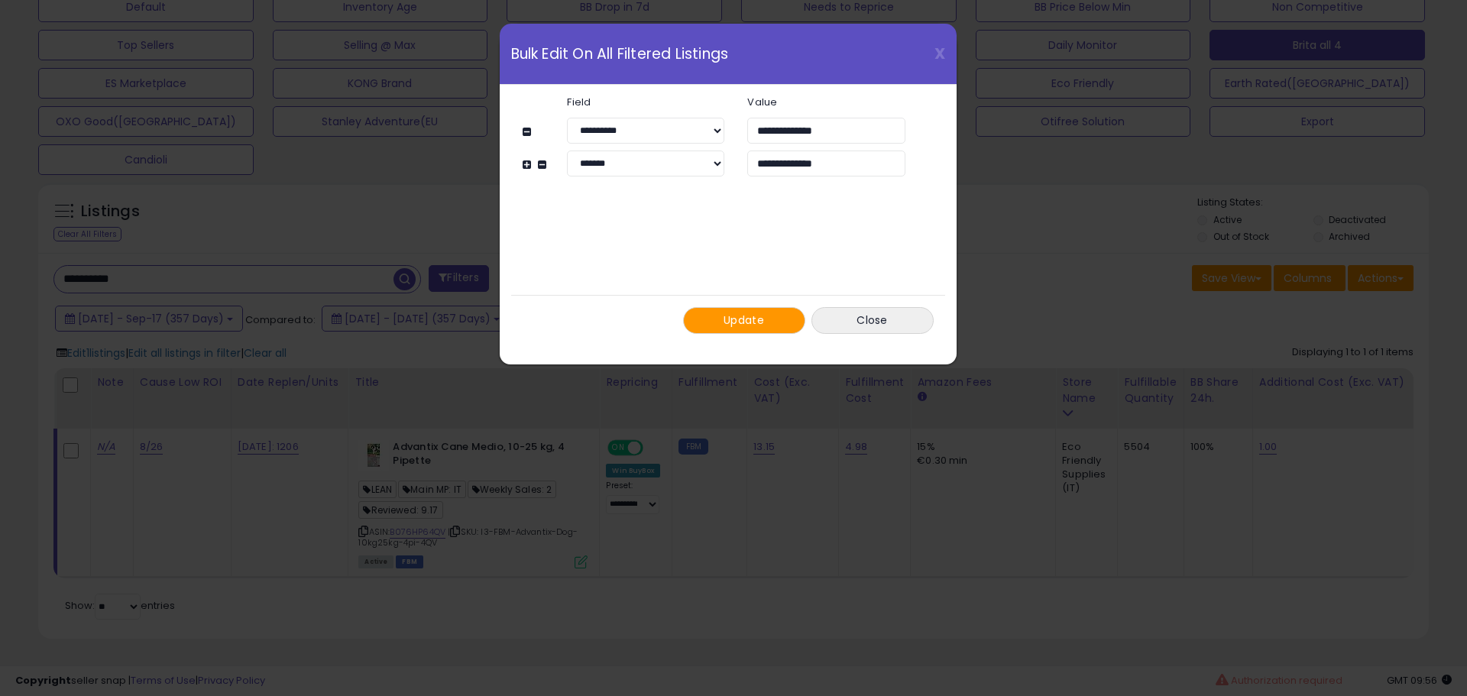
click at [739, 323] on span "Update" at bounding box center [743, 319] width 40 height 15
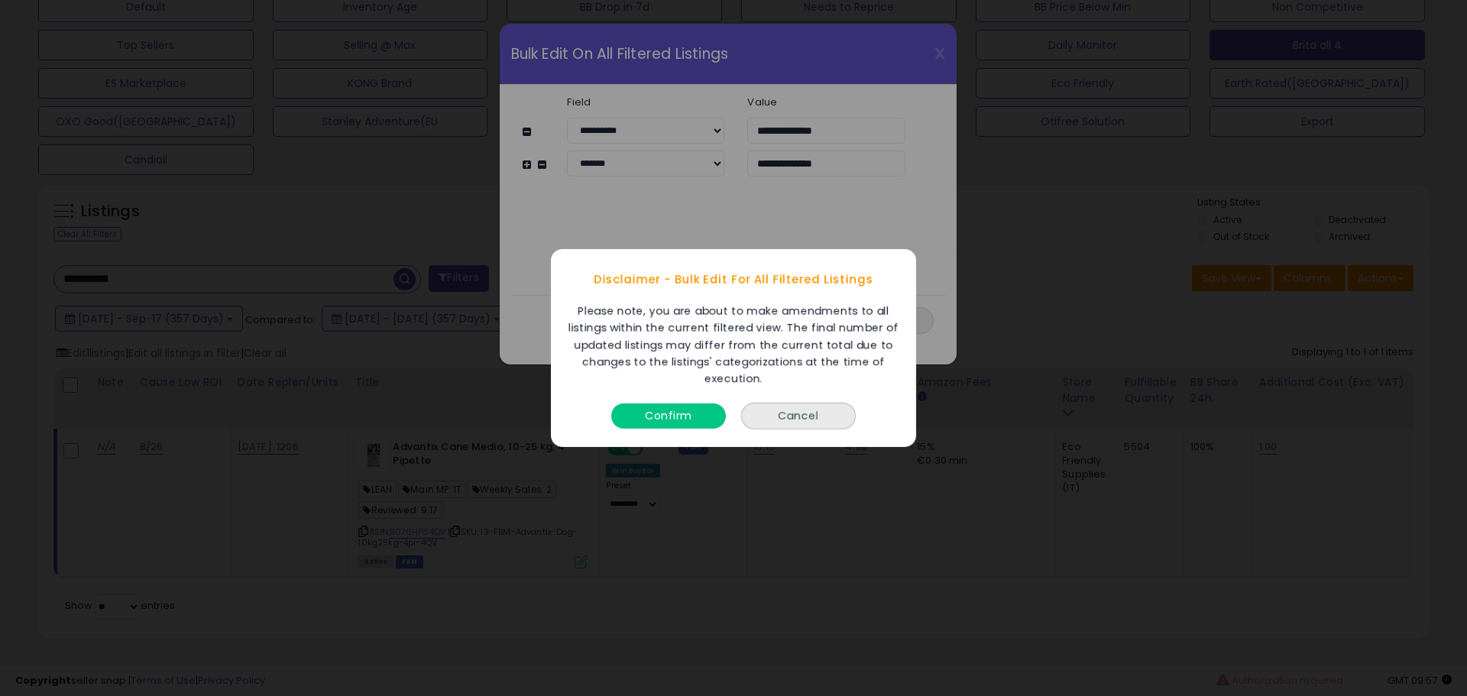
click at [655, 413] on button "Confirm" at bounding box center [668, 415] width 115 height 25
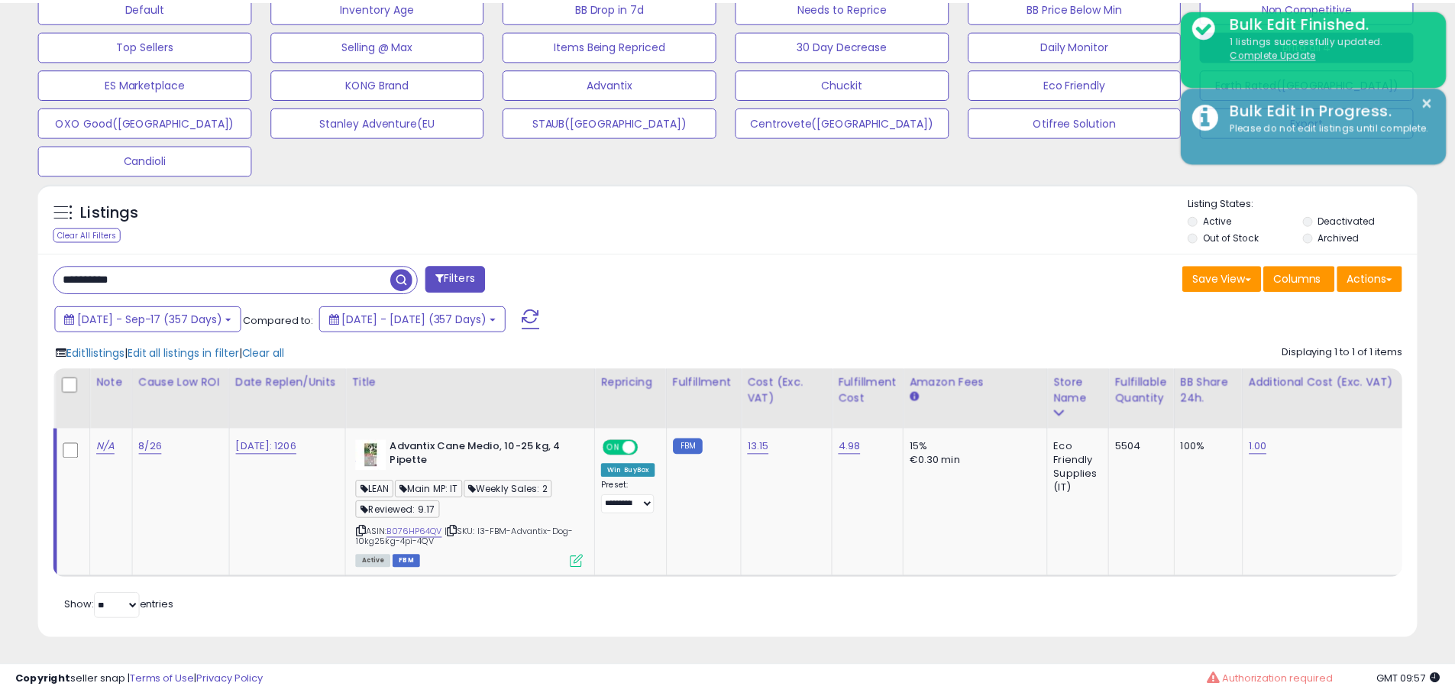
scroll to position [763577, 763091]
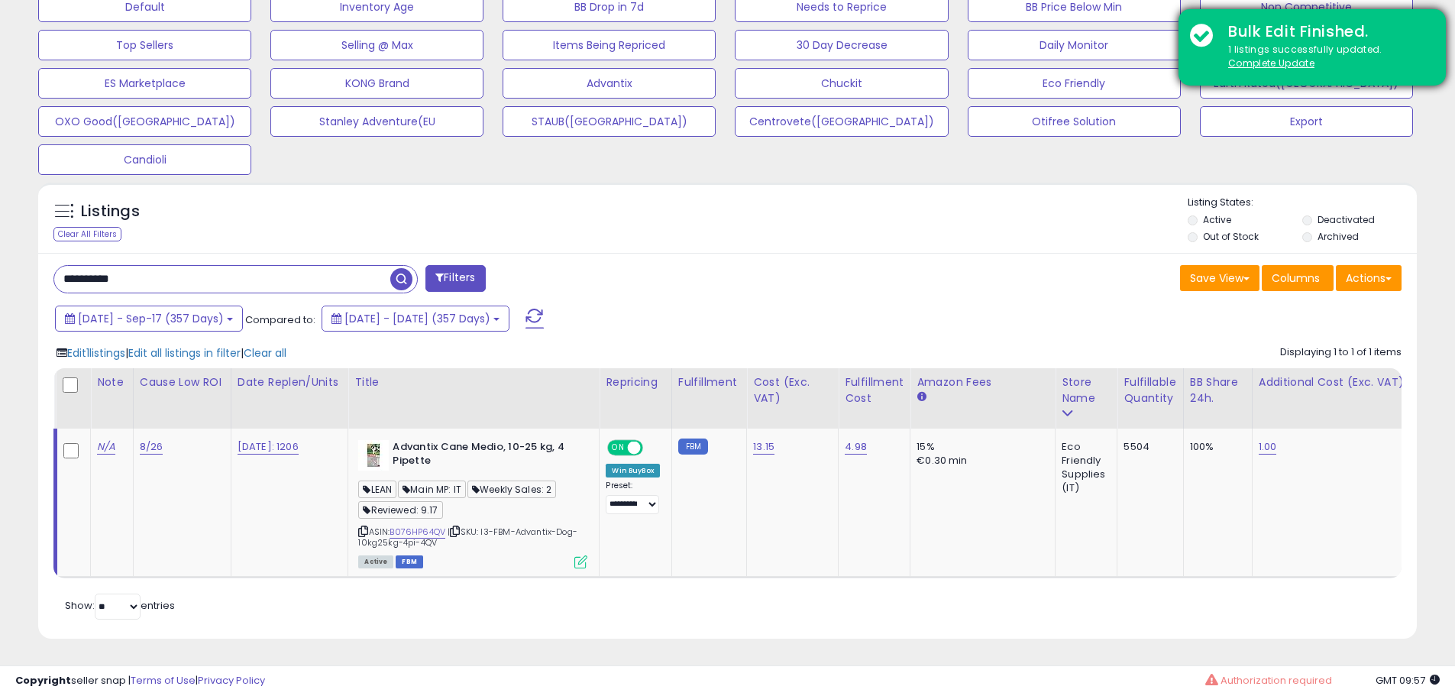
click at [1274, 69] on u "Complete Update" at bounding box center [1271, 63] width 86 height 13
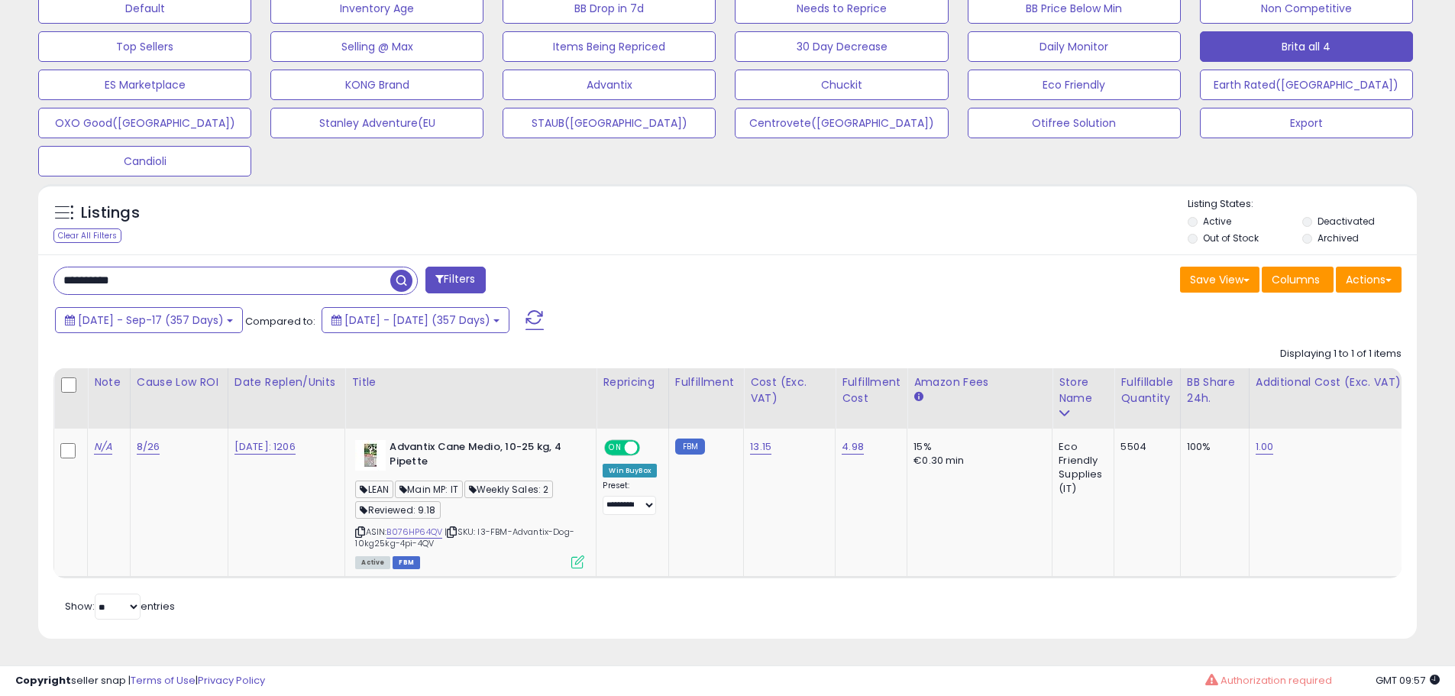
scroll to position [313, 800]
click at [202, 270] on input "**********" at bounding box center [222, 280] width 336 height 27
paste input "text"
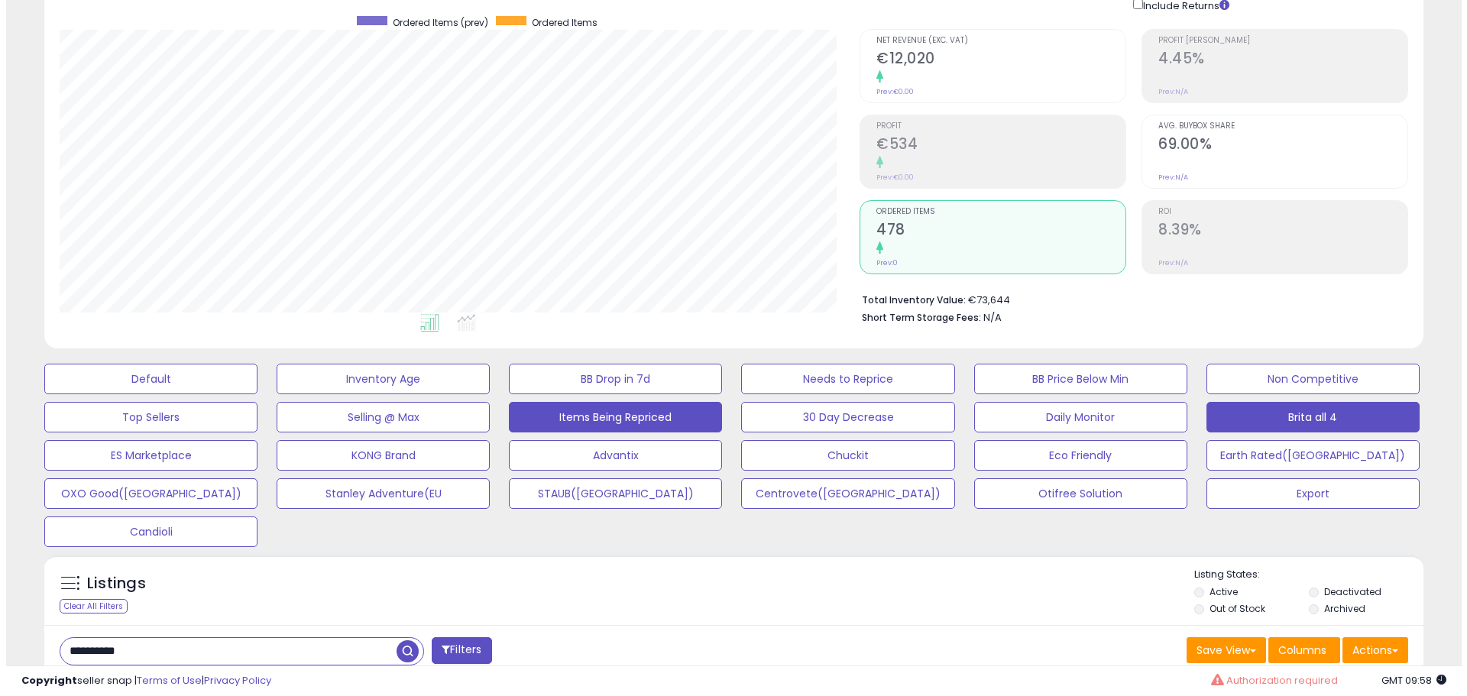
scroll to position [500, 0]
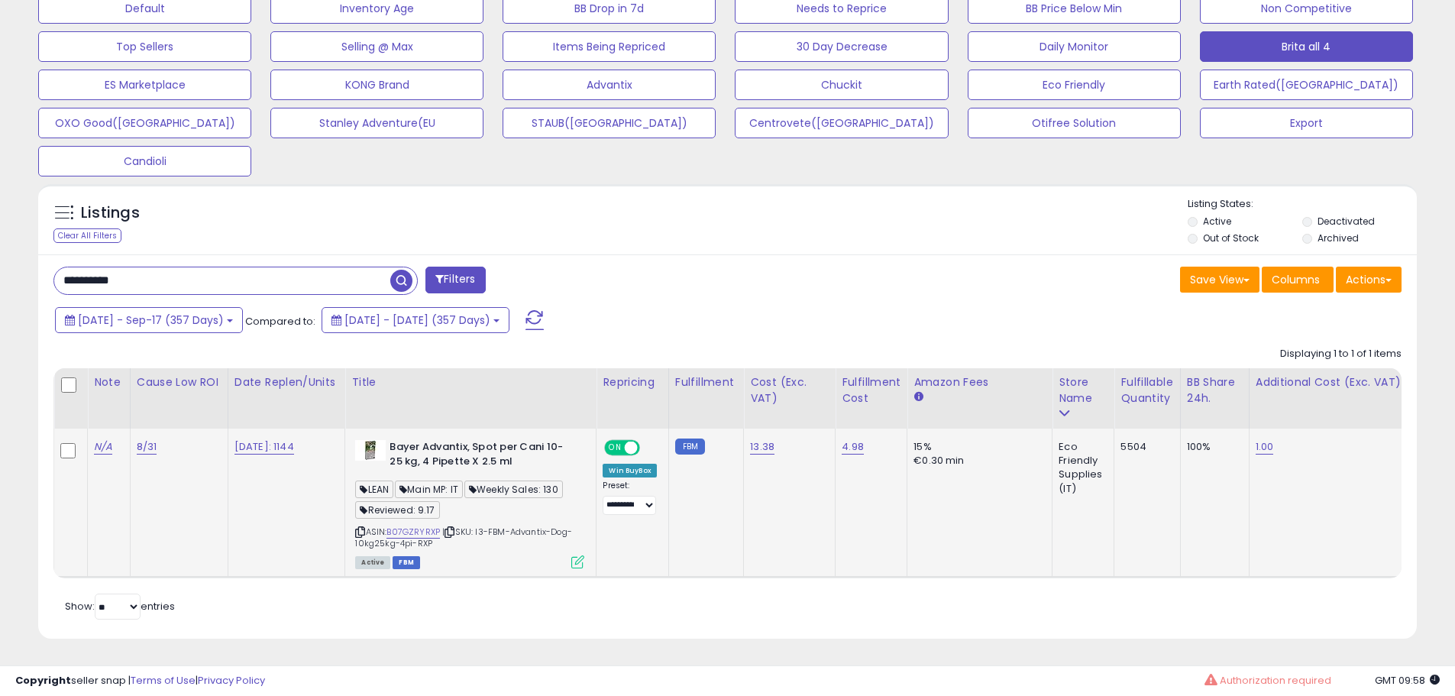
click at [410, 526] on span "| SKU: I3-FBM-Advantix-Dog-10kg25kg-4pi-RXP" at bounding box center [463, 537] width 217 height 23
click at [583, 555] on icon at bounding box center [577, 561] width 13 height 13
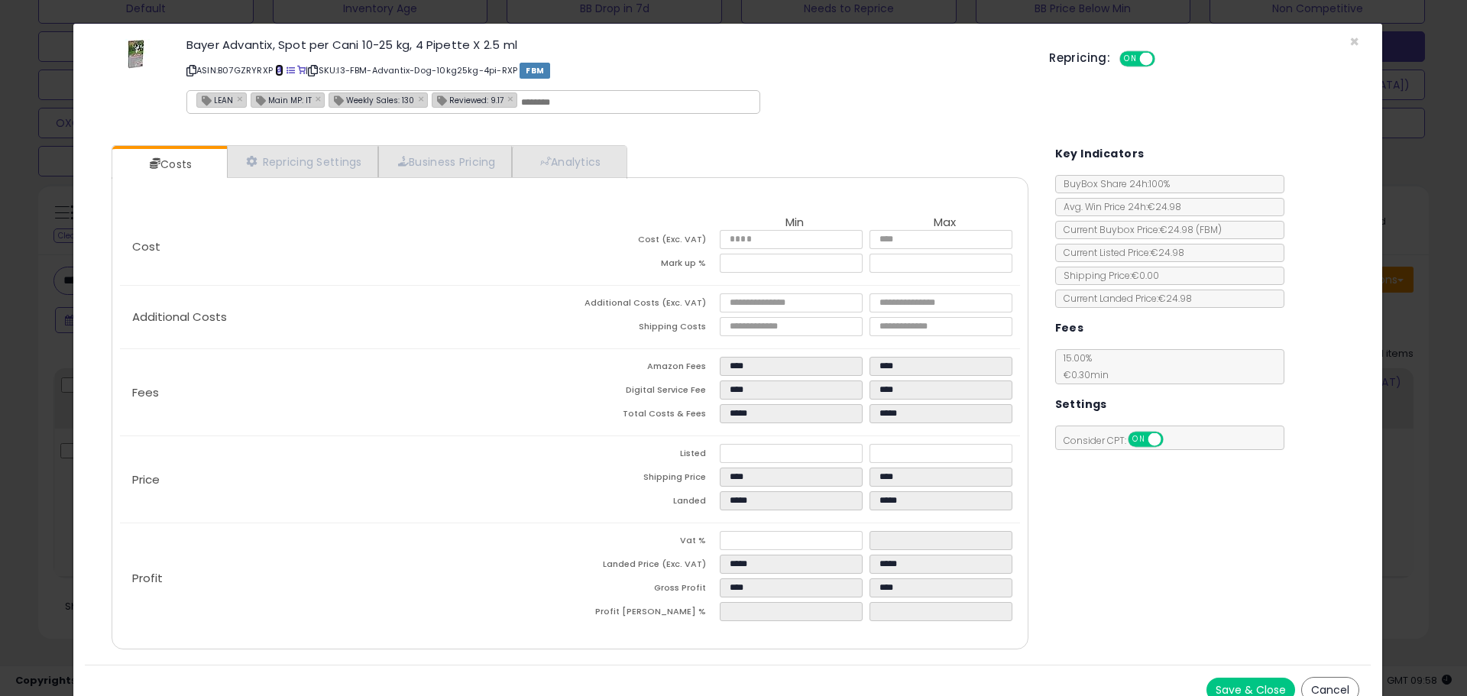
click at [281, 71] on span at bounding box center [279, 70] width 8 height 8
click at [581, 158] on link "Analytics" at bounding box center [568, 161] width 113 height 31
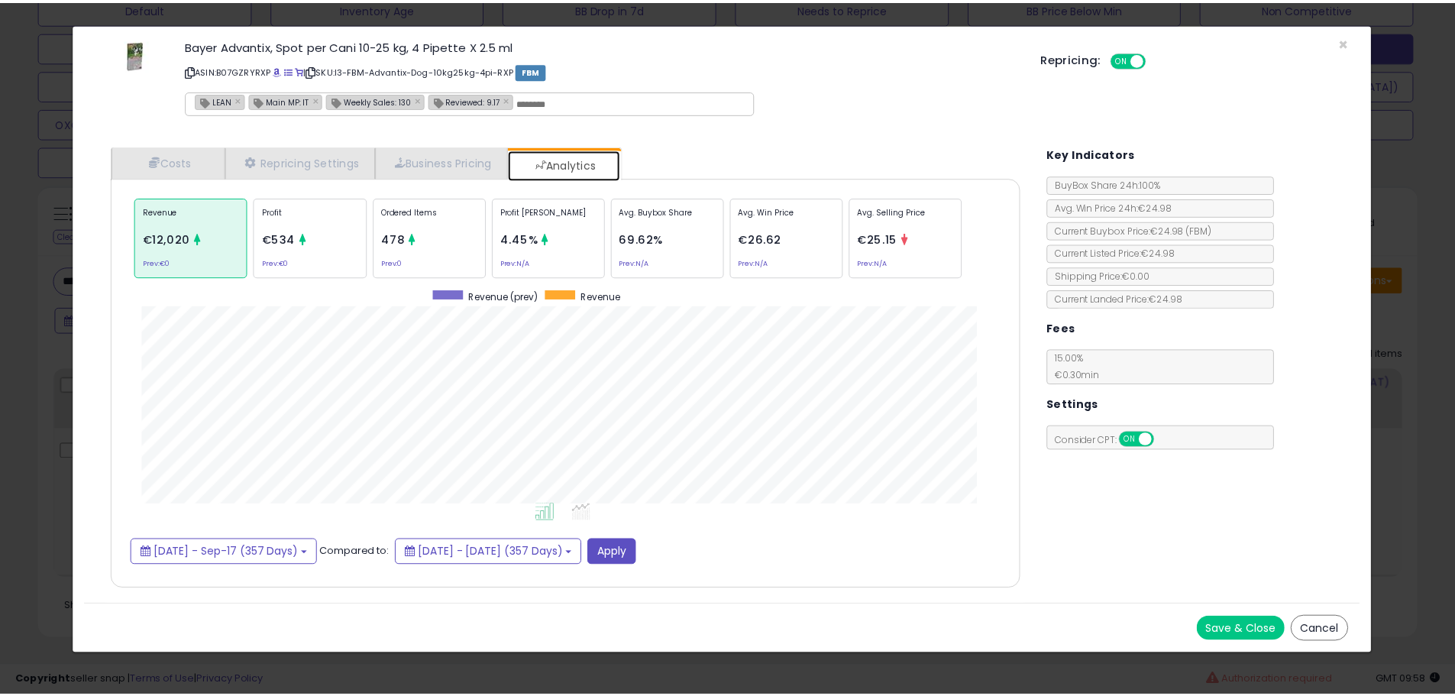
scroll to position [470, 947]
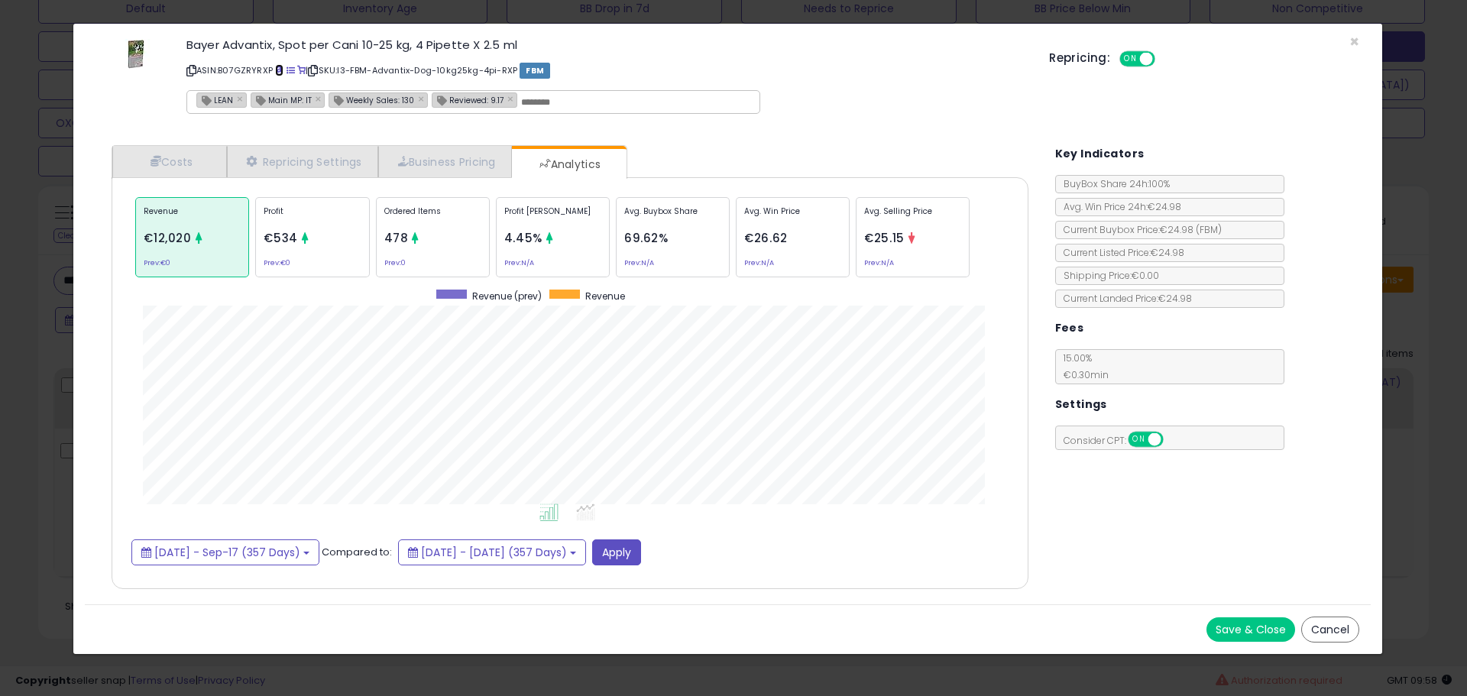
click at [279, 71] on span at bounding box center [279, 70] width 8 height 8
click at [73, 390] on div "× Close Bayer Advantix, Spot per Cani 10-25 kg, 4 Pipette X 2.5 ml ASIN: B07GZR…" at bounding box center [728, 339] width 1310 height 632
click at [51, 390] on div "× Close Bayer Advantix, Spot per Cani 10-25 kg, 4 Pipette X 2.5 ml ASIN: B07GZR…" at bounding box center [733, 348] width 1467 height 696
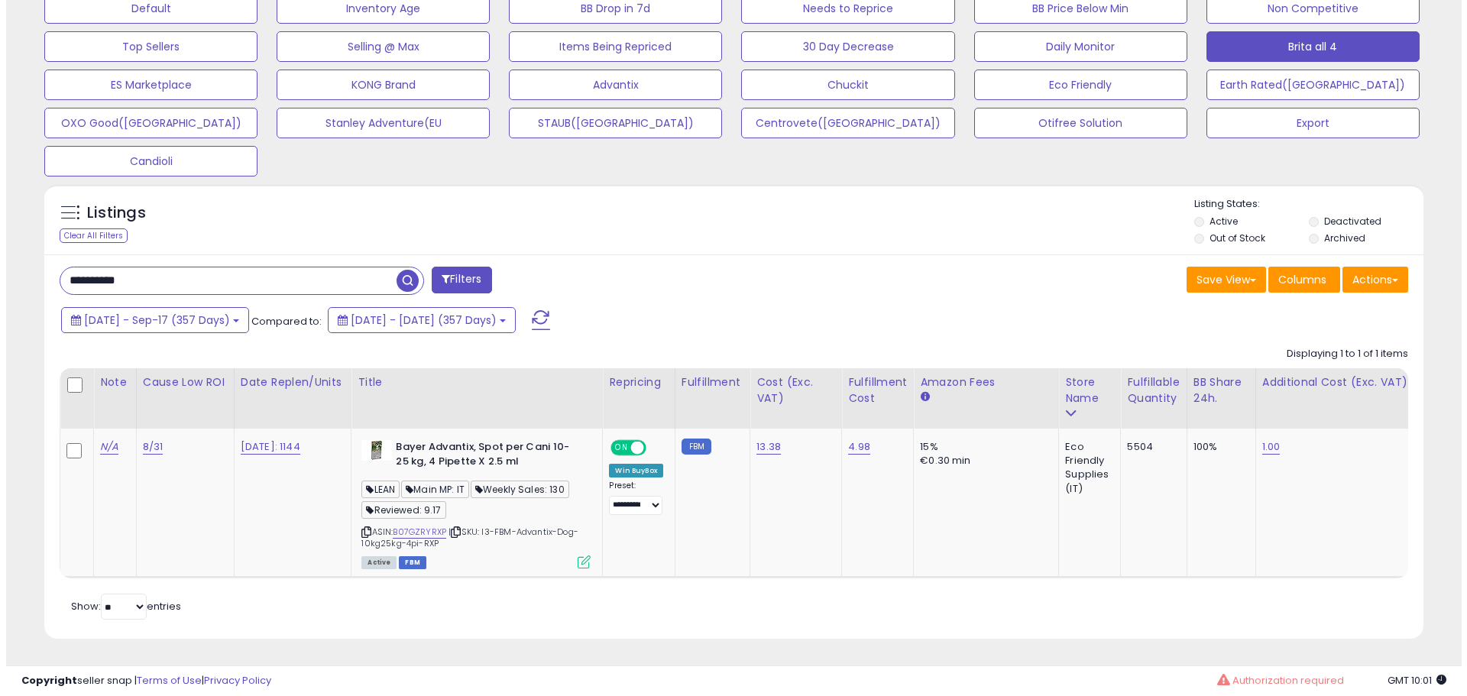
scroll to position [763577, 763091]
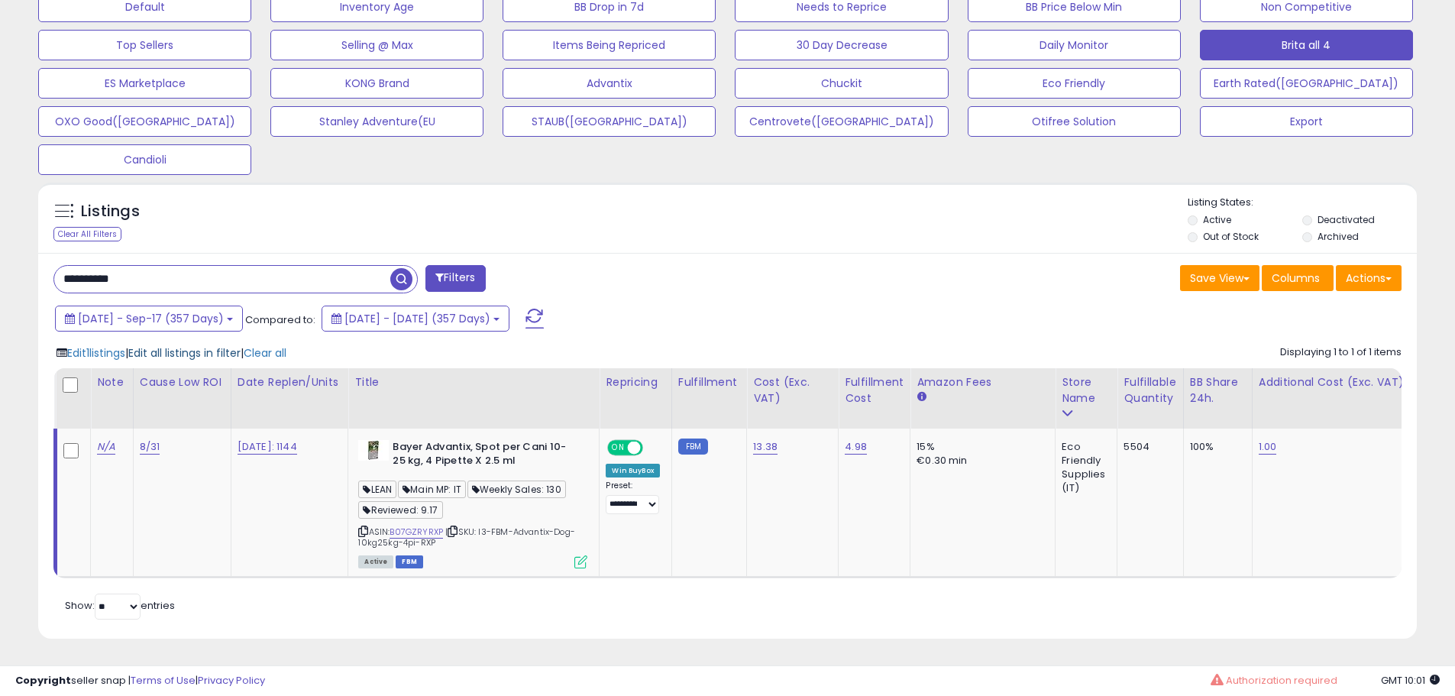
click at [173, 345] on span "Edit all listings in filter" at bounding box center [184, 352] width 112 height 15
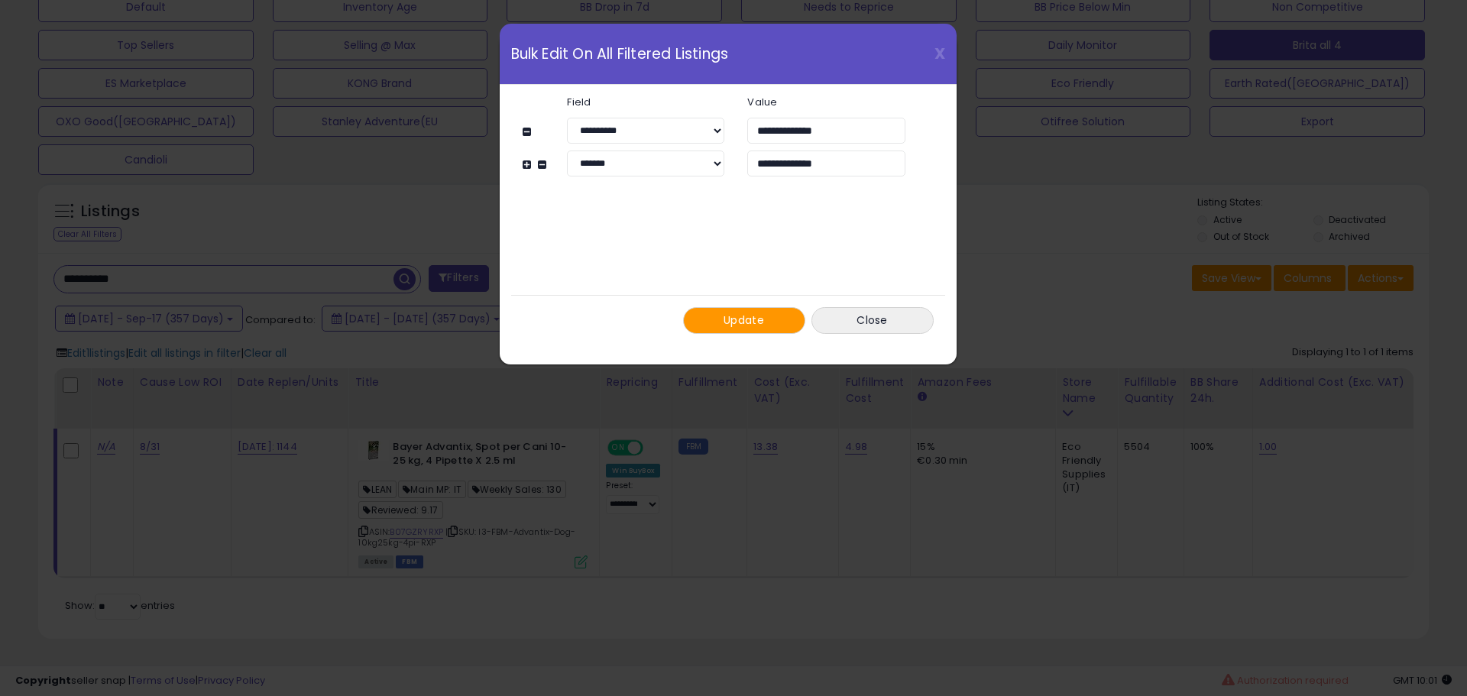
click at [733, 328] on button "Update" at bounding box center [744, 320] width 122 height 27
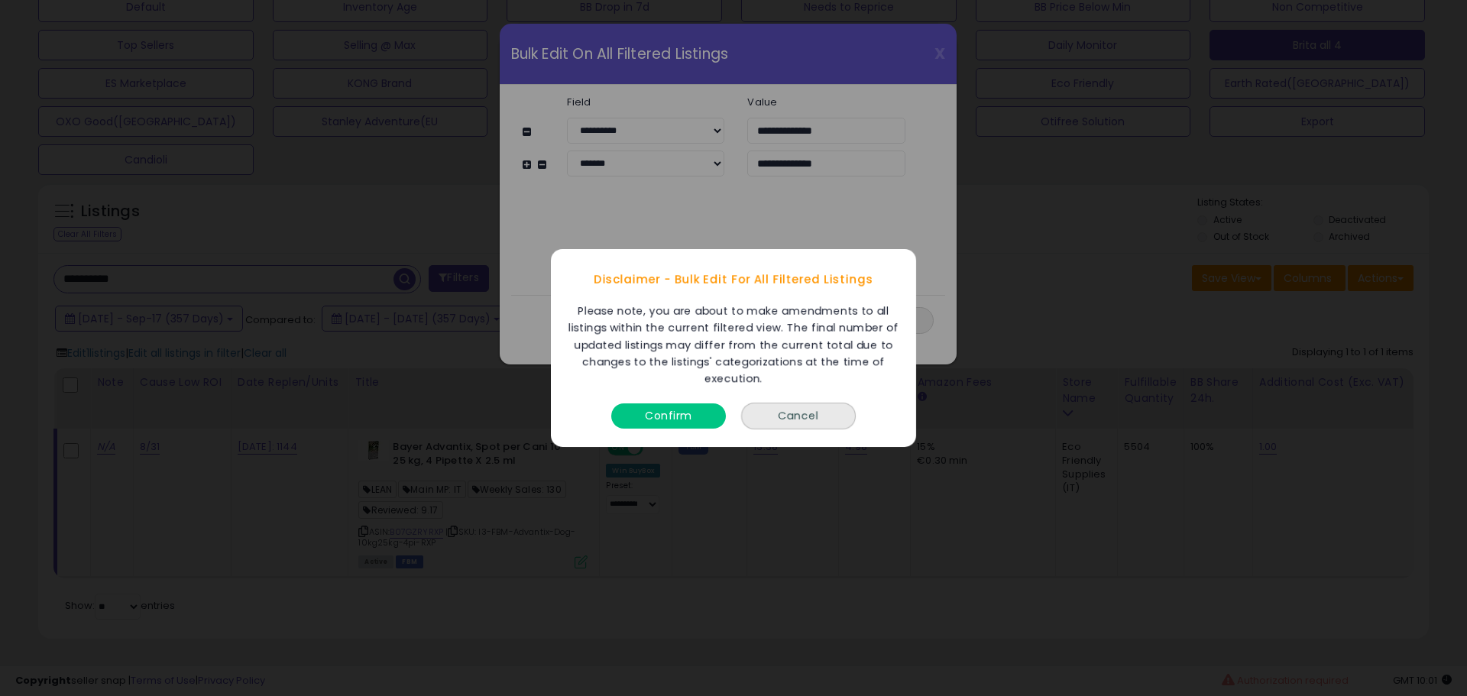
click at [664, 422] on button "Confirm" at bounding box center [668, 415] width 115 height 25
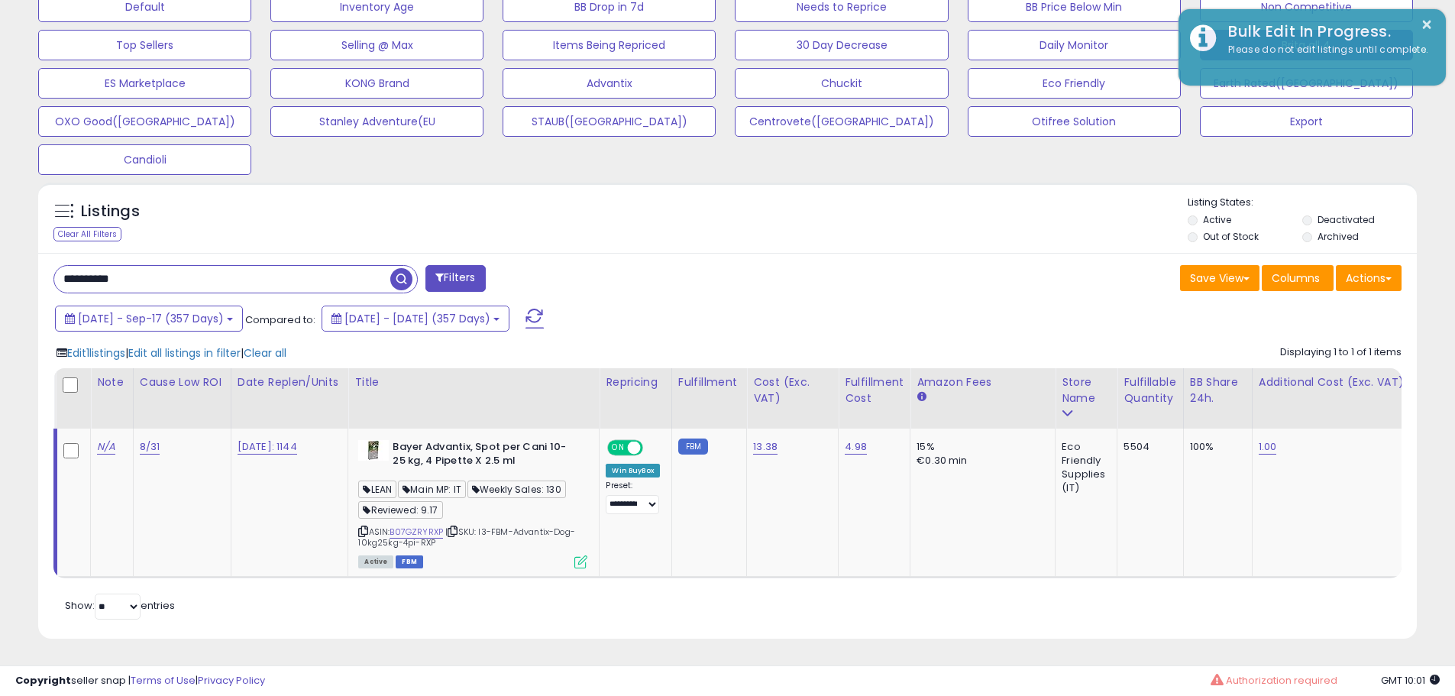
scroll to position [763577, 763091]
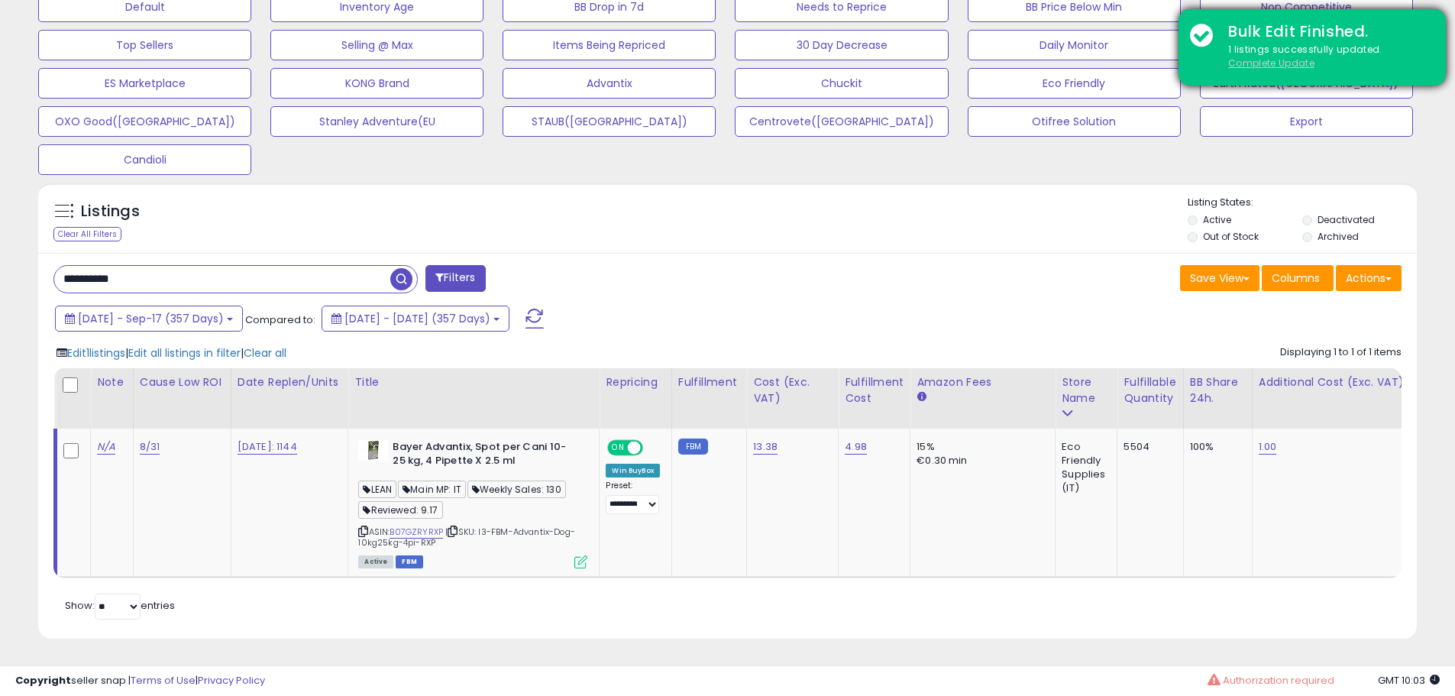
click at [1268, 68] on u "Complete Update" at bounding box center [1271, 63] width 86 height 13
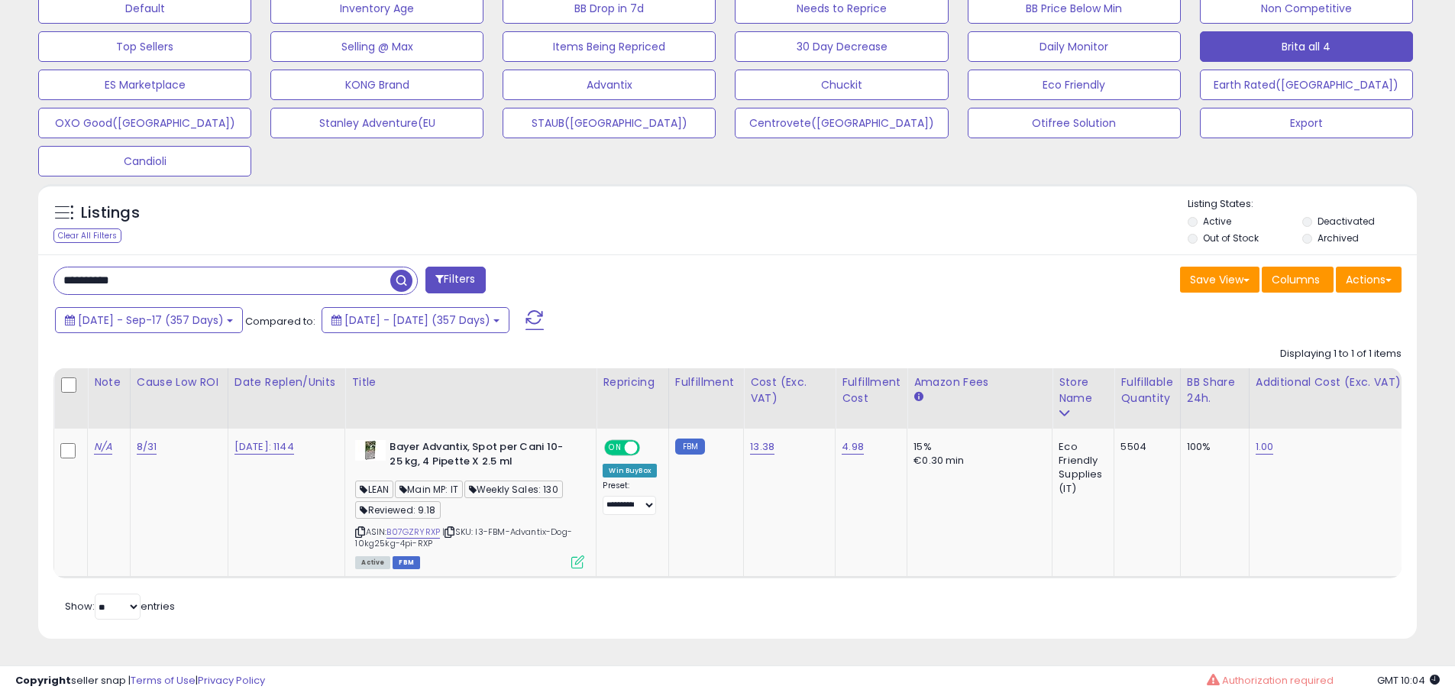
scroll to position [313, 800]
click at [280, 271] on input "**********" at bounding box center [222, 280] width 336 height 27
paste input "text"
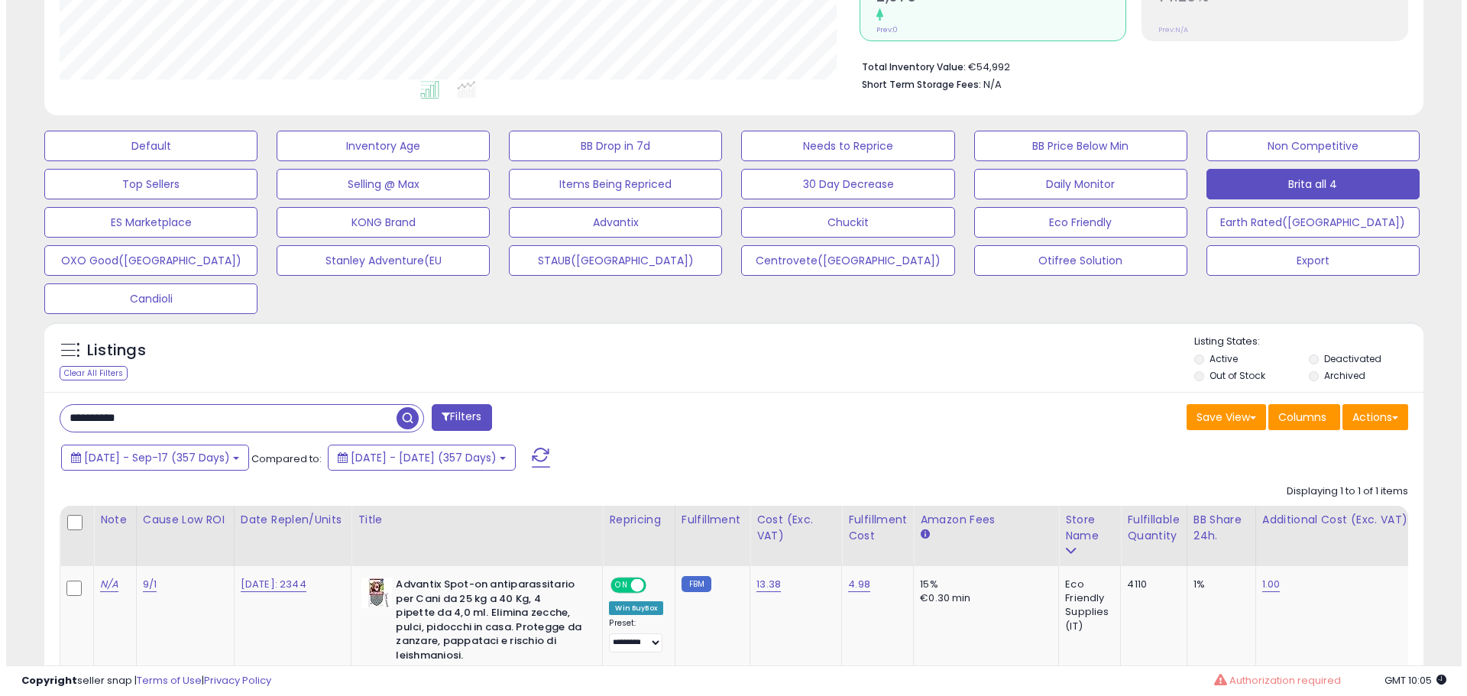
scroll to position [556, 0]
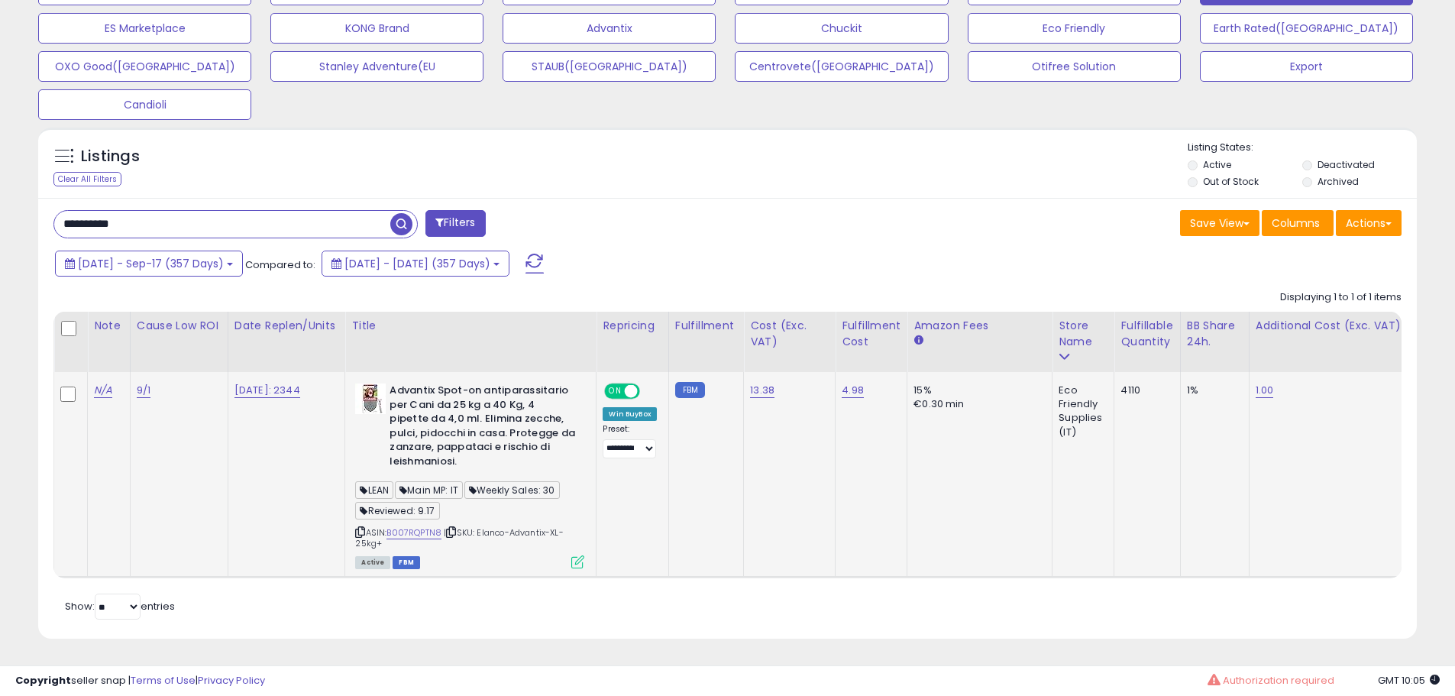
click at [580, 555] on icon at bounding box center [577, 561] width 13 height 13
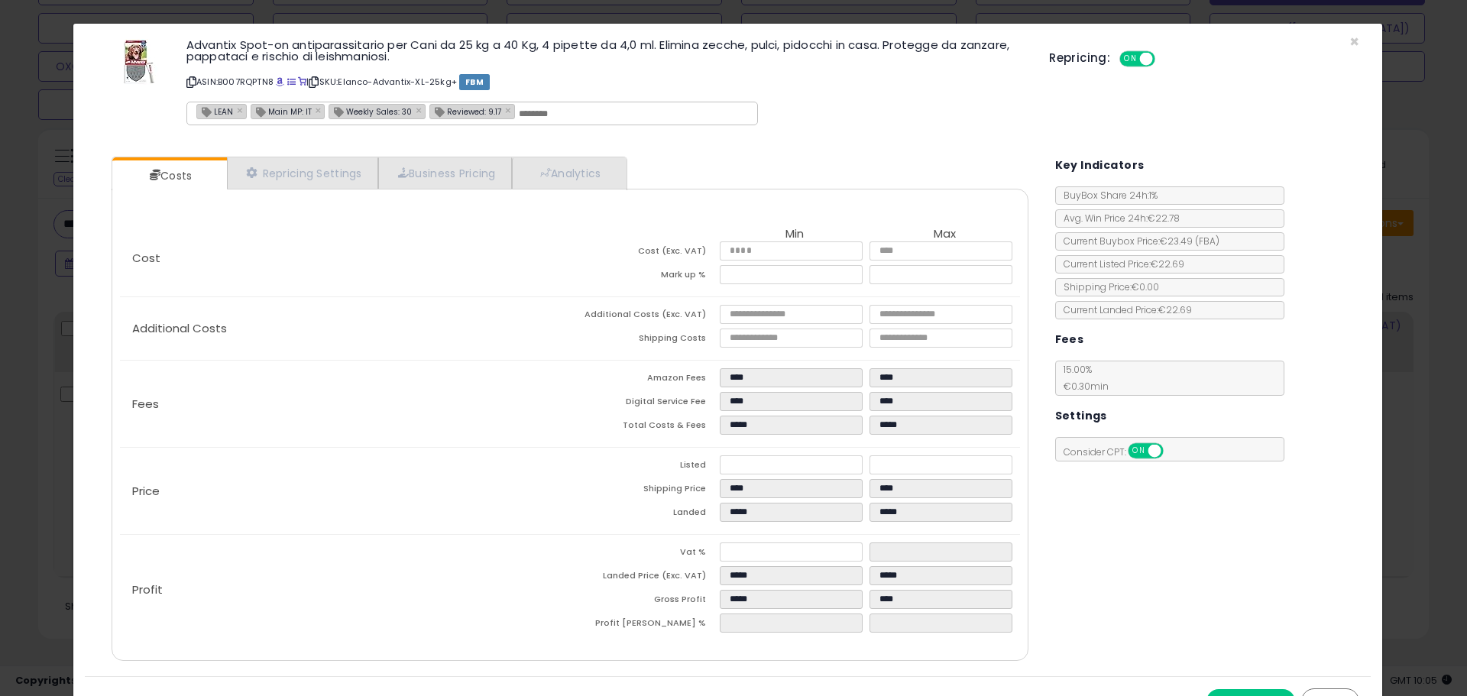
click at [566, 189] on div "Cost Min Max Cost (Exc. VAT) ***** ***** Mark up % ***** **** Additional Costs …" at bounding box center [570, 425] width 916 height 472
drag, startPoint x: 571, startPoint y: 178, endPoint x: 582, endPoint y: 191, distance: 16.8
click at [571, 178] on link "Analytics" at bounding box center [568, 172] width 113 height 31
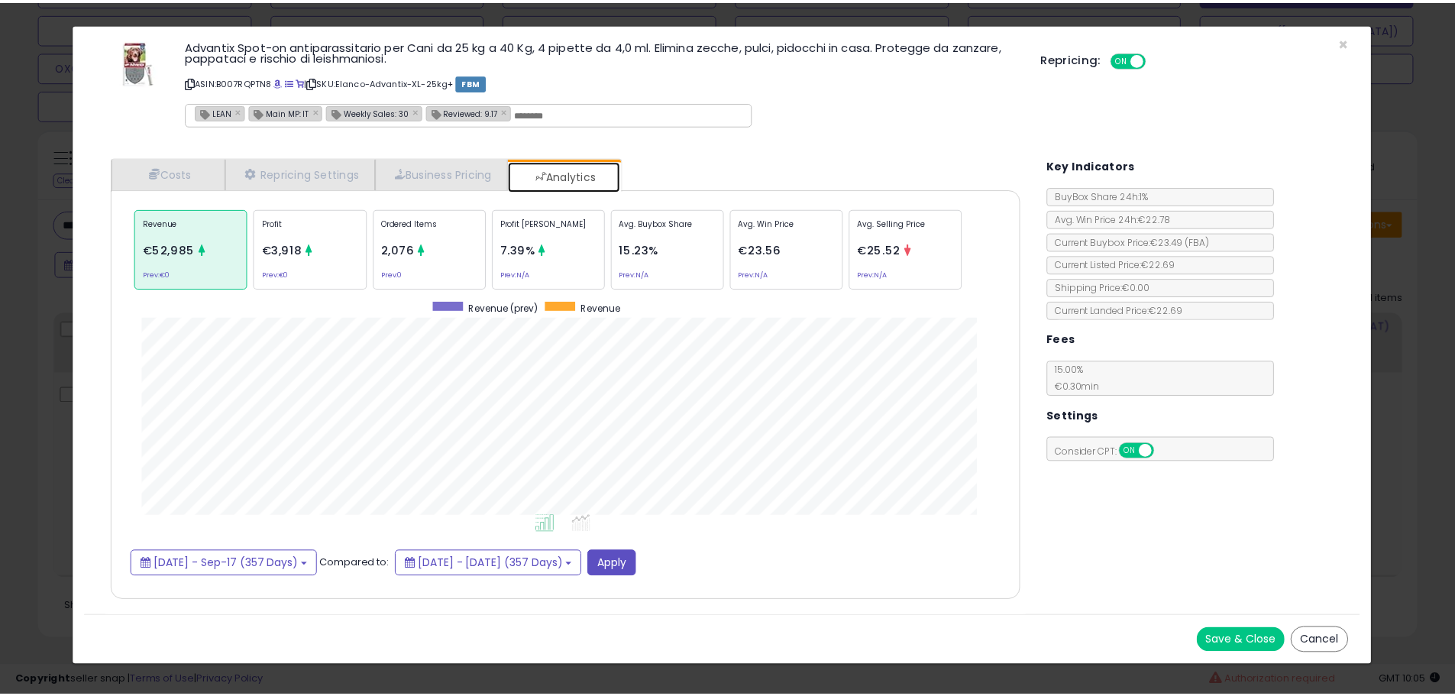
scroll to position [470, 947]
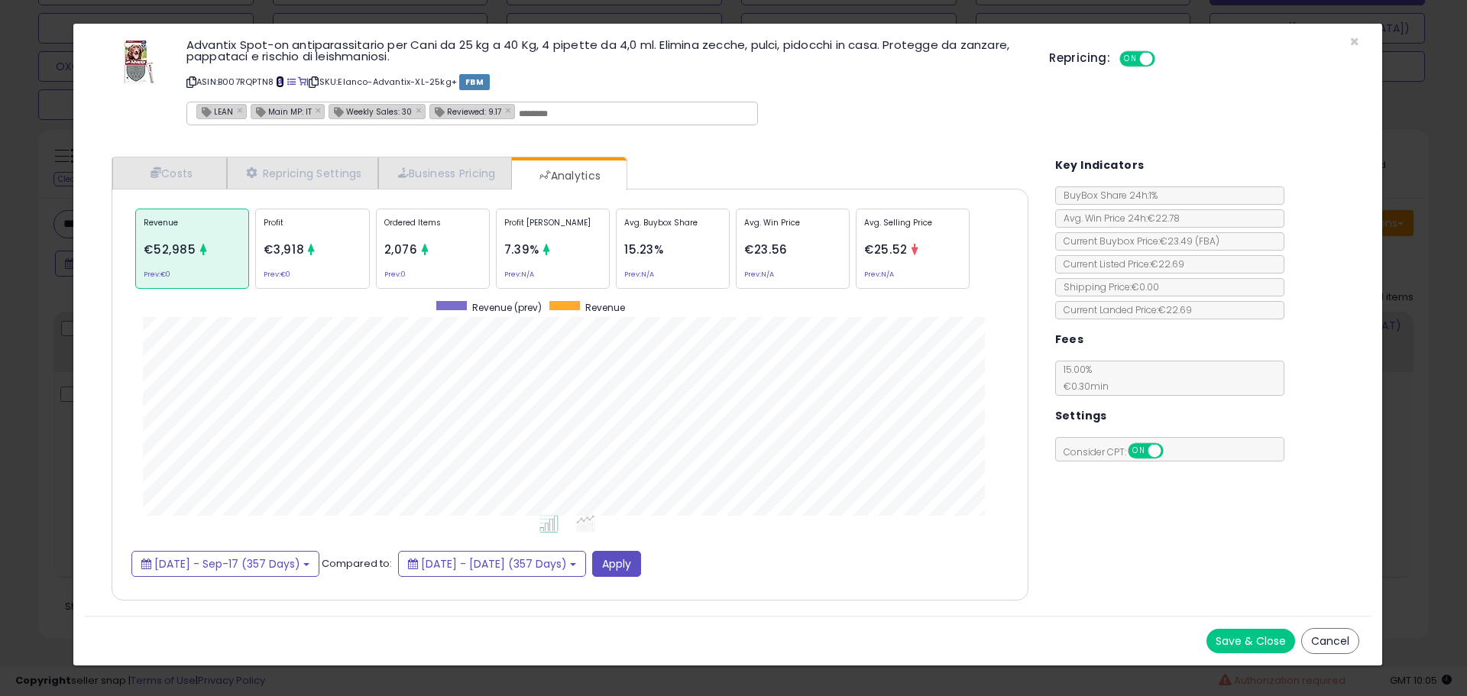
click at [283, 82] on span at bounding box center [280, 82] width 8 height 8
click at [54, 251] on div "× Close Advantix Spot-on antiparassitario per Cani da 25 kg a 40 Kg, 4 pipette …" at bounding box center [733, 348] width 1467 height 696
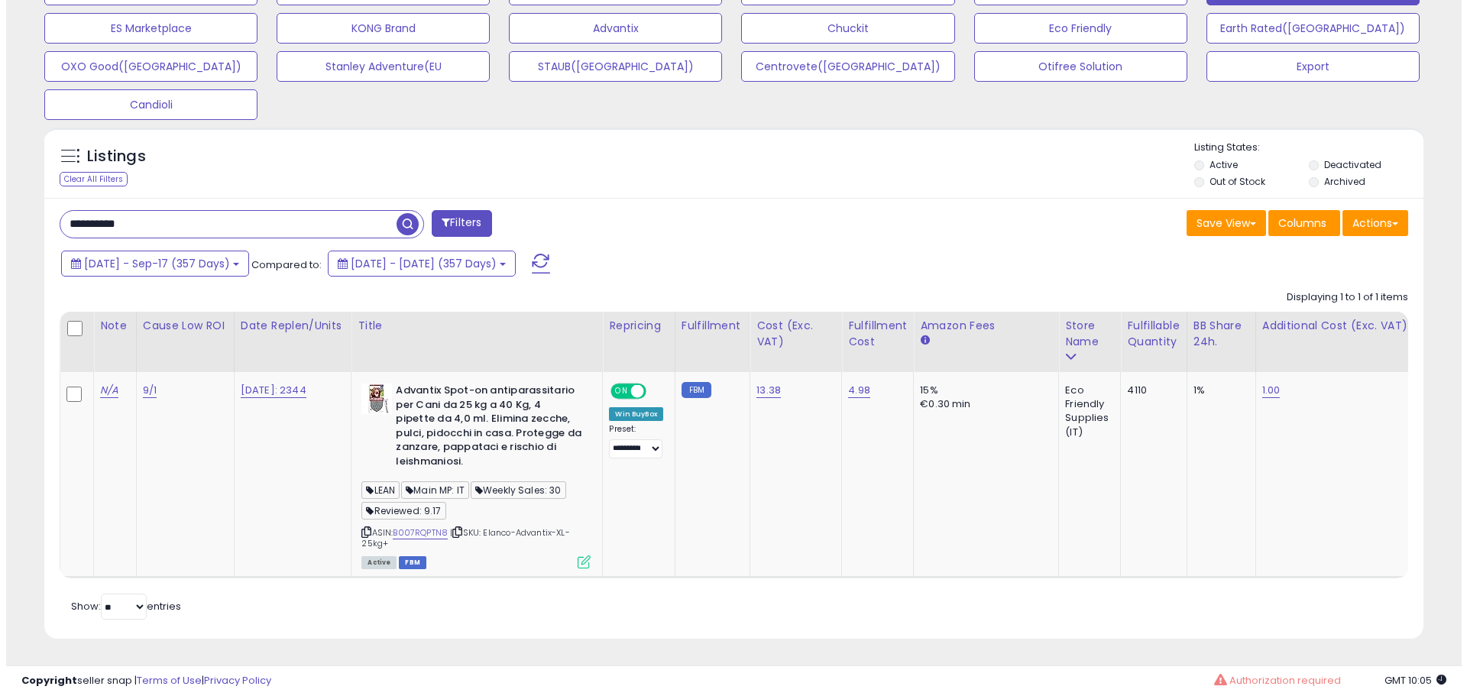
scroll to position [763577, 763091]
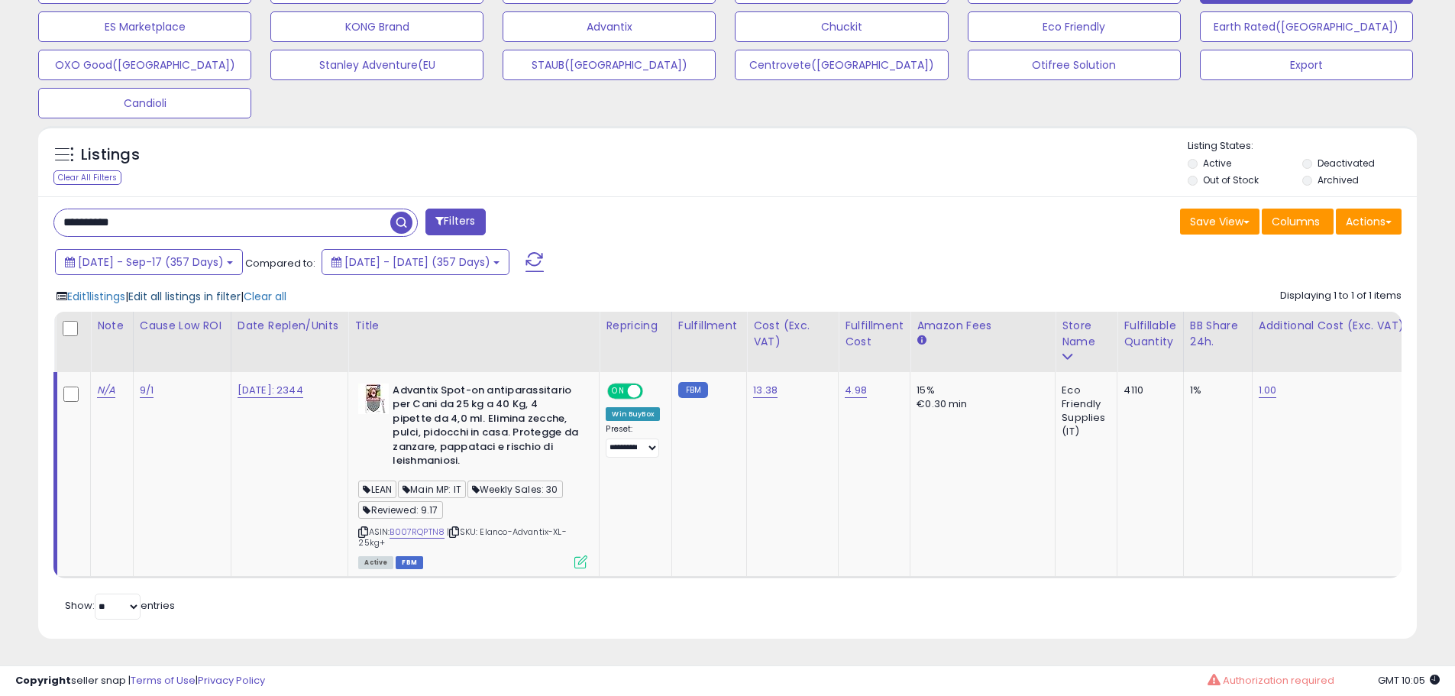
click at [200, 289] on span "Edit all listings in filter" at bounding box center [184, 296] width 112 height 15
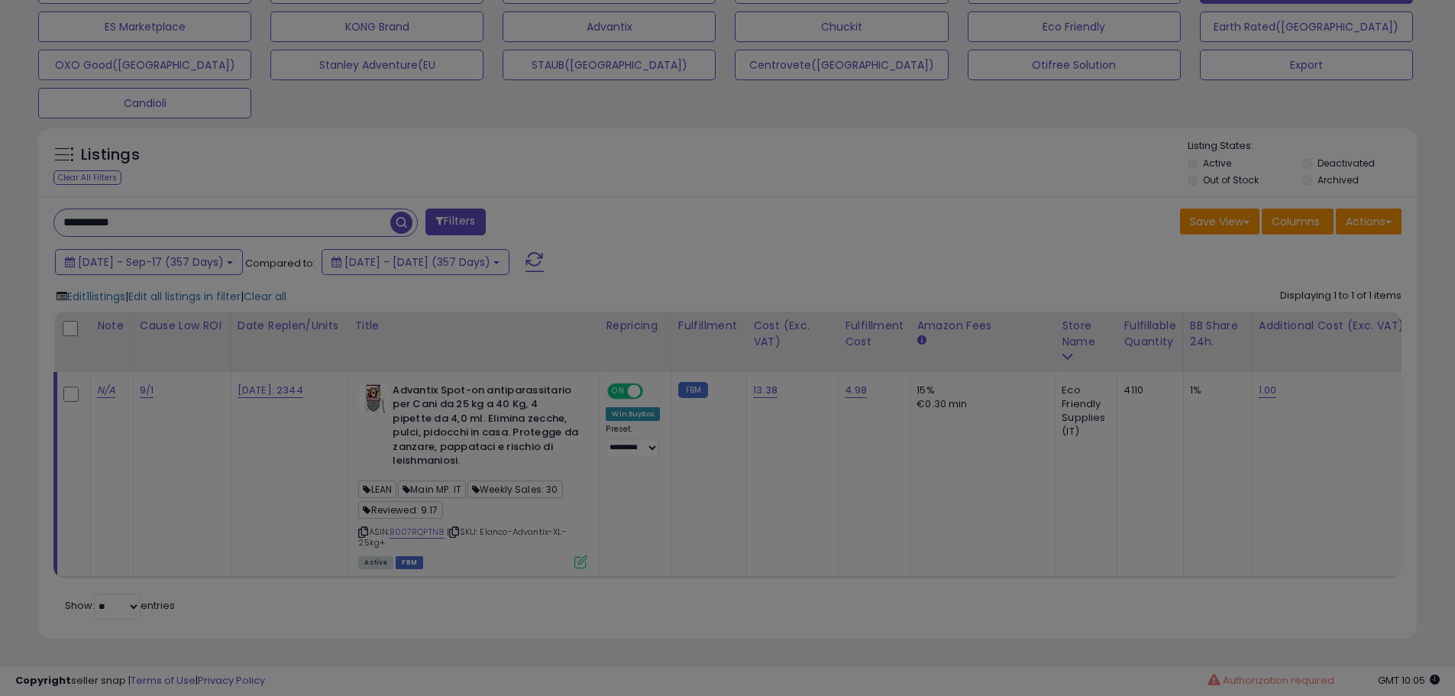
scroll to position [313, 807]
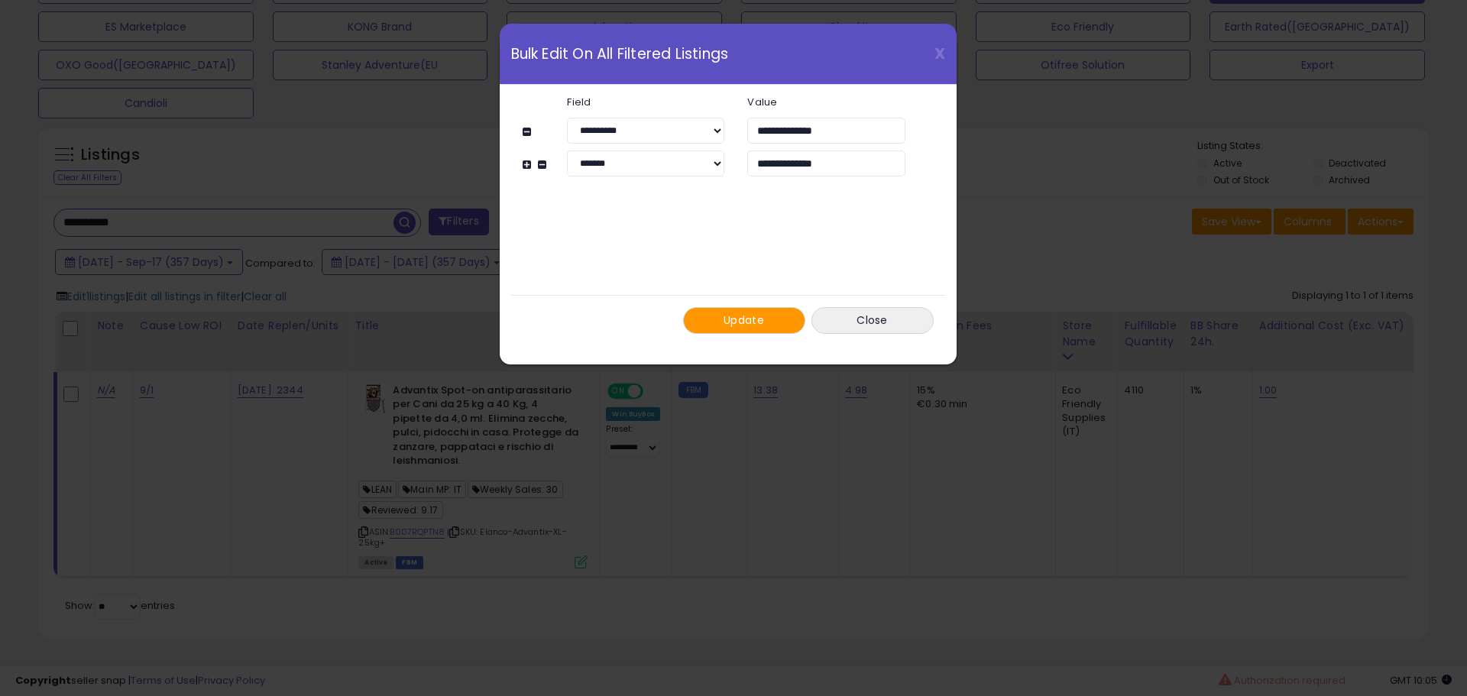
click at [745, 319] on span "Update" at bounding box center [743, 319] width 40 height 15
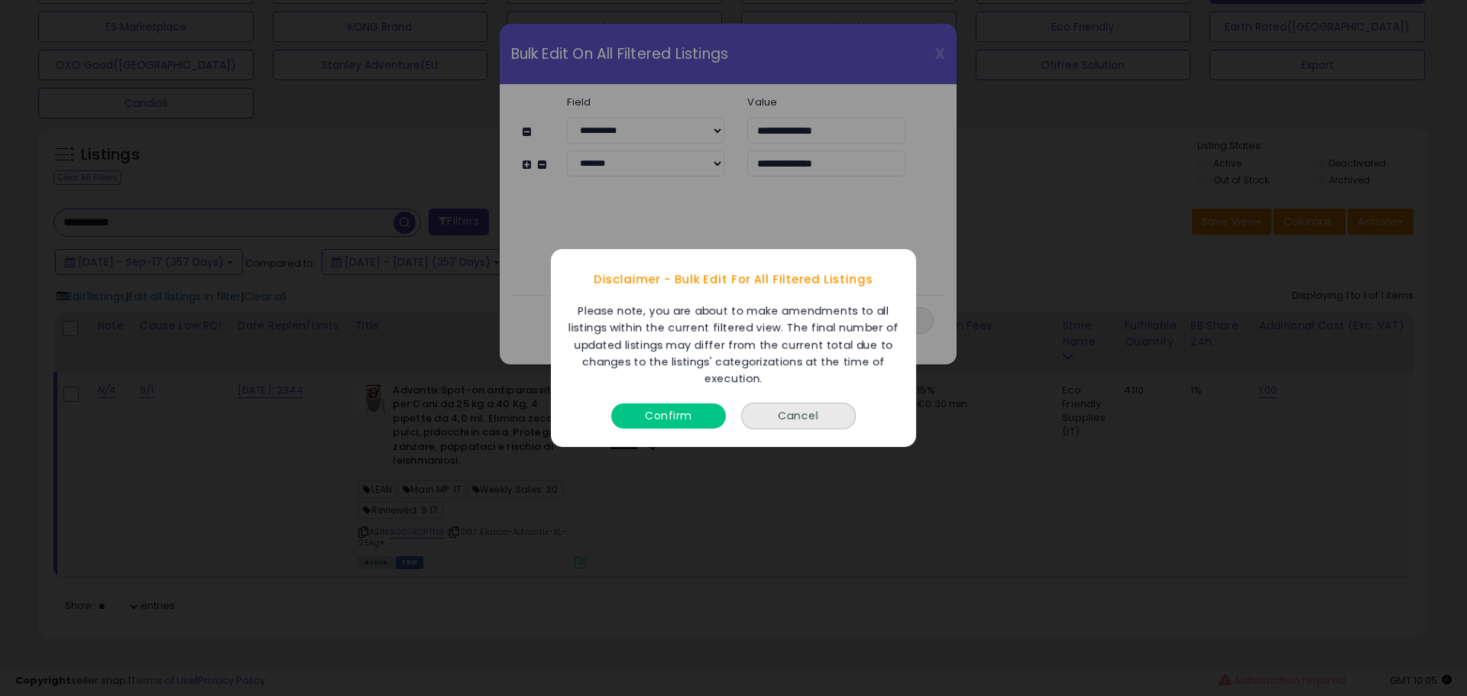
click at [696, 416] on button "Confirm" at bounding box center [668, 415] width 115 height 25
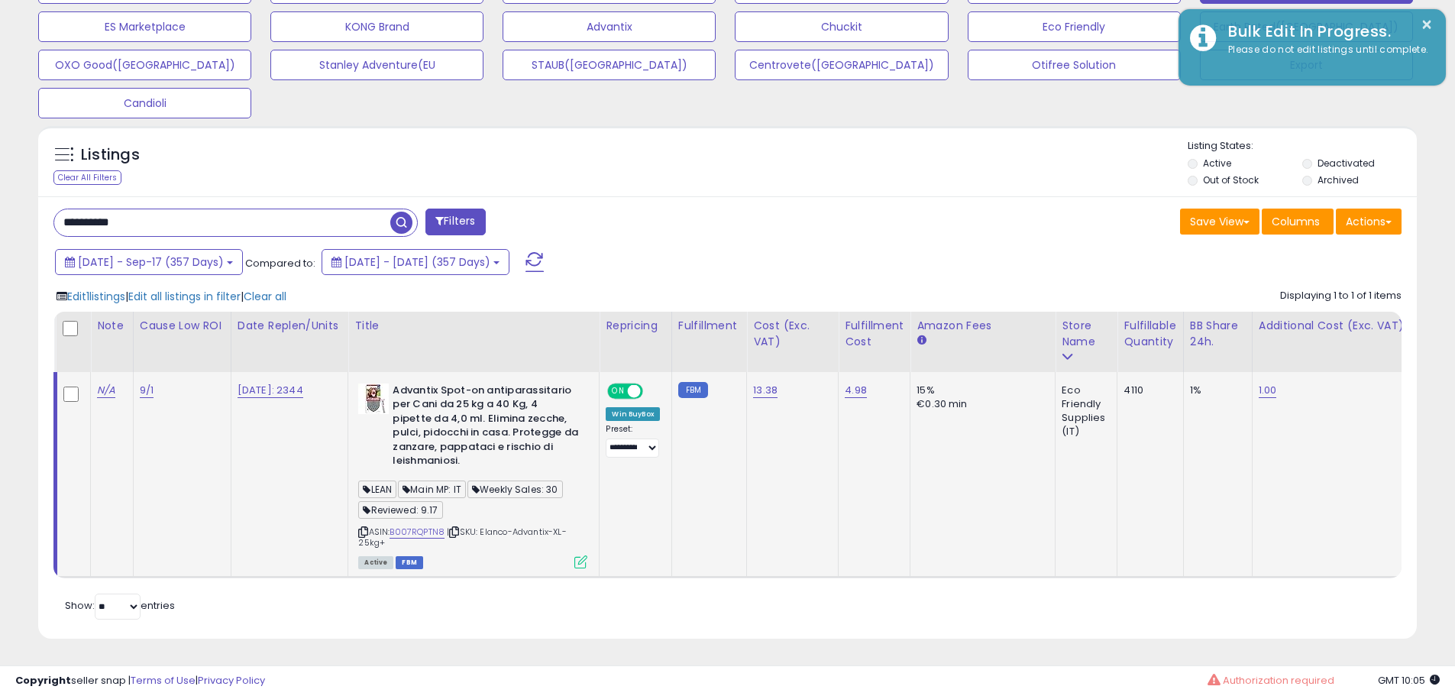
scroll to position [763577, 763091]
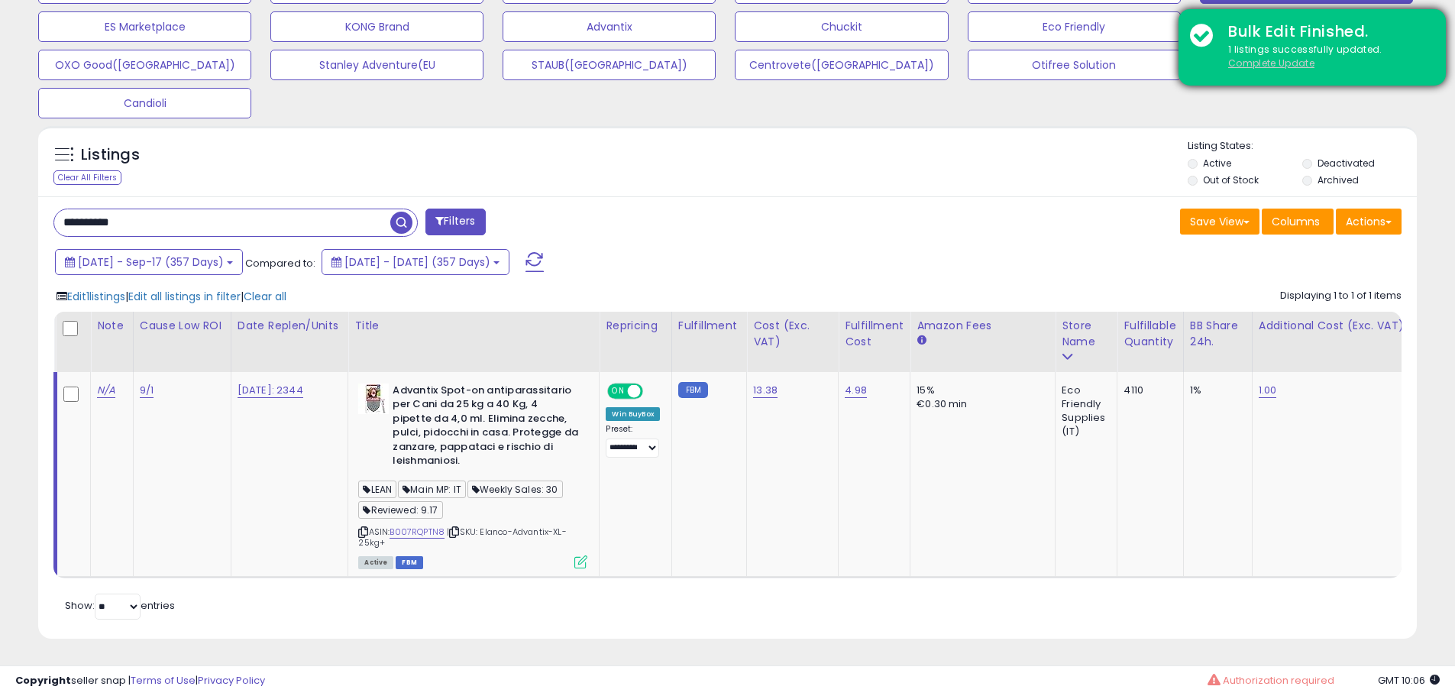
click at [1255, 66] on u "Complete Update" at bounding box center [1271, 63] width 86 height 13
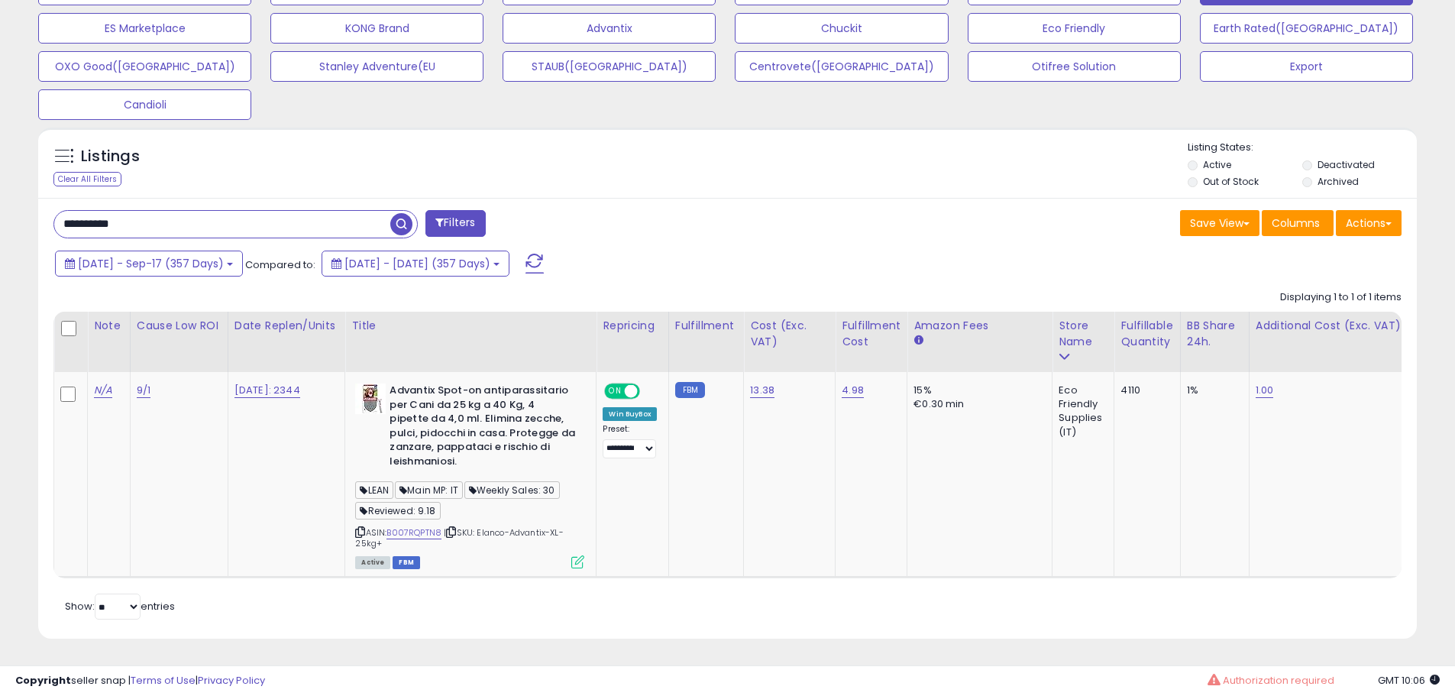
scroll to position [556, 0]
click at [206, 211] on input "**********" at bounding box center [222, 224] width 336 height 27
paste input "text"
type input "**********"
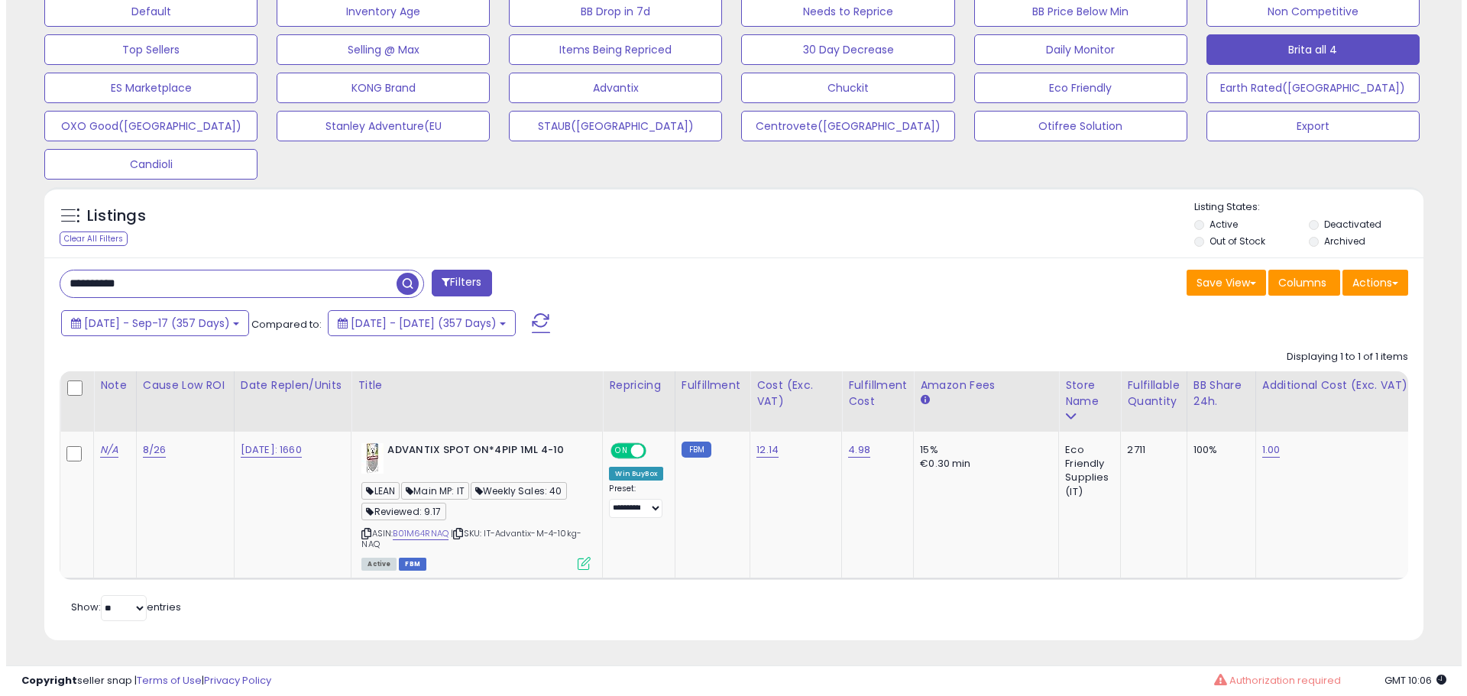
scroll to position [498, 0]
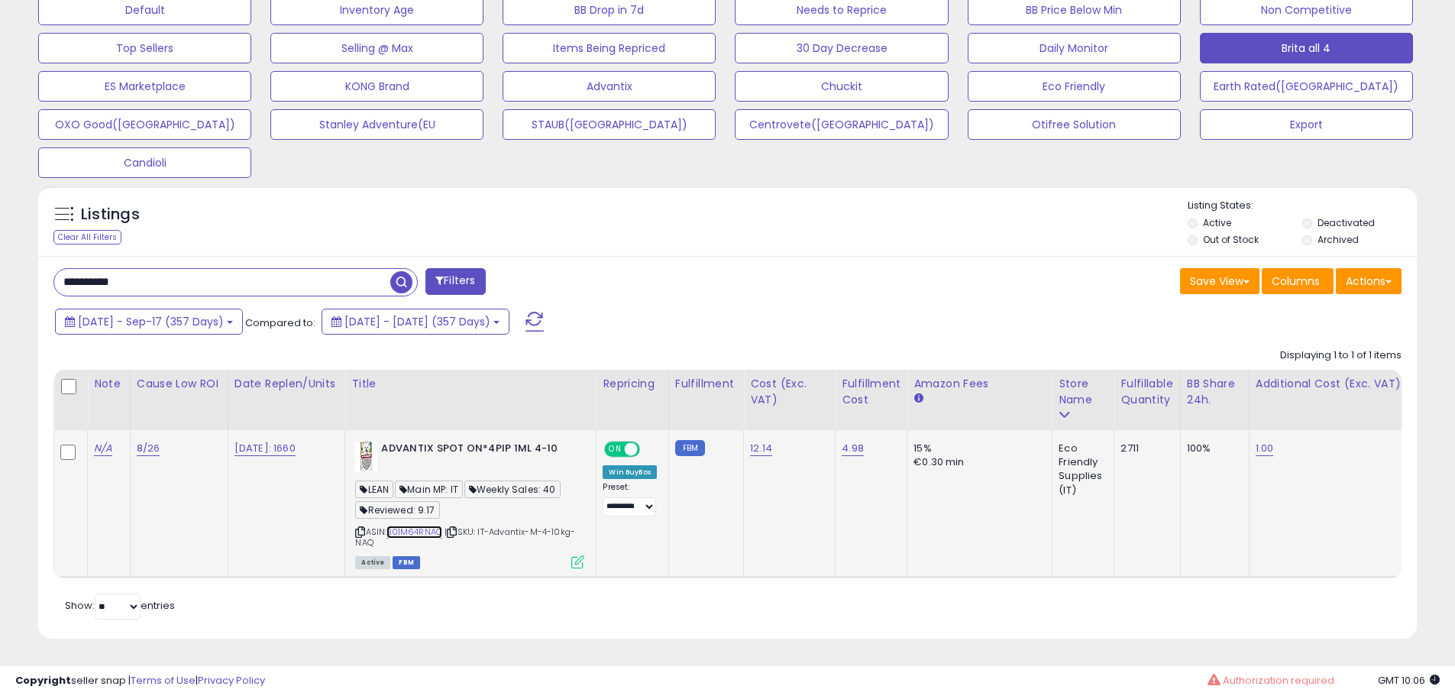
click at [434, 526] on link "B01M64RNAQ" at bounding box center [415, 532] width 56 height 13
click at [584, 555] on icon at bounding box center [577, 561] width 13 height 13
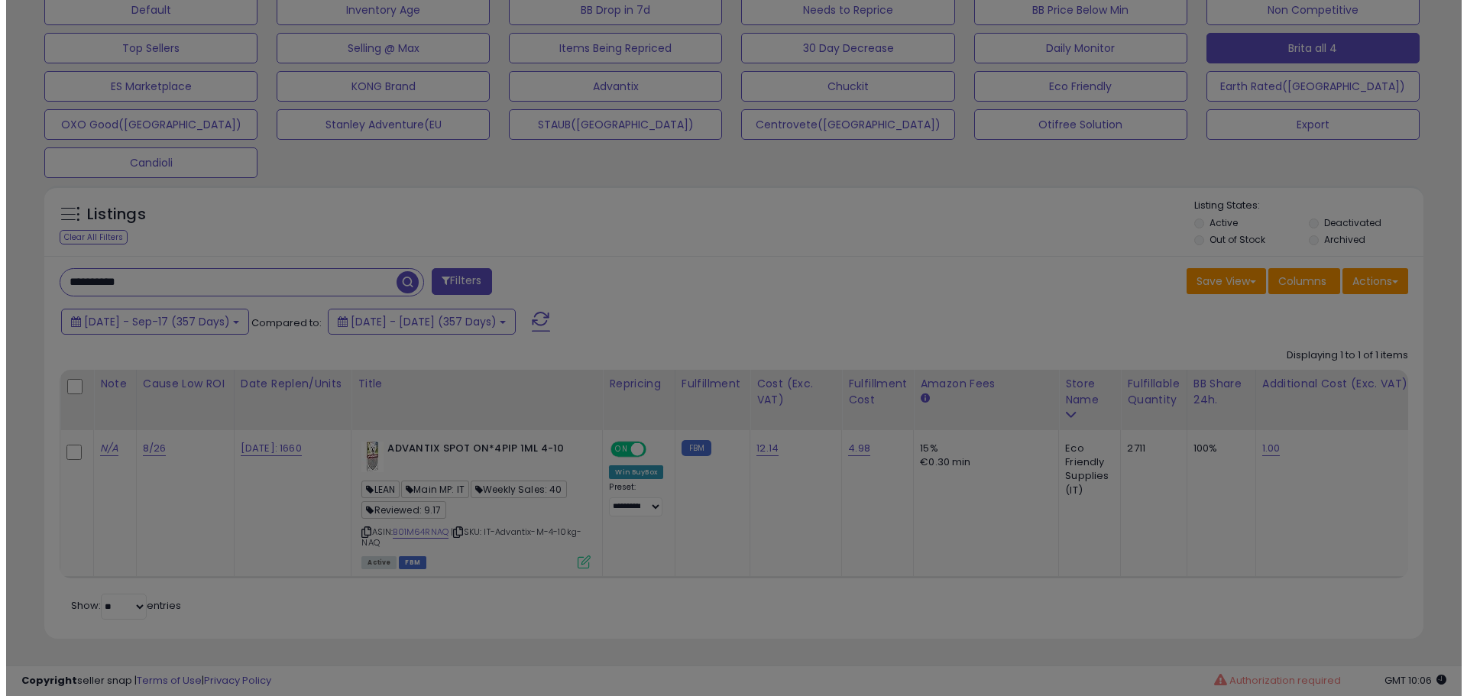
scroll to position [313, 807]
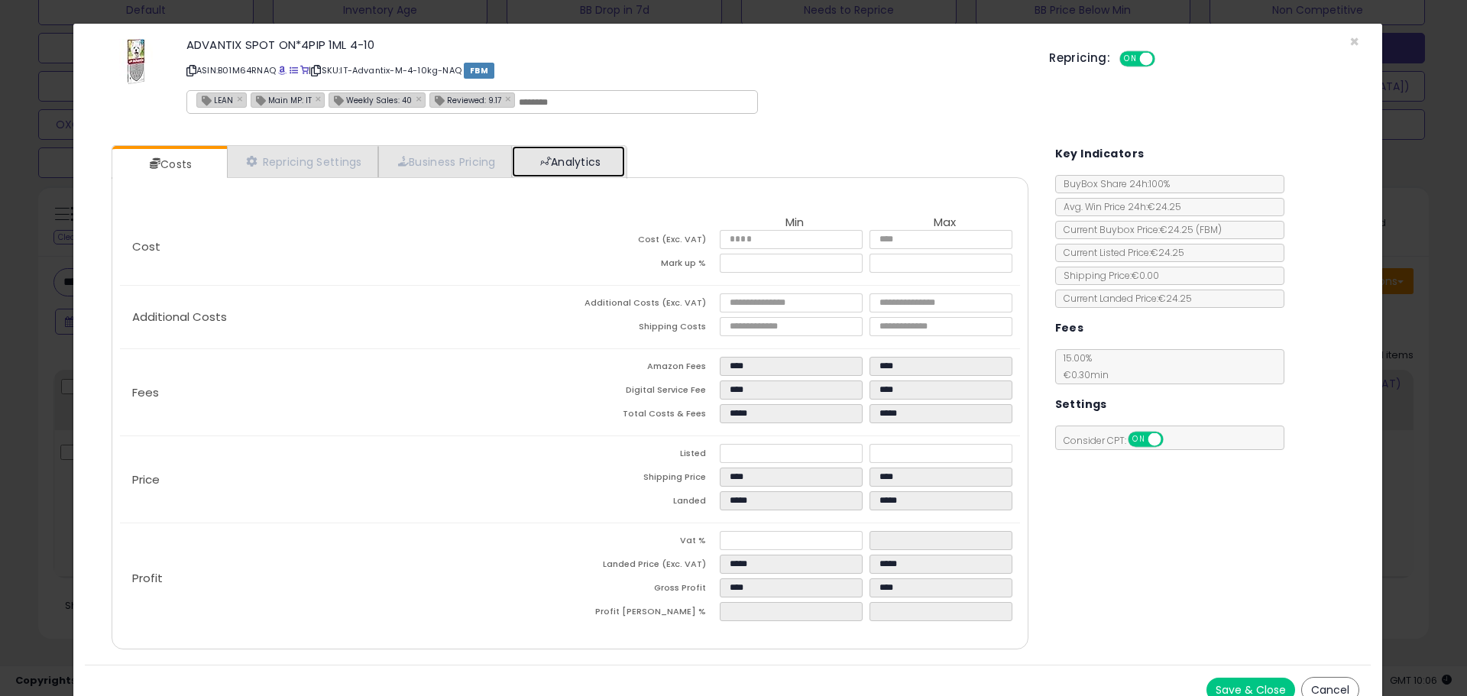
click at [617, 155] on link "Analytics" at bounding box center [568, 161] width 113 height 31
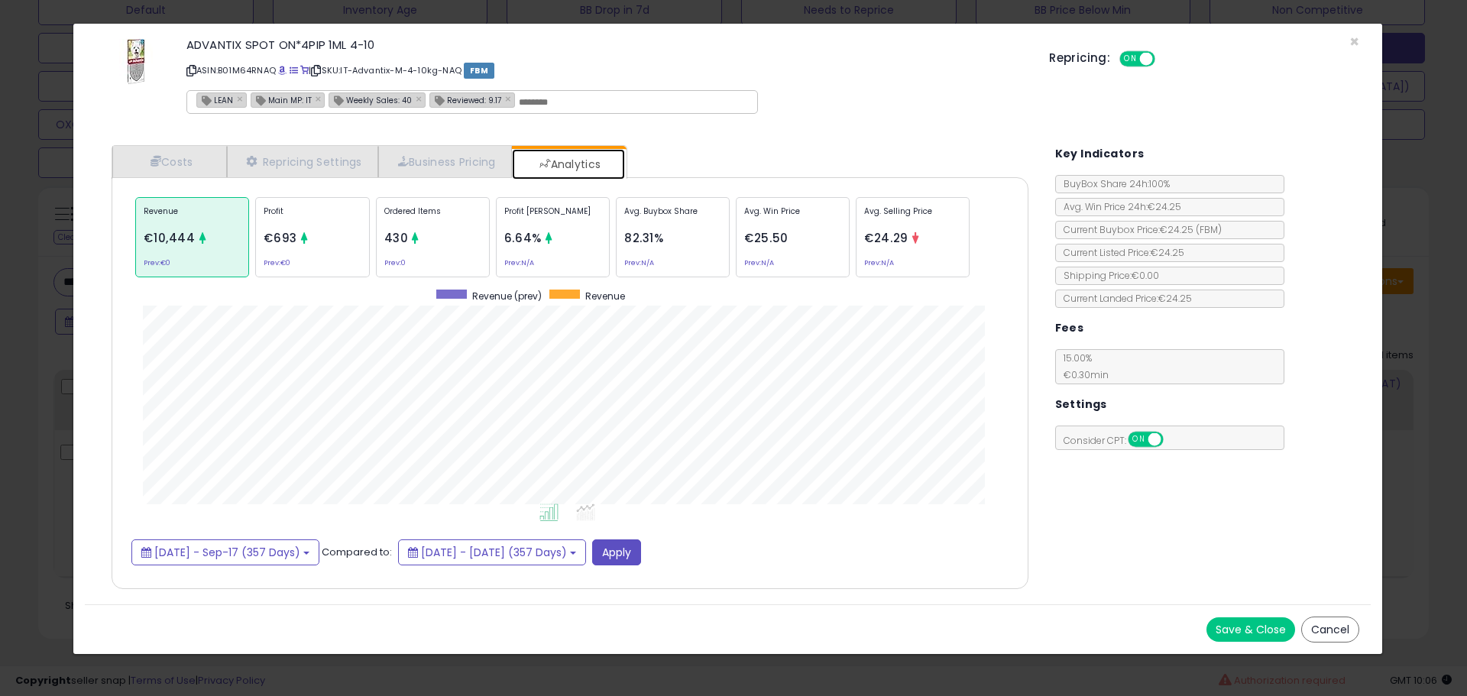
scroll to position [470, 947]
click at [411, 233] on icon at bounding box center [414, 237] width 11 height 11
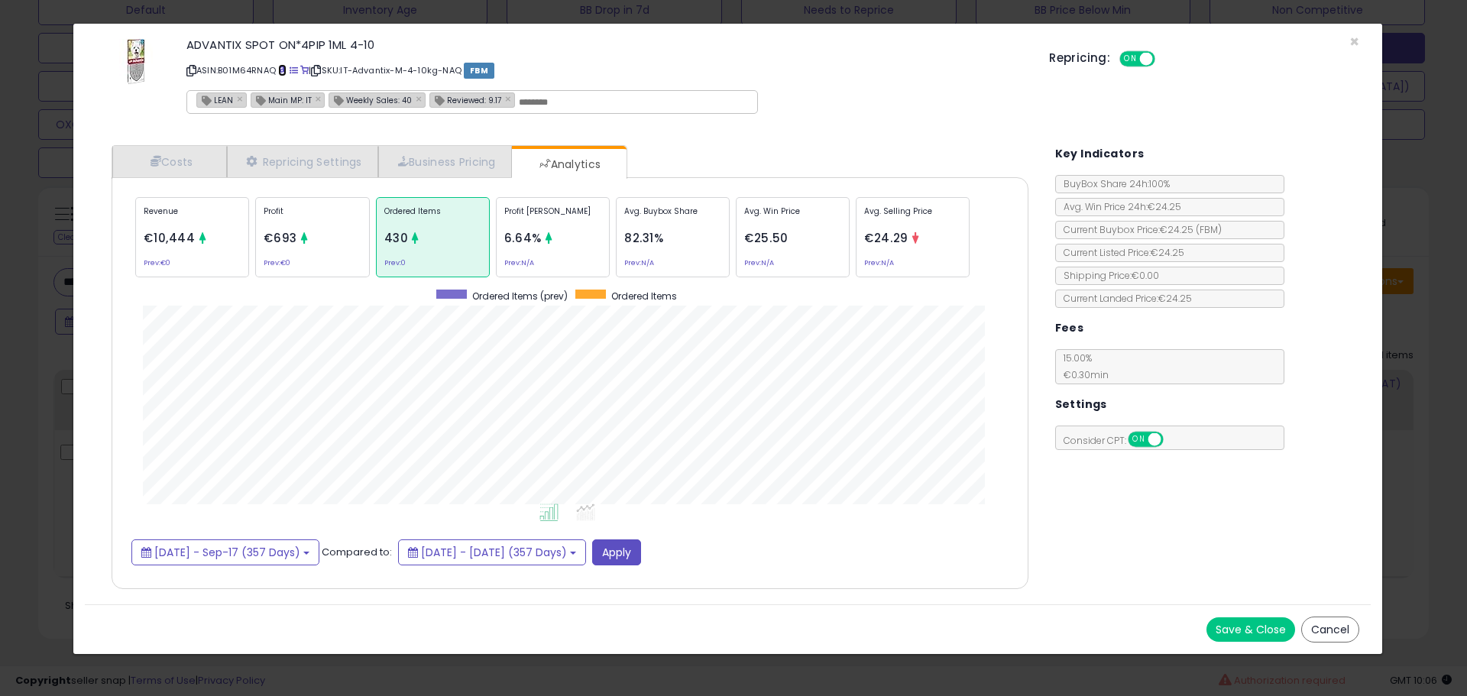
click at [286, 73] on span at bounding box center [282, 70] width 8 height 8
click at [147, 157] on link "Costs" at bounding box center [169, 161] width 115 height 31
